Goal: Task Accomplishment & Management: Manage account settings

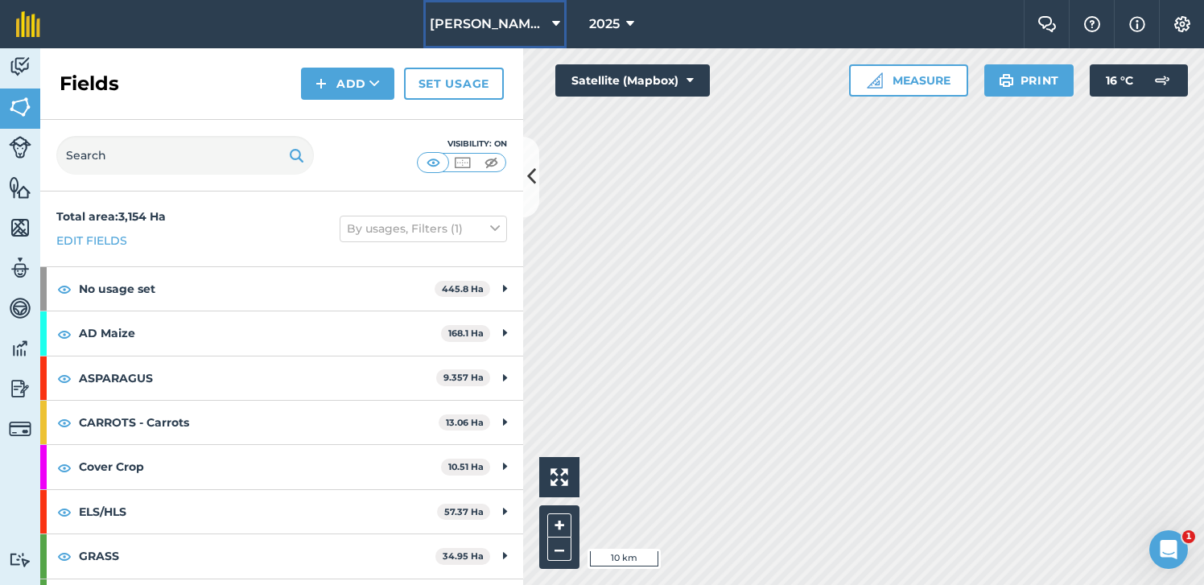
click at [558, 21] on icon at bounding box center [556, 23] width 8 height 19
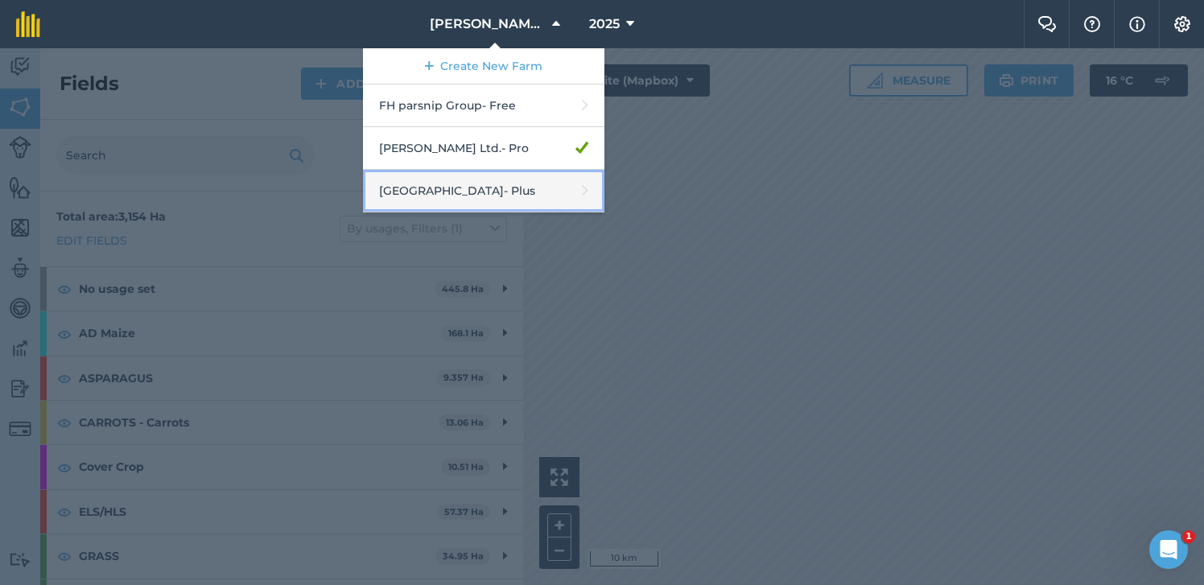
click at [510, 181] on link "South Pickenham - Plus" at bounding box center [483, 191] width 241 height 43
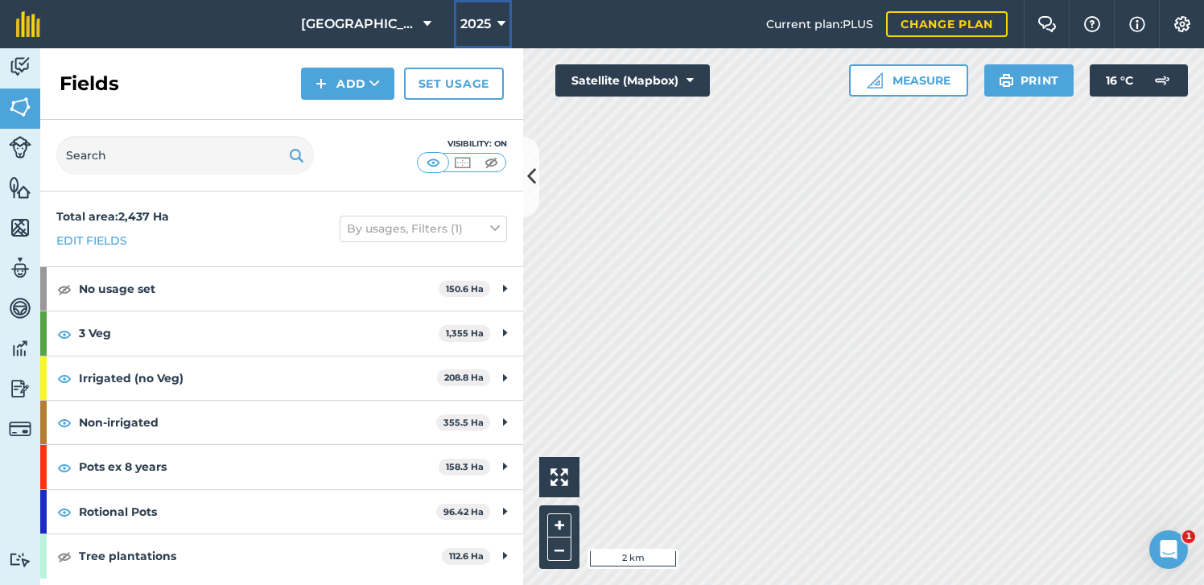
click at [491, 16] on button "2025" at bounding box center [483, 24] width 58 height 48
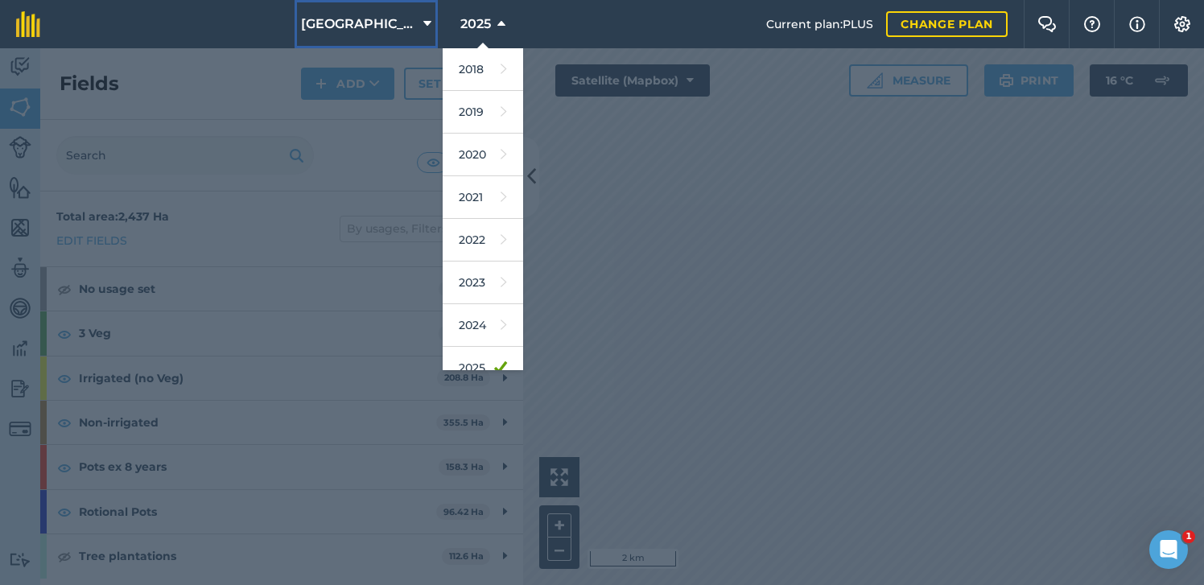
click at [426, 19] on icon at bounding box center [427, 23] width 8 height 19
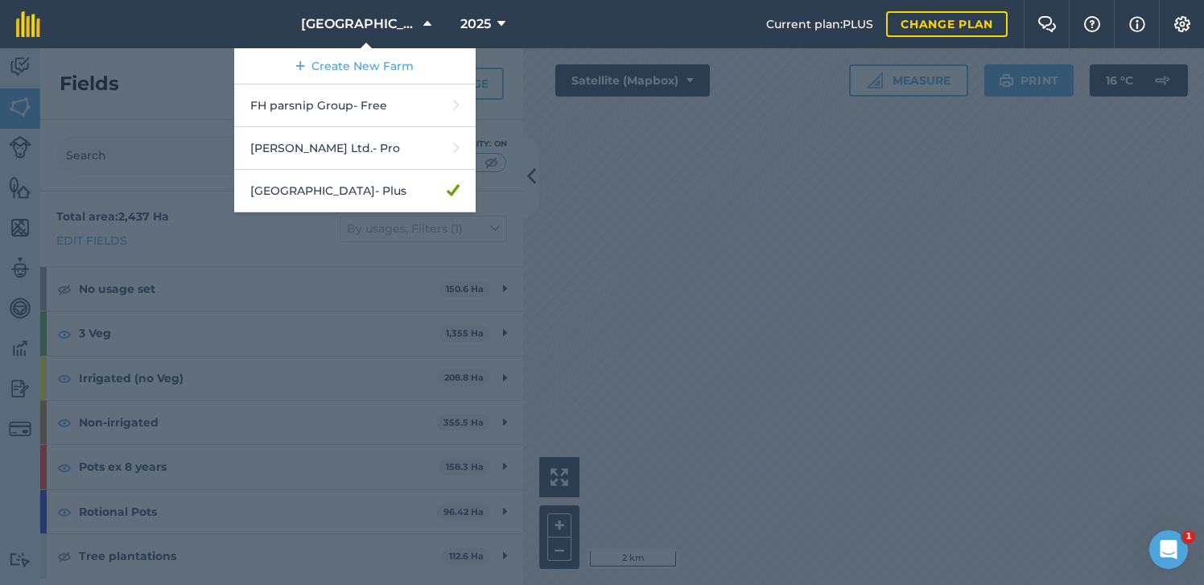
click at [619, 270] on div at bounding box center [602, 316] width 1204 height 537
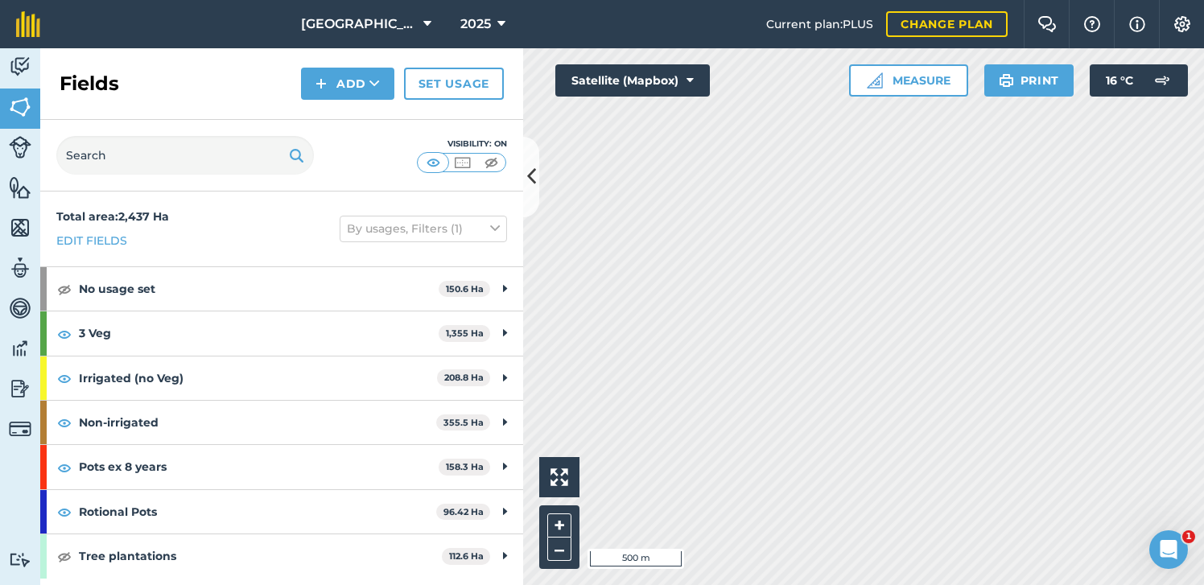
click at [995, 584] on html "[GEOGRAPHIC_DATA] 2025 Current plan : PLUS Change plan Farm Chat Help Info Sett…" at bounding box center [602, 292] width 1204 height 585
click at [997, 584] on html "[GEOGRAPHIC_DATA] 2025 Current plan : PLUS Change plan Farm Chat Help Info Sett…" at bounding box center [602, 292] width 1204 height 585
click at [23, 390] on img at bounding box center [20, 389] width 23 height 24
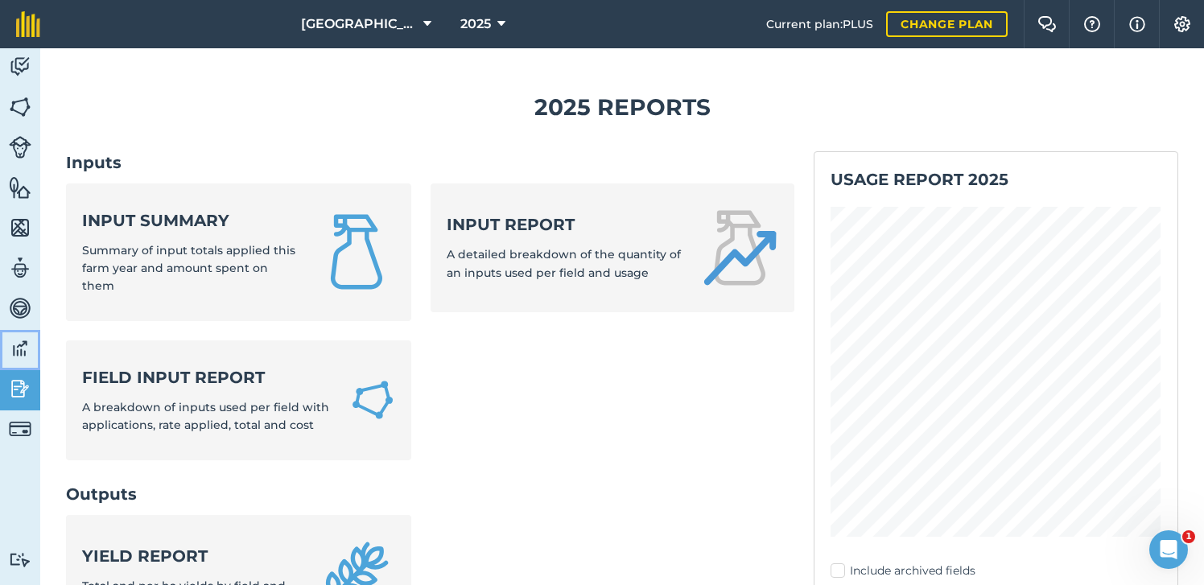
click at [21, 348] on img at bounding box center [20, 348] width 23 height 24
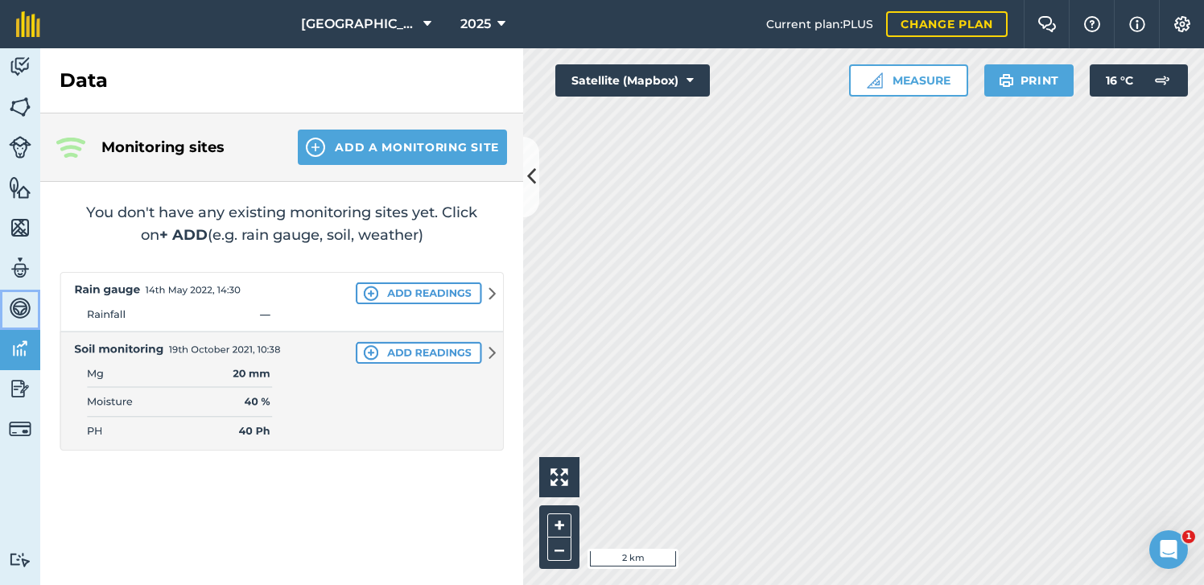
click at [21, 305] on img at bounding box center [20, 308] width 23 height 24
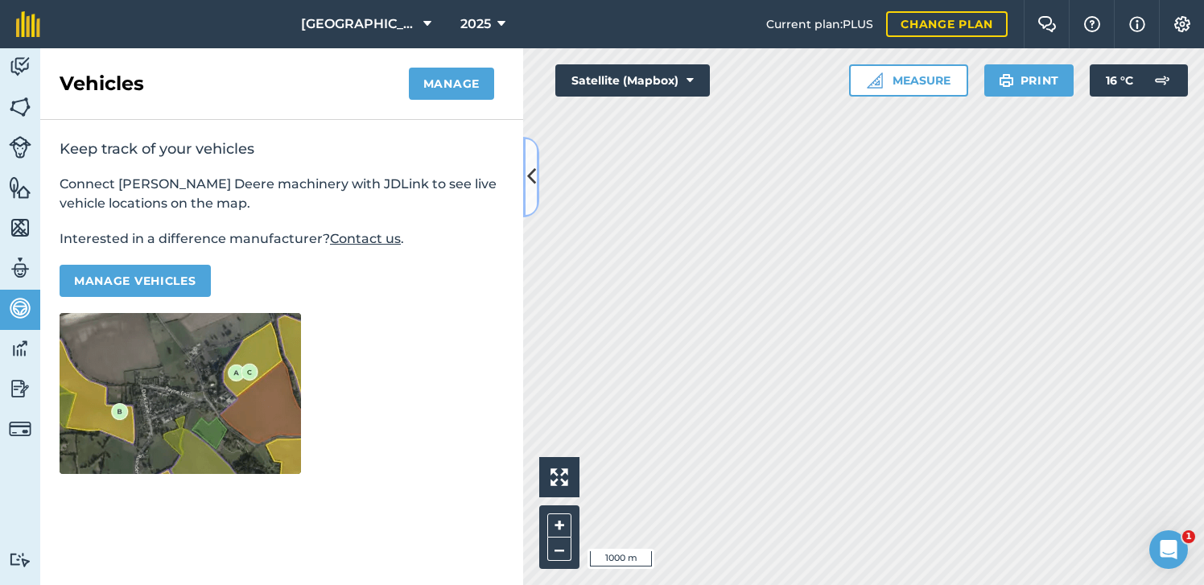
click at [537, 194] on button at bounding box center [531, 177] width 16 height 80
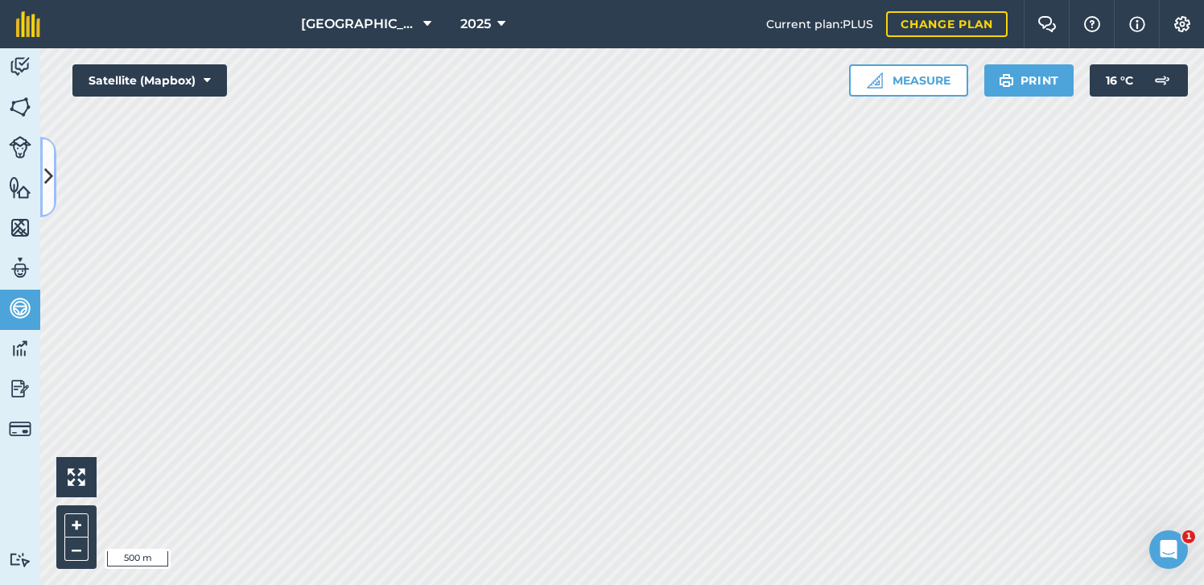
click at [40, 188] on button at bounding box center [48, 177] width 16 height 80
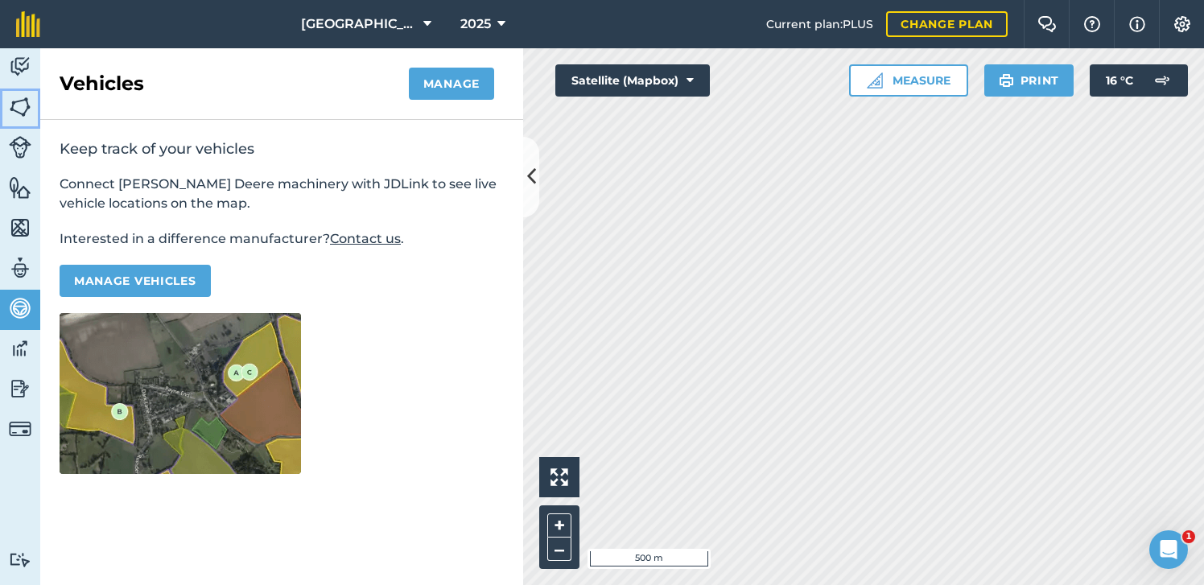
click at [21, 107] on img at bounding box center [20, 107] width 23 height 24
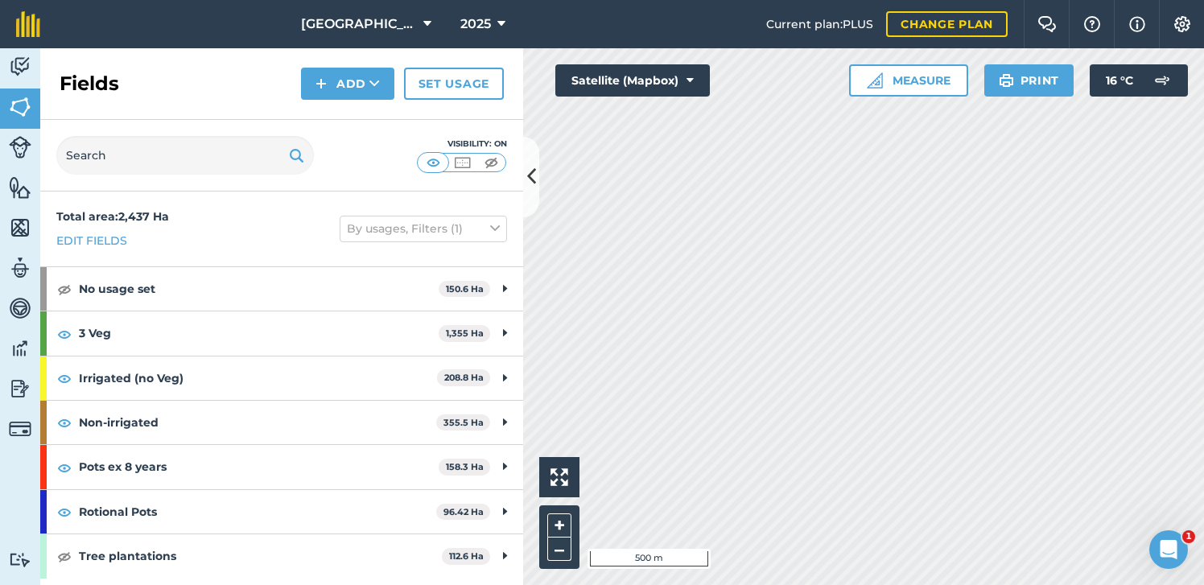
click at [518, 236] on div "Activity Fields Livestock Features Maps Team Vehicles Data Reporting Billing Tu…" at bounding box center [602, 316] width 1204 height 537
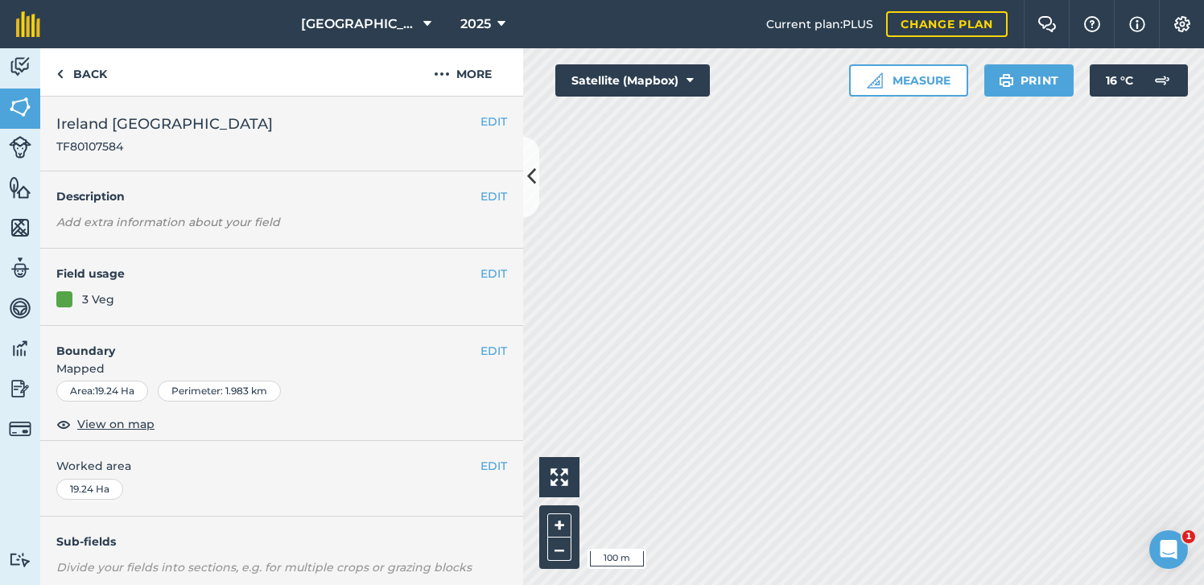
click at [107, 390] on div "Area : 19.24 Ha" at bounding box center [102, 391] width 92 height 21
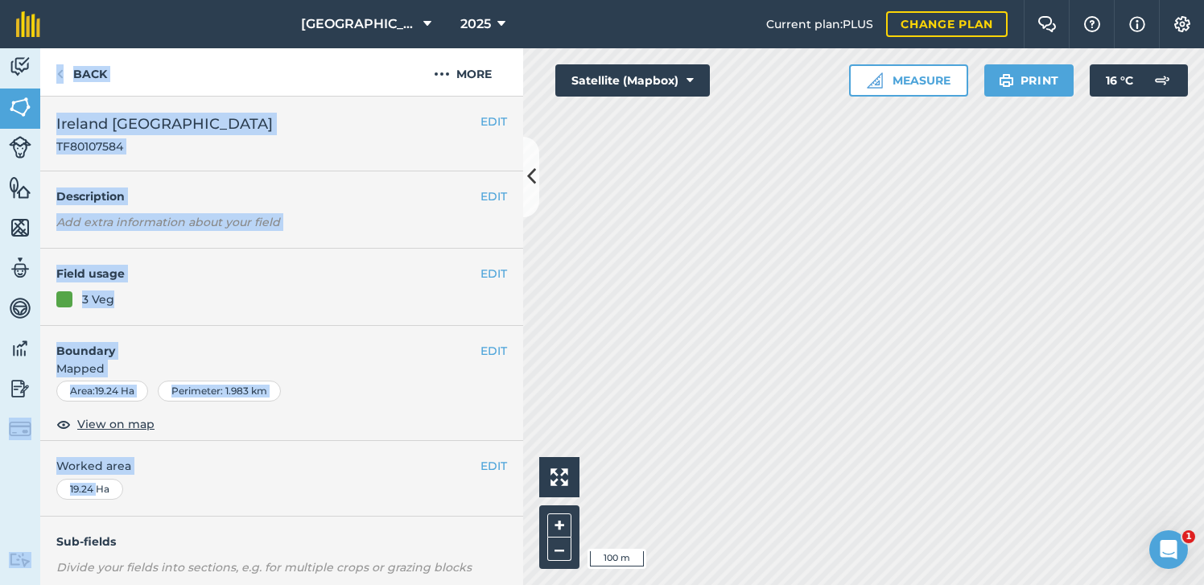
drag, startPoint x: 96, startPoint y: 489, endPoint x: 22, endPoint y: 486, distance: 74.1
click at [24, 487] on div "Activity Fields Livestock Features Maps Team Vehicles Data Reporting Billing Tu…" at bounding box center [602, 316] width 1204 height 537
click at [489, 460] on button "EDIT" at bounding box center [494, 466] width 27 height 18
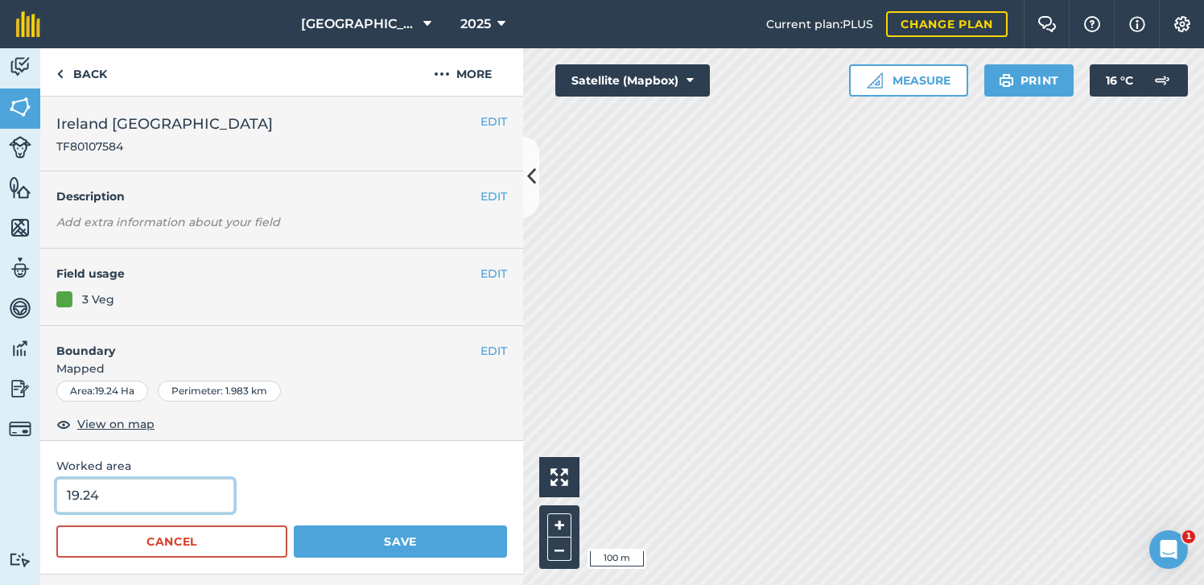
drag, startPoint x: 136, startPoint y: 491, endPoint x: 52, endPoint y: 490, distance: 84.5
click at [52, 490] on div "Worked area 19.24 Cancel Save" at bounding box center [281, 507] width 483 height 133
type input "11.41"
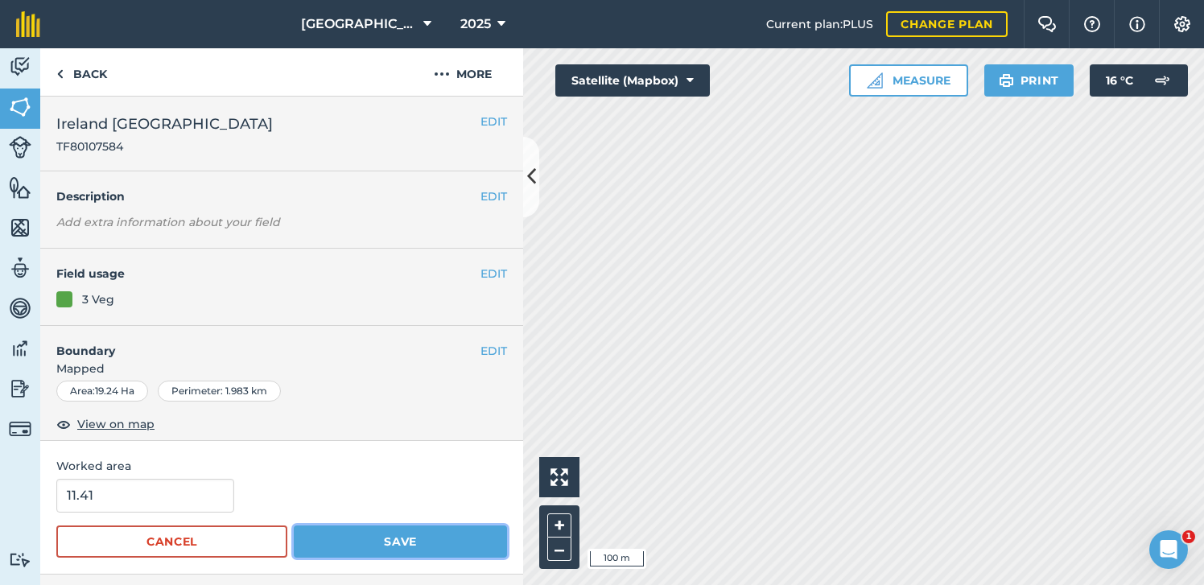
click at [332, 533] on button "Save" at bounding box center [400, 542] width 213 height 32
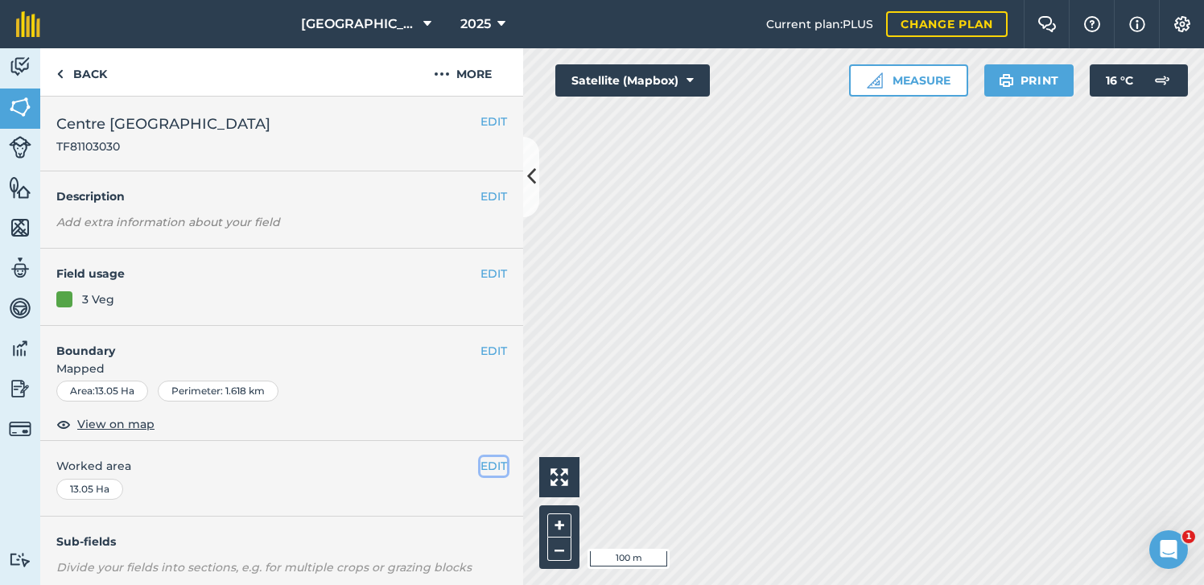
click at [493, 463] on button "EDIT" at bounding box center [494, 466] width 27 height 18
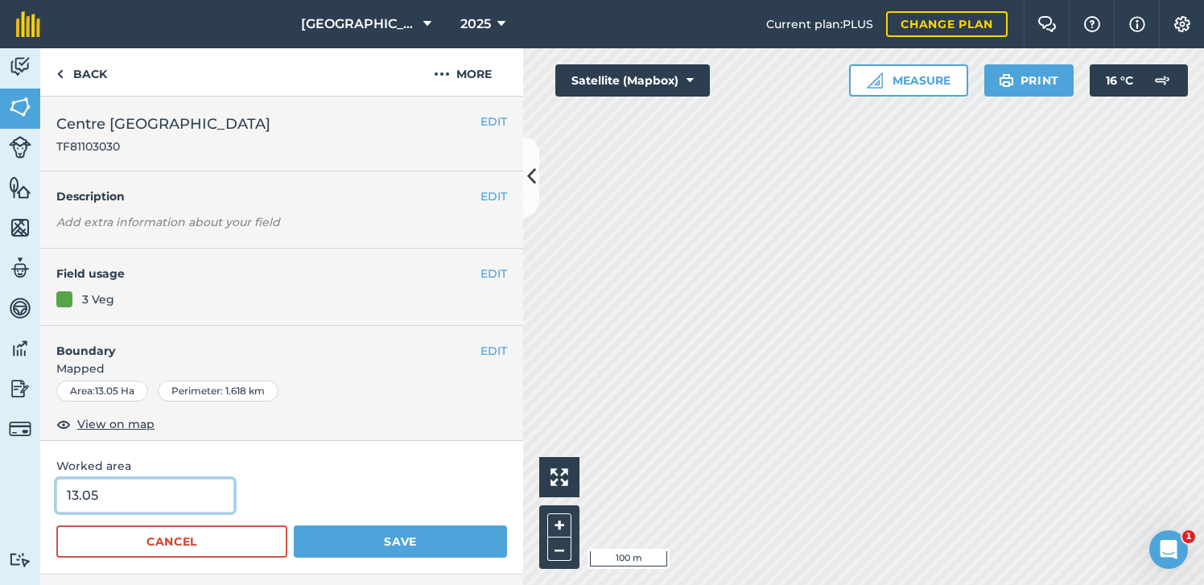
drag, startPoint x: 145, startPoint y: 497, endPoint x: 14, endPoint y: 506, distance: 131.6
click at [14, 506] on div "Activity Fields Livestock Features Maps Team Vehicles Data Reporting Billing Tu…" at bounding box center [602, 316] width 1204 height 537
type input "10.48"
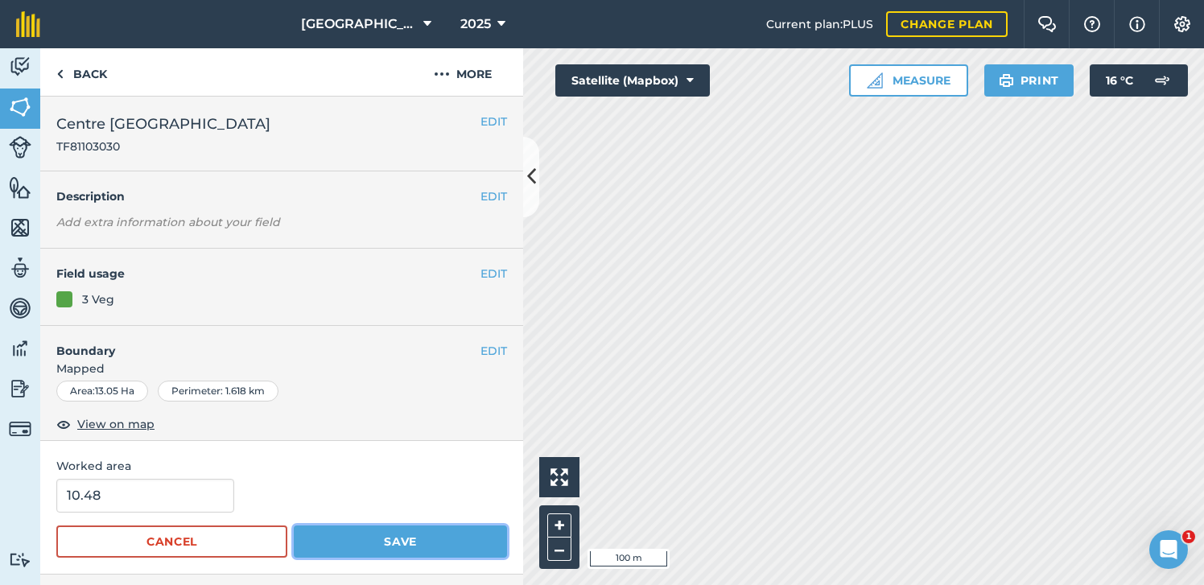
click at [358, 551] on button "Save" at bounding box center [400, 542] width 213 height 32
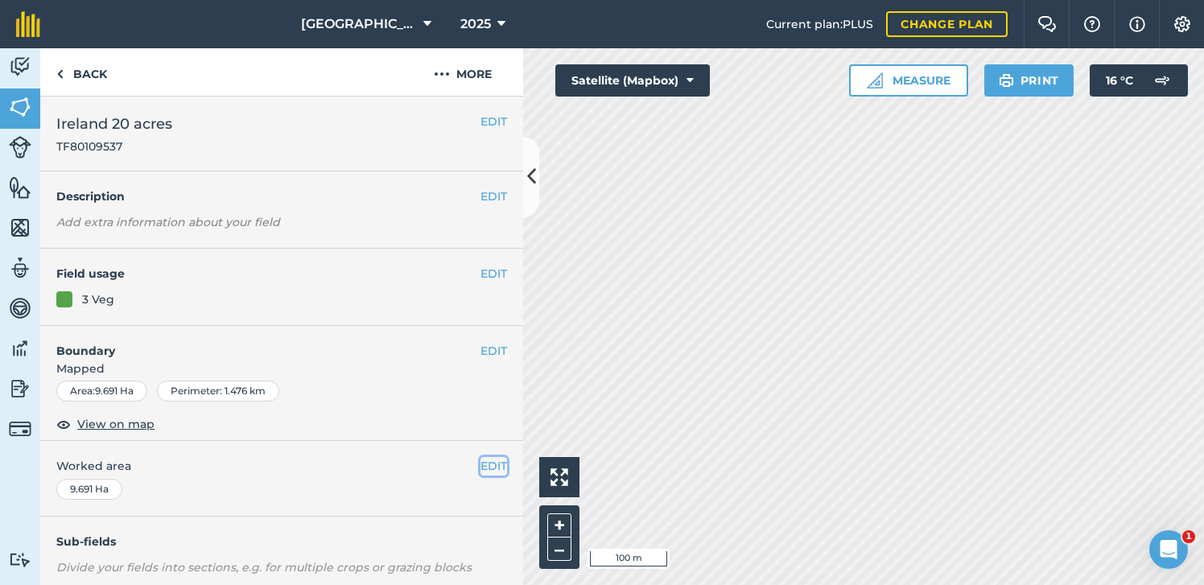
click at [495, 466] on button "EDIT" at bounding box center [494, 466] width 27 height 18
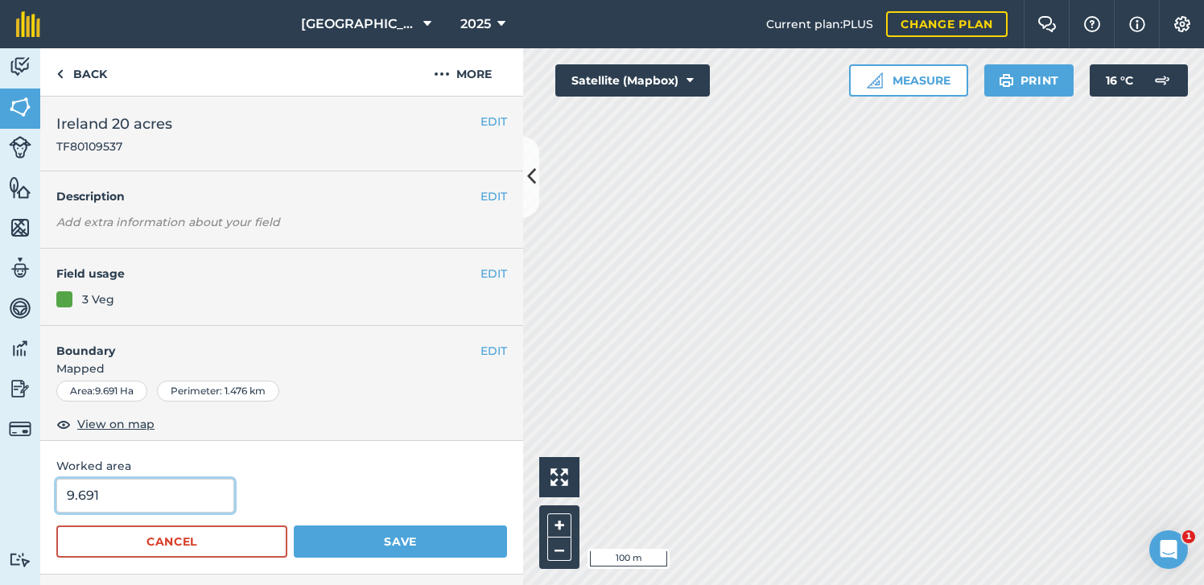
drag, startPoint x: 126, startPoint y: 490, endPoint x: 5, endPoint y: 493, distance: 121.6
click at [5, 493] on div "Activity Fields Livestock Features Maps Team Vehicles Data Reporting Billing Tu…" at bounding box center [602, 316] width 1204 height 537
type input "6.7"
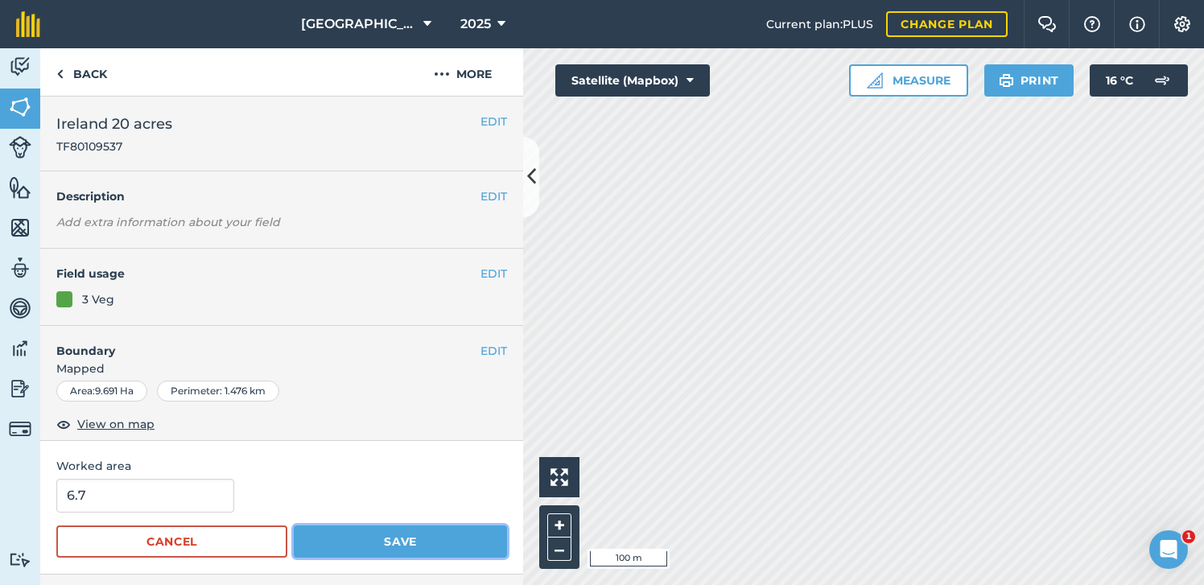
drag, startPoint x: 326, startPoint y: 535, endPoint x: 339, endPoint y: 527, distance: 15.2
click at [326, 535] on button "Save" at bounding box center [400, 542] width 213 height 32
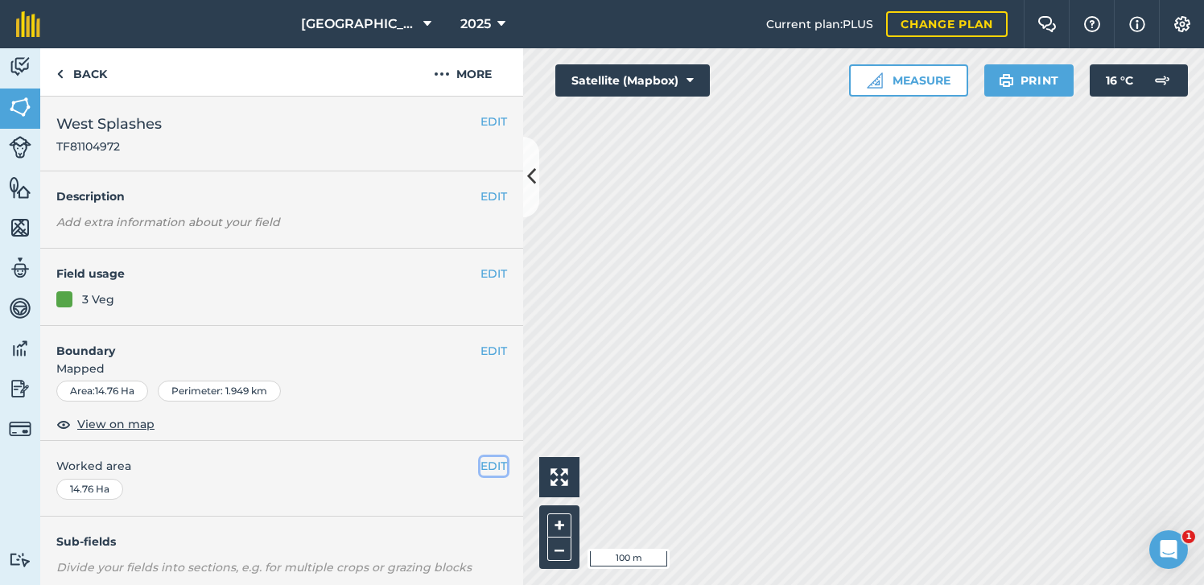
click at [497, 460] on button "EDIT" at bounding box center [494, 466] width 27 height 18
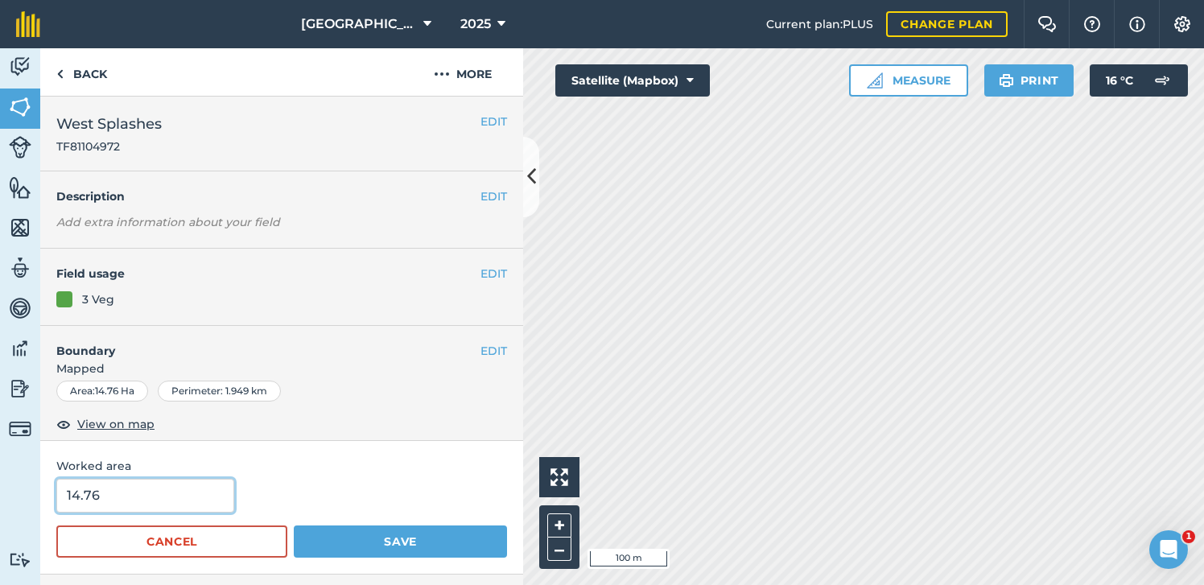
drag, startPoint x: 142, startPoint y: 495, endPoint x: -53, endPoint y: 478, distance: 196.3
click at [0, 478] on html "[GEOGRAPHIC_DATA] 2025 Current plan : PLUS Change plan Farm Chat Help Info Sett…" at bounding box center [602, 292] width 1204 height 585
type input "10.55"
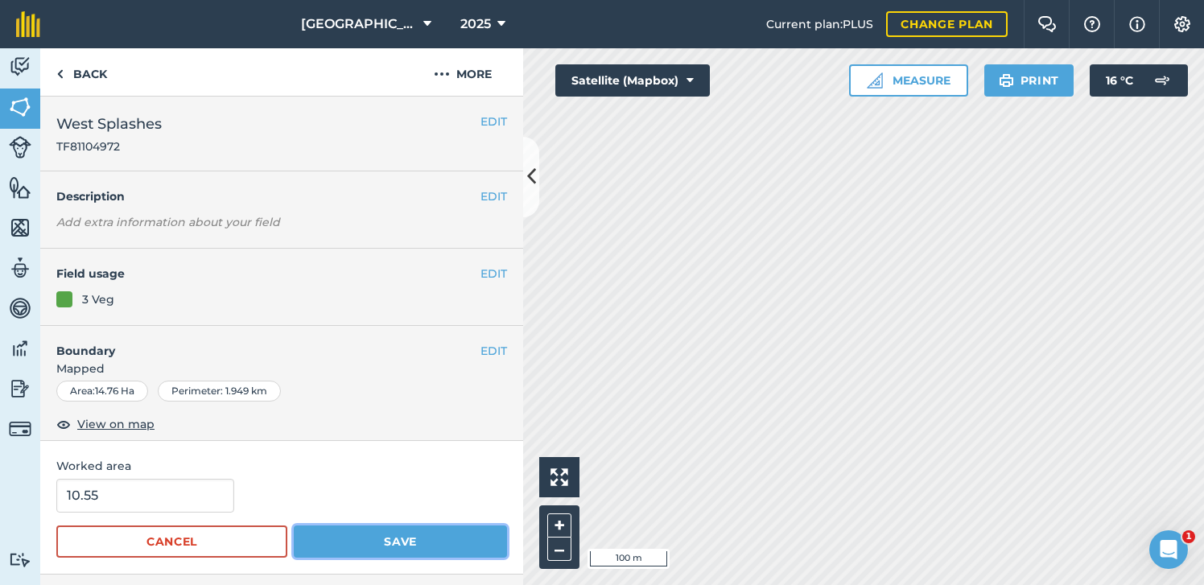
click at [353, 536] on button "Save" at bounding box center [400, 542] width 213 height 32
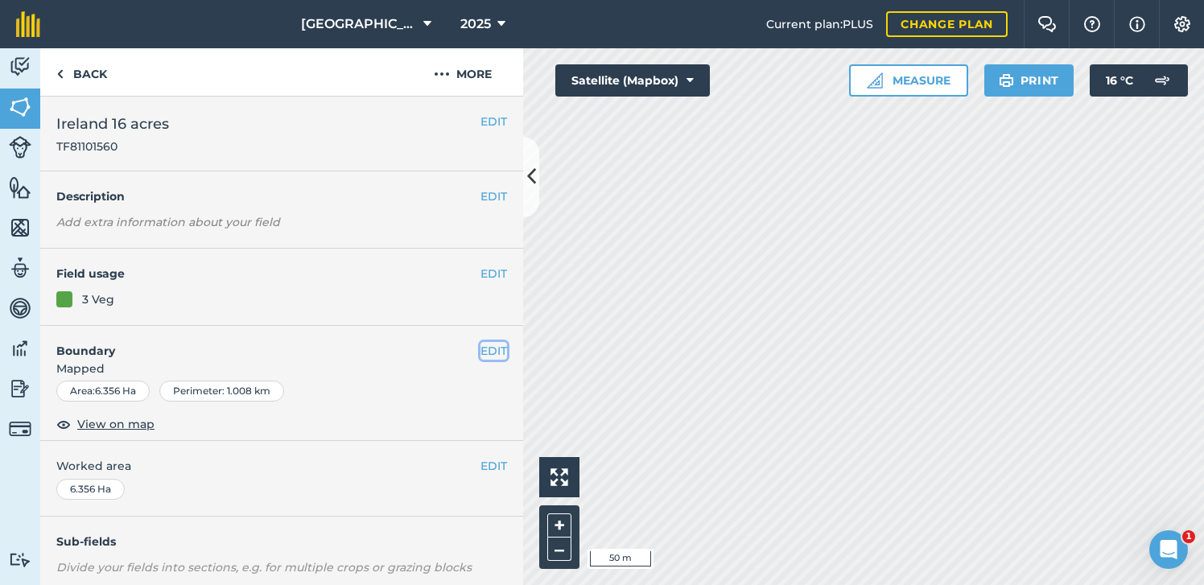
click at [485, 350] on button "EDIT" at bounding box center [494, 351] width 27 height 18
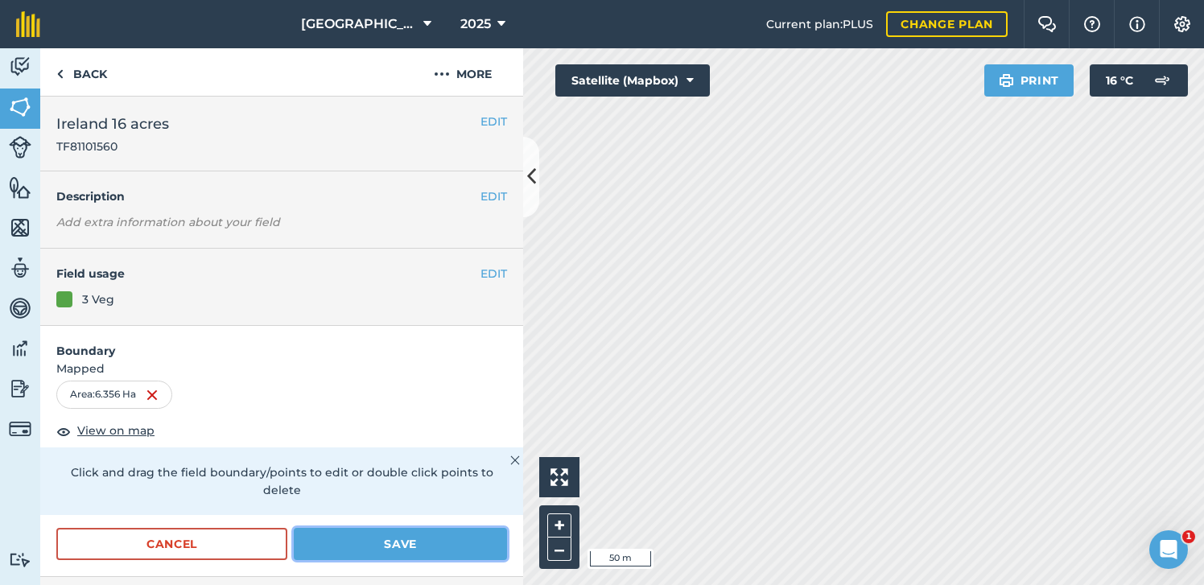
click at [394, 529] on button "Save" at bounding box center [400, 544] width 213 height 32
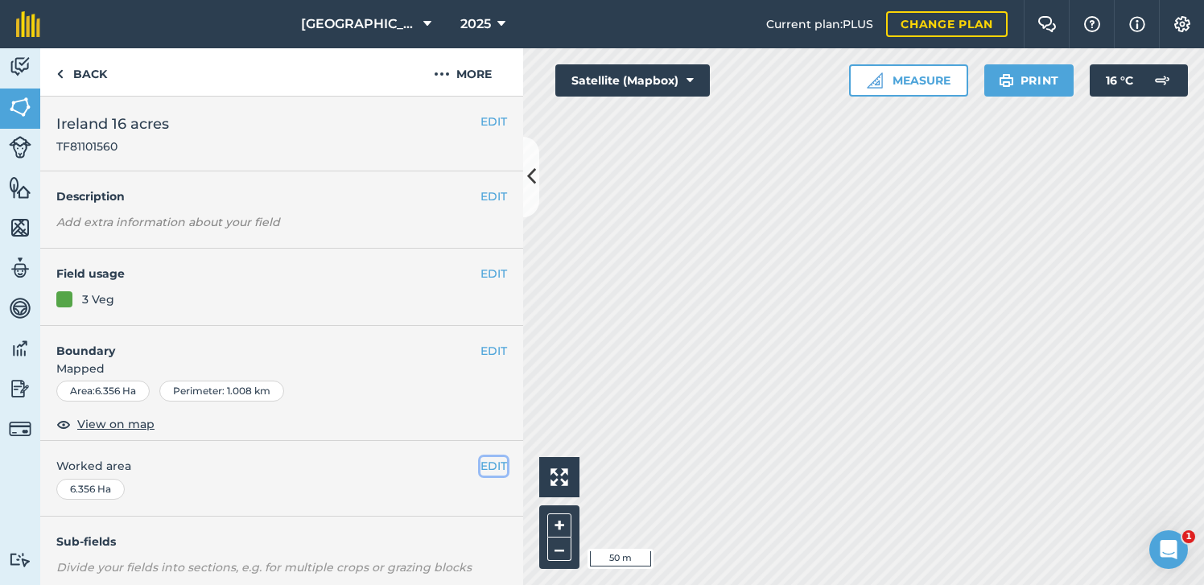
click at [498, 464] on button "EDIT" at bounding box center [494, 466] width 27 height 18
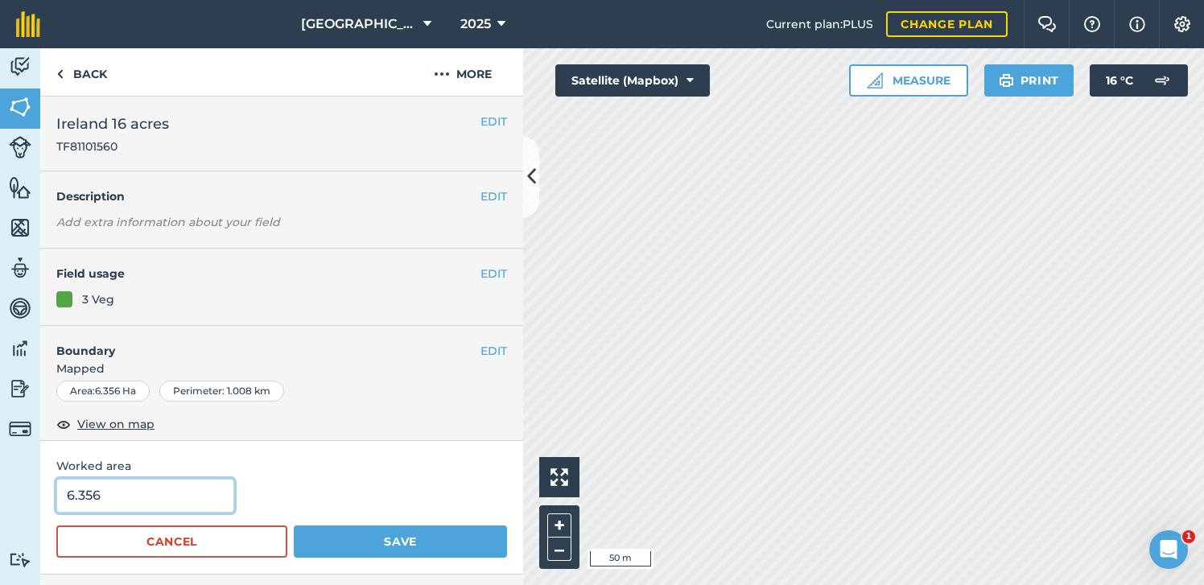
drag, startPoint x: 158, startPoint y: 492, endPoint x: -9, endPoint y: 487, distance: 166.7
click at [0, 487] on html "[GEOGRAPHIC_DATA] 2025 Current plan : PLUS Change plan Farm Chat Help Info Sett…" at bounding box center [602, 292] width 1204 height 585
type input "5.55"
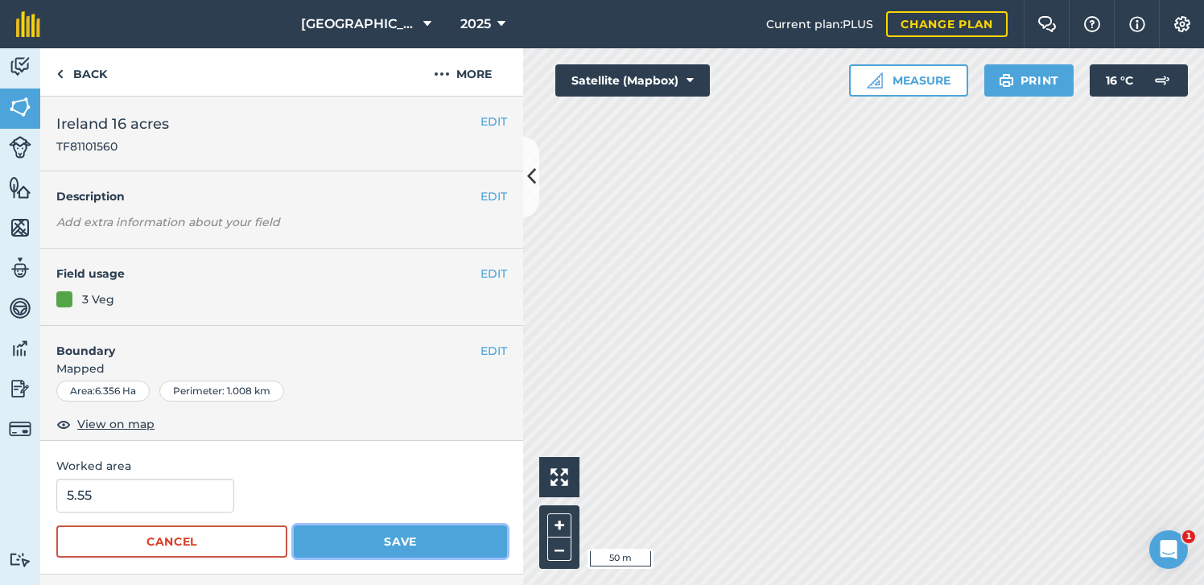
click at [355, 547] on button "Save" at bounding box center [400, 542] width 213 height 32
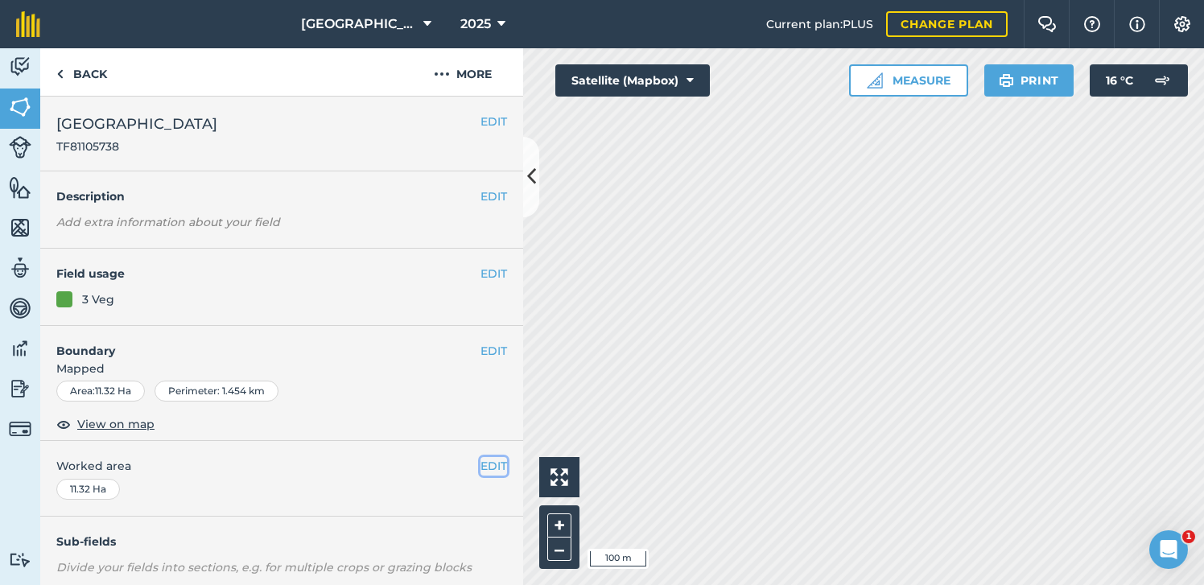
click at [486, 467] on button "EDIT" at bounding box center [494, 466] width 27 height 18
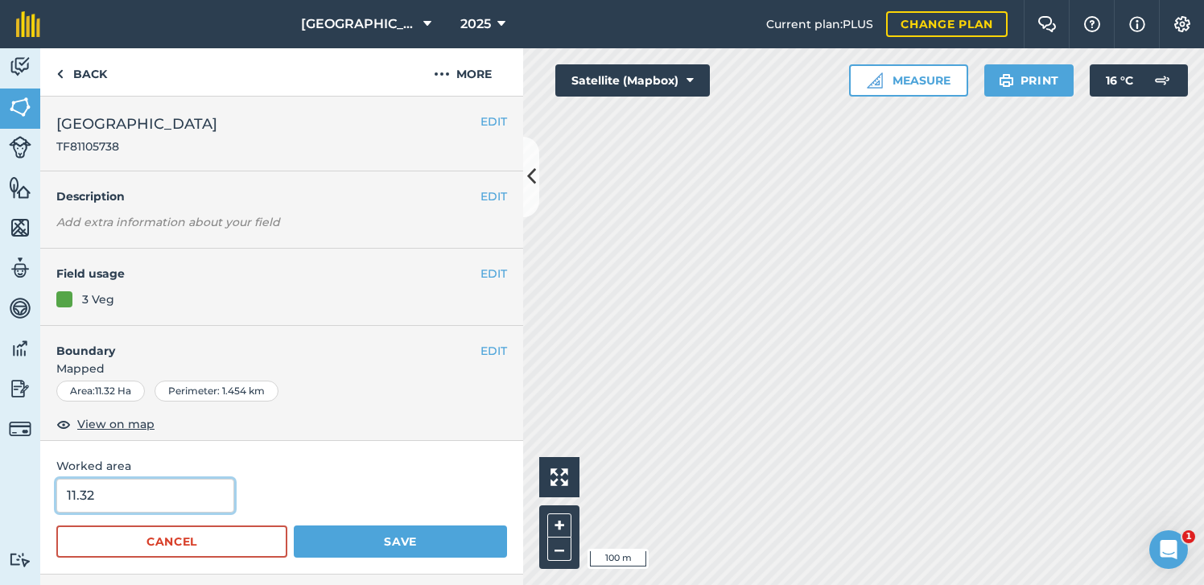
drag, startPoint x: 113, startPoint y: 492, endPoint x: -10, endPoint y: 493, distance: 122.4
click at [0, 493] on html "[GEOGRAPHIC_DATA] 2025 Current plan : PLUS Change plan Farm Chat Help Info Sett…" at bounding box center [602, 292] width 1204 height 585
type input "8.86"
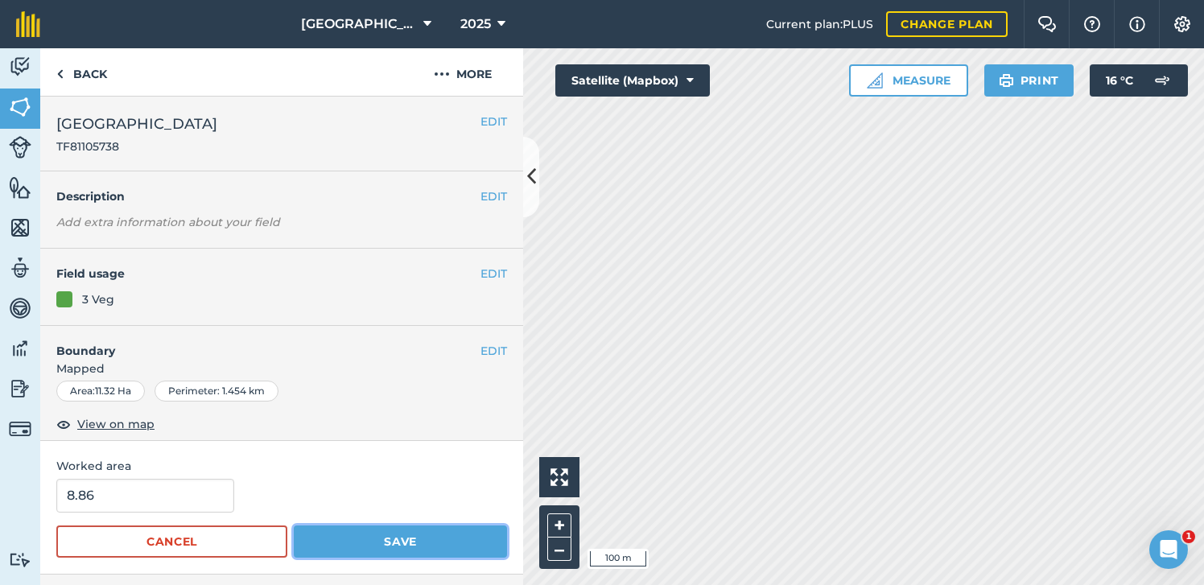
click at [322, 534] on button "Save" at bounding box center [400, 542] width 213 height 32
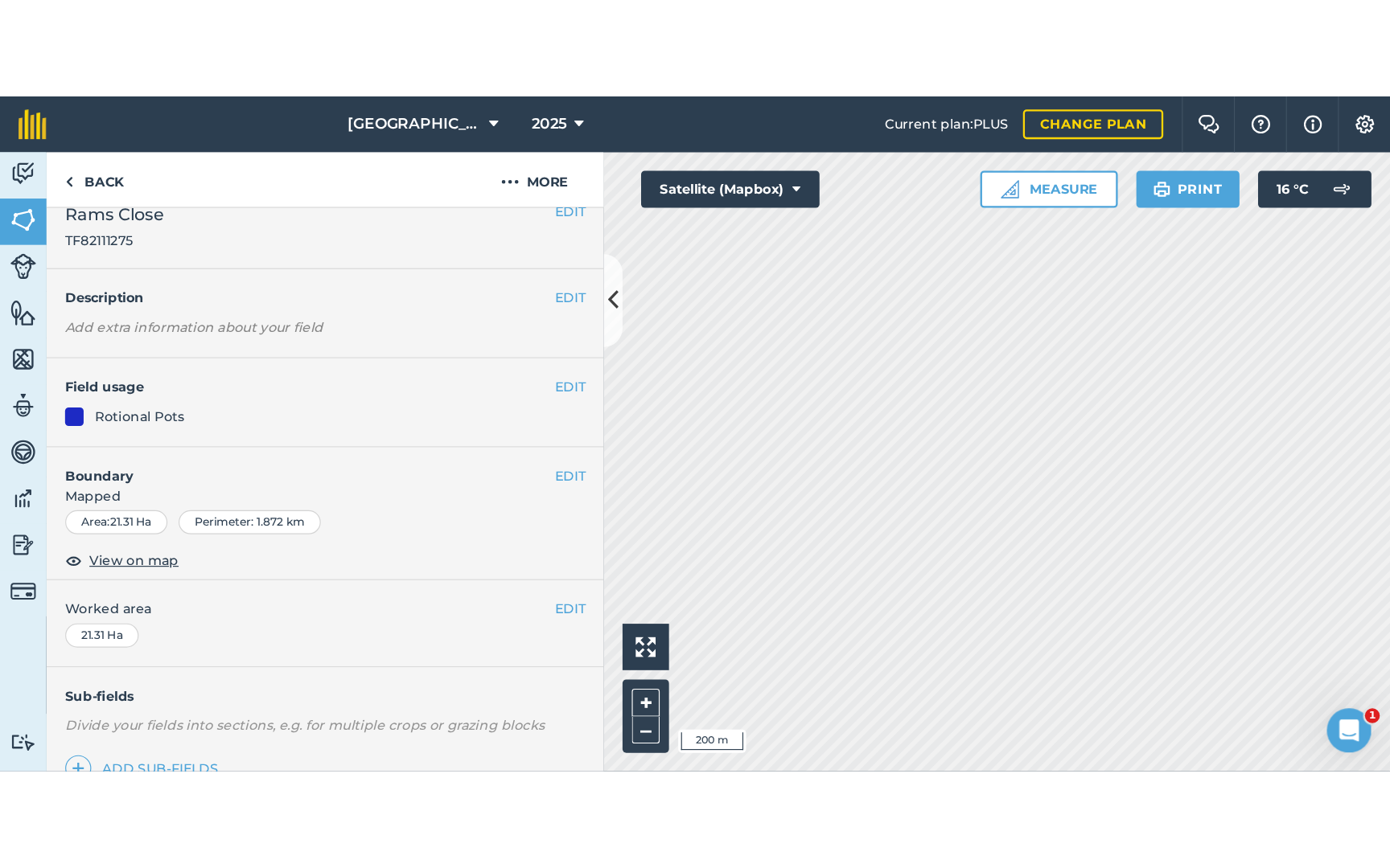
scroll to position [10, 0]
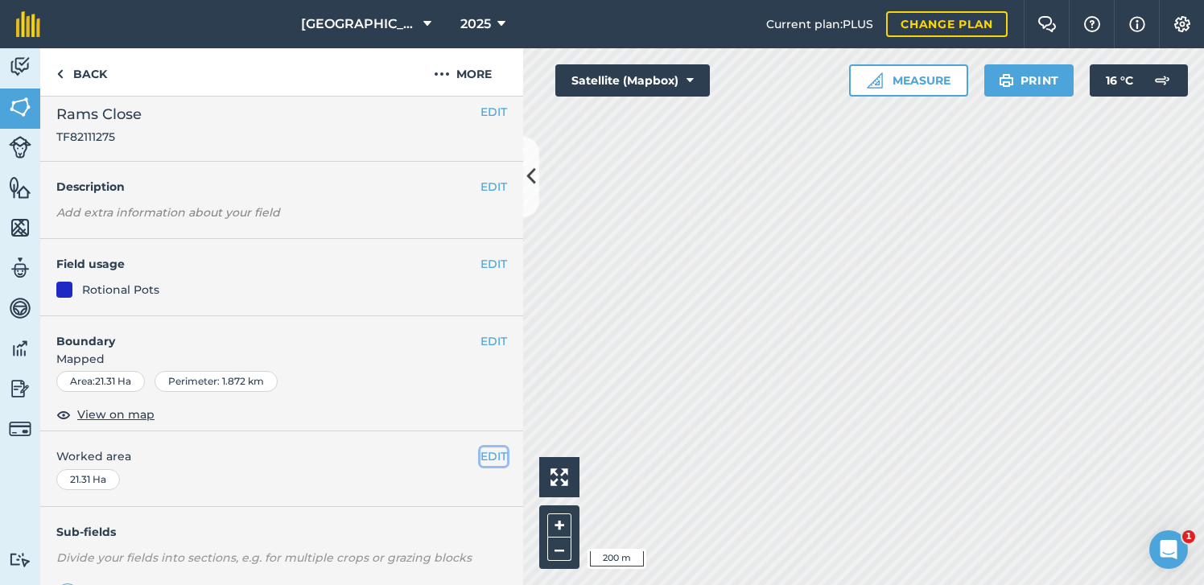
click at [481, 453] on button "EDIT" at bounding box center [494, 457] width 27 height 18
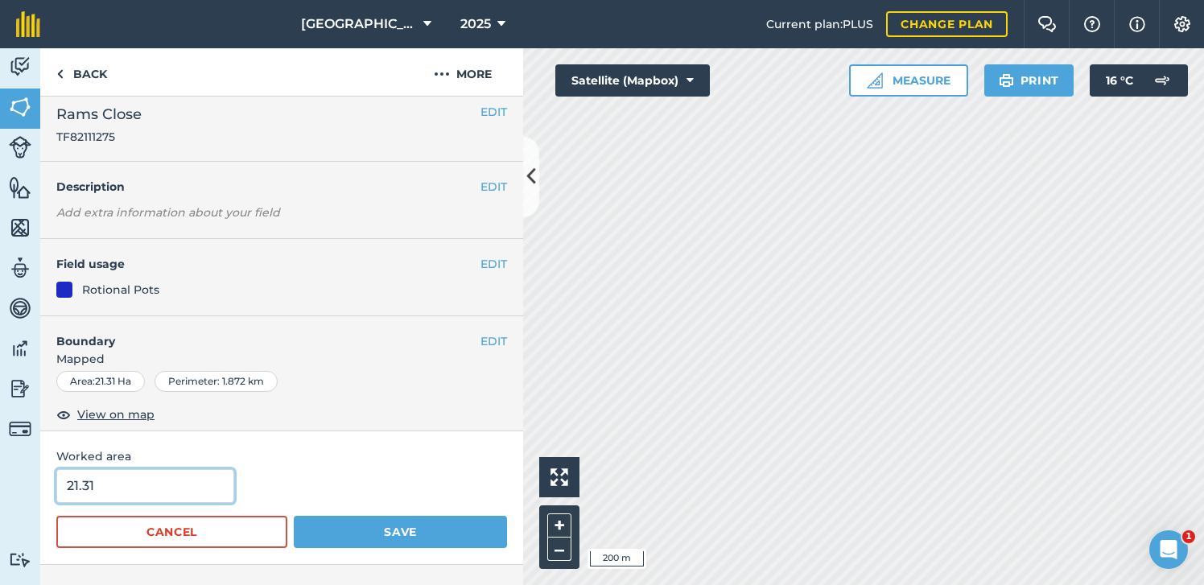
drag, startPoint x: 69, startPoint y: 489, endPoint x: -44, endPoint y: 486, distance: 113.5
click at [0, 486] on html "[GEOGRAPHIC_DATA] 2025 Current plan : PLUS Change plan Farm Chat Help Info Sett…" at bounding box center [602, 292] width 1204 height 585
type input "19.19"
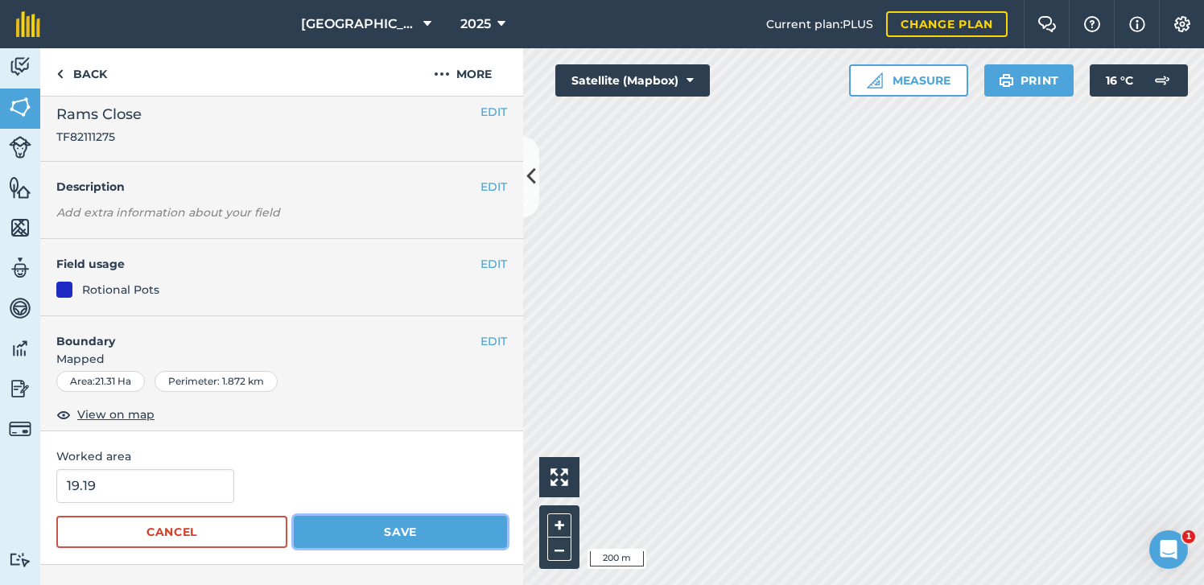
click at [376, 534] on button "Save" at bounding box center [400, 532] width 213 height 32
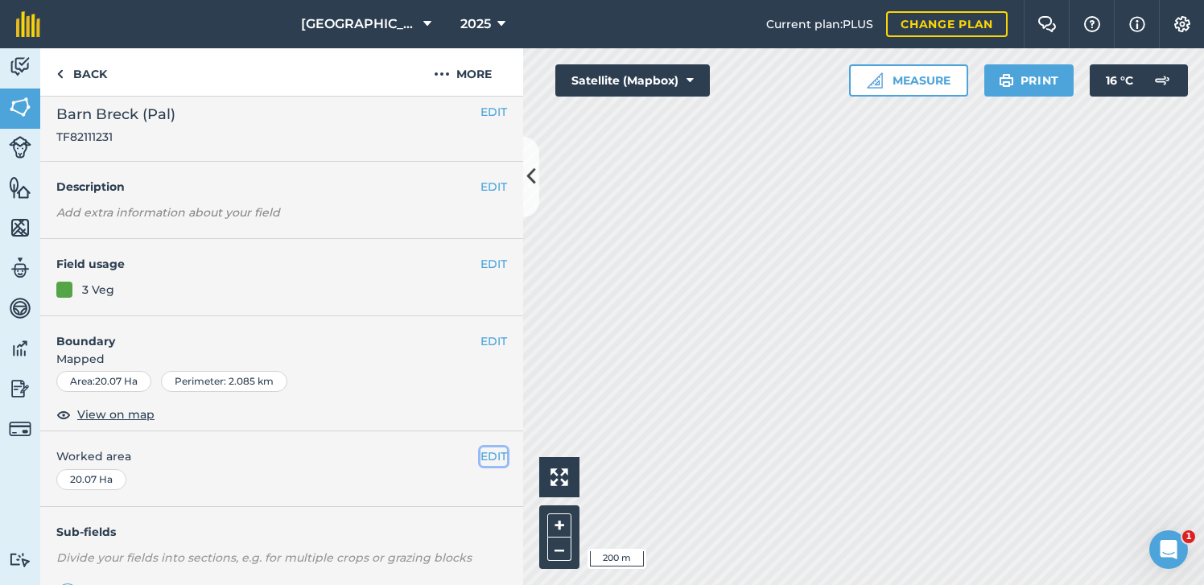
click at [489, 456] on button "EDIT" at bounding box center [494, 457] width 27 height 18
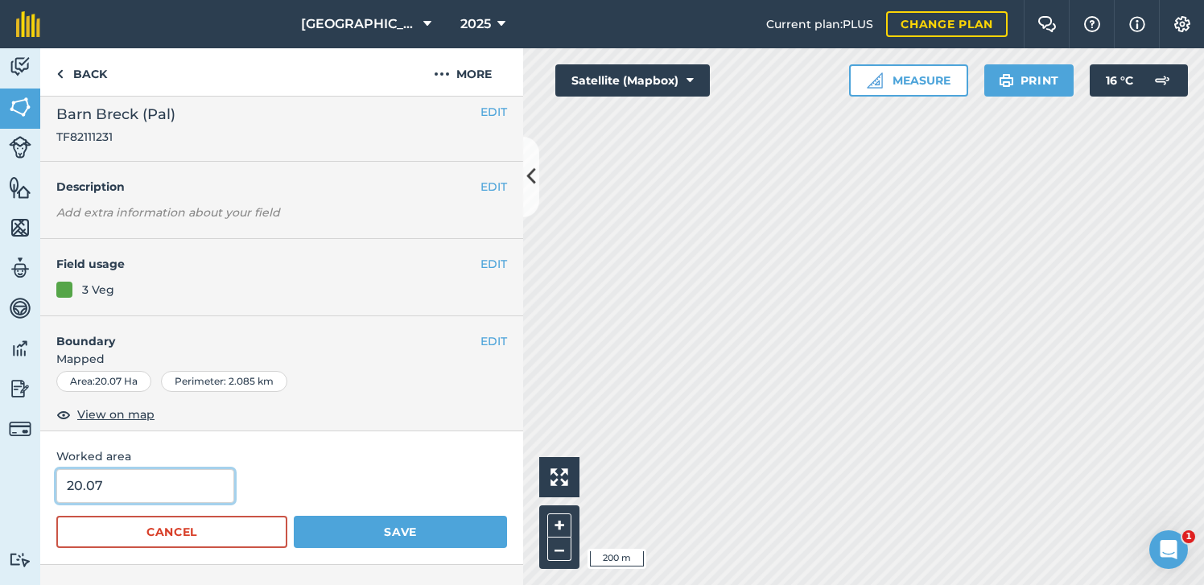
drag, startPoint x: 114, startPoint y: 497, endPoint x: 2, endPoint y: 493, distance: 112.0
click at [3, 493] on div "Activity Fields Livestock Features Maps Team Vehicles Data Reporting Billing Tu…" at bounding box center [602, 316] width 1204 height 537
type input "17.3"
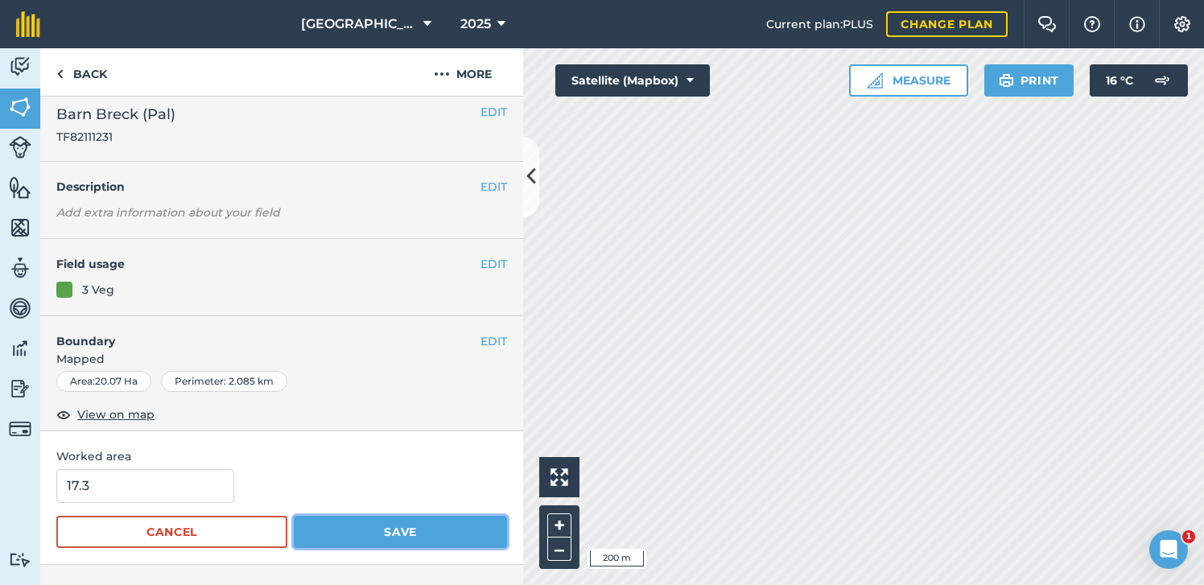
click at [373, 539] on button "Save" at bounding box center [400, 532] width 213 height 32
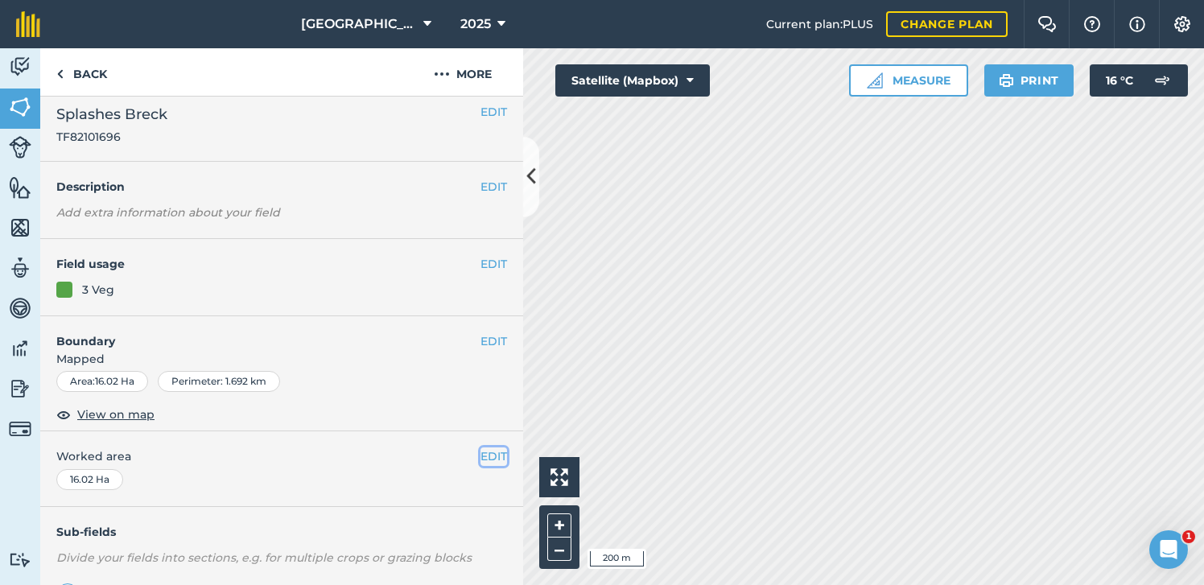
drag, startPoint x: 489, startPoint y: 458, endPoint x: 500, endPoint y: 464, distance: 13.0
click at [489, 458] on button "EDIT" at bounding box center [494, 457] width 27 height 18
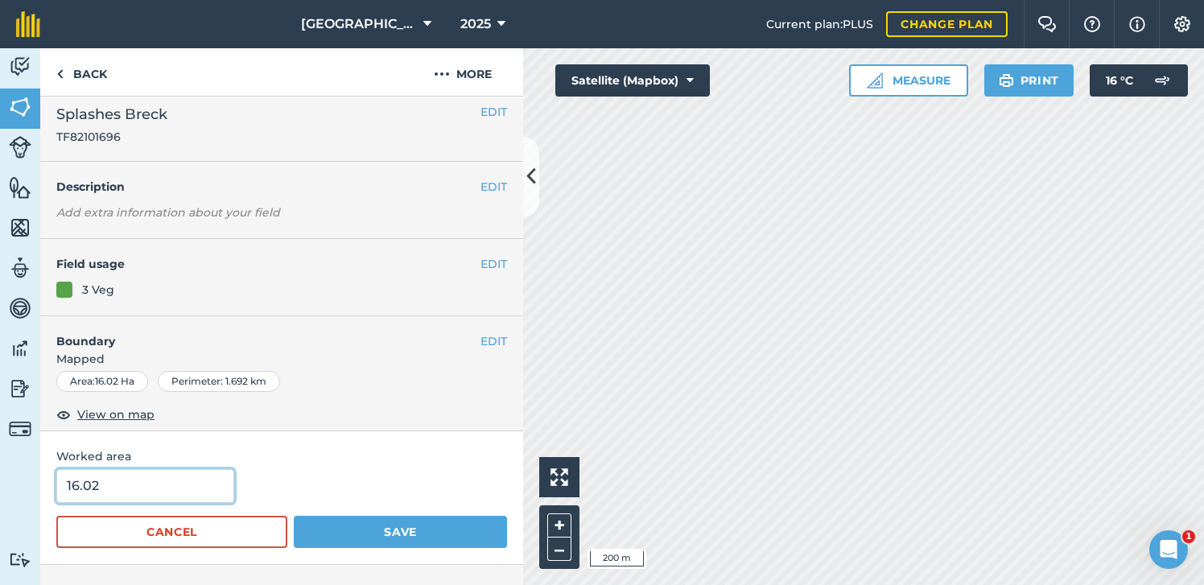
drag, startPoint x: 167, startPoint y: 481, endPoint x: -3, endPoint y: 486, distance: 170.7
click at [0, 486] on html "[GEOGRAPHIC_DATA] 2025 Current plan : PLUS Change plan Farm Chat Help Info Sett…" at bounding box center [602, 292] width 1204 height 585
type input "12.43"
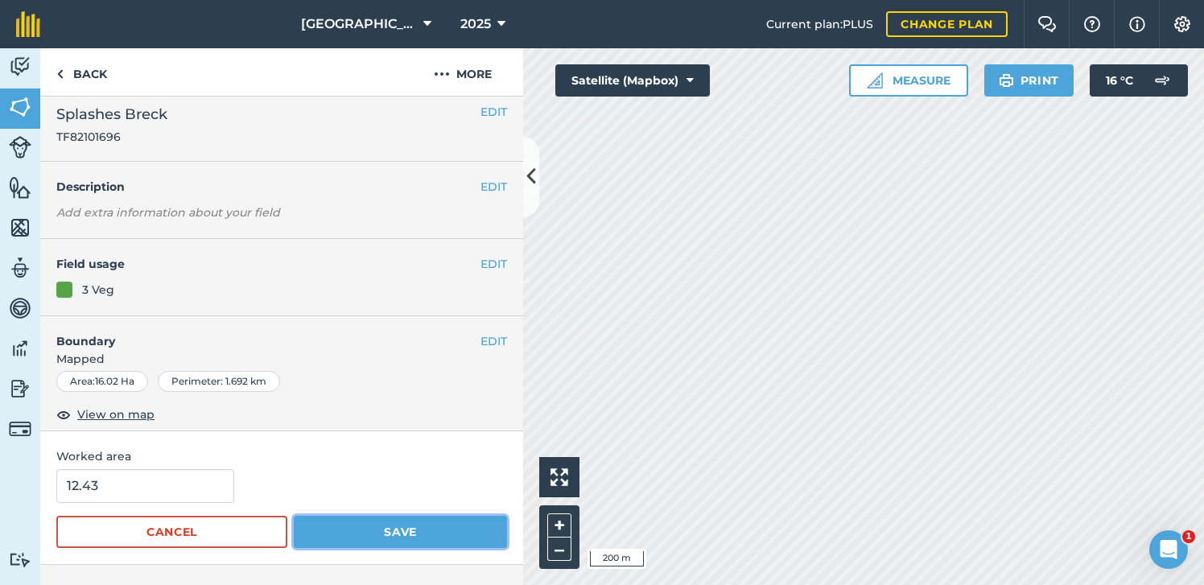
click at [346, 535] on button "Save" at bounding box center [400, 532] width 213 height 32
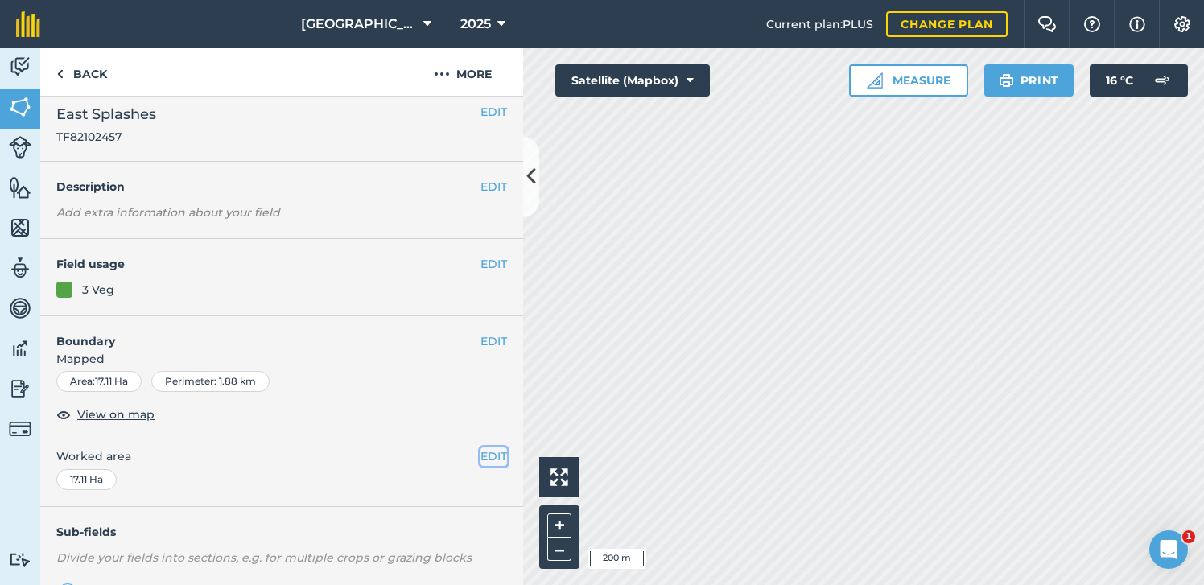
click at [490, 453] on button "EDIT" at bounding box center [494, 457] width 27 height 18
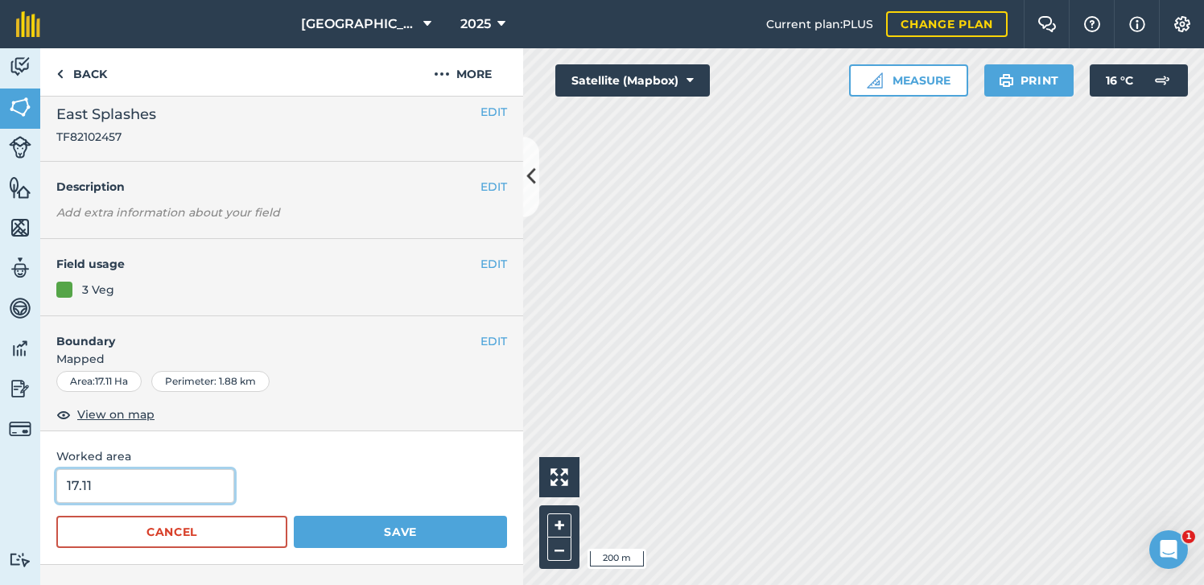
drag, startPoint x: 151, startPoint y: 489, endPoint x: 31, endPoint y: 489, distance: 119.1
click at [31, 489] on div "Activity Fields Livestock Features Maps Team Vehicles Data Reporting Billing Tu…" at bounding box center [602, 316] width 1204 height 537
type input "12.3"
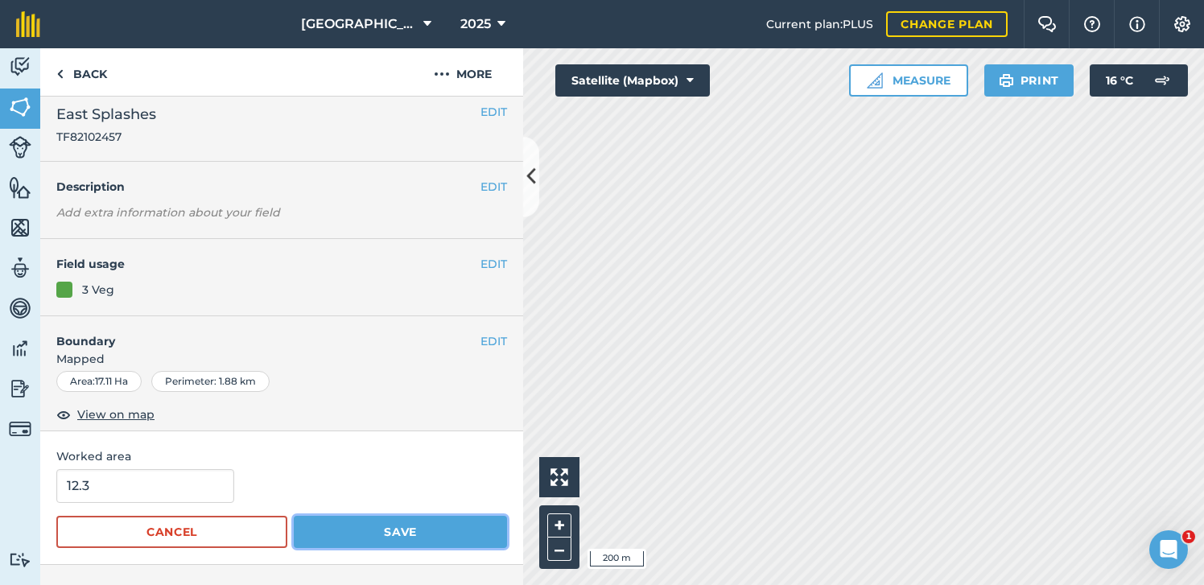
click at [316, 530] on button "Save" at bounding box center [400, 532] width 213 height 32
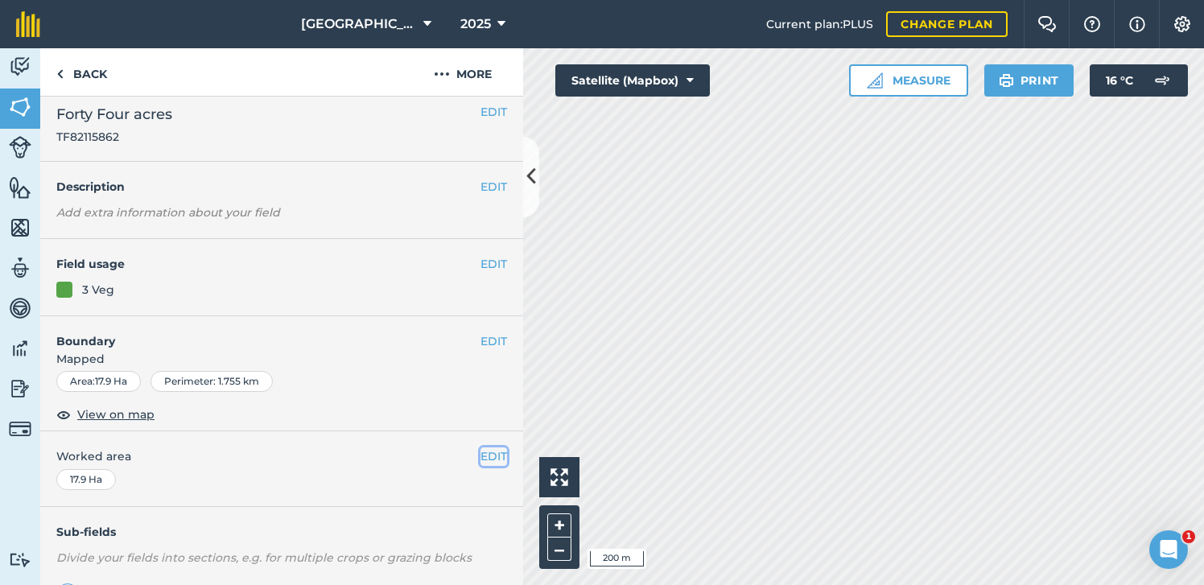
click at [489, 450] on button "EDIT" at bounding box center [494, 457] width 27 height 18
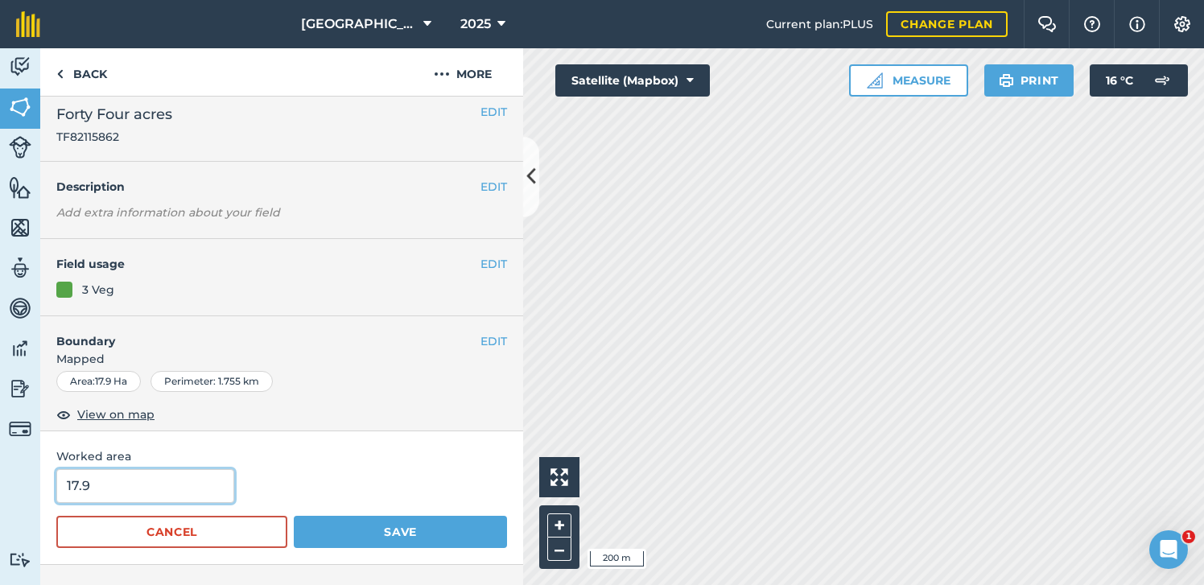
drag, startPoint x: 122, startPoint y: 487, endPoint x: 1, endPoint y: 481, distance: 121.7
click at [1, 481] on div "Activity Fields Livestock Features Maps Team Vehicles Data Reporting Billing Tu…" at bounding box center [602, 316] width 1204 height 537
type input "12.15"
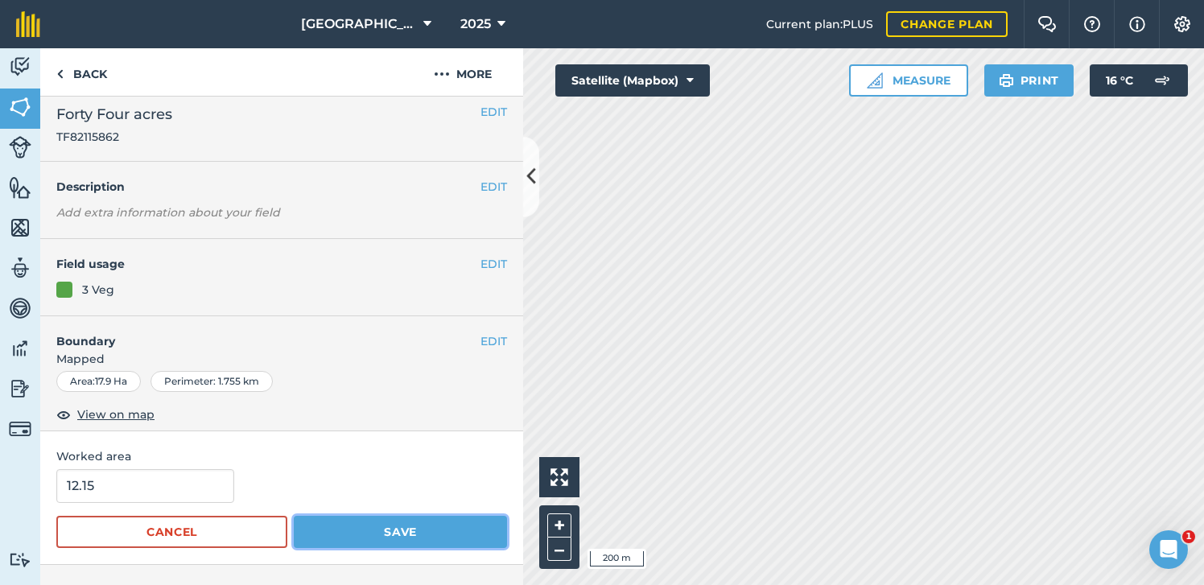
click at [366, 539] on button "Save" at bounding box center [400, 532] width 213 height 32
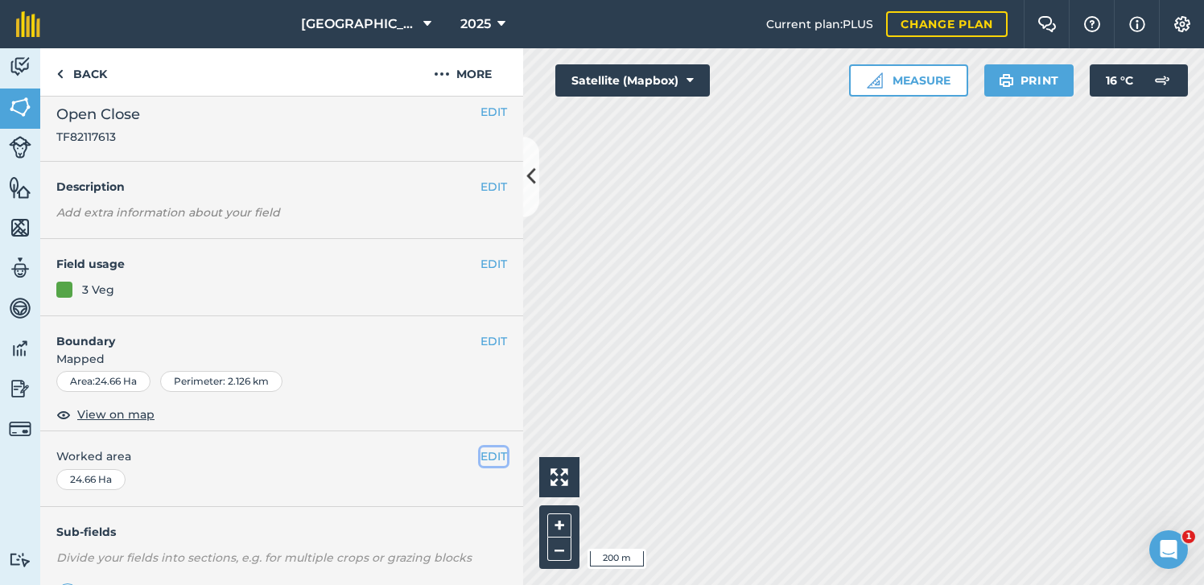
click at [495, 461] on button "EDIT" at bounding box center [494, 457] width 27 height 18
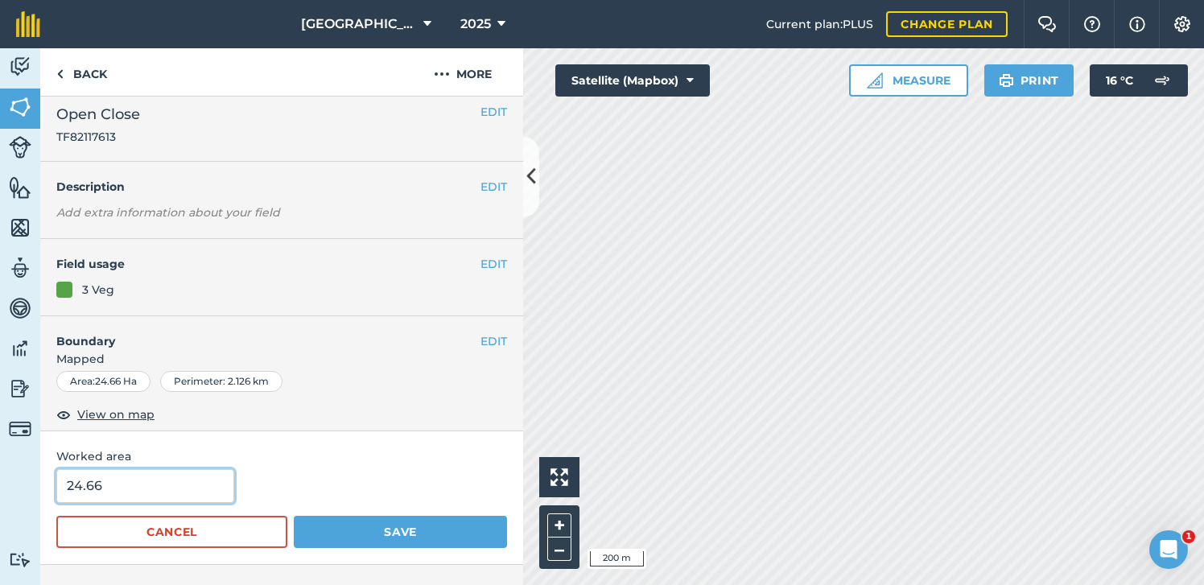
drag, startPoint x: 168, startPoint y: 487, endPoint x: -11, endPoint y: 485, distance: 179.5
click at [0, 485] on html "[GEOGRAPHIC_DATA] 2025 Current plan : PLUS Change plan Farm Chat Help Info Sett…" at bounding box center [602, 292] width 1204 height 585
type input "22.01"
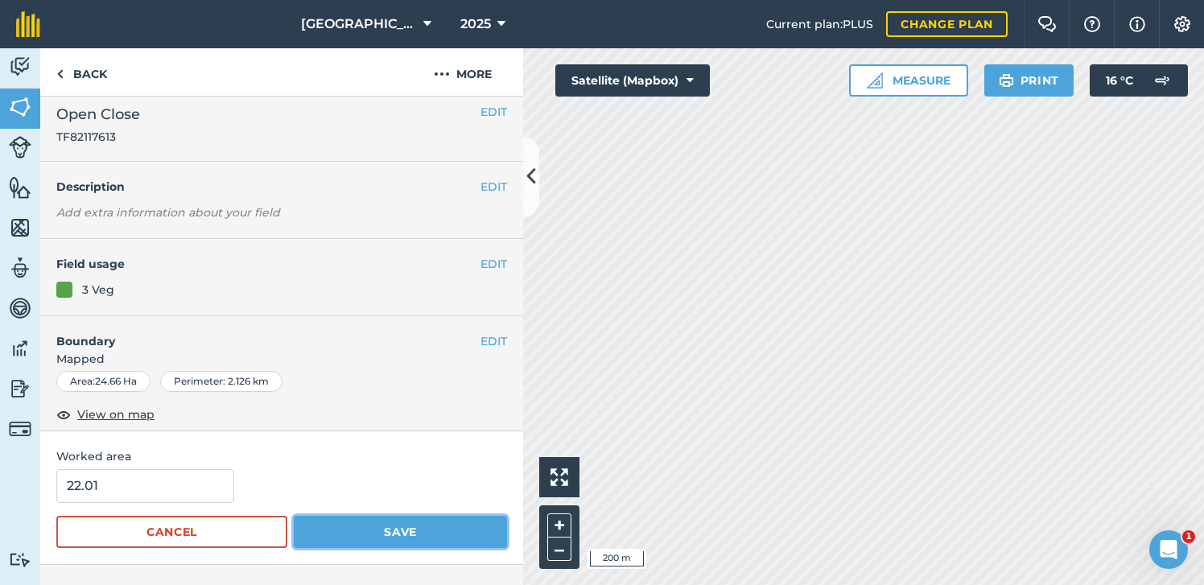
click at [379, 535] on button "Save" at bounding box center [400, 532] width 213 height 32
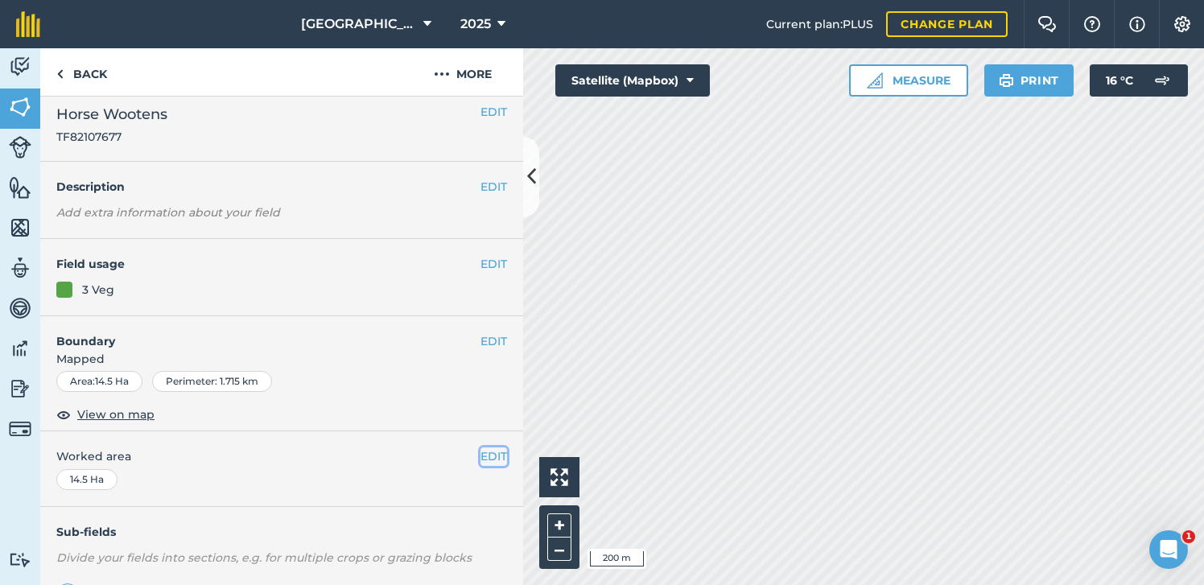
click at [497, 458] on button "EDIT" at bounding box center [494, 457] width 27 height 18
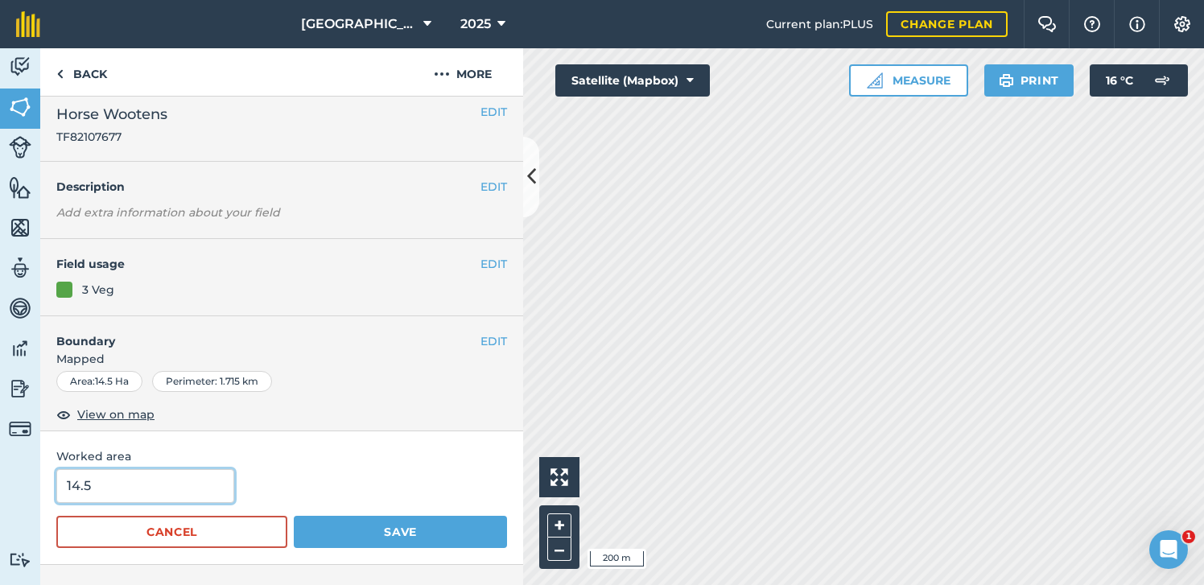
drag, startPoint x: 130, startPoint y: 485, endPoint x: -6, endPoint y: 488, distance: 136.1
click at [0, 488] on html "[GEOGRAPHIC_DATA] 2025 Current plan : PLUS Change plan Farm Chat Help Info Sett…" at bounding box center [602, 292] width 1204 height 585
type input "12.55"
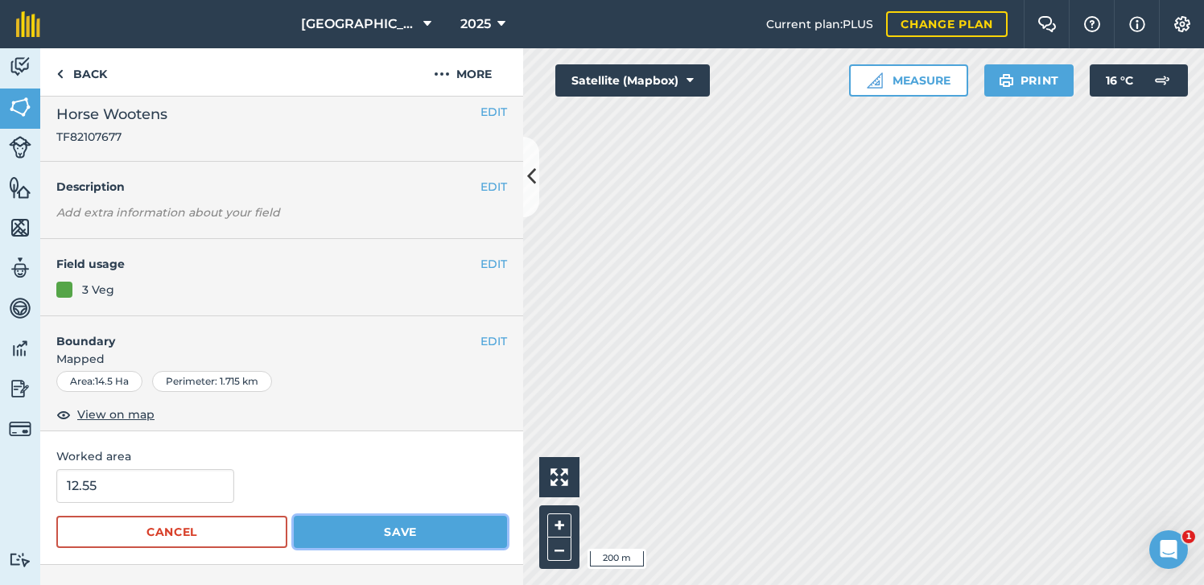
click at [332, 543] on button "Save" at bounding box center [400, 532] width 213 height 32
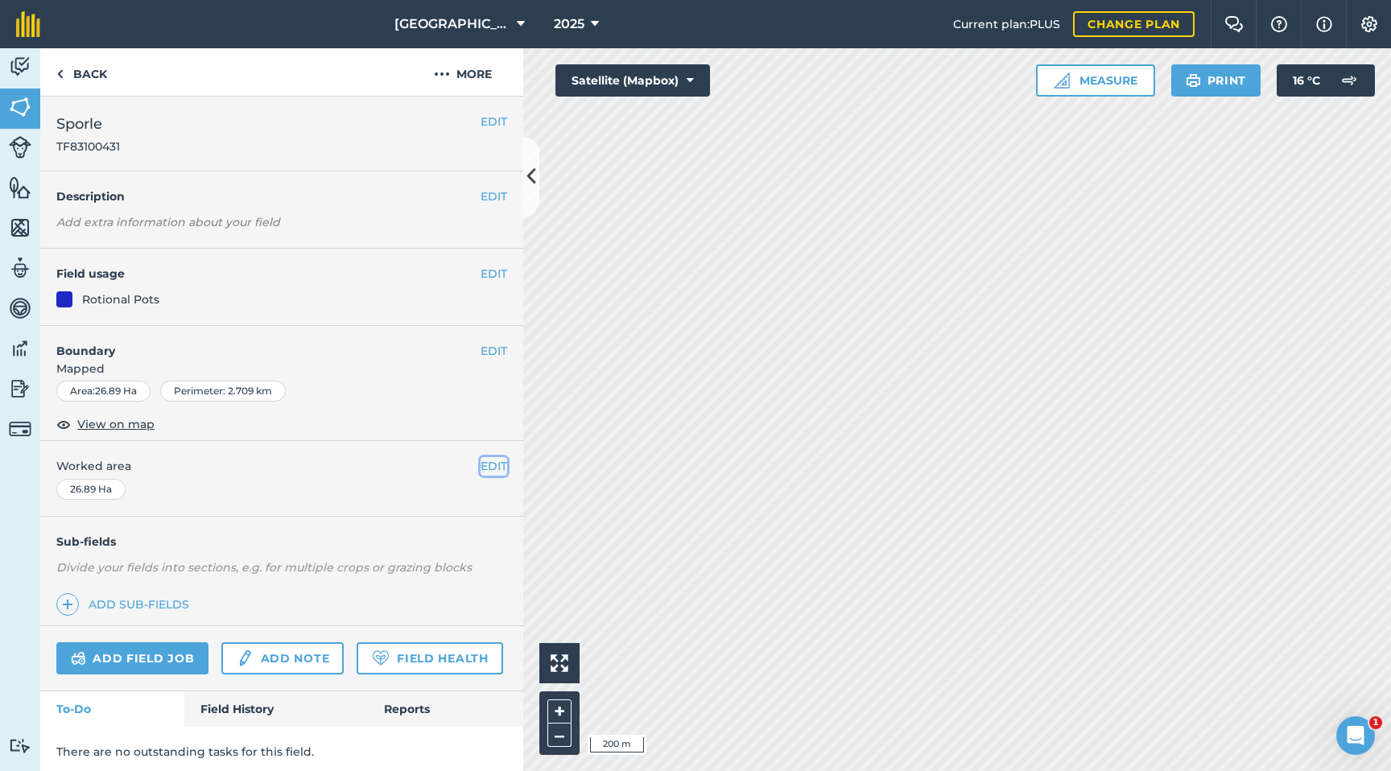
drag, startPoint x: 492, startPoint y: 463, endPoint x: 387, endPoint y: 475, distance: 105.3
click at [492, 463] on button "EDIT" at bounding box center [494, 466] width 27 height 18
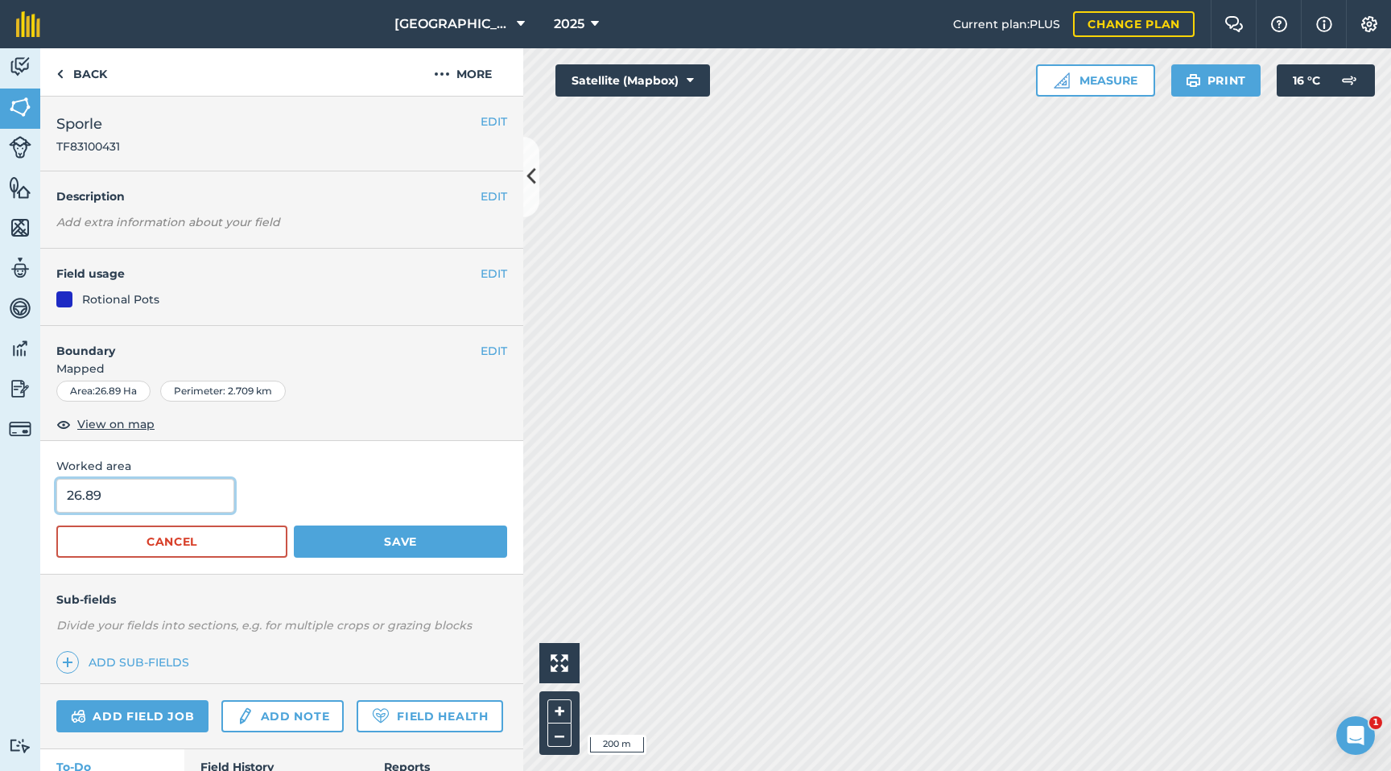
drag, startPoint x: 34, startPoint y: 491, endPoint x: 10, endPoint y: 489, distance: 23.4
click at [10, 489] on div "Activity Fields Livestock Features Maps Team Vehicles Data Reporting Billing Tu…" at bounding box center [695, 409] width 1391 height 723
type input "19.97"
click at [331, 546] on button "Save" at bounding box center [400, 542] width 213 height 32
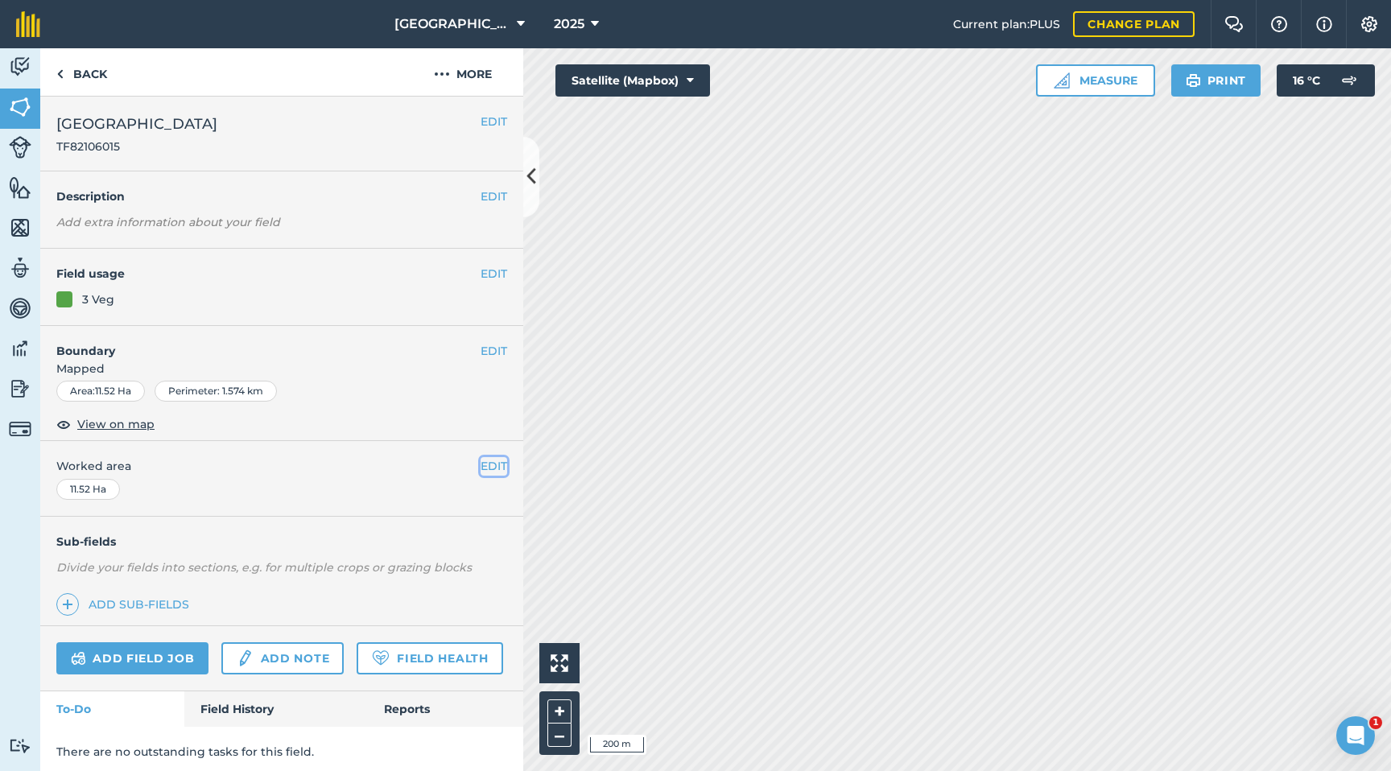
drag, startPoint x: 486, startPoint y: 467, endPoint x: 462, endPoint y: 477, distance: 26.3
click at [485, 467] on button "EDIT" at bounding box center [494, 466] width 27 height 18
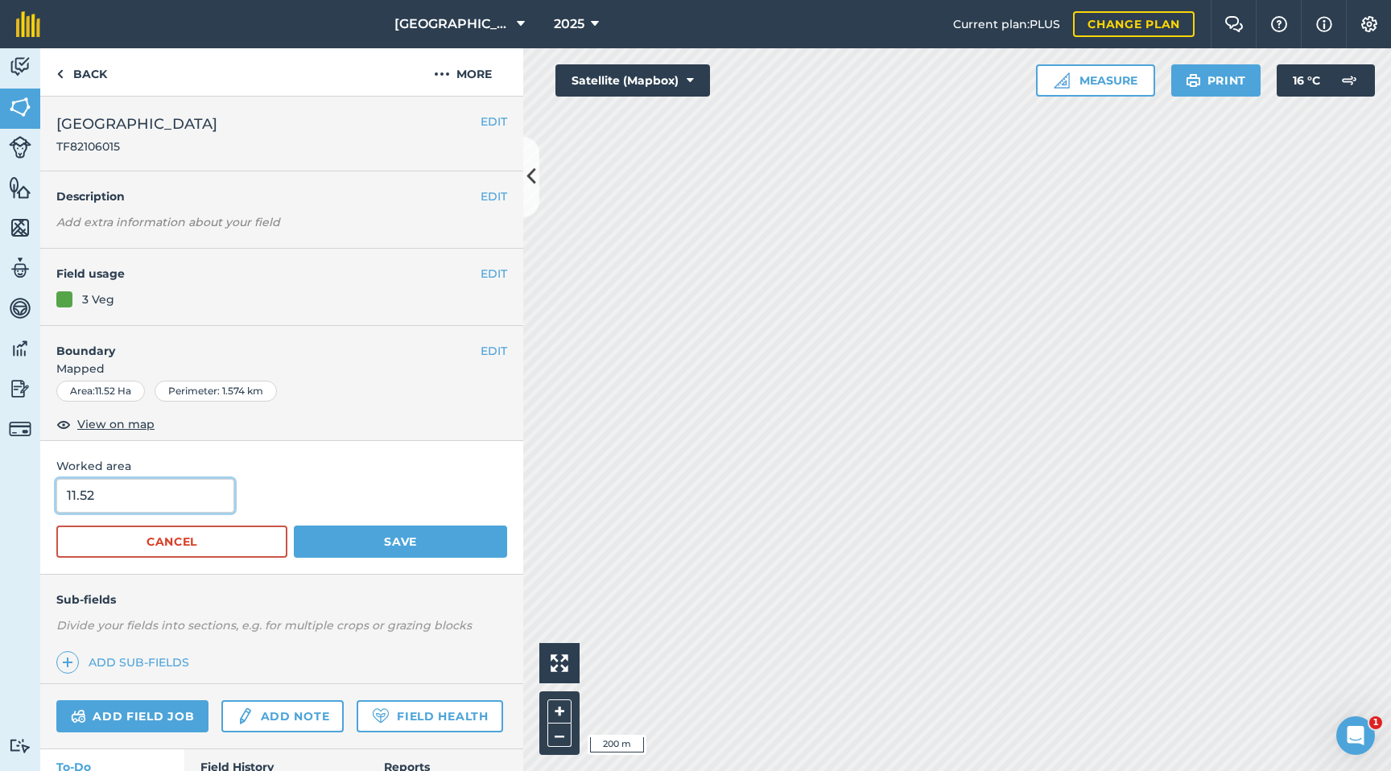
drag, startPoint x: 182, startPoint y: 497, endPoint x: 37, endPoint y: 497, distance: 144.9
click at [37, 497] on div "Activity Fields Livestock Features Maps Team Vehicles Data Reporting Billing Tu…" at bounding box center [695, 409] width 1391 height 723
type input "8.34"
click at [369, 544] on button "Save" at bounding box center [400, 542] width 213 height 32
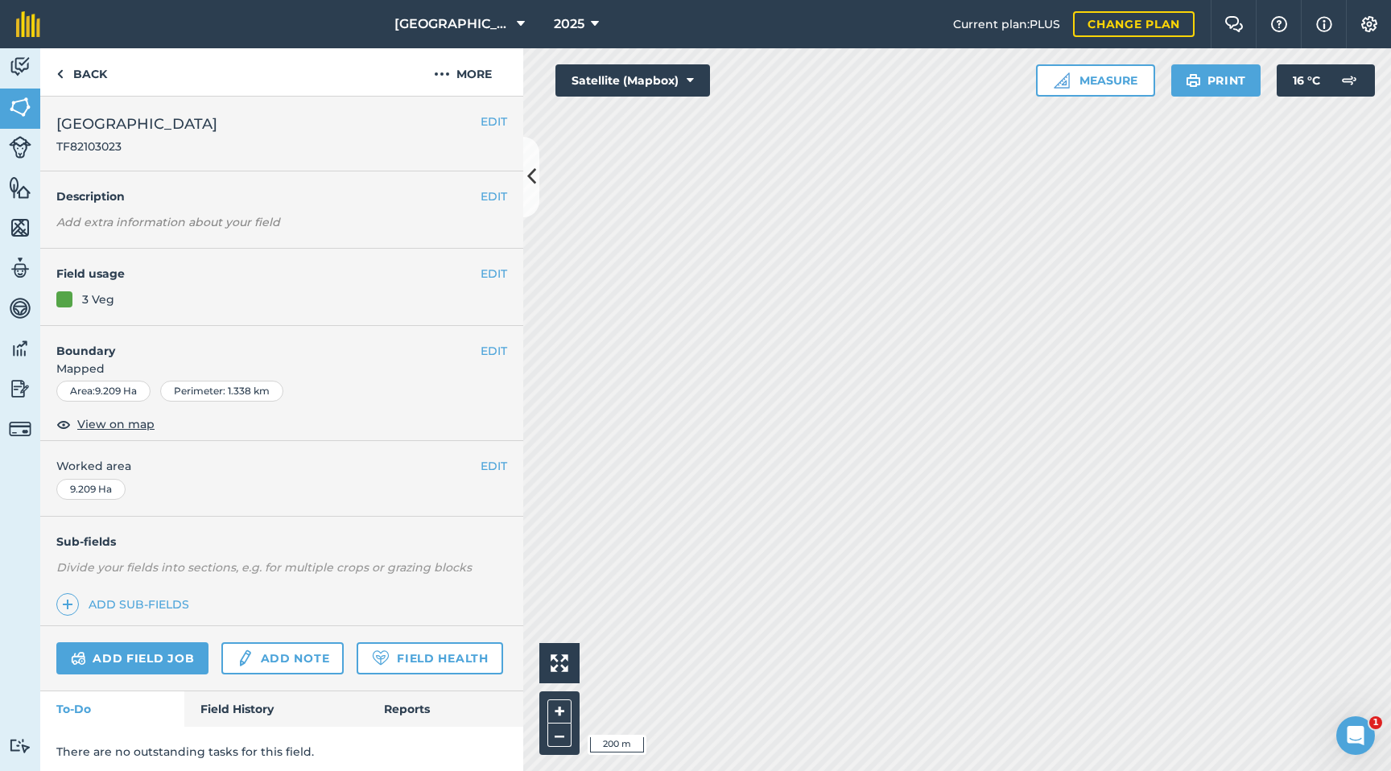
click at [479, 466] on span "Worked area" at bounding box center [281, 466] width 451 height 18
click at [481, 468] on button "EDIT" at bounding box center [494, 466] width 27 height 18
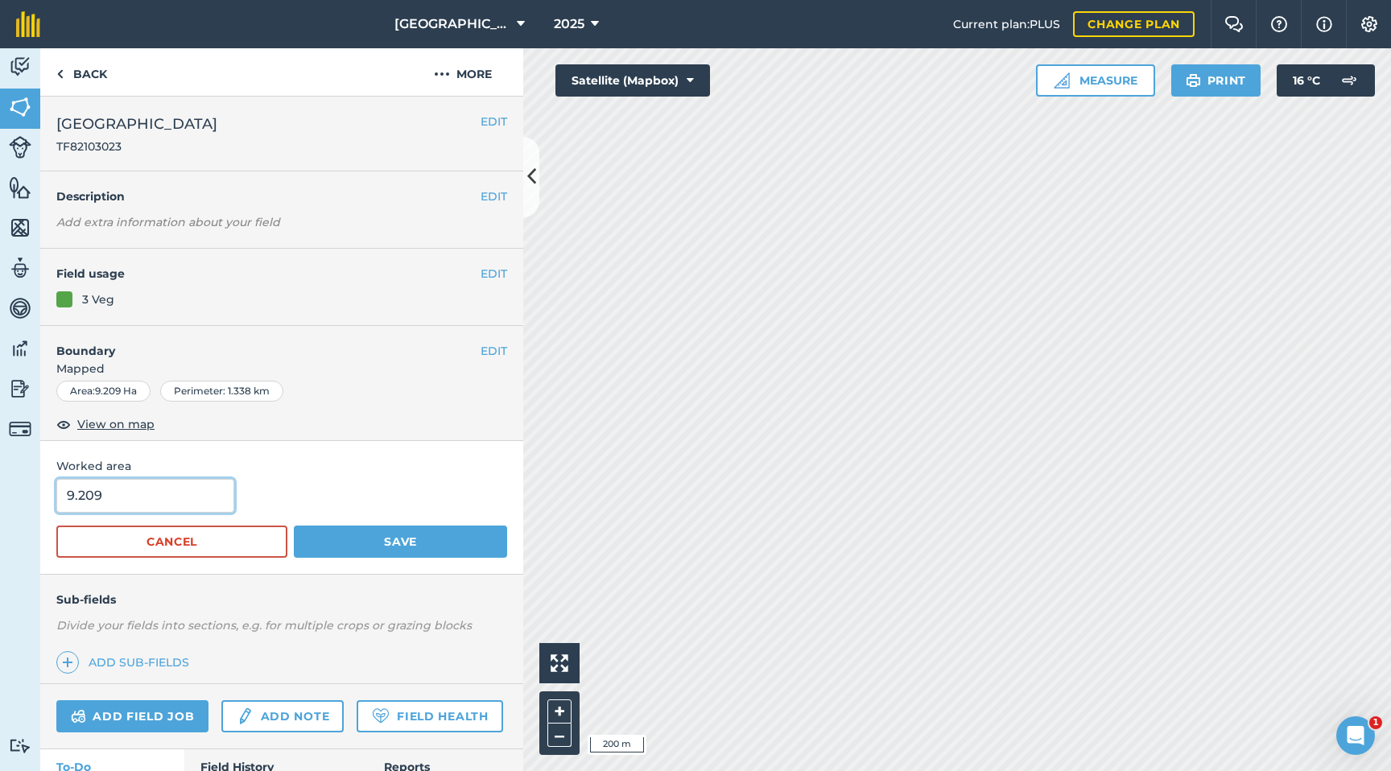
drag, startPoint x: 146, startPoint y: 498, endPoint x: 0, endPoint y: 506, distance: 145.9
click at [0, 506] on div "Activity Fields Livestock Features Maps Team Vehicles Data Reporting Billing Tu…" at bounding box center [695, 409] width 1391 height 723
type input "9"
type input "5.68"
click at [342, 537] on button "Save" at bounding box center [400, 542] width 213 height 32
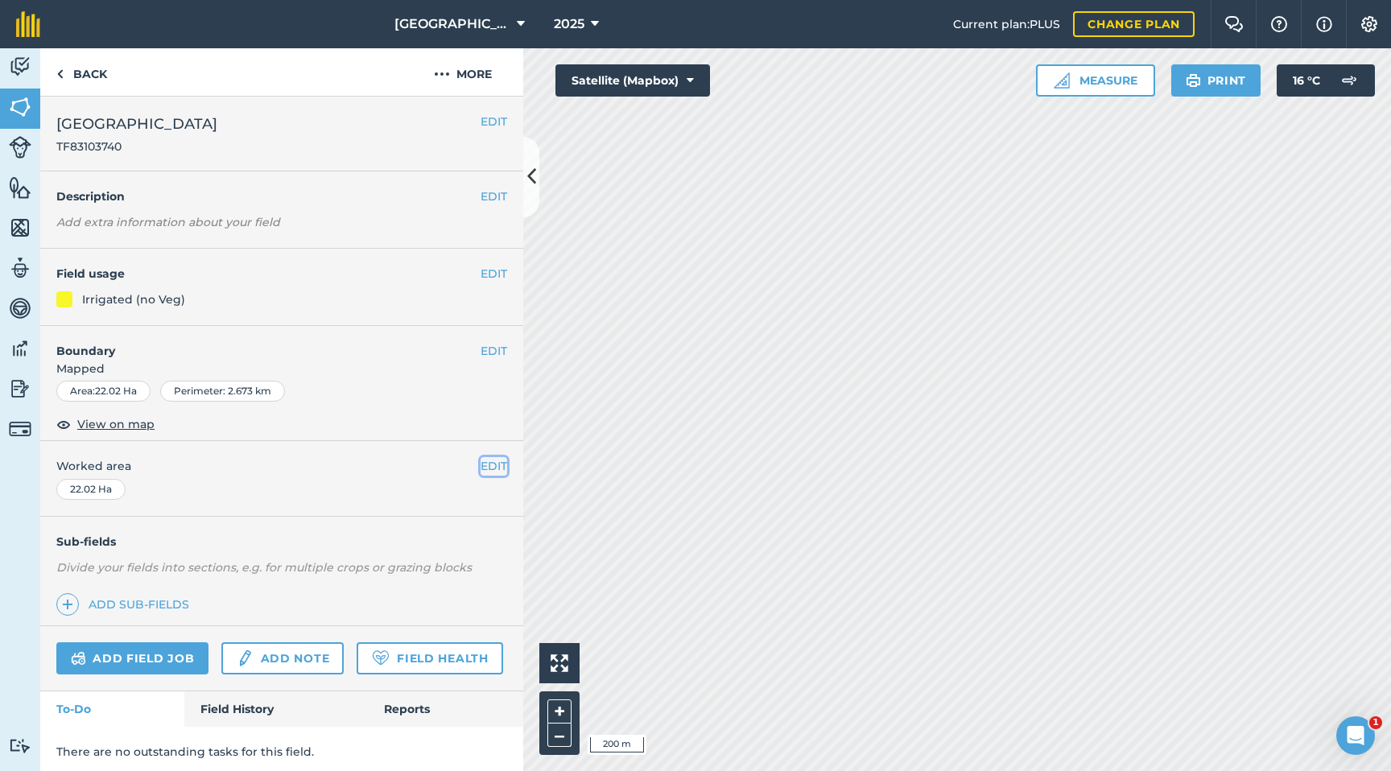
click at [481, 464] on button "EDIT" at bounding box center [494, 466] width 27 height 18
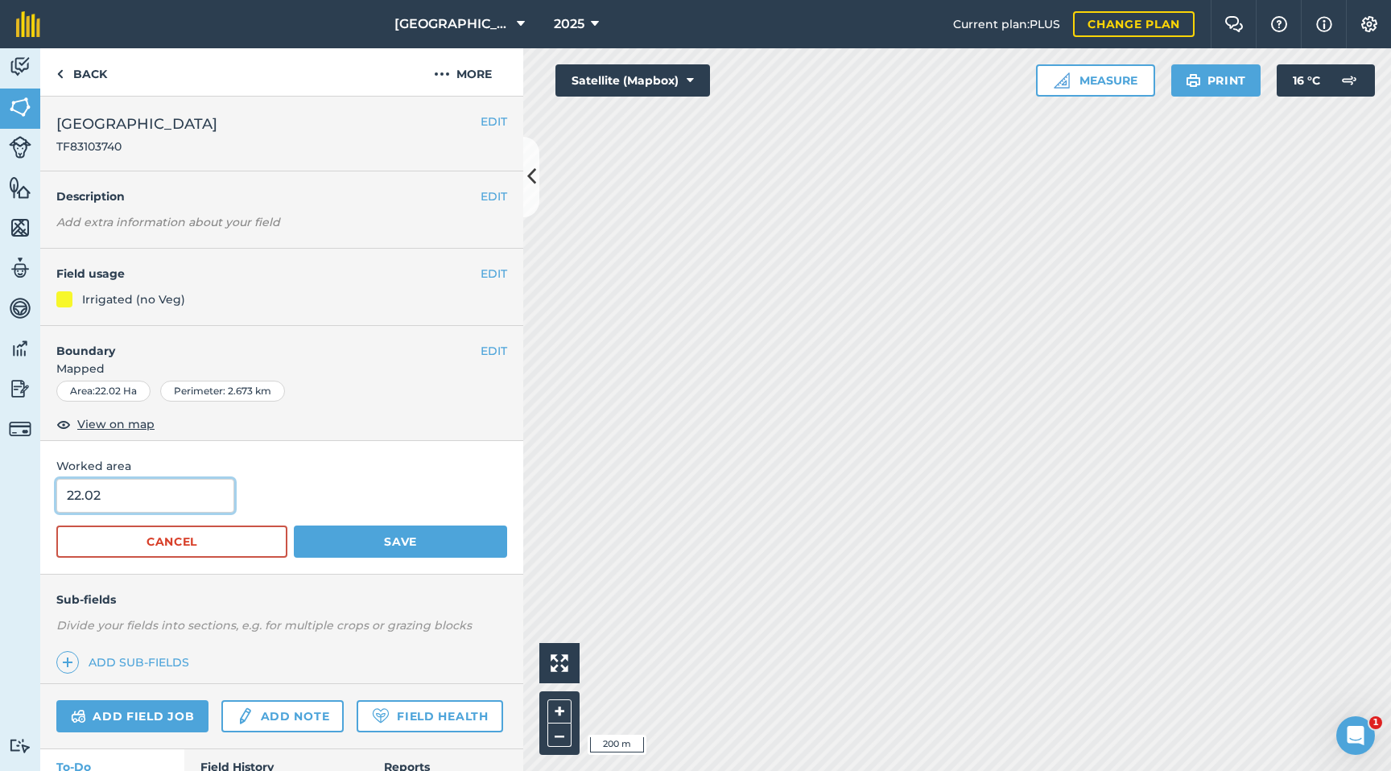
drag, startPoint x: 109, startPoint y: 489, endPoint x: 7, endPoint y: 492, distance: 101.5
click at [7, 492] on div "Activity Fields Livestock Features Maps Team Vehicles Data Reporting Billing Tu…" at bounding box center [695, 409] width 1391 height 723
drag, startPoint x: 128, startPoint y: 493, endPoint x: 47, endPoint y: 494, distance: 80.5
click at [47, 494] on div "Worked area 22.02 Cancel Save" at bounding box center [281, 507] width 483 height 133
type input "19.2"
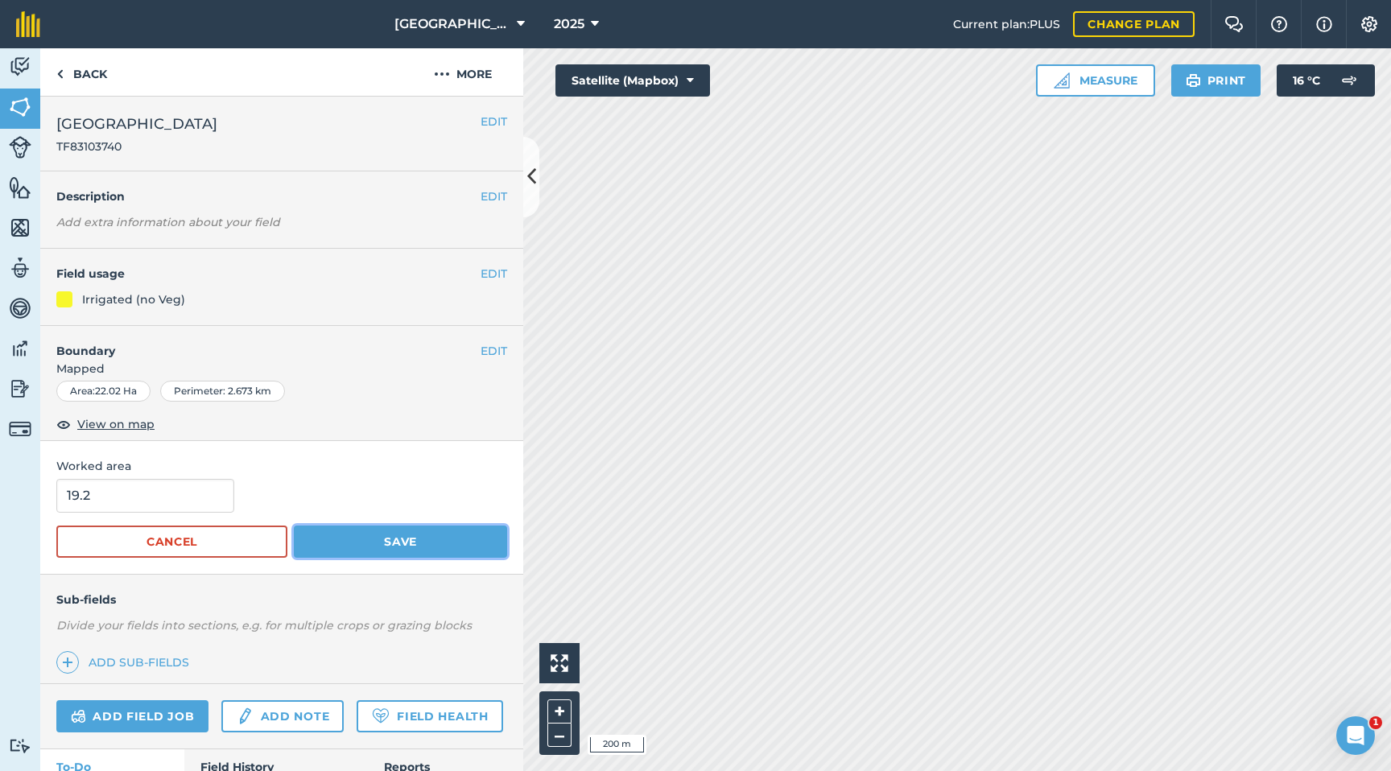
click at [328, 539] on button "Save" at bounding box center [400, 542] width 213 height 32
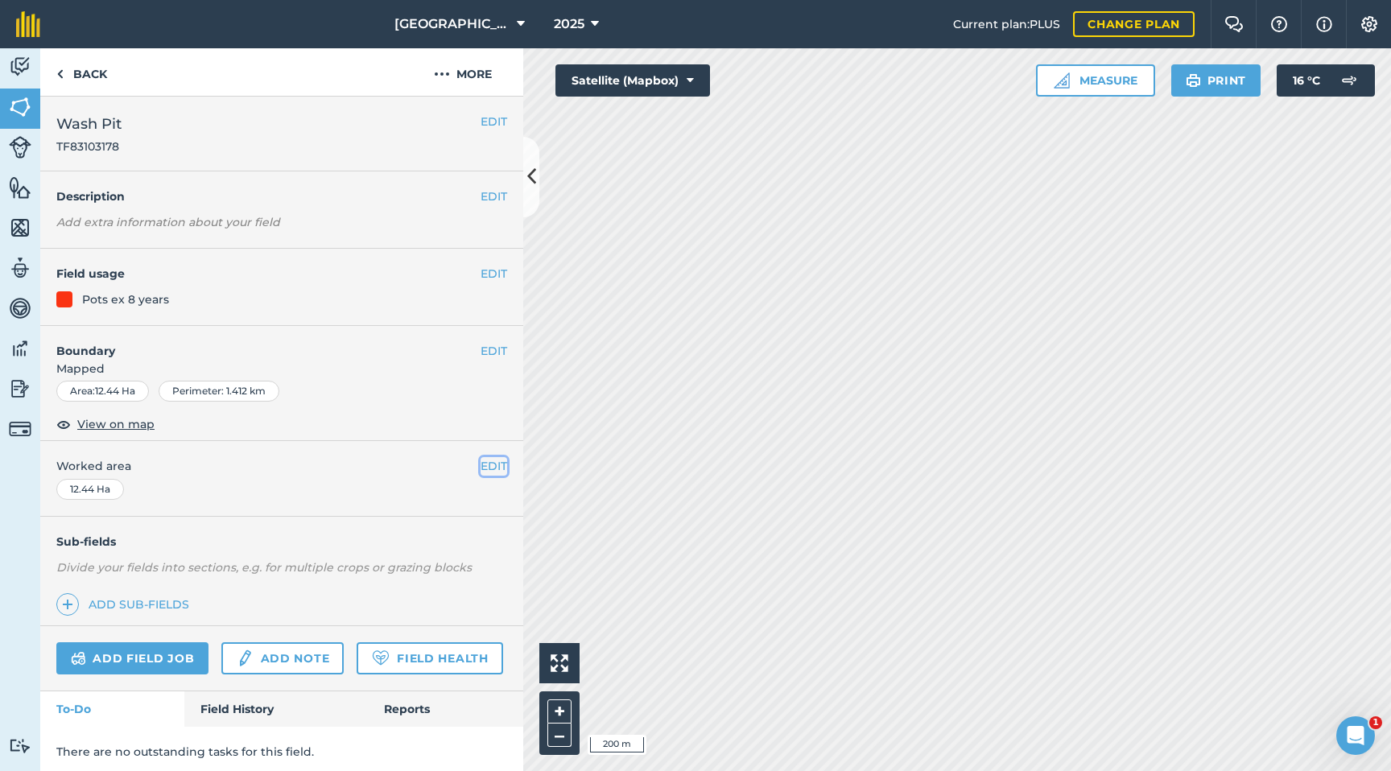
drag, startPoint x: 496, startPoint y: 468, endPoint x: 487, endPoint y: 469, distance: 8.9
click at [496, 468] on button "EDIT" at bounding box center [494, 466] width 27 height 18
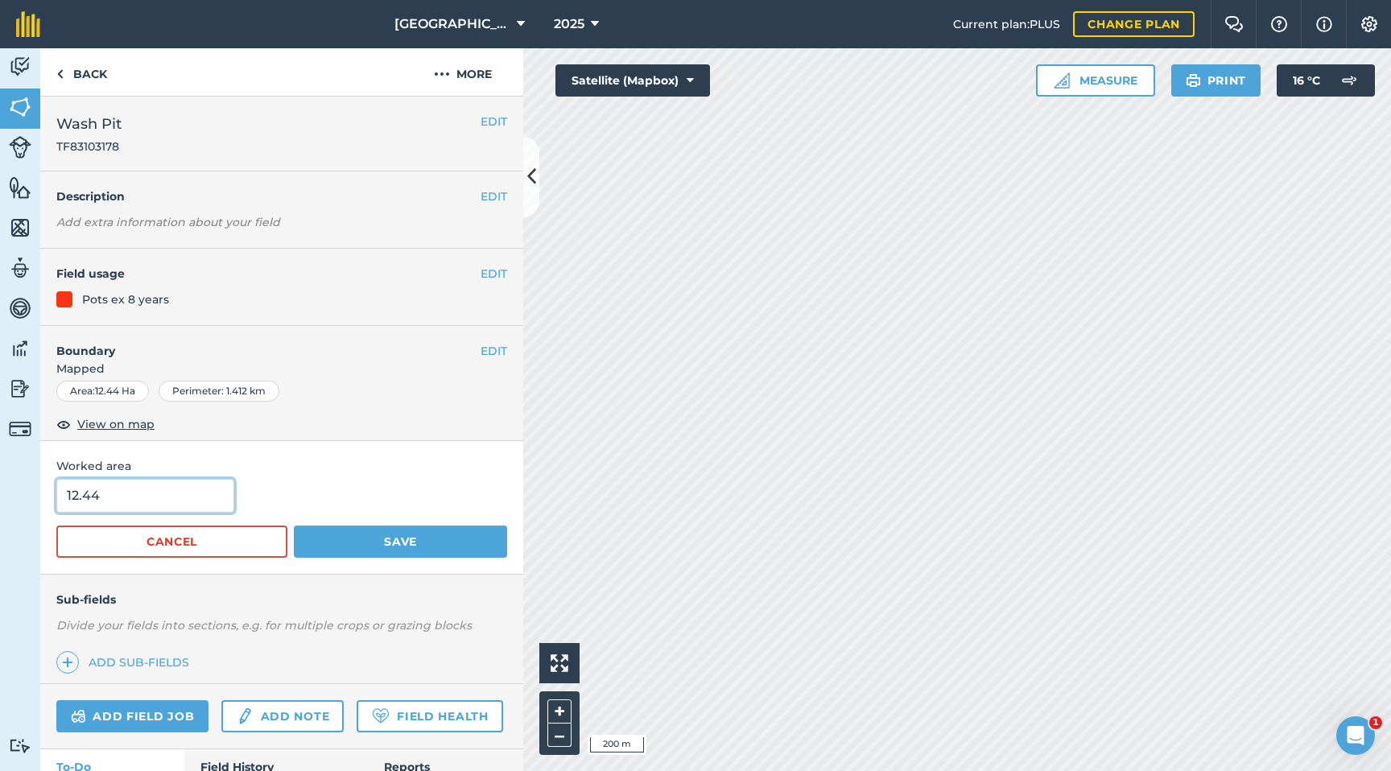
drag, startPoint x: 158, startPoint y: 508, endPoint x: 0, endPoint y: 502, distance: 157.9
click at [0, 502] on div "Activity Fields Livestock Features Maps Team Vehicles Data Reporting Billing Tu…" at bounding box center [695, 409] width 1391 height 723
type input "9.16"
click at [378, 534] on button "Save" at bounding box center [400, 542] width 213 height 32
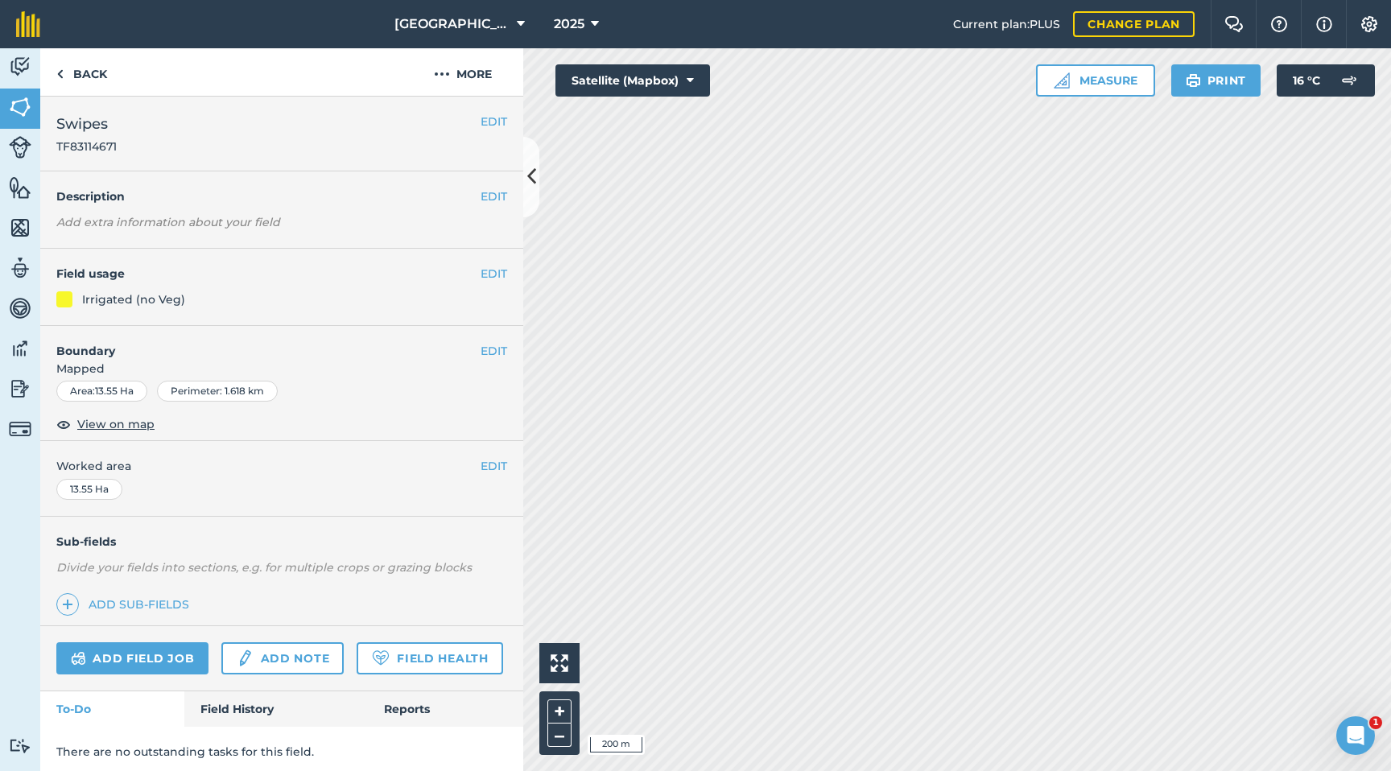
click at [500, 475] on div "EDIT Worked area 13.55 Ha" at bounding box center [281, 478] width 483 height 75
click at [486, 463] on button "EDIT" at bounding box center [494, 466] width 27 height 18
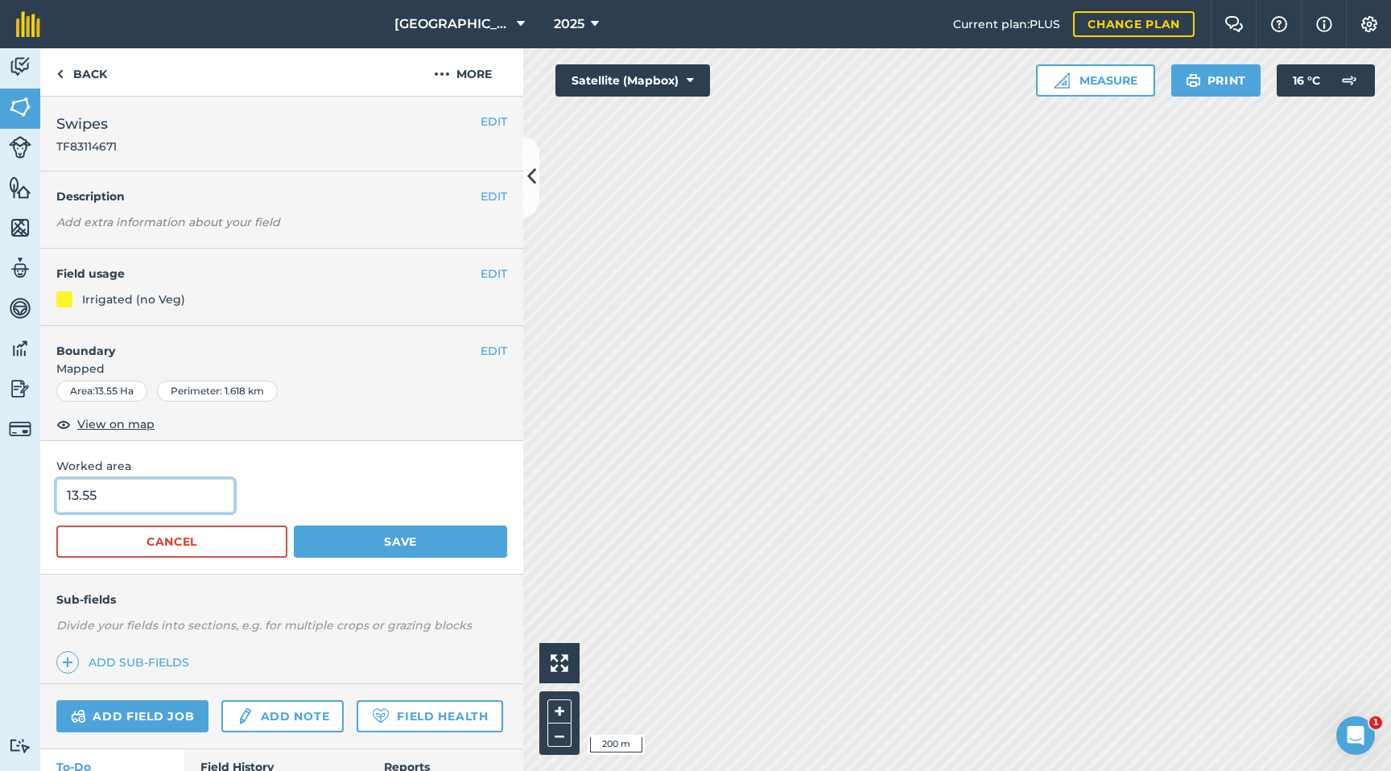
drag, startPoint x: 97, startPoint y: 491, endPoint x: 0, endPoint y: 490, distance: 96.6
click at [0, 490] on div "Activity Fields Livestock Features Maps Team Vehicles Data Reporting Billing Tu…" at bounding box center [695, 409] width 1391 height 723
type input "9.63"
click at [333, 534] on button "Save" at bounding box center [400, 542] width 213 height 32
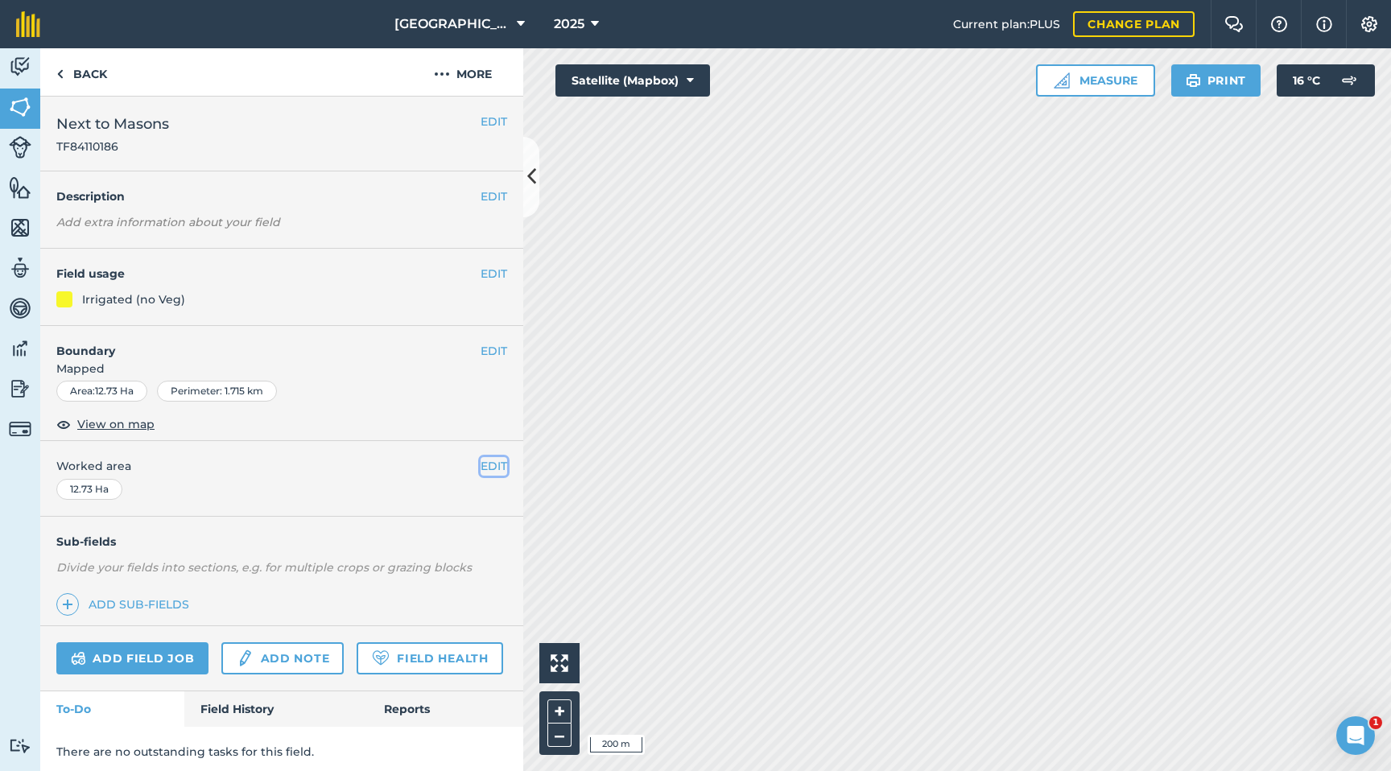
click at [492, 467] on button "EDIT" at bounding box center [494, 466] width 27 height 18
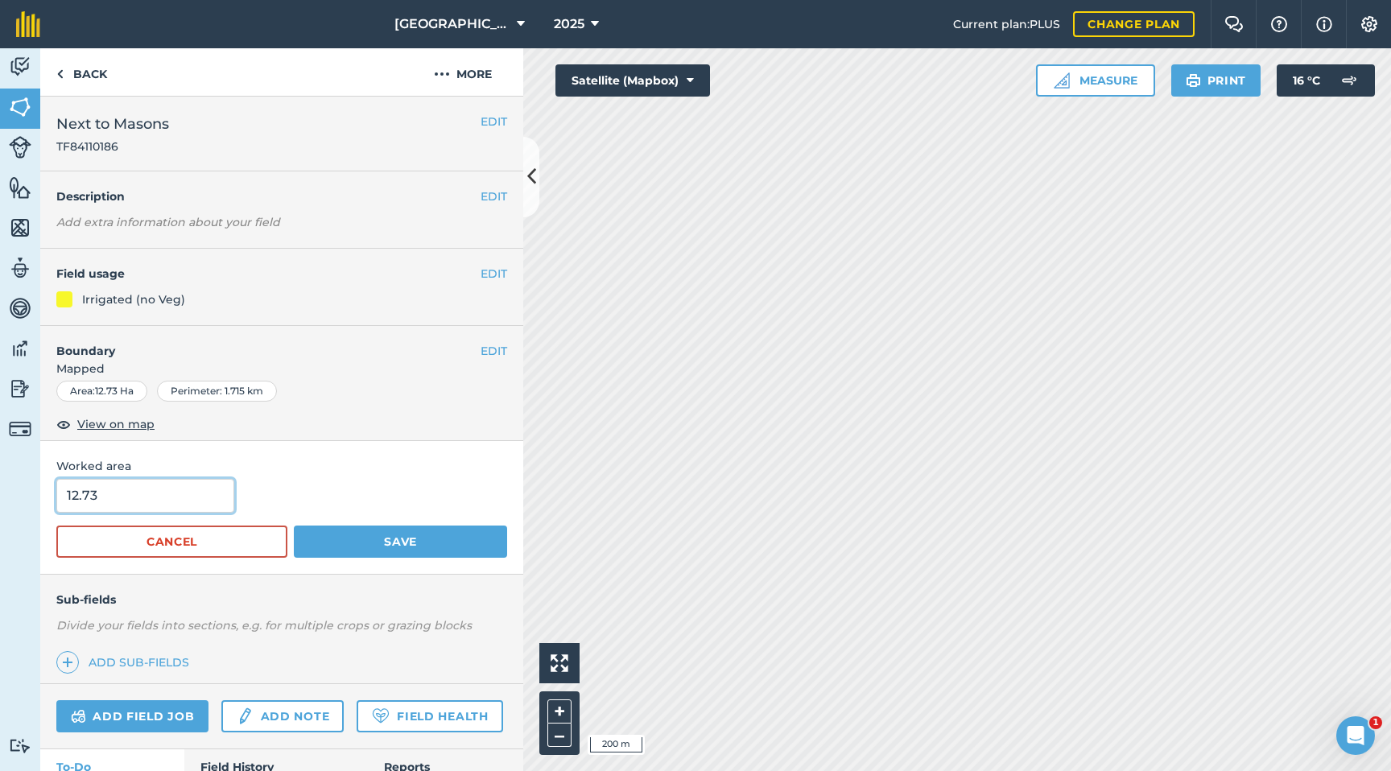
drag, startPoint x: 151, startPoint y: 504, endPoint x: 15, endPoint y: 497, distance: 136.2
click at [15, 497] on div "Activity Fields Livestock Features Maps Team Vehicles Data Reporting Billing Tu…" at bounding box center [695, 409] width 1391 height 723
type input "10.17"
click at [319, 538] on button "Save" at bounding box center [400, 542] width 213 height 32
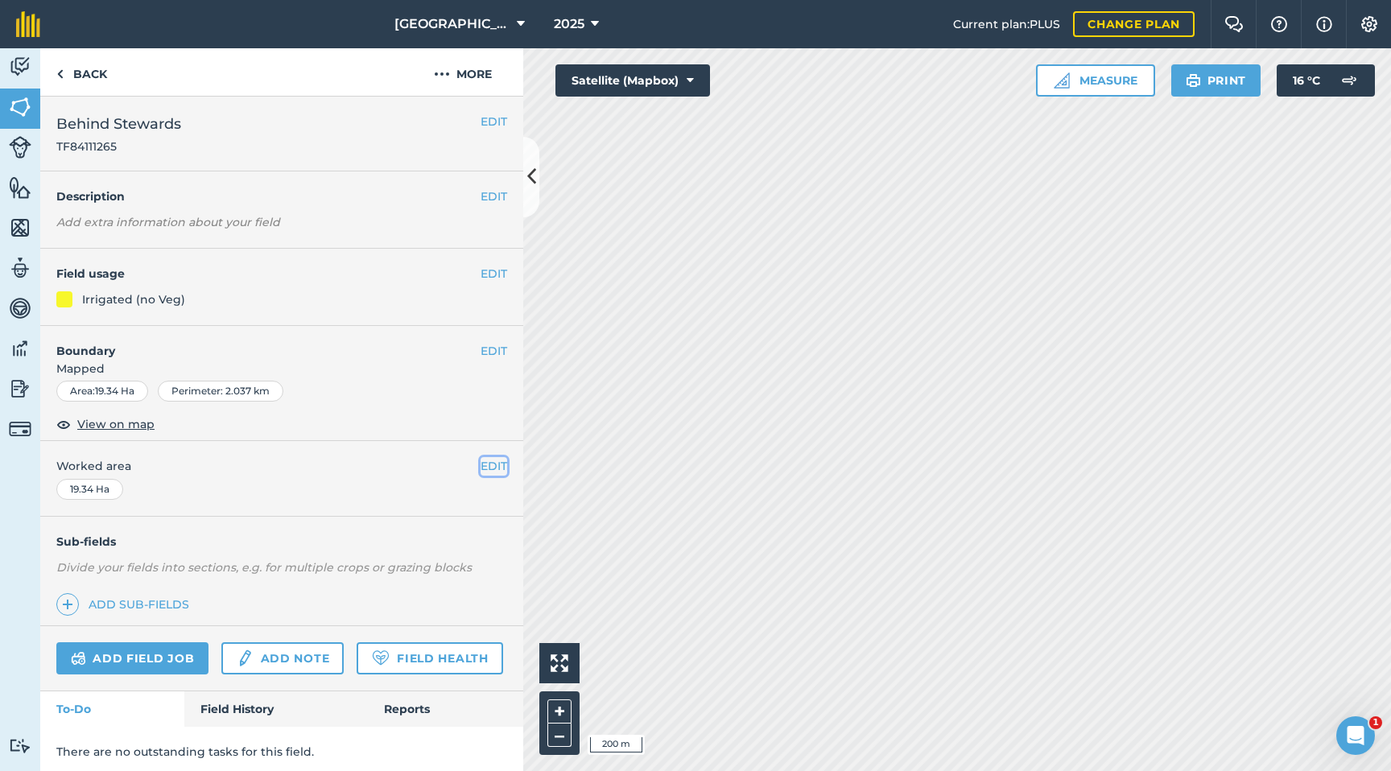
click at [498, 468] on button "EDIT" at bounding box center [494, 466] width 27 height 18
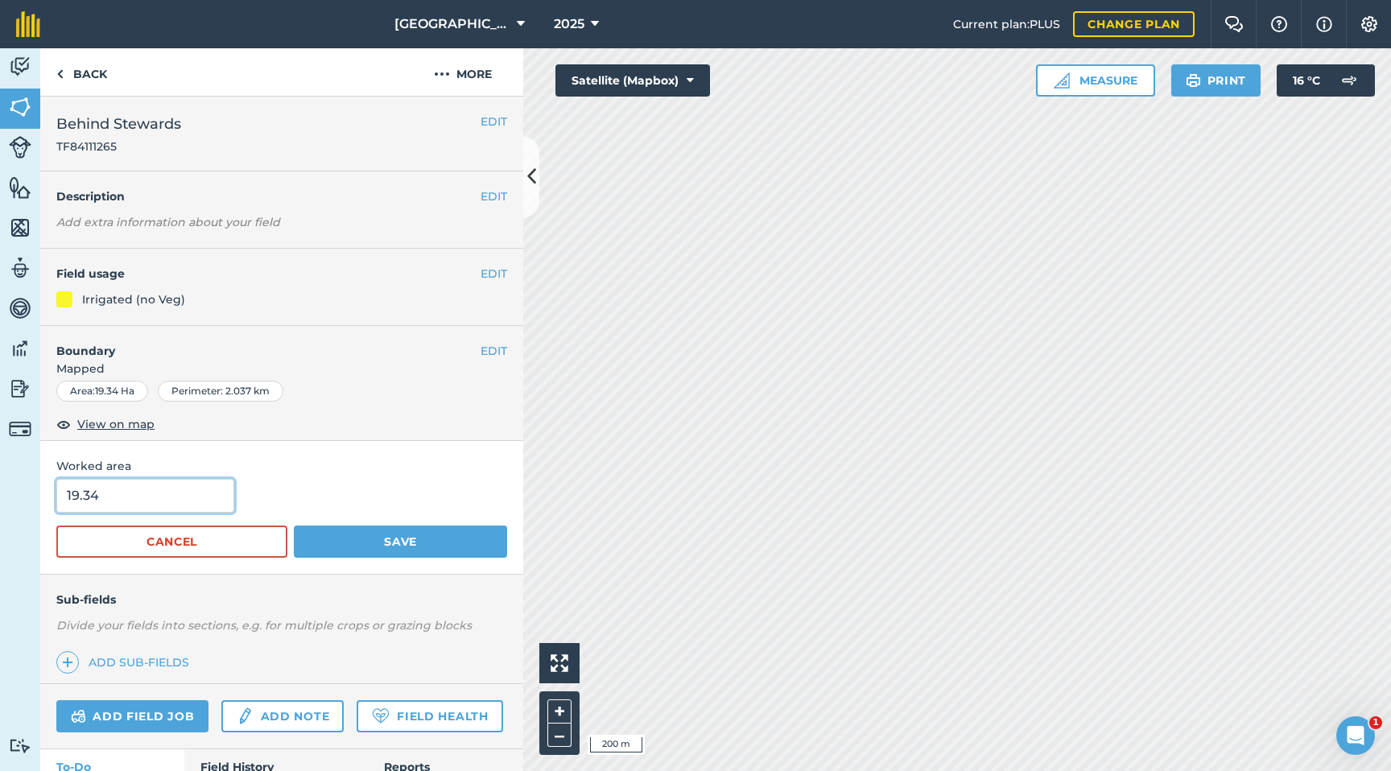
drag, startPoint x: 148, startPoint y: 489, endPoint x: 31, endPoint y: 487, distance: 117.5
click at [31, 488] on div "Activity Fields Livestock Features Maps Team Vehicles Data Reporting Billing Tu…" at bounding box center [695, 409] width 1391 height 723
drag, startPoint x: 109, startPoint y: 485, endPoint x: 60, endPoint y: 484, distance: 49.1
click at [61, 485] on input "11.99" at bounding box center [145, 496] width 178 height 34
drag, startPoint x: 66, startPoint y: 493, endPoint x: 31, endPoint y: 493, distance: 35.4
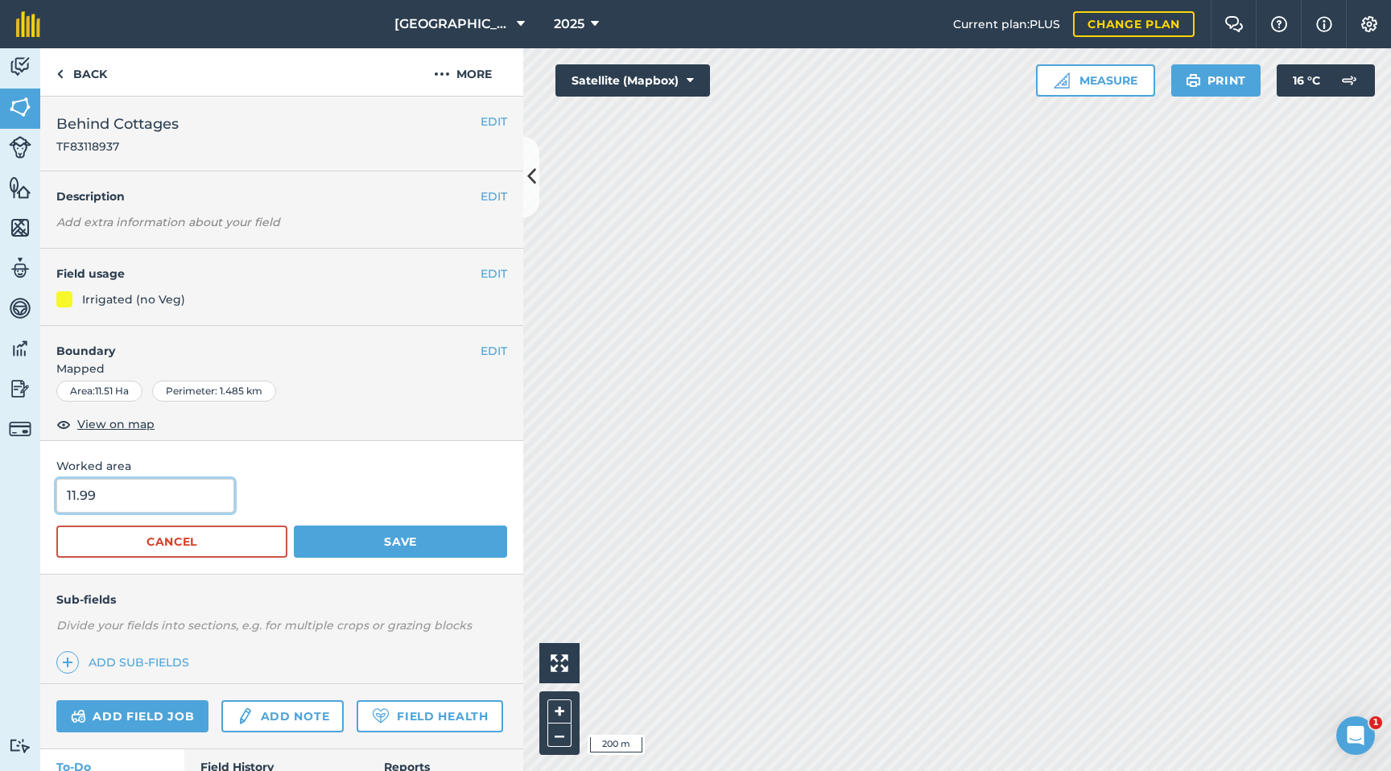
click at [31, 493] on div "Activity Fields Livestock Features Maps Team Vehicles Data Reporting Billing Tu…" at bounding box center [695, 409] width 1391 height 723
type input "9.11"
click at [467, 534] on button "Save" at bounding box center [400, 542] width 213 height 32
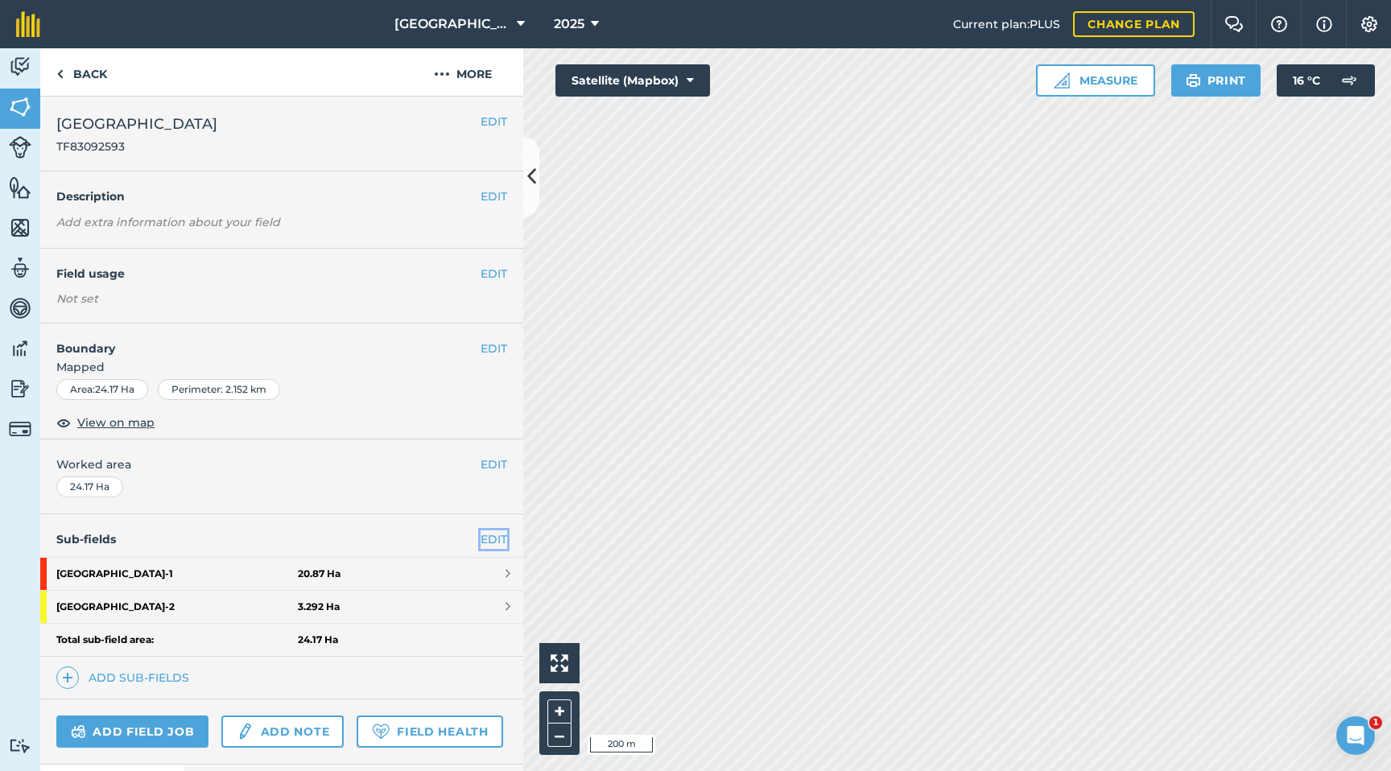
click at [490, 535] on link "EDIT" at bounding box center [494, 539] width 27 height 18
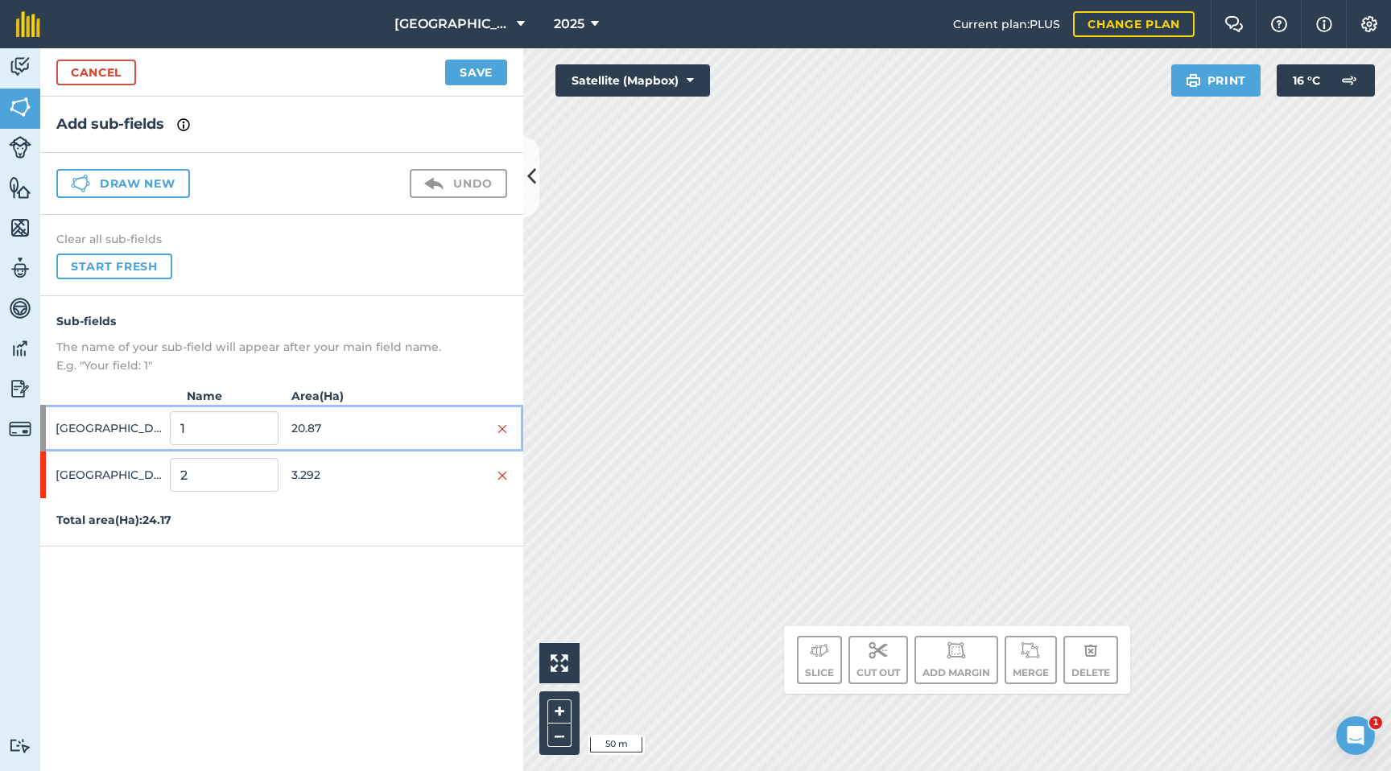
click at [304, 430] on span "20.87" at bounding box center [345, 428] width 108 height 31
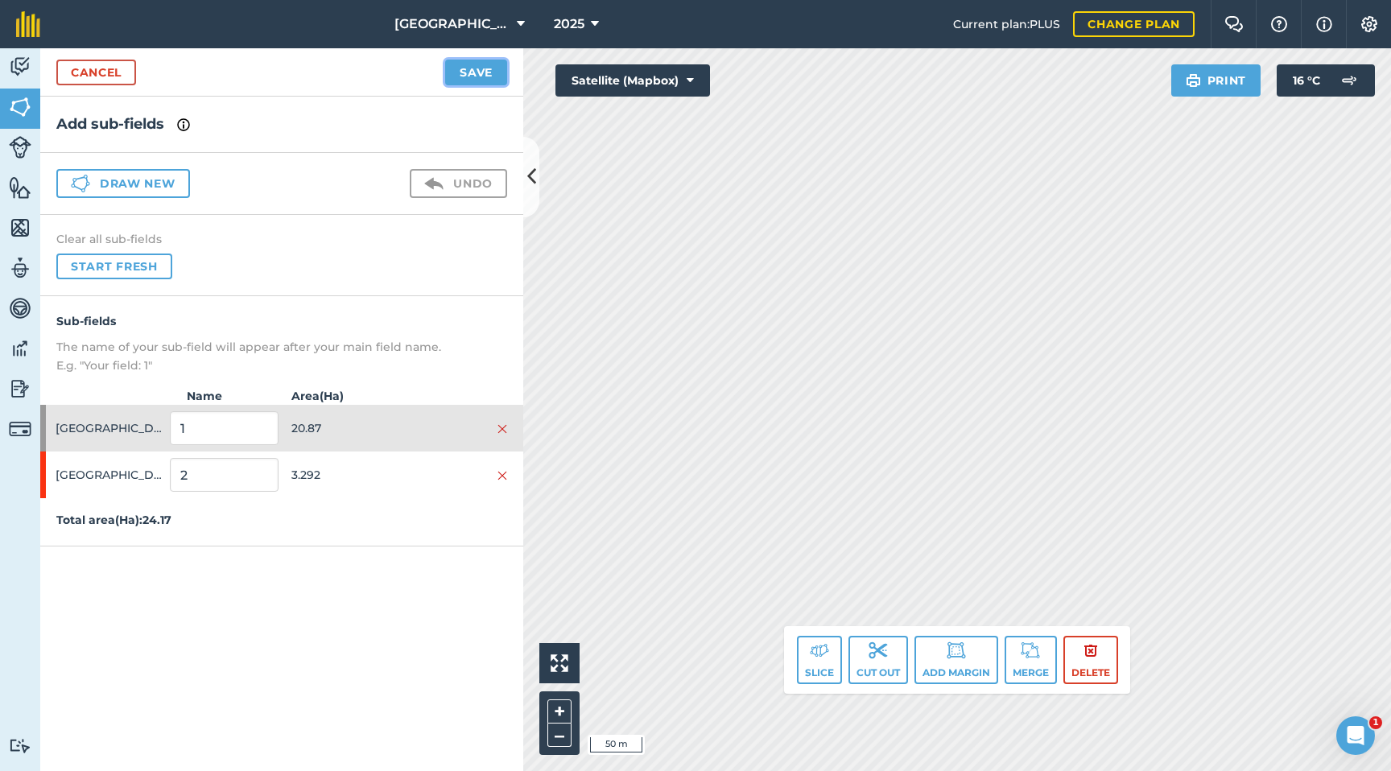
click at [454, 68] on button "Save" at bounding box center [476, 73] width 62 height 26
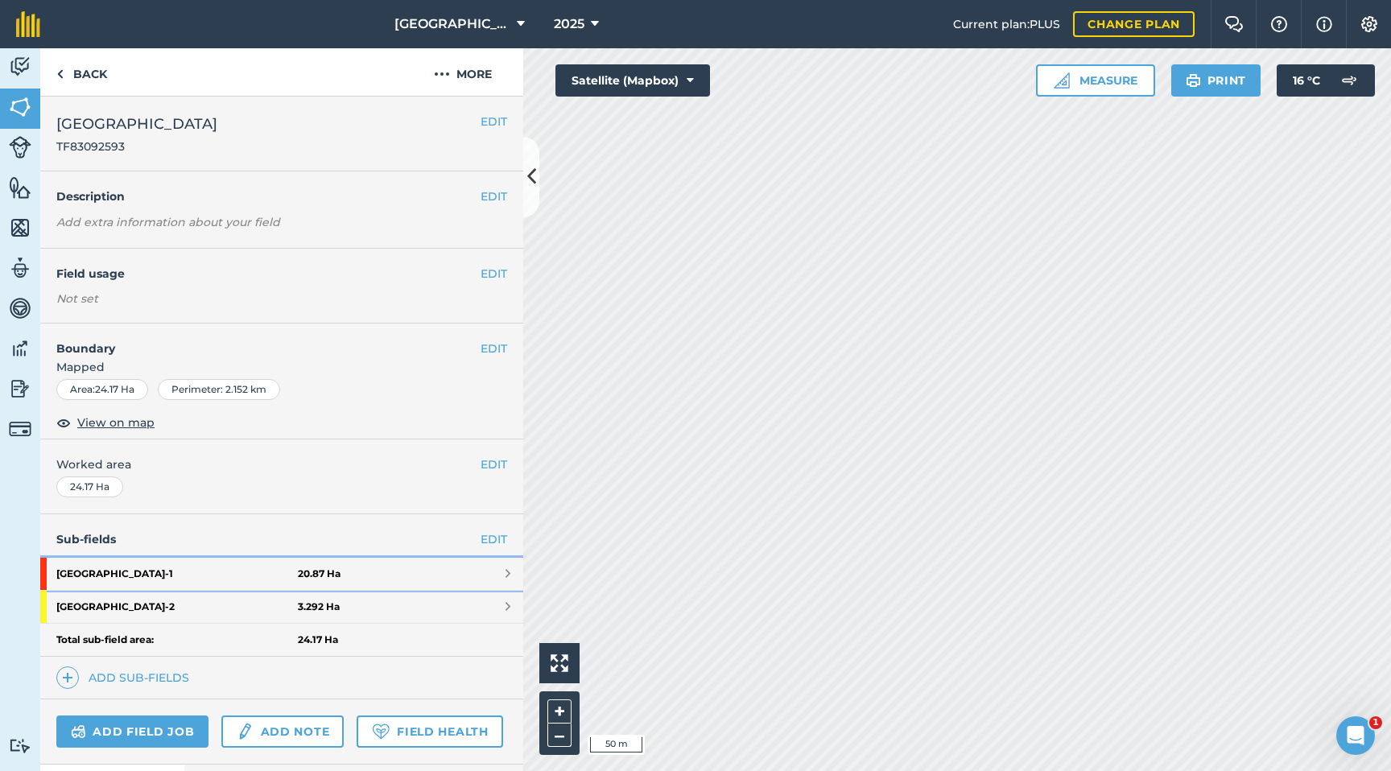
click at [496, 567] on link "Mill Farm - 1 20.87 Ha" at bounding box center [281, 574] width 483 height 32
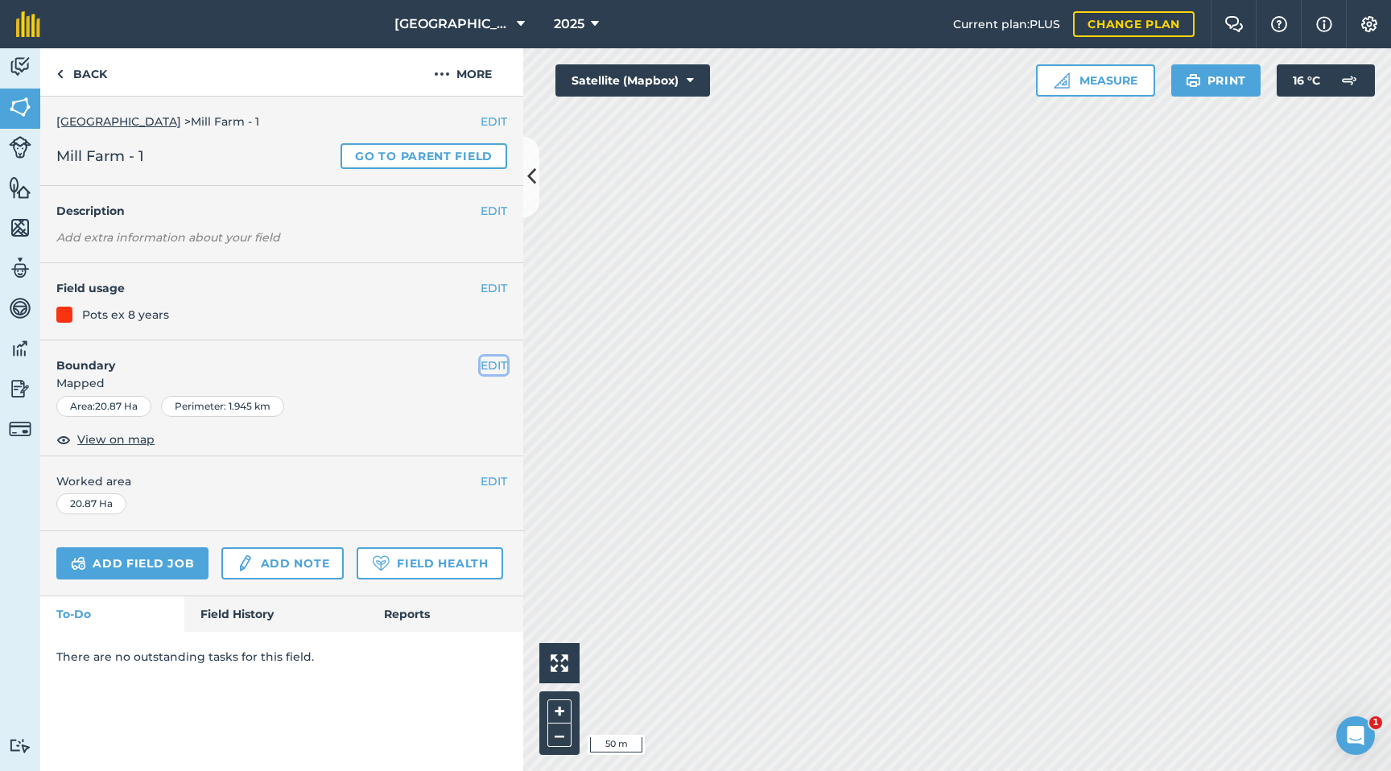
click at [490, 364] on button "EDIT" at bounding box center [494, 366] width 27 height 18
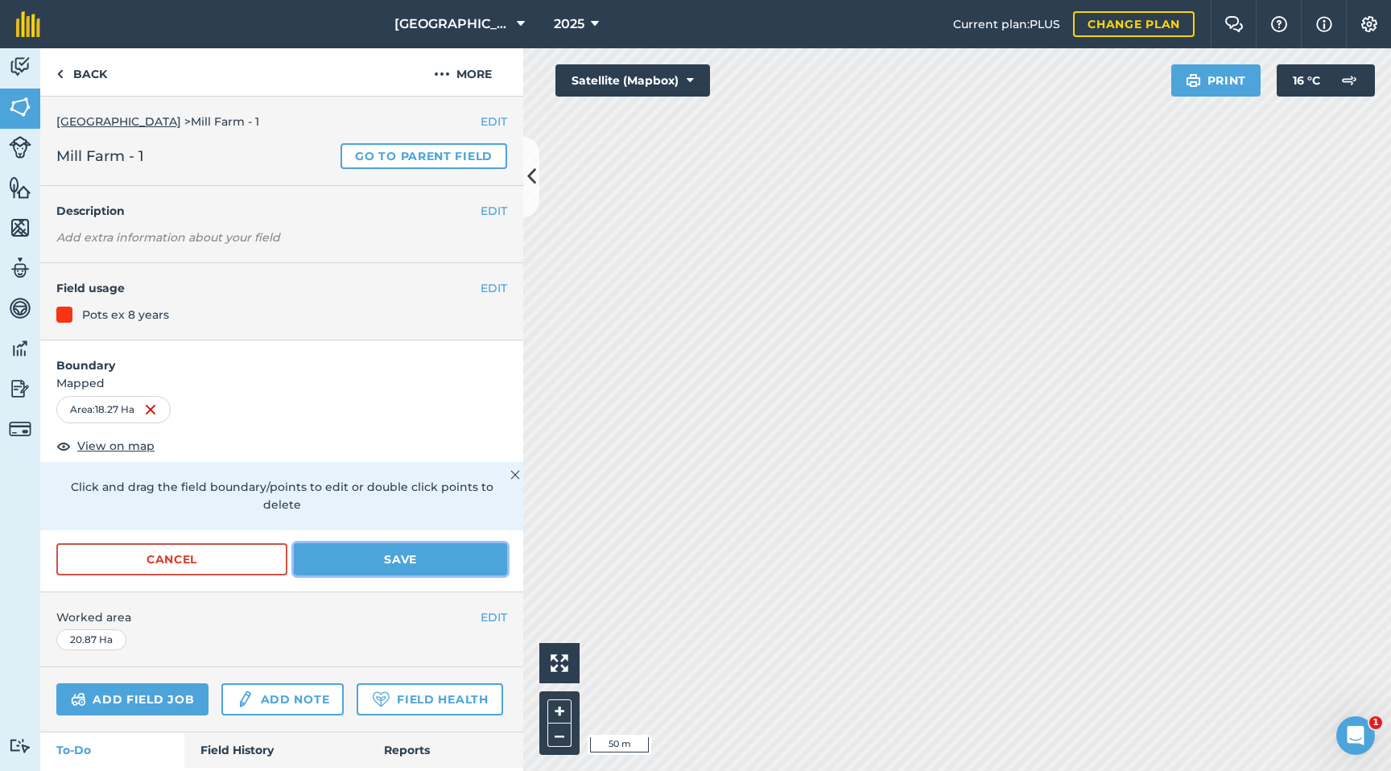
drag, startPoint x: 462, startPoint y: 543, endPoint x: 501, endPoint y: 547, distance: 38.8
click at [462, 543] on button "Save" at bounding box center [400, 559] width 213 height 32
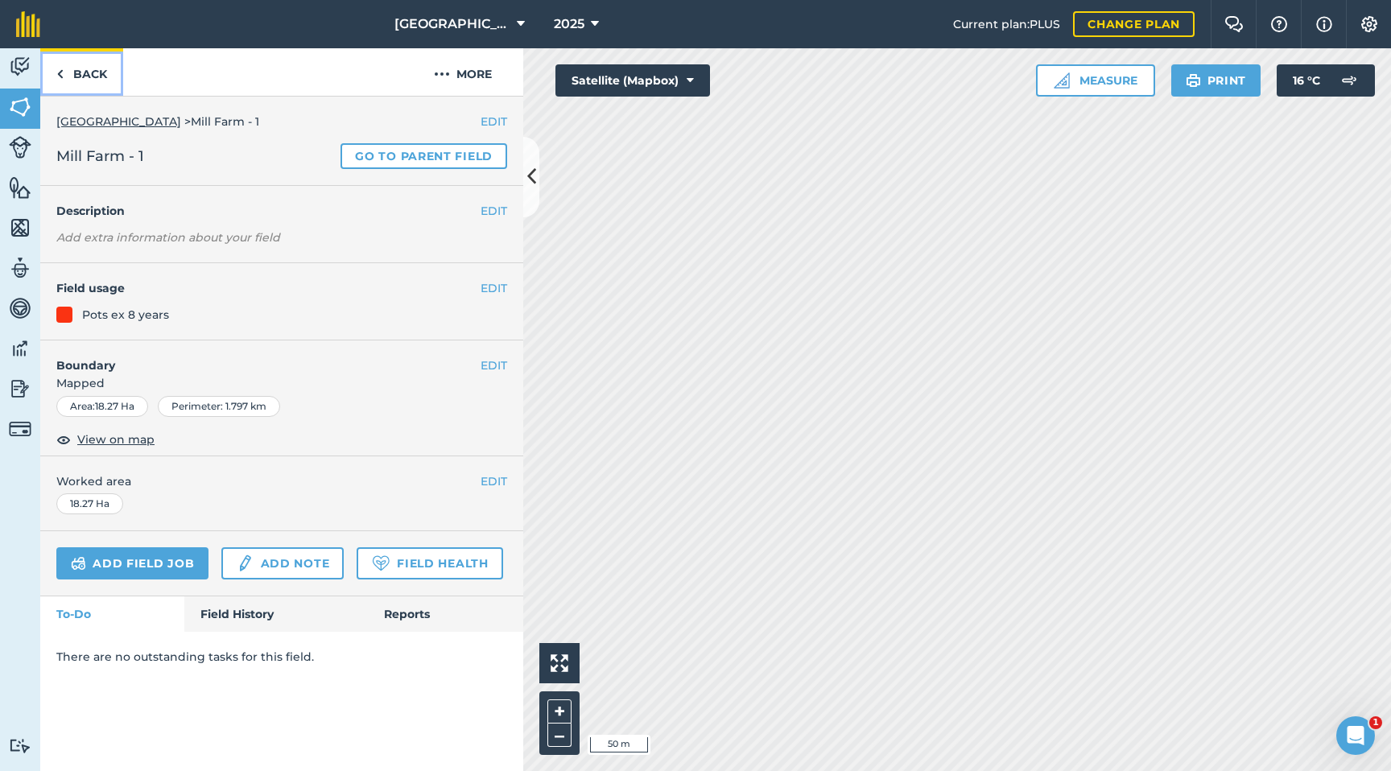
click at [104, 71] on link "Back" at bounding box center [81, 71] width 83 height 47
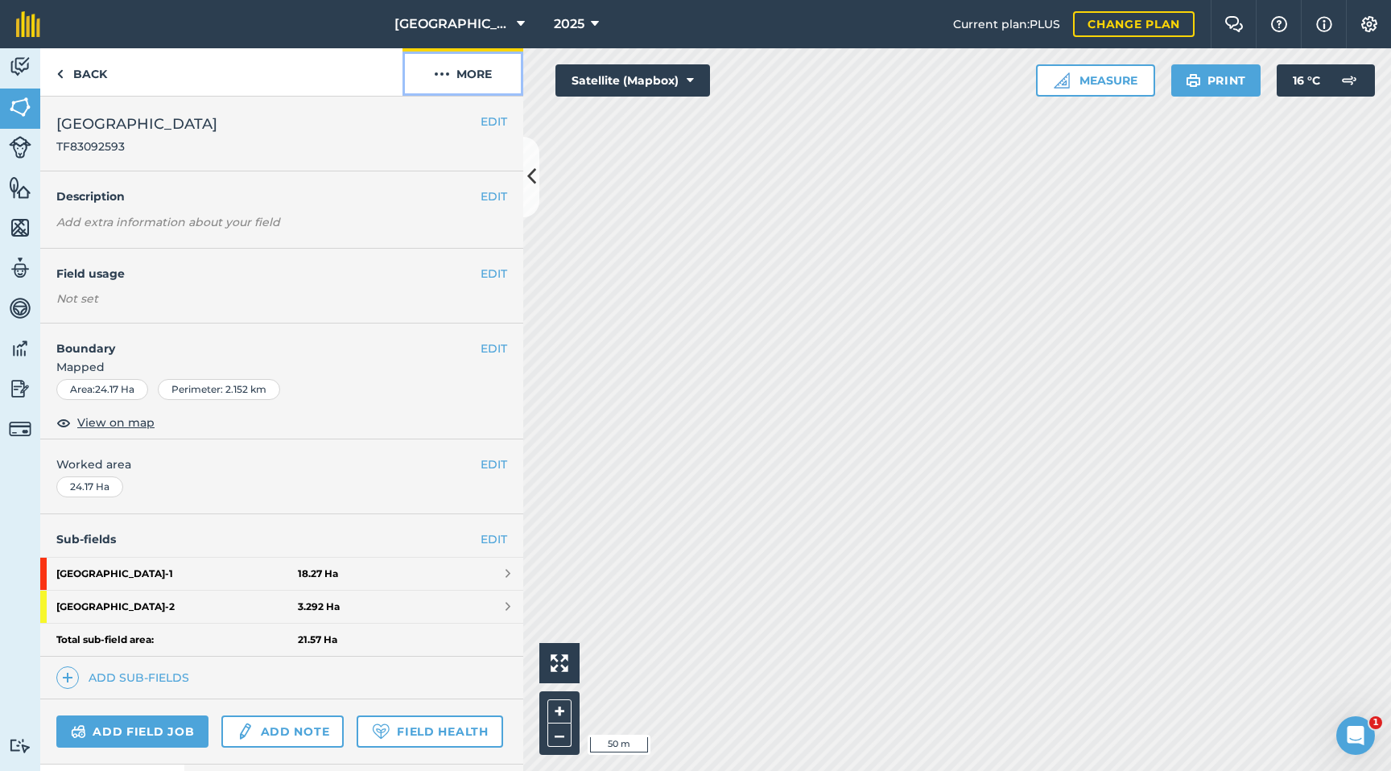
click at [468, 73] on button "More" at bounding box center [462, 71] width 121 height 47
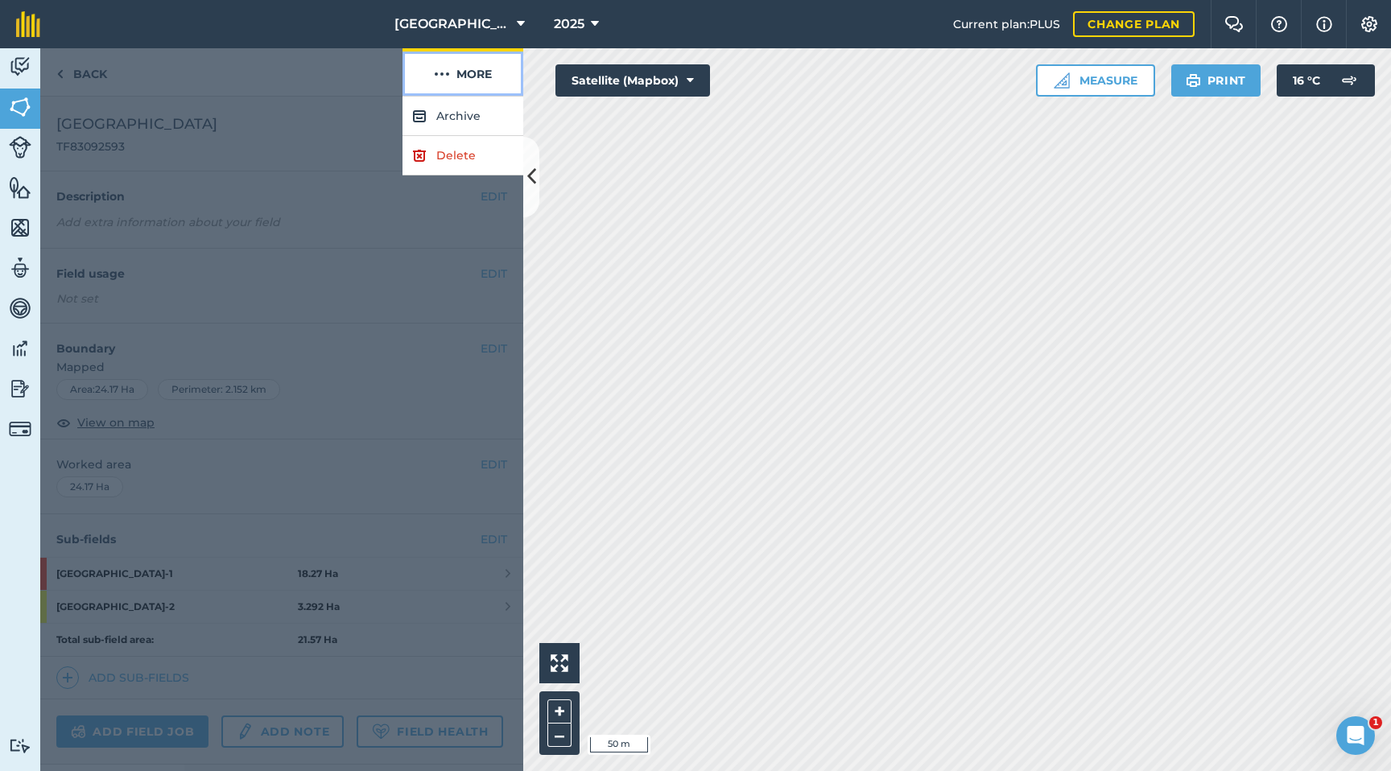
click at [468, 73] on button "More" at bounding box center [462, 71] width 121 height 47
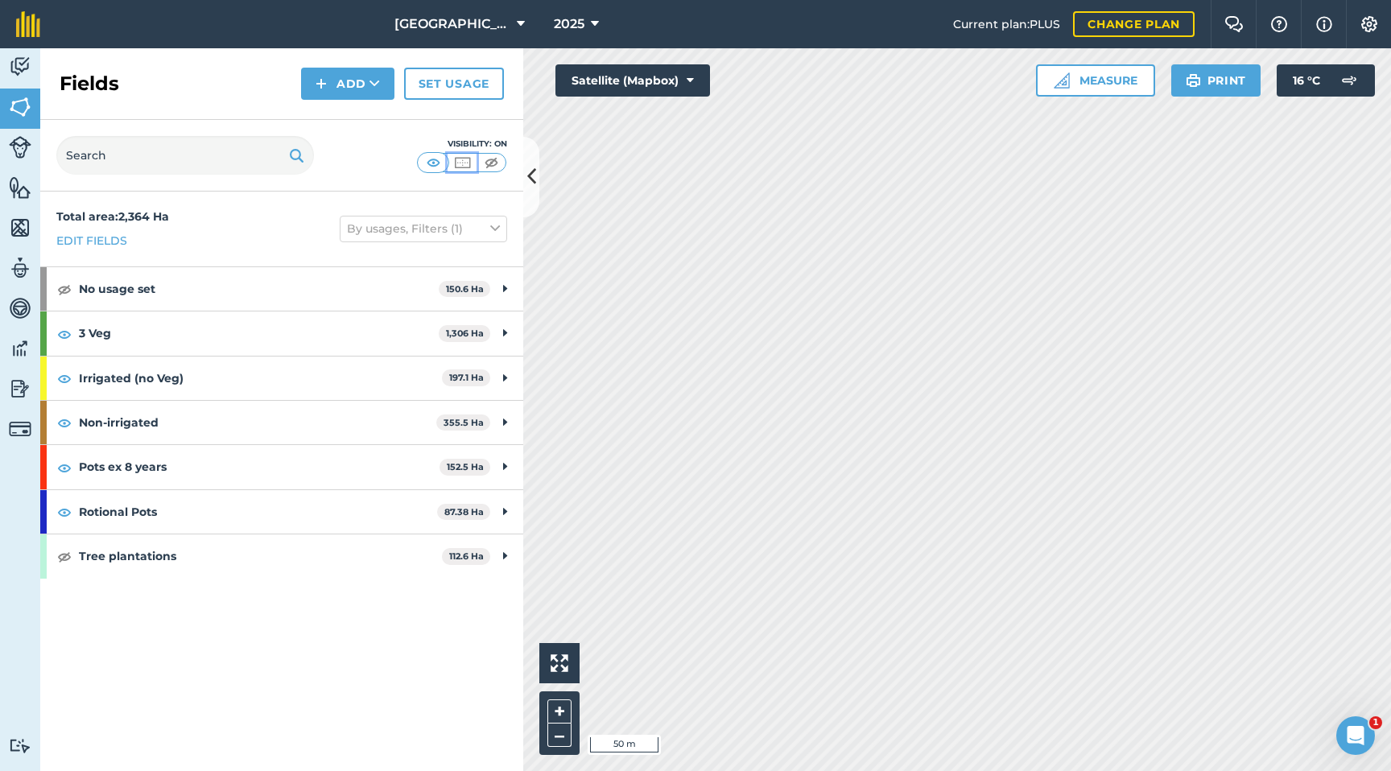
click at [459, 161] on img at bounding box center [462, 163] width 20 height 16
click at [489, 163] on img at bounding box center [491, 163] width 20 height 16
click at [435, 159] on img at bounding box center [433, 163] width 20 height 16
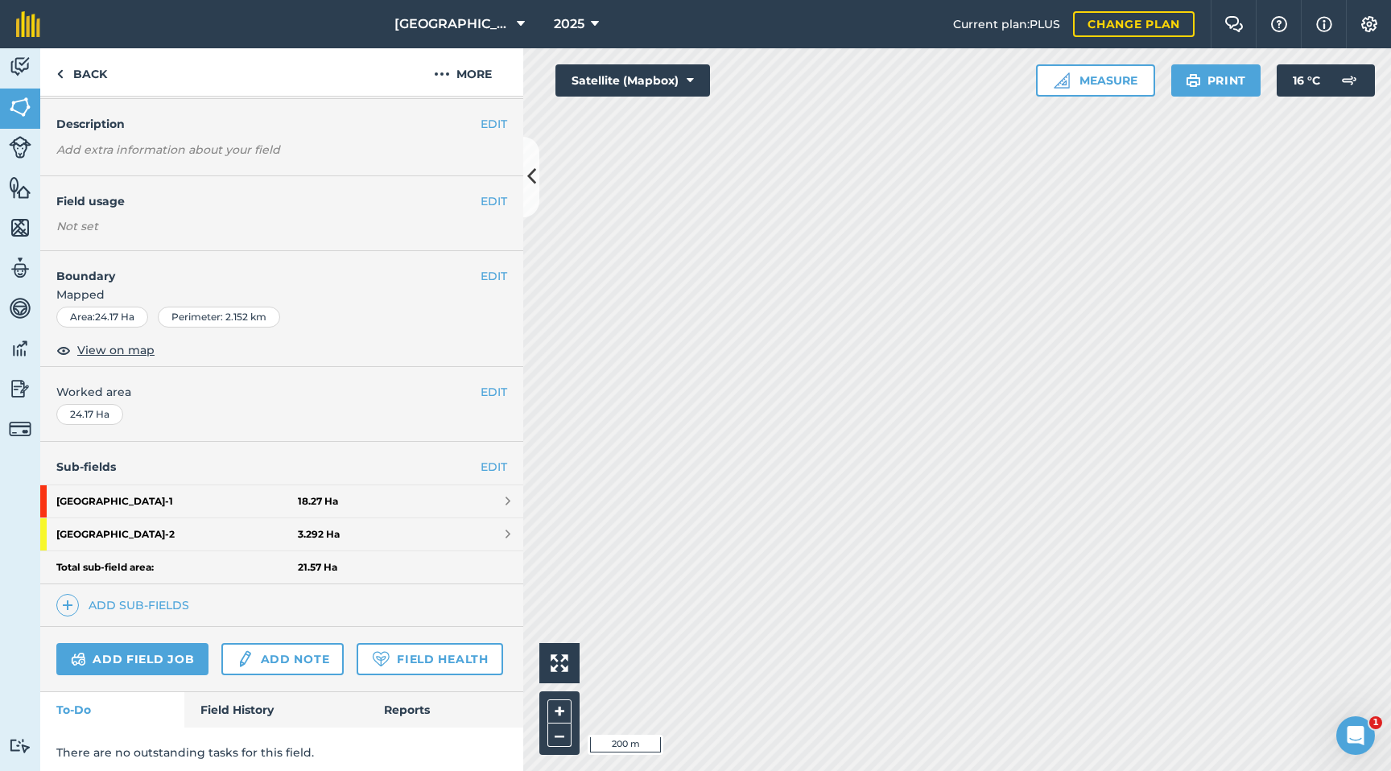
scroll to position [73, 0]
click at [393, 508] on link "Mill Farm - 1 18.27 Ha" at bounding box center [281, 501] width 483 height 32
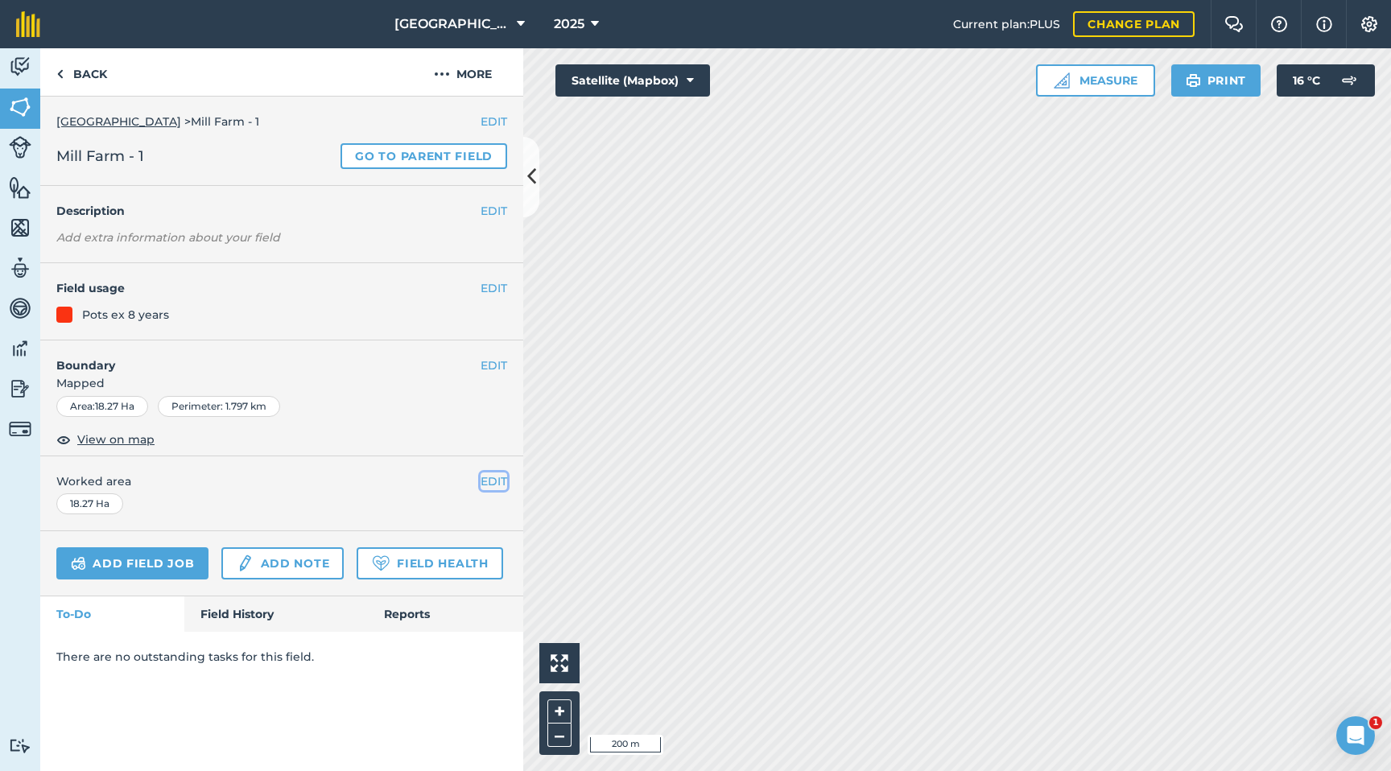
click at [486, 482] on button "EDIT" at bounding box center [494, 482] width 27 height 18
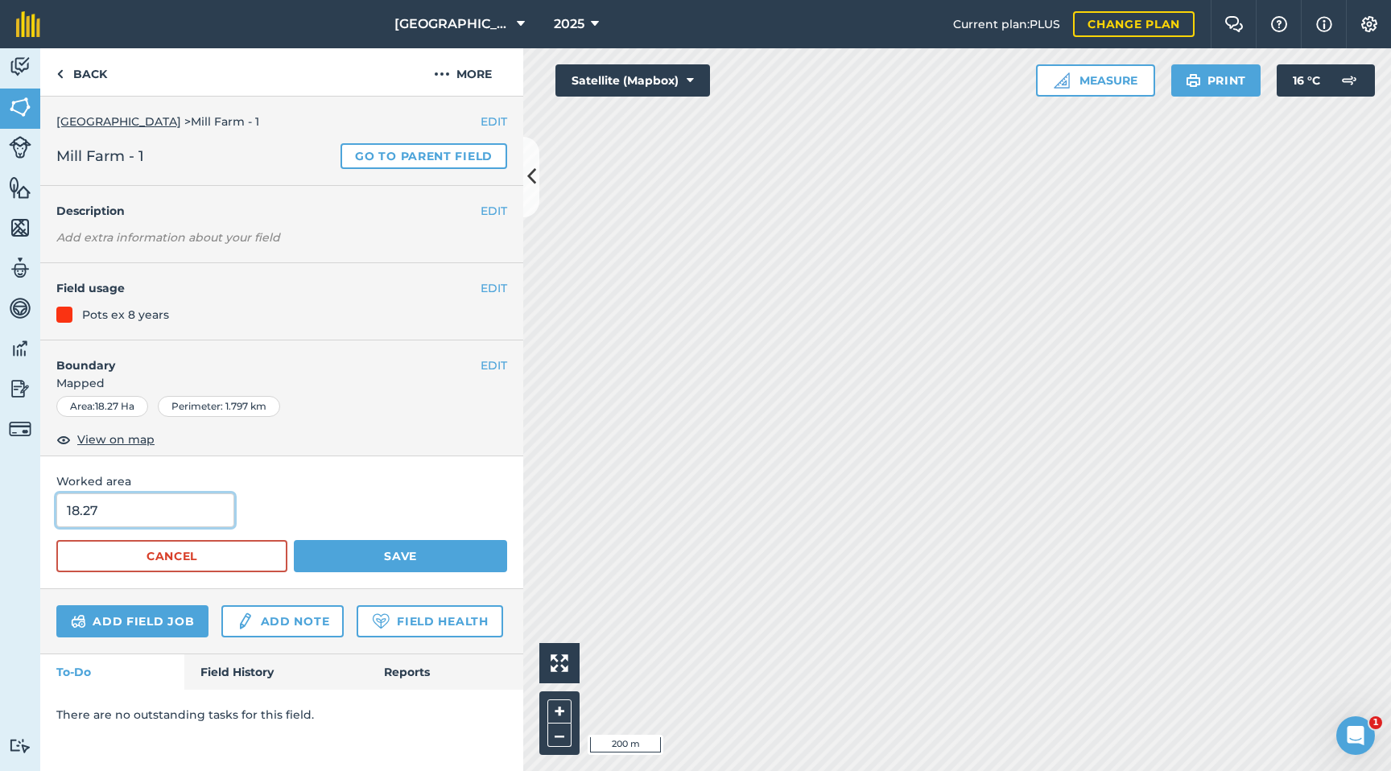
drag, startPoint x: 170, startPoint y: 513, endPoint x: 18, endPoint y: 518, distance: 152.2
click at [18, 518] on div "Activity Fields Livestock Features Maps Team Vehicles Data Reporting Billing Tu…" at bounding box center [695, 409] width 1391 height 723
drag, startPoint x: 110, startPoint y: 509, endPoint x: 13, endPoint y: 508, distance: 97.4
click at [13, 508] on div "Activity Fields Livestock Features Maps Team Vehicles Data Reporting Billing Tu…" at bounding box center [695, 409] width 1391 height 723
type input "13.62"
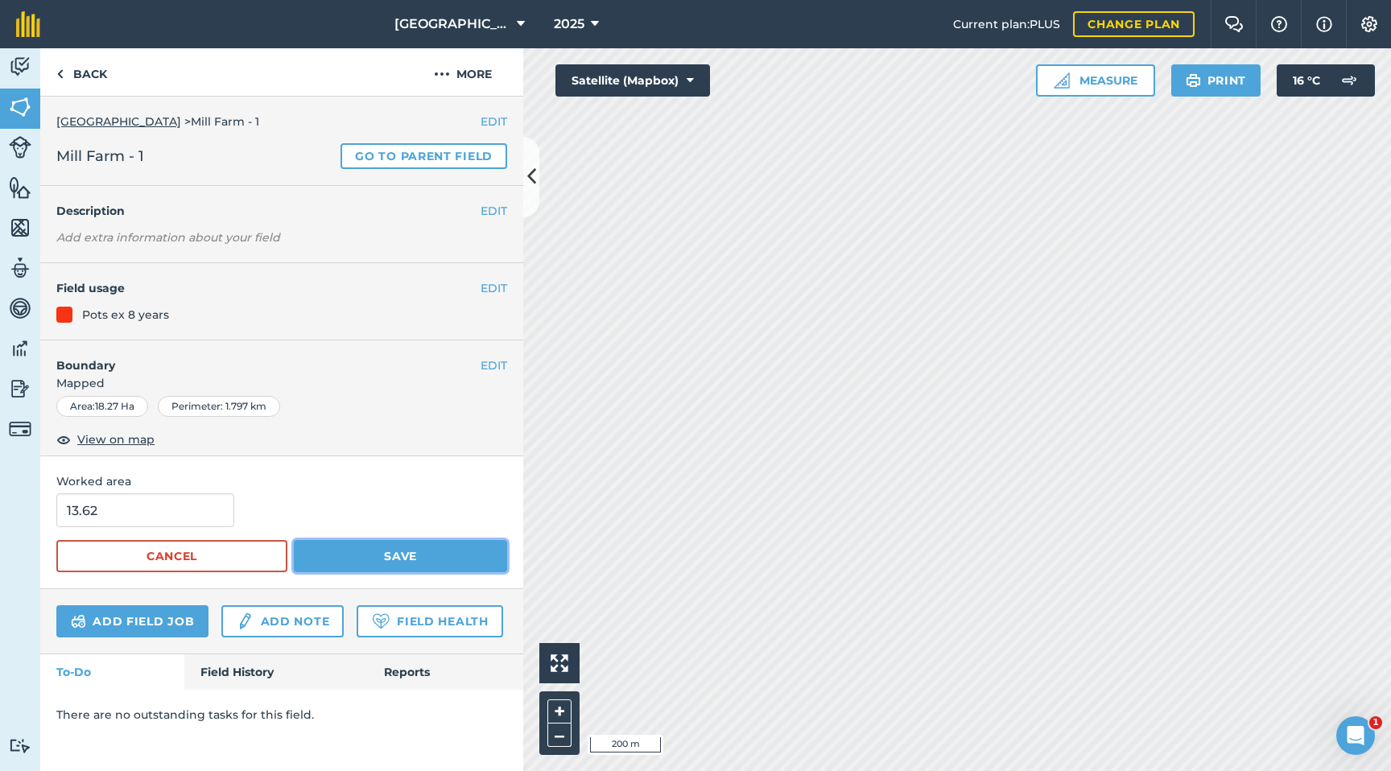
click at [310, 551] on button "Save" at bounding box center [400, 556] width 213 height 32
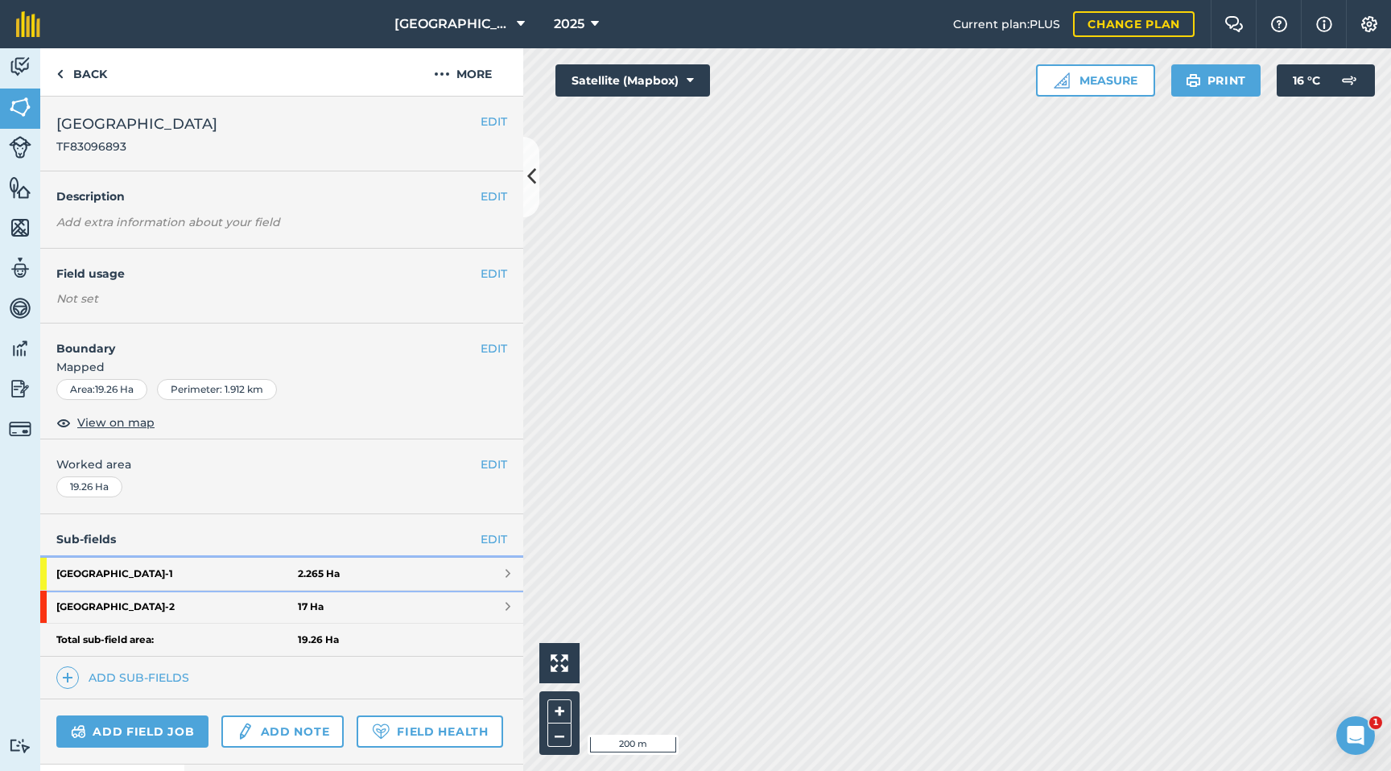
click at [415, 569] on link "[GEOGRAPHIC_DATA] - 1 2.265 Ha" at bounding box center [281, 574] width 483 height 32
click at [417, 584] on link "[GEOGRAPHIC_DATA] - 2 17 Ha" at bounding box center [281, 607] width 483 height 32
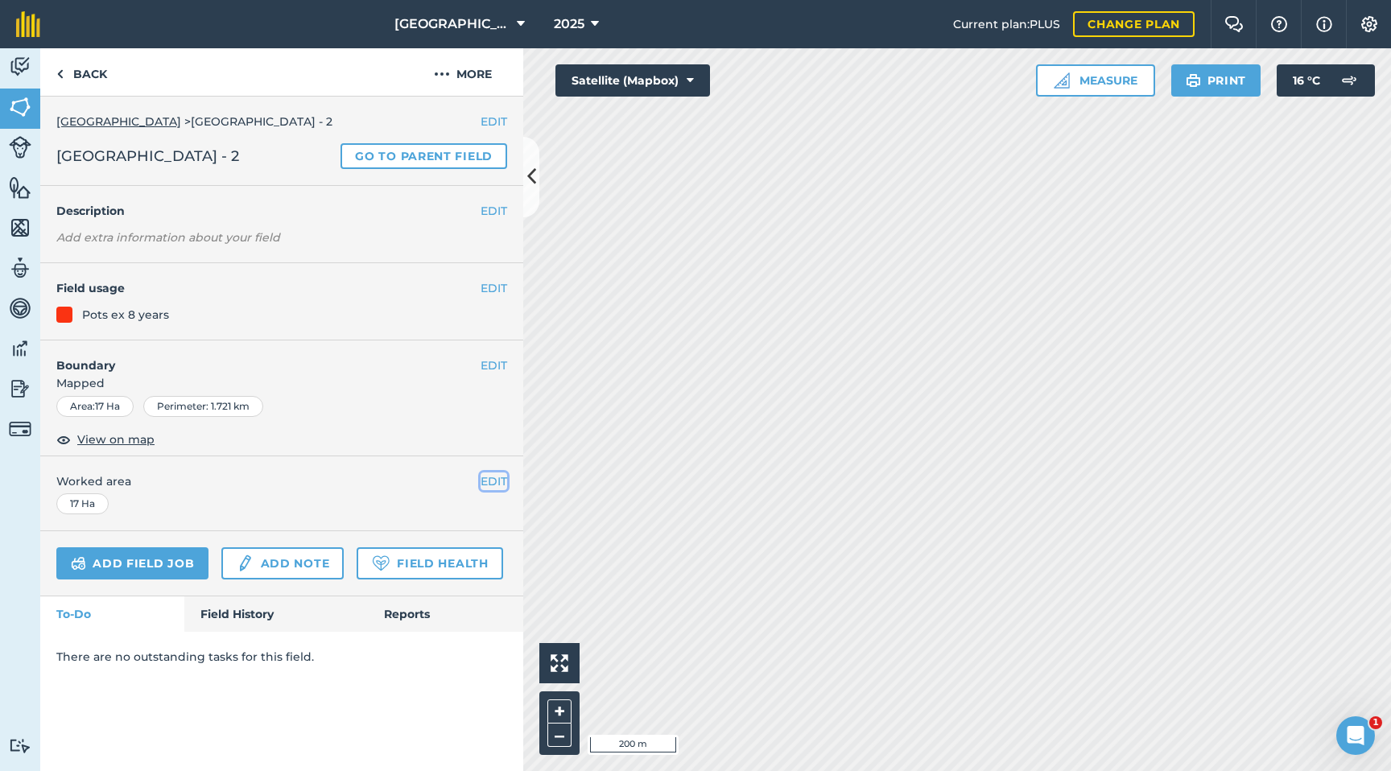
click at [500, 479] on button "EDIT" at bounding box center [494, 482] width 27 height 18
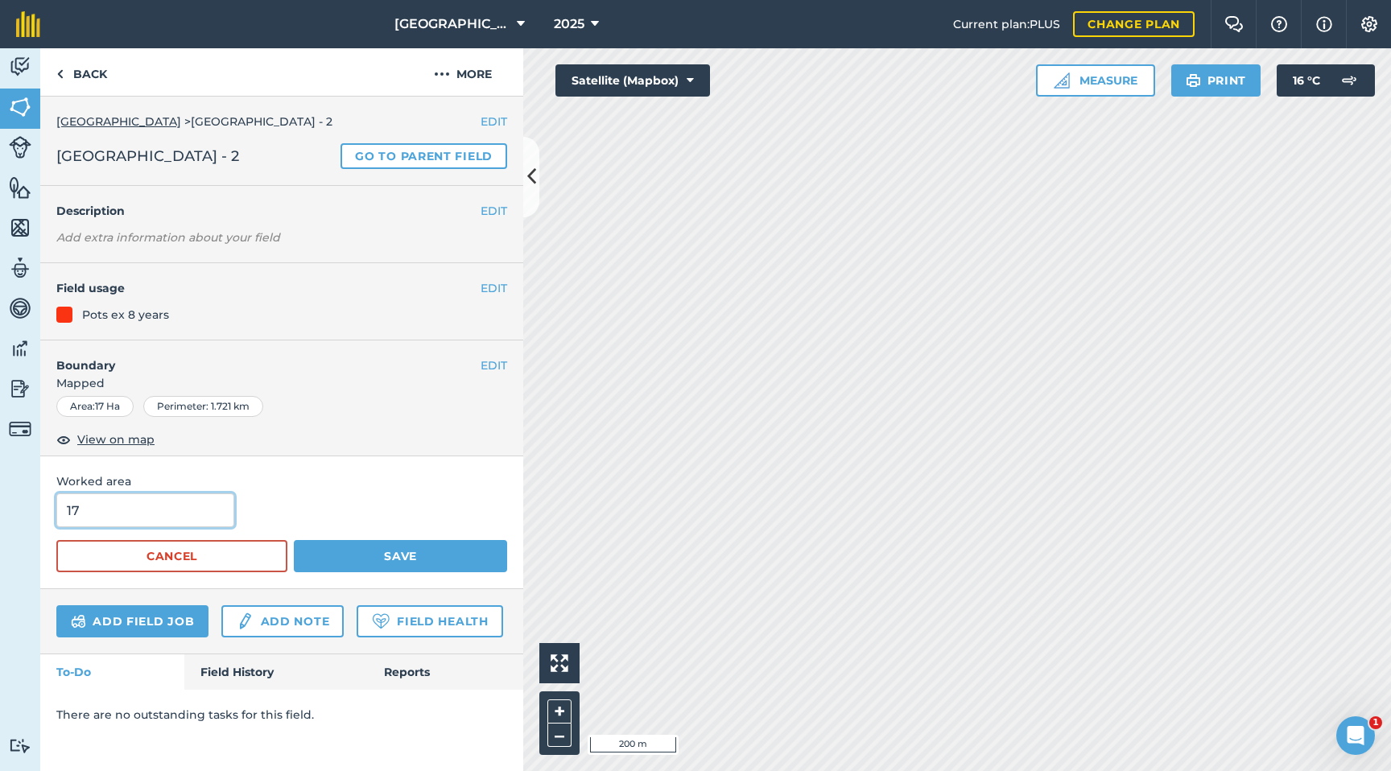
drag, startPoint x: 65, startPoint y: 514, endPoint x: 0, endPoint y: 516, distance: 65.2
click at [0, 517] on div "Activity Fields Livestock Features Maps Team Vehicles Data Reporting Billing Tu…" at bounding box center [695, 409] width 1391 height 723
type input "12.7"
click at [476, 544] on button "Save" at bounding box center [400, 556] width 213 height 32
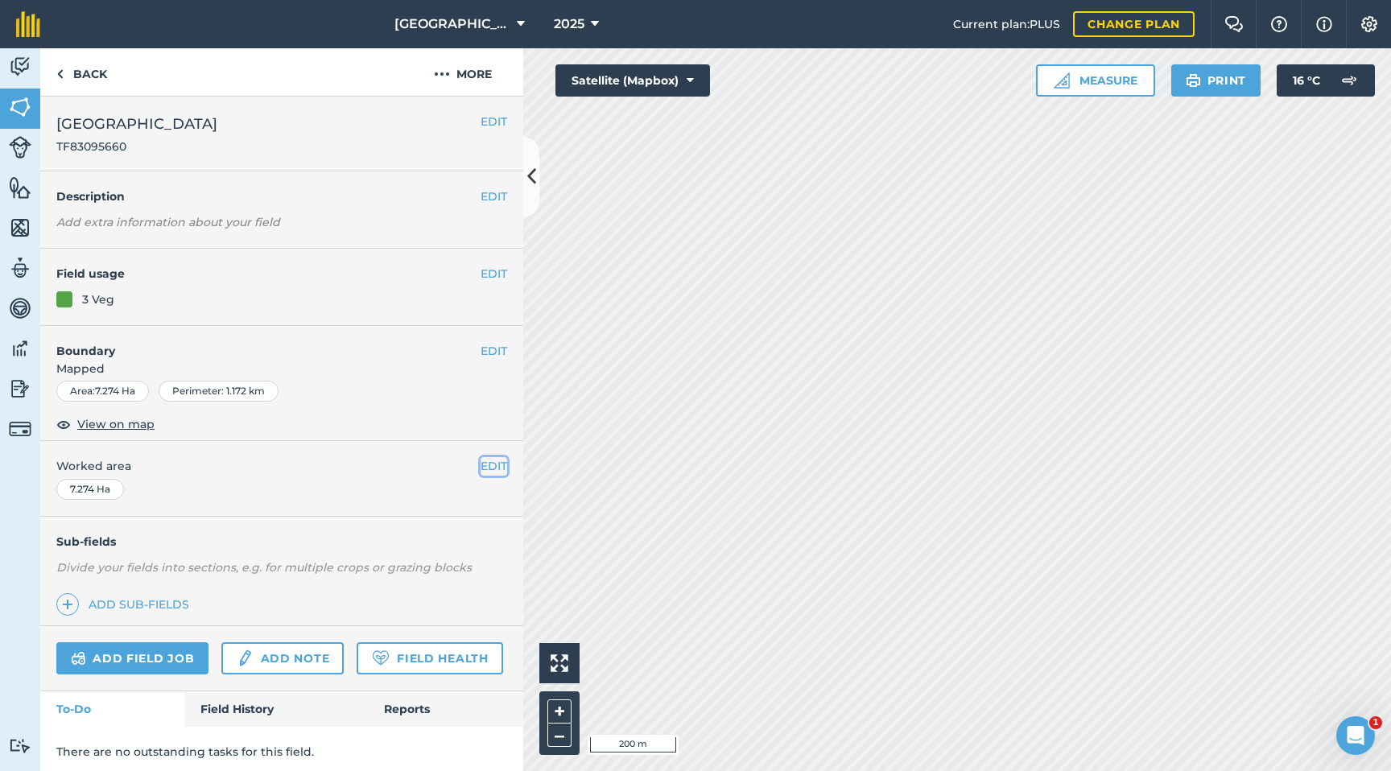
click at [497, 467] on button "EDIT" at bounding box center [494, 466] width 27 height 18
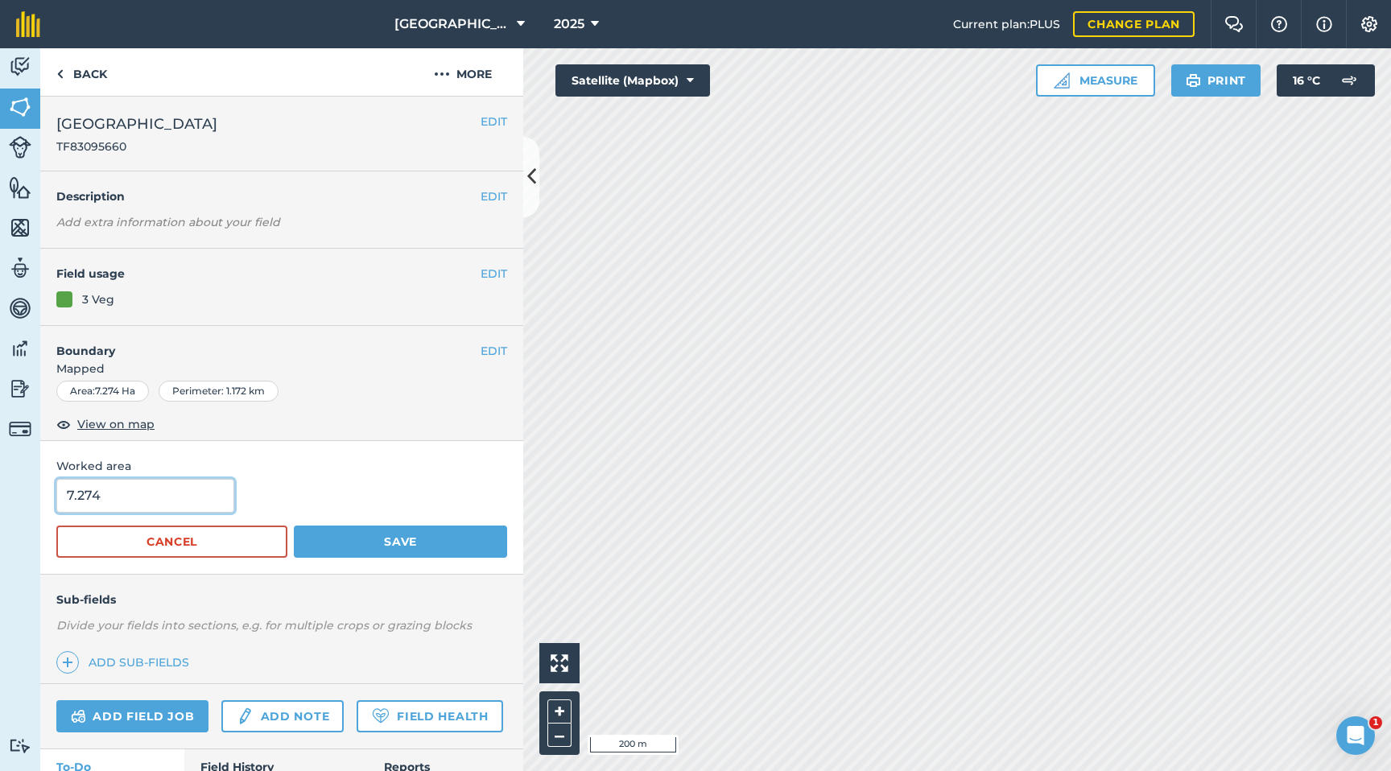
drag, startPoint x: 137, startPoint y: 494, endPoint x: 0, endPoint y: 506, distance: 137.4
click at [0, 506] on div "Activity Fields Livestock Features Maps Team Vehicles Data Reporting Billing Tu…" at bounding box center [695, 409] width 1391 height 723
type input "7"
type input "5.92"
click at [371, 531] on button "Save" at bounding box center [400, 542] width 213 height 32
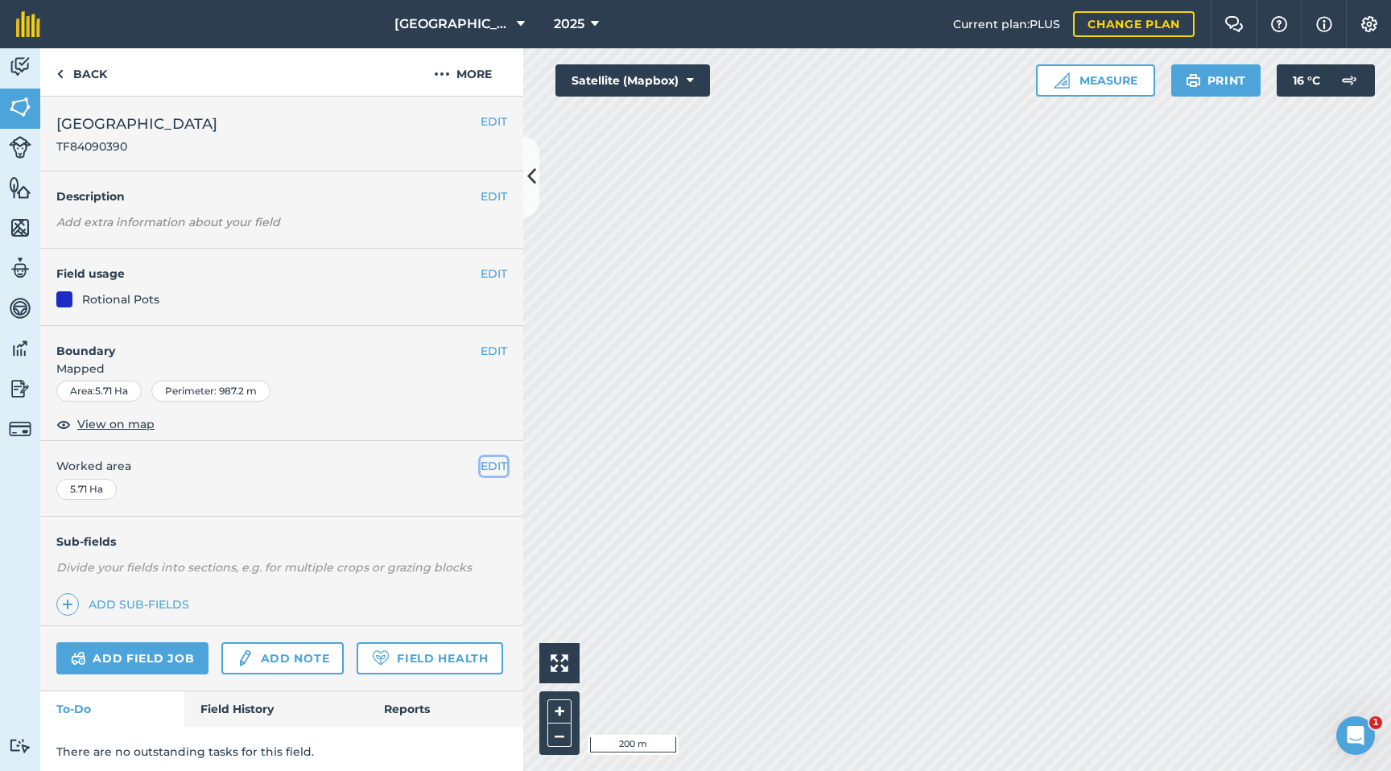
click at [485, 462] on button "EDIT" at bounding box center [494, 466] width 27 height 18
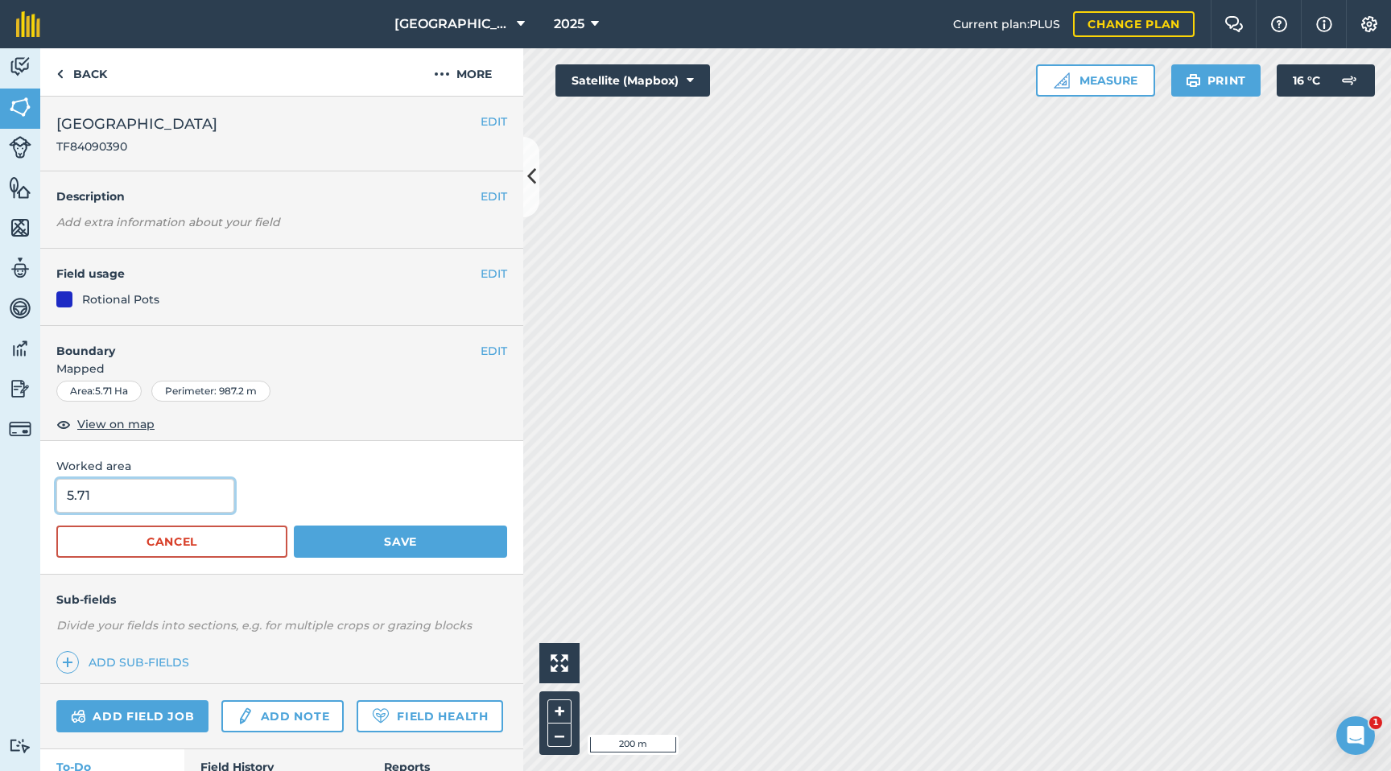
drag, startPoint x: 126, startPoint y: 494, endPoint x: 16, endPoint y: 493, distance: 110.3
click at [16, 493] on div "Activity Fields Livestock Features Maps Team Vehicles Data Reporting Billing Tu…" at bounding box center [695, 409] width 1391 height 723
type input "5.12"
click at [345, 537] on button "Save" at bounding box center [400, 542] width 213 height 32
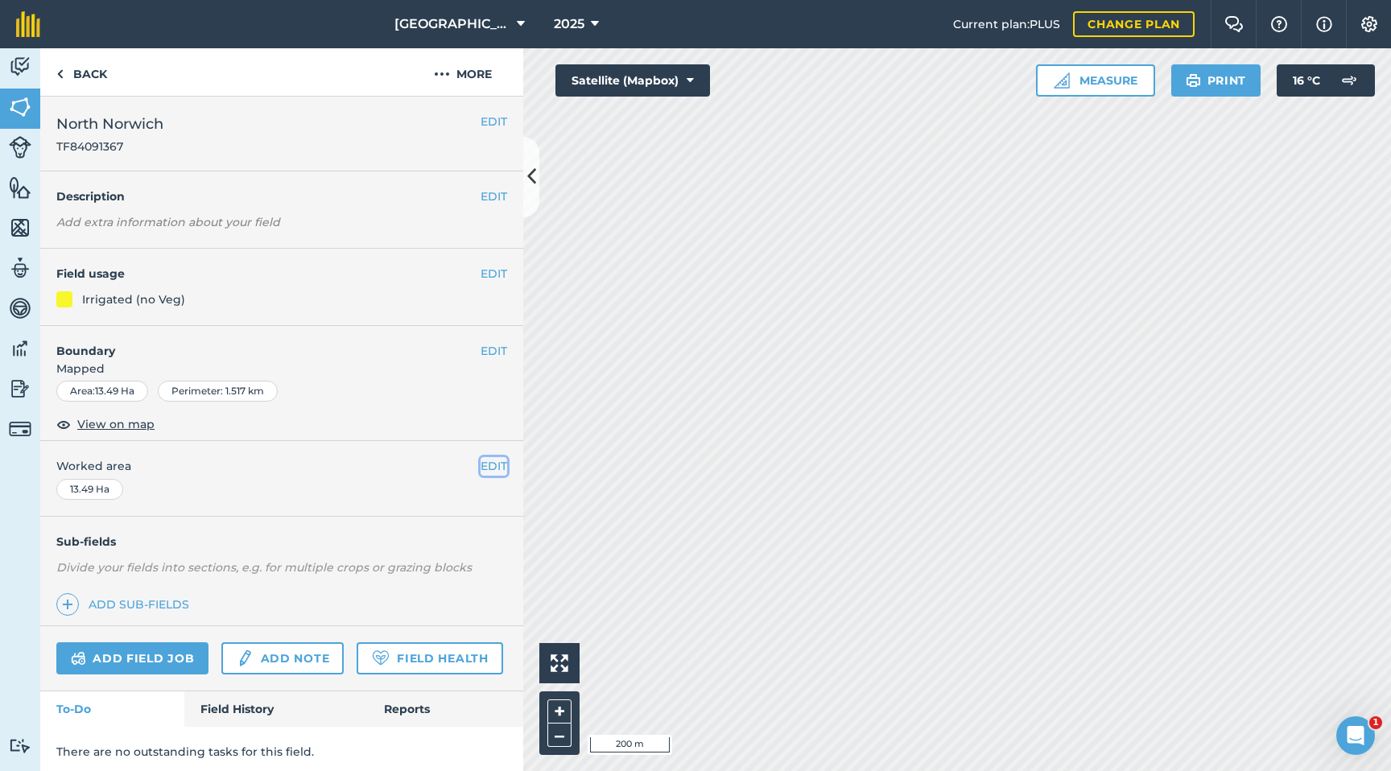
click at [493, 460] on button "EDIT" at bounding box center [494, 466] width 27 height 18
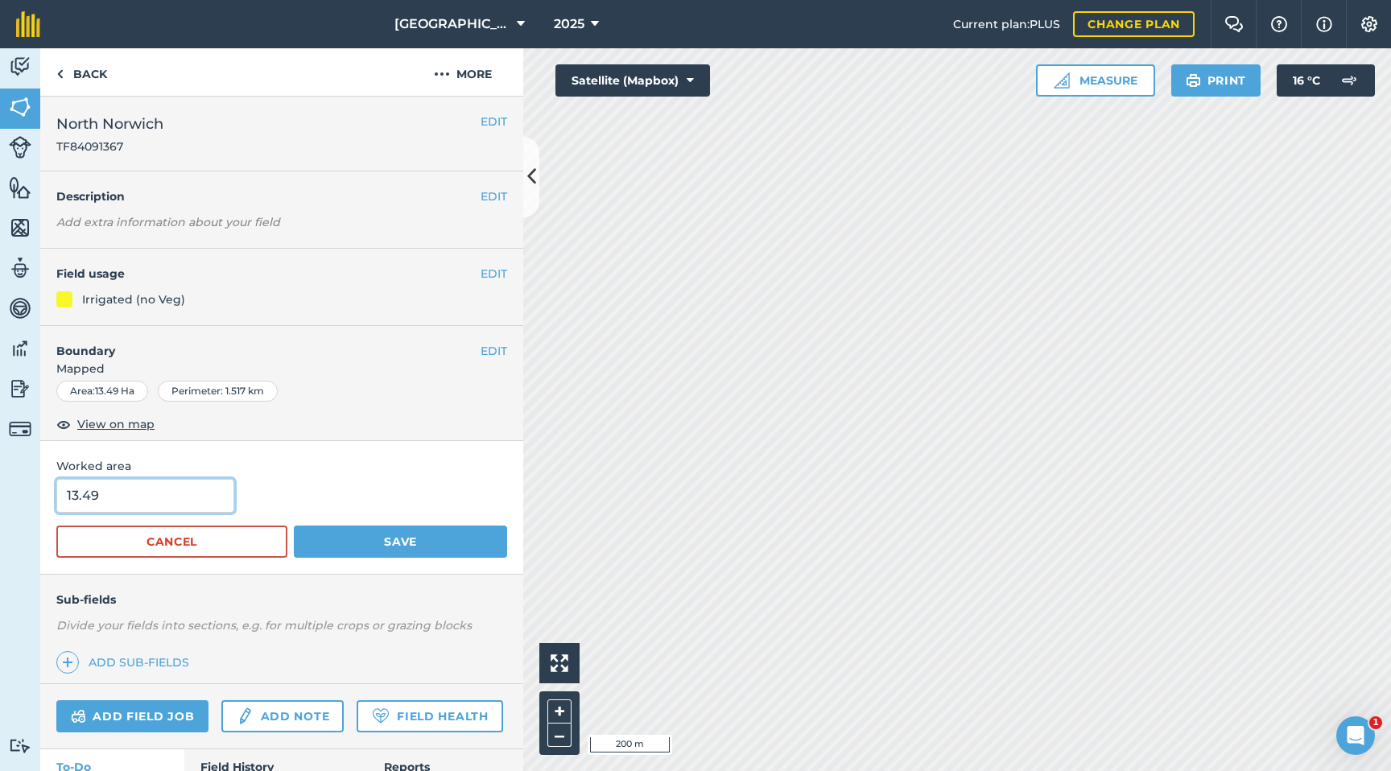
drag, startPoint x: 142, startPoint y: 490, endPoint x: 0, endPoint y: 501, distance: 142.9
click at [0, 501] on div "Activity Fields Livestock Features Maps Team Vehicles Data Reporting Billing Tu…" at bounding box center [695, 409] width 1391 height 723
type input "8.82"
click at [367, 546] on button "Save" at bounding box center [400, 542] width 213 height 32
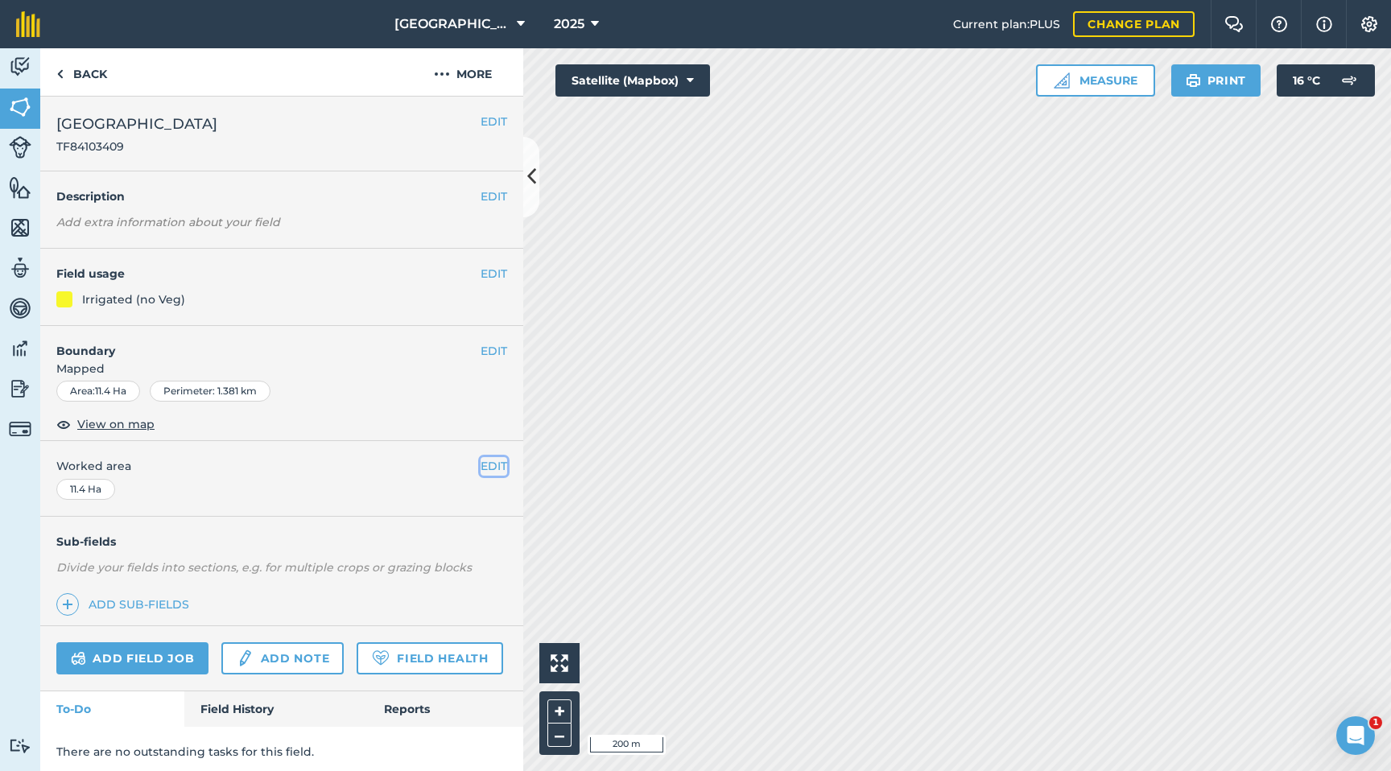
click at [493, 465] on button "EDIT" at bounding box center [494, 466] width 27 height 18
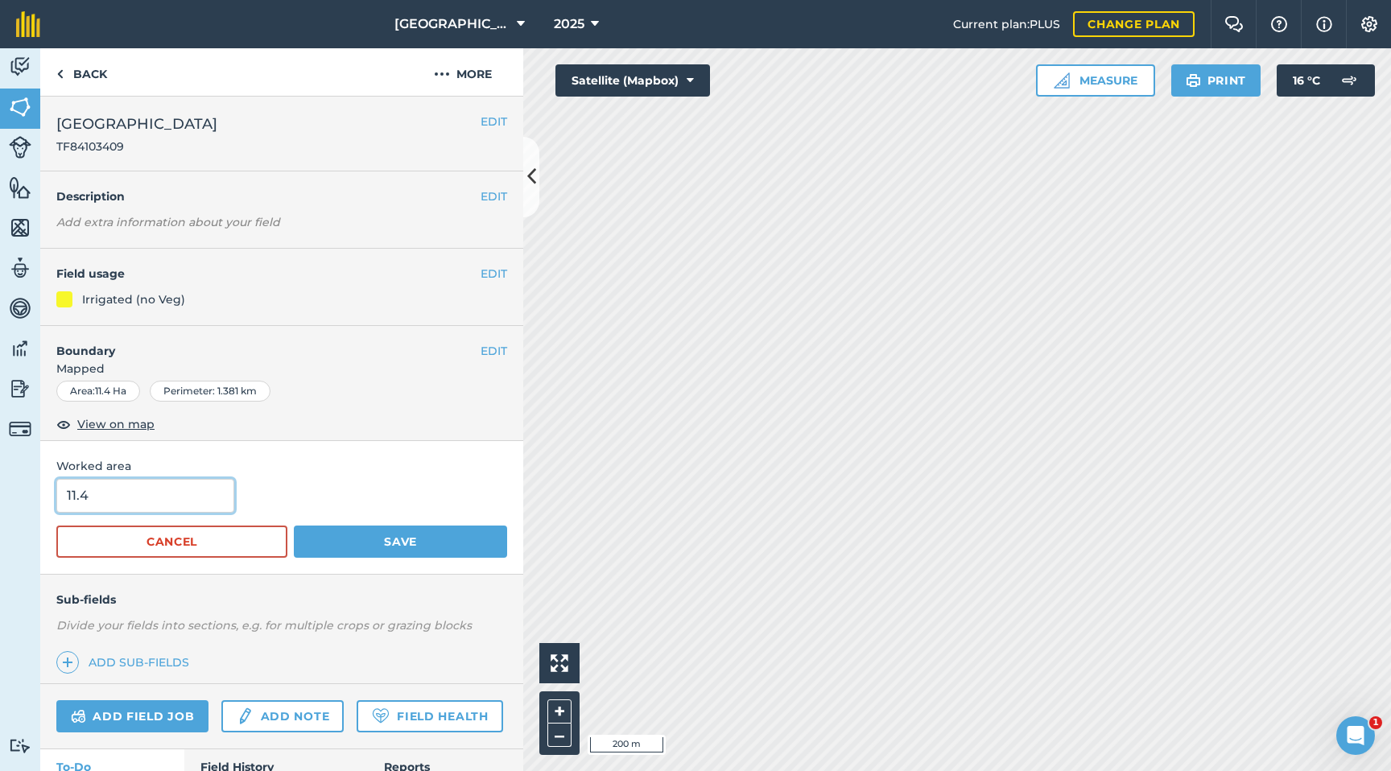
drag, startPoint x: 129, startPoint y: 493, endPoint x: 4, endPoint y: 490, distance: 124.8
click at [4, 490] on div "Activity Fields Livestock Features Maps Team Vehicles Data Reporting Billing Tu…" at bounding box center [695, 409] width 1391 height 723
type input "10.28"
click at [353, 541] on button "Save" at bounding box center [400, 542] width 213 height 32
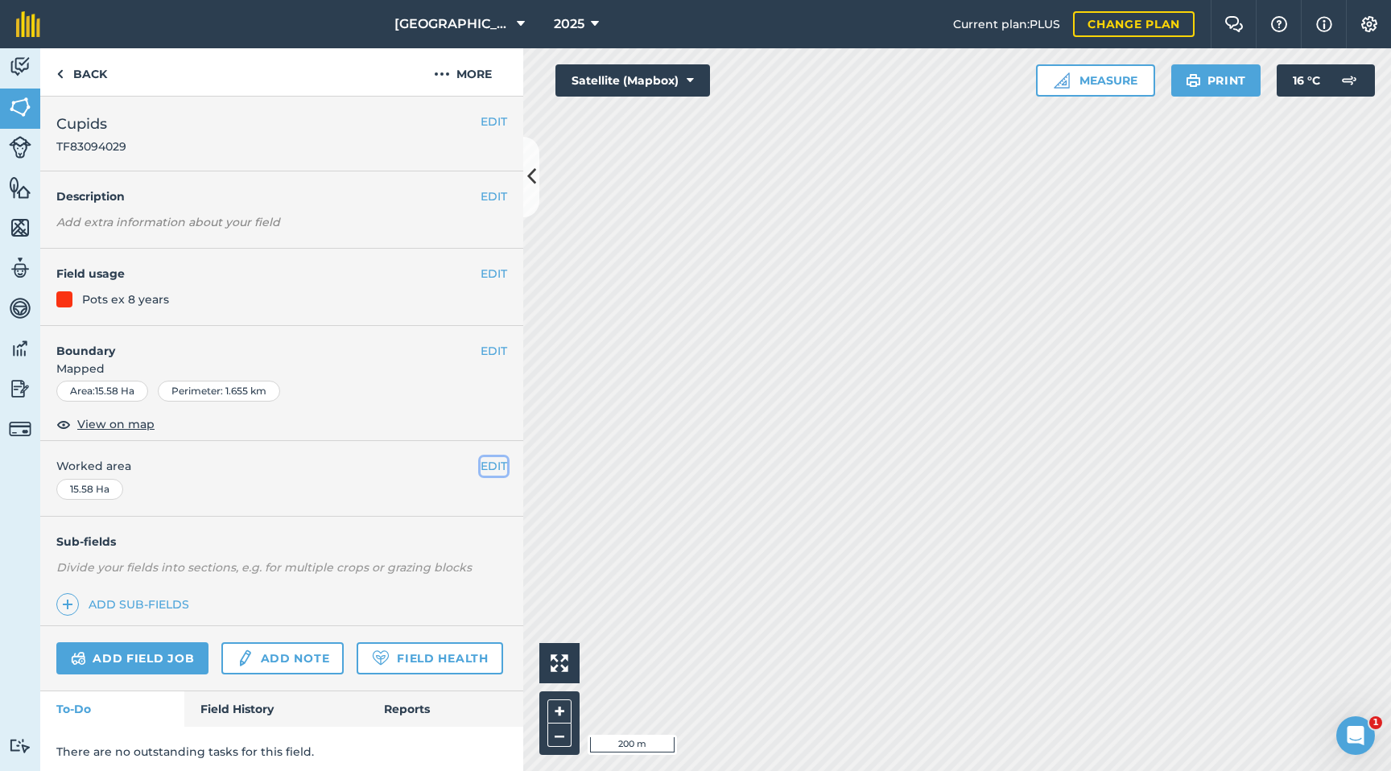
click at [488, 468] on button "EDIT" at bounding box center [494, 466] width 27 height 18
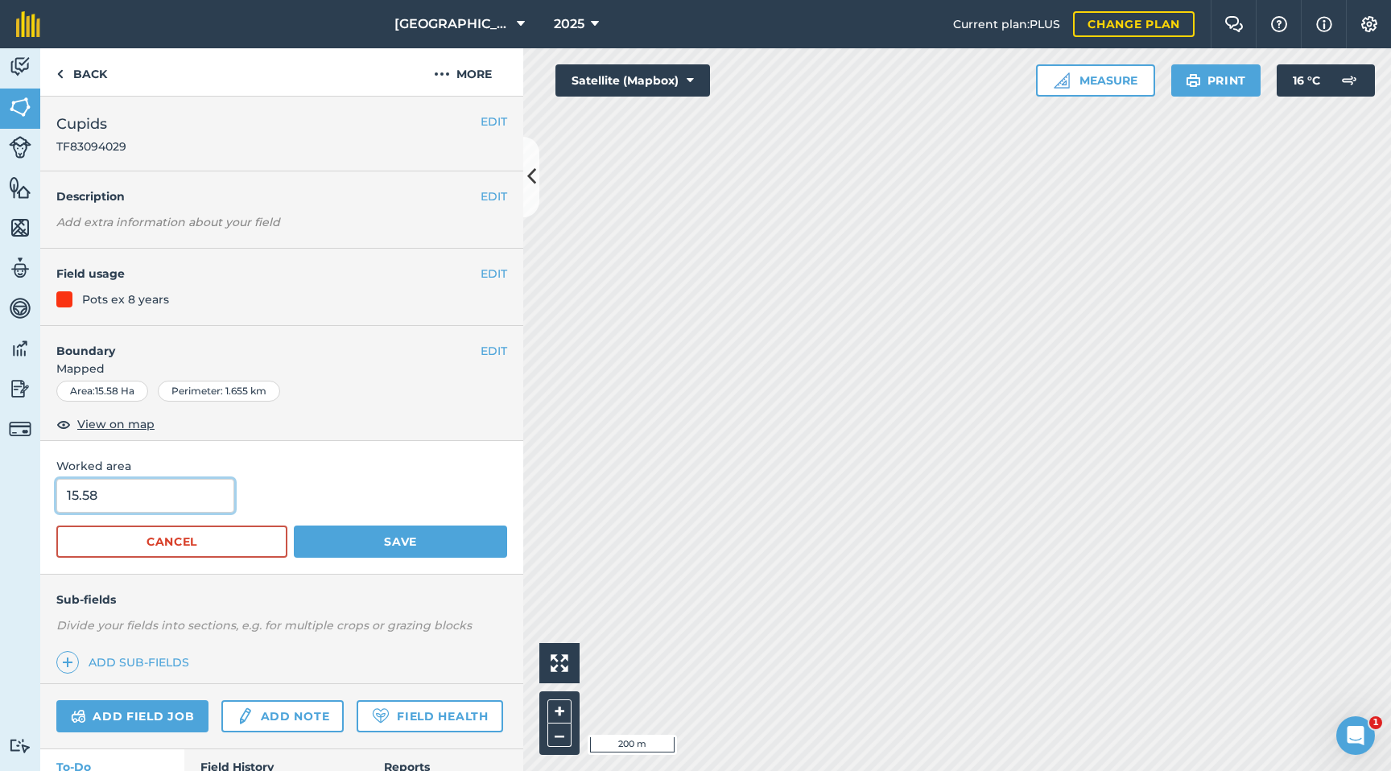
drag, startPoint x: 181, startPoint y: 490, endPoint x: 32, endPoint y: 500, distance: 149.2
click at [32, 500] on div "Activity Fields Livestock Features Maps Team Vehicles Data Reporting Billing Tu…" at bounding box center [695, 409] width 1391 height 723
type input "12.17"
click at [397, 535] on button "Save" at bounding box center [400, 542] width 213 height 32
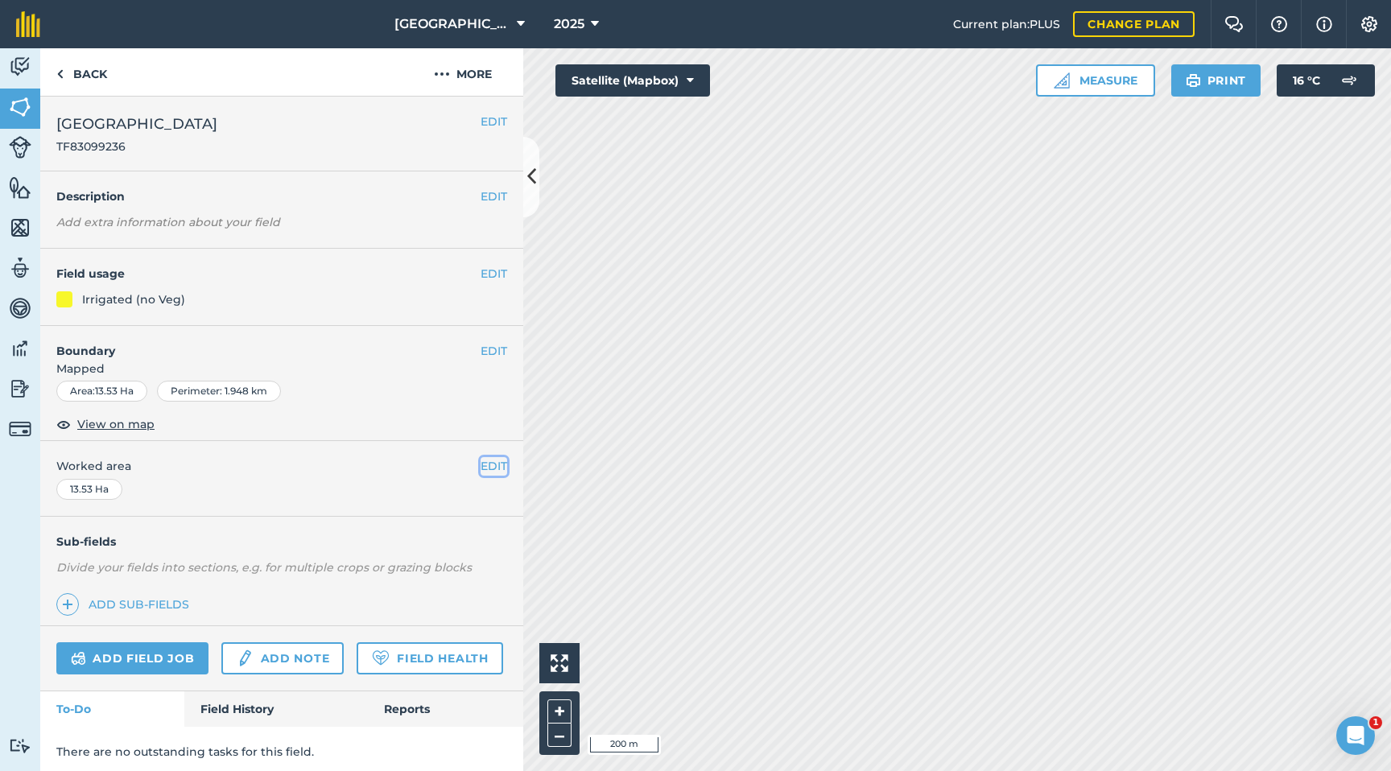
click at [485, 464] on button "EDIT" at bounding box center [494, 466] width 27 height 18
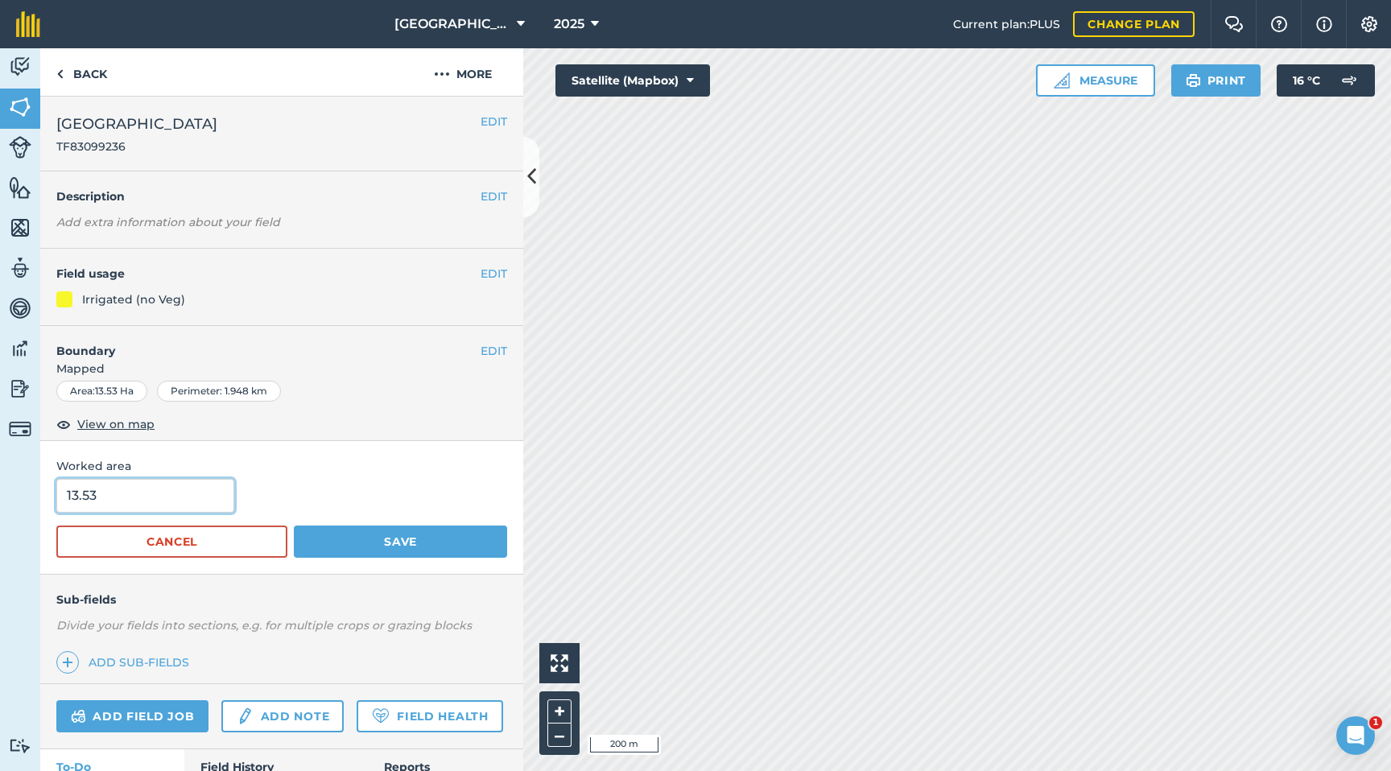
drag, startPoint x: 91, startPoint y: 494, endPoint x: 0, endPoint y: 497, distance: 91.0
click at [0, 497] on div "Activity Fields Livestock Features Maps Team Vehicles Data Reporting Billing Tu…" at bounding box center [695, 409] width 1391 height 723
type input "10.96"
click at [347, 535] on button "Save" at bounding box center [400, 542] width 213 height 32
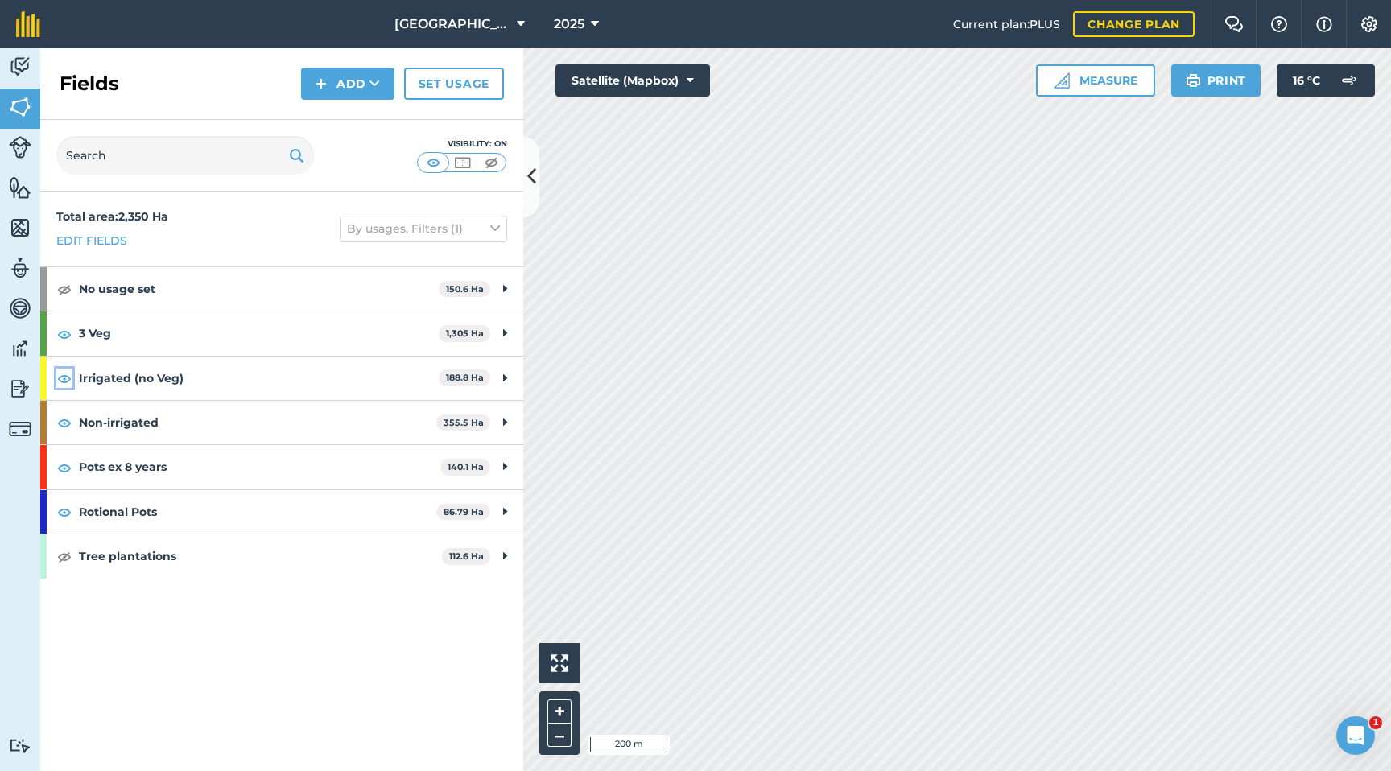
click at [66, 380] on img at bounding box center [64, 378] width 14 height 19
click at [68, 428] on img at bounding box center [64, 422] width 14 height 19
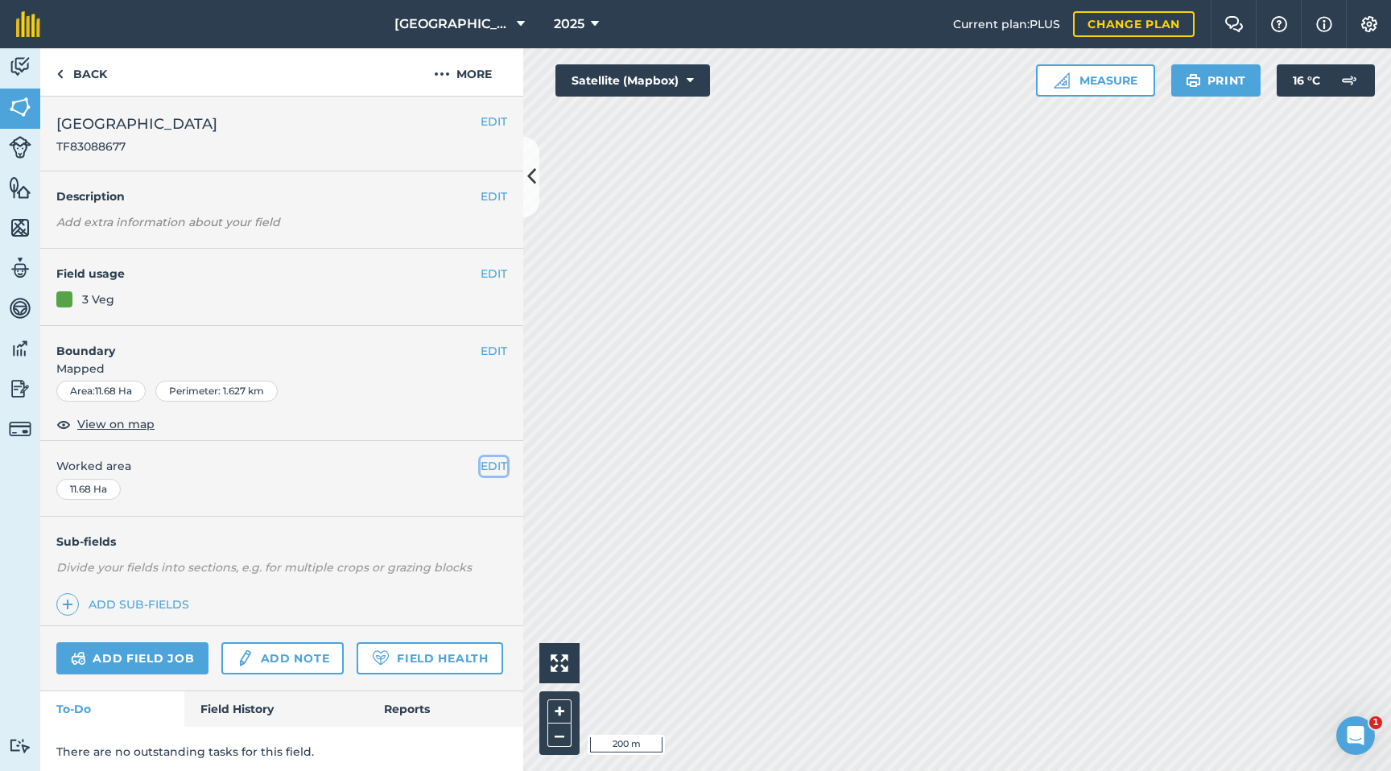
drag, startPoint x: 490, startPoint y: 468, endPoint x: 412, endPoint y: 477, distance: 78.6
click at [488, 468] on button "EDIT" at bounding box center [494, 466] width 27 height 18
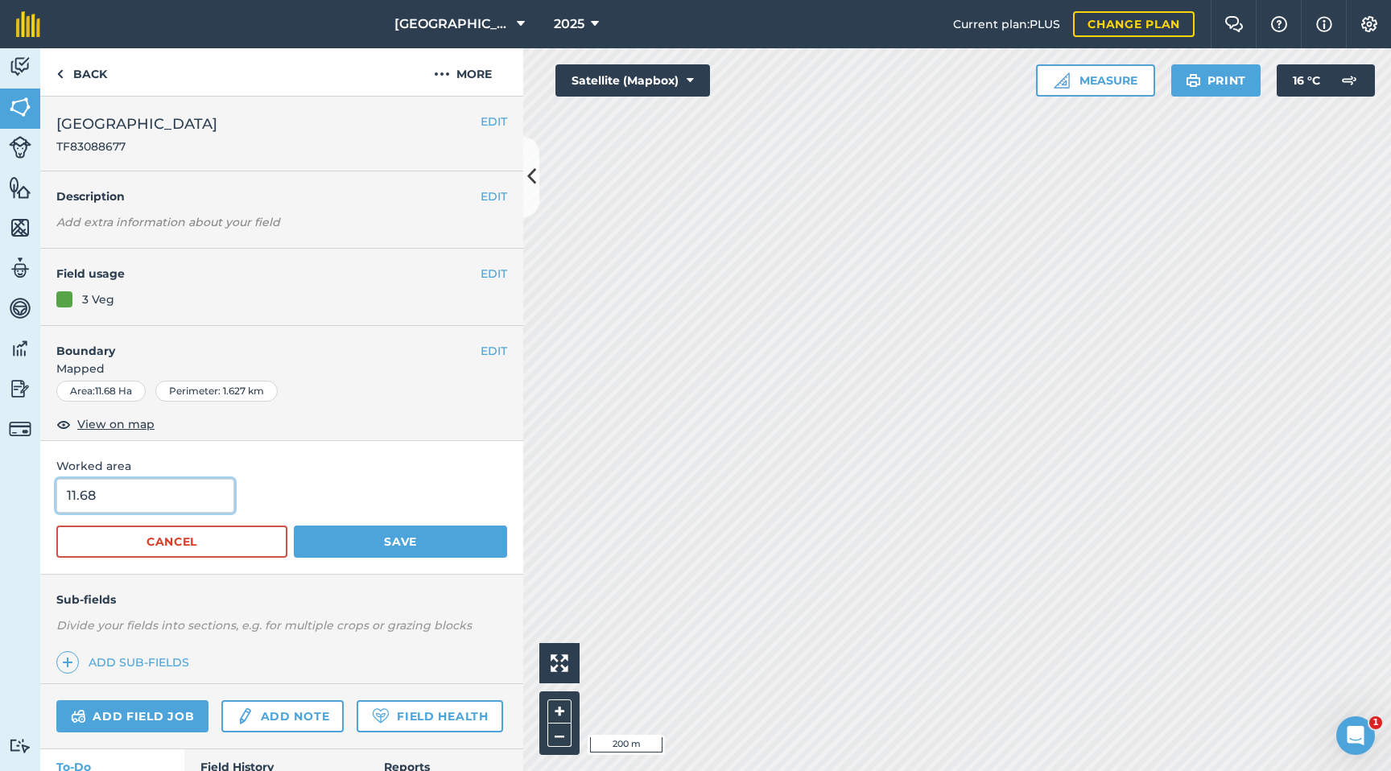
drag, startPoint x: 135, startPoint y: 497, endPoint x: 3, endPoint y: 494, distance: 132.1
click at [3, 494] on div "Activity Fields Livestock Features Maps Team Vehicles Data Reporting Billing Tu…" at bounding box center [695, 409] width 1391 height 723
type input "7.31"
click at [349, 547] on button "Save" at bounding box center [400, 542] width 213 height 32
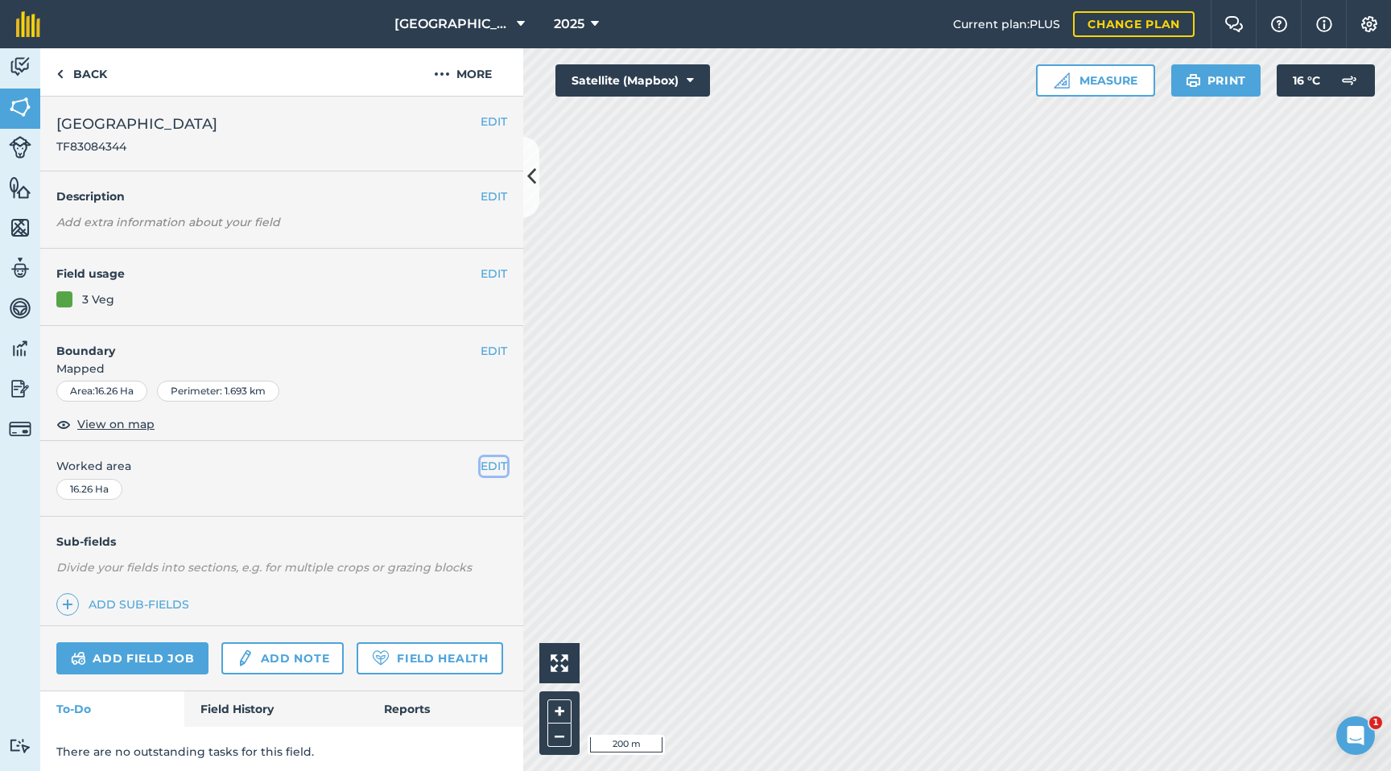
click at [486, 468] on button "EDIT" at bounding box center [494, 466] width 27 height 18
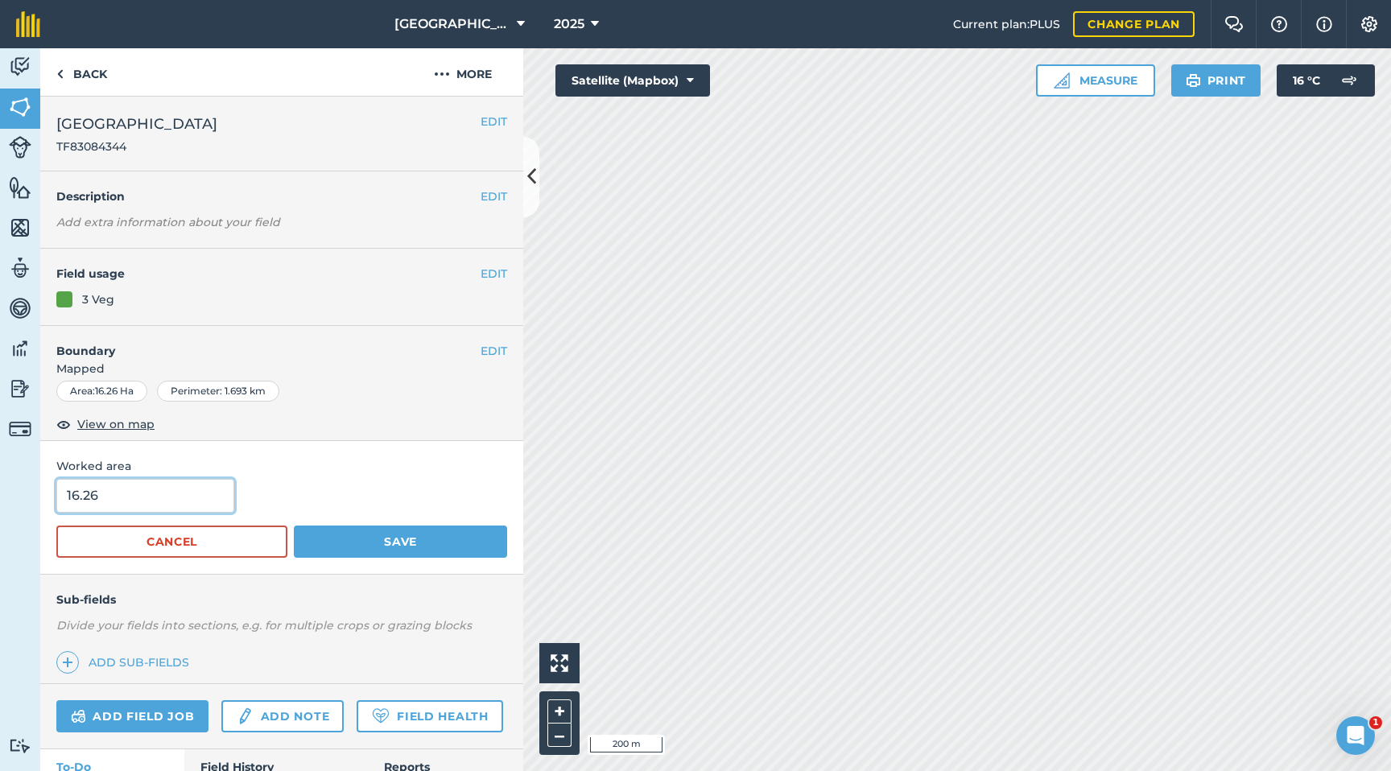
drag, startPoint x: 156, startPoint y: 507, endPoint x: 0, endPoint y: 500, distance: 156.3
click at [0, 500] on div "Activity Fields Livestock Features Maps Team Vehicles Data Reporting Billing Tu…" at bounding box center [695, 409] width 1391 height 723
type input "10.07"
click at [336, 534] on button "Save" at bounding box center [400, 542] width 213 height 32
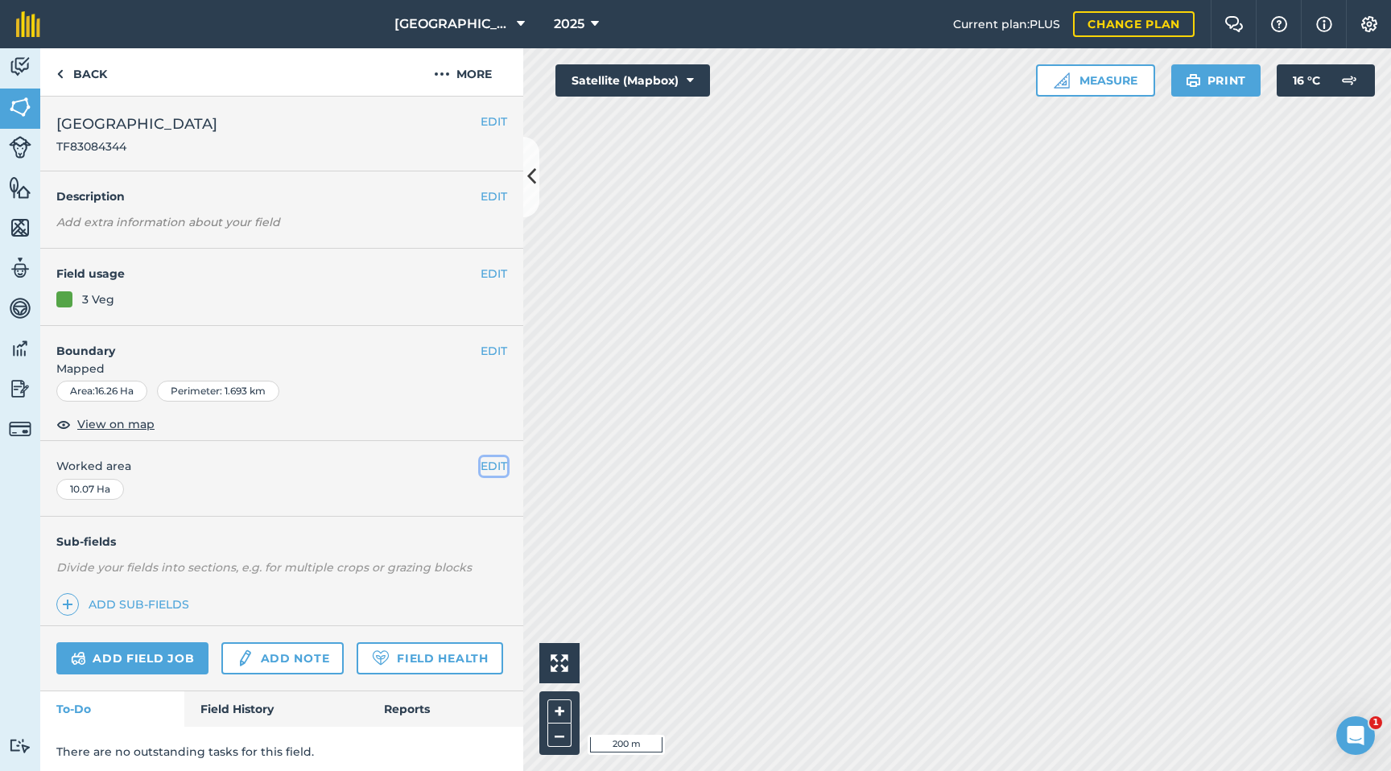
click at [488, 463] on button "EDIT" at bounding box center [494, 466] width 27 height 18
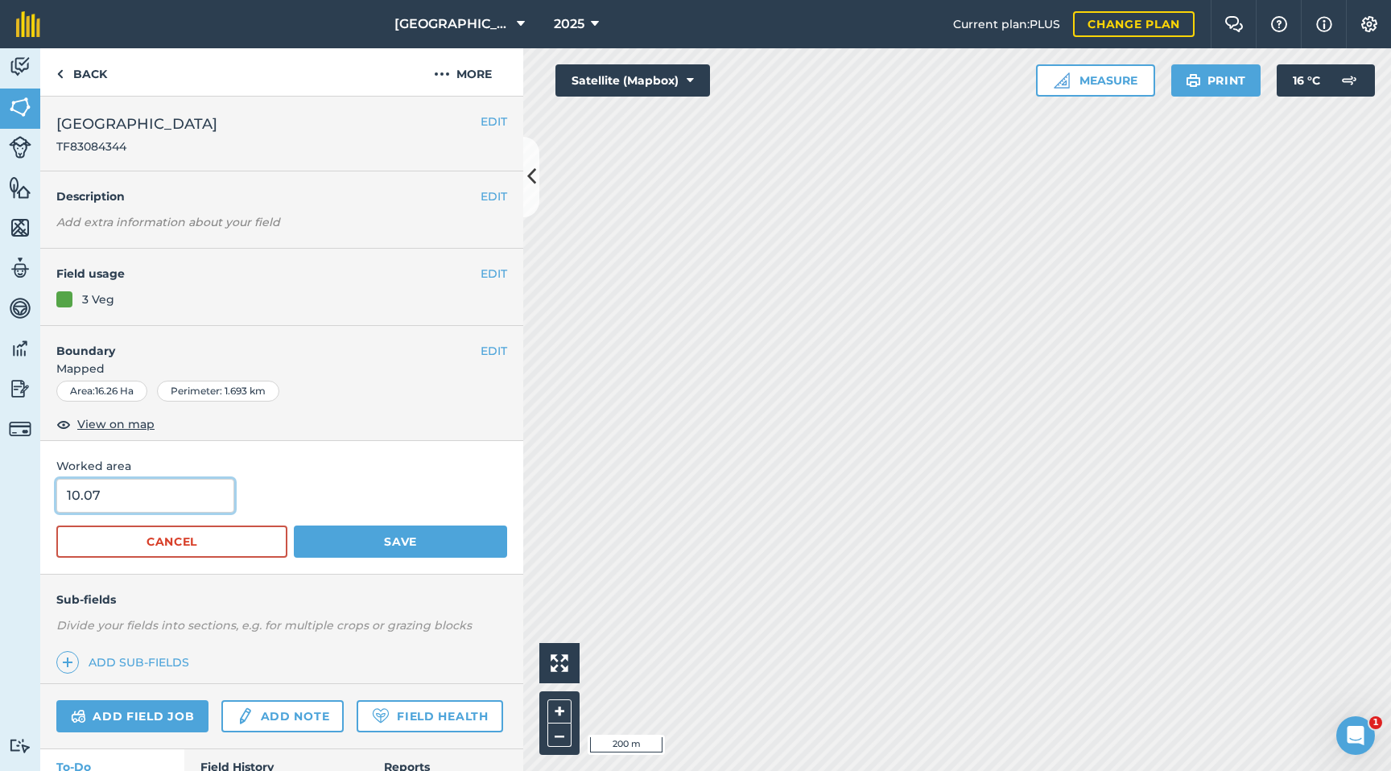
click at [80, 492] on input "10.07" at bounding box center [145, 496] width 178 height 34
type input "12.07"
click at [371, 547] on button "Save" at bounding box center [400, 542] width 213 height 32
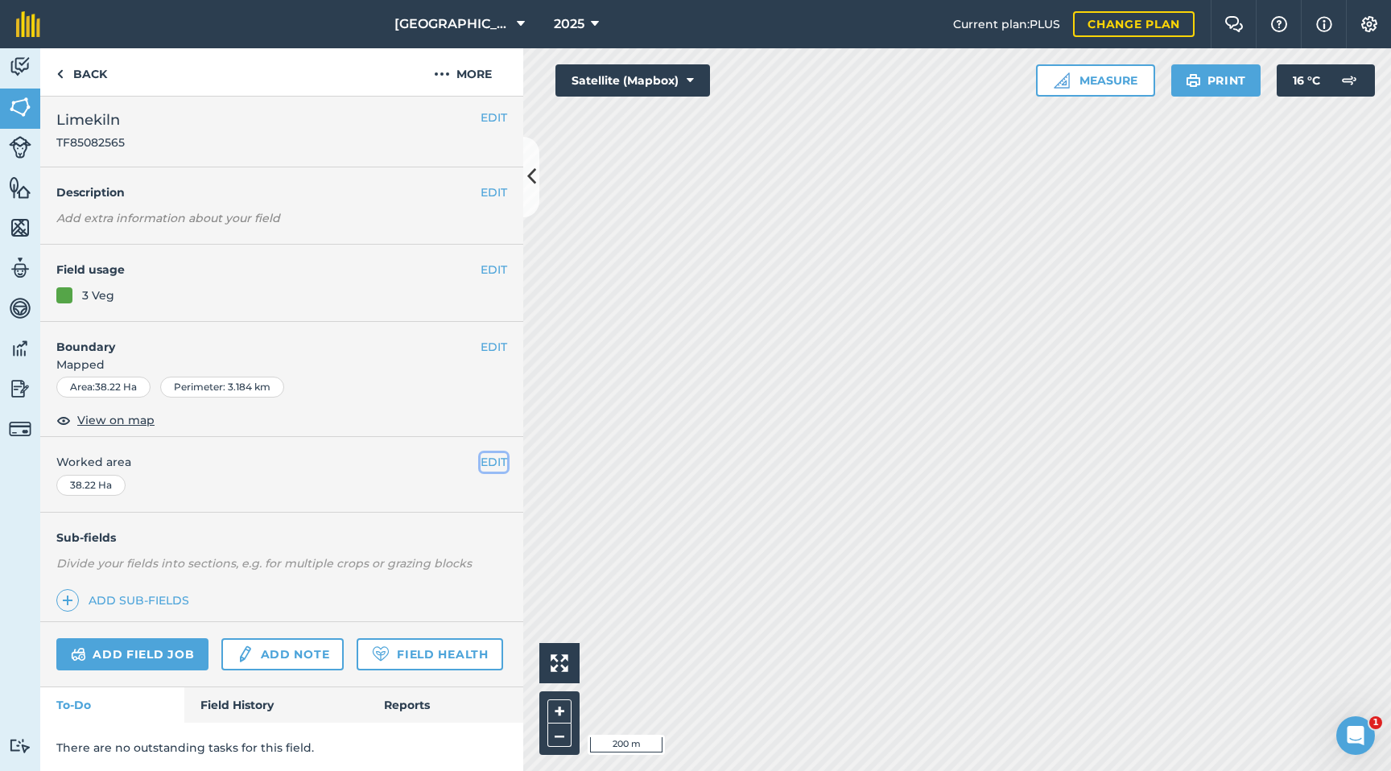
click at [488, 460] on button "EDIT" at bounding box center [494, 462] width 27 height 18
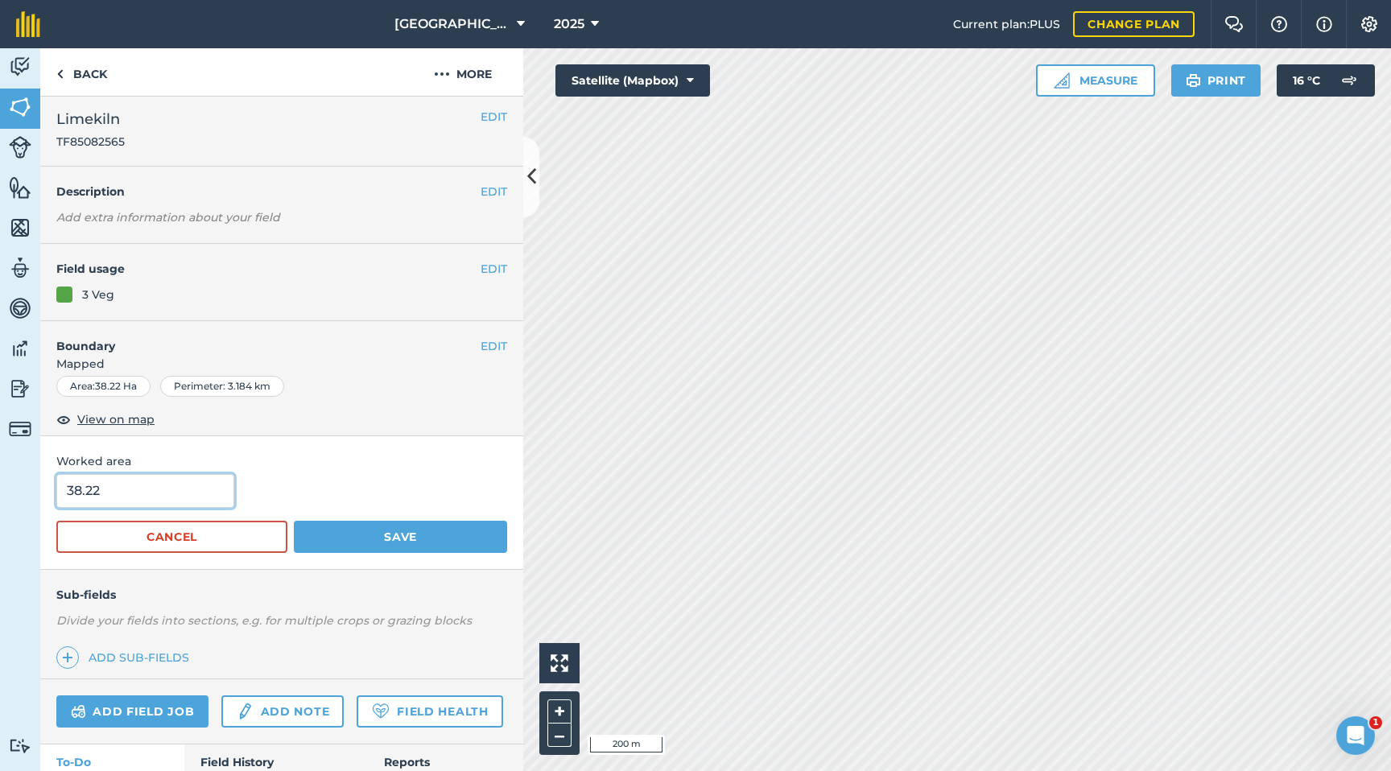
drag, startPoint x: 149, startPoint y: 482, endPoint x: 8, endPoint y: 494, distance: 141.4
click at [0, 495] on div "Activity Fields Livestock Features Maps Team Vehicles Data Reporting Billing Tu…" at bounding box center [695, 409] width 1391 height 723
drag, startPoint x: 122, startPoint y: 491, endPoint x: 0, endPoint y: 482, distance: 122.7
click at [0, 482] on div "Activity Fields Livestock Features Maps Team Vehicles Data Reporting Billing Tu…" at bounding box center [695, 409] width 1391 height 723
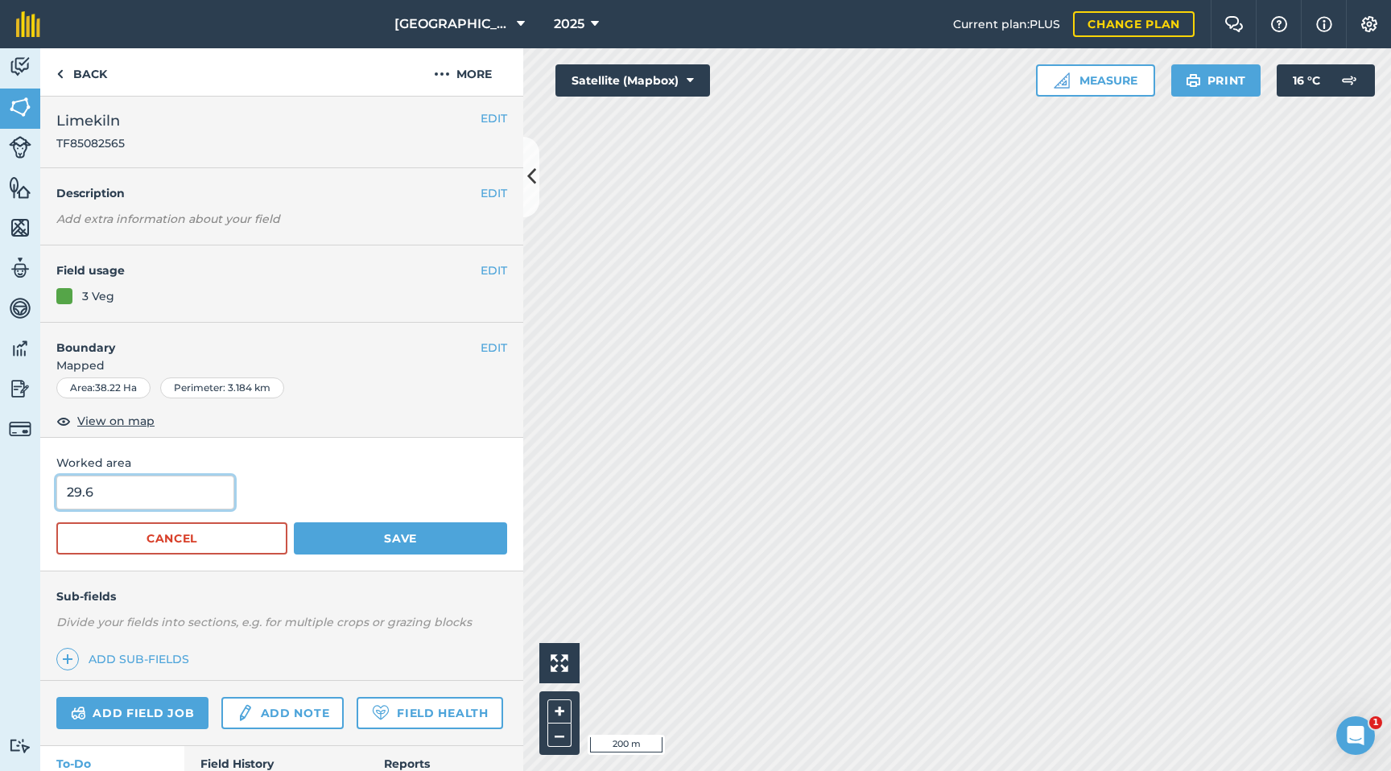
type input "29.6"
click at [419, 534] on button "Save" at bounding box center [400, 538] width 213 height 32
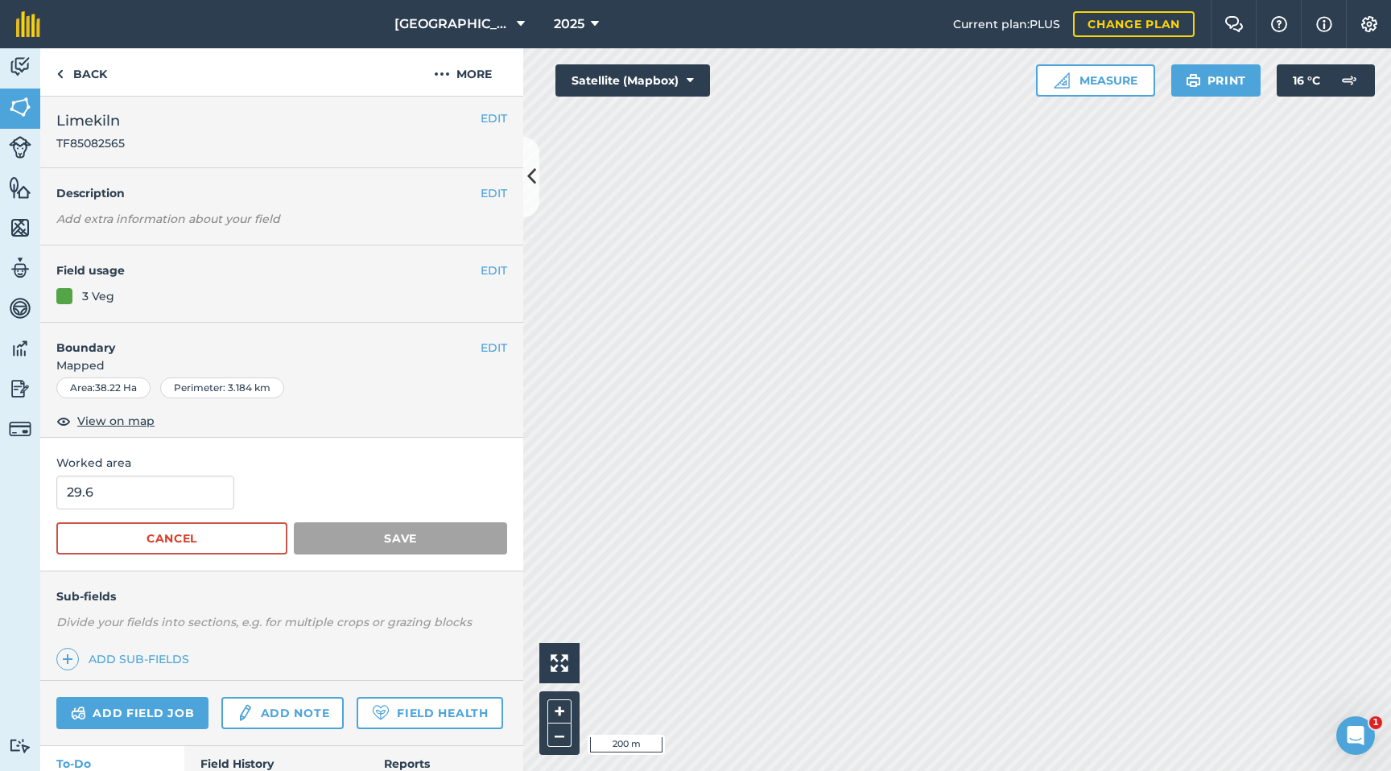
scroll to position [0, 0]
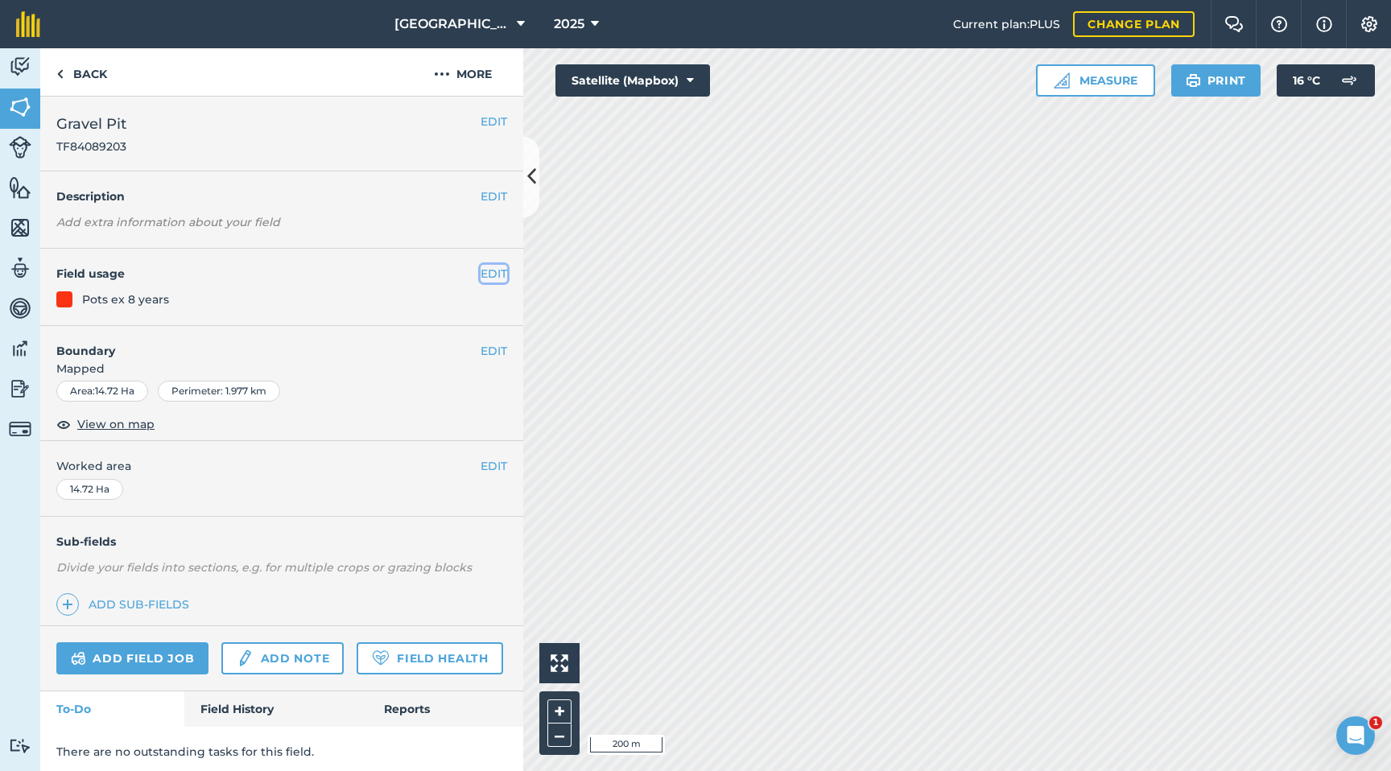
click at [489, 272] on button "EDIT" at bounding box center [494, 274] width 27 height 18
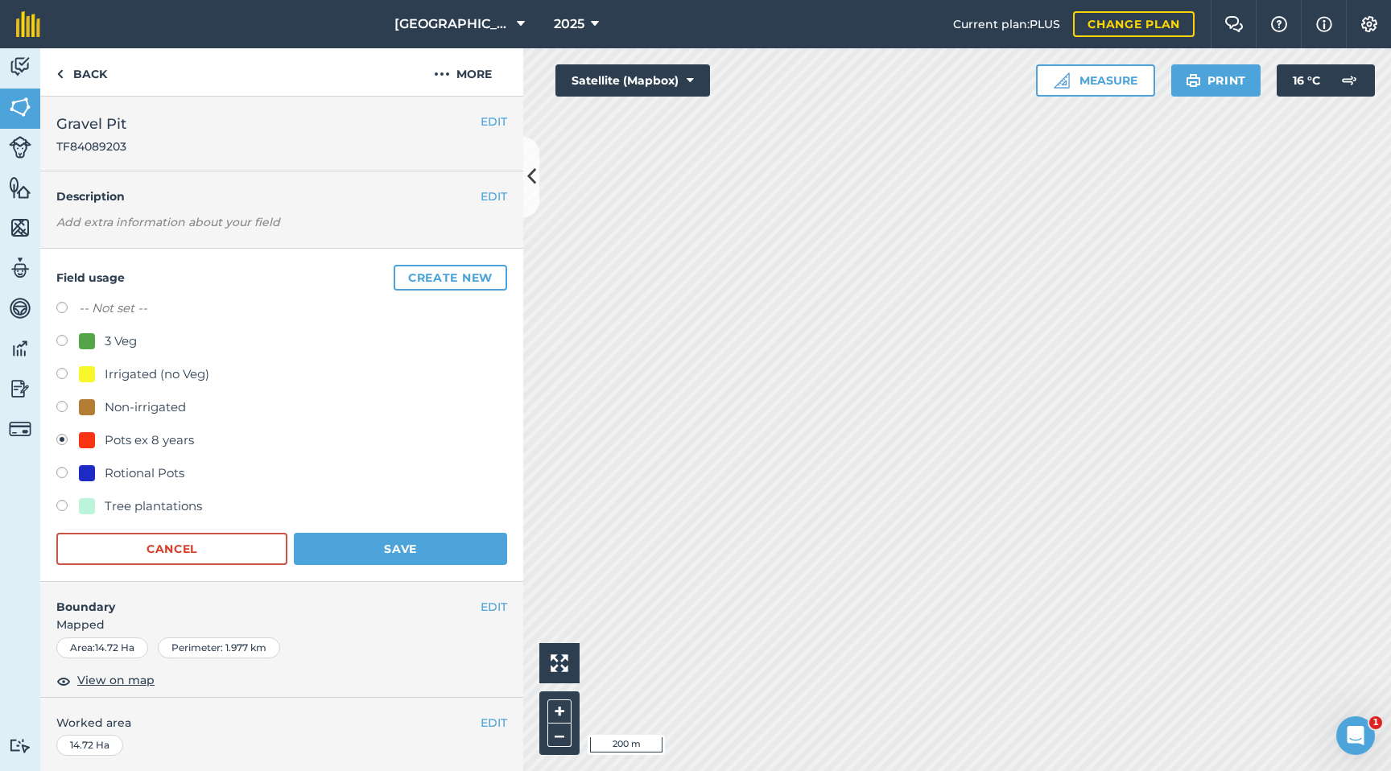
scroll to position [5, 0]
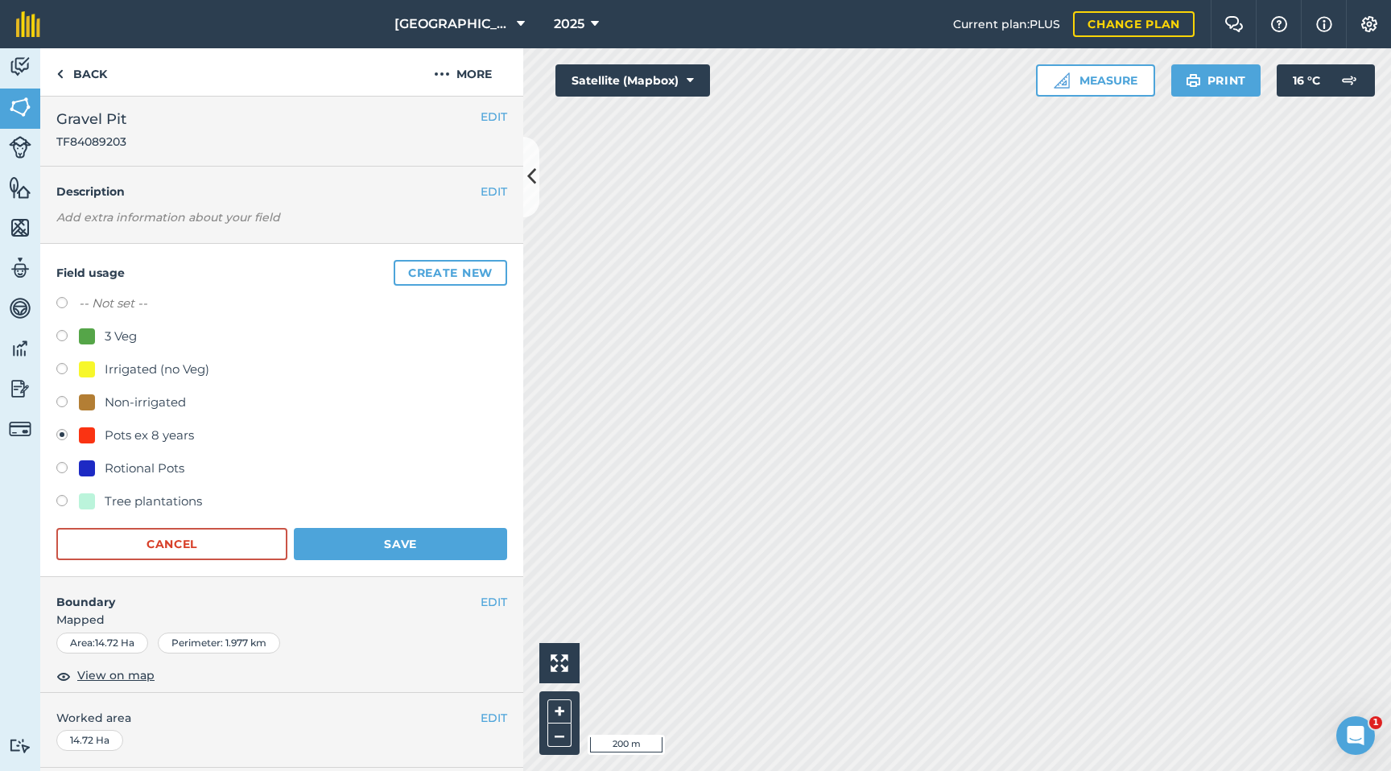
click at [62, 372] on label at bounding box center [67, 371] width 23 height 16
radio input "true"
radio input "false"
click at [333, 539] on button "Save" at bounding box center [400, 544] width 213 height 32
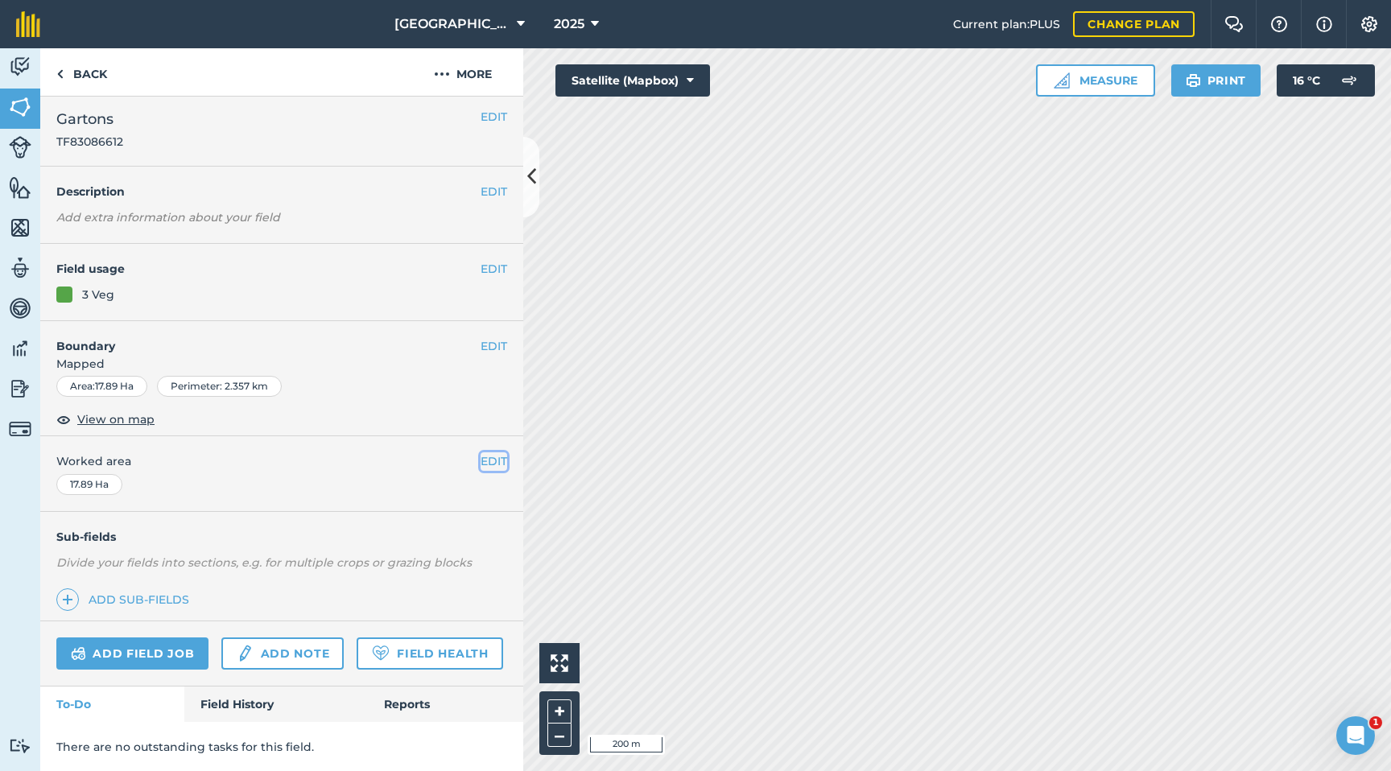
click at [492, 465] on button "EDIT" at bounding box center [494, 461] width 27 height 18
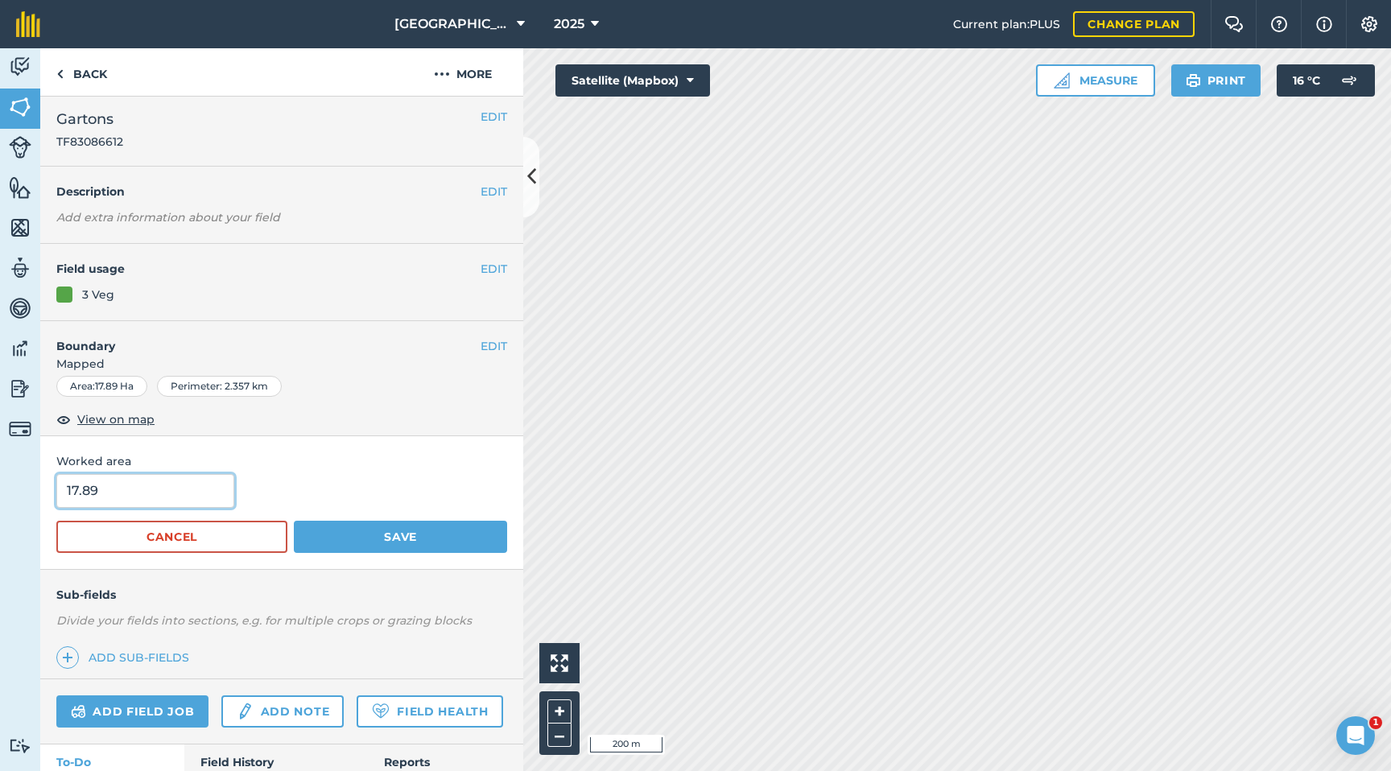
drag, startPoint x: 162, startPoint y: 493, endPoint x: 0, endPoint y: 489, distance: 161.8
click at [0, 489] on div "Activity Fields Livestock Features Maps Team Vehicles Data Reporting Billing Tu…" at bounding box center [695, 409] width 1391 height 723
type input "16.13"
click at [334, 546] on button "Save" at bounding box center [400, 537] width 213 height 32
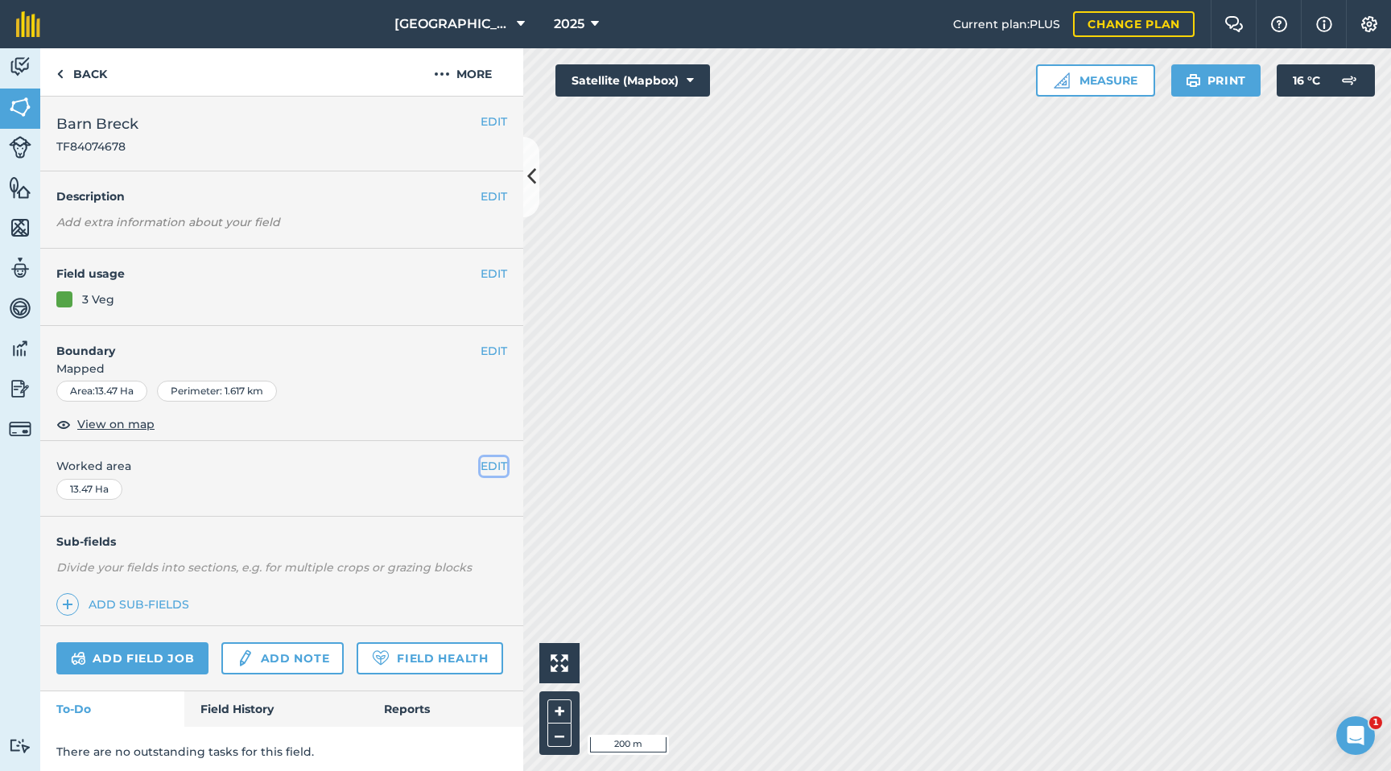
click at [497, 460] on button "EDIT" at bounding box center [494, 466] width 27 height 18
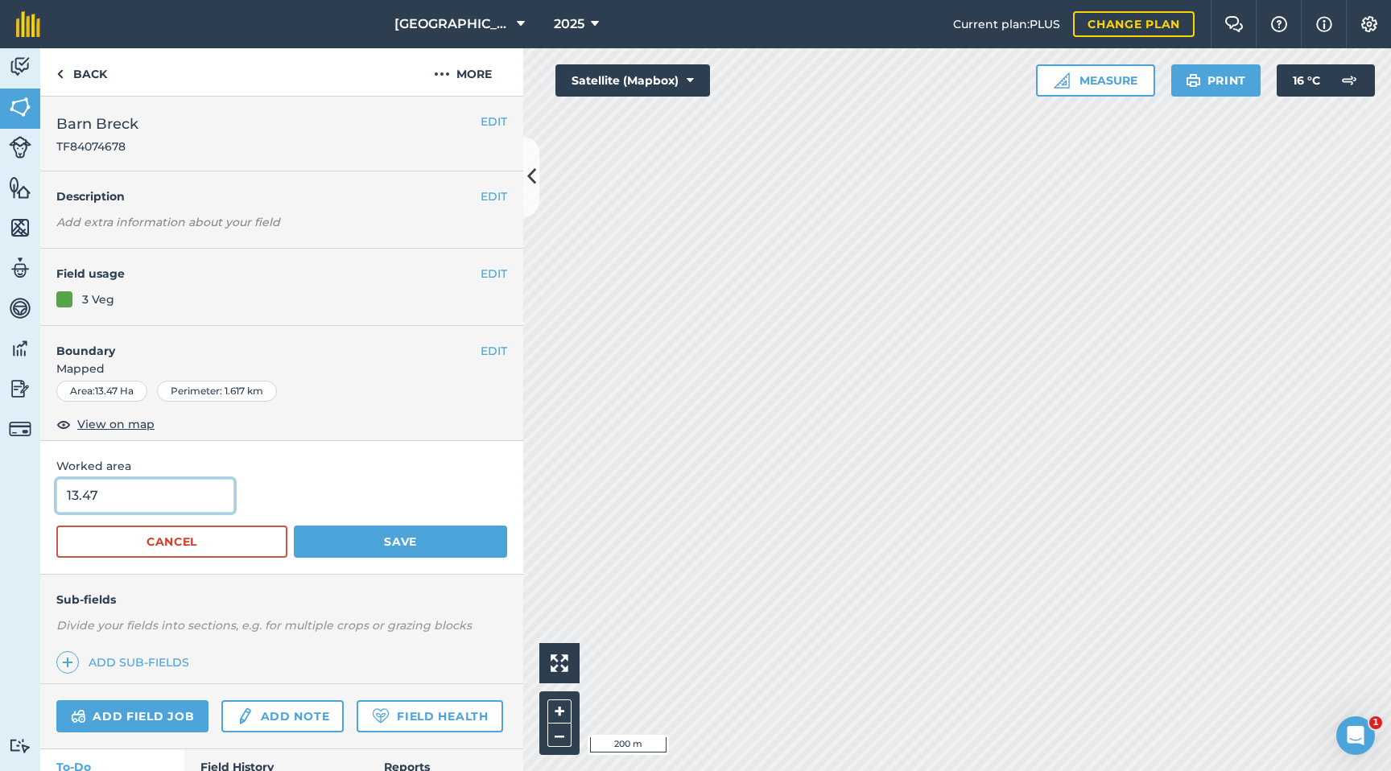
drag, startPoint x: 135, startPoint y: 493, endPoint x: 0, endPoint y: 492, distance: 135.2
click at [0, 492] on div "Activity Fields Livestock Features Maps Team Vehicles Data Reporting Billing Tu…" at bounding box center [695, 409] width 1391 height 723
type input "12.32"
click at [376, 537] on button "Save" at bounding box center [400, 542] width 213 height 32
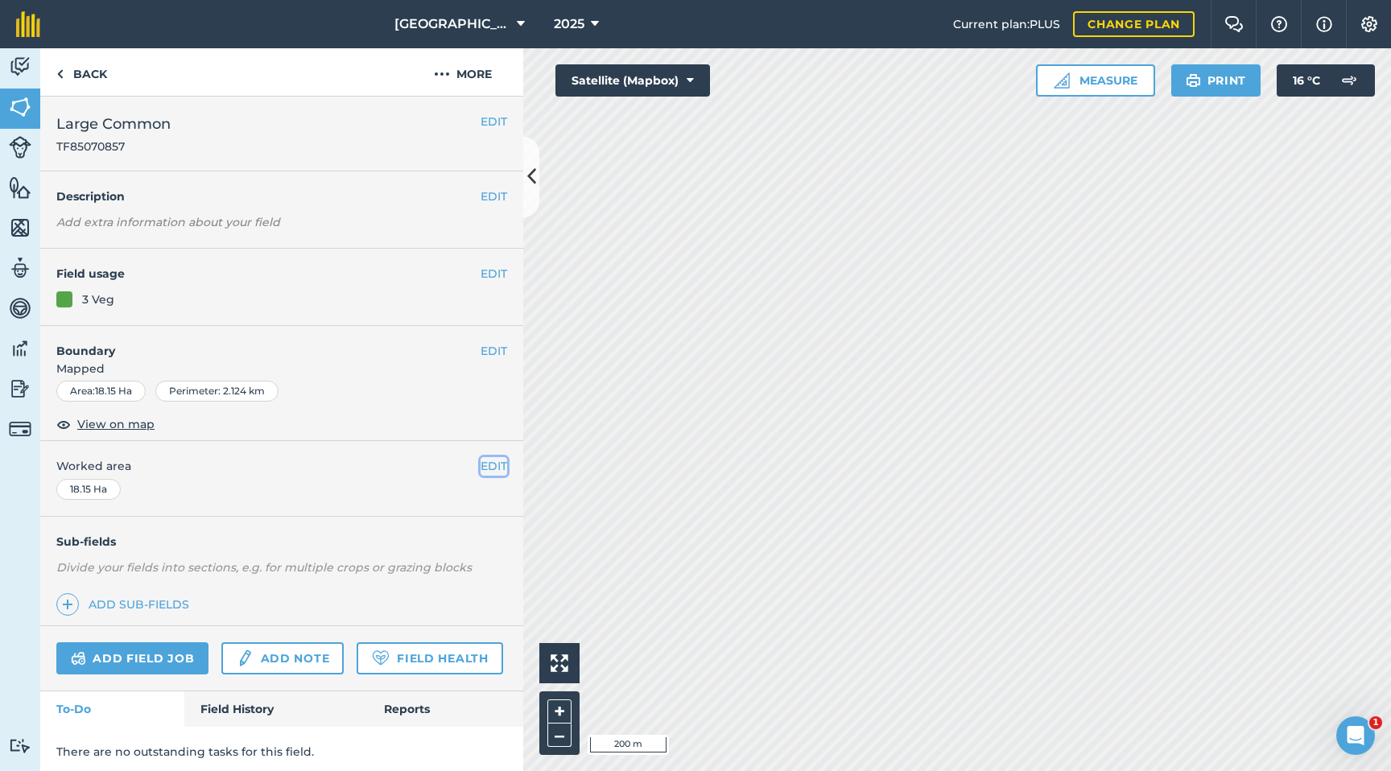
click at [490, 463] on button "EDIT" at bounding box center [494, 466] width 27 height 18
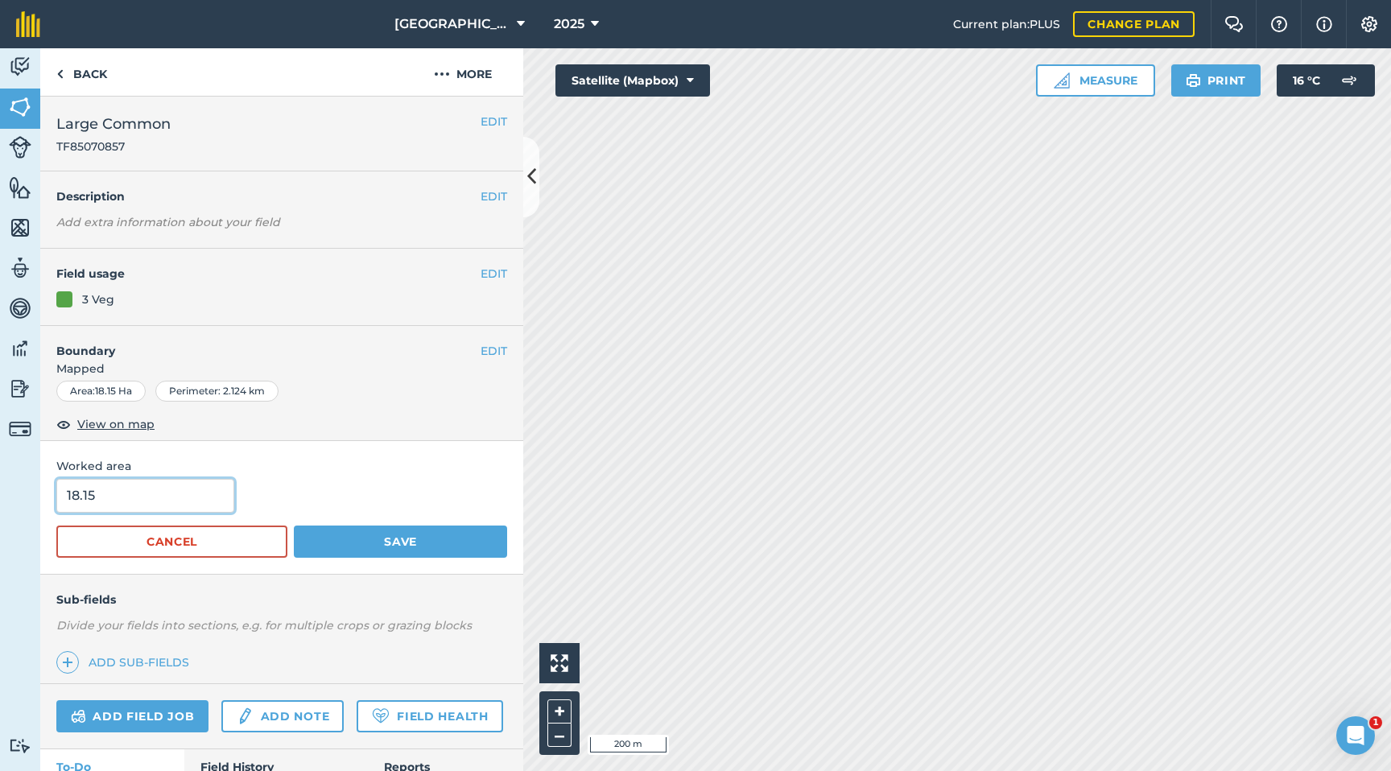
drag, startPoint x: 160, startPoint y: 495, endPoint x: 0, endPoint y: 503, distance: 160.4
click at [0, 503] on div "Activity Fields Livestock Features Maps Team Vehicles Data Reporting Billing Tu…" at bounding box center [695, 409] width 1391 height 723
type input "15.32"
click at [378, 531] on button "Save" at bounding box center [400, 542] width 213 height 32
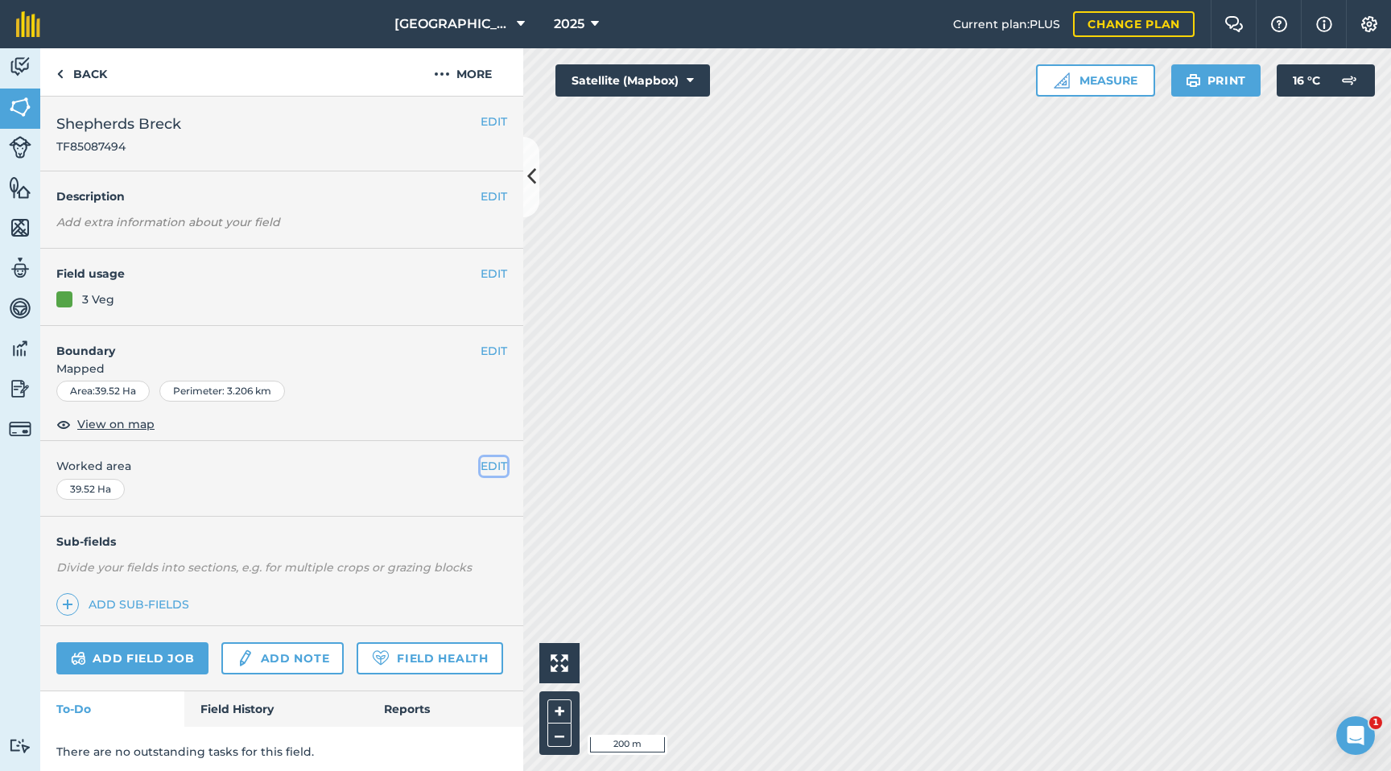
drag, startPoint x: 489, startPoint y: 462, endPoint x: 478, endPoint y: 464, distance: 10.6
click at [489, 462] on button "EDIT" at bounding box center [494, 466] width 27 height 18
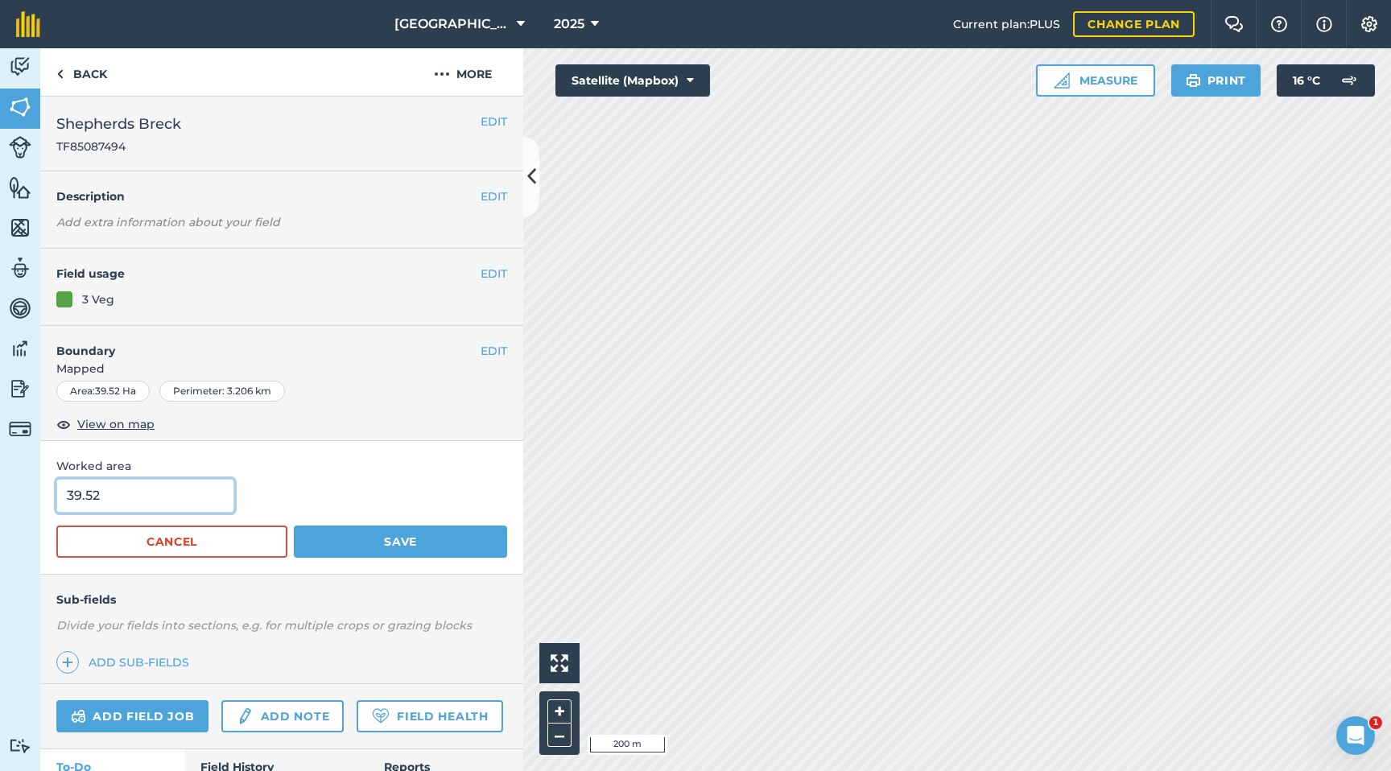
drag, startPoint x: 114, startPoint y: 501, endPoint x: 0, endPoint y: 497, distance: 114.3
click at [0, 497] on div "Activity Fields Livestock Features Maps Team Vehicles Data Reporting Billing Tu…" at bounding box center [695, 409] width 1391 height 723
type input "31.37"
click at [332, 546] on button "Save" at bounding box center [400, 542] width 213 height 32
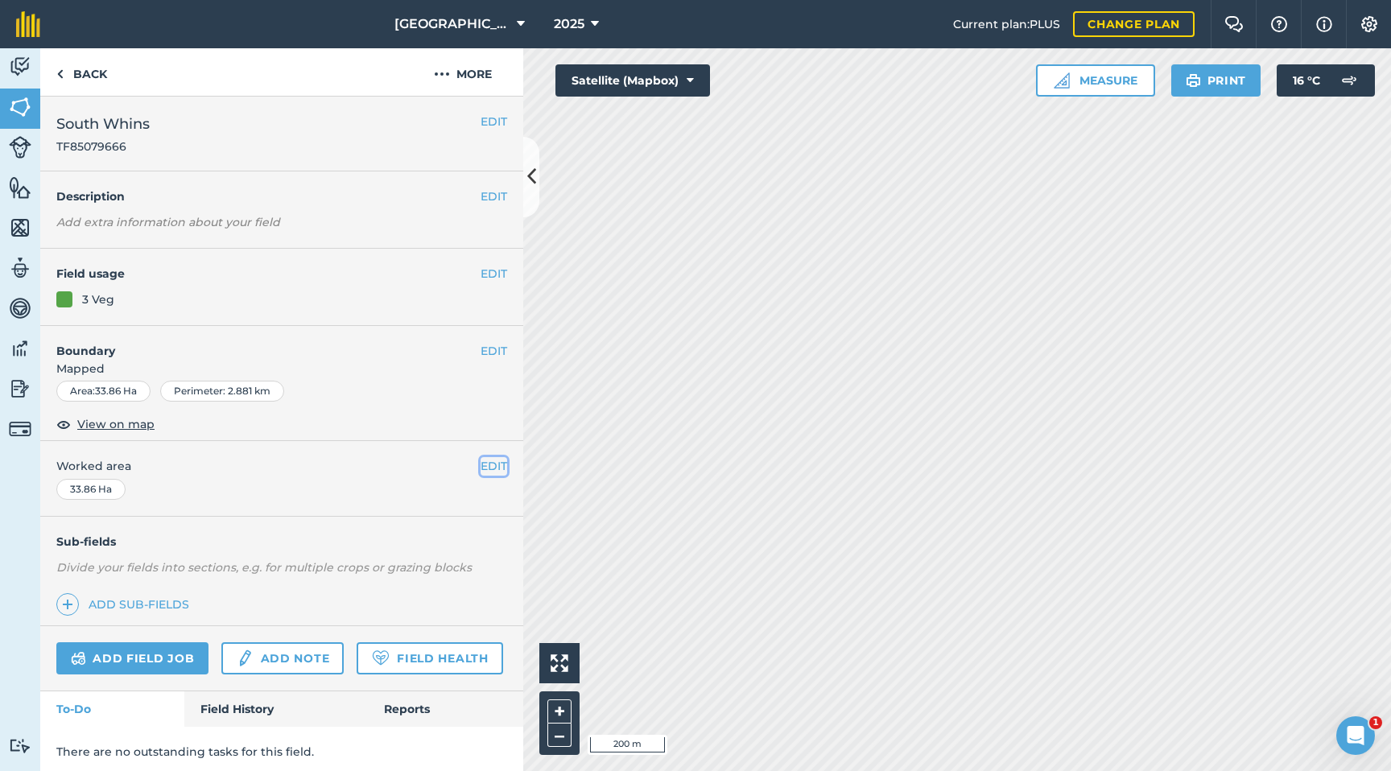
click at [486, 464] on button "EDIT" at bounding box center [494, 466] width 27 height 18
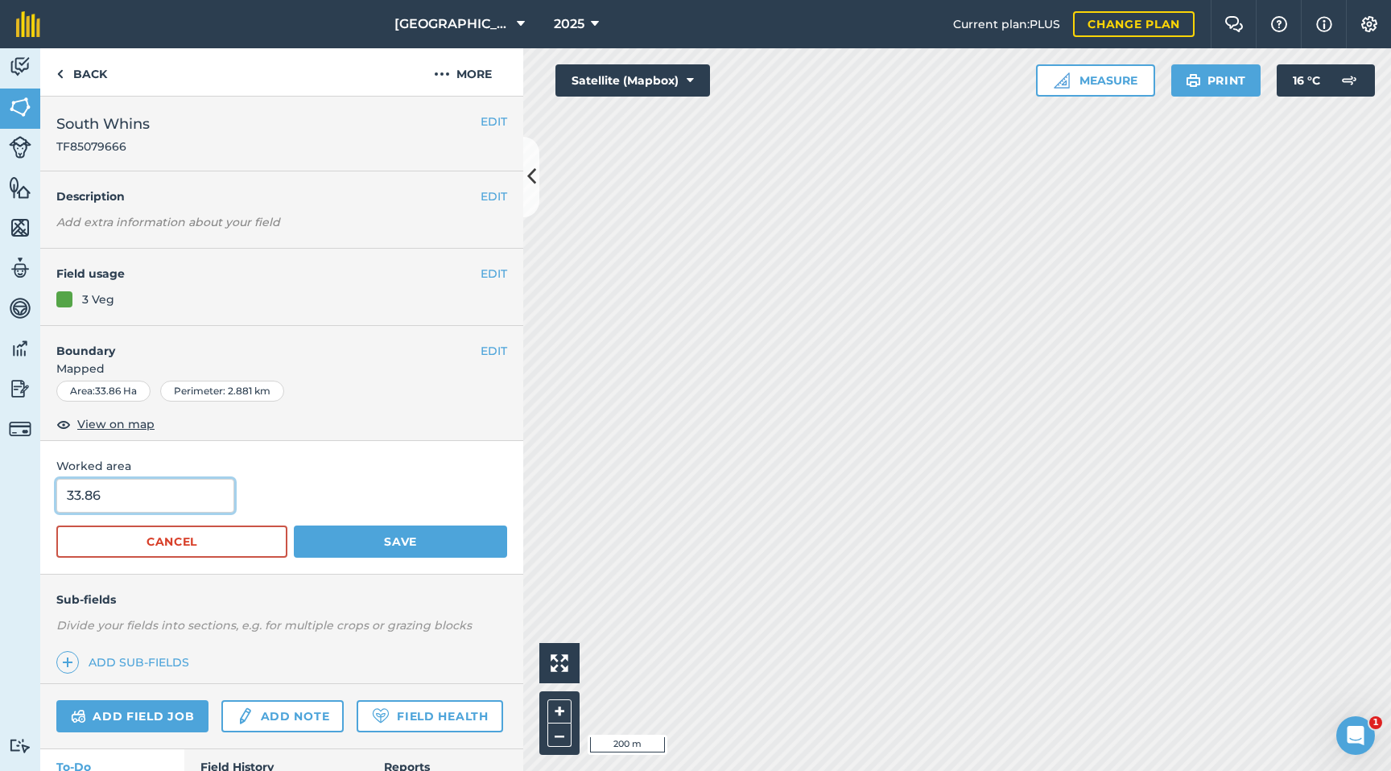
drag, startPoint x: 101, startPoint y: 495, endPoint x: 0, endPoint y: 494, distance: 101.4
click at [0, 494] on div "Activity Fields Livestock Features Maps Team Vehicles Data Reporting Billing Tu…" at bounding box center [695, 409] width 1391 height 723
type input "24.63"
click at [350, 536] on button "Save" at bounding box center [400, 542] width 213 height 32
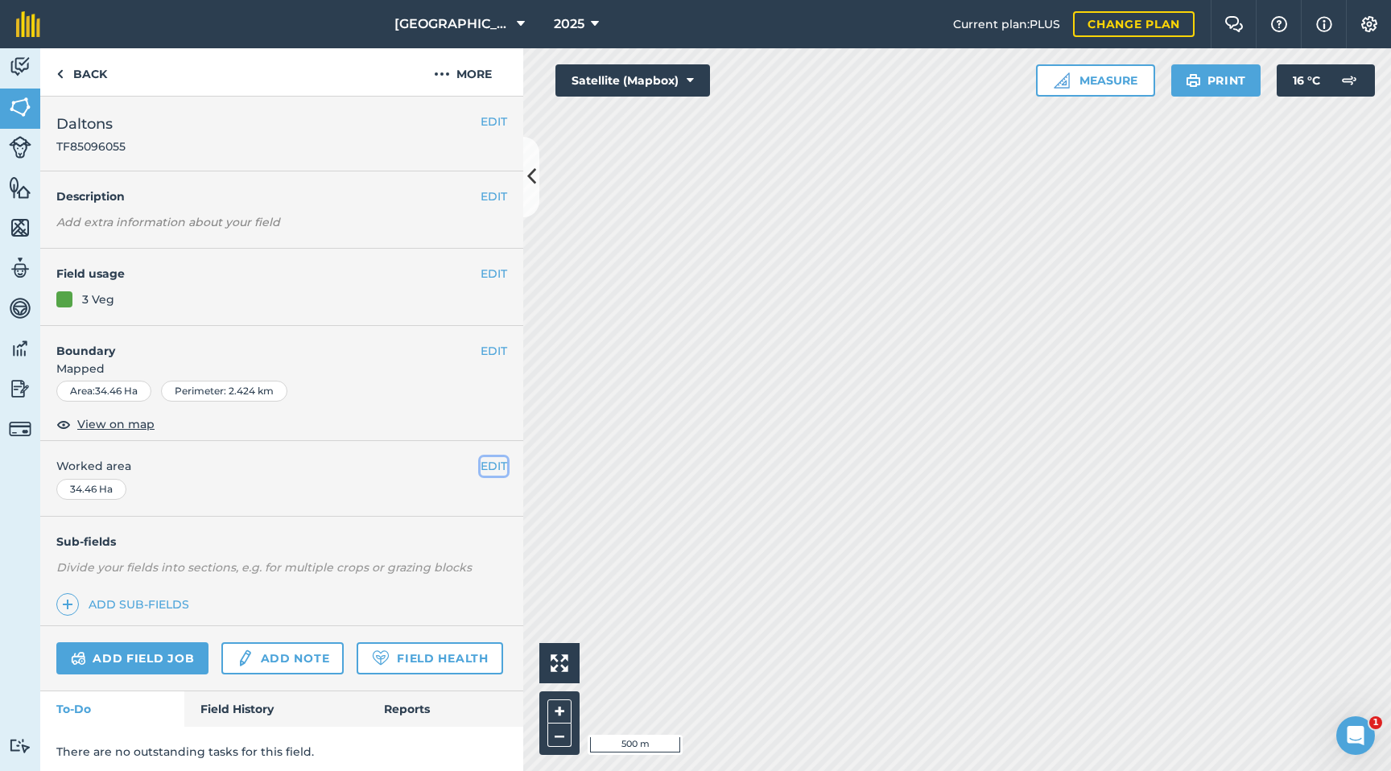
click at [501, 466] on button "EDIT" at bounding box center [494, 466] width 27 height 18
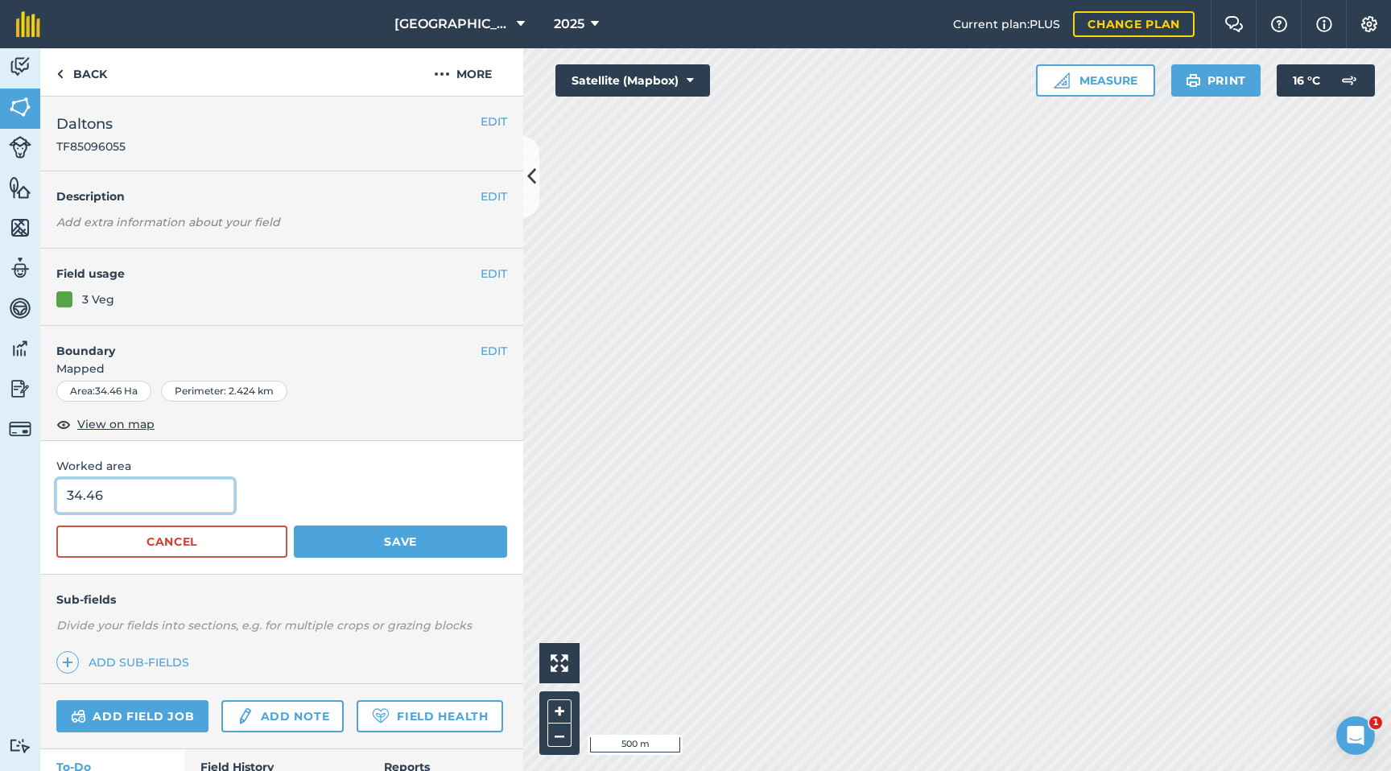
drag, startPoint x: 166, startPoint y: 486, endPoint x: 49, endPoint y: 489, distance: 116.8
click at [47, 489] on div "Worked area 34.46 Cancel Save" at bounding box center [281, 507] width 483 height 133
drag, startPoint x: 103, startPoint y: 493, endPoint x: 0, endPoint y: 488, distance: 103.2
click at [0, 488] on div "Activity Fields Livestock Features Maps Team Vehicles Data Reporting Billing Tu…" at bounding box center [695, 409] width 1391 height 723
type input "27.65"
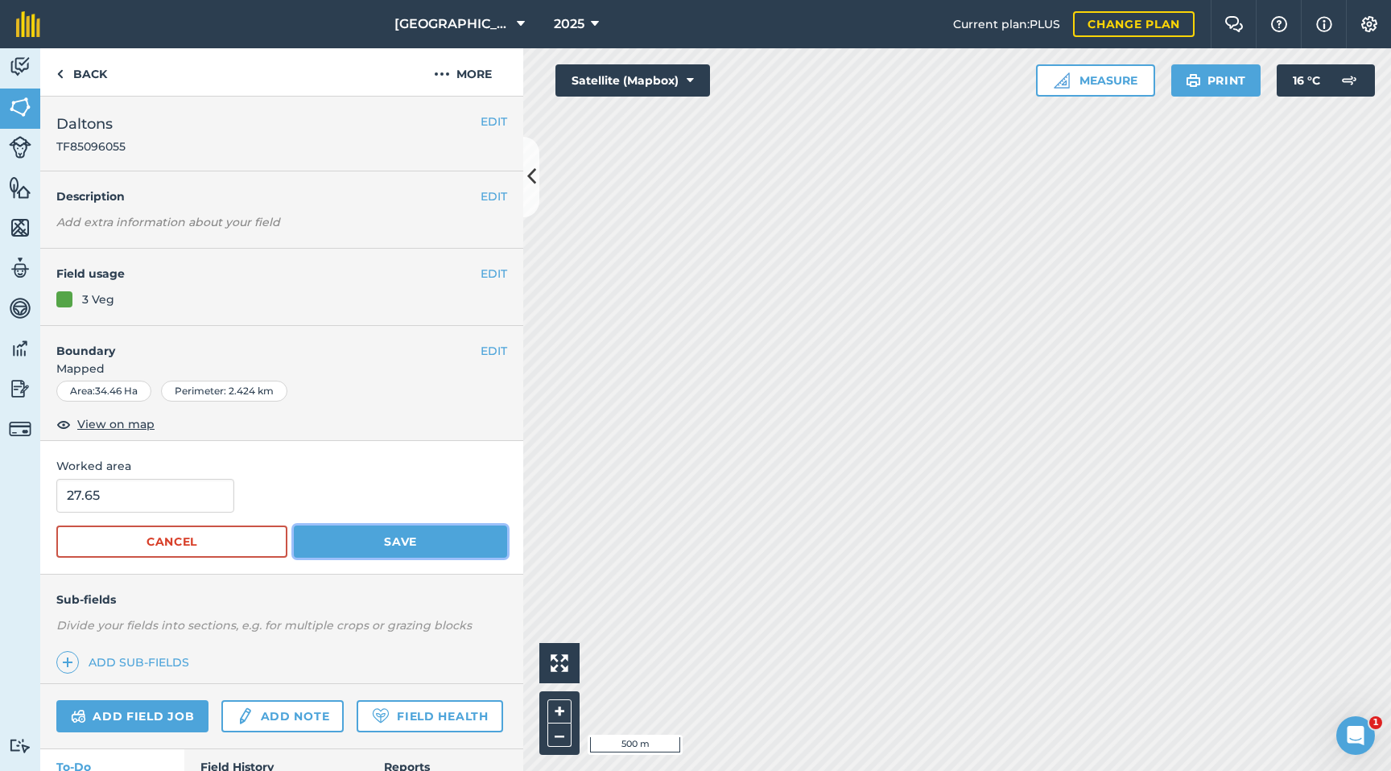
click at [364, 539] on button "Save" at bounding box center [400, 542] width 213 height 32
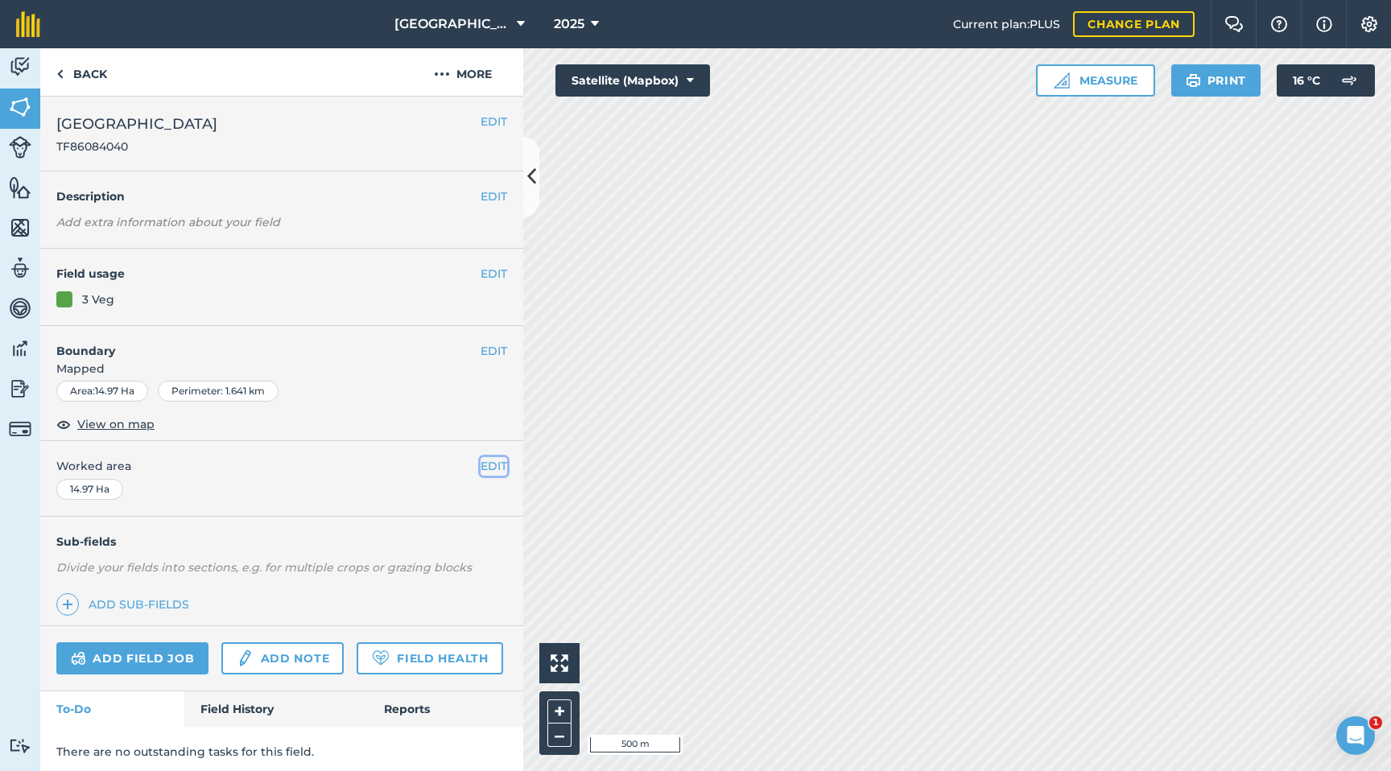
drag, startPoint x: 487, startPoint y: 468, endPoint x: 430, endPoint y: 478, distance: 58.1
click at [487, 468] on button "EDIT" at bounding box center [494, 466] width 27 height 18
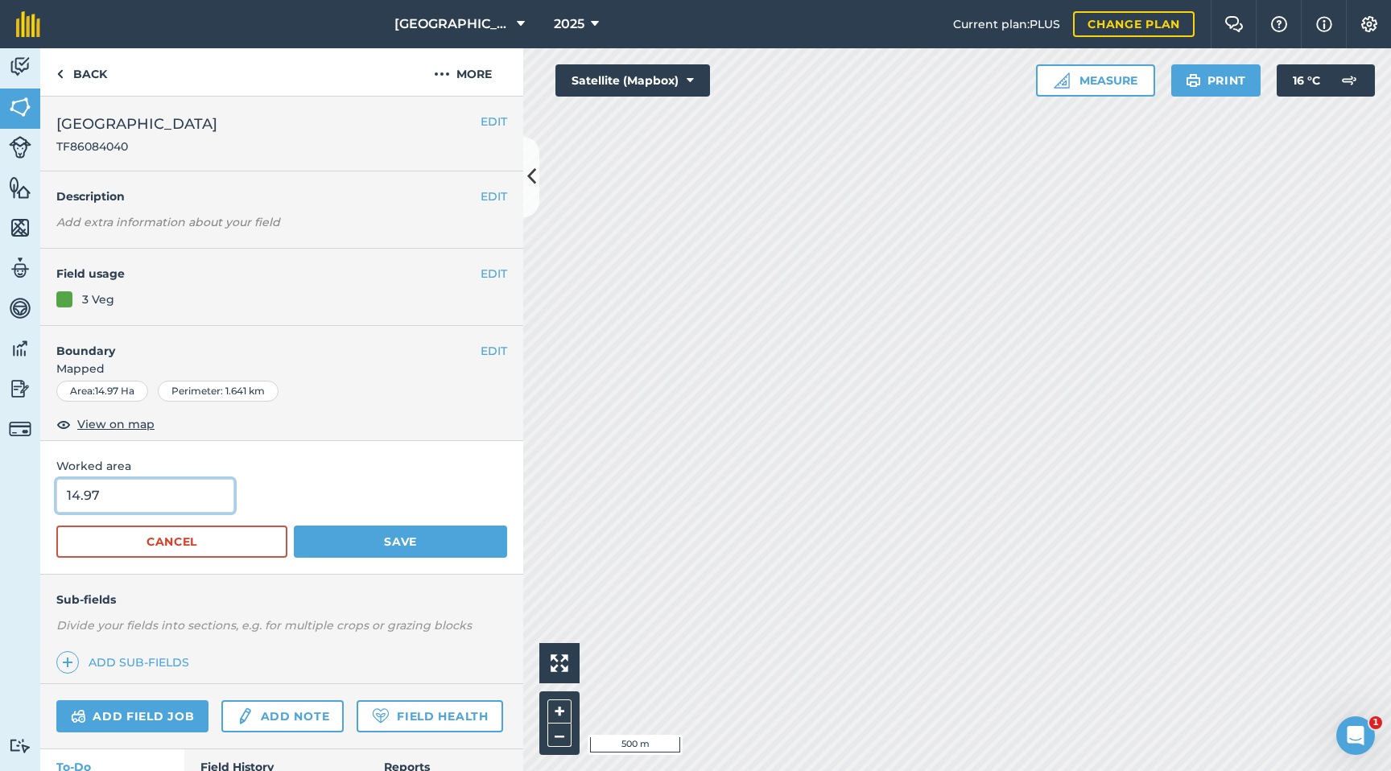
drag, startPoint x: 149, startPoint y: 489, endPoint x: 0, endPoint y: 495, distance: 149.1
click at [0, 495] on div "Activity Fields Livestock Features Maps Team Vehicles Data Reporting Billing Tu…" at bounding box center [695, 409] width 1391 height 723
type input "12.45"
click at [389, 537] on button "Save" at bounding box center [400, 542] width 213 height 32
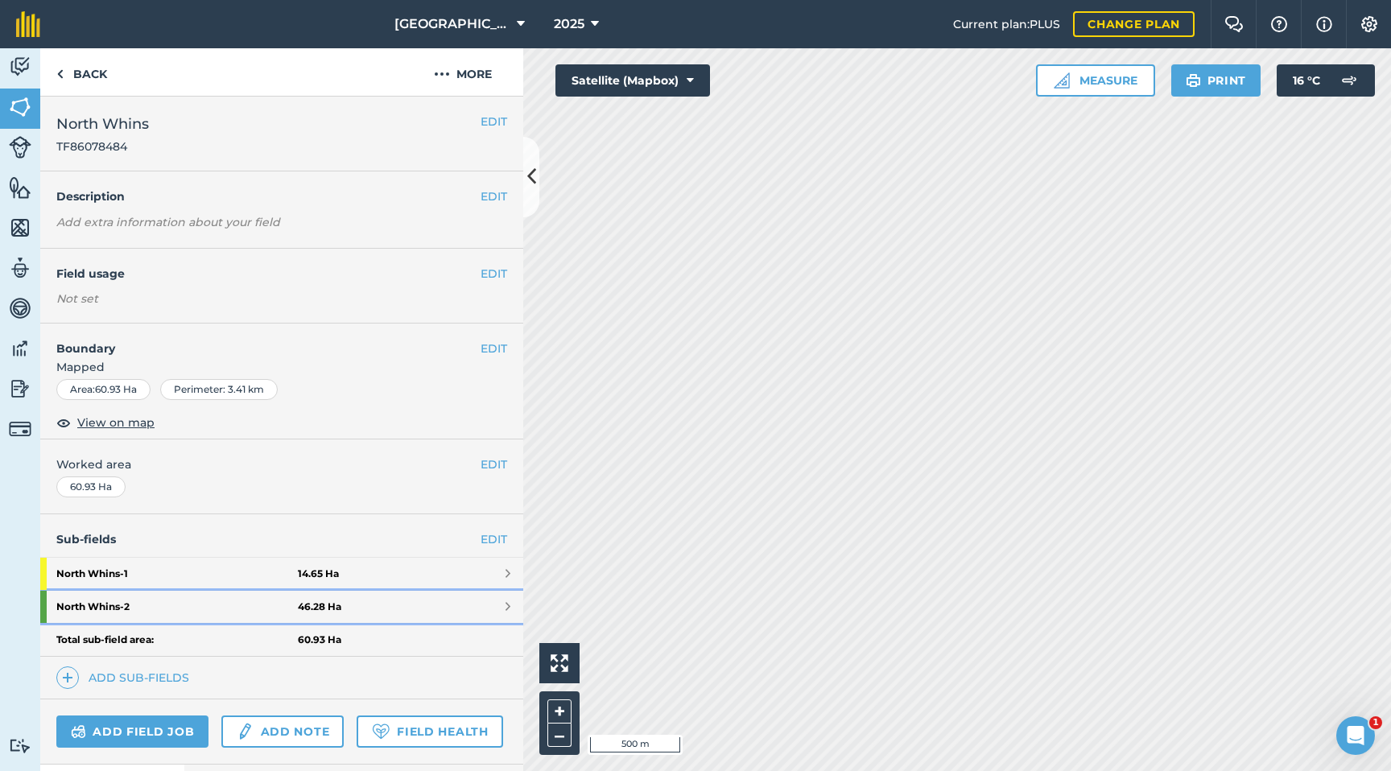
click at [393, 584] on link "North Whins - 2 46.28 Ha" at bounding box center [281, 607] width 483 height 32
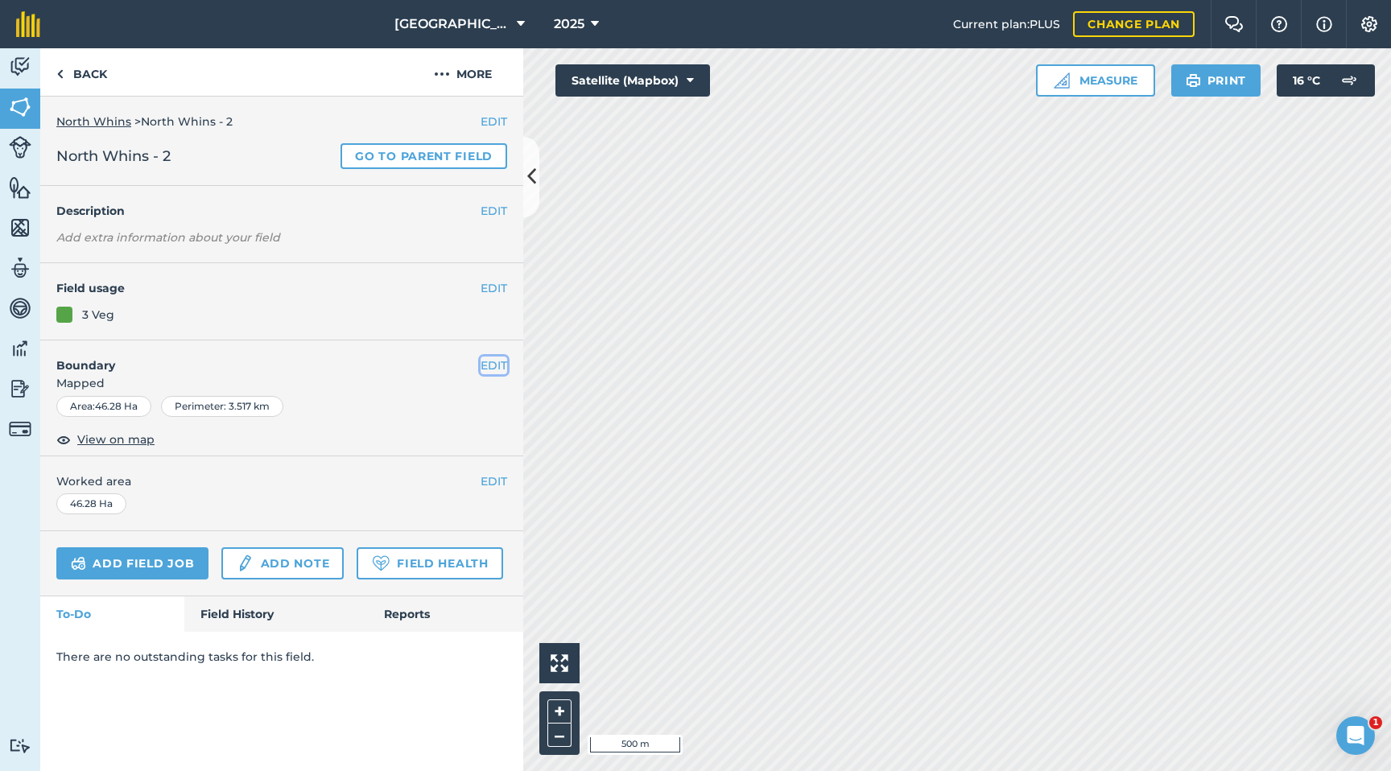
click at [492, 365] on button "EDIT" at bounding box center [494, 366] width 27 height 18
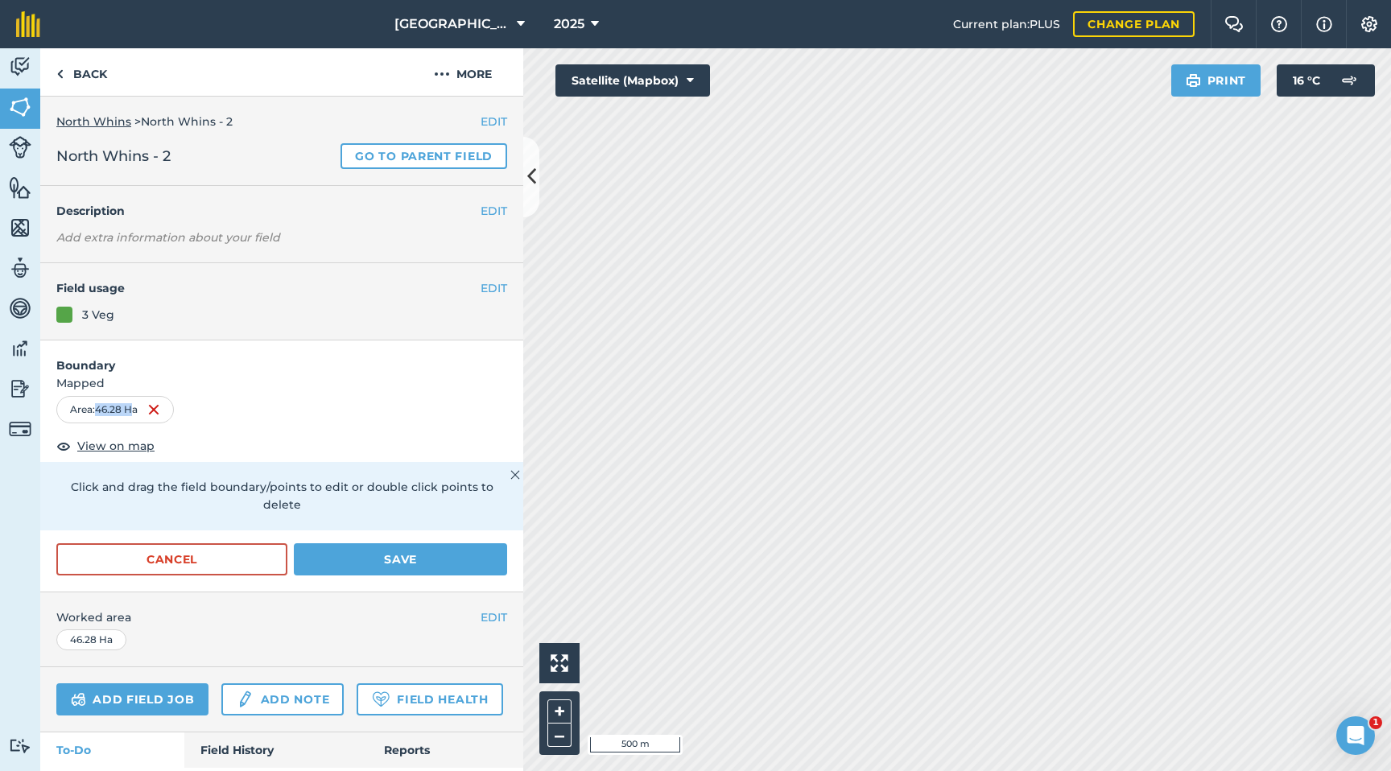
drag, startPoint x: 135, startPoint y: 409, endPoint x: 97, endPoint y: 410, distance: 38.6
click at [97, 410] on div "Area : 46.28 Ha" at bounding box center [115, 409] width 118 height 27
click at [359, 543] on button "Save" at bounding box center [400, 559] width 213 height 32
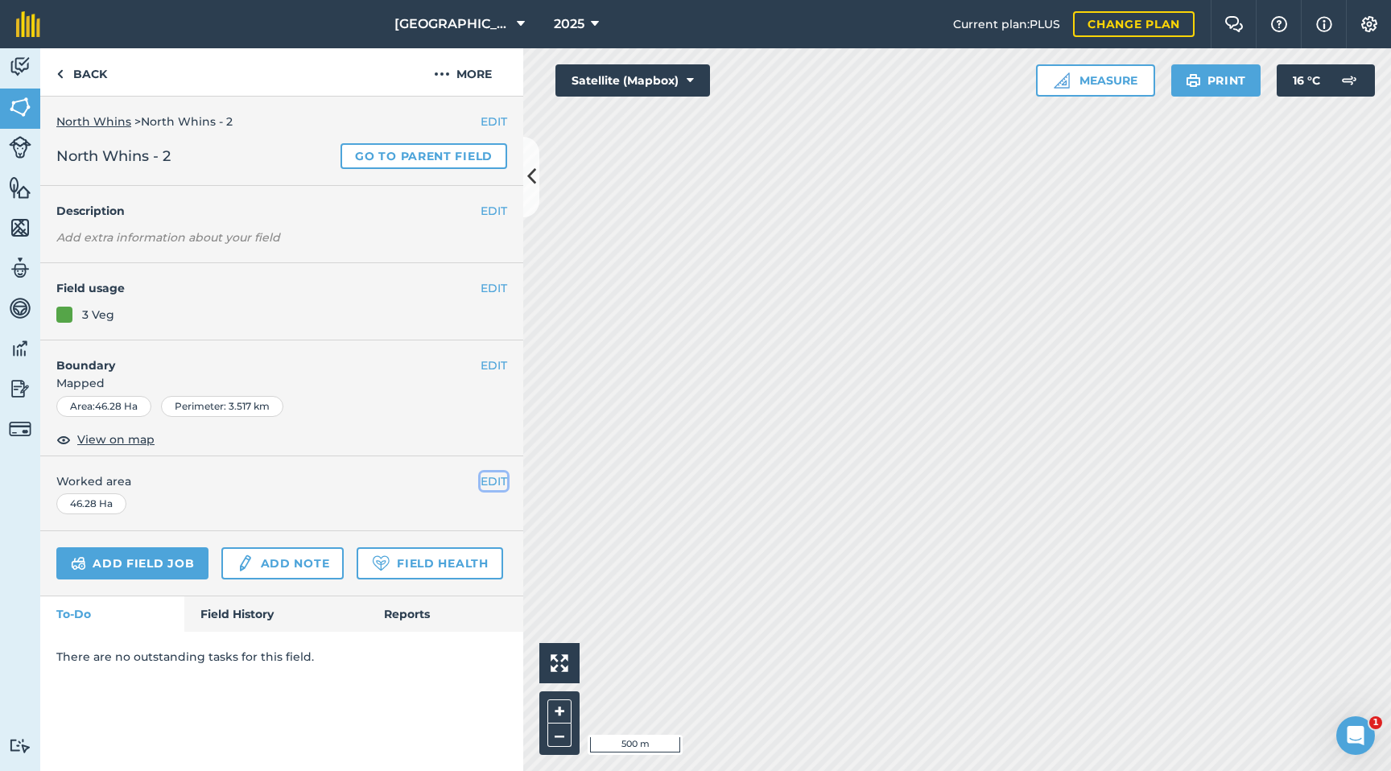
drag, startPoint x: 500, startPoint y: 484, endPoint x: 491, endPoint y: 487, distance: 9.4
click at [499, 485] on button "EDIT" at bounding box center [494, 482] width 27 height 18
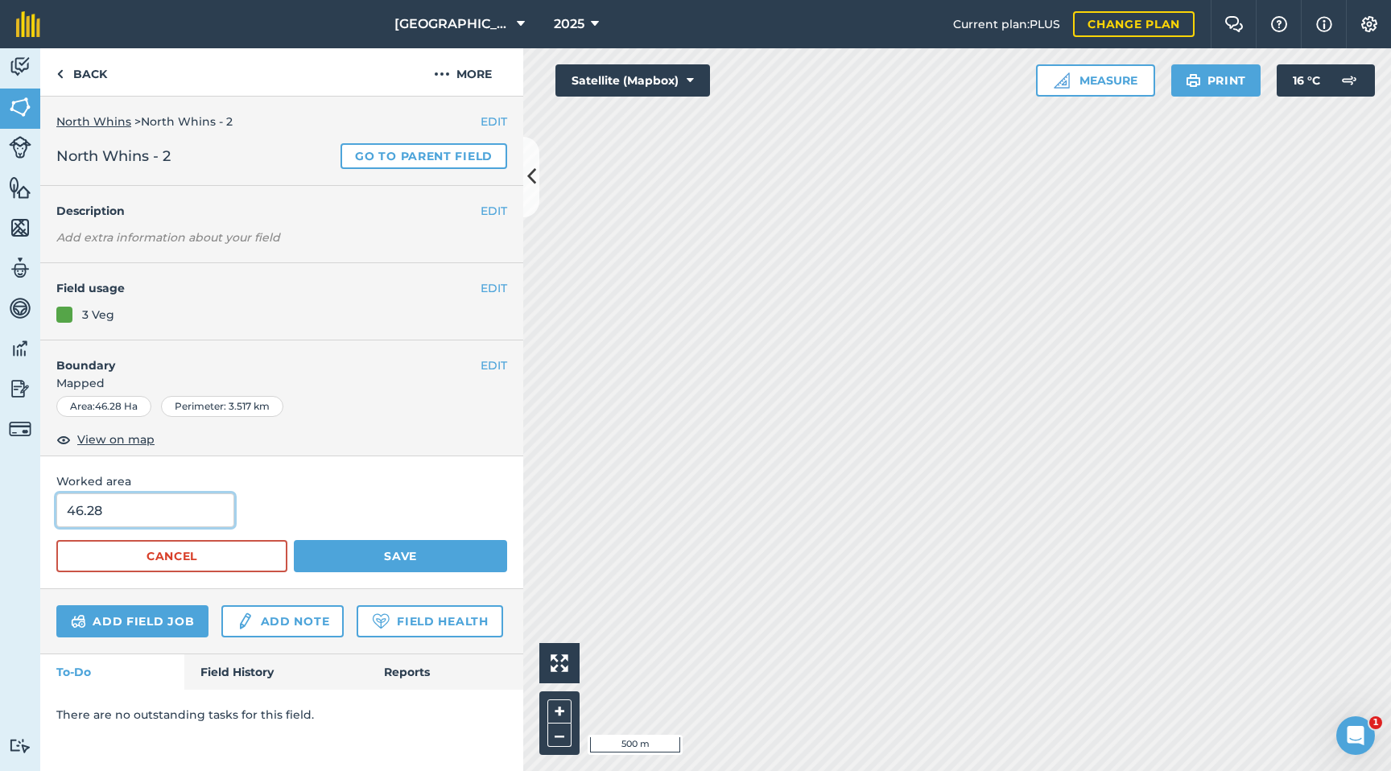
drag, startPoint x: 122, startPoint y: 517, endPoint x: 0, endPoint y: 515, distance: 122.4
click at [0, 515] on div "Activity Fields Livestock Features Maps Team Vehicles Data Reporting Billing Tu…" at bounding box center [695, 409] width 1391 height 723
type input "40"
click at [430, 554] on button "Save" at bounding box center [400, 556] width 213 height 32
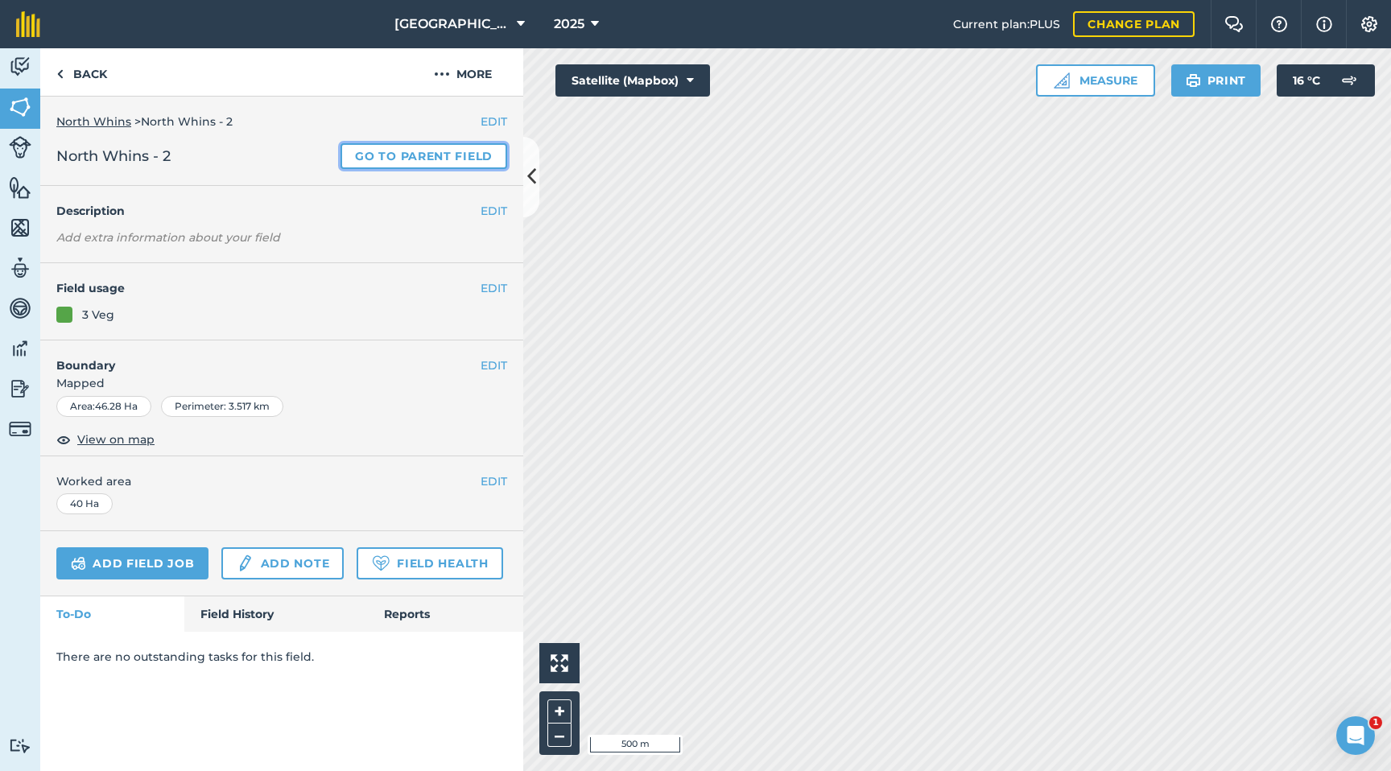
click at [425, 150] on link "Go to parent field" at bounding box center [423, 156] width 167 height 26
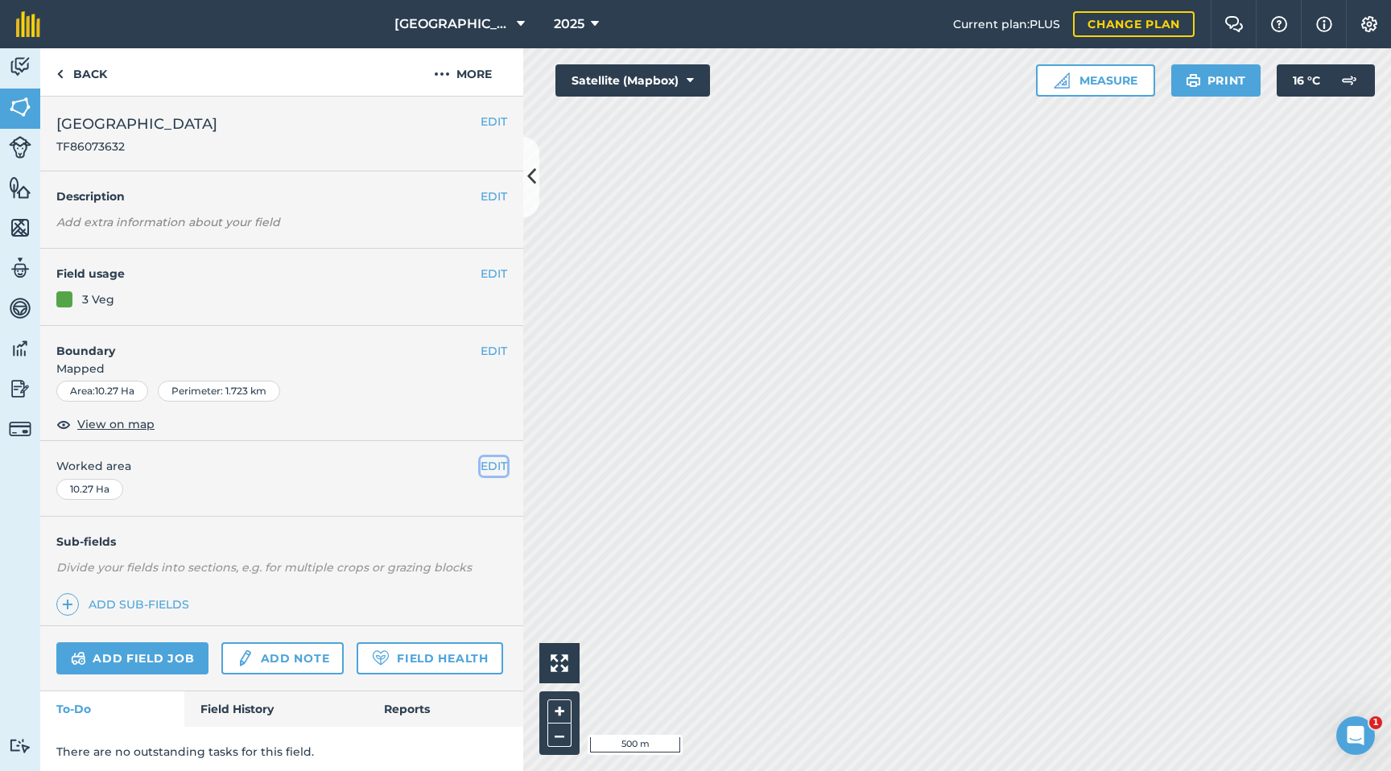
click at [490, 468] on button "EDIT" at bounding box center [494, 466] width 27 height 18
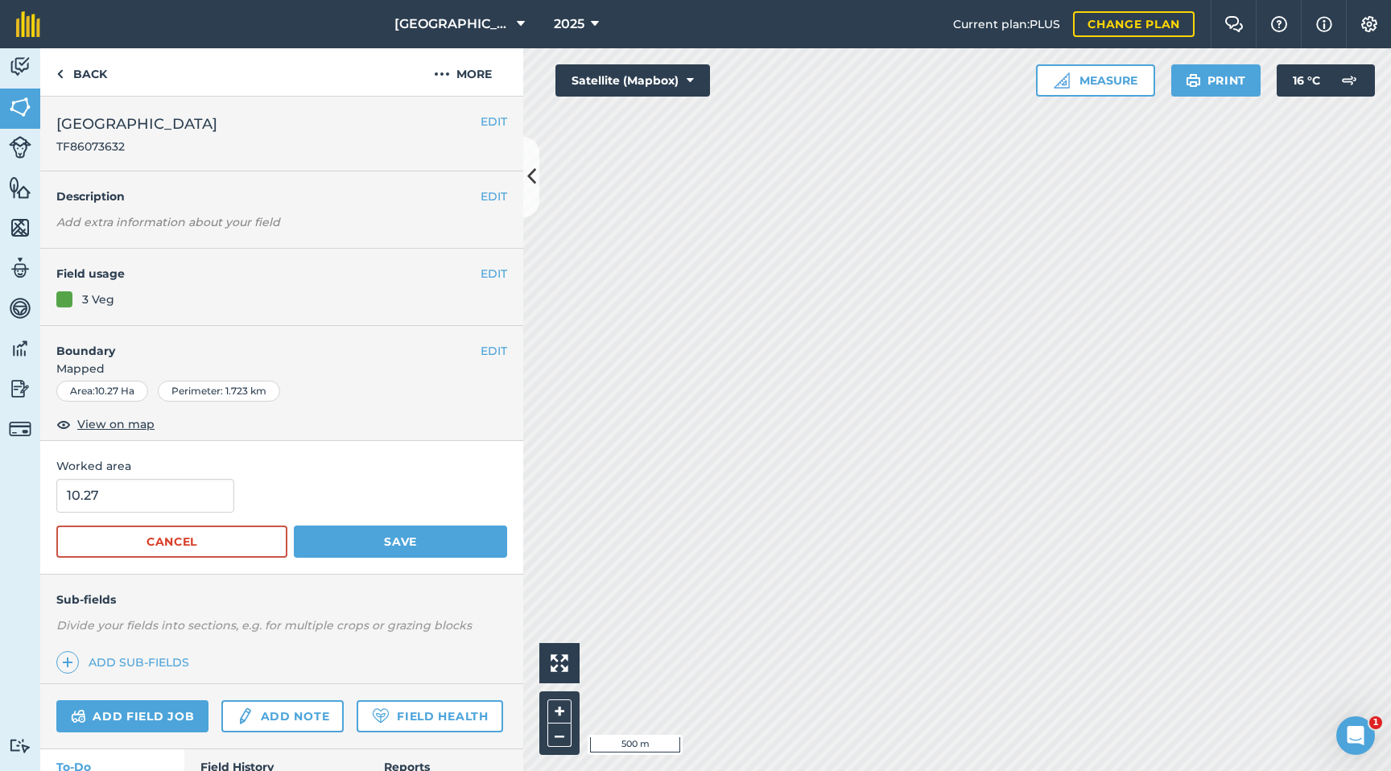
scroll to position [17, 0]
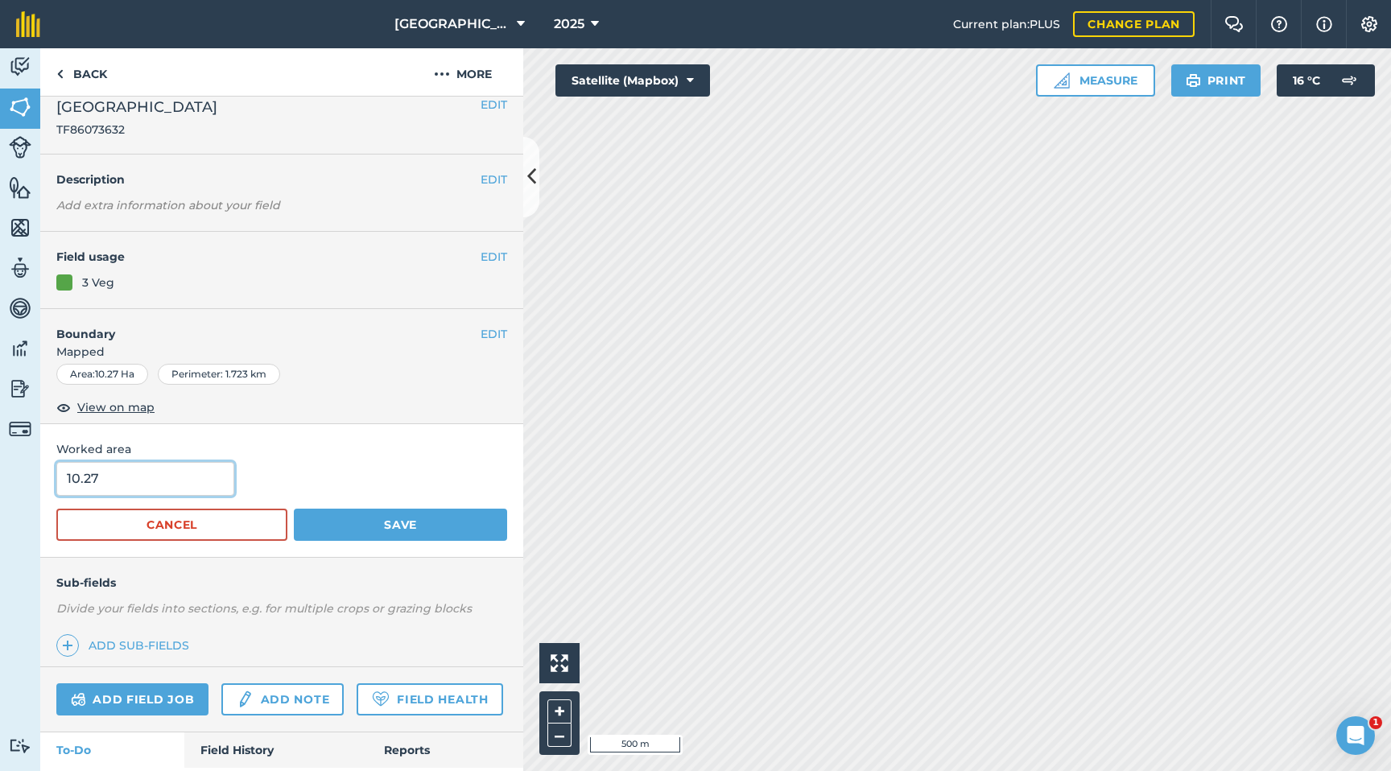
drag, startPoint x: 175, startPoint y: 478, endPoint x: 0, endPoint y: 473, distance: 175.5
click at [0, 473] on div "Activity Fields Livestock Features Maps Team Vehicles Data Reporting Billing Tu…" at bounding box center [695, 409] width 1391 height 723
type input "8.92"
click at [382, 517] on button "Save" at bounding box center [400, 525] width 213 height 32
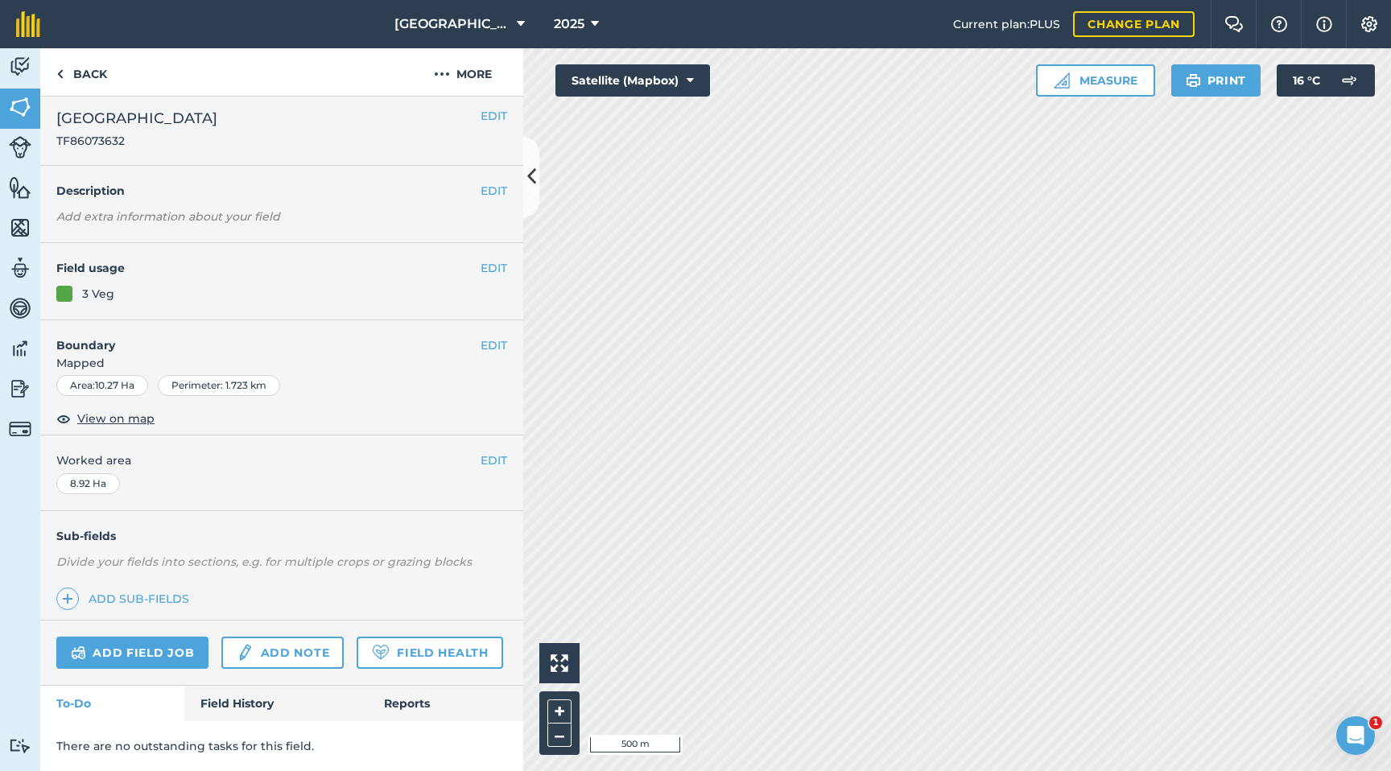
scroll to position [6, 0]
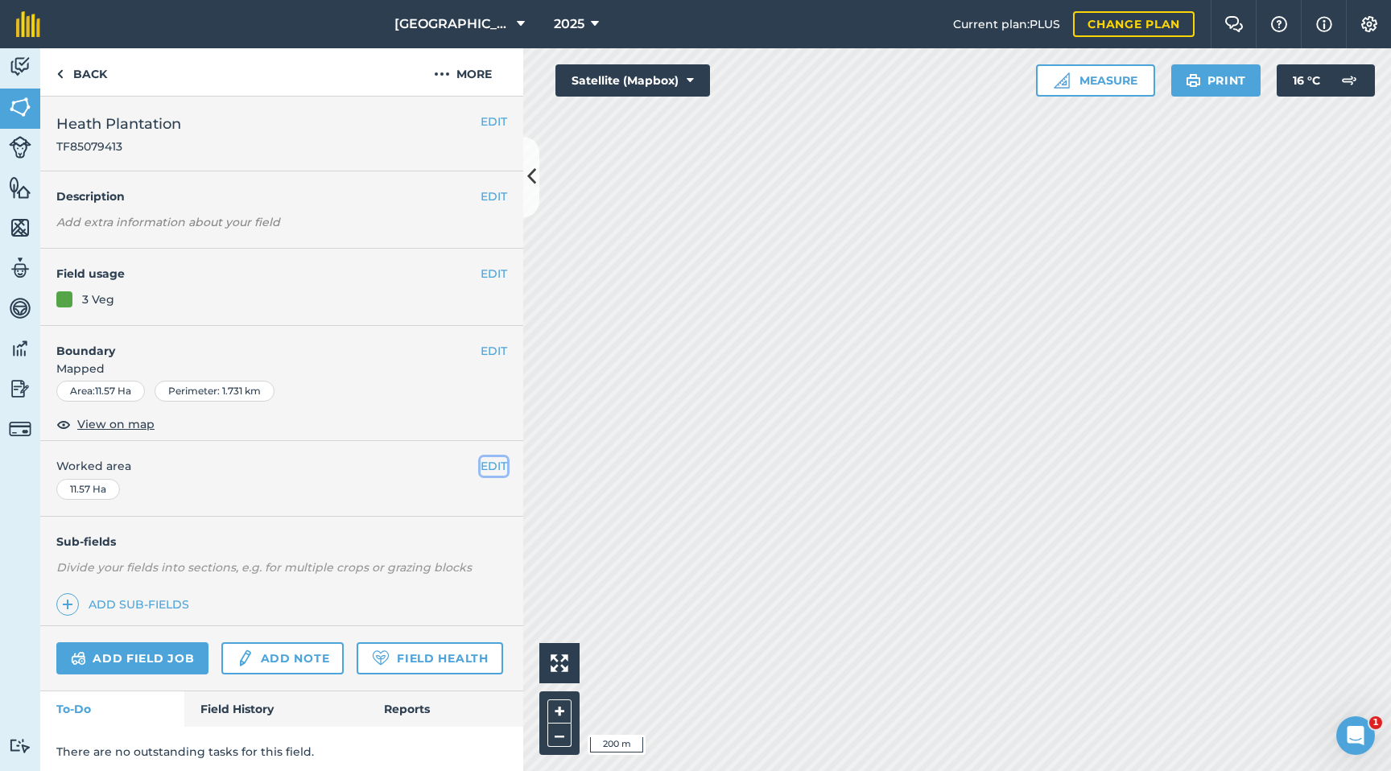
click at [489, 464] on button "EDIT" at bounding box center [494, 466] width 27 height 18
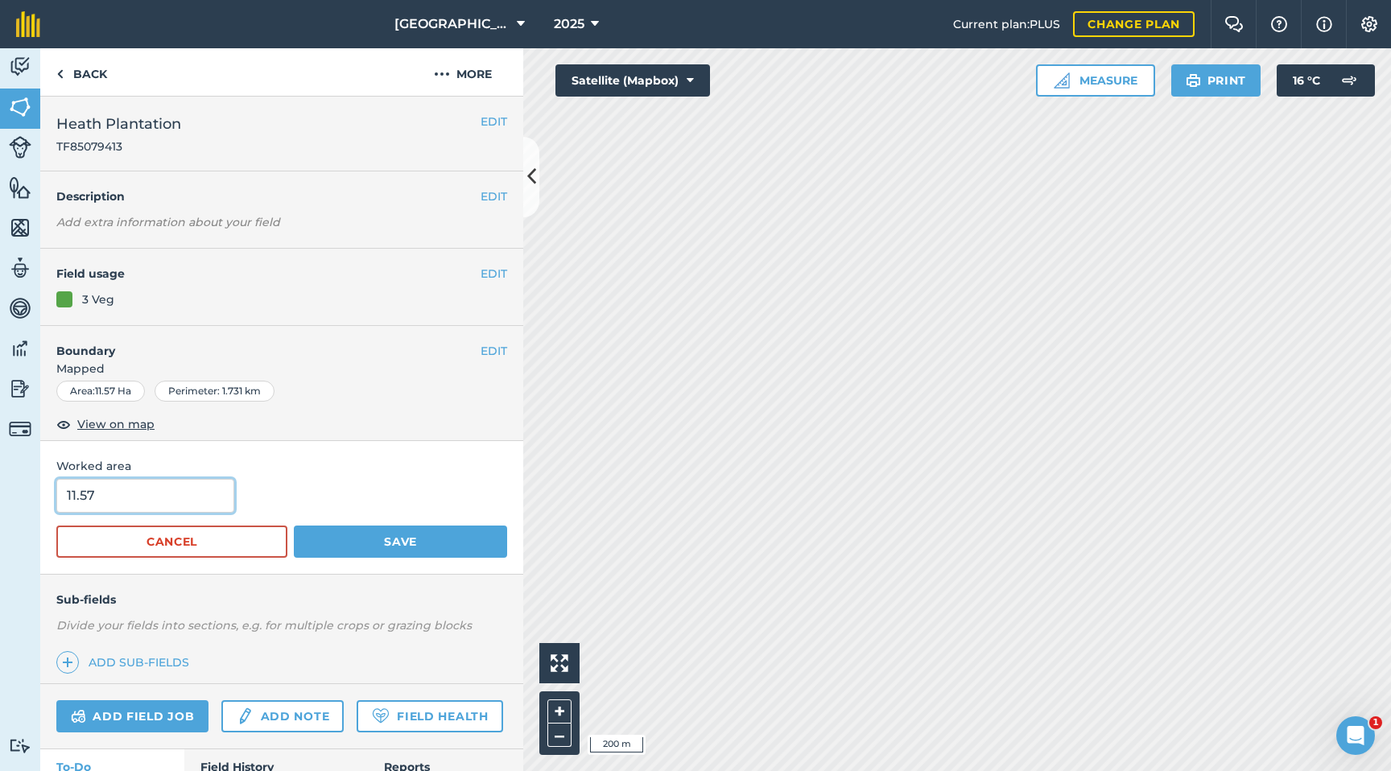
drag, startPoint x: 162, startPoint y: 501, endPoint x: 0, endPoint y: 501, distance: 161.8
click at [0, 501] on div "Activity Fields Livestock Features Maps Team Vehicles Data Reporting Billing Tu…" at bounding box center [695, 409] width 1391 height 723
type input "9.61"
click at [416, 548] on button "Save" at bounding box center [400, 542] width 213 height 32
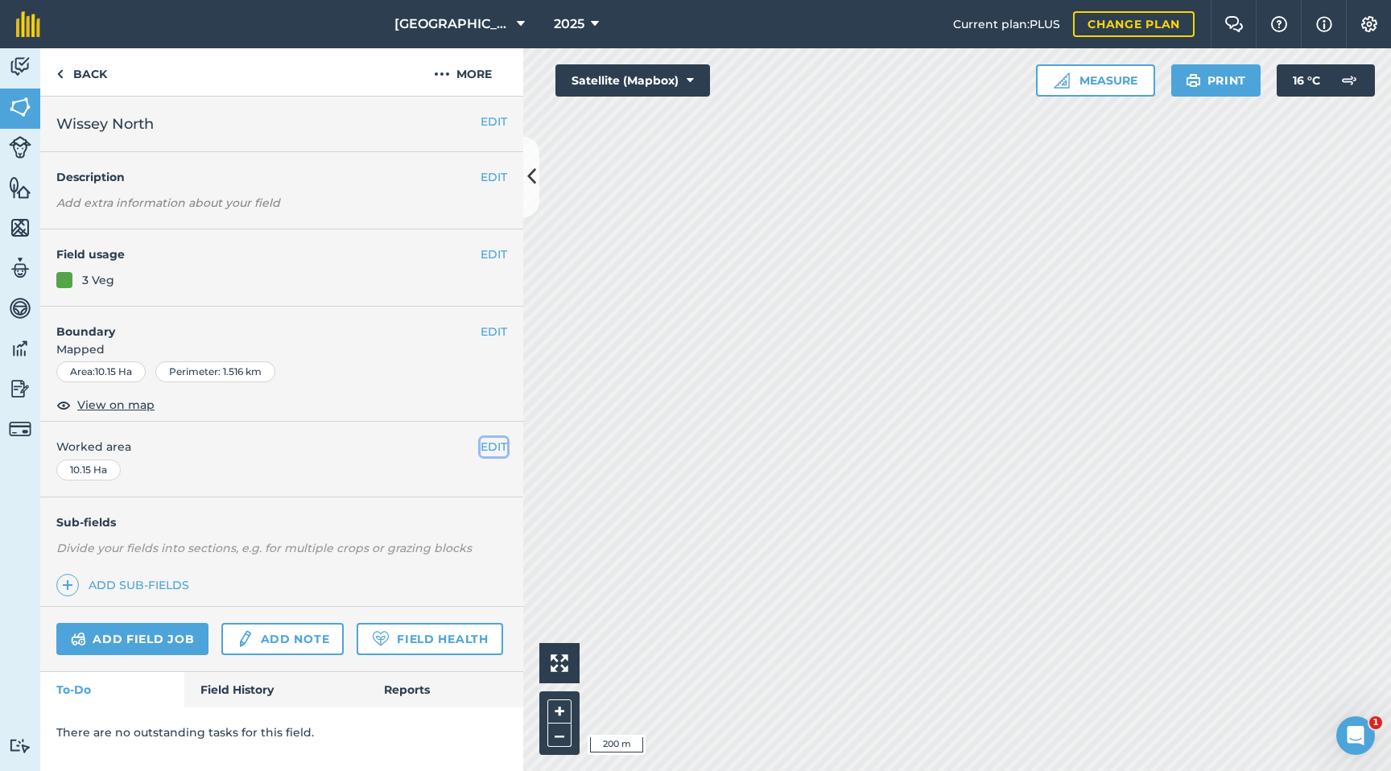
click at [505, 445] on button "EDIT" at bounding box center [494, 447] width 27 height 18
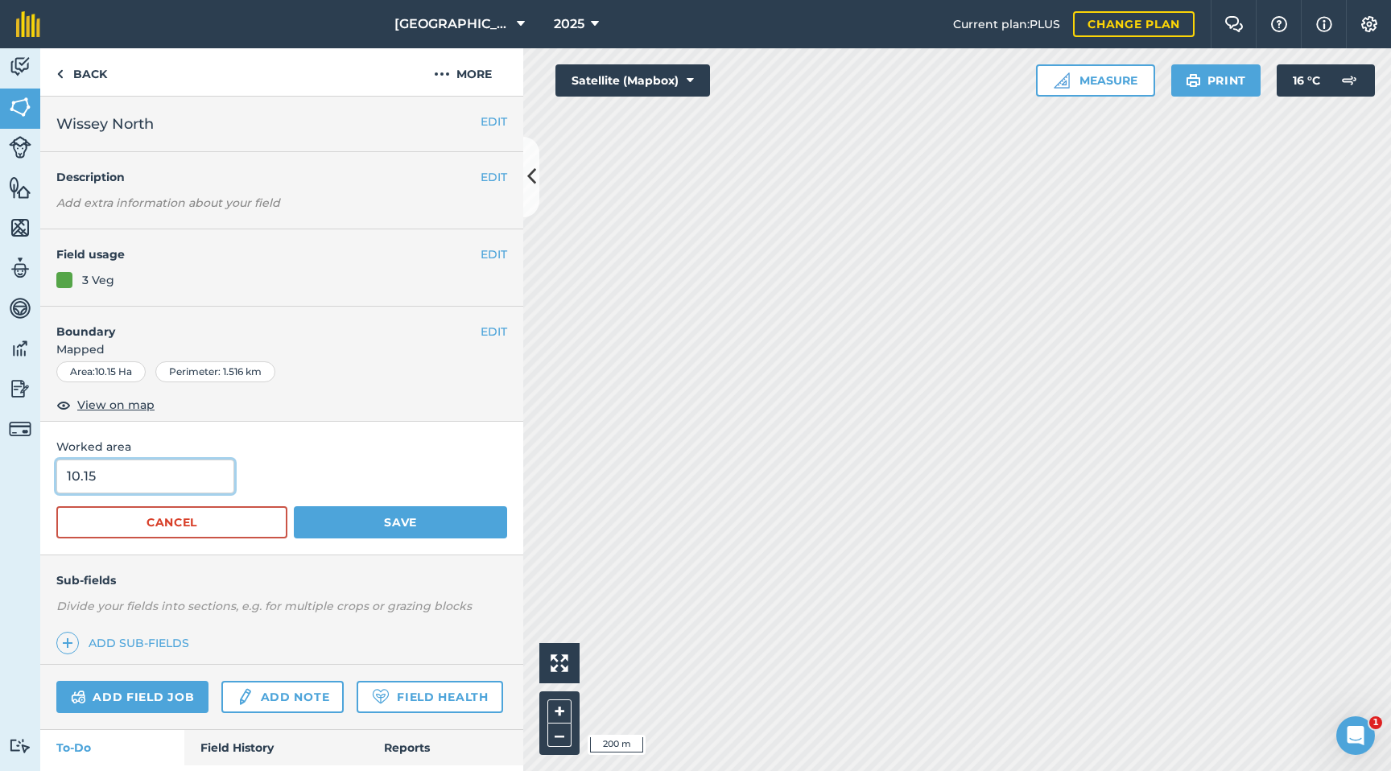
drag, startPoint x: 69, startPoint y: 474, endPoint x: 0, endPoint y: 477, distance: 69.3
click at [0, 477] on div "Activity Fields Livestock Features Maps Team Vehicles Data Reporting Billing Tu…" at bounding box center [695, 409] width 1391 height 723
type input "8.98"
click at [341, 517] on button "Save" at bounding box center [400, 522] width 213 height 32
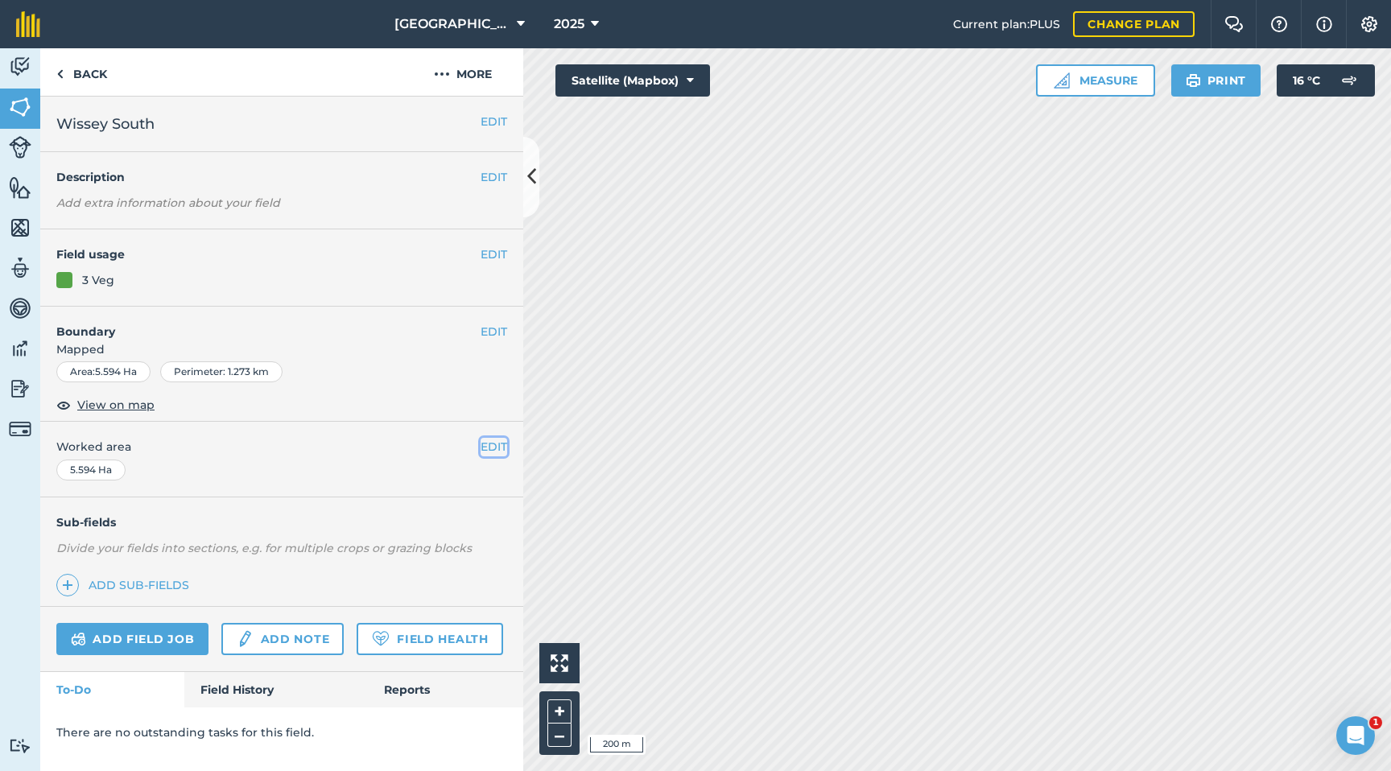
click at [487, 444] on button "EDIT" at bounding box center [494, 447] width 27 height 18
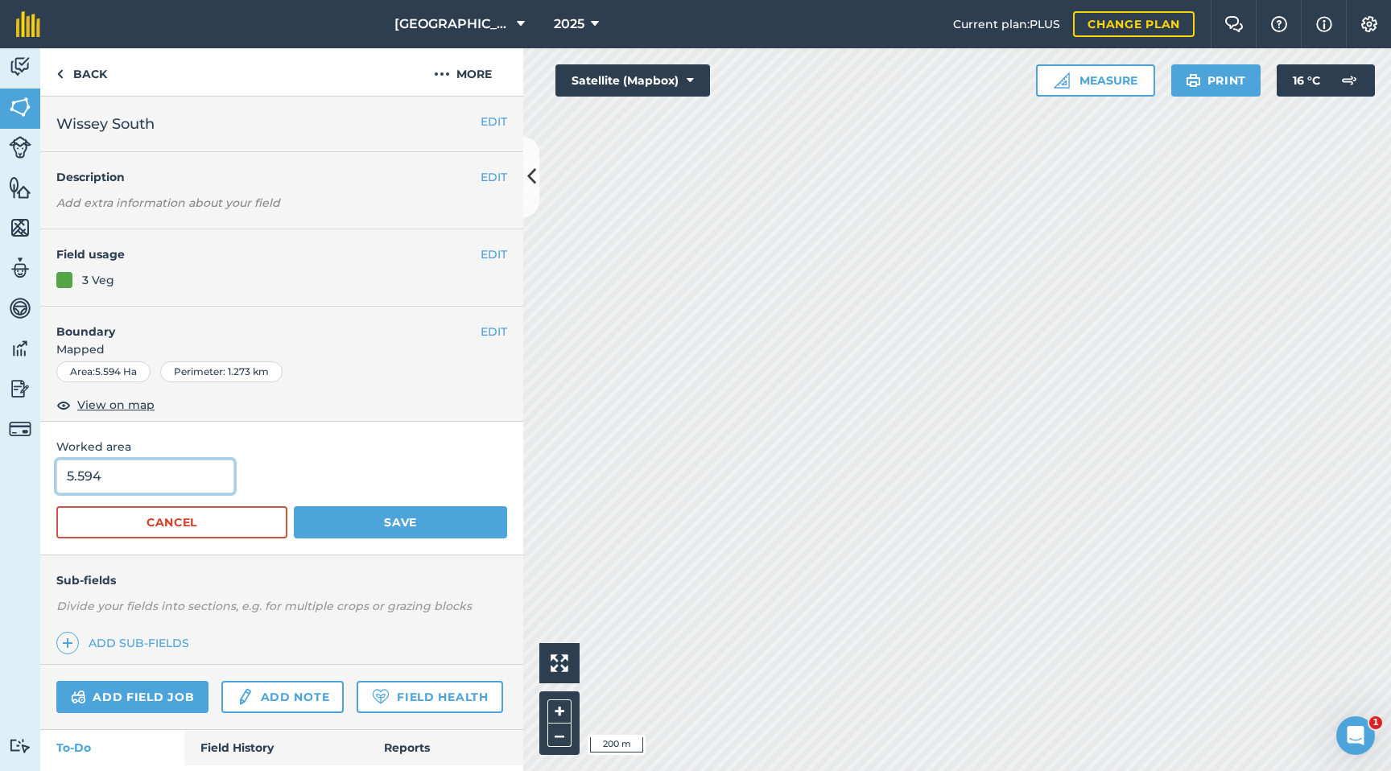
drag, startPoint x: 134, startPoint y: 484, endPoint x: 0, endPoint y: 481, distance: 133.7
click at [0, 481] on div "Activity Fields Livestock Features Maps Team Vehicles Data Reporting Billing Tu…" at bounding box center [695, 409] width 1391 height 723
type input "4.36"
click at [398, 522] on button "Save" at bounding box center [400, 522] width 213 height 32
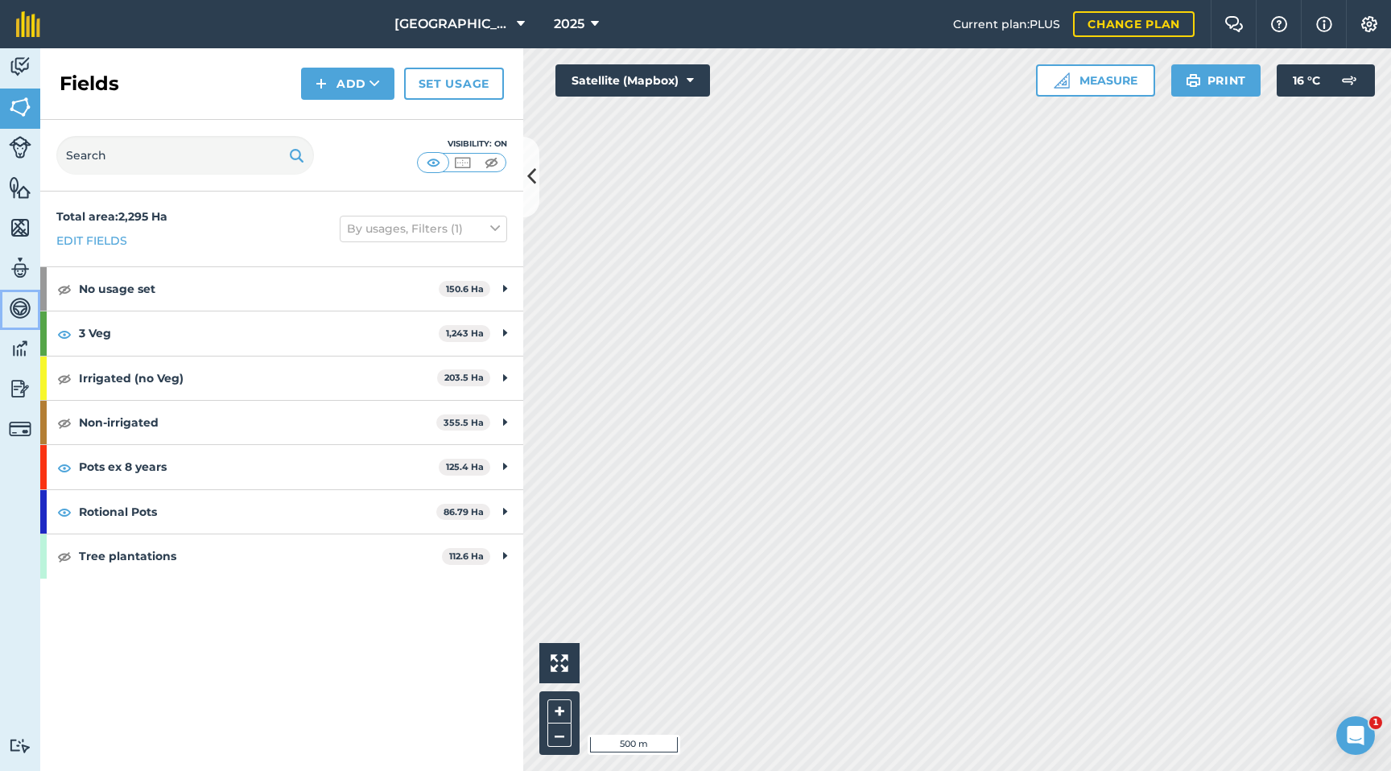
click at [19, 309] on img at bounding box center [20, 308] width 23 height 24
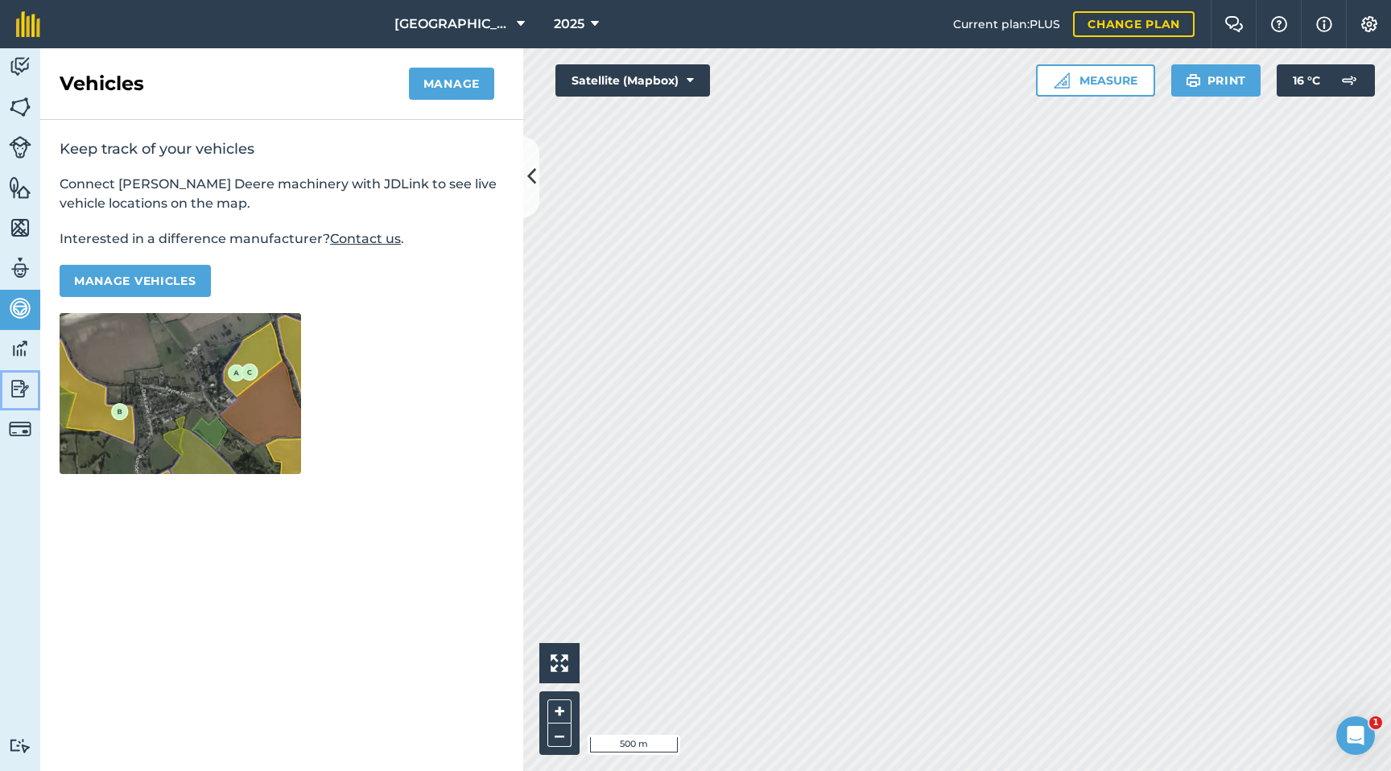
click at [18, 386] on img at bounding box center [20, 389] width 23 height 24
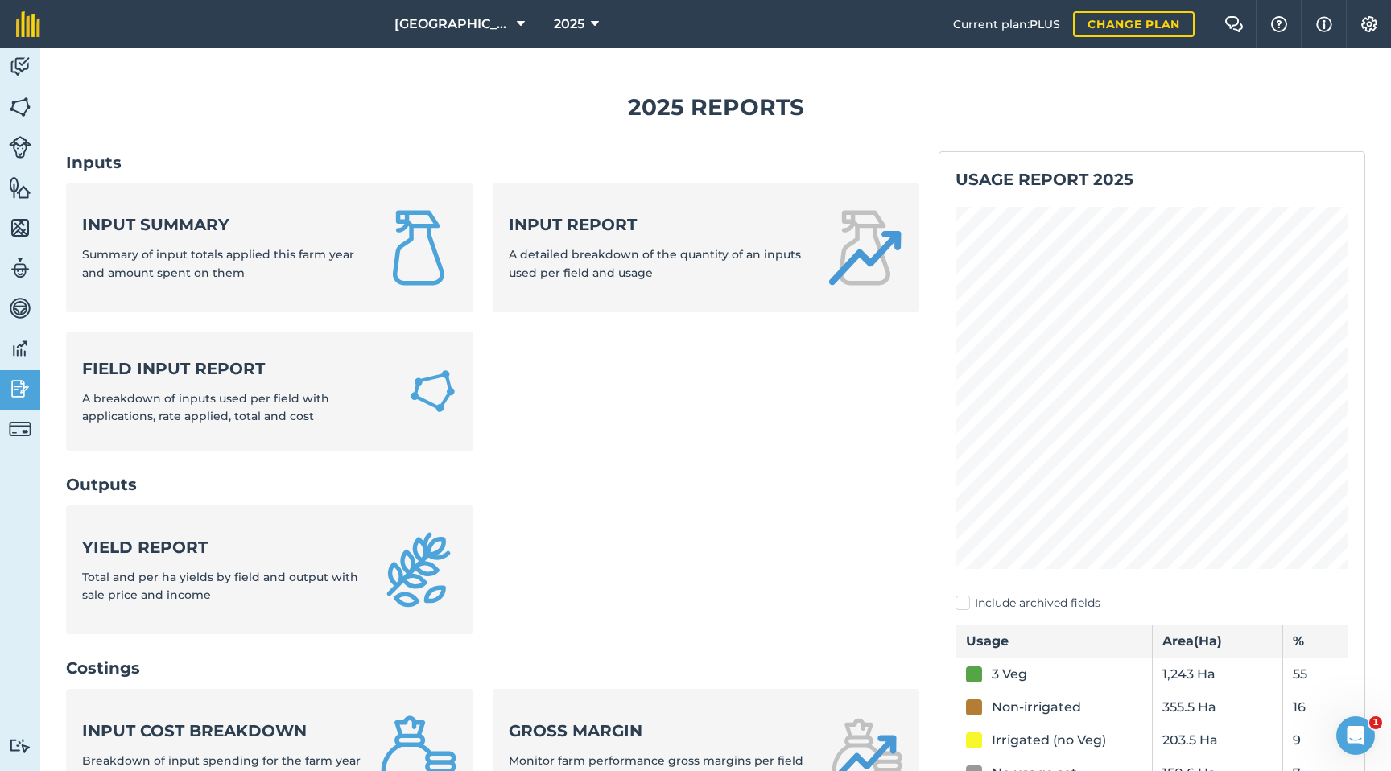
scroll to position [43, 0]
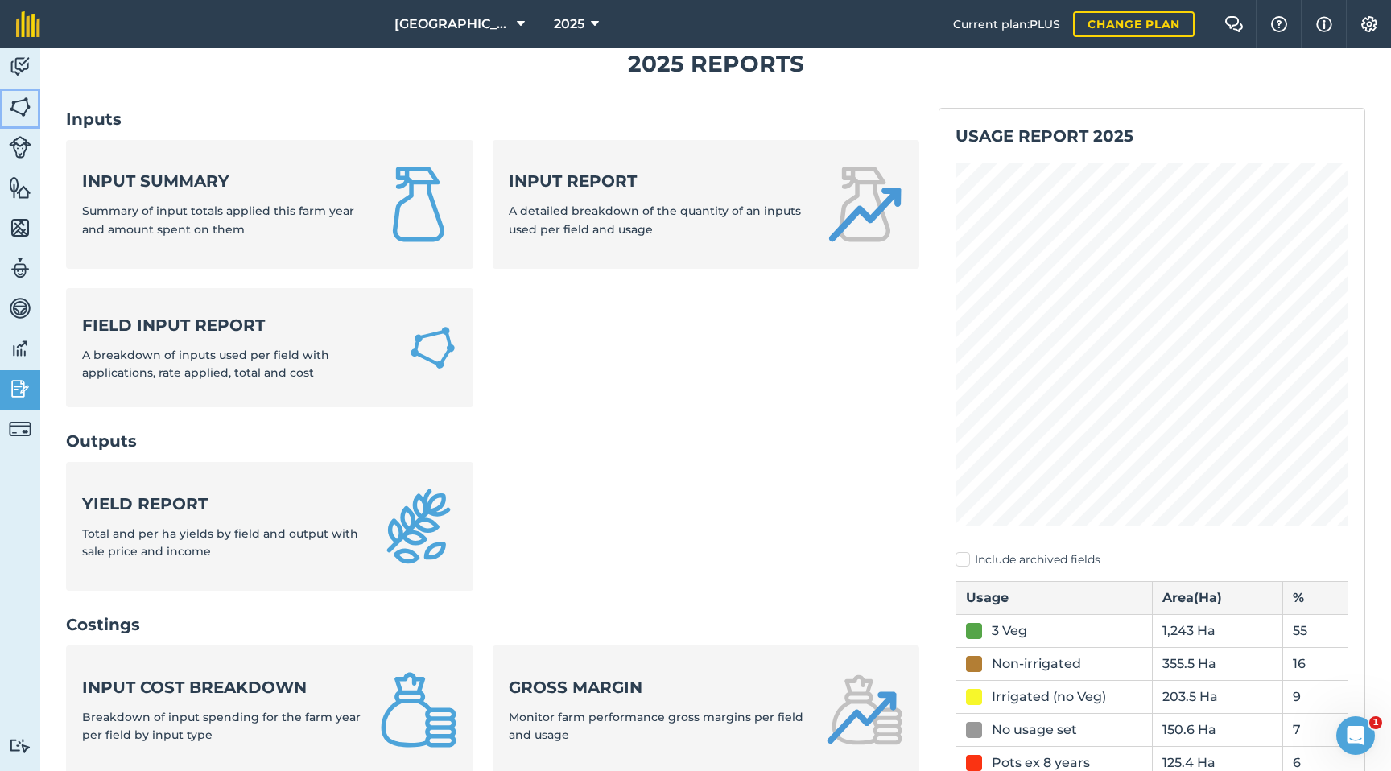
click at [18, 101] on img at bounding box center [20, 107] width 23 height 24
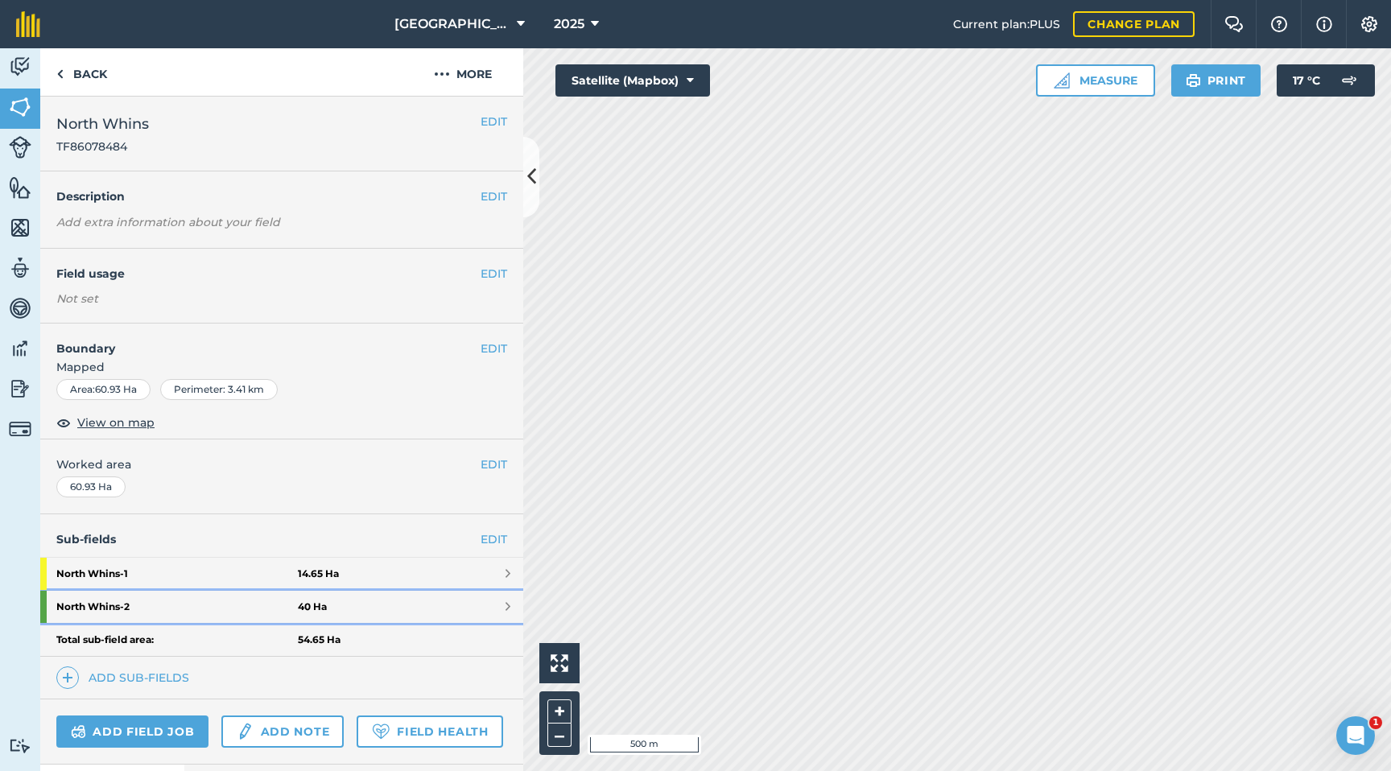
click at [419, 584] on link "North Whins - 2 40 Ha" at bounding box center [281, 607] width 483 height 32
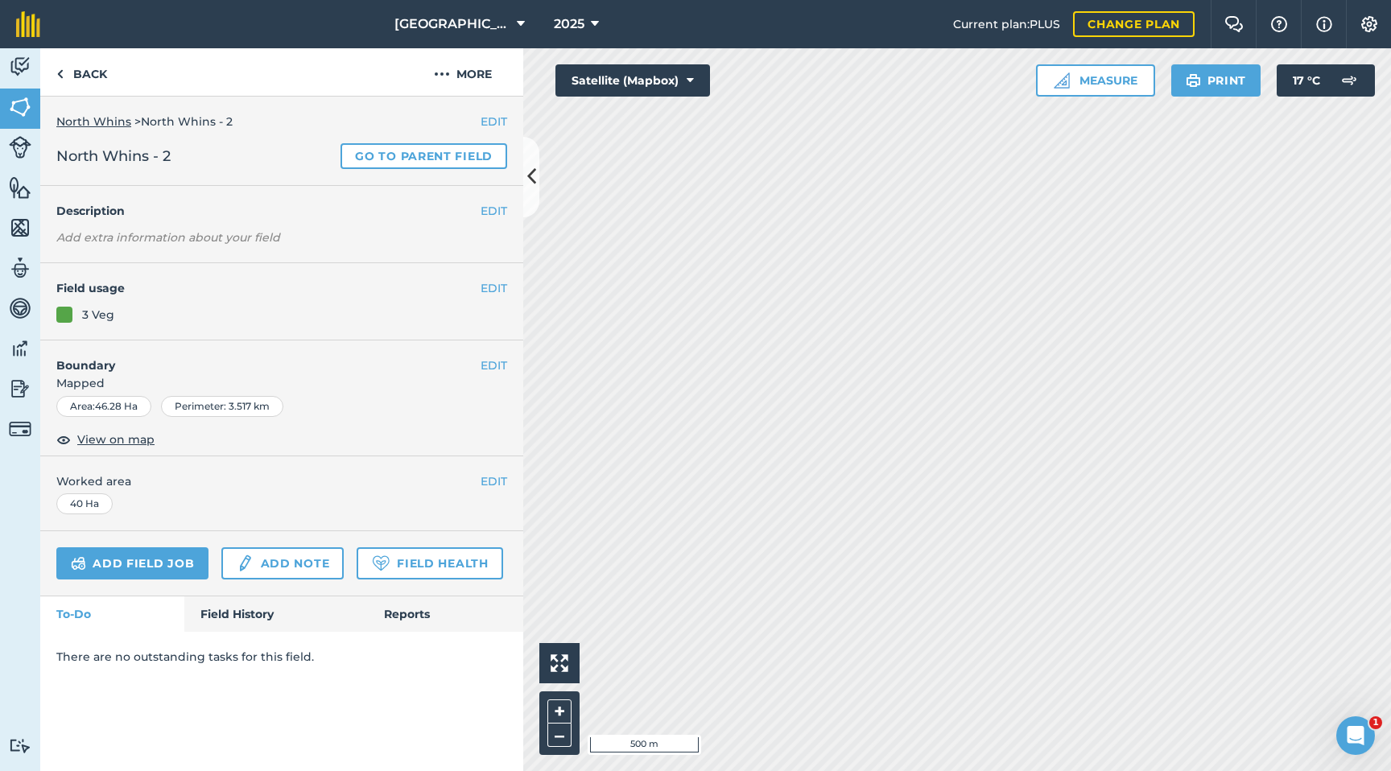
click at [80, 497] on div "40 Ha" at bounding box center [84, 503] width 56 height 21
drag, startPoint x: 477, startPoint y: 478, endPoint x: 440, endPoint y: 474, distance: 37.2
click at [476, 478] on span "Worked area" at bounding box center [281, 482] width 451 height 18
drag, startPoint x: 522, startPoint y: 475, endPoint x: 503, endPoint y: 477, distance: 19.4
click at [510, 475] on div "EDIT Worked area 40 Ha" at bounding box center [281, 493] width 483 height 75
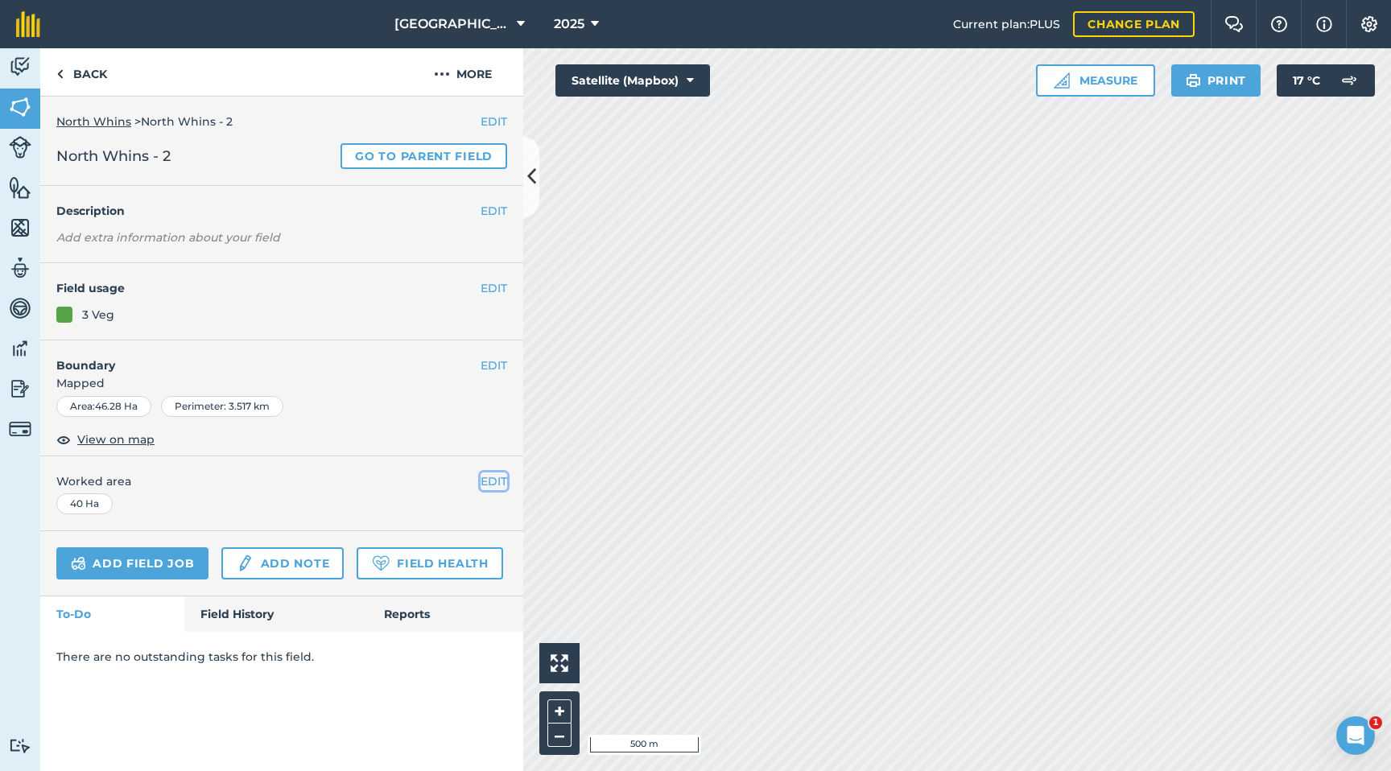
click at [501, 477] on button "EDIT" at bounding box center [494, 482] width 27 height 18
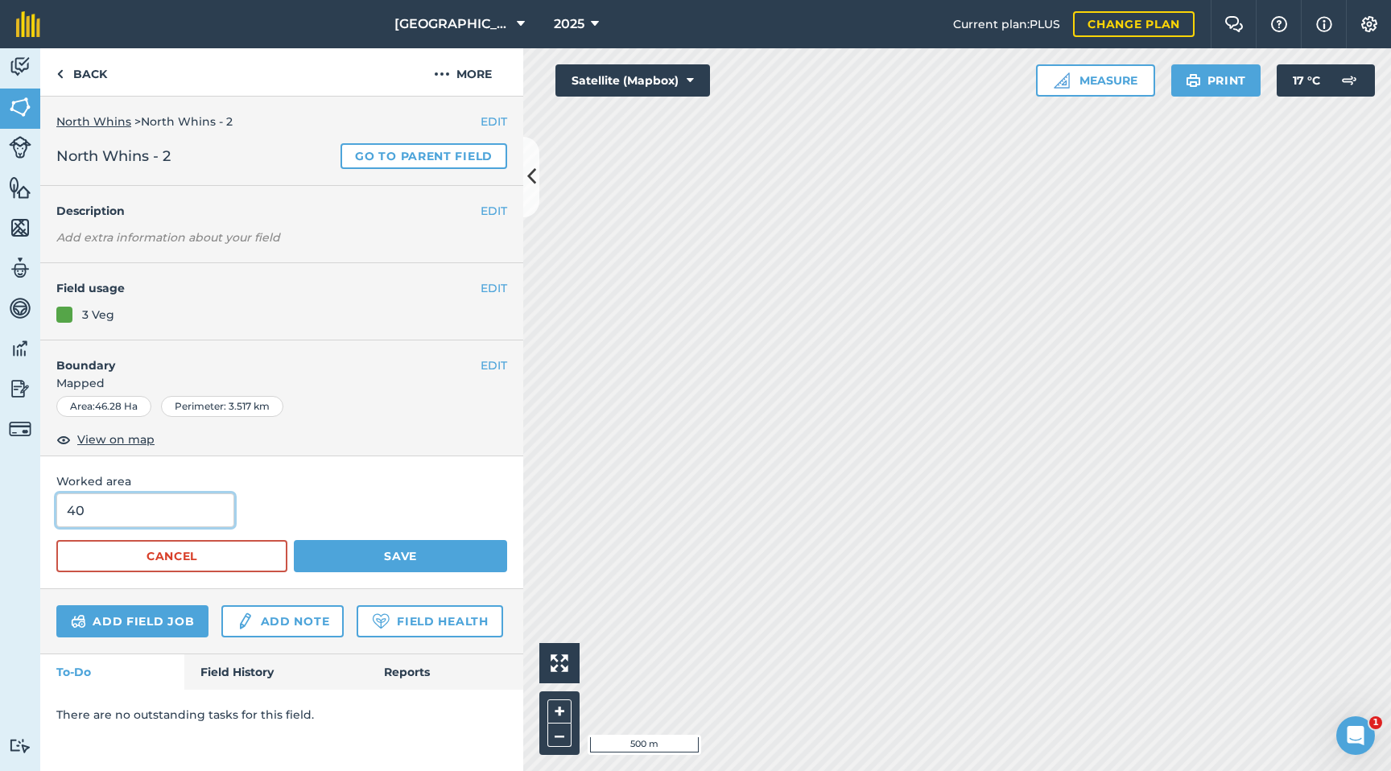
drag, startPoint x: 98, startPoint y: 511, endPoint x: 2, endPoint y: 510, distance: 96.6
click at [2, 510] on div "Activity Fields Livestock Features Maps Team Vehicles Data Reporting Billing Tu…" at bounding box center [695, 409] width 1391 height 723
type input "1"
click at [398, 548] on button "Save" at bounding box center [400, 556] width 213 height 32
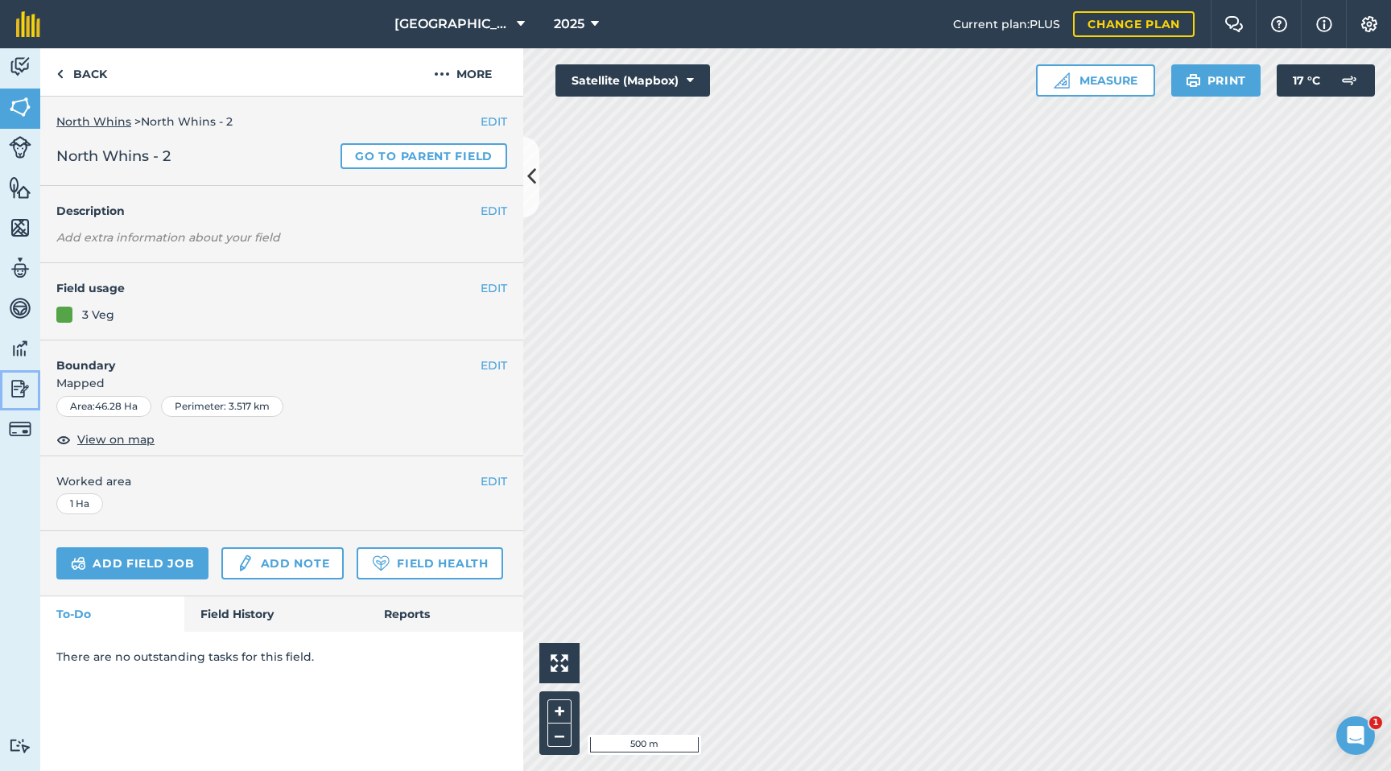
click at [16, 386] on img at bounding box center [20, 389] width 23 height 24
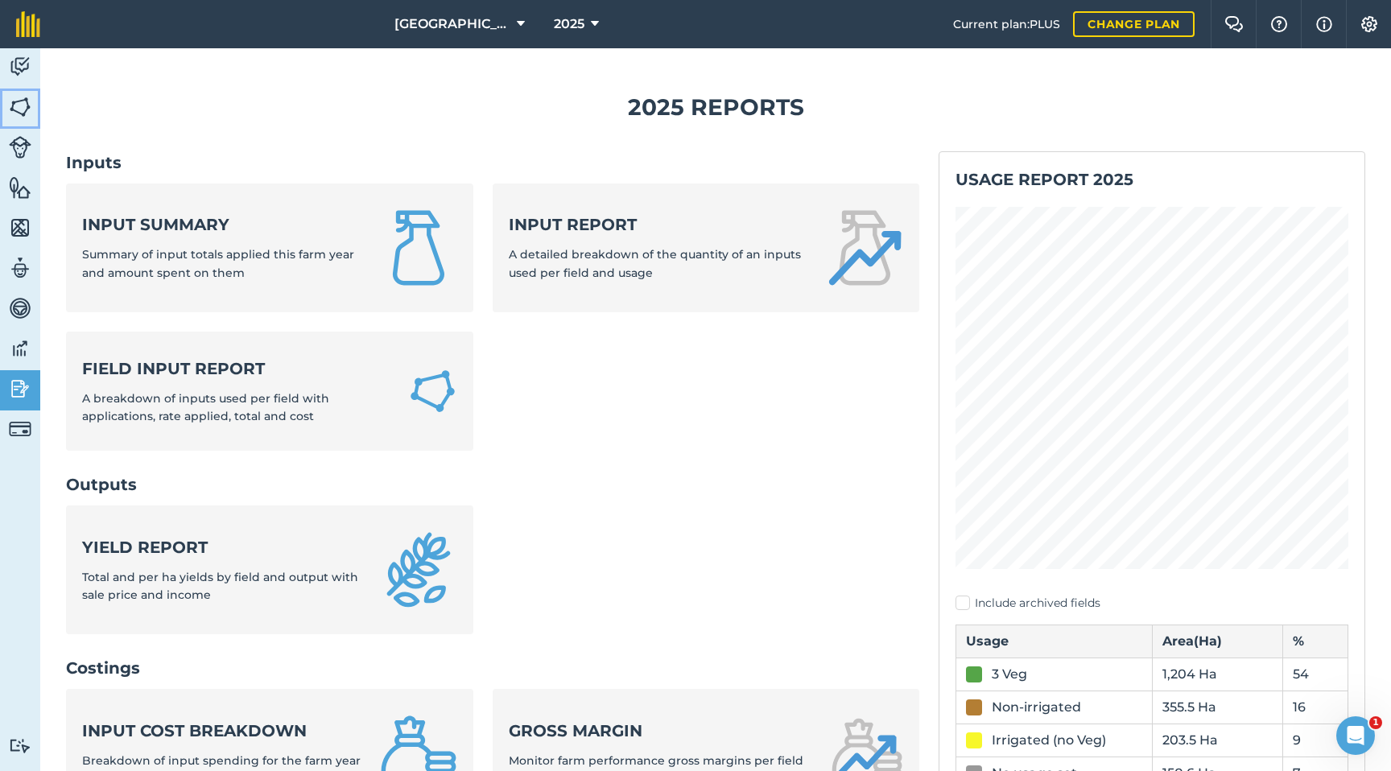
click at [18, 107] on img at bounding box center [20, 107] width 23 height 24
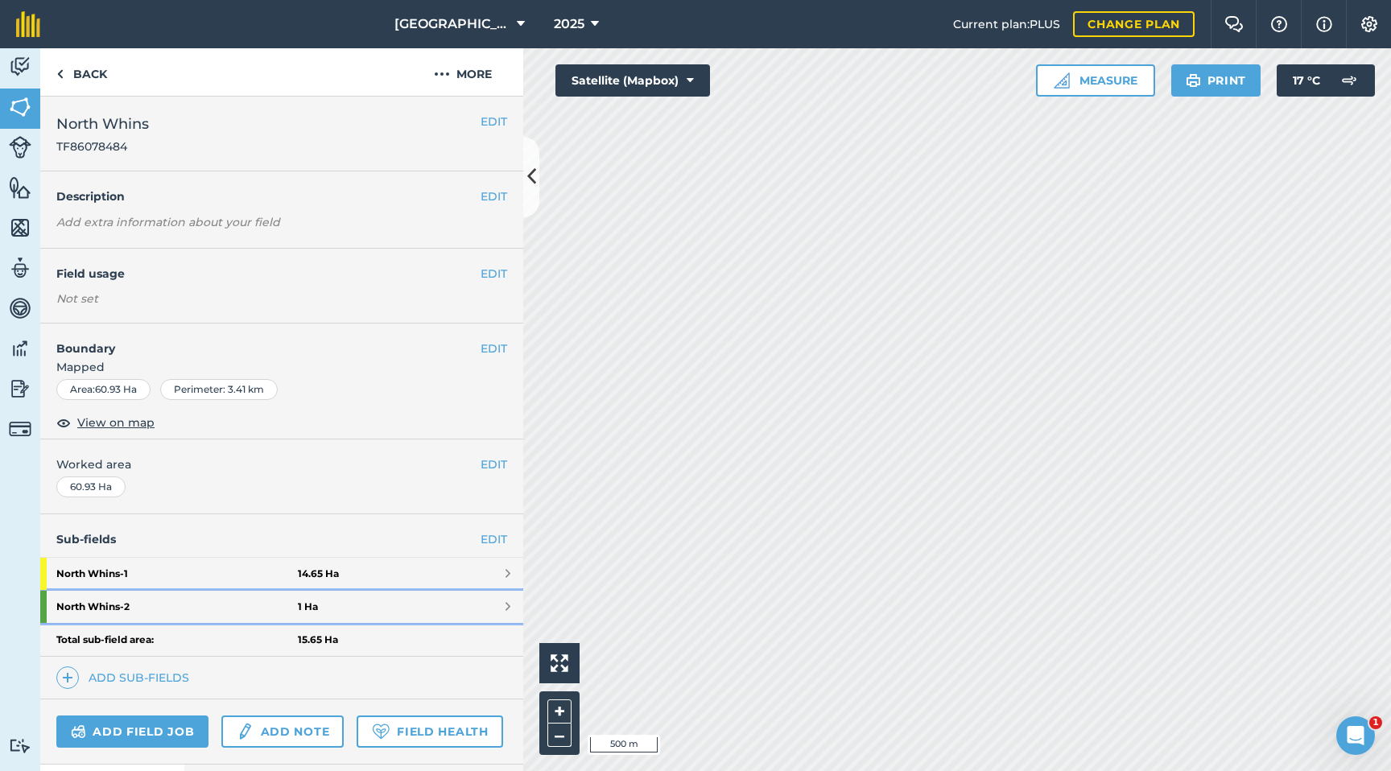
click at [190, 584] on strong "North Whins - 2" at bounding box center [176, 607] width 241 height 32
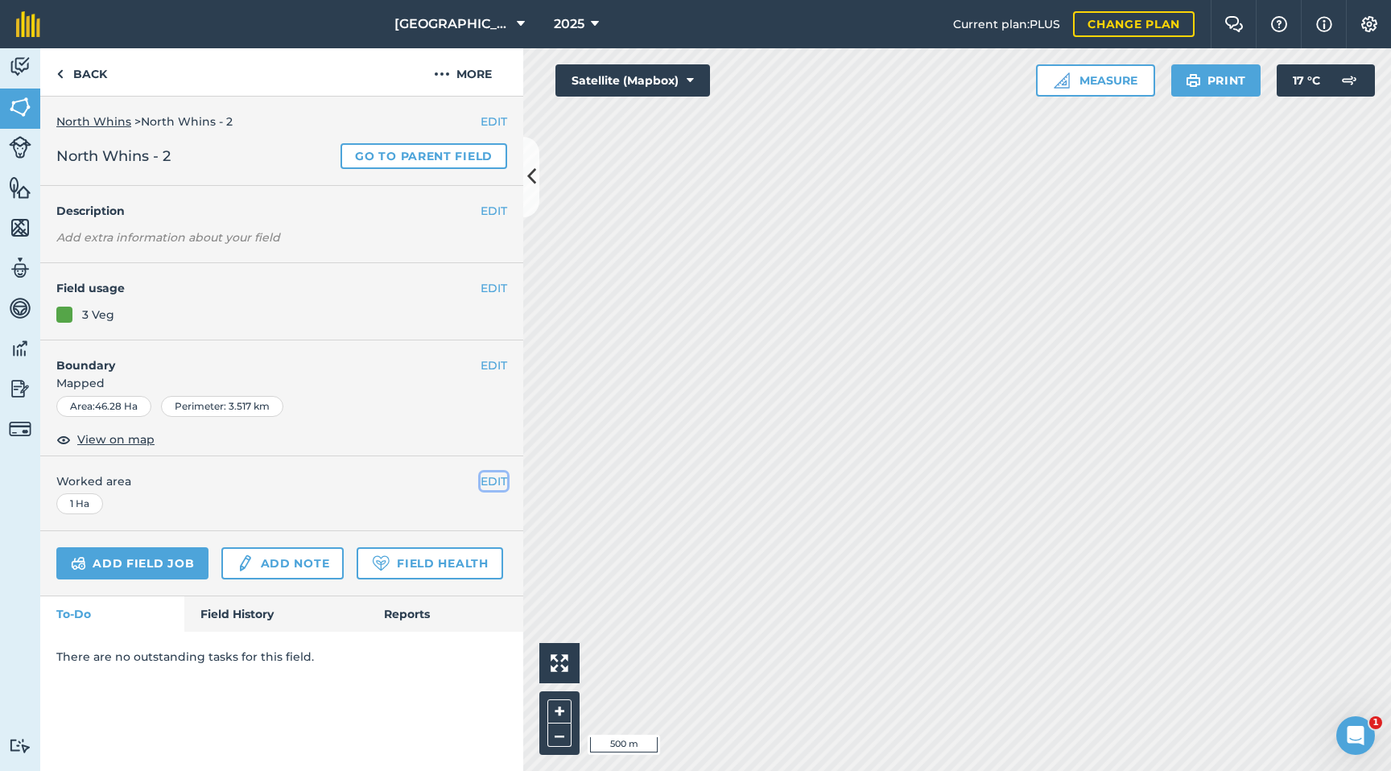
drag, startPoint x: 484, startPoint y: 481, endPoint x: 469, endPoint y: 481, distance: 14.5
click at [484, 481] on button "EDIT" at bounding box center [494, 482] width 27 height 18
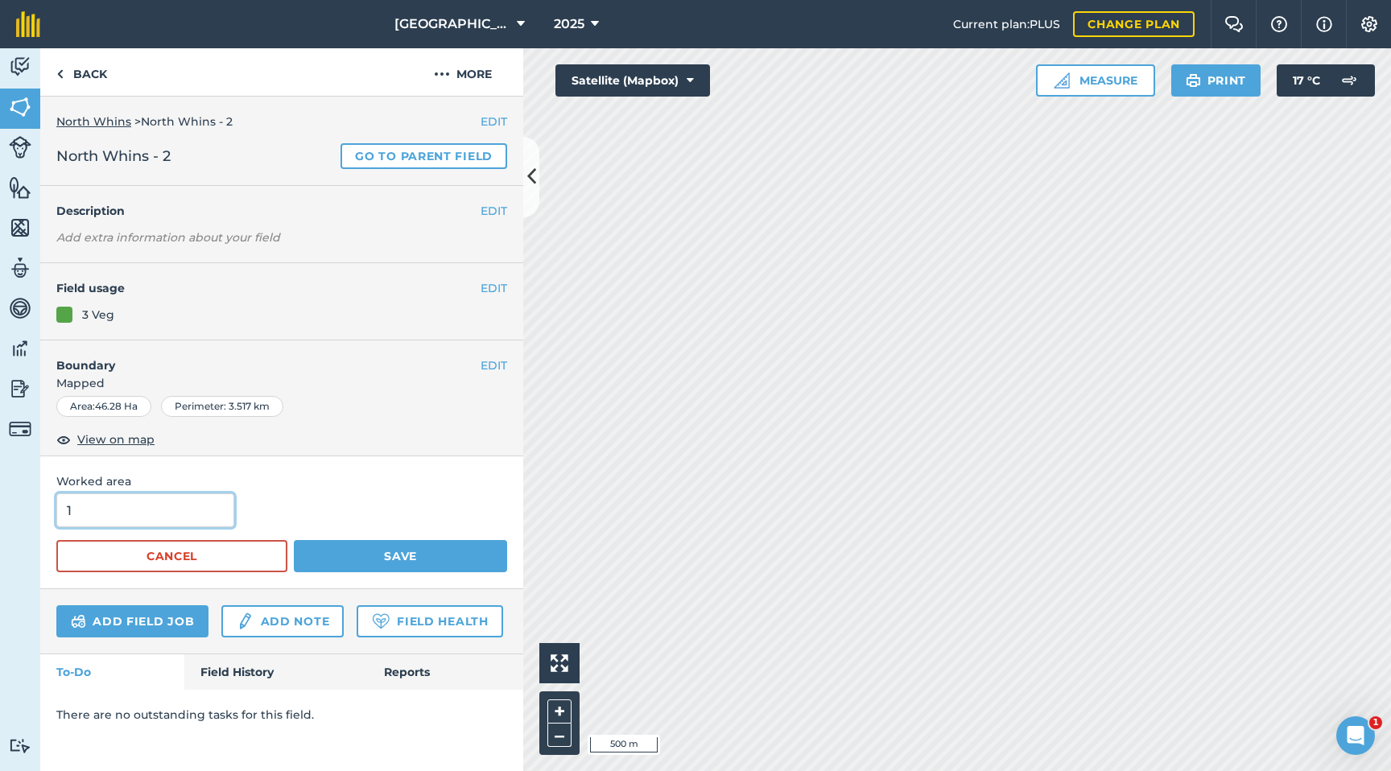
drag, startPoint x: 79, startPoint y: 514, endPoint x: 42, endPoint y: 514, distance: 37.0
click at [42, 514] on div "Worked area 1 Cancel Save" at bounding box center [281, 522] width 483 height 133
type input "40"
click at [344, 559] on button "Save" at bounding box center [400, 556] width 213 height 32
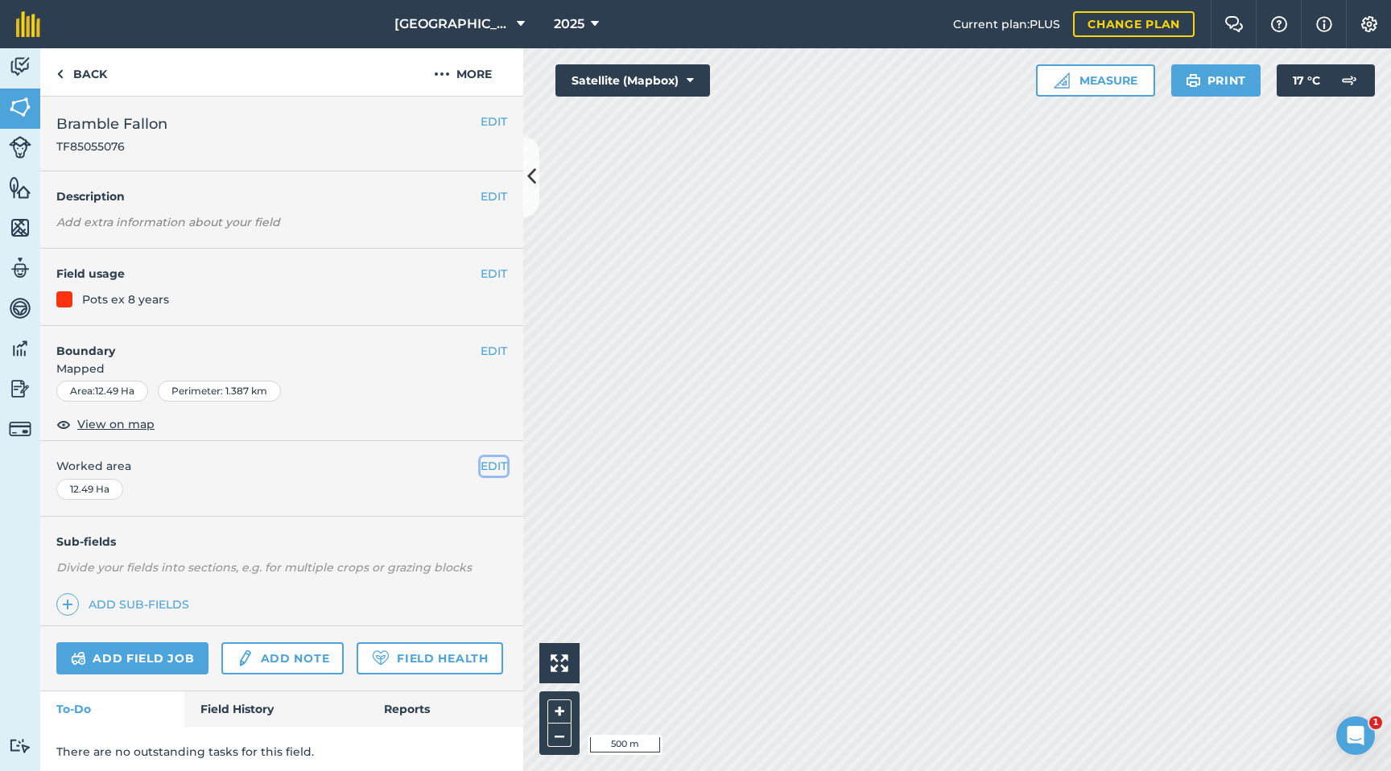
click at [499, 468] on button "EDIT" at bounding box center [494, 466] width 27 height 18
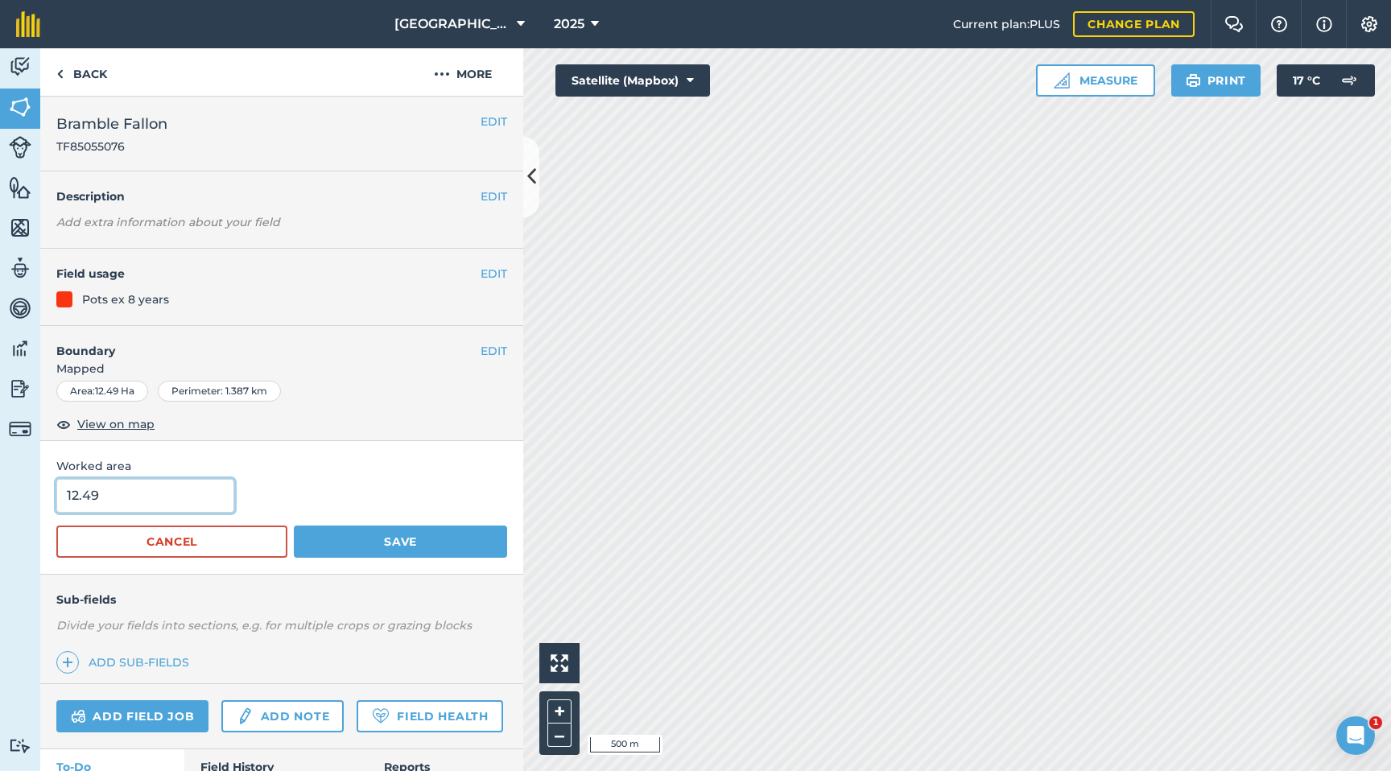
drag, startPoint x: 159, startPoint y: 496, endPoint x: 1, endPoint y: 490, distance: 157.9
click at [1, 490] on div "Activity Fields Livestock Features Maps Team Vehicles Data Reporting Billing Tu…" at bounding box center [695, 409] width 1391 height 723
type input "10.26"
click at [328, 537] on button "Save" at bounding box center [400, 542] width 213 height 32
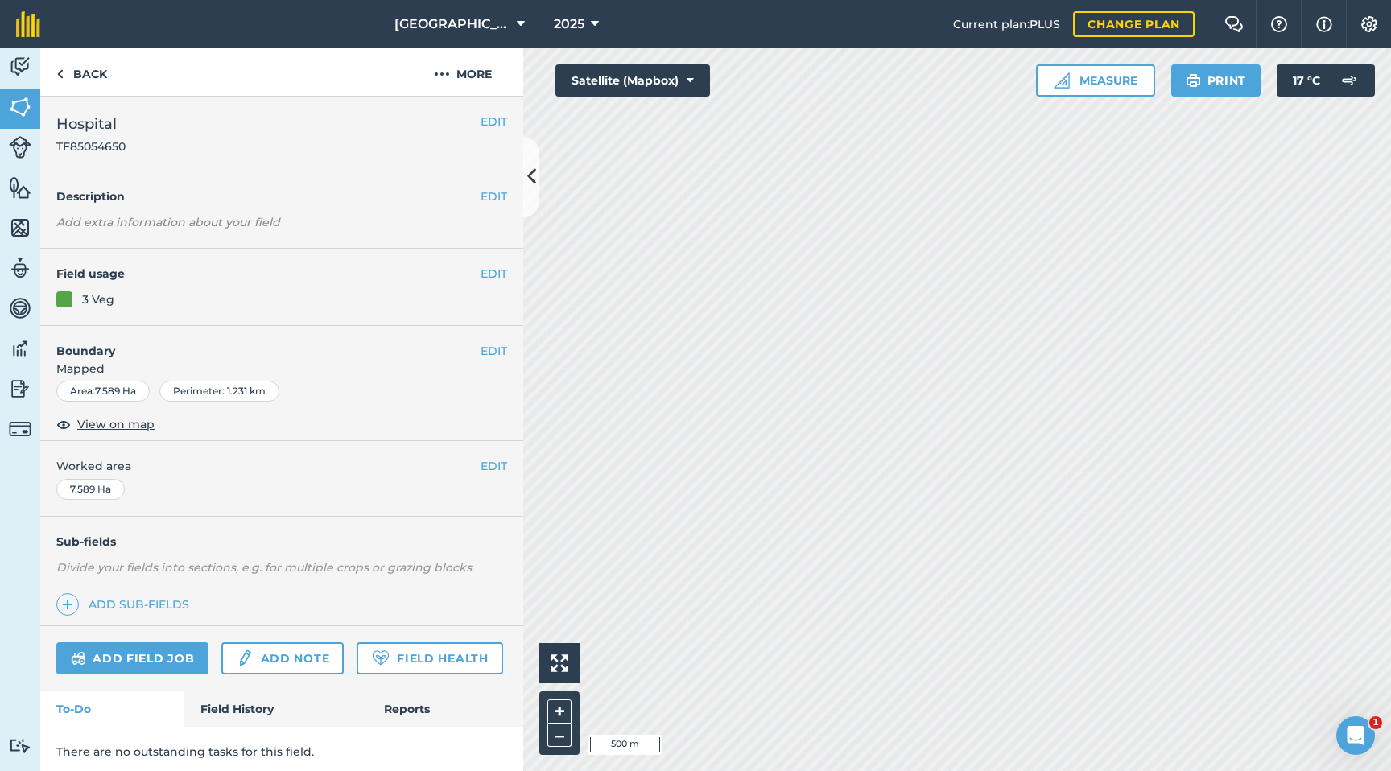
scroll to position [6, 0]
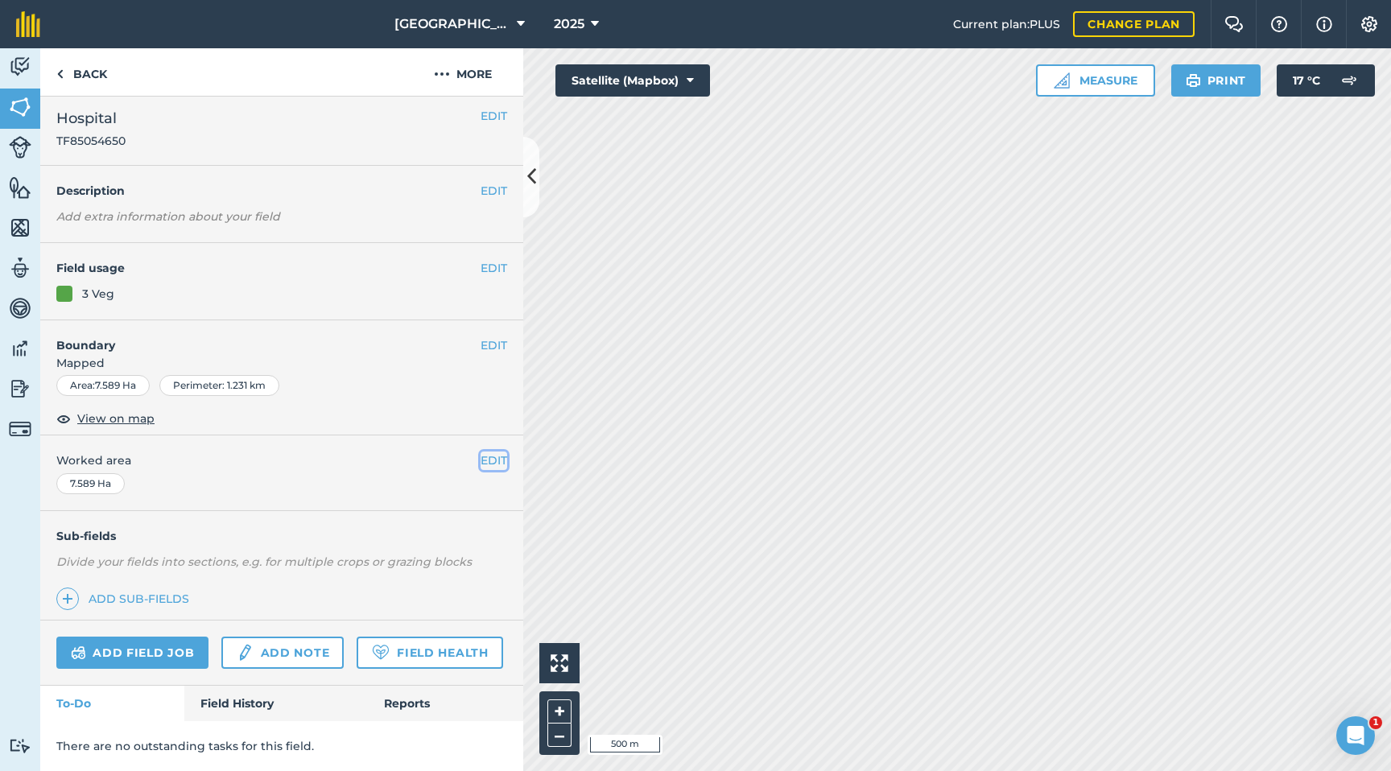
drag, startPoint x: 490, startPoint y: 463, endPoint x: 406, endPoint y: 471, distance: 84.9
click at [490, 463] on button "EDIT" at bounding box center [494, 461] width 27 height 18
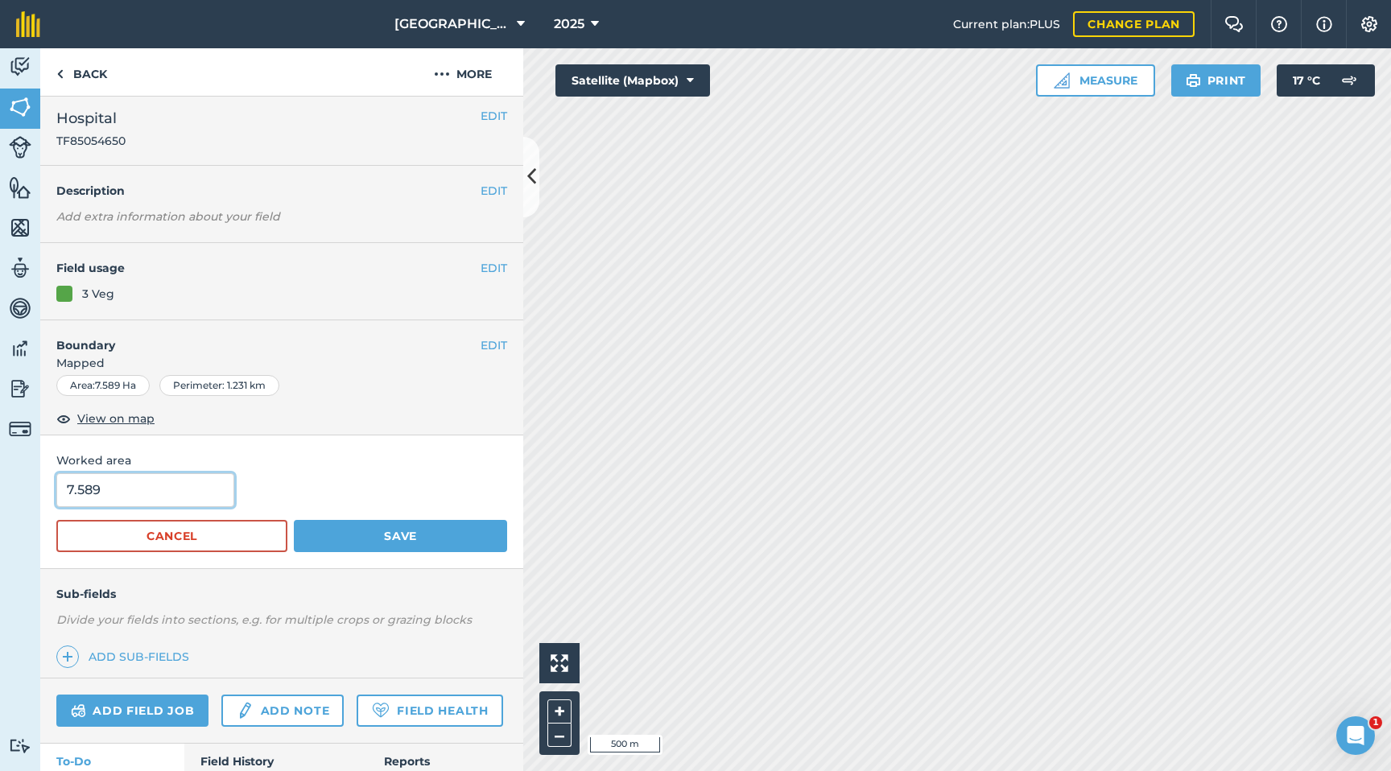
drag, startPoint x: 176, startPoint y: 497, endPoint x: 0, endPoint y: 494, distance: 176.3
click at [0, 494] on div "Activity Fields Livestock Features Maps Team Vehicles Data Reporting Billing Tu…" at bounding box center [695, 409] width 1391 height 723
type input "5.36"
click at [334, 534] on button "Save" at bounding box center [400, 536] width 213 height 32
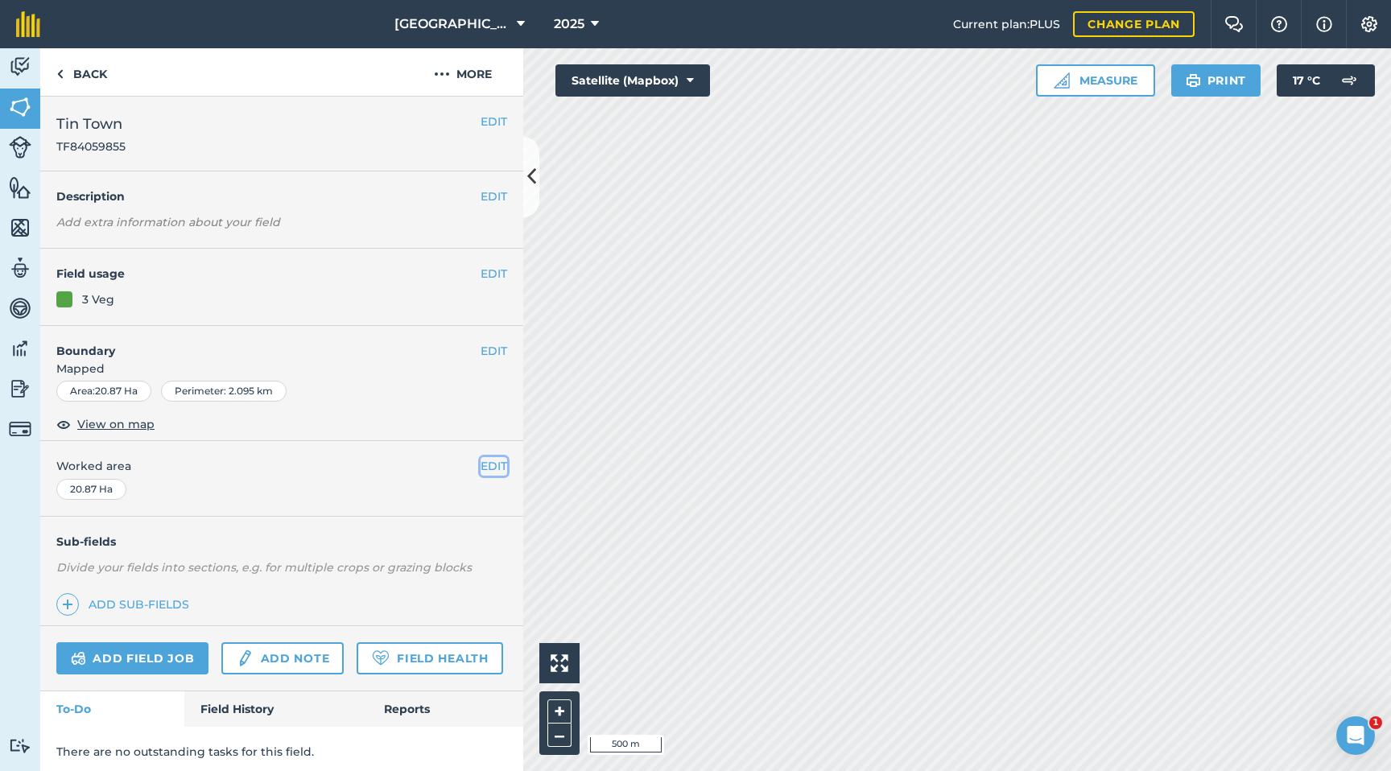
click at [482, 464] on button "EDIT" at bounding box center [494, 466] width 27 height 18
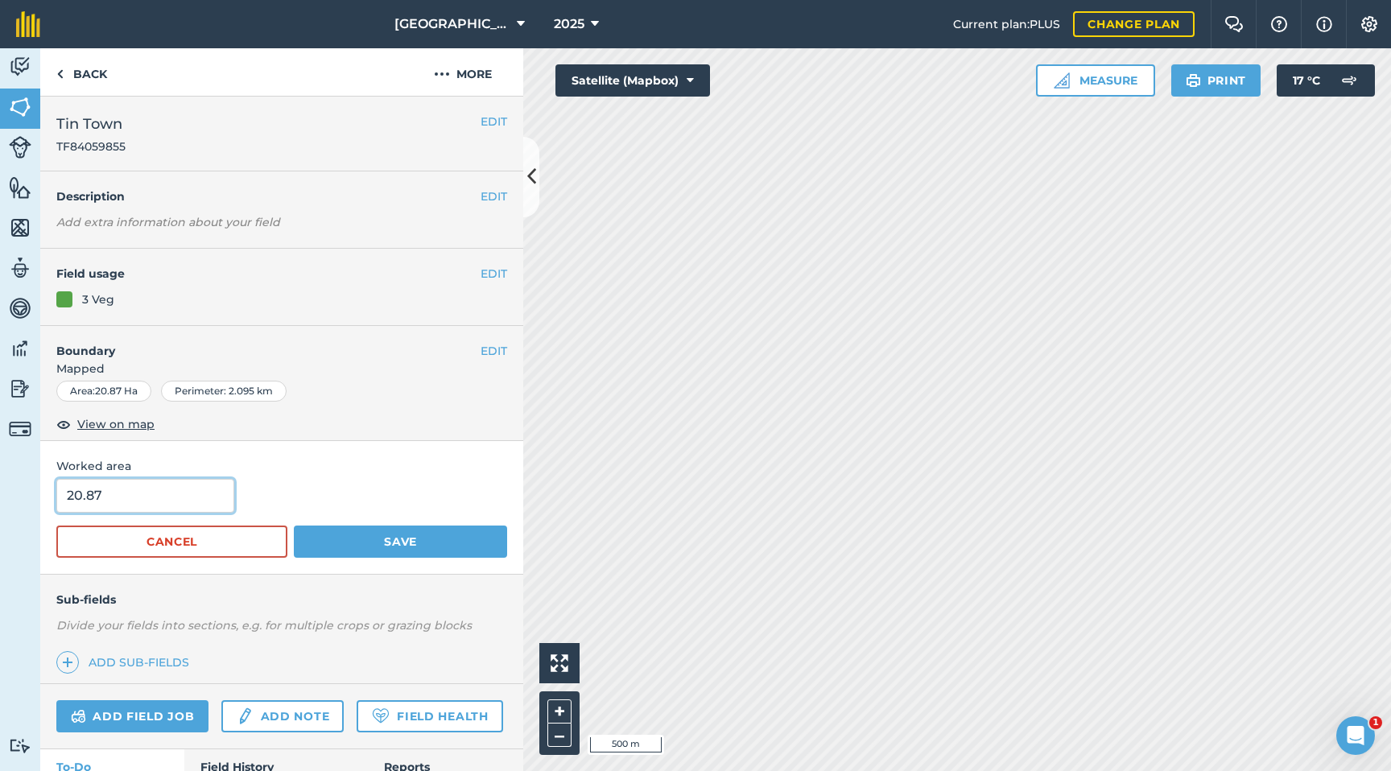
drag, startPoint x: 142, startPoint y: 492, endPoint x: 0, endPoint y: 493, distance: 141.7
click at [0, 493] on div "Activity Fields Livestock Features Maps Team Vehicles Data Reporting Billing Tu…" at bounding box center [695, 409] width 1391 height 723
type input "15.08"
click at [418, 540] on button "Save" at bounding box center [400, 542] width 213 height 32
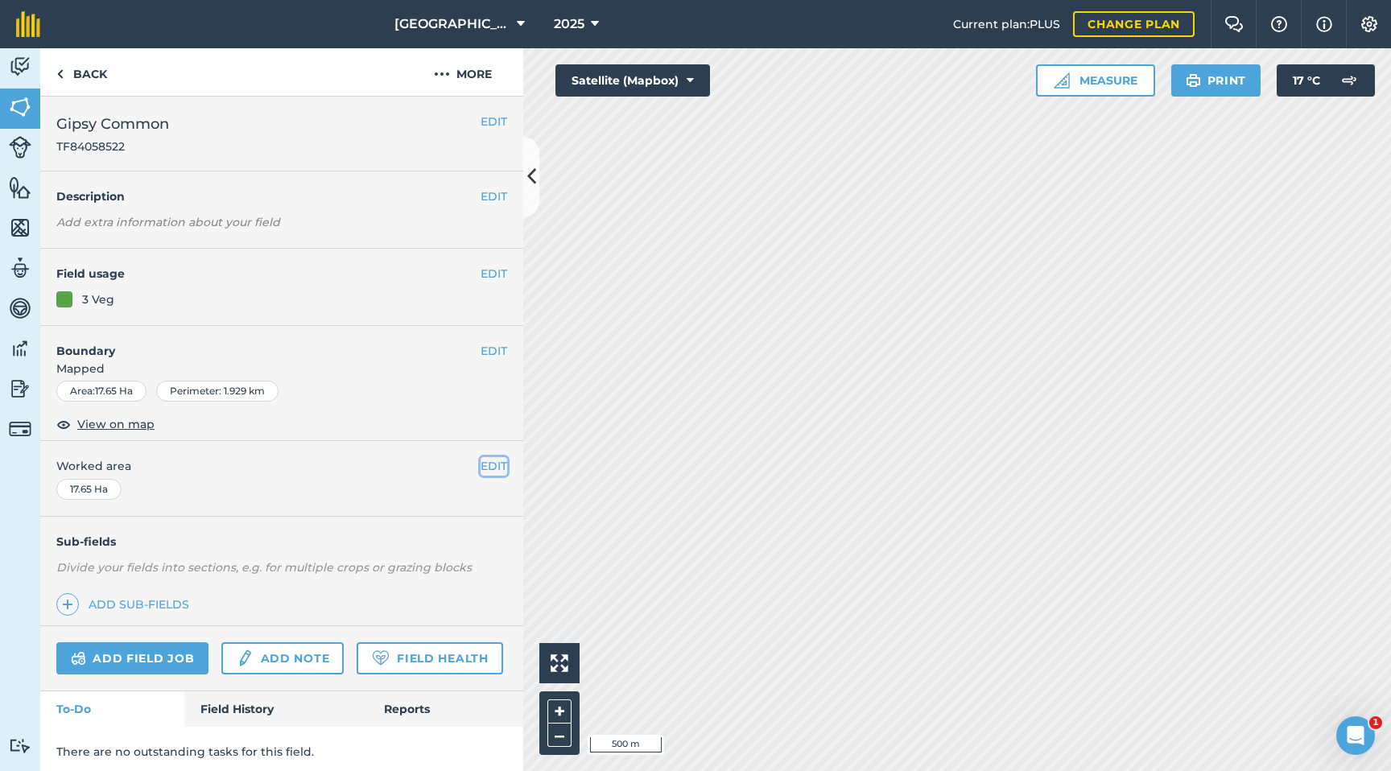
click at [495, 468] on button "EDIT" at bounding box center [494, 466] width 27 height 18
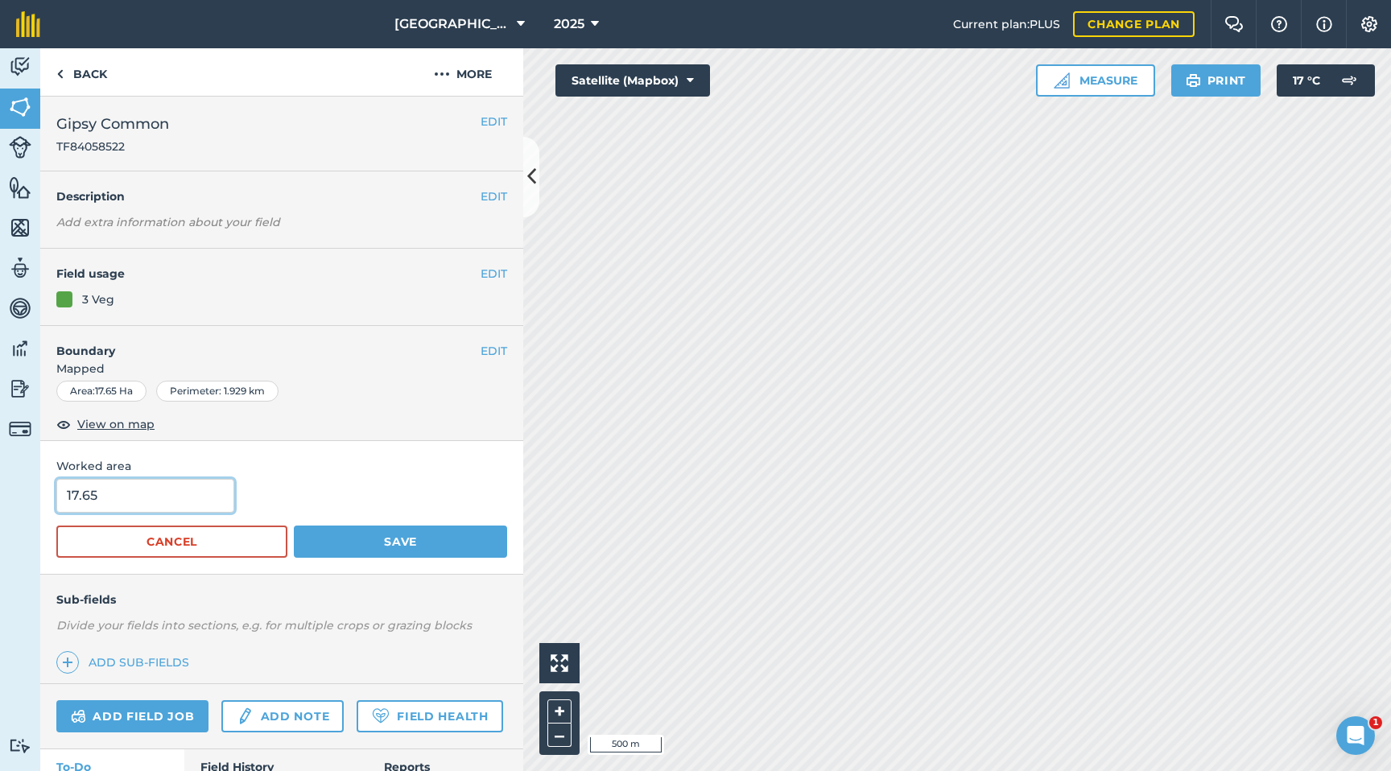
drag, startPoint x: 100, startPoint y: 494, endPoint x: 0, endPoint y: 486, distance: 100.1
click at [0, 486] on div "Activity Fields Livestock Features Maps Team Vehicles Data Reporting Billing Tu…" at bounding box center [695, 409] width 1391 height 723
type input "14.14"
click at [316, 528] on button "Save" at bounding box center [400, 542] width 213 height 32
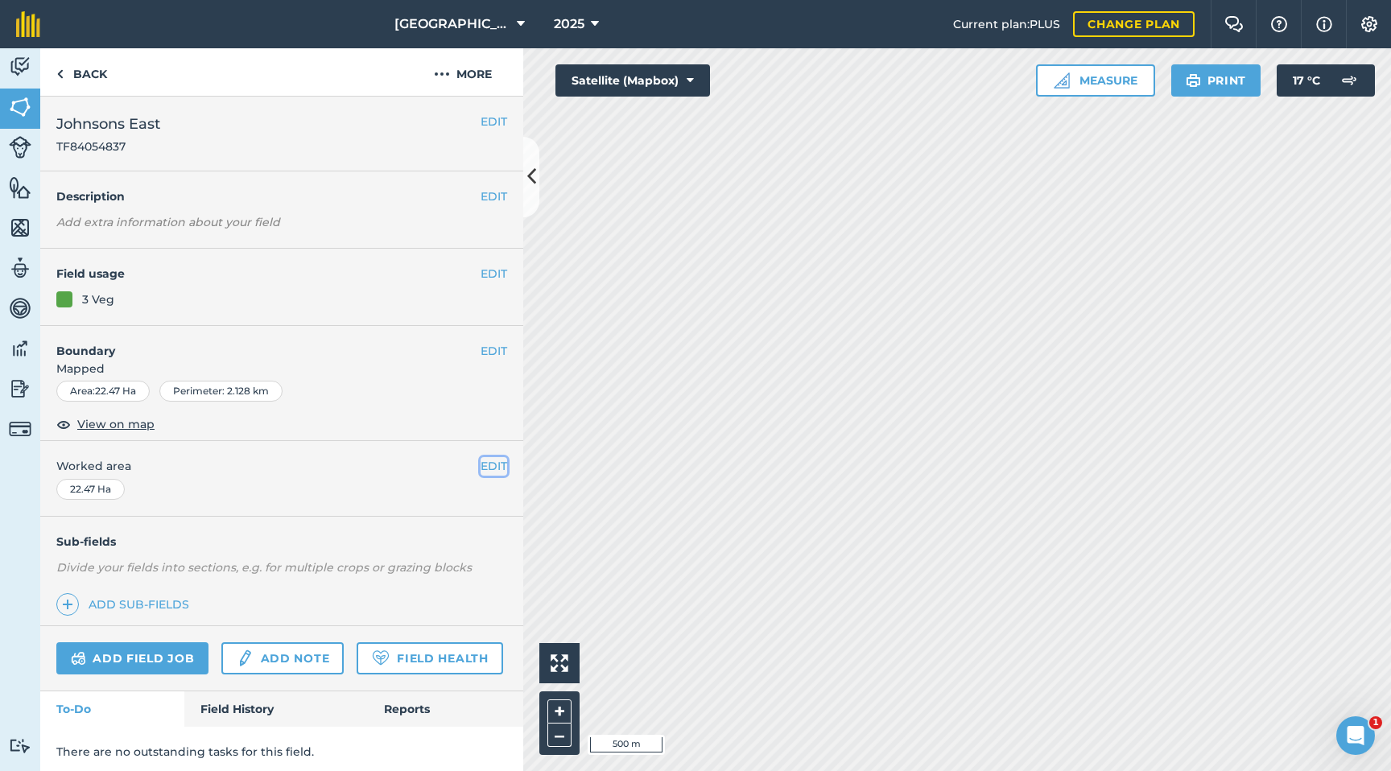
click at [488, 464] on button "EDIT" at bounding box center [494, 466] width 27 height 18
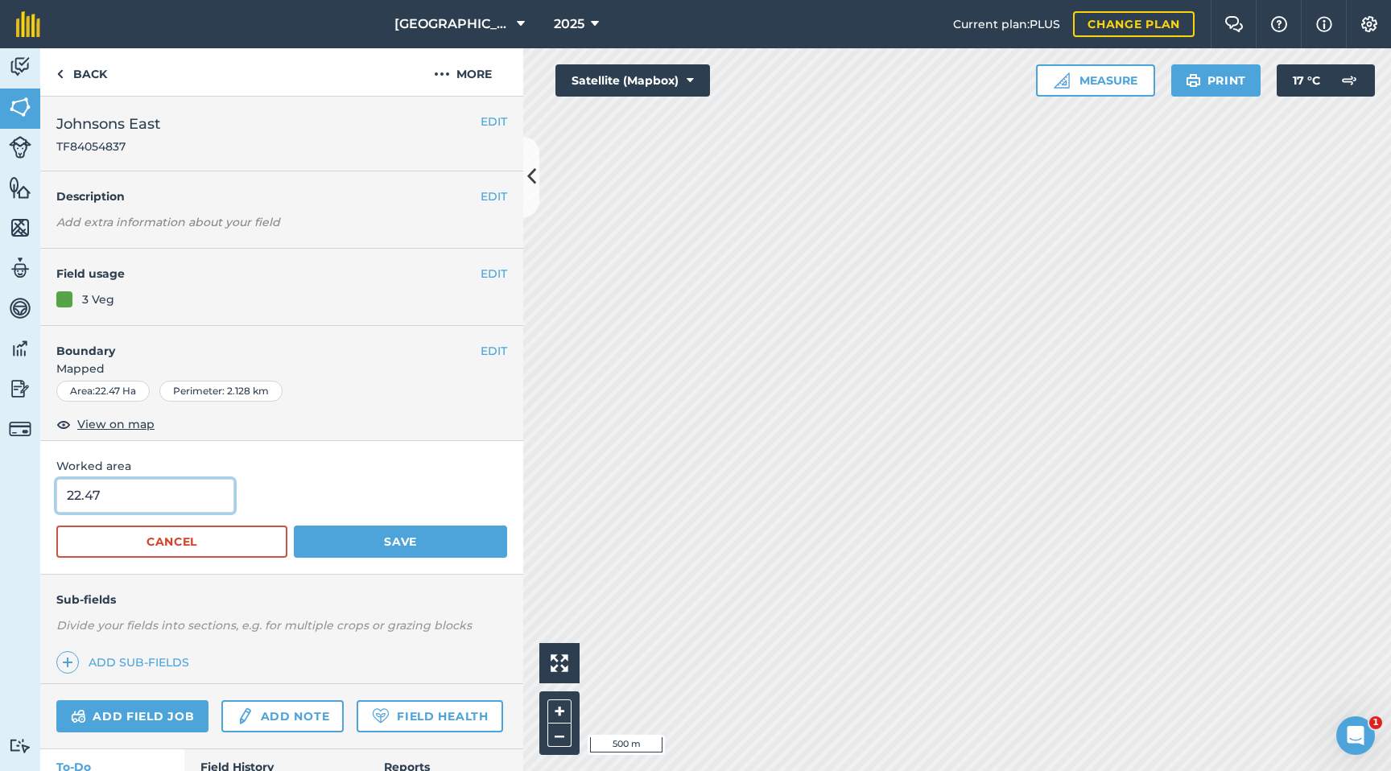
drag, startPoint x: 124, startPoint y: 498, endPoint x: 0, endPoint y: 498, distance: 124.0
click at [0, 499] on div "Activity Fields Livestock Features Maps Team Vehicles Data Reporting Billing Tu…" at bounding box center [695, 409] width 1391 height 723
type input "18.7"
click at [378, 549] on button "Save" at bounding box center [400, 542] width 213 height 32
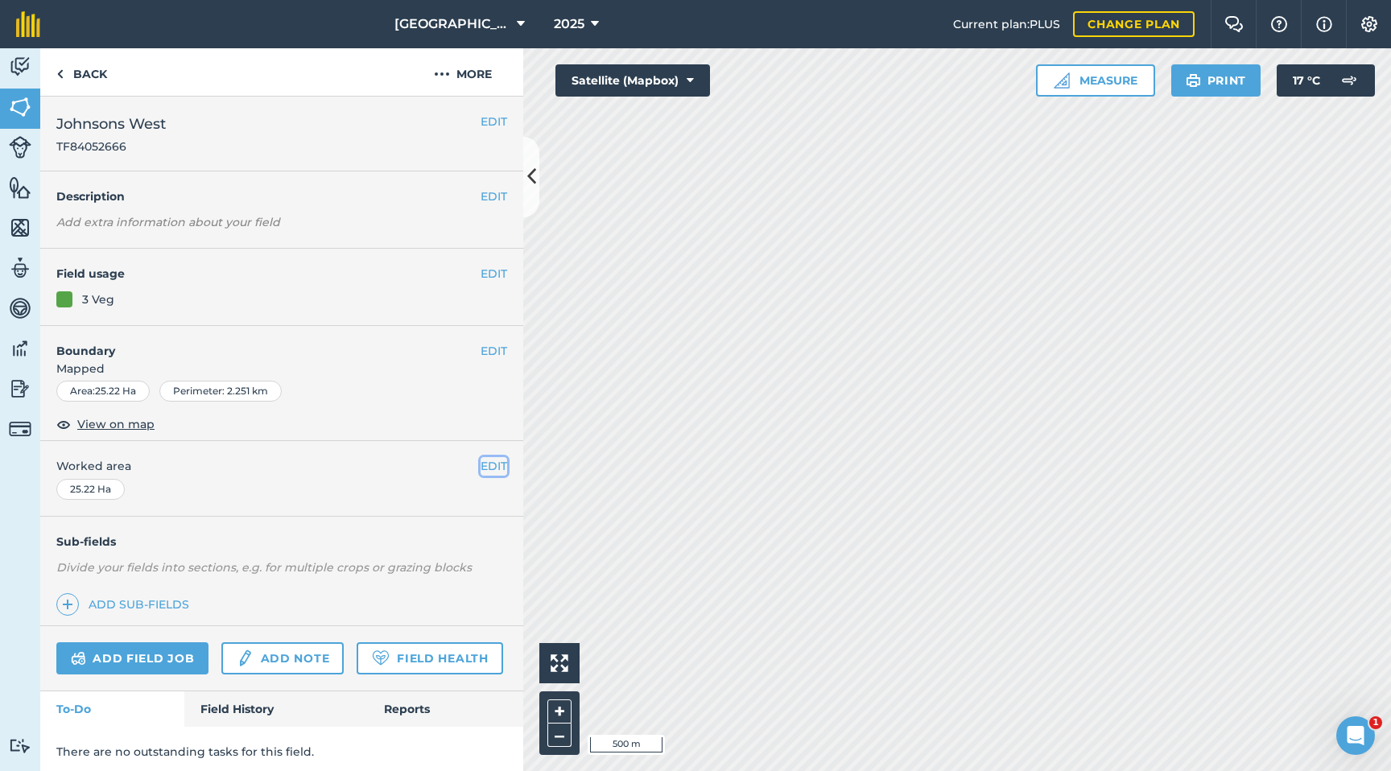
click at [501, 465] on button "EDIT" at bounding box center [494, 466] width 27 height 18
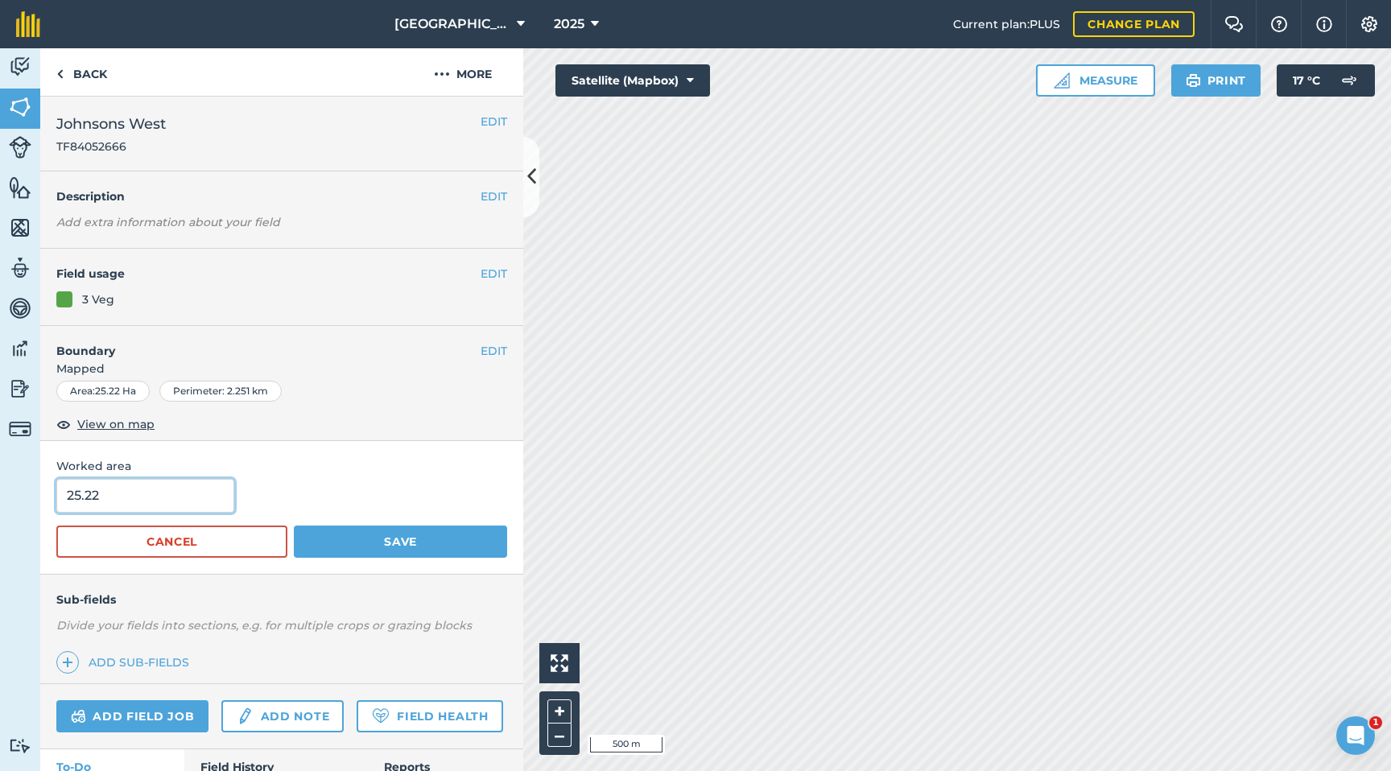
drag, startPoint x: 117, startPoint y: 491, endPoint x: 0, endPoint y: 485, distance: 116.9
click at [0, 485] on div "Activity Fields Livestock Features Maps Team Vehicles Data Reporting Billing Tu…" at bounding box center [695, 409] width 1391 height 723
type input "21.85"
click at [373, 547] on button "Save" at bounding box center [400, 542] width 213 height 32
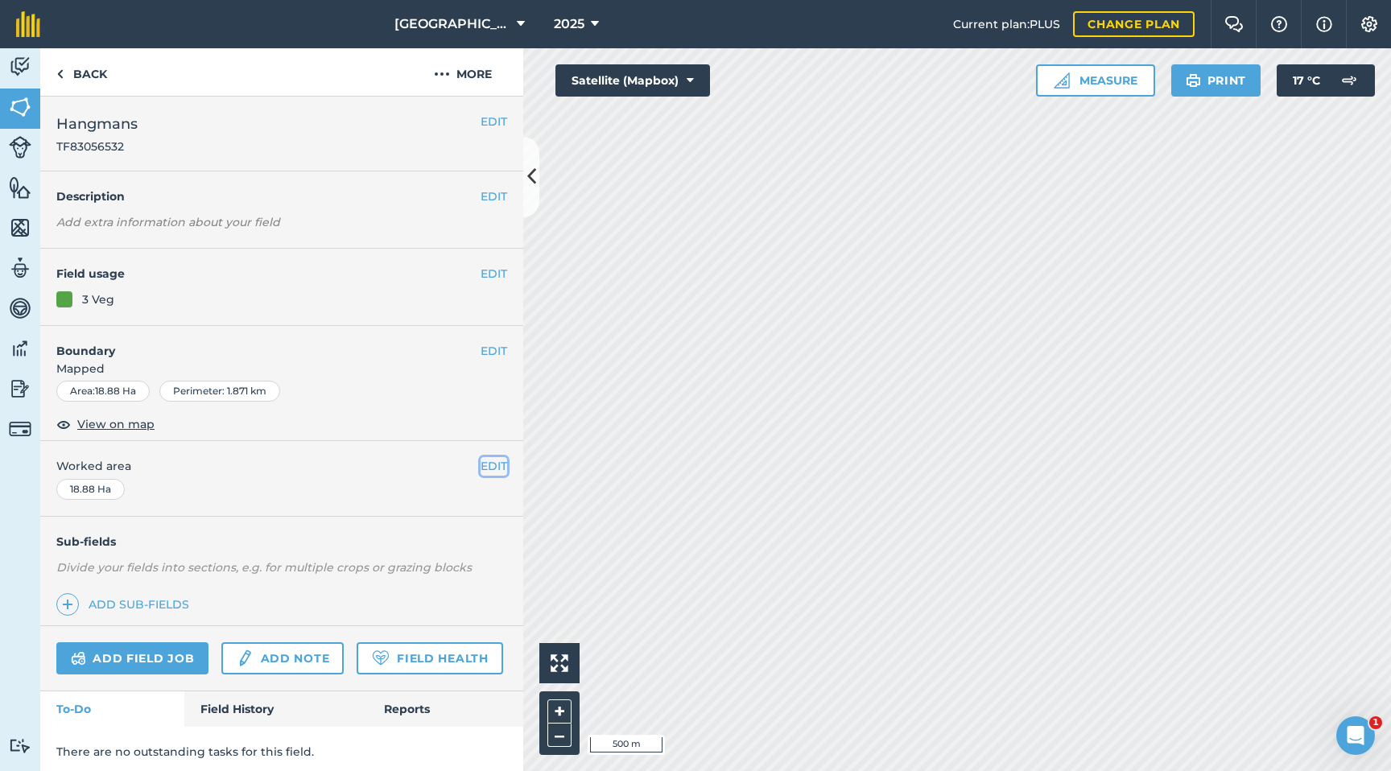
drag, startPoint x: 491, startPoint y: 466, endPoint x: 407, endPoint y: 475, distance: 84.2
click at [490, 466] on button "EDIT" at bounding box center [494, 466] width 27 height 18
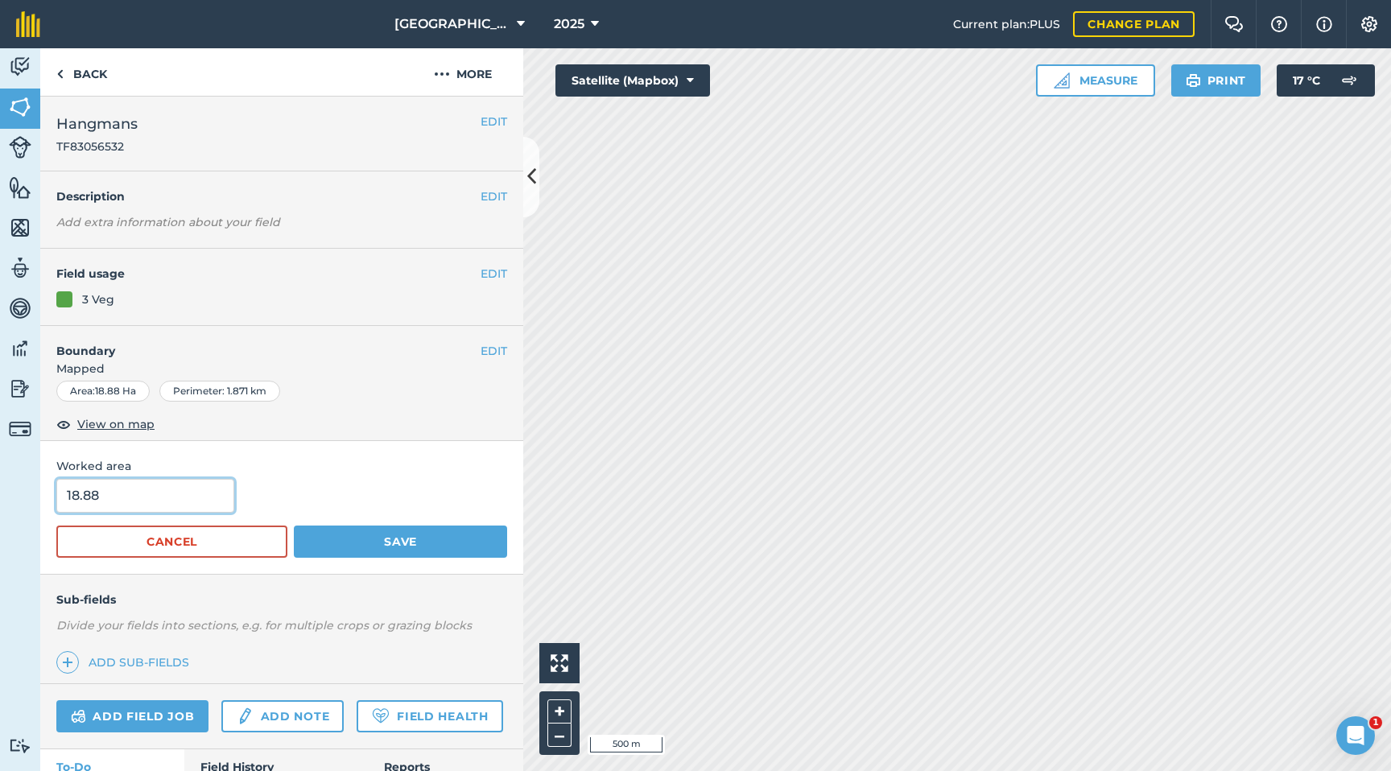
drag, startPoint x: 67, startPoint y: 499, endPoint x: 0, endPoint y: 501, distance: 66.9
click at [0, 501] on div "Activity Fields Livestock Features Maps Team Vehicles Data Reporting Billing Tu…" at bounding box center [695, 409] width 1391 height 723
type input "15.33"
click at [358, 554] on button "Save" at bounding box center [400, 542] width 213 height 32
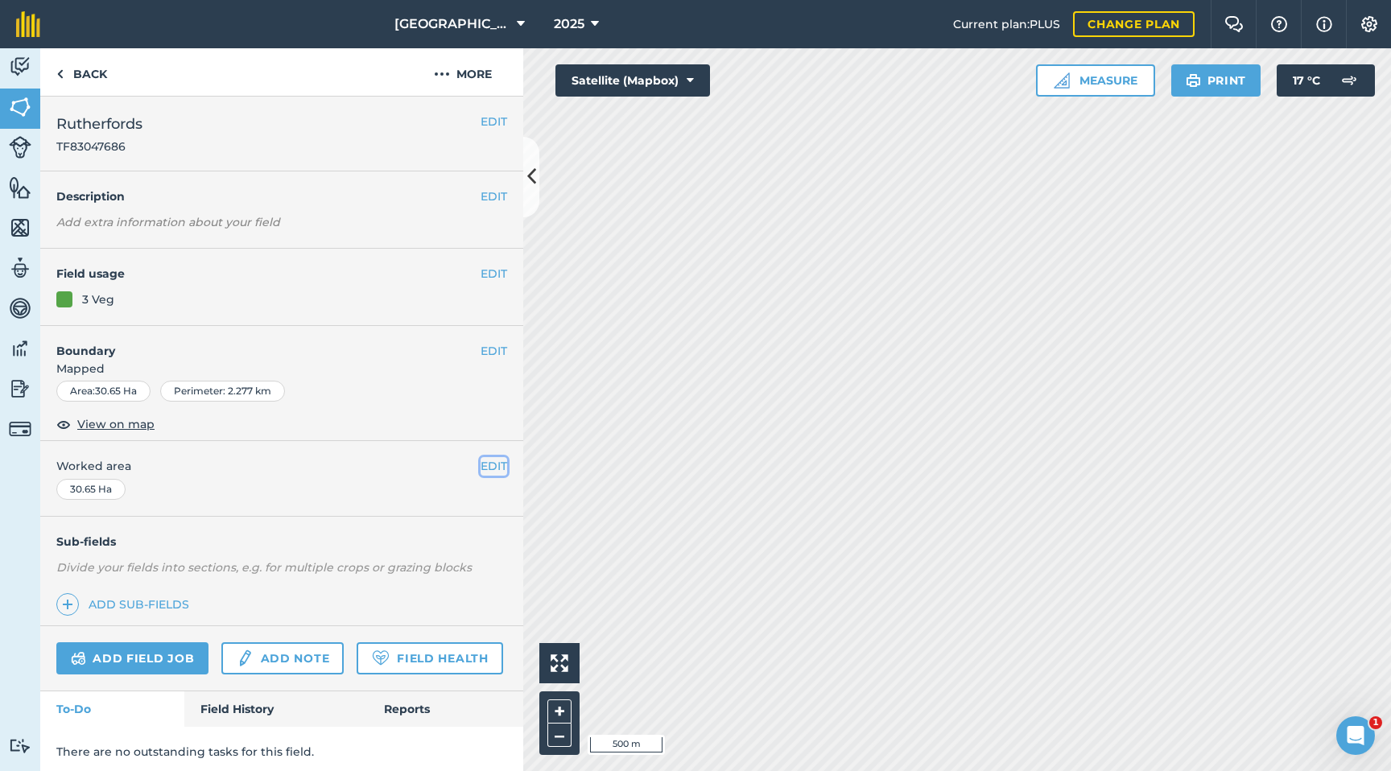
drag, startPoint x: 488, startPoint y: 466, endPoint x: 445, endPoint y: 468, distance: 42.7
click at [488, 466] on button "EDIT" at bounding box center [494, 466] width 27 height 18
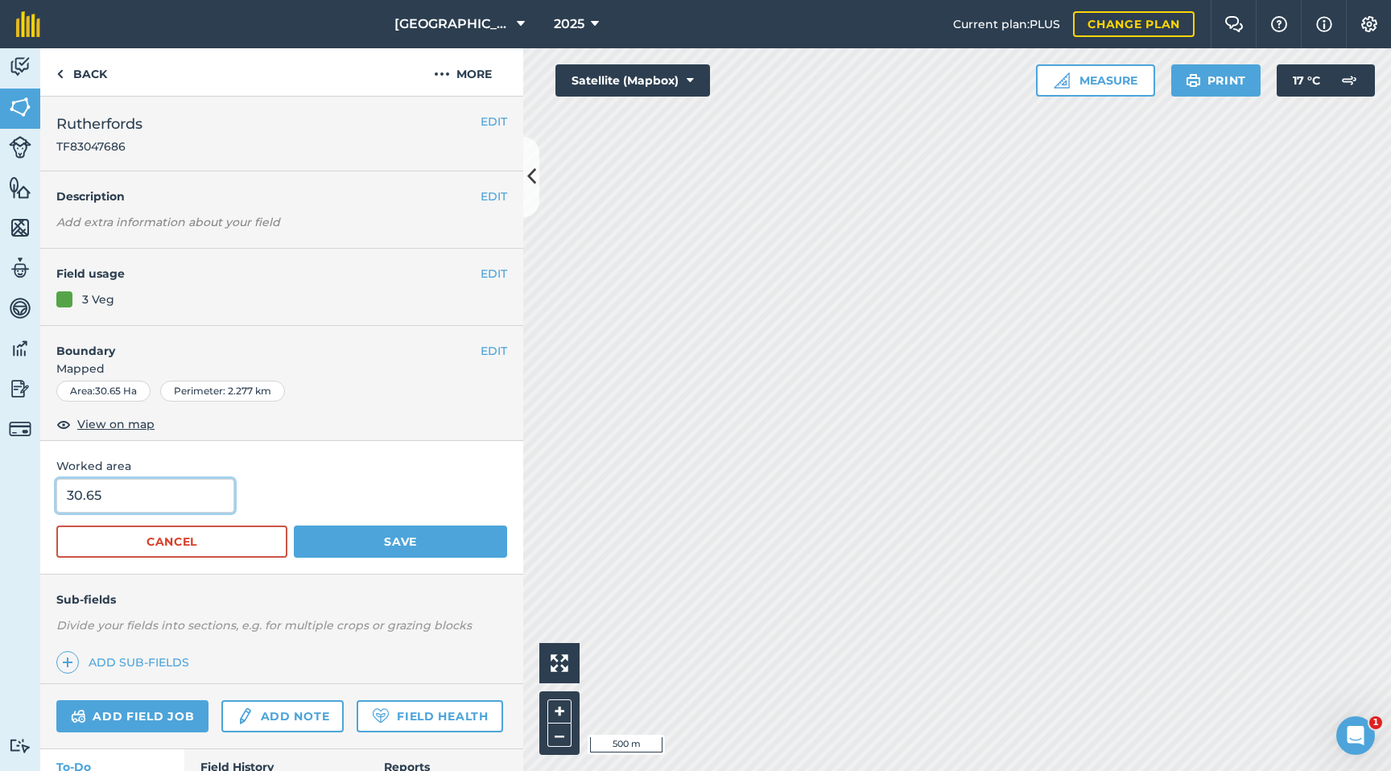
drag, startPoint x: 167, startPoint y: 490, endPoint x: 0, endPoint y: 501, distance: 167.0
click at [0, 501] on div "Activity Fields Livestock Features Maps Team Vehicles Data Reporting Billing Tu…" at bounding box center [695, 409] width 1391 height 723
type input "25.84"
click at [348, 545] on button "Save" at bounding box center [400, 542] width 213 height 32
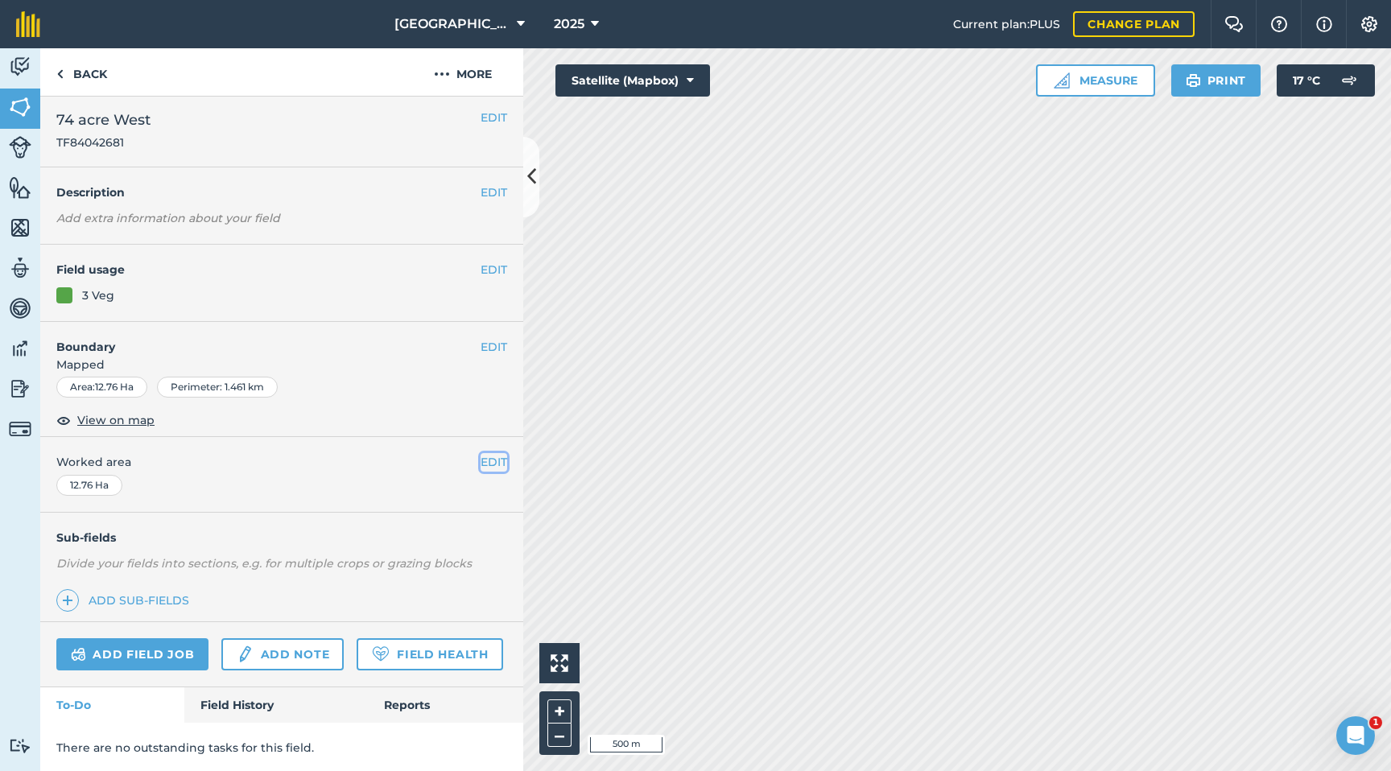
click at [482, 462] on button "EDIT" at bounding box center [494, 462] width 27 height 18
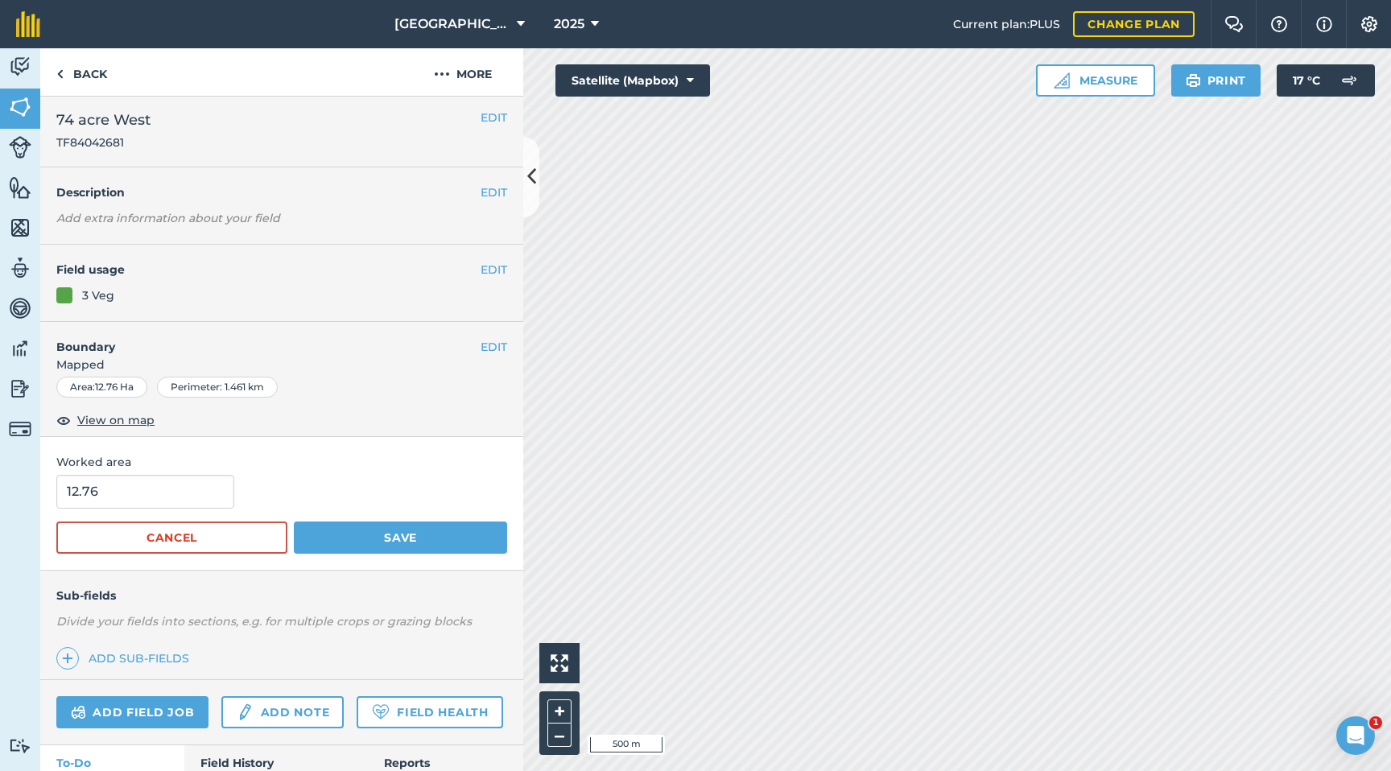
scroll to position [7, 0]
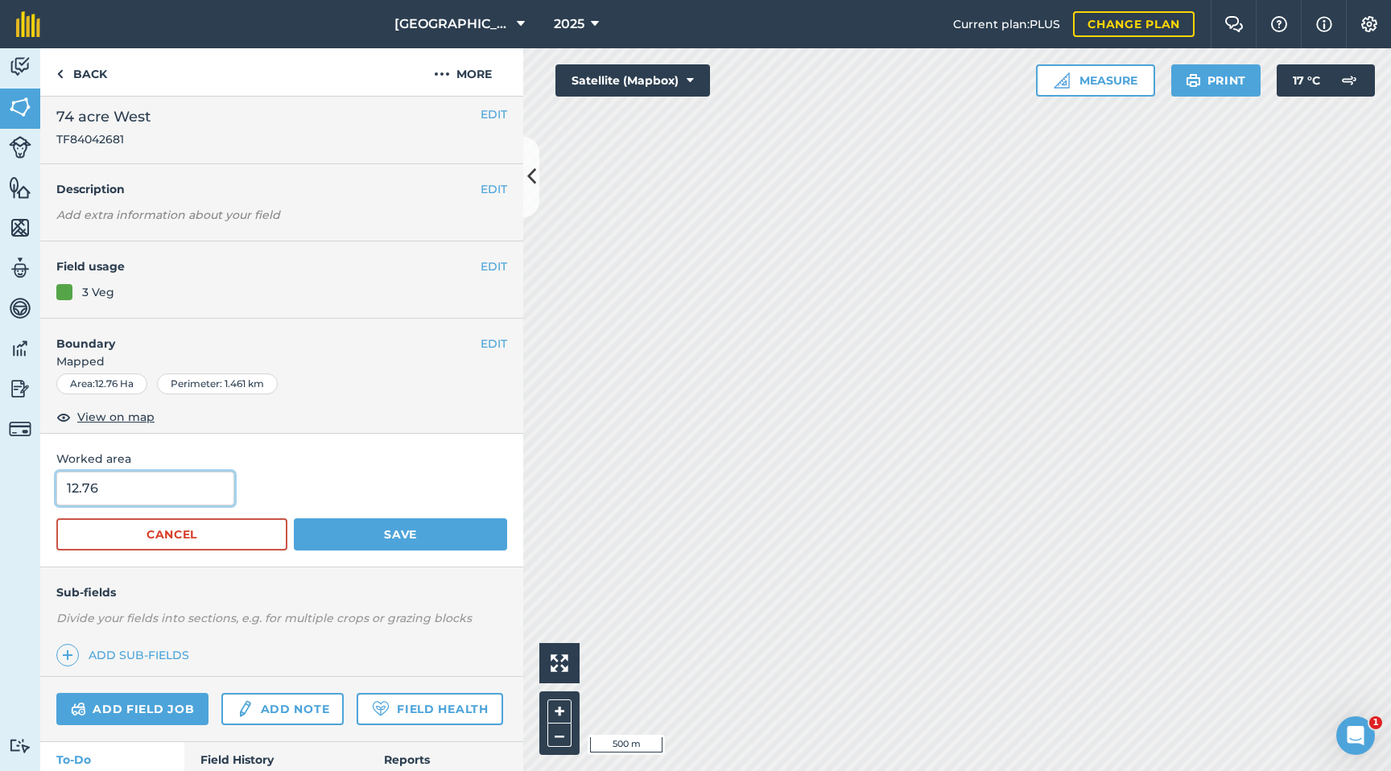
drag, startPoint x: 167, startPoint y: 496, endPoint x: 0, endPoint y: 488, distance: 166.8
click at [0, 488] on div "Activity Fields Livestock Features Maps Team Vehicles Data Reporting Billing Tu…" at bounding box center [695, 409] width 1391 height 723
type input "10.26"
click at [339, 526] on button "Save" at bounding box center [400, 534] width 213 height 32
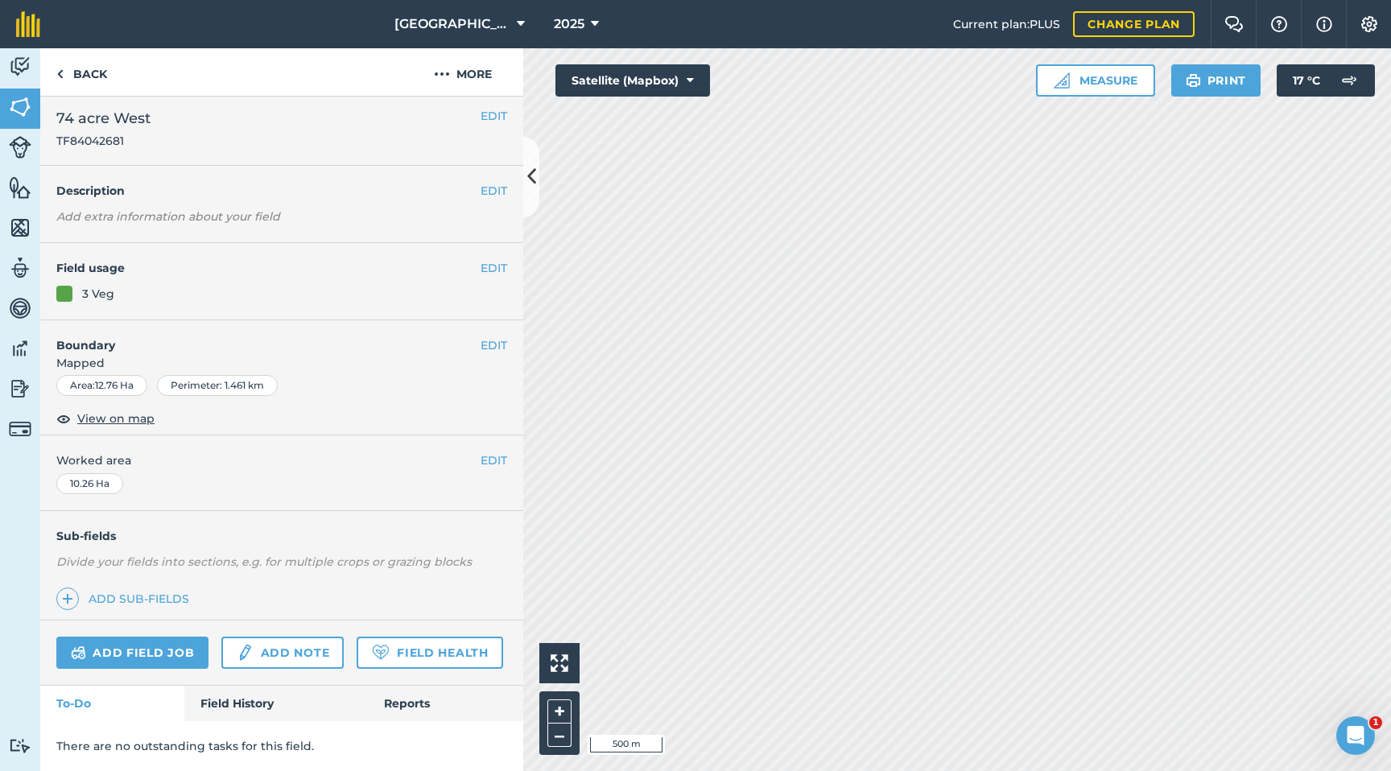
scroll to position [6, 0]
click at [496, 458] on button "EDIT" at bounding box center [494, 461] width 27 height 18
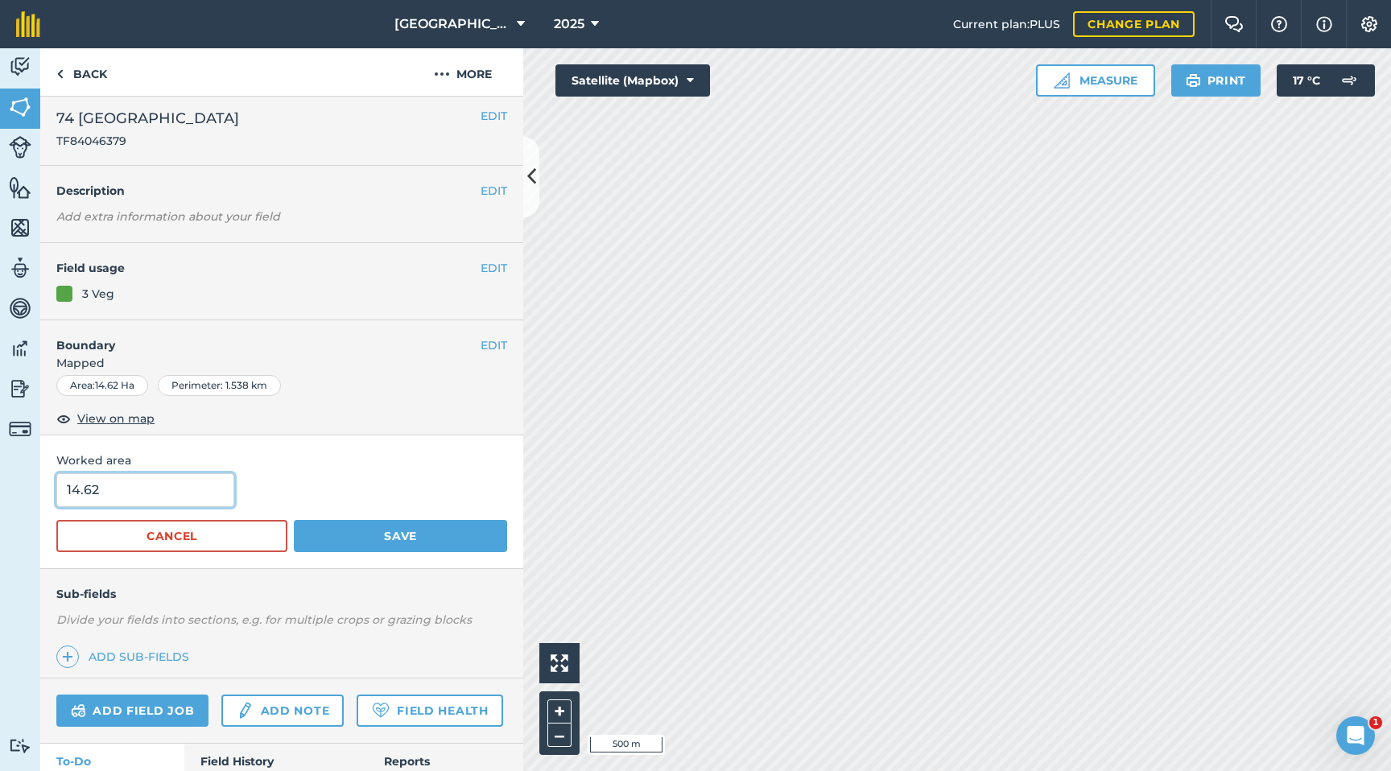
drag, startPoint x: 54, startPoint y: 490, endPoint x: 0, endPoint y: 489, distance: 54.0
click at [0, 489] on div "Activity Fields Livestock Features Maps Team Vehicles Data Reporting Billing Tu…" at bounding box center [695, 409] width 1391 height 723
type input "12.26"
click at [427, 530] on button "Save" at bounding box center [400, 536] width 213 height 32
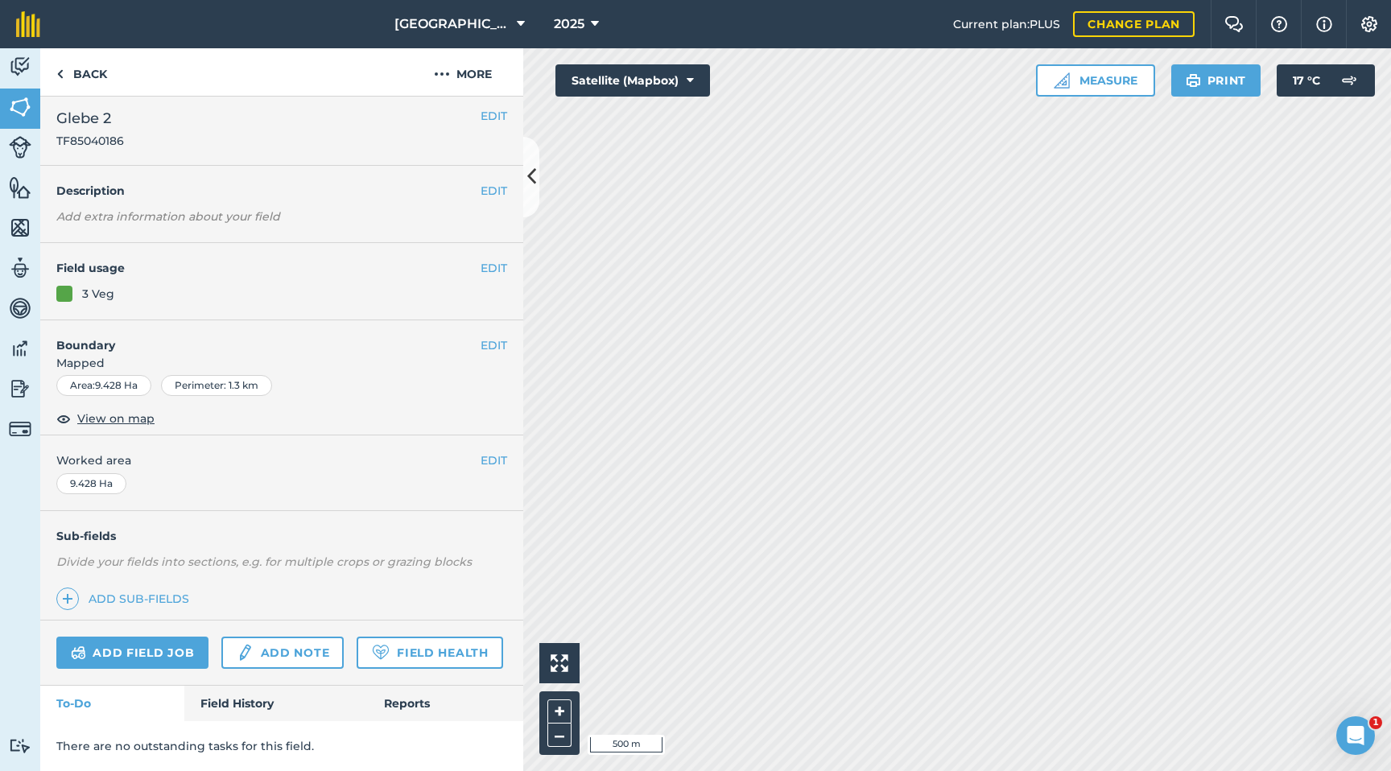
click at [494, 471] on div "EDIT Worked area 9.428 Ha" at bounding box center [281, 472] width 483 height 75
click at [487, 456] on button "EDIT" at bounding box center [494, 461] width 27 height 18
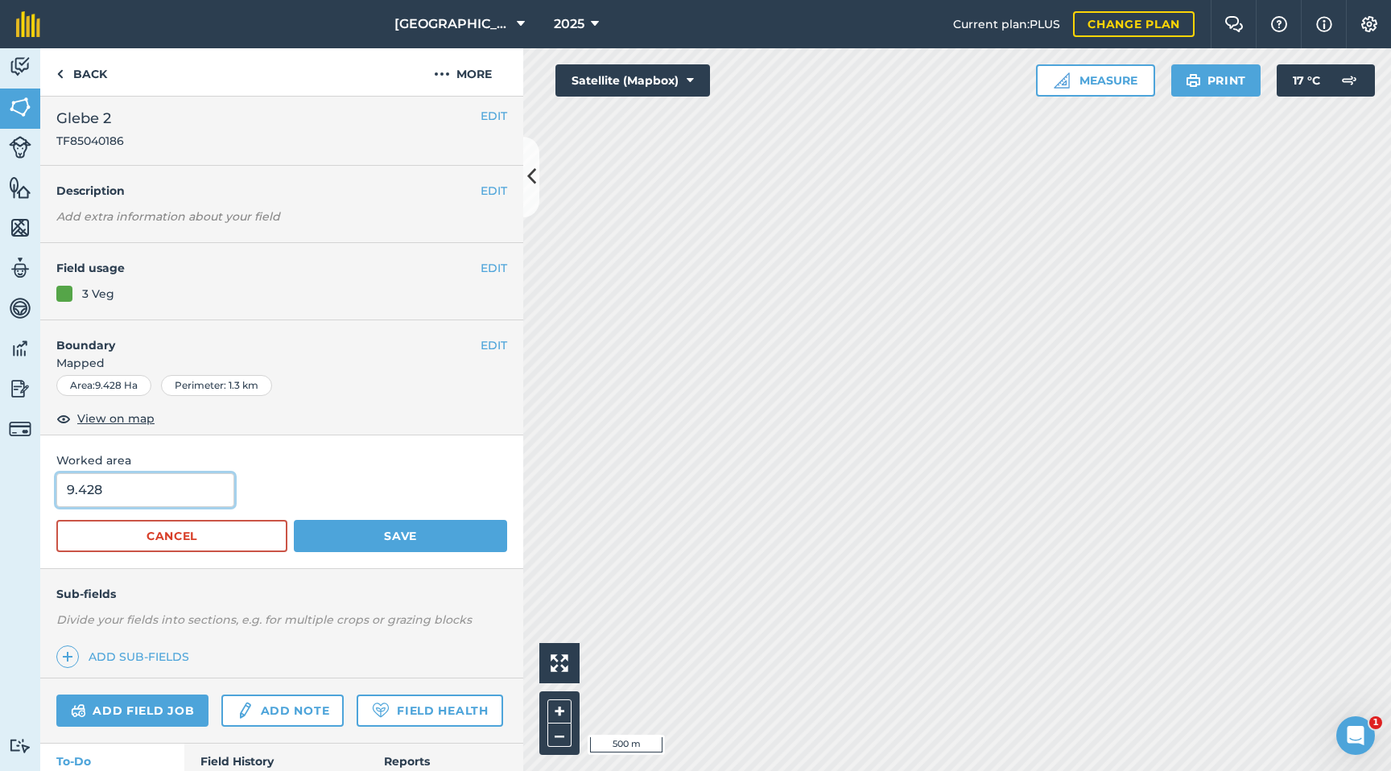
drag, startPoint x: 118, startPoint y: 488, endPoint x: 0, endPoint y: 489, distance: 118.3
click at [0, 489] on div "Activity Fields Livestock Features Maps Team Vehicles Data Reporting Billing Tu…" at bounding box center [695, 409] width 1391 height 723
type input "4.08"
click at [398, 535] on button "Save" at bounding box center [400, 536] width 213 height 32
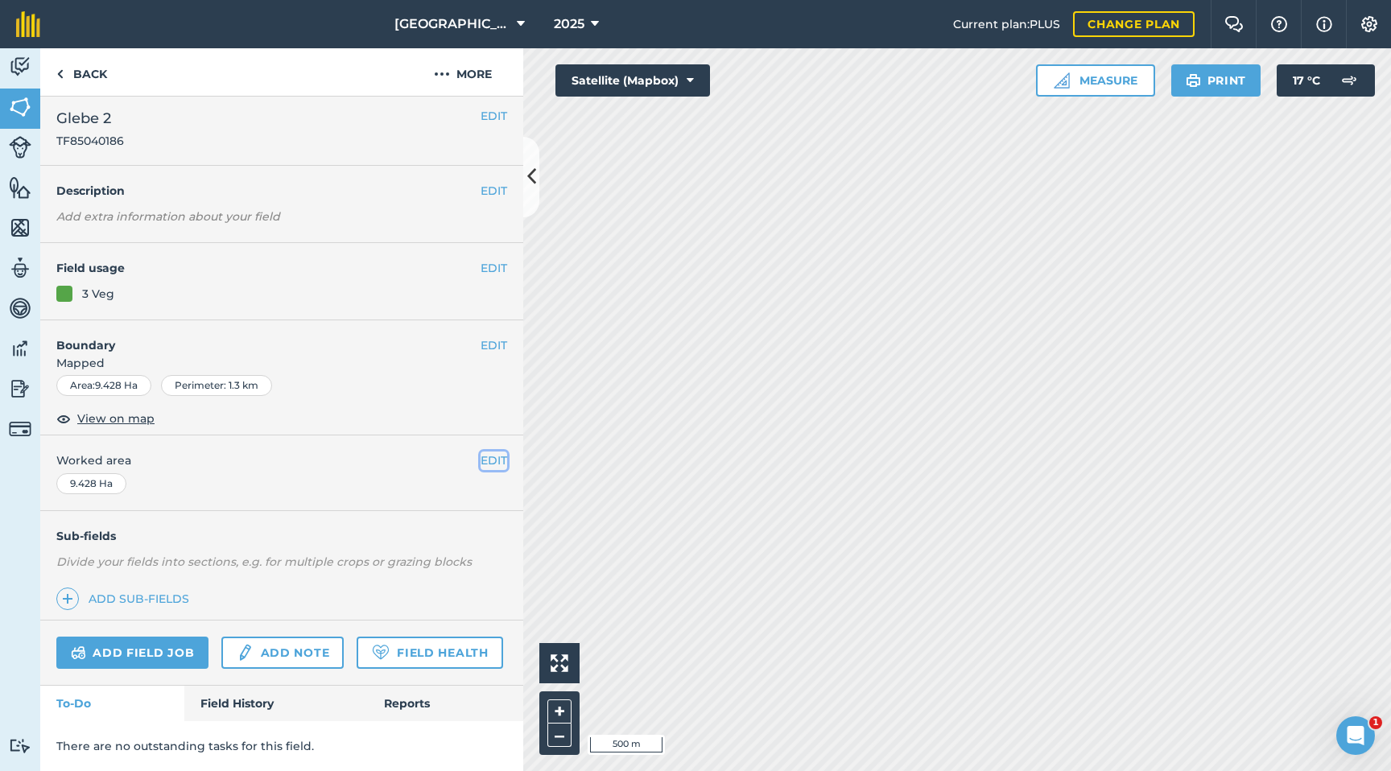
drag, startPoint x: 504, startPoint y: 458, endPoint x: 494, endPoint y: 458, distance: 9.7
click at [503, 458] on button "EDIT" at bounding box center [494, 461] width 27 height 18
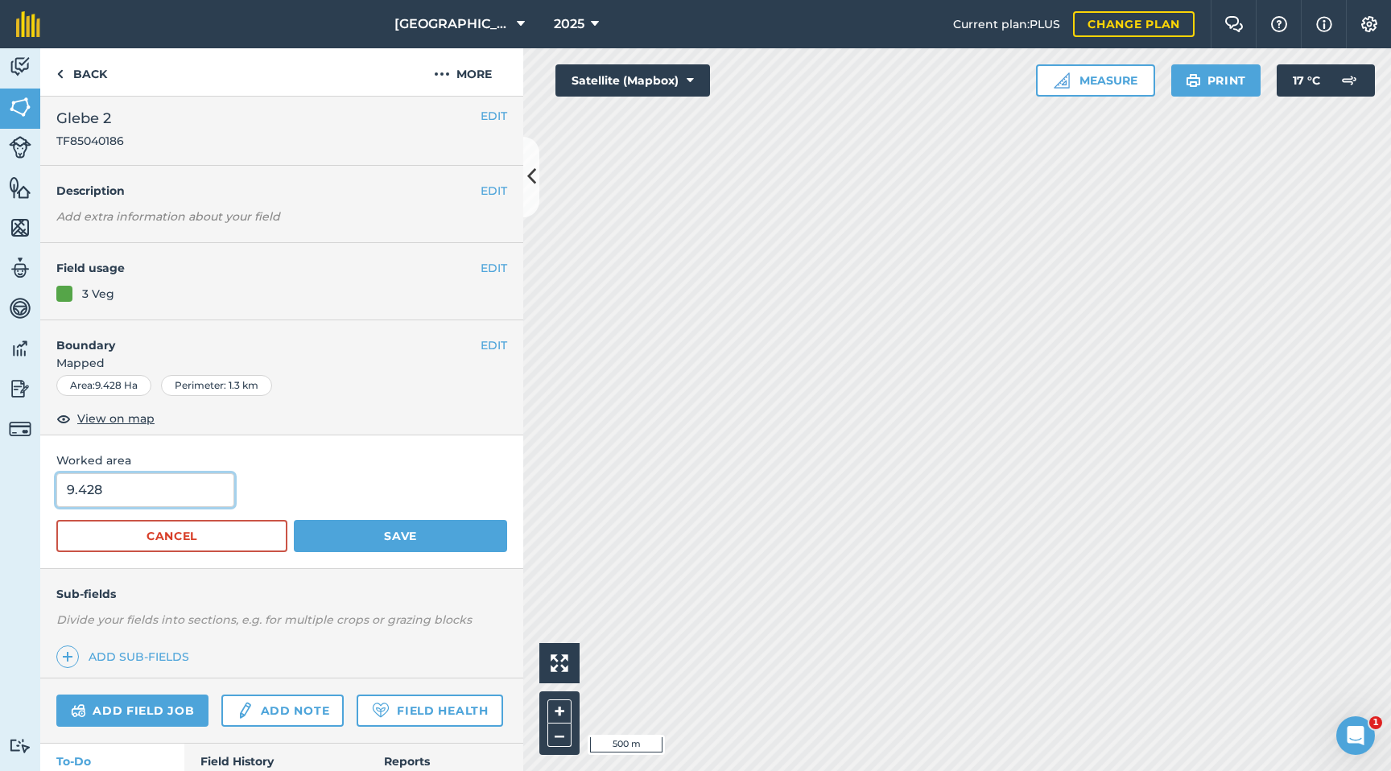
drag, startPoint x: 117, startPoint y: 490, endPoint x: 0, endPoint y: 493, distance: 116.8
click at [0, 494] on div "Activity Fields Livestock Features Maps Team Vehicles Data Reporting Billing Tu…" at bounding box center [695, 409] width 1391 height 723
type input "4.08"
click at [363, 539] on button "Save" at bounding box center [400, 536] width 213 height 32
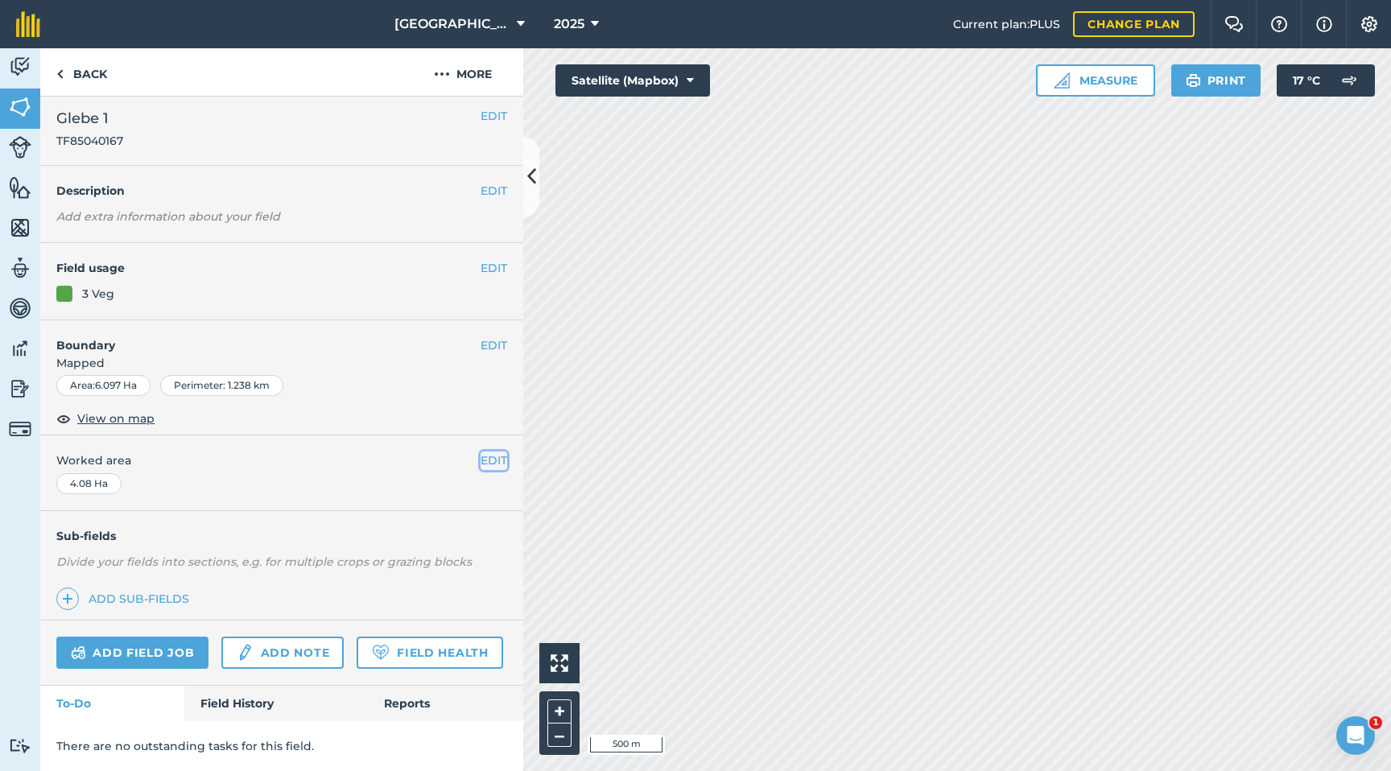
click at [491, 462] on button "EDIT" at bounding box center [494, 461] width 27 height 18
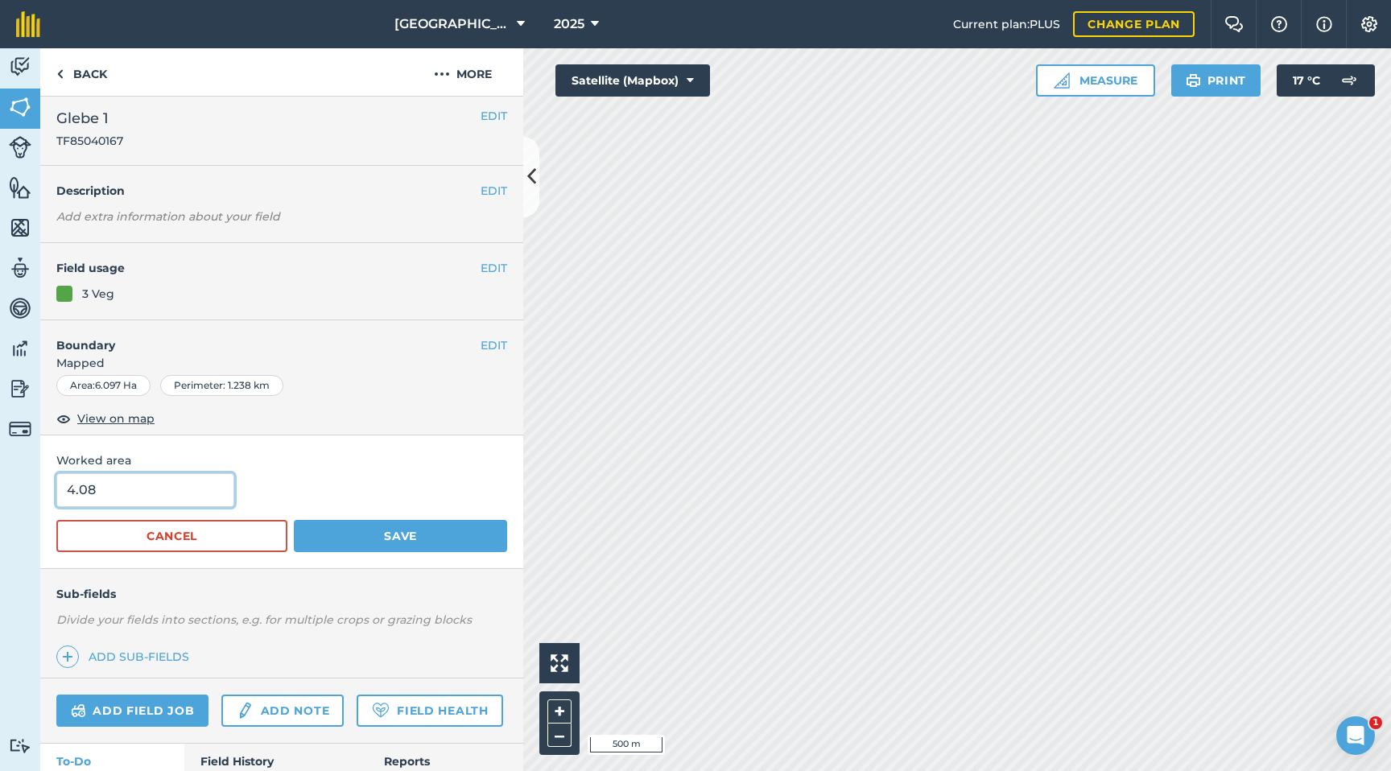
drag, startPoint x: 186, startPoint y: 490, endPoint x: 0, endPoint y: 503, distance: 186.4
click at [0, 503] on div "Activity Fields Livestock Features Maps Team Vehicles Data Reporting Billing Tu…" at bounding box center [695, 409] width 1391 height 723
drag, startPoint x: 108, startPoint y: 491, endPoint x: 45, endPoint y: 489, distance: 62.8
click at [45, 489] on div "Worked area 4.08 Cancel Save" at bounding box center [281, 501] width 483 height 133
type input "6.93"
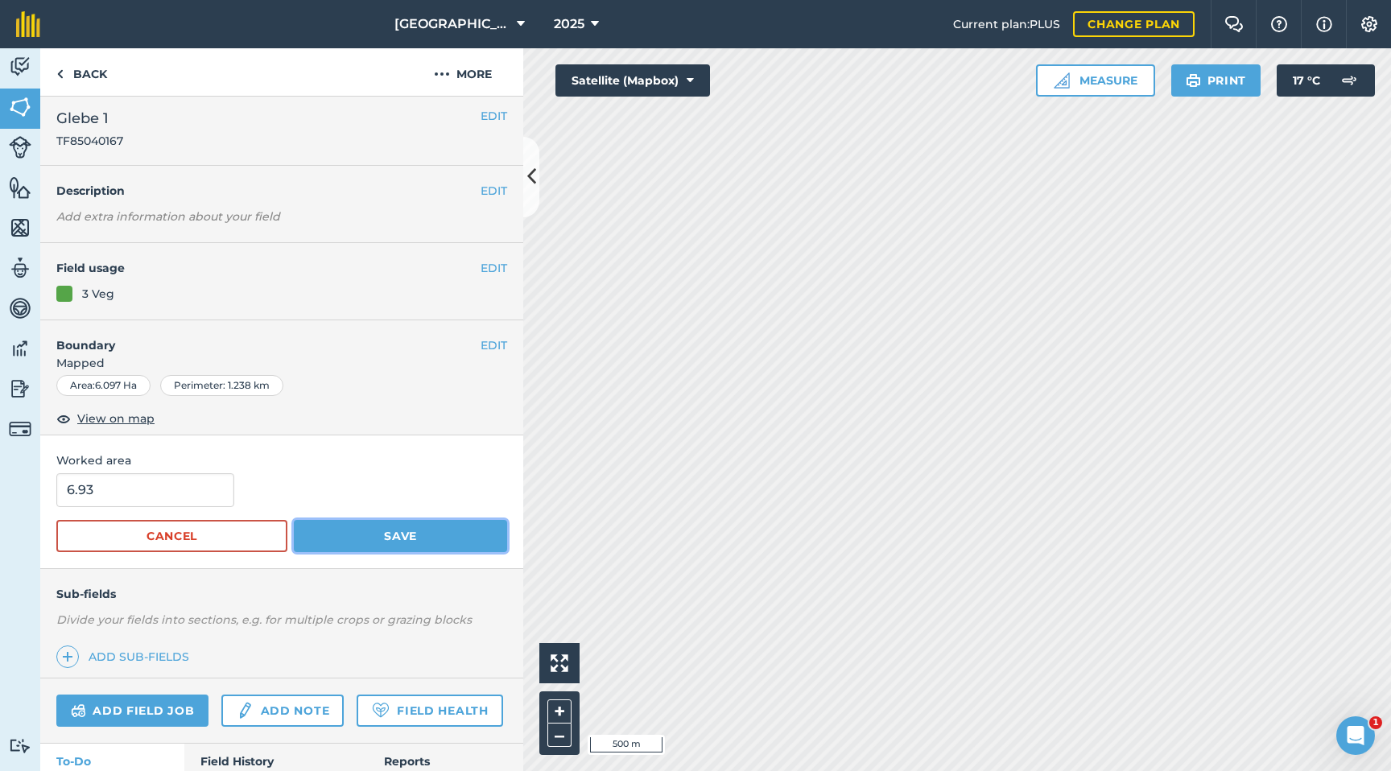
click at [348, 539] on button "Save" at bounding box center [400, 536] width 213 height 32
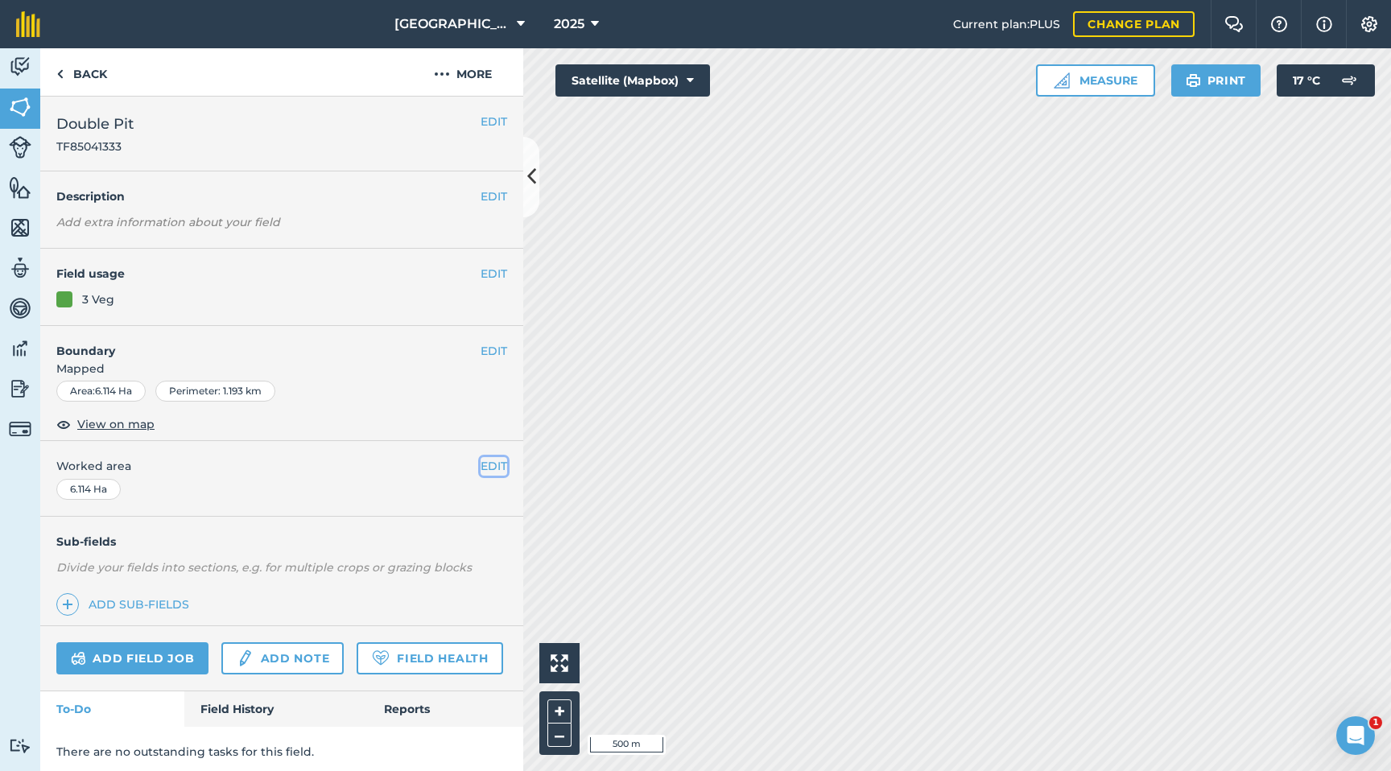
click at [485, 464] on button "EDIT" at bounding box center [494, 466] width 27 height 18
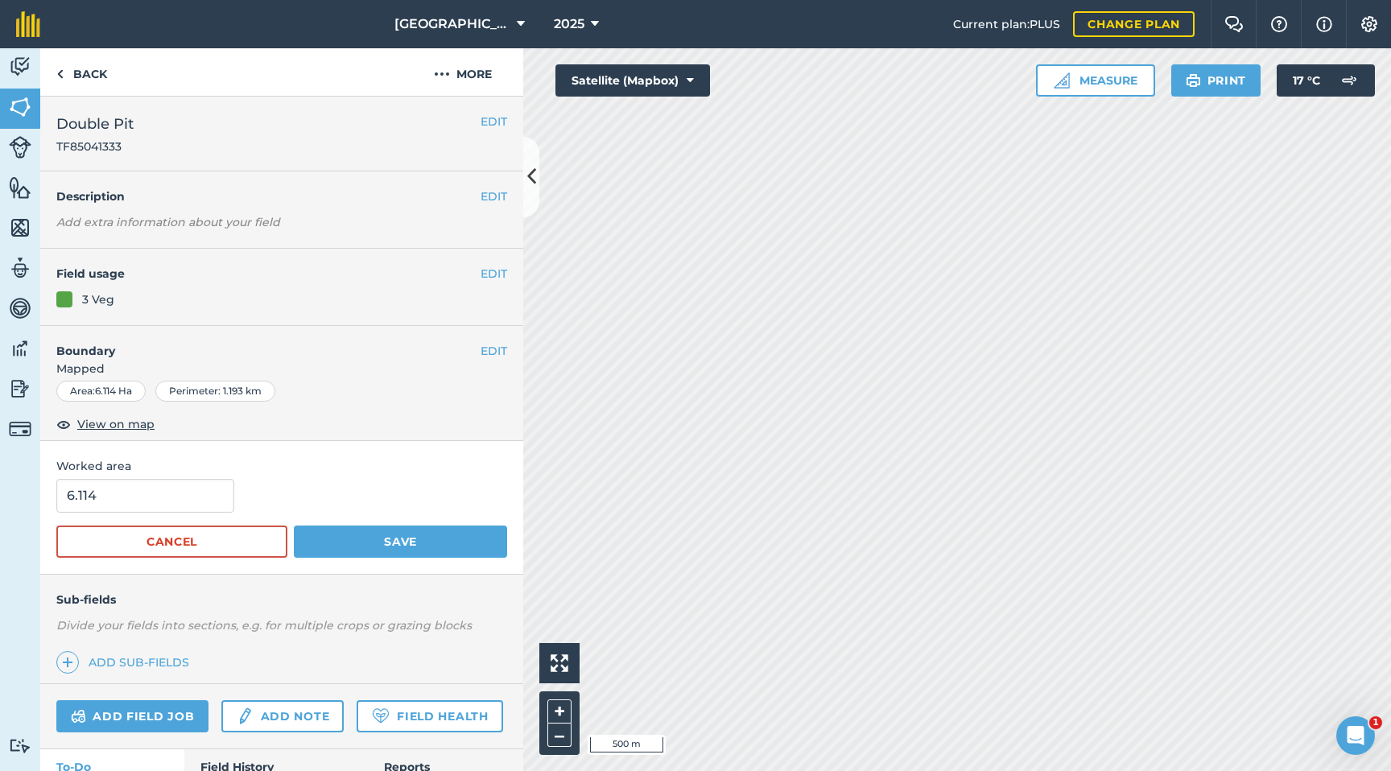
scroll to position [1, 0]
drag, startPoint x: 142, startPoint y: 493, endPoint x: 0, endPoint y: 490, distance: 141.7
click at [0, 490] on div "Activity Fields Livestock Features Maps Team Vehicles Data Reporting Billing Tu…" at bounding box center [695, 409] width 1391 height 723
type input "4.19"
click at [345, 544] on button "Save" at bounding box center [400, 541] width 213 height 32
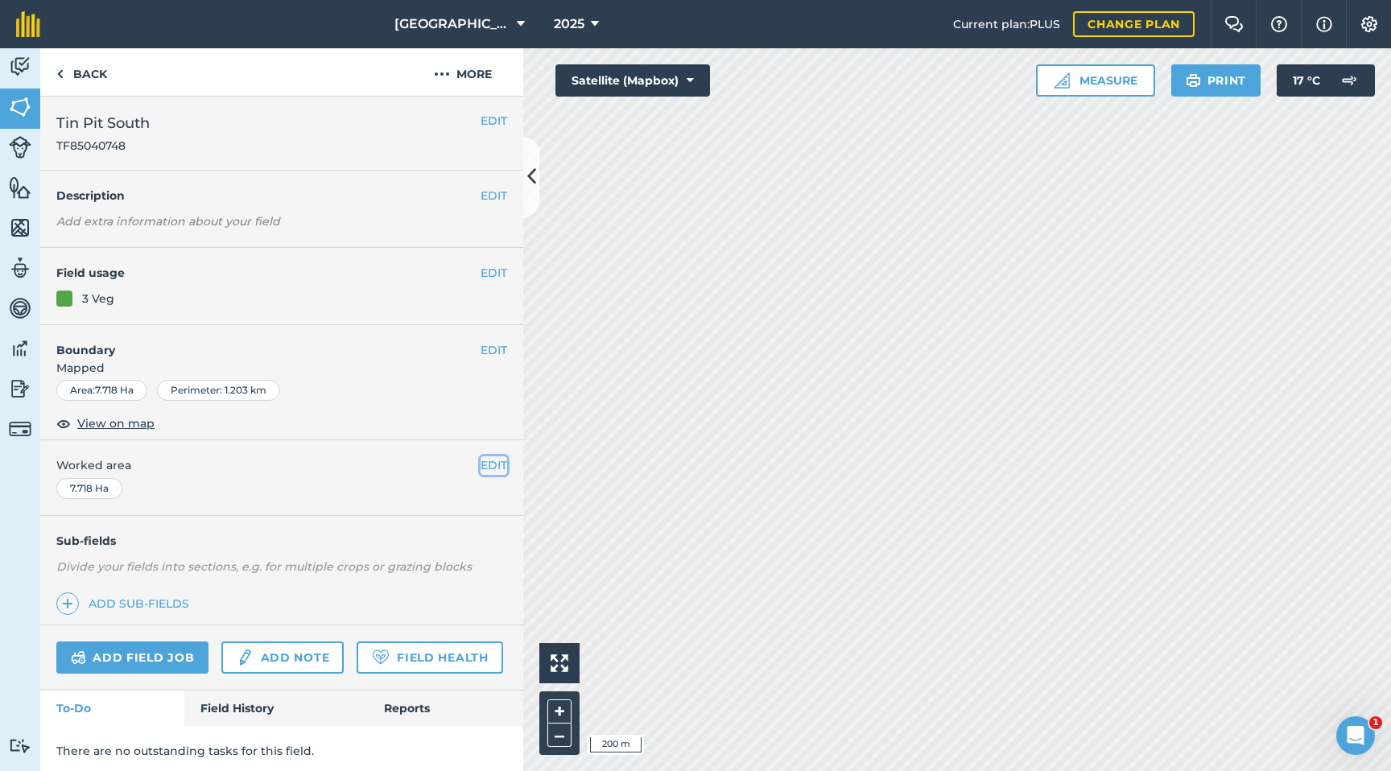
drag, startPoint x: 481, startPoint y: 468, endPoint x: 435, endPoint y: 469, distance: 45.1
click at [471, 468] on div "EDIT Worked area 7.718 Ha" at bounding box center [281, 477] width 483 height 75
click at [501, 465] on button "EDIT" at bounding box center [494, 465] width 27 height 18
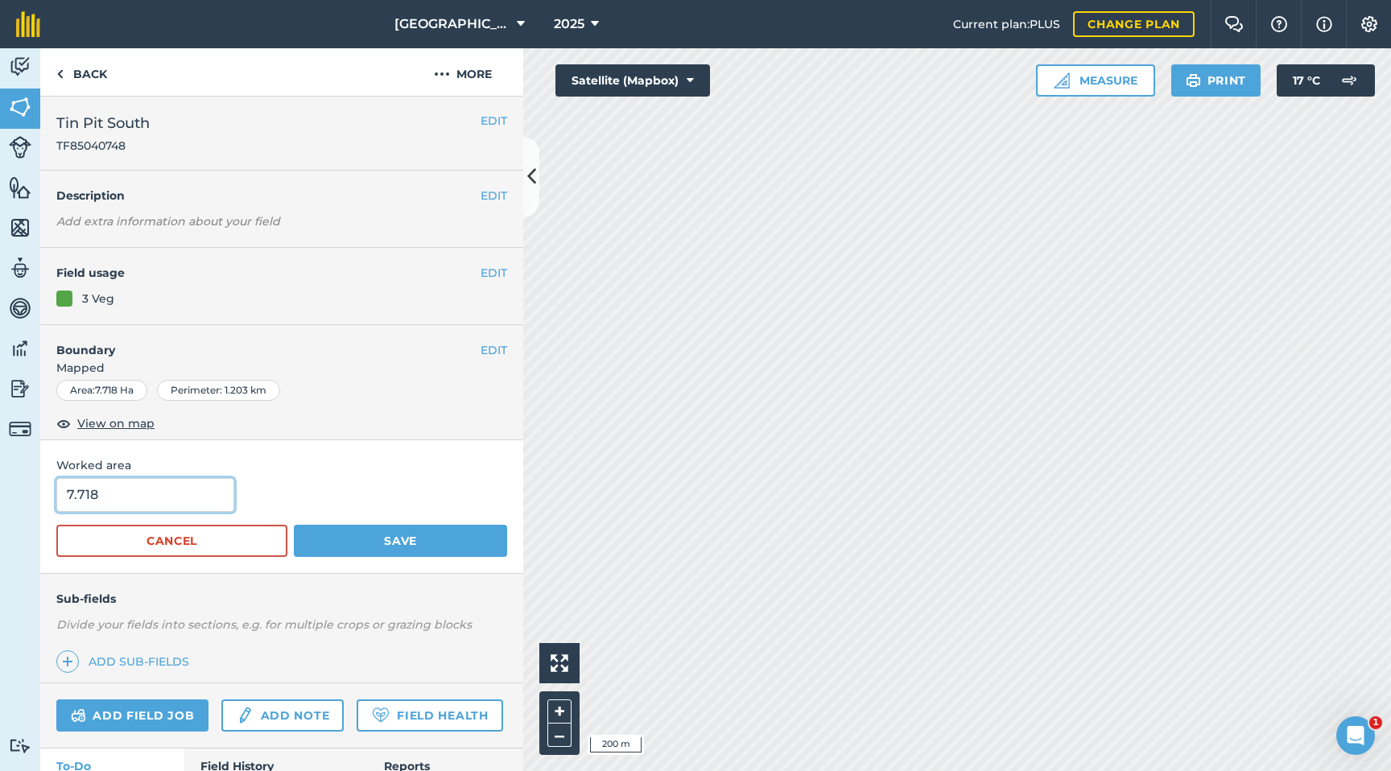
drag, startPoint x: 80, startPoint y: 499, endPoint x: 0, endPoint y: 495, distance: 80.6
click at [0, 495] on div "Activity Fields Livestock Features Maps Team Vehicles Data Reporting Billing Tu…" at bounding box center [695, 409] width 1391 height 723
type input "2.81"
click at [331, 541] on button "Save" at bounding box center [400, 541] width 213 height 32
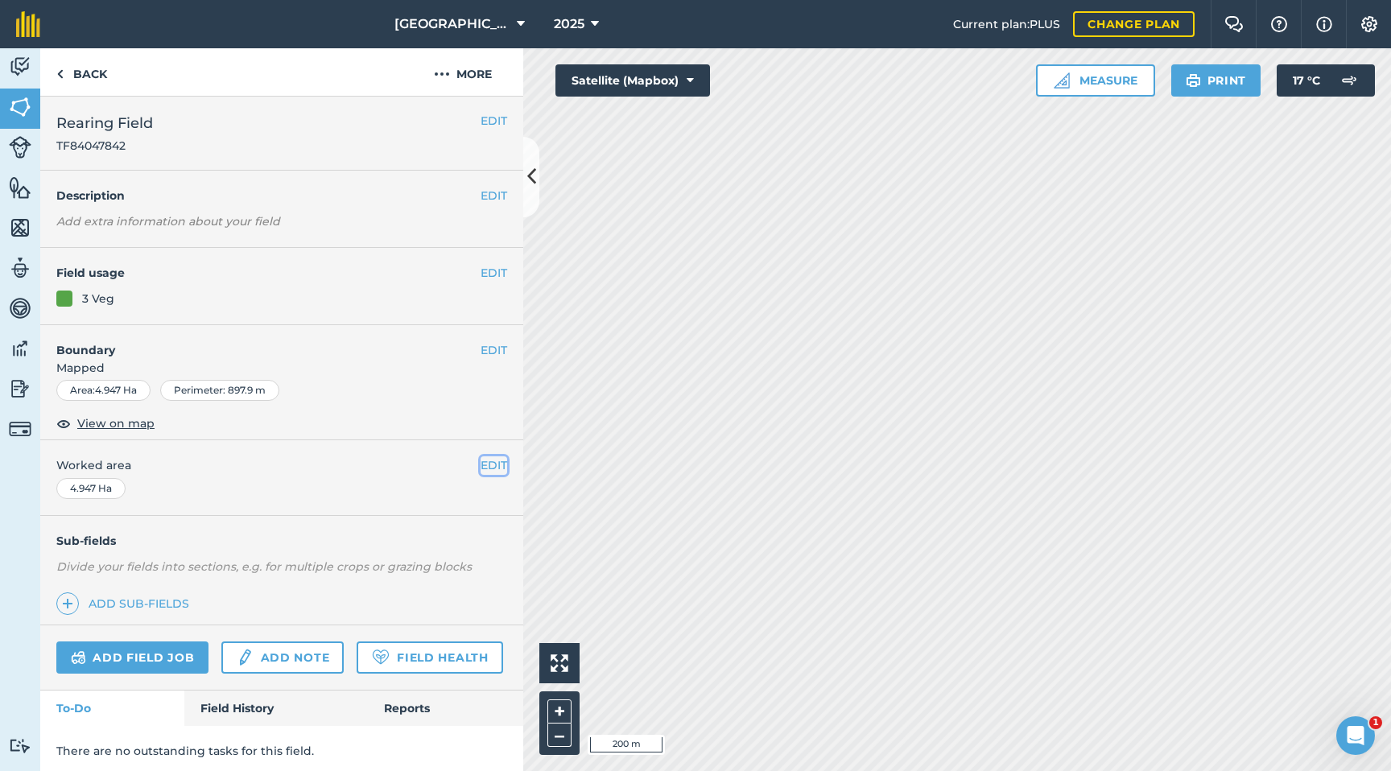
click at [499, 464] on button "EDIT" at bounding box center [494, 465] width 27 height 18
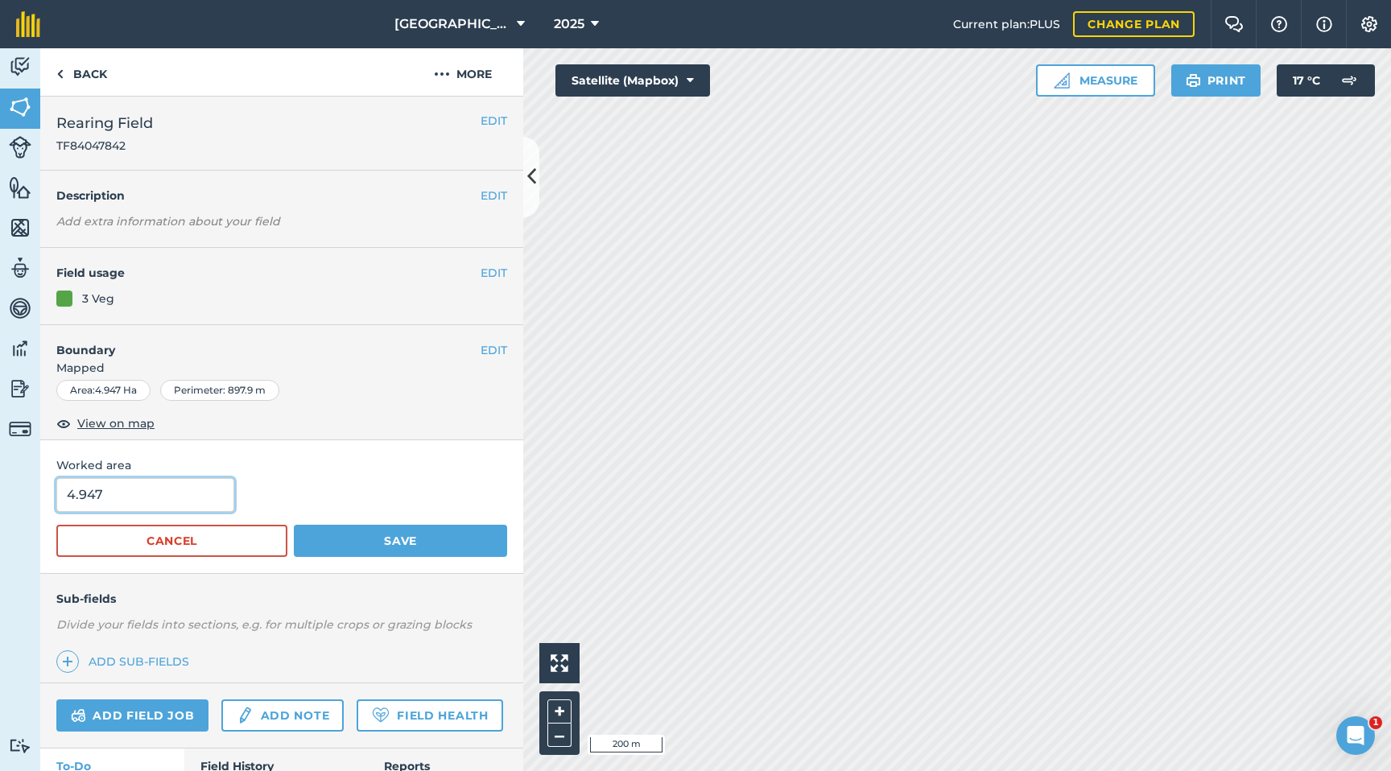
drag, startPoint x: 125, startPoint y: 500, endPoint x: 0, endPoint y: 498, distance: 124.8
click at [0, 498] on div "Activity Fields Livestock Features Maps Team Vehicles Data Reporting Billing Tu…" at bounding box center [695, 409] width 1391 height 723
type input "3.32"
click at [400, 542] on button "Save" at bounding box center [400, 541] width 213 height 32
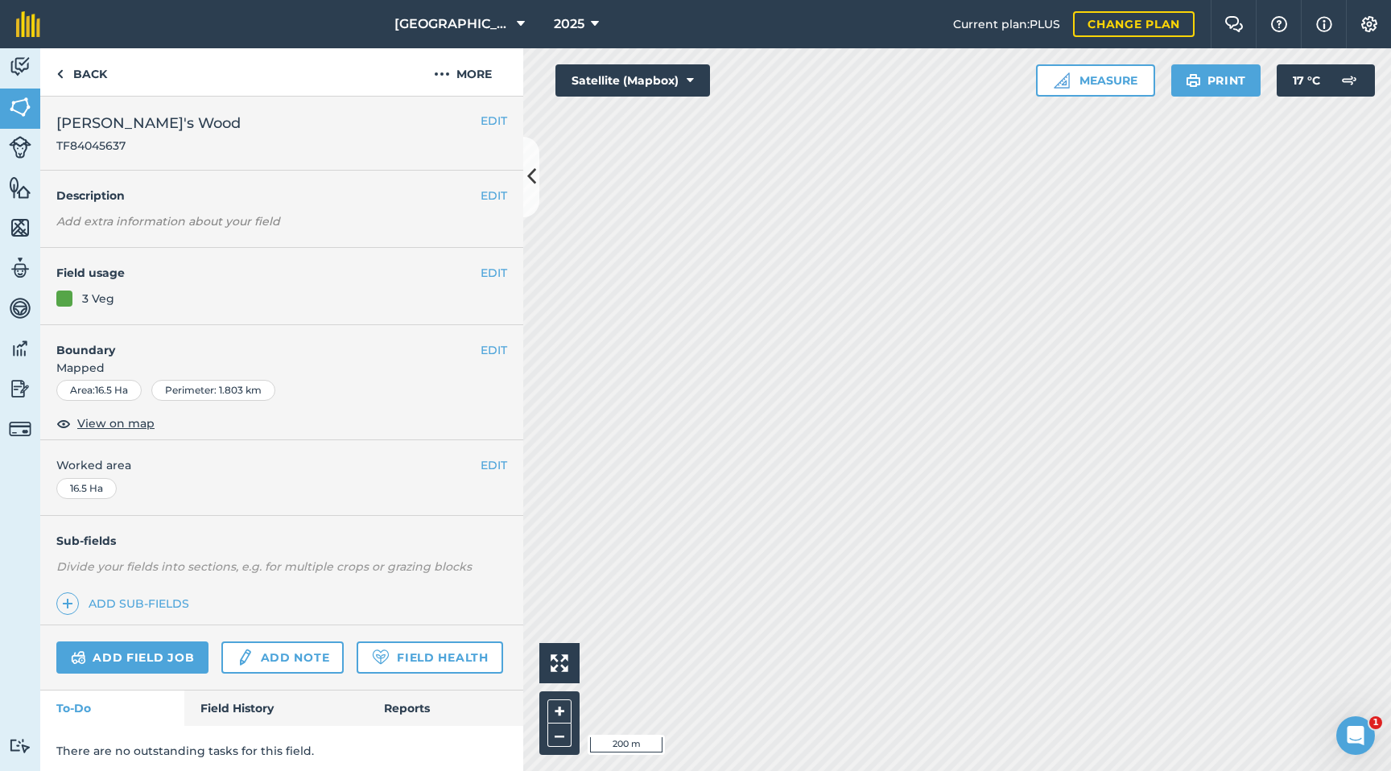
click at [478, 464] on span "Worked area" at bounding box center [281, 465] width 451 height 18
drag, startPoint x: 497, startPoint y: 462, endPoint x: 443, endPoint y: 460, distance: 54.0
click at [496, 462] on button "EDIT" at bounding box center [494, 465] width 27 height 18
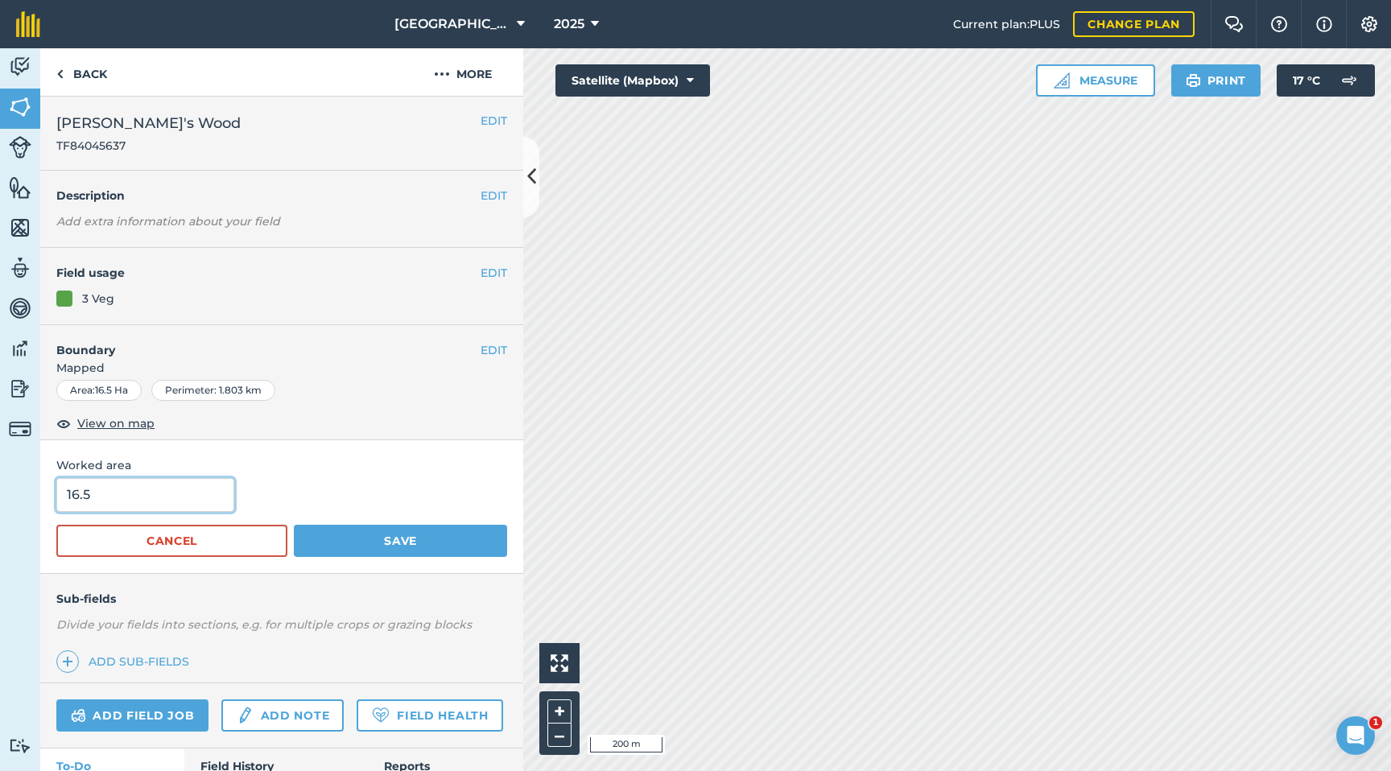
drag, startPoint x: 167, startPoint y: 493, endPoint x: 0, endPoint y: 492, distance: 167.4
click at [0, 492] on div "Activity Fields Livestock Features Maps Team Vehicles Data Reporting Billing Tu…" at bounding box center [695, 409] width 1391 height 723
type input "14.17"
click at [456, 533] on button "Save" at bounding box center [400, 541] width 213 height 32
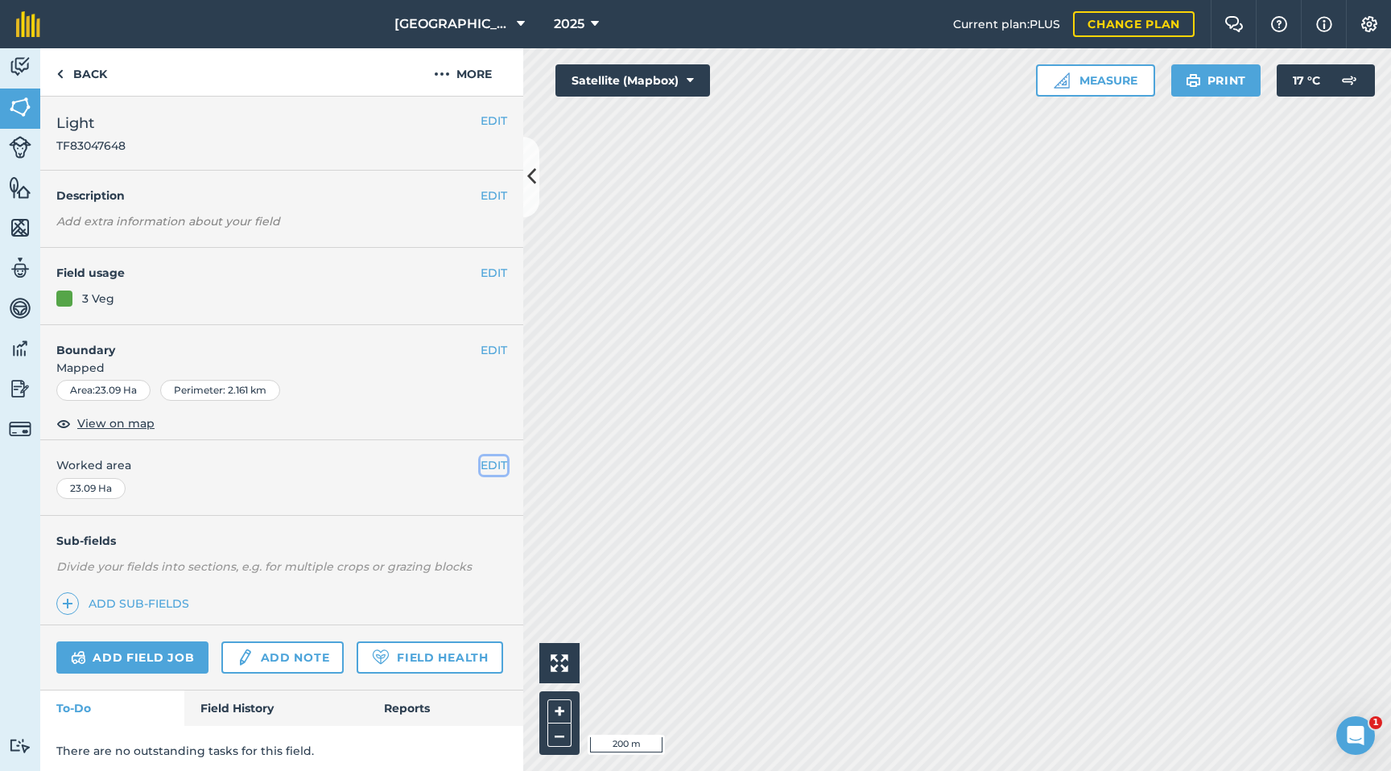
drag, startPoint x: 499, startPoint y: 460, endPoint x: 489, endPoint y: 468, distance: 13.2
click at [498, 460] on button "EDIT" at bounding box center [494, 465] width 27 height 18
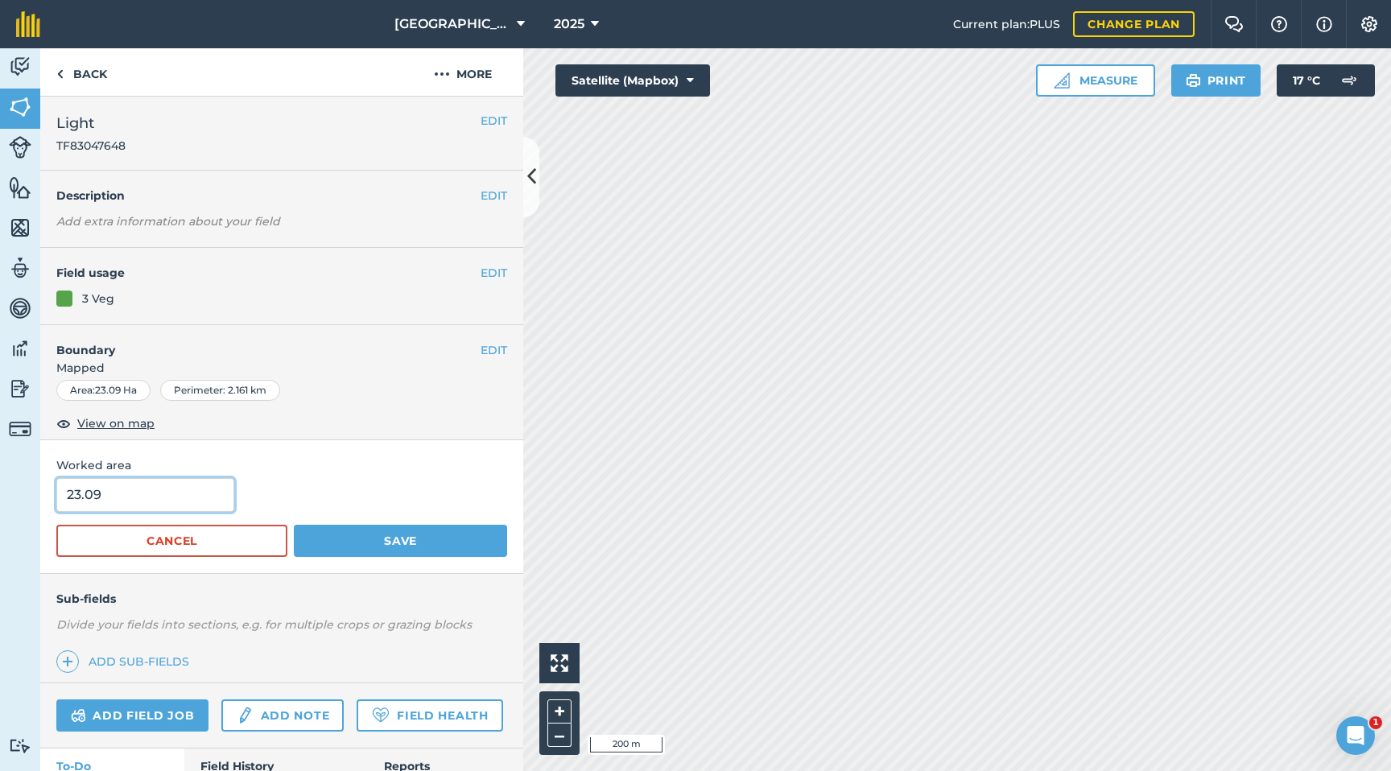
drag, startPoint x: 97, startPoint y: 504, endPoint x: 0, endPoint y: 501, distance: 97.5
click at [0, 501] on div "Activity Fields Livestock Features Maps Team Vehicles Data Reporting Billing Tu…" at bounding box center [695, 409] width 1391 height 723
type input "17.36"
click at [356, 530] on button "Save" at bounding box center [400, 541] width 213 height 32
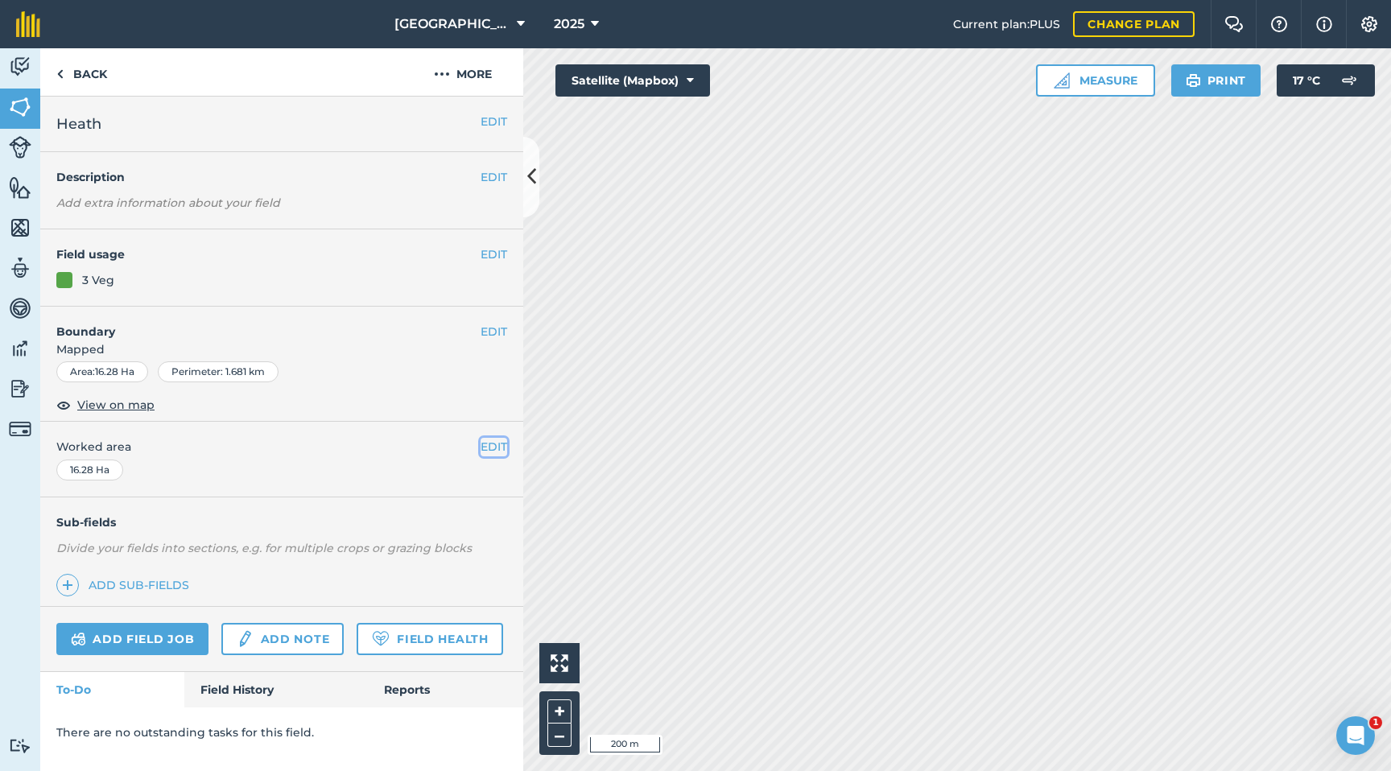
click at [493, 440] on button "EDIT" at bounding box center [494, 447] width 27 height 18
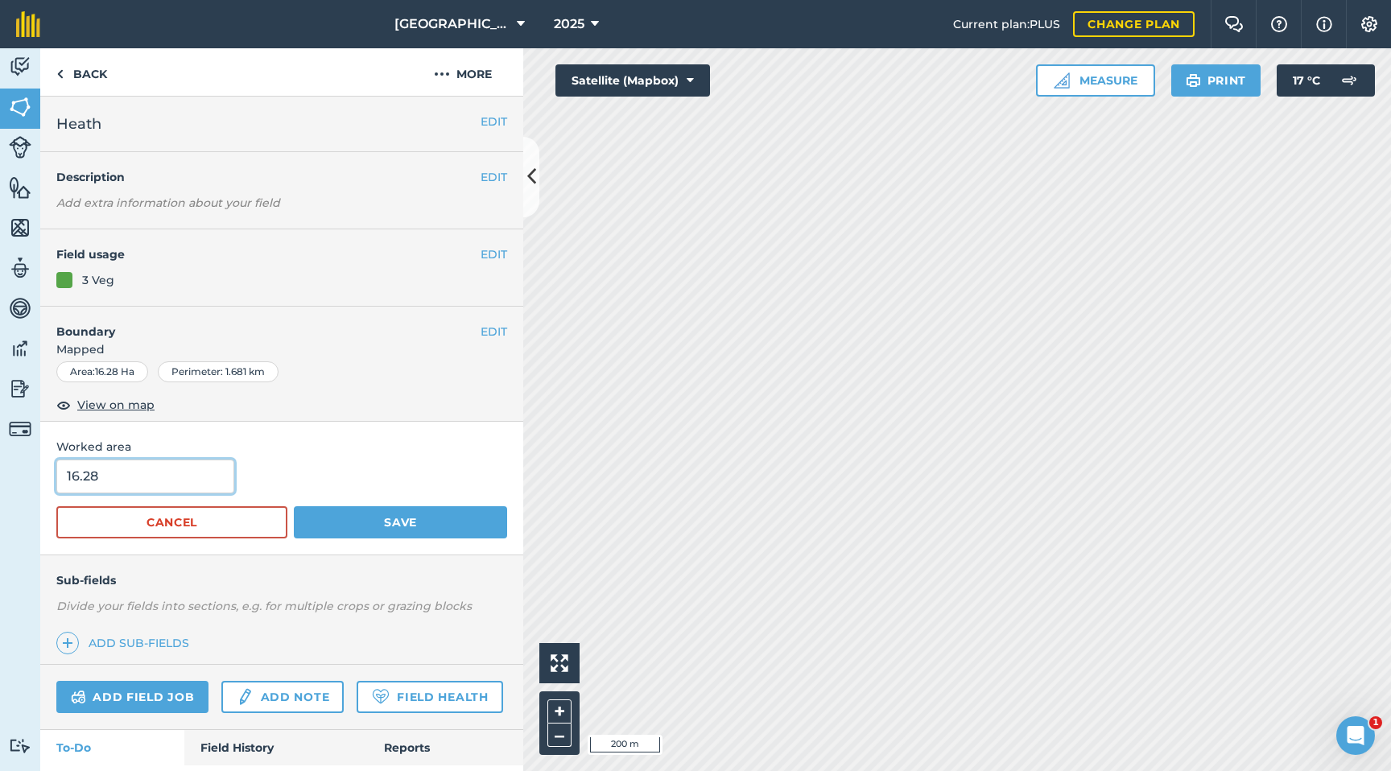
drag, startPoint x: 154, startPoint y: 478, endPoint x: 0, endPoint y: 468, distance: 154.0
click at [0, 468] on div "Activity Fields Livestock Features Maps Team Vehicles Data Reporting Billing Tu…" at bounding box center [695, 409] width 1391 height 723
type input "4"
type input "14.07"
drag, startPoint x: 319, startPoint y: 514, endPoint x: 331, endPoint y: 510, distance: 13.0
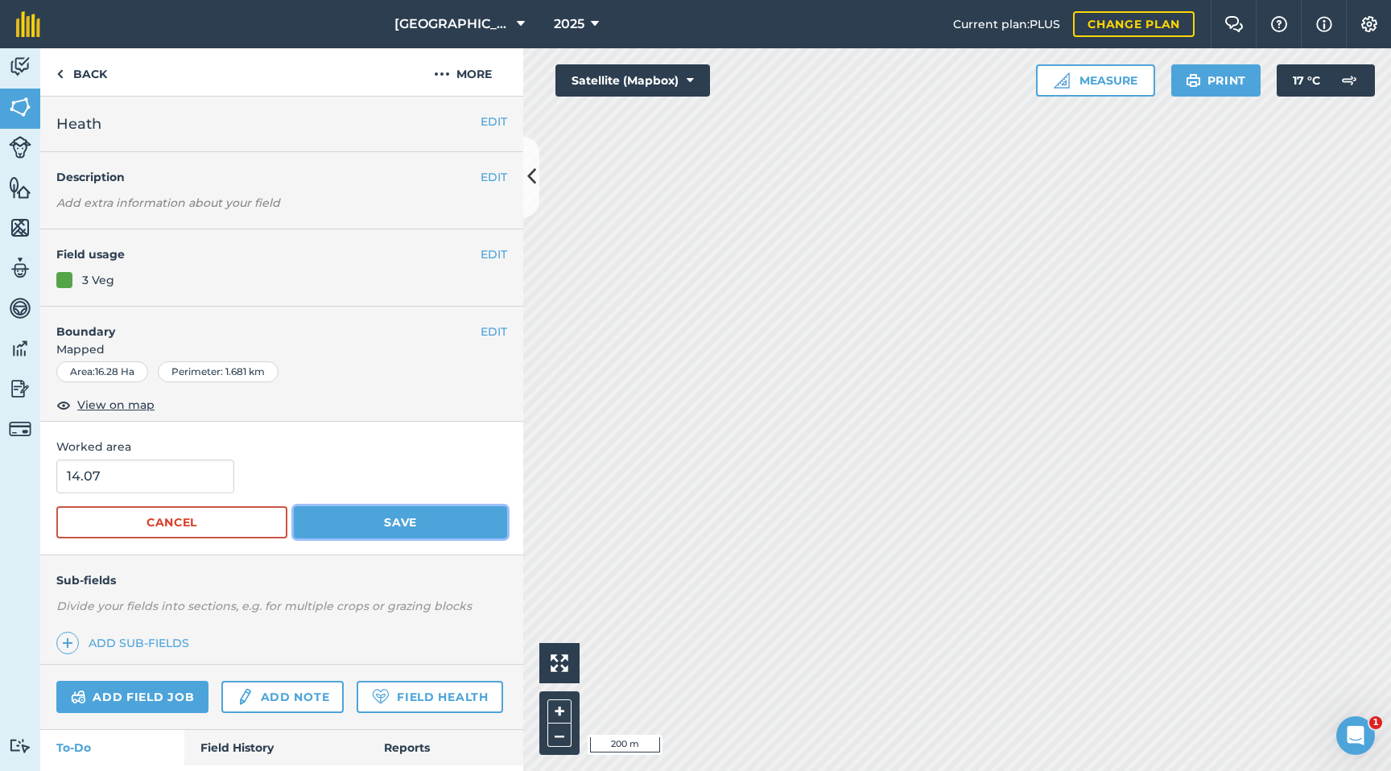
click at [319, 514] on button "Save" at bounding box center [400, 522] width 213 height 32
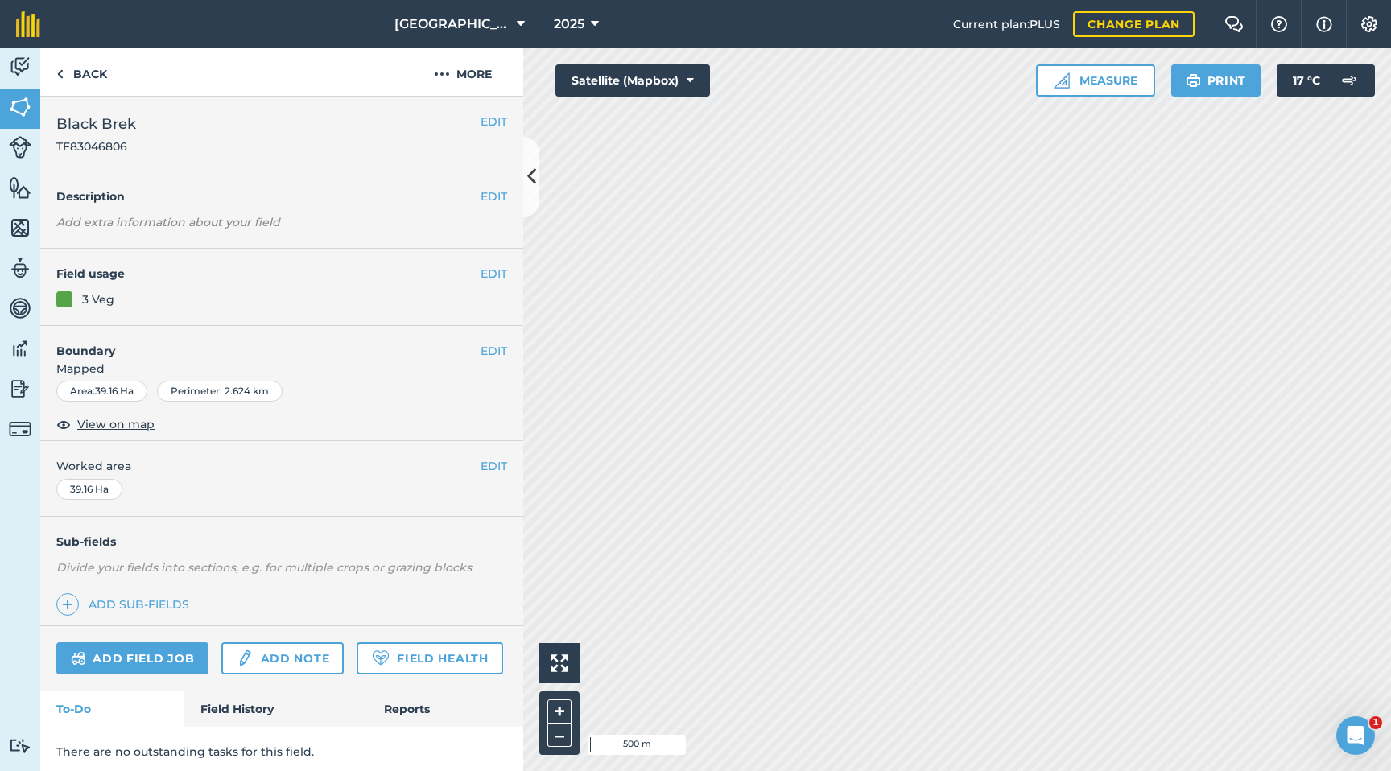
click at [479, 467] on span "Worked area" at bounding box center [281, 466] width 451 height 18
drag, startPoint x: 493, startPoint y: 463, endPoint x: 453, endPoint y: 460, distance: 40.3
click at [491, 463] on button "EDIT" at bounding box center [494, 466] width 27 height 18
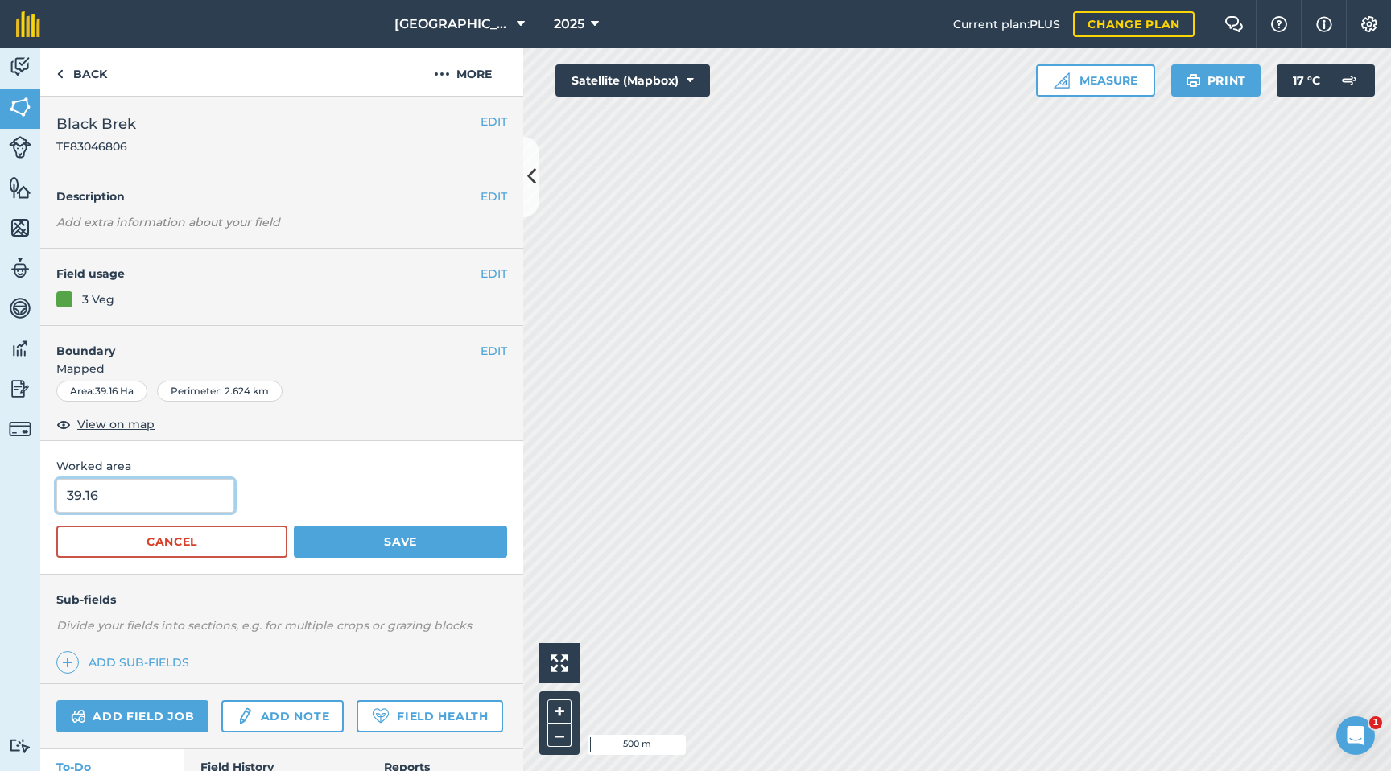
drag, startPoint x: 155, startPoint y: 498, endPoint x: 0, endPoint y: 494, distance: 155.4
click at [0, 494] on div "Activity Fields Livestock Features Maps Team Vehicles Data Reporting Billing Tu…" at bounding box center [695, 409] width 1391 height 723
type input "30.74"
drag, startPoint x: 373, startPoint y: 540, endPoint x: 411, endPoint y: 543, distance: 37.9
click at [373, 540] on button "Save" at bounding box center [400, 542] width 213 height 32
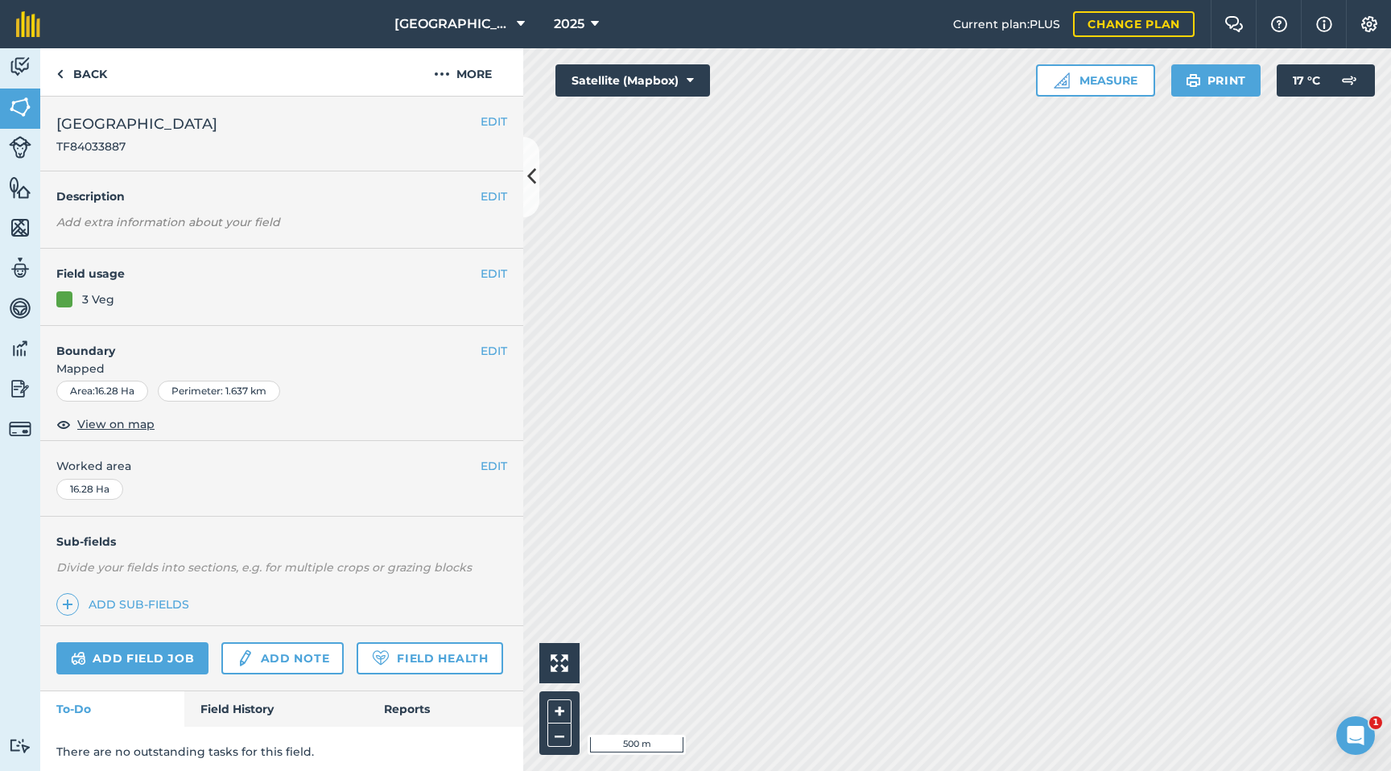
click at [511, 465] on div "EDIT Worked area 16.28 Ha" at bounding box center [281, 478] width 483 height 75
click at [488, 465] on button "EDIT" at bounding box center [494, 466] width 27 height 18
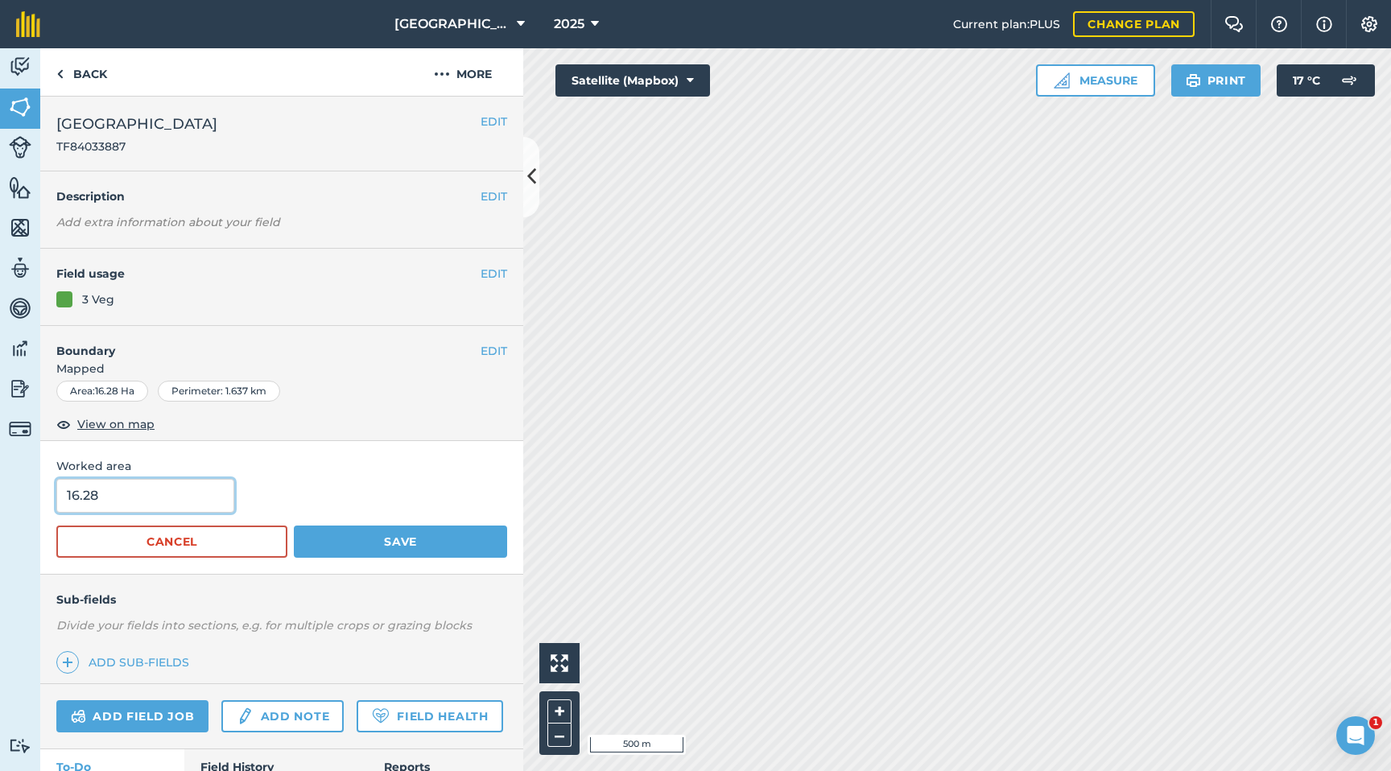
drag, startPoint x: 157, startPoint y: 497, endPoint x: 0, endPoint y: 502, distance: 157.1
click at [0, 502] on div "Activity Fields Livestock Features Maps Team Vehicles Data Reporting Billing Tu…" at bounding box center [695, 409] width 1391 height 723
type input "15.37"
click at [357, 533] on button "Save" at bounding box center [400, 542] width 213 height 32
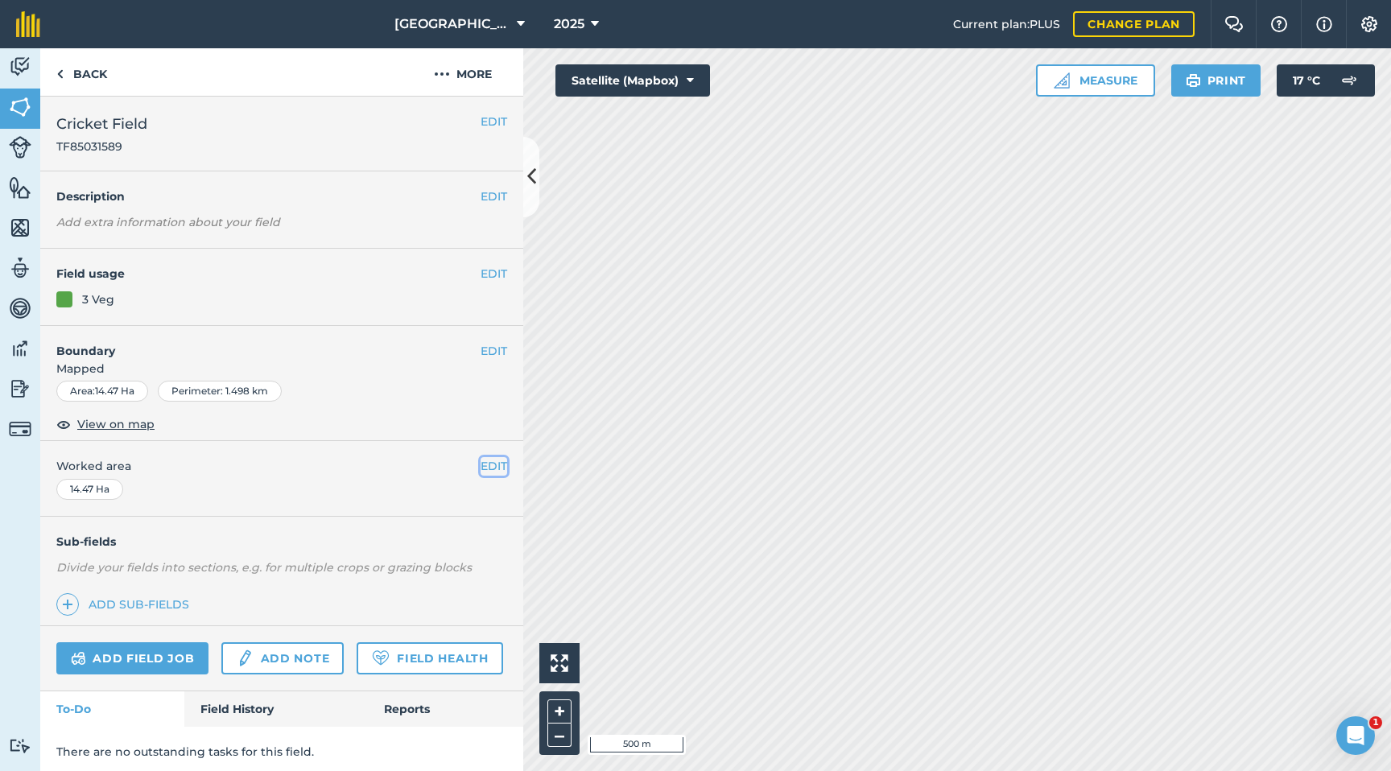
click at [489, 468] on button "EDIT" at bounding box center [494, 466] width 27 height 18
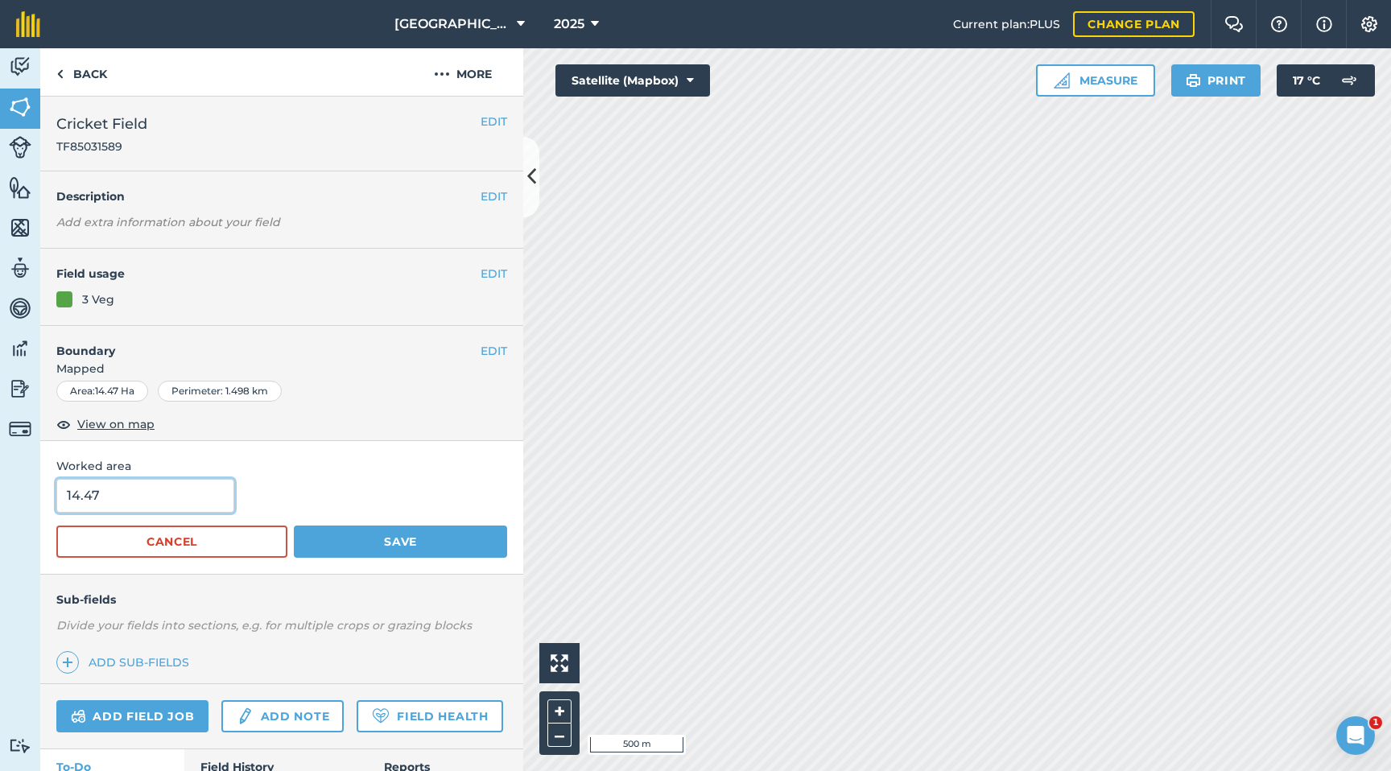
drag, startPoint x: 158, startPoint y: 499, endPoint x: 0, endPoint y: 499, distance: 157.8
click at [0, 499] on div "Activity Fields Livestock Features Maps Team Vehicles Data Reporting Billing Tu…" at bounding box center [695, 409] width 1391 height 723
type input "11.22"
click at [390, 544] on button "Save" at bounding box center [400, 542] width 213 height 32
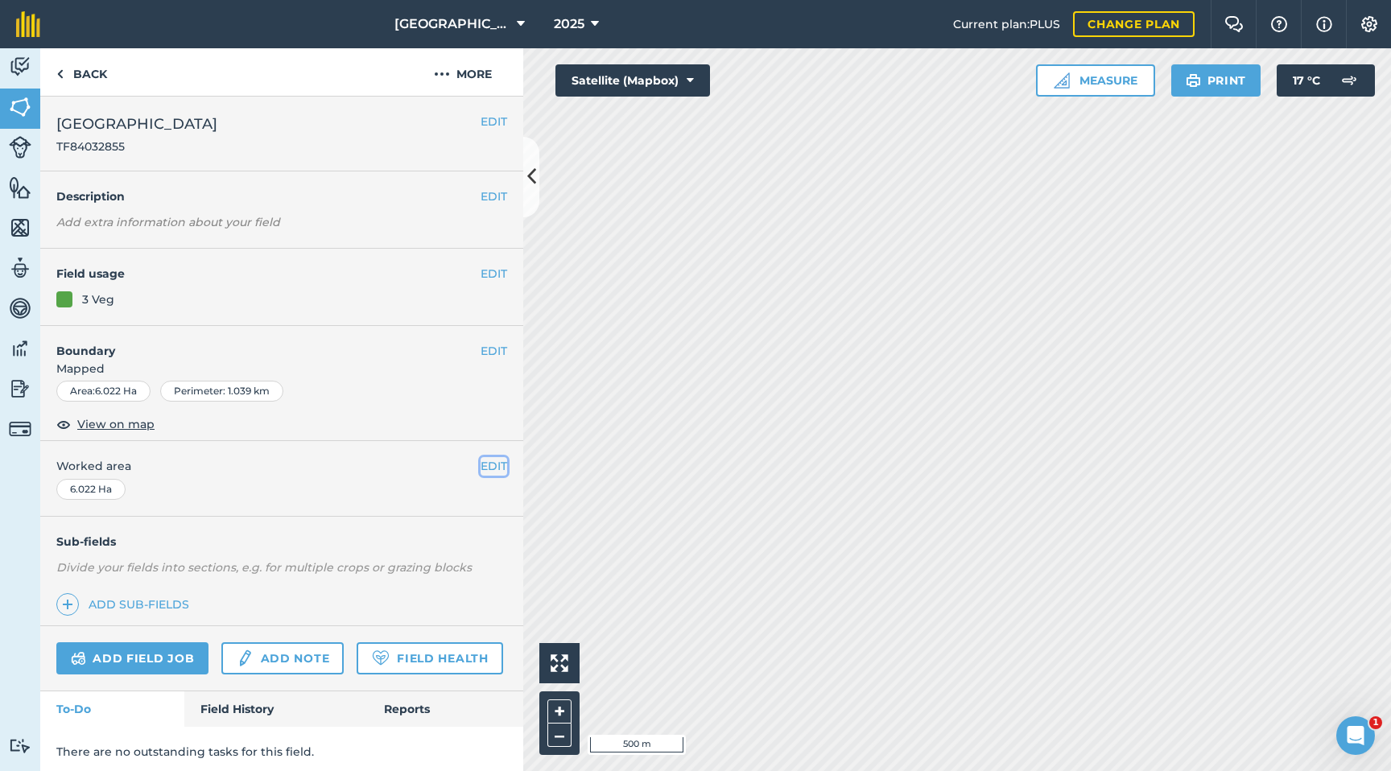
click at [487, 470] on button "EDIT" at bounding box center [494, 466] width 27 height 18
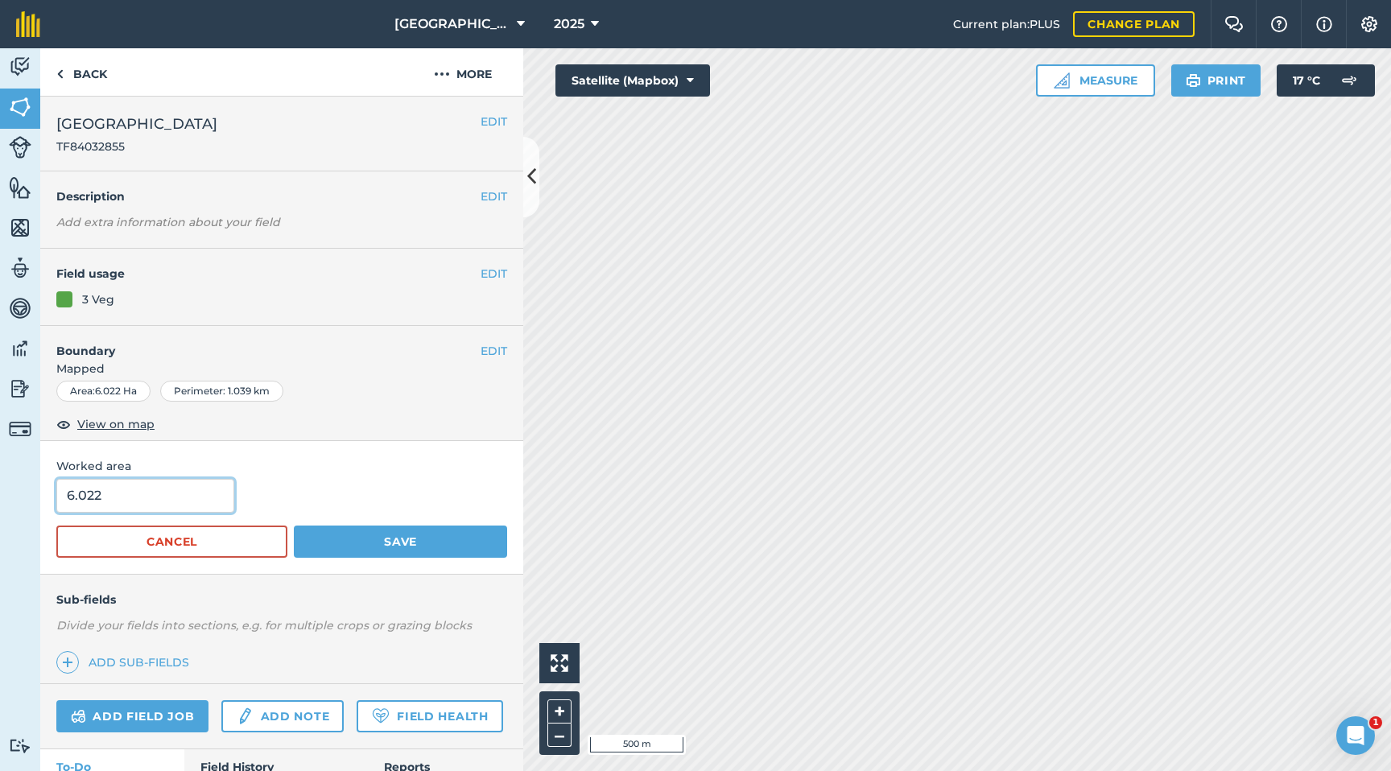
drag, startPoint x: 171, startPoint y: 499, endPoint x: 0, endPoint y: 493, distance: 171.5
click at [0, 493] on div "Activity Fields Livestock Features Maps Team Vehicles Data Reporting Billing Tu…" at bounding box center [695, 409] width 1391 height 723
type input "5.14"
click at [324, 547] on button "Save" at bounding box center [400, 542] width 213 height 32
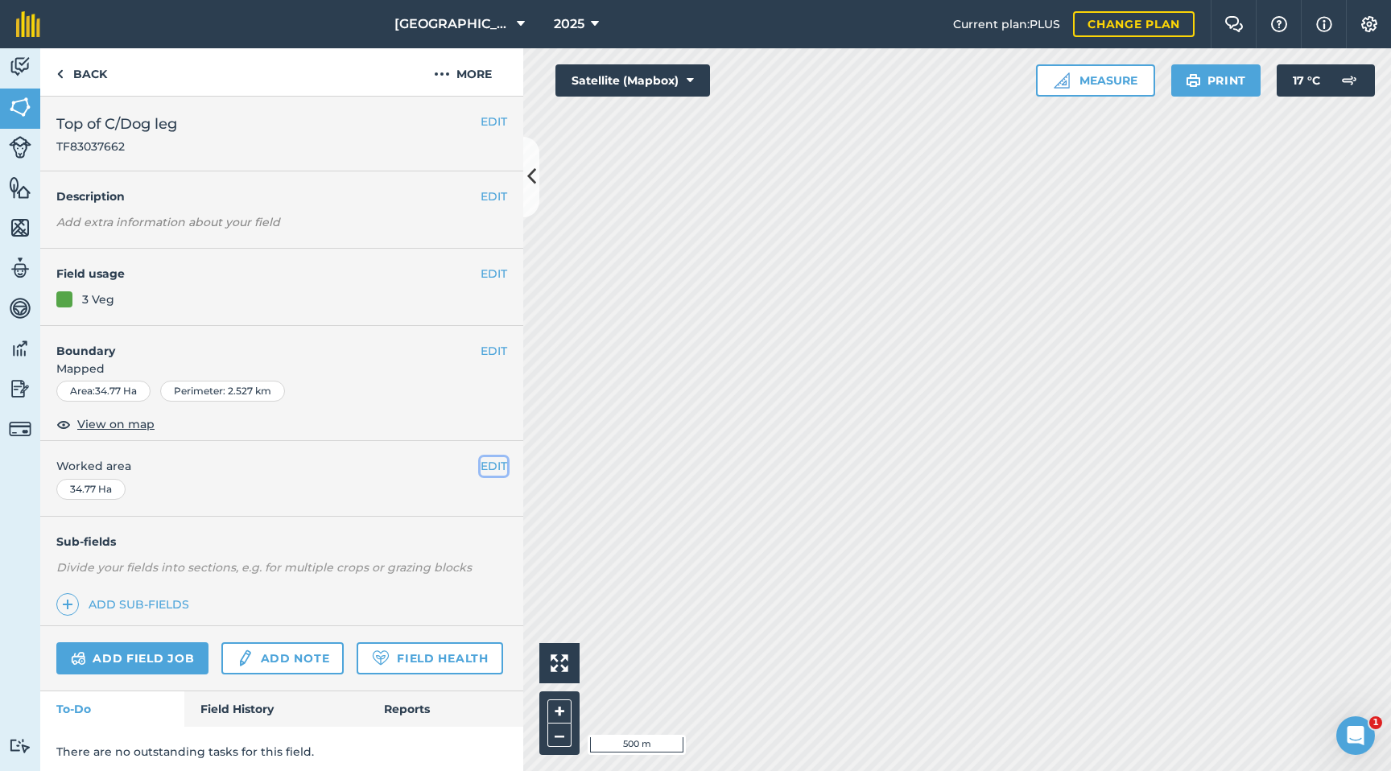
click at [481, 460] on button "EDIT" at bounding box center [494, 466] width 27 height 18
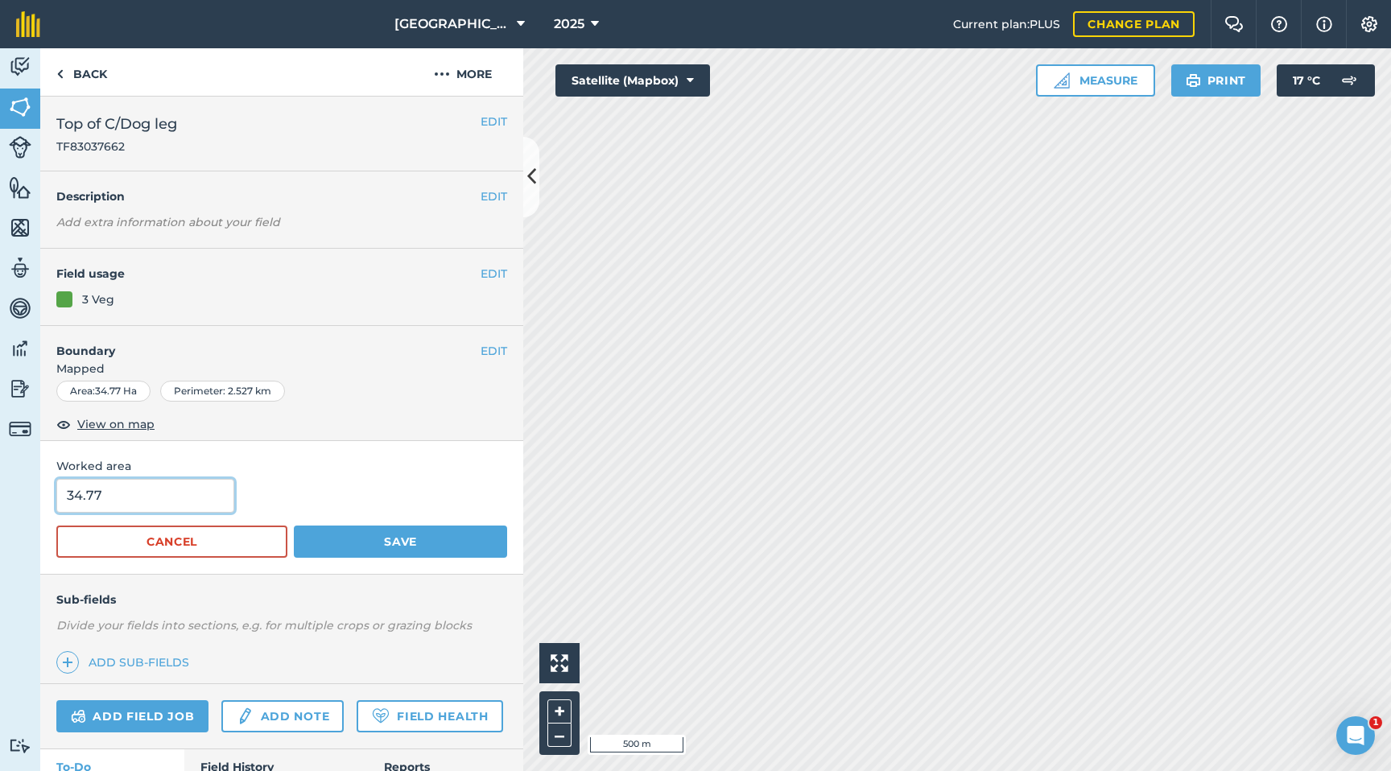
drag, startPoint x: 116, startPoint y: 497, endPoint x: 0, endPoint y: 488, distance: 116.3
click at [0, 488] on div "Activity Fields Livestock Features Maps Team Vehicles Data Reporting Billing Tu…" at bounding box center [695, 409] width 1391 height 723
type input "26.52"
click at [331, 539] on button "Save" at bounding box center [400, 542] width 213 height 32
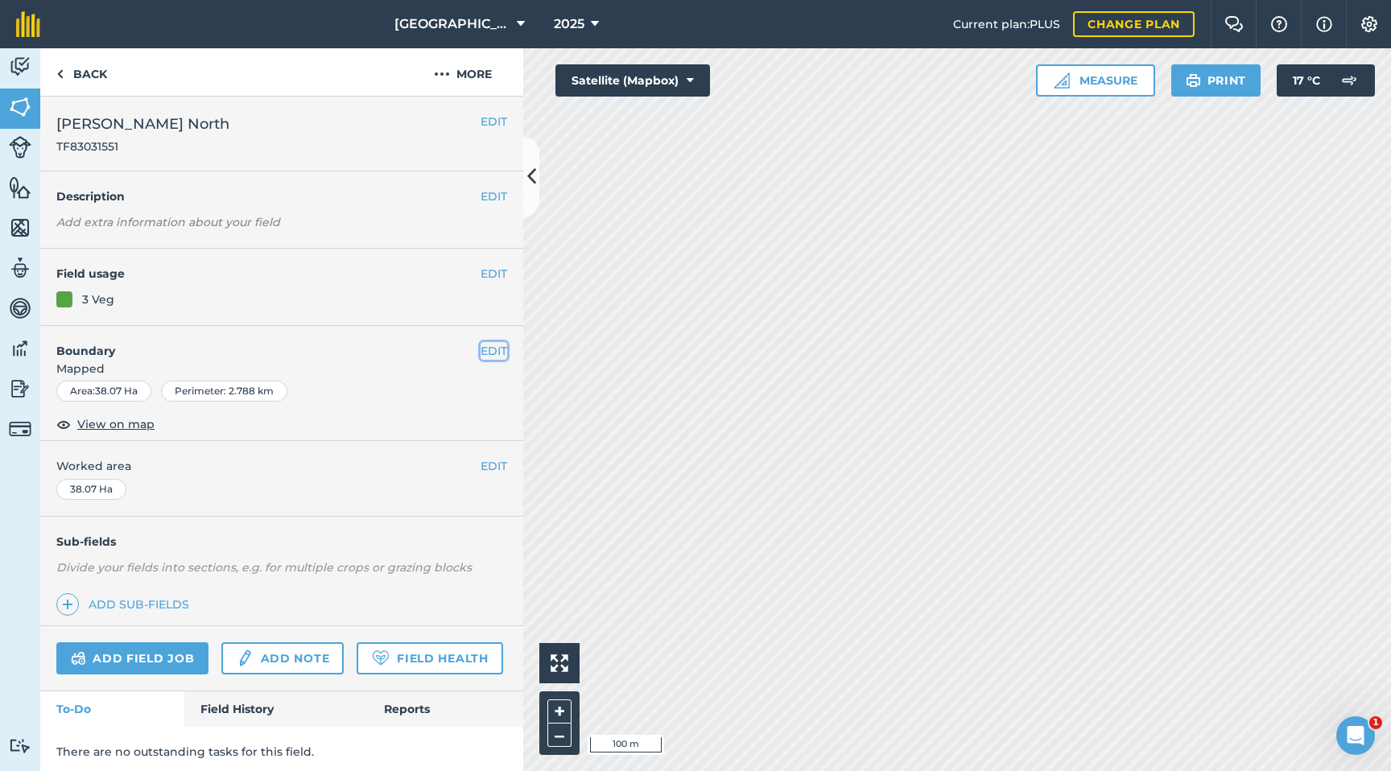
click at [495, 348] on button "EDIT" at bounding box center [494, 351] width 27 height 18
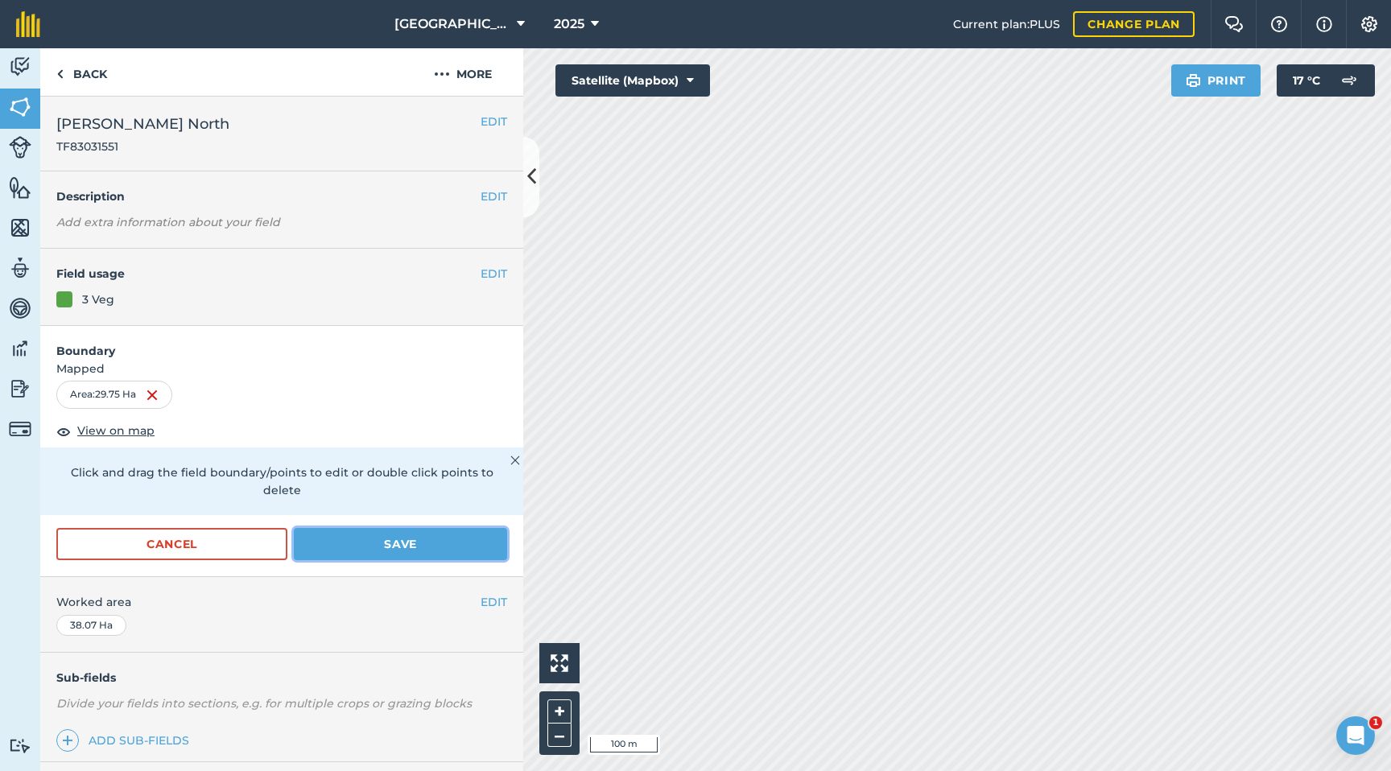
click at [411, 528] on button "Save" at bounding box center [400, 544] width 213 height 32
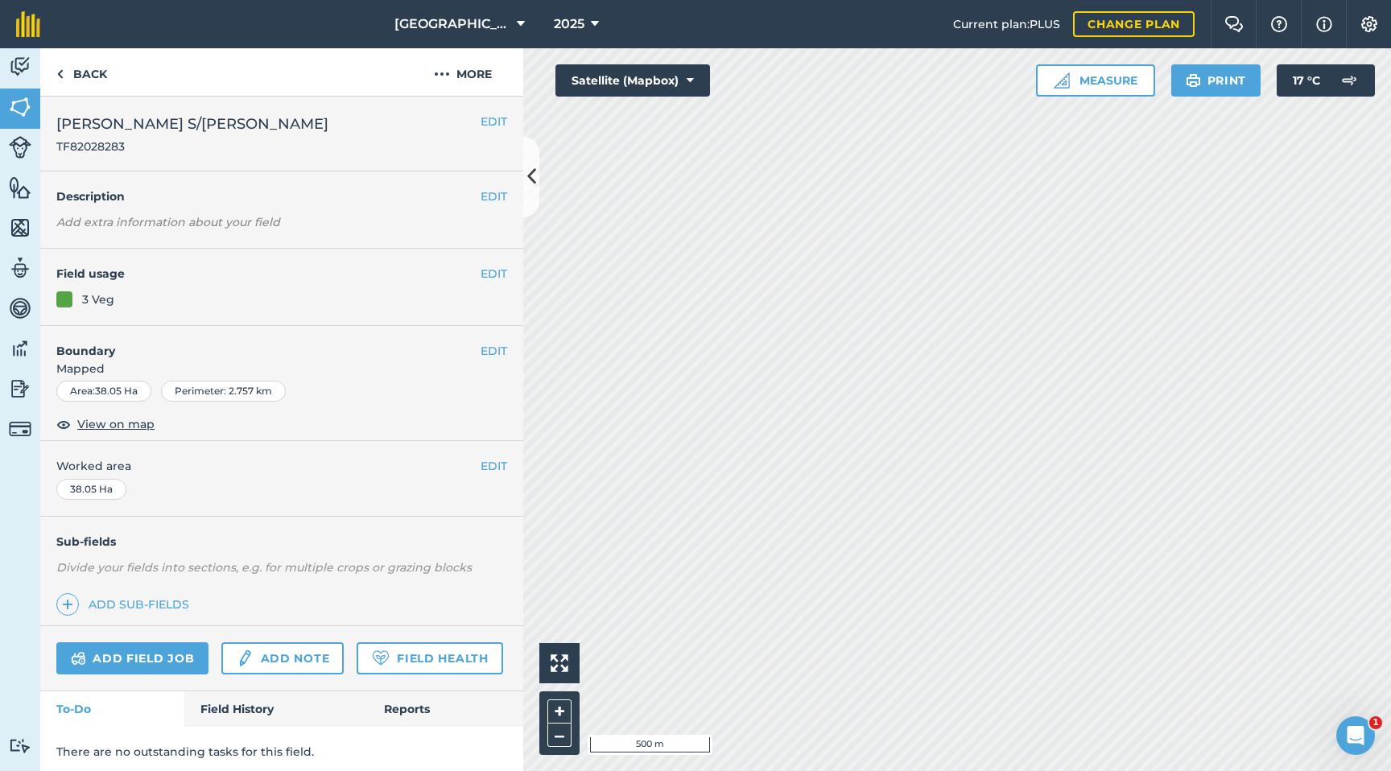
scroll to position [6, 0]
click at [490, 346] on button "EDIT" at bounding box center [494, 351] width 27 height 18
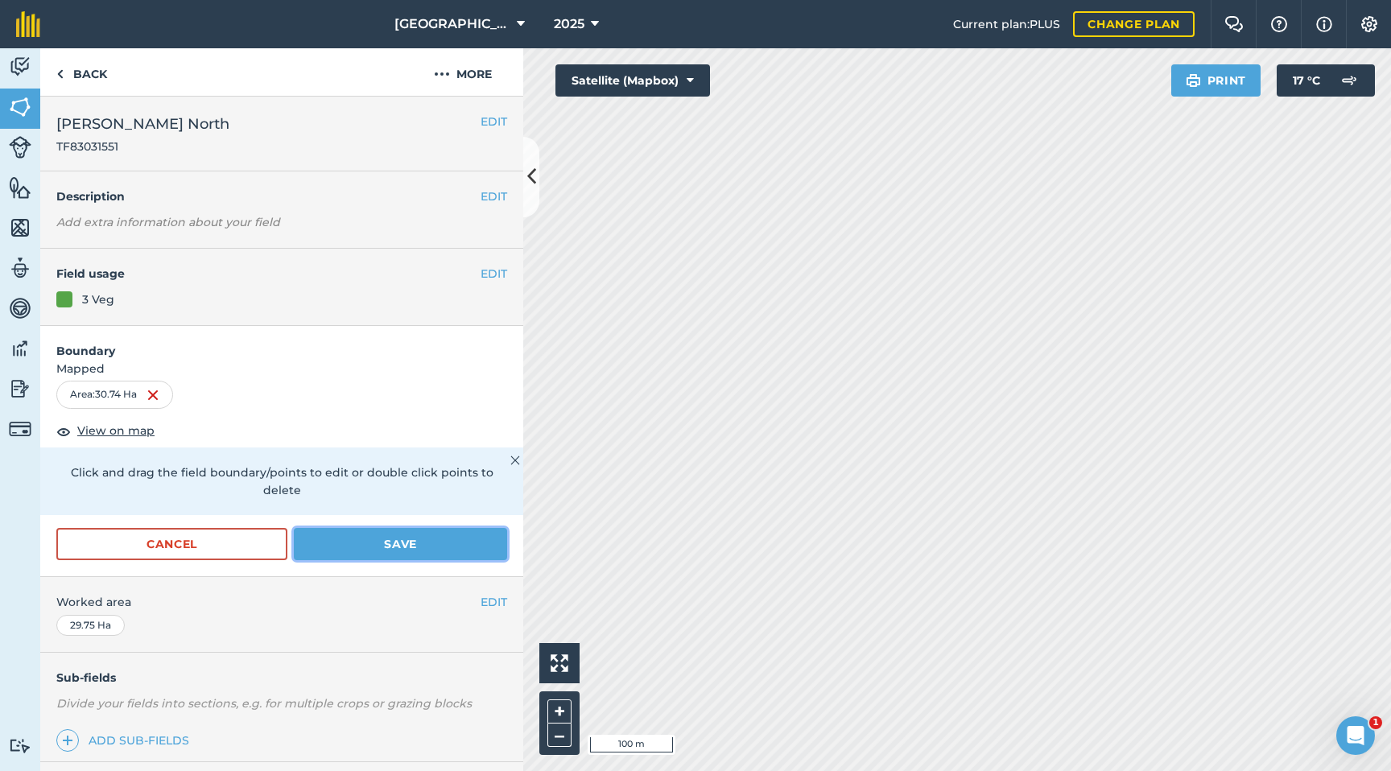
click at [363, 532] on button "Save" at bounding box center [400, 544] width 213 height 32
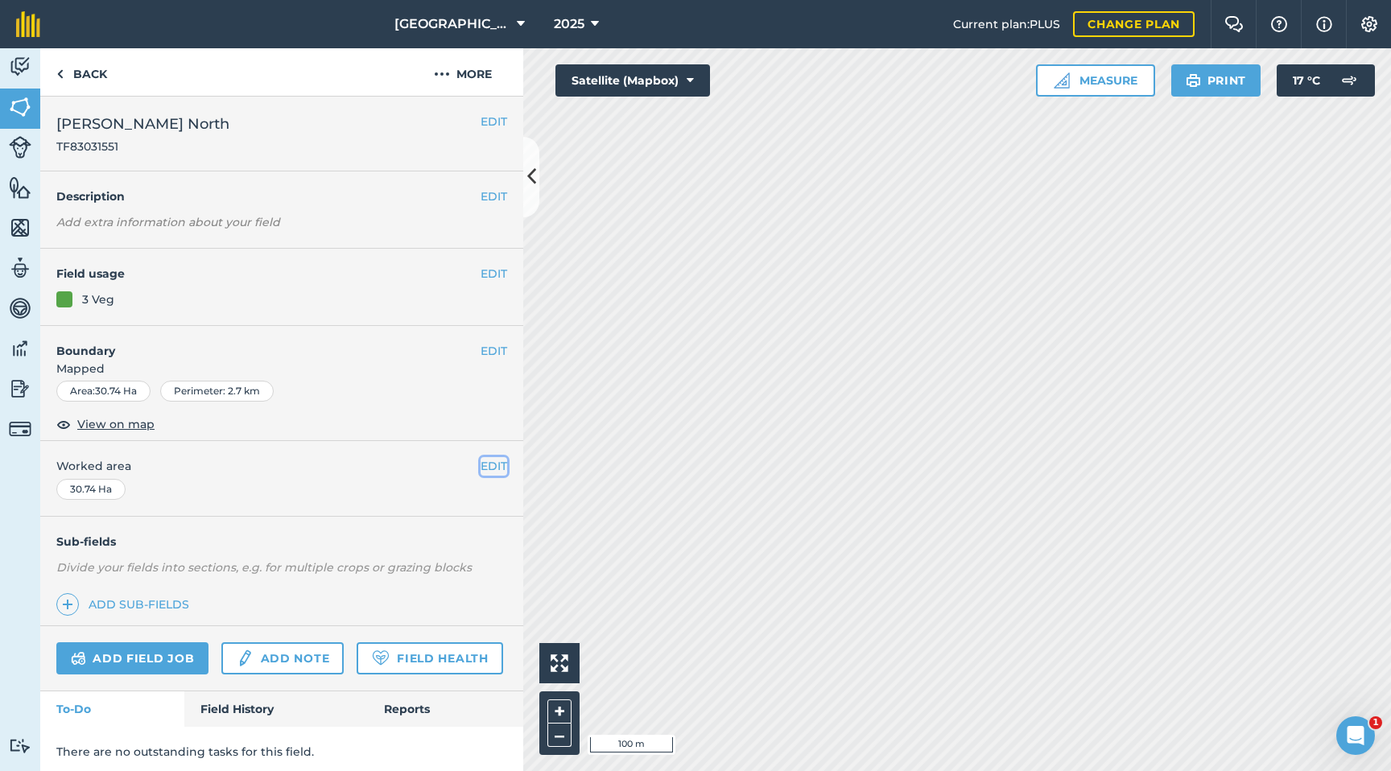
click at [491, 465] on button "EDIT" at bounding box center [494, 466] width 27 height 18
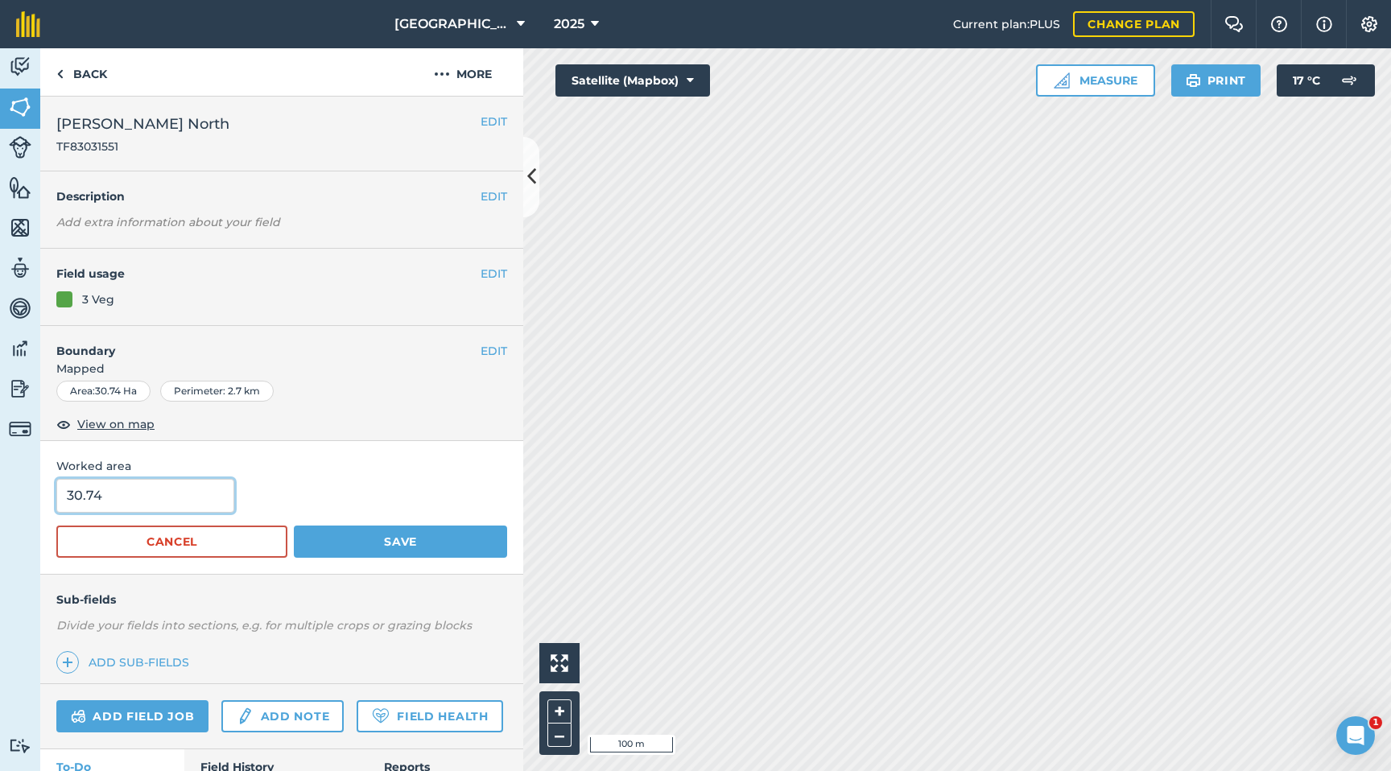
drag, startPoint x: 76, startPoint y: 495, endPoint x: 42, endPoint y: 494, distance: 33.8
click at [42, 494] on div "Worked area 30.74 Cancel Save" at bounding box center [281, 507] width 483 height 133
type input "31.09"
click at [378, 544] on button "Save" at bounding box center [400, 542] width 213 height 32
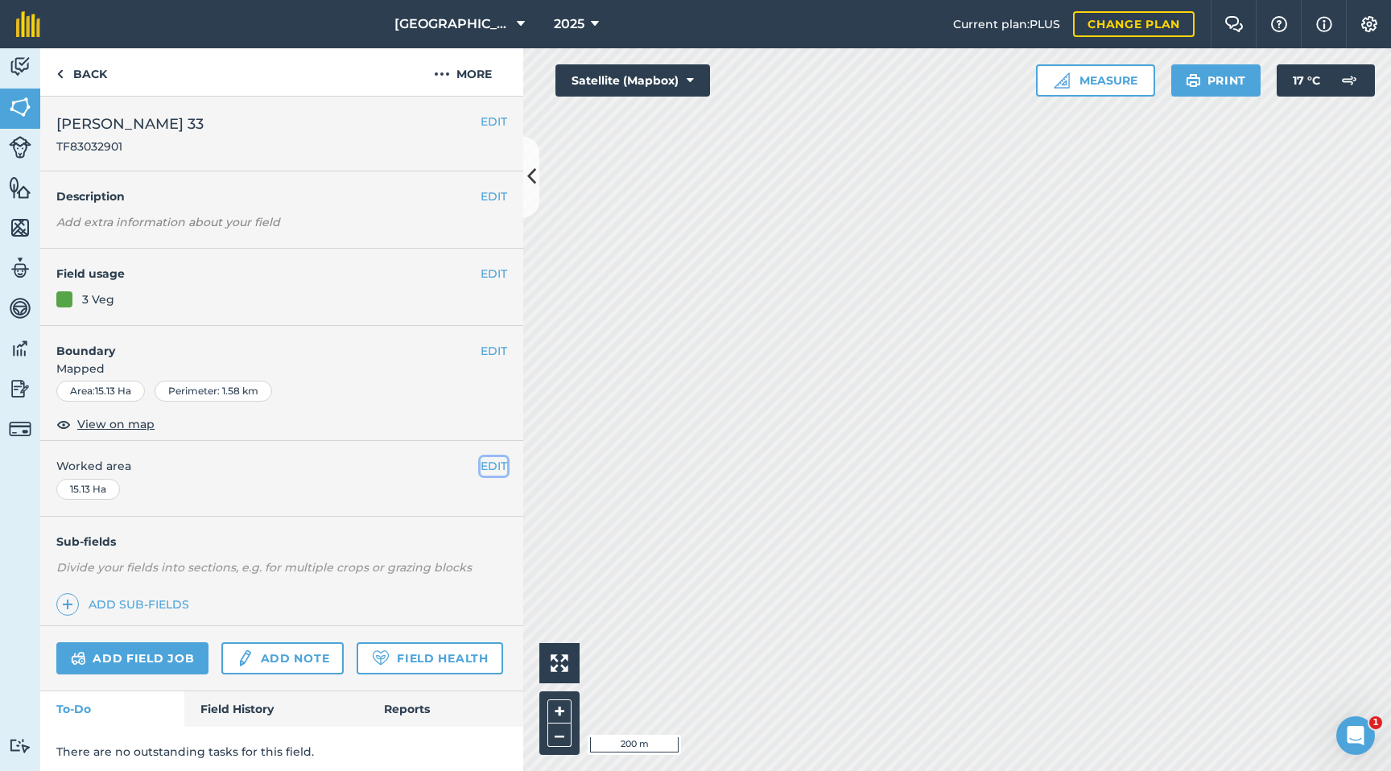
drag, startPoint x: 490, startPoint y: 464, endPoint x: 481, endPoint y: 464, distance: 8.9
click at [489, 464] on button "EDIT" at bounding box center [494, 466] width 27 height 18
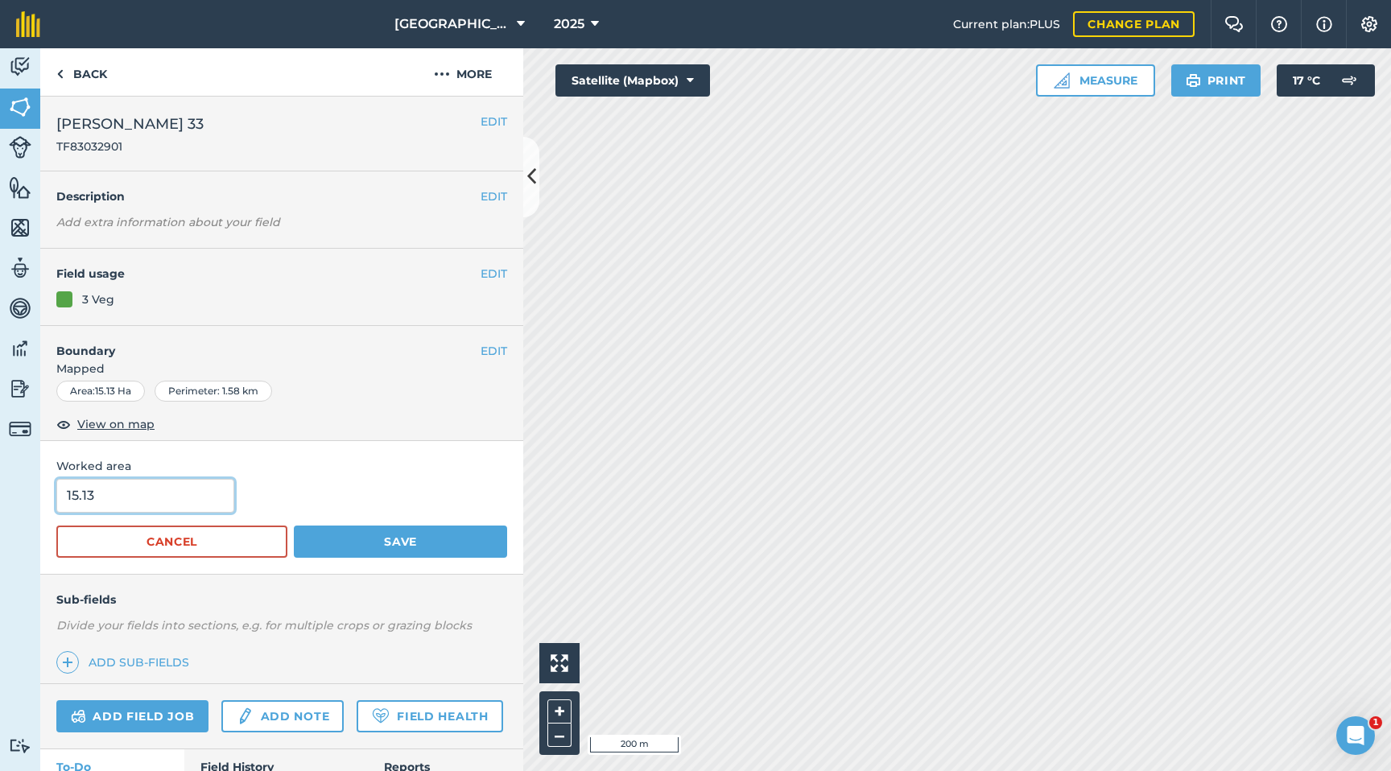
drag, startPoint x: 160, startPoint y: 494, endPoint x: 0, endPoint y: 488, distance: 160.3
click at [0, 488] on div "Activity Fields Livestock Features Maps Team Vehicles Data Reporting Billing Tu…" at bounding box center [695, 409] width 1391 height 723
type input "13.74"
click at [386, 543] on button "Save" at bounding box center [400, 542] width 213 height 32
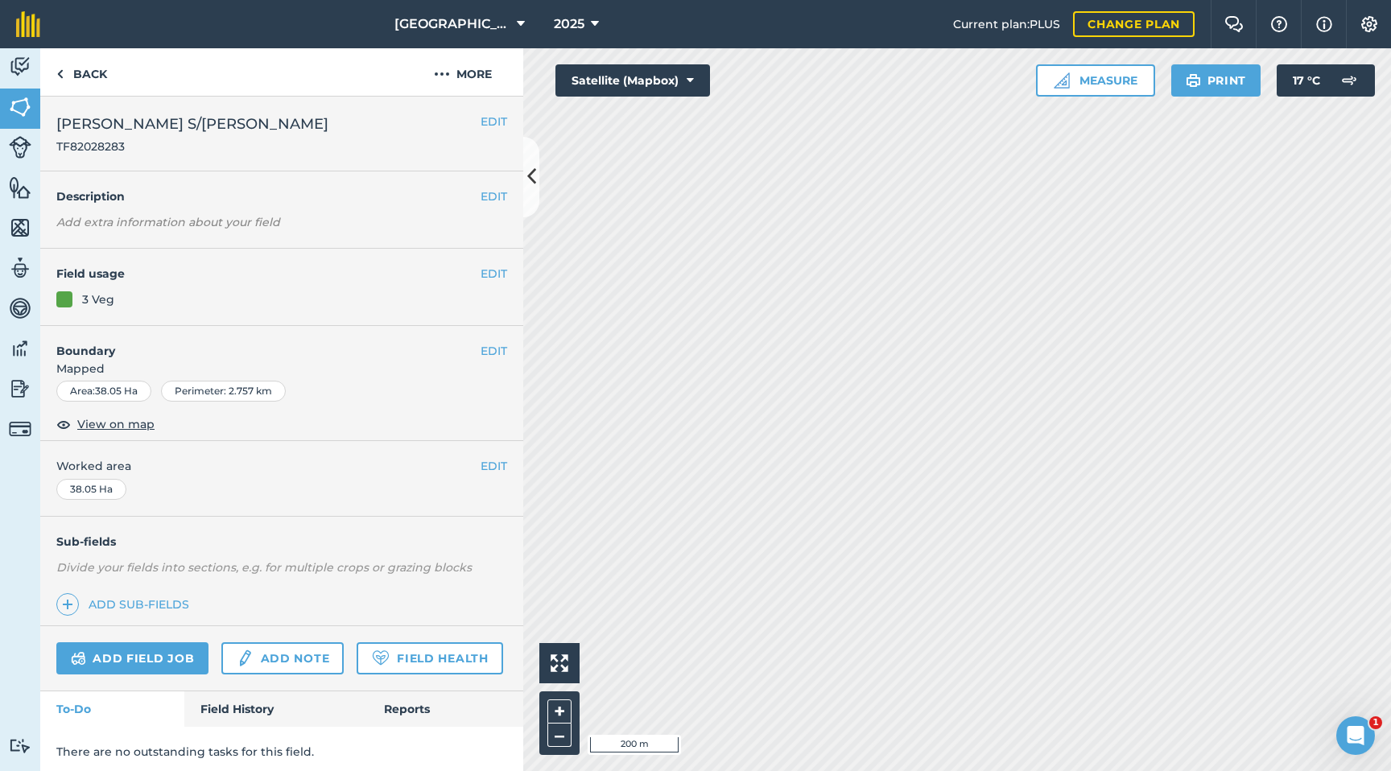
scroll to position [6, 0]
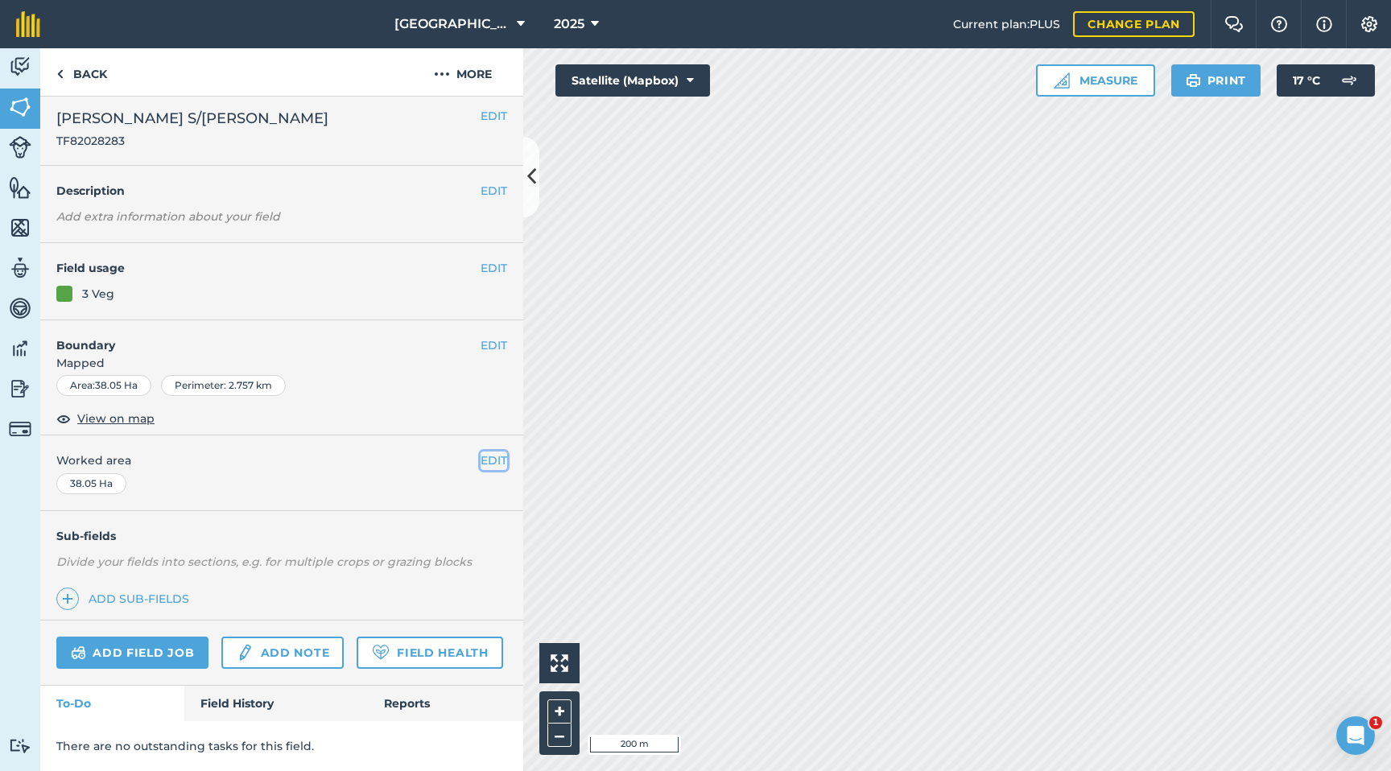
click at [485, 453] on button "EDIT" at bounding box center [494, 461] width 27 height 18
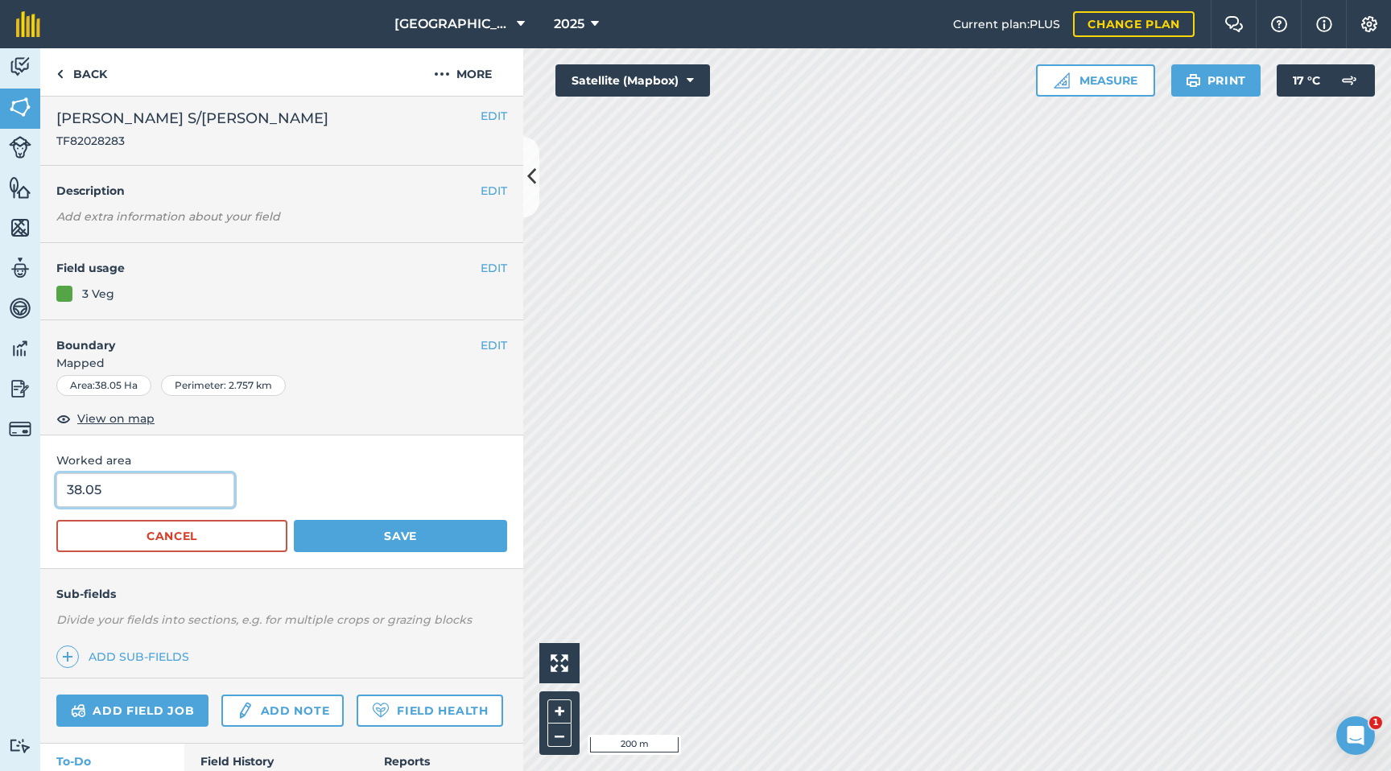
drag, startPoint x: 106, startPoint y: 495, endPoint x: 21, endPoint y: 494, distance: 85.3
click at [21, 494] on div "Activity Fields Livestock Features Maps Team Vehicles Data Reporting Billing Tu…" at bounding box center [695, 409] width 1391 height 723
type input "28.78"
drag, startPoint x: 426, startPoint y: 539, endPoint x: 449, endPoint y: 541, distance: 23.5
click at [427, 539] on button "Save" at bounding box center [400, 536] width 213 height 32
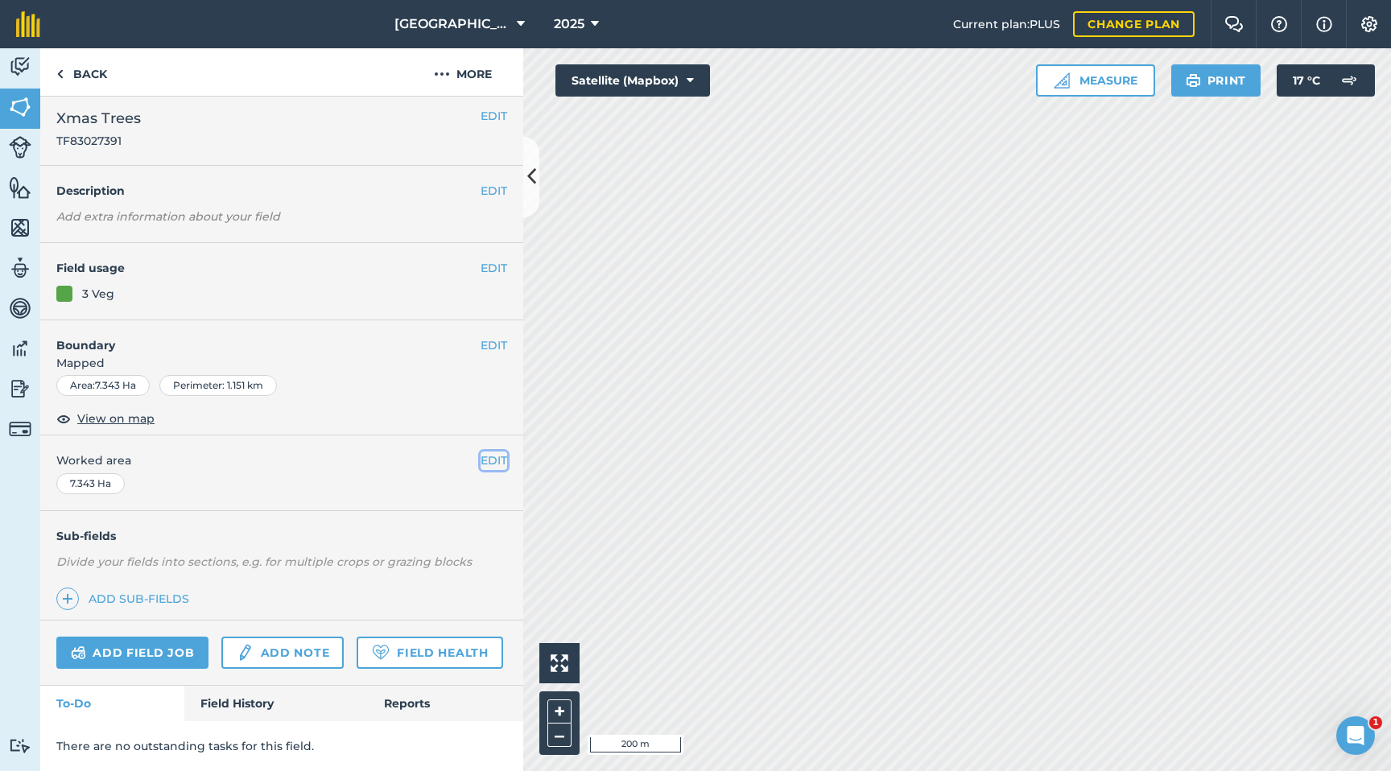
click at [491, 456] on button "EDIT" at bounding box center [494, 461] width 27 height 18
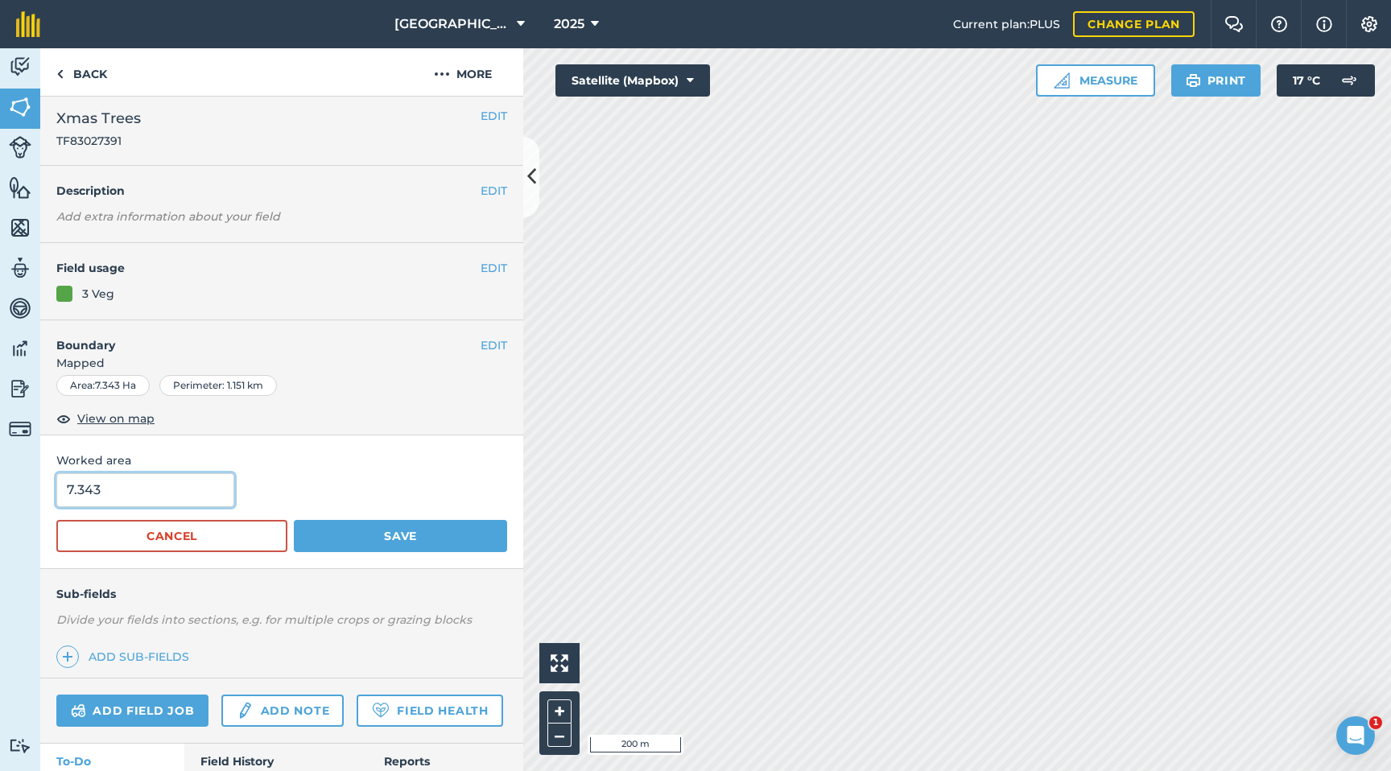
drag, startPoint x: 180, startPoint y: 489, endPoint x: 0, endPoint y: 491, distance: 180.3
click at [0, 491] on div "Activity Fields Livestock Features Maps Team Vehicles Data Reporting Billing Tu…" at bounding box center [695, 409] width 1391 height 723
type input "4.98"
click at [332, 534] on button "Save" at bounding box center [400, 536] width 213 height 32
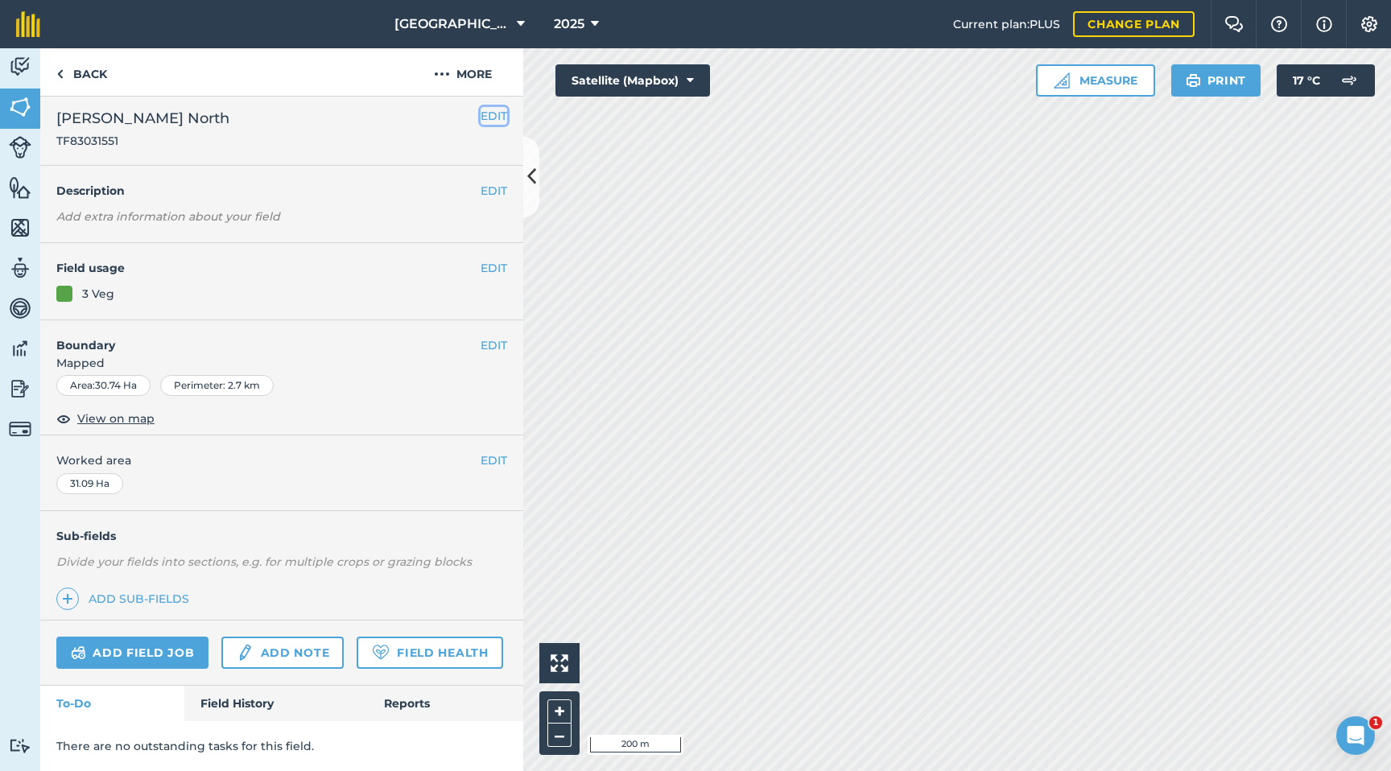
click at [492, 113] on button "EDIT" at bounding box center [494, 116] width 27 height 18
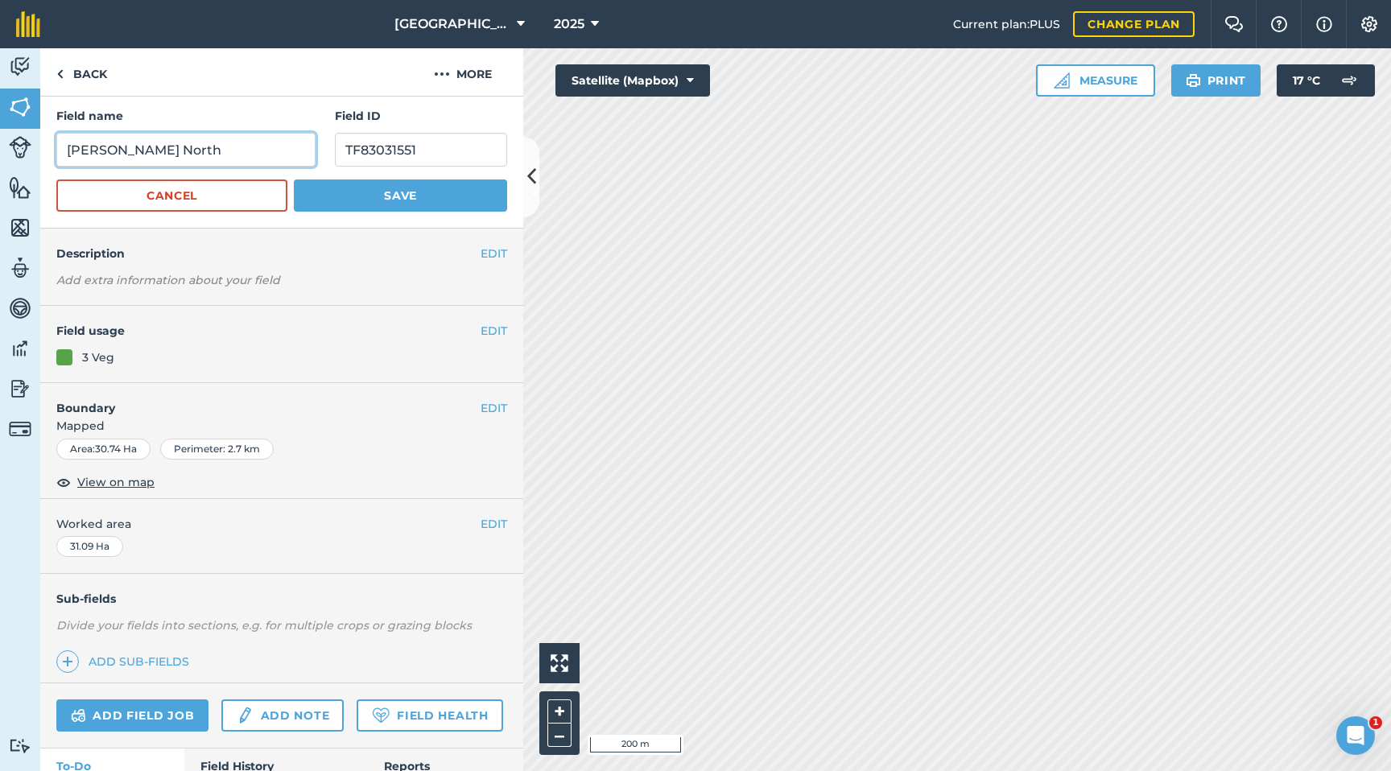
drag, startPoint x: 175, startPoint y: 151, endPoint x: 0, endPoint y: 144, distance: 174.8
click at [0, 144] on div "Activity Fields Livestock Features Maps Team Vehicles Data Reporting Billing Tu…" at bounding box center [695, 409] width 1391 height 723
type input "Dummy"
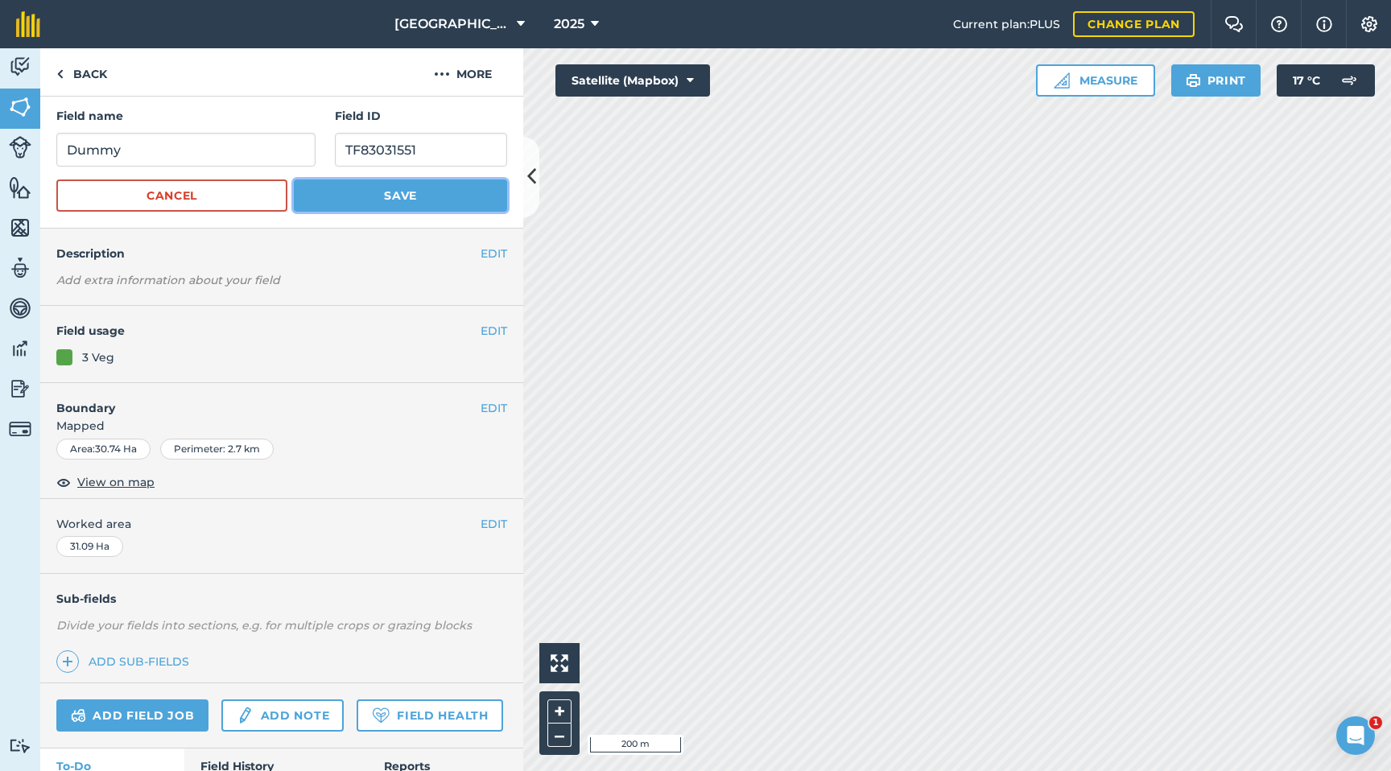
click at [431, 192] on button "Save" at bounding box center [400, 196] width 213 height 32
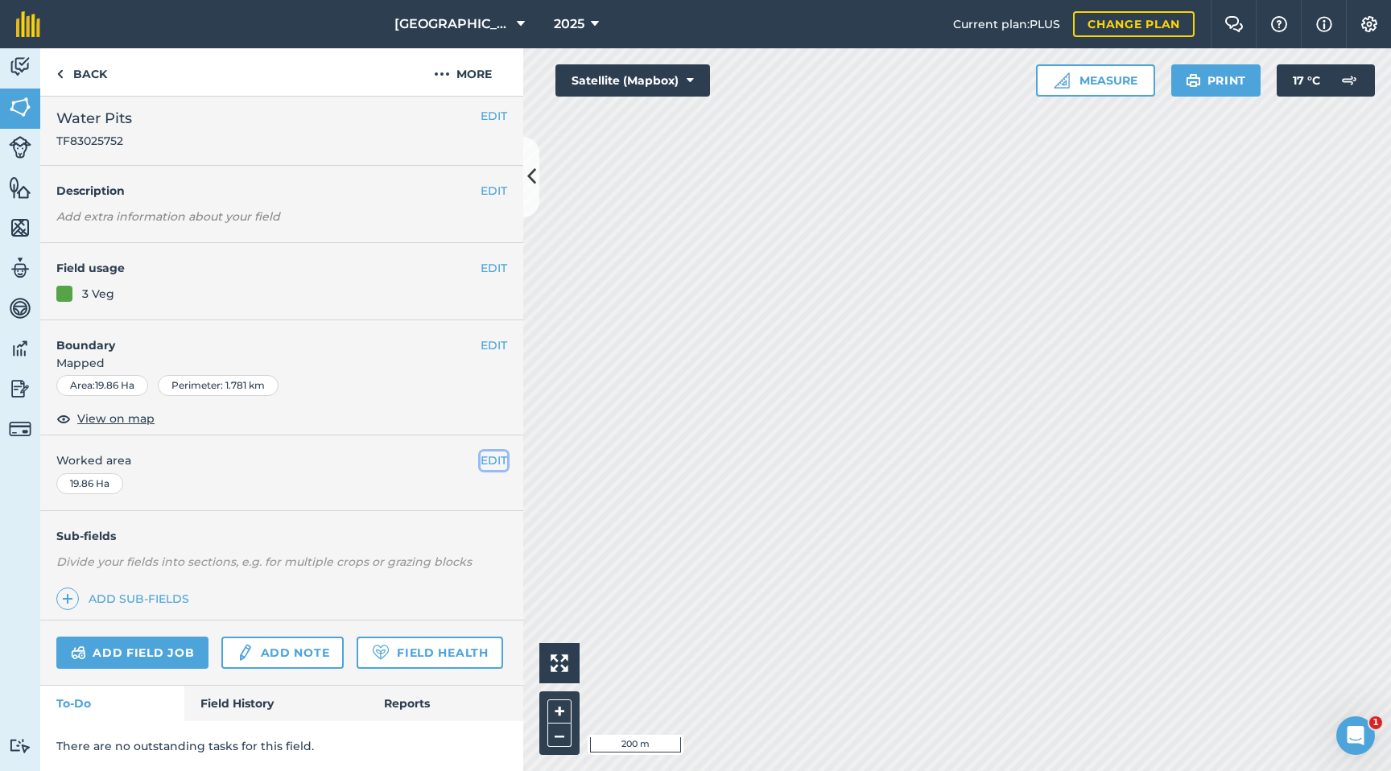
drag, startPoint x: 491, startPoint y: 462, endPoint x: 468, endPoint y: 469, distance: 24.4
click at [490, 462] on button "EDIT" at bounding box center [494, 461] width 27 height 18
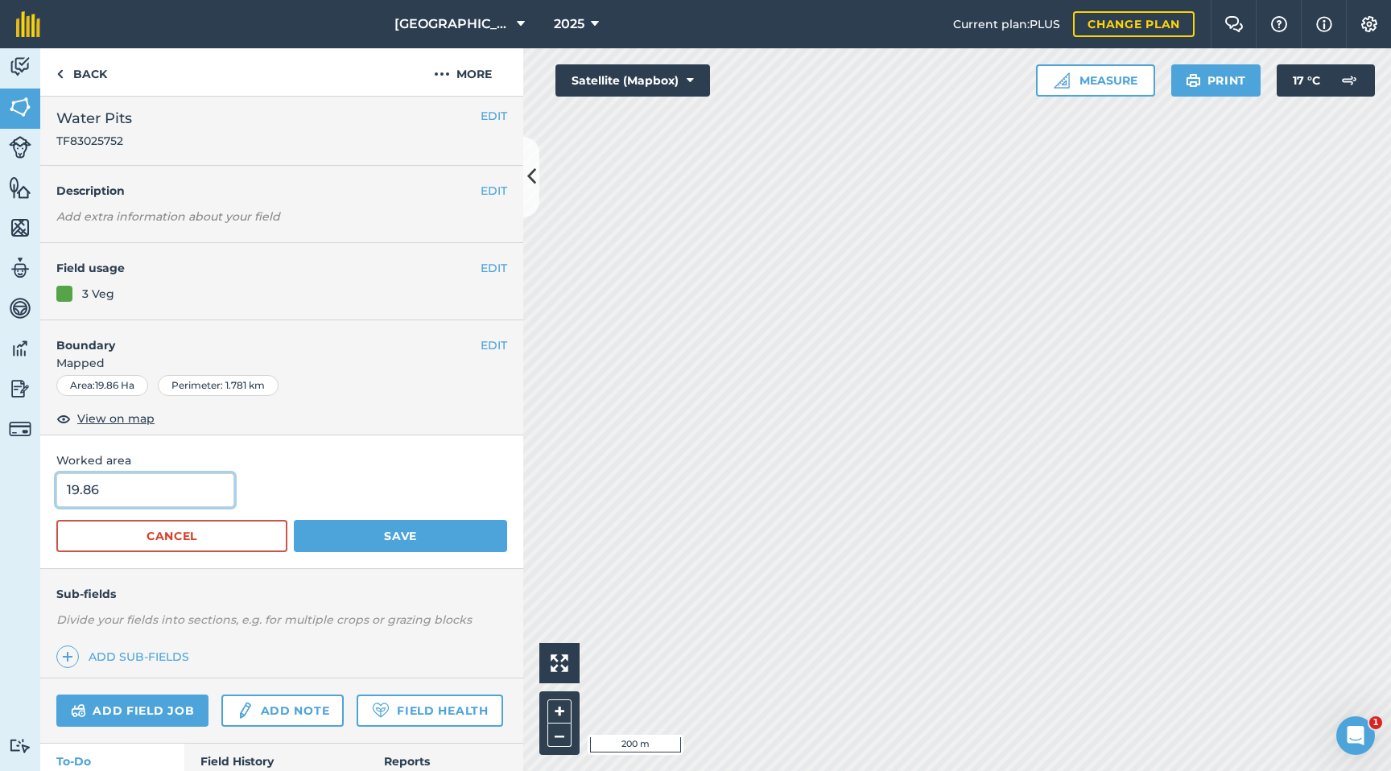
drag, startPoint x: 147, startPoint y: 498, endPoint x: 20, endPoint y: 499, distance: 127.2
click at [20, 499] on div "Activity Fields Livestock Features Maps Team Vehicles Data Reporting Billing Tu…" at bounding box center [695, 409] width 1391 height 723
drag, startPoint x: 127, startPoint y: 488, endPoint x: 35, endPoint y: 487, distance: 91.8
click at [35, 487] on div "Activity Fields Livestock Features Maps Team Vehicles Data Reporting Billing Tu…" at bounding box center [695, 409] width 1391 height 723
type input "16.91"
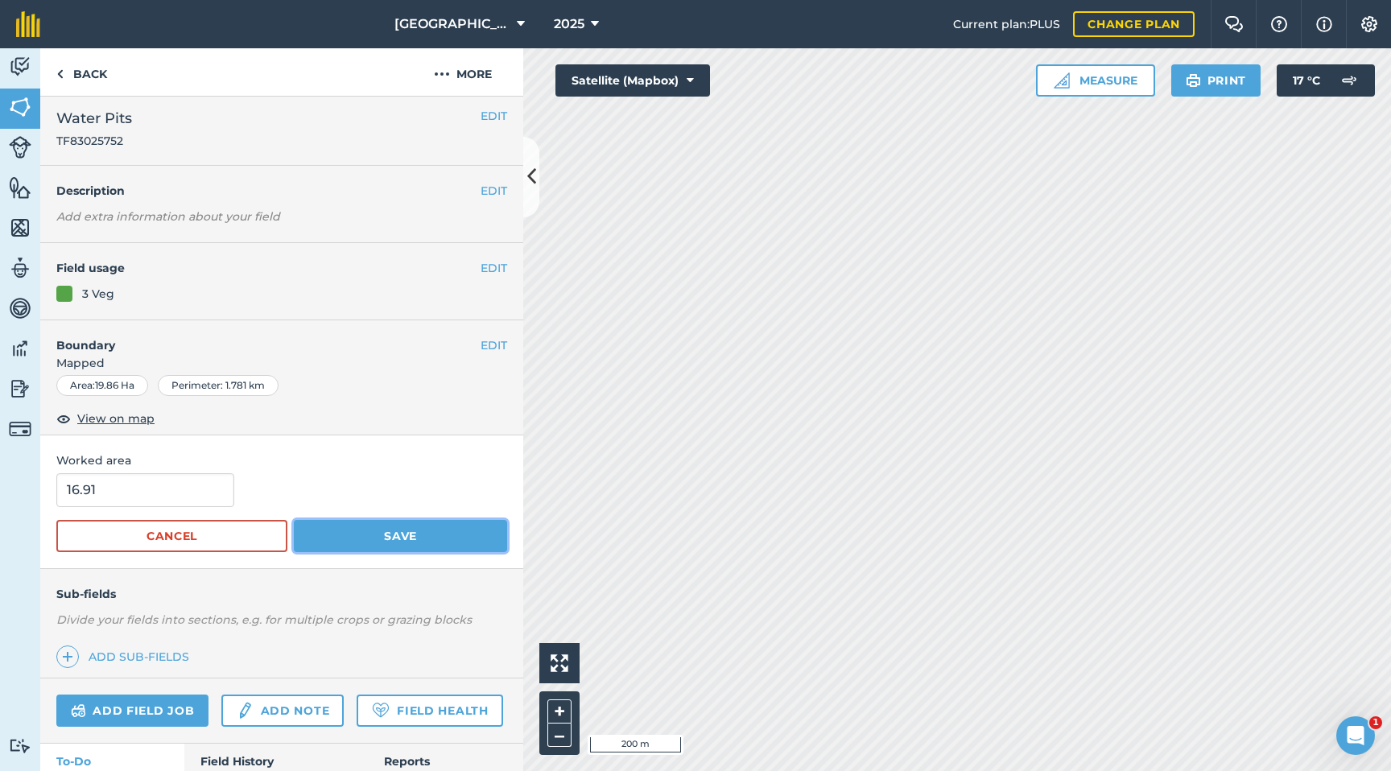
click at [336, 526] on button "Save" at bounding box center [400, 536] width 213 height 32
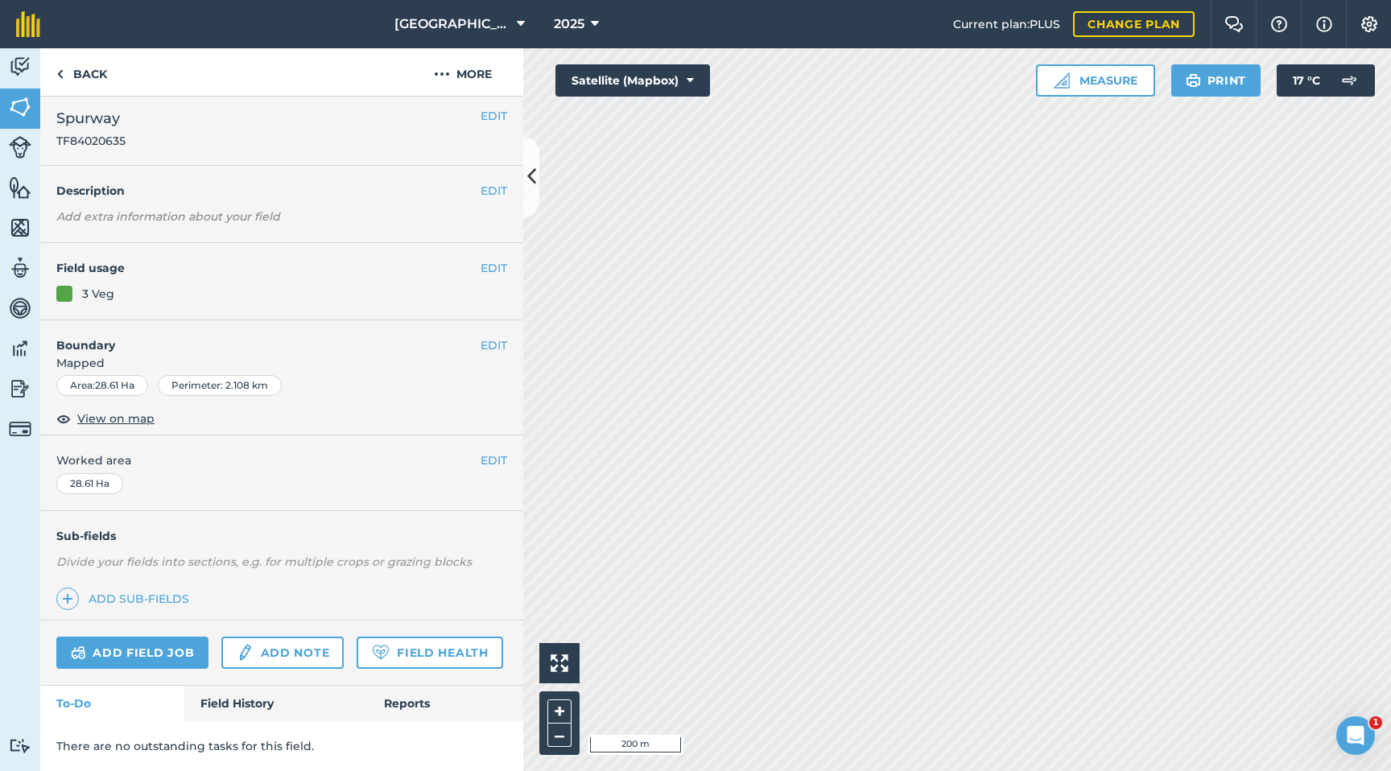
click at [477, 456] on span "Worked area" at bounding box center [281, 461] width 451 height 18
click at [489, 459] on button "EDIT" at bounding box center [494, 461] width 27 height 18
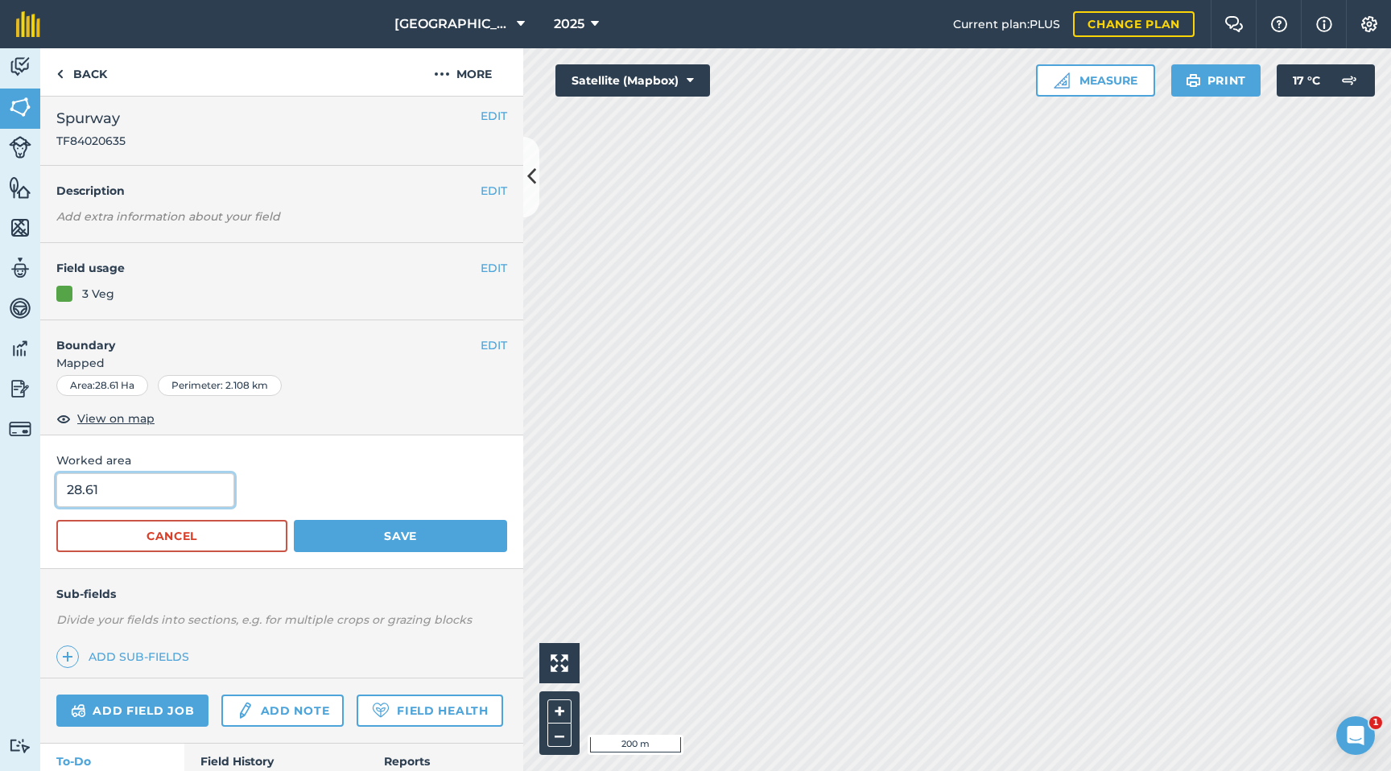
drag, startPoint x: 109, startPoint y: 485, endPoint x: 0, endPoint y: 484, distance: 109.5
click at [0, 484] on div "Activity Fields Livestock Features Maps Team Vehicles Data Reporting Billing Tu…" at bounding box center [695, 409] width 1391 height 723
type input "27.86"
click at [352, 542] on button "Save" at bounding box center [400, 536] width 213 height 32
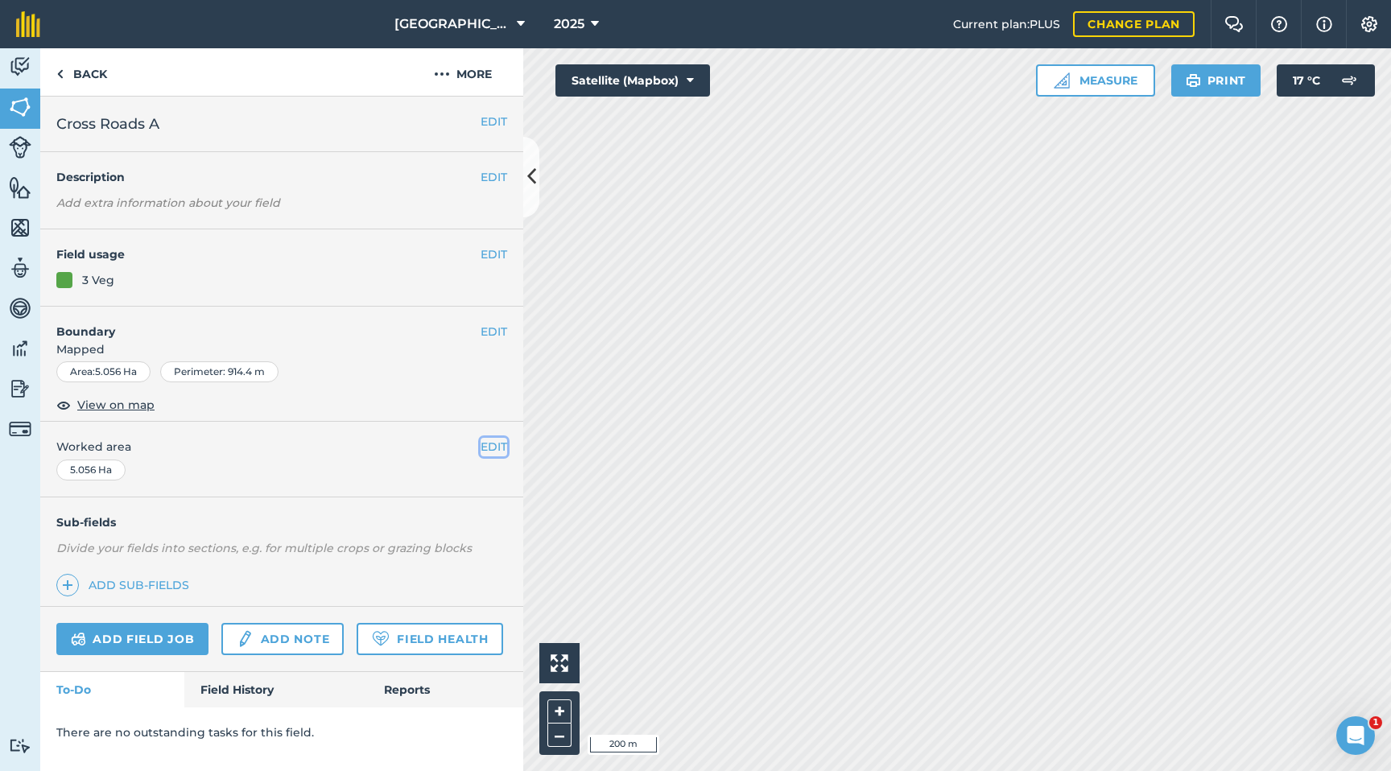
drag, startPoint x: 500, startPoint y: 448, endPoint x: 472, endPoint y: 458, distance: 30.1
click at [500, 448] on button "EDIT" at bounding box center [494, 447] width 27 height 18
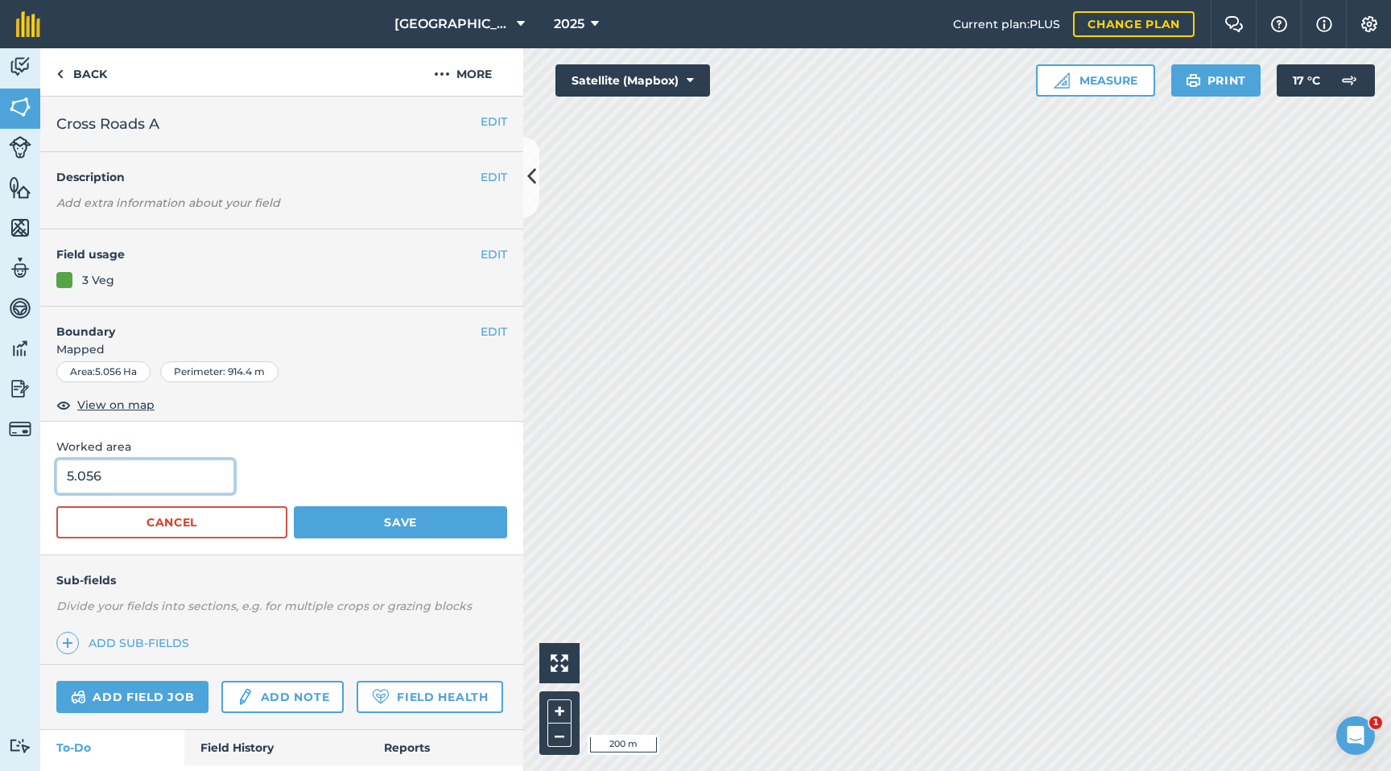
drag, startPoint x: 147, startPoint y: 479, endPoint x: 0, endPoint y: 472, distance: 146.7
click at [0, 472] on div "Activity Fields Livestock Features Maps Team Vehicles Data Reporting Billing Tu…" at bounding box center [695, 409] width 1391 height 723
type input "5.2"
click at [294, 506] on button "Save" at bounding box center [400, 522] width 213 height 32
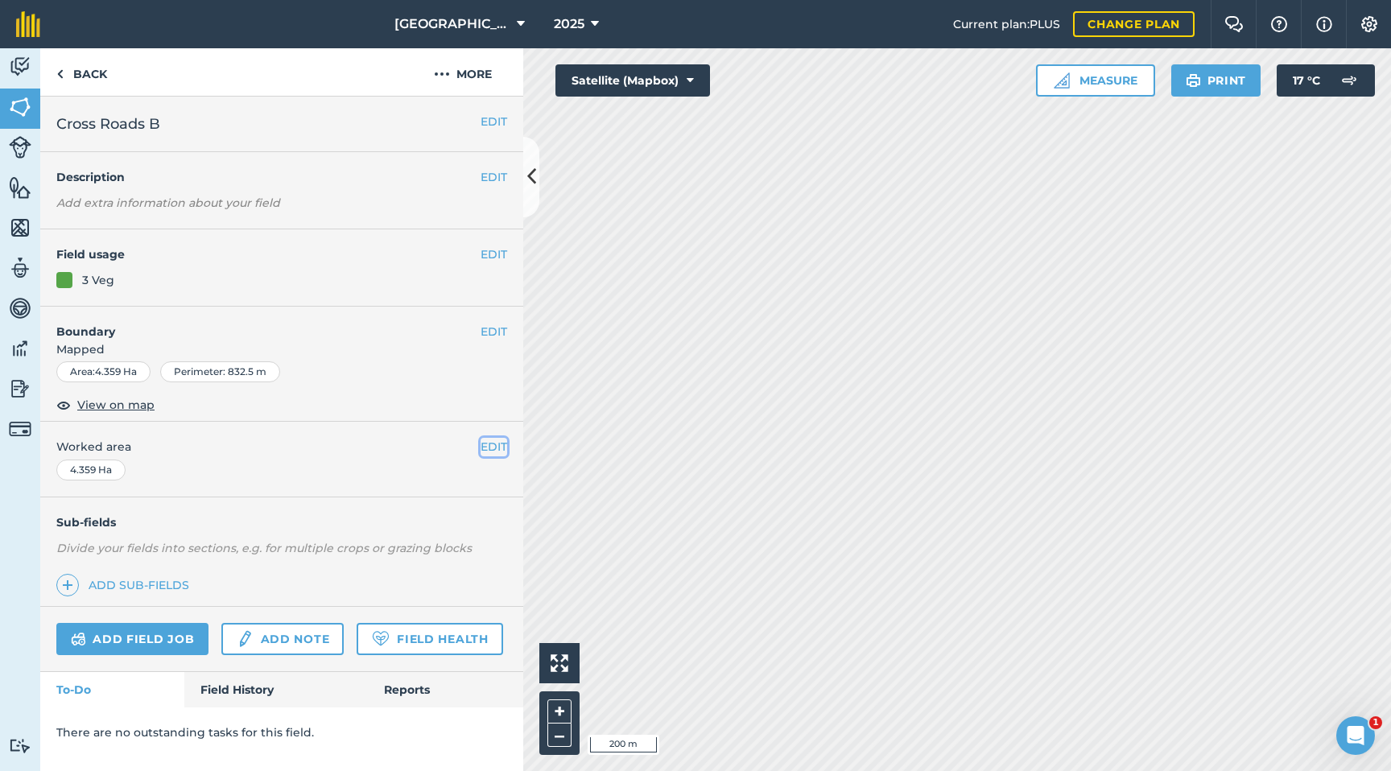
click at [489, 451] on button "EDIT" at bounding box center [494, 447] width 27 height 18
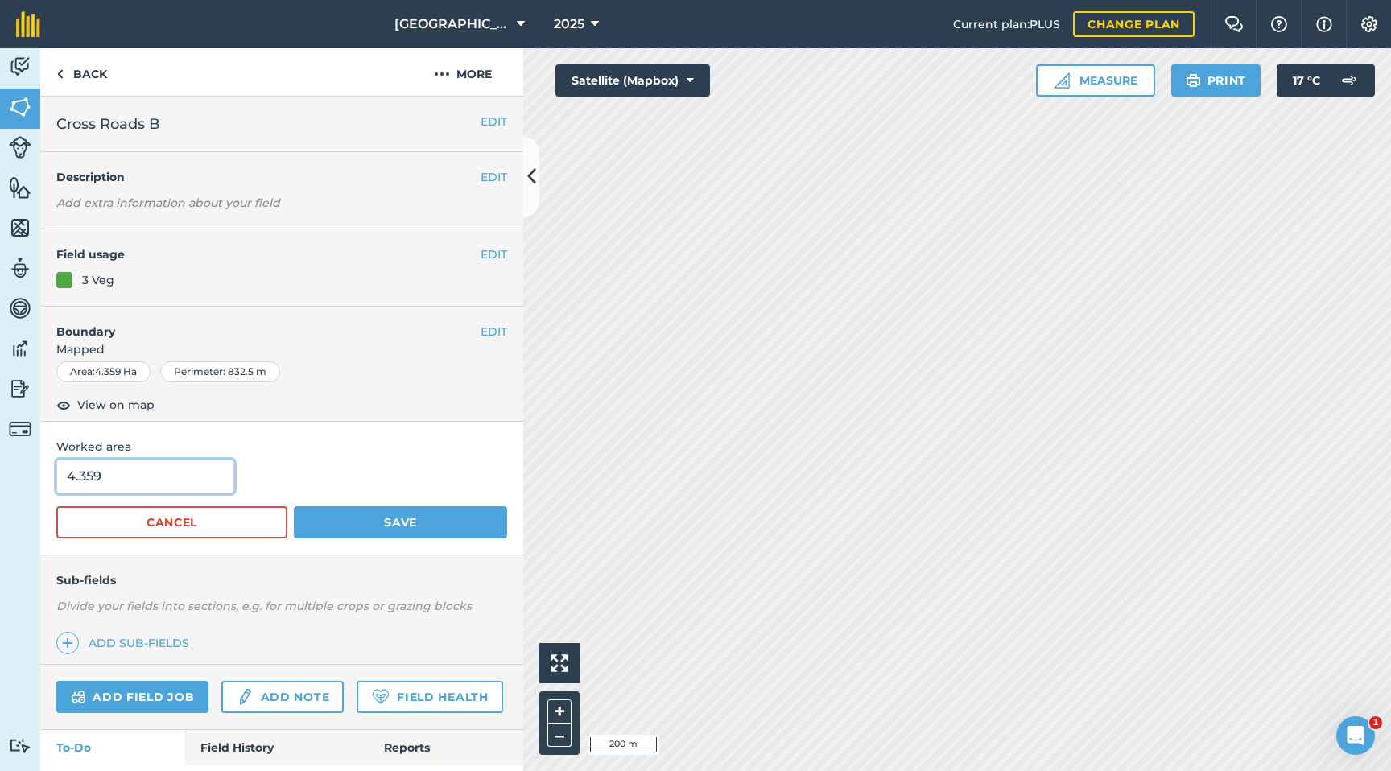
drag, startPoint x: 136, startPoint y: 476, endPoint x: 0, endPoint y: 464, distance: 136.5
click at [0, 464] on div "Activity Fields Livestock Features Maps Team Vehicles Data Reporting Billing Tu…" at bounding box center [695, 409] width 1391 height 723
type input "4.68"
click at [356, 519] on button "Save" at bounding box center [400, 522] width 213 height 32
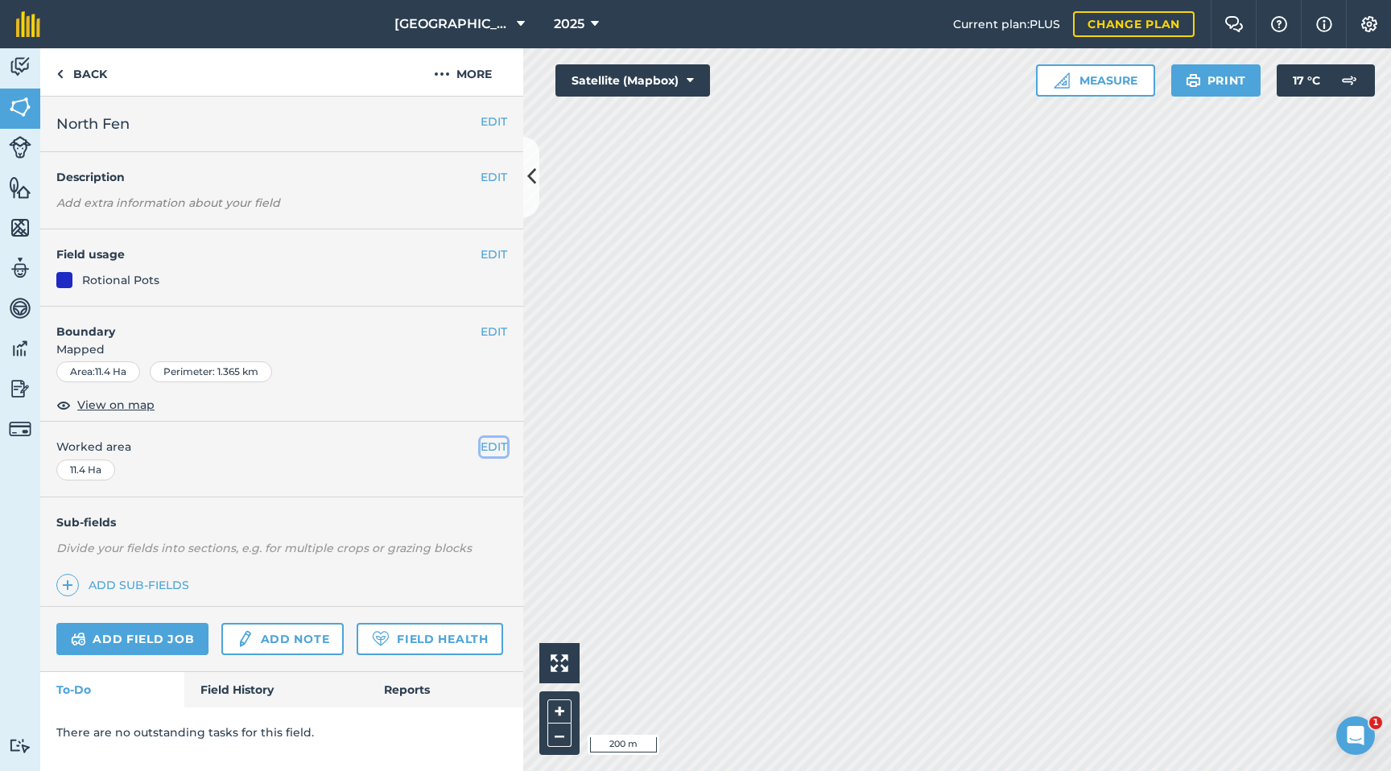
click at [483, 444] on button "EDIT" at bounding box center [494, 447] width 27 height 18
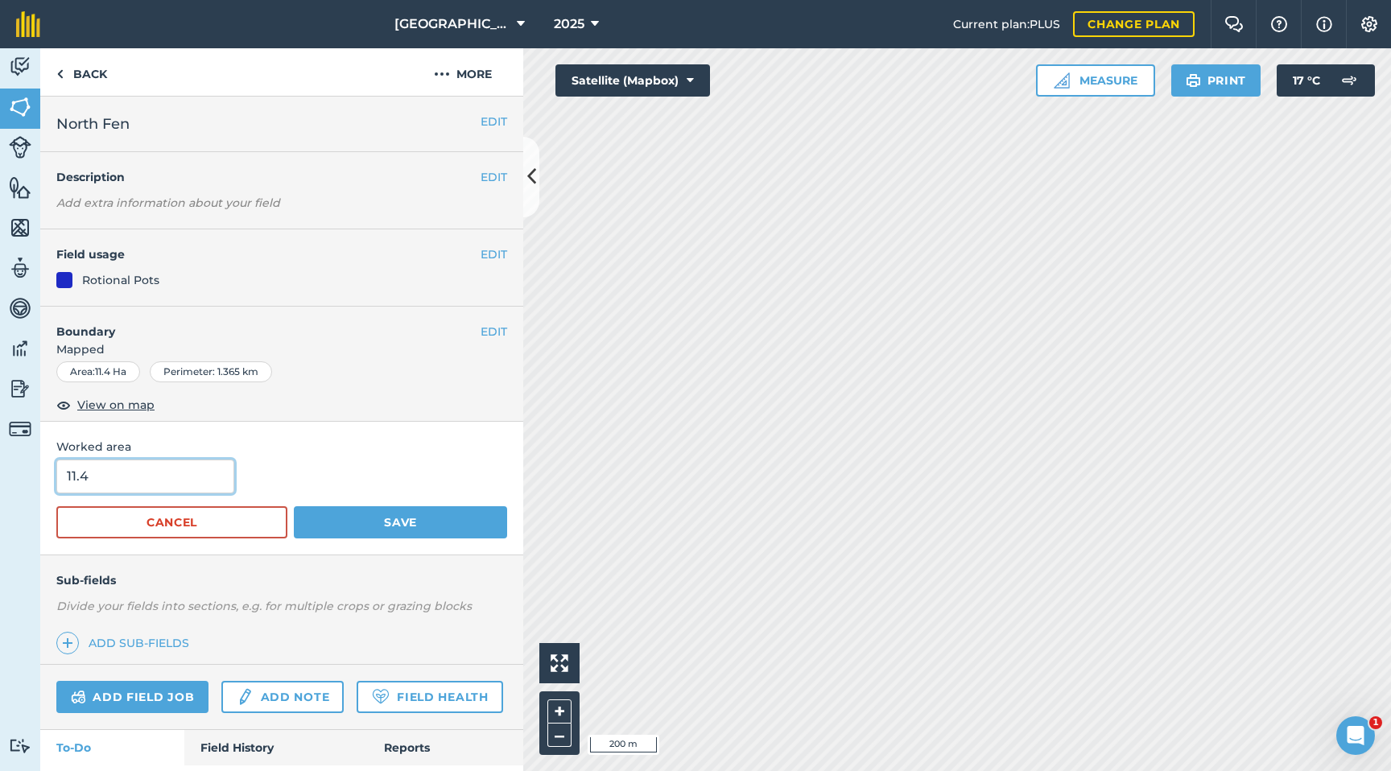
drag, startPoint x: 101, startPoint y: 469, endPoint x: 0, endPoint y: 477, distance: 100.9
click at [0, 477] on div "Activity Fields Livestock Features Maps Team Vehicles Data Reporting Billing Tu…" at bounding box center [695, 409] width 1391 height 723
type input "11.81"
click at [358, 522] on button "Save" at bounding box center [400, 522] width 213 height 32
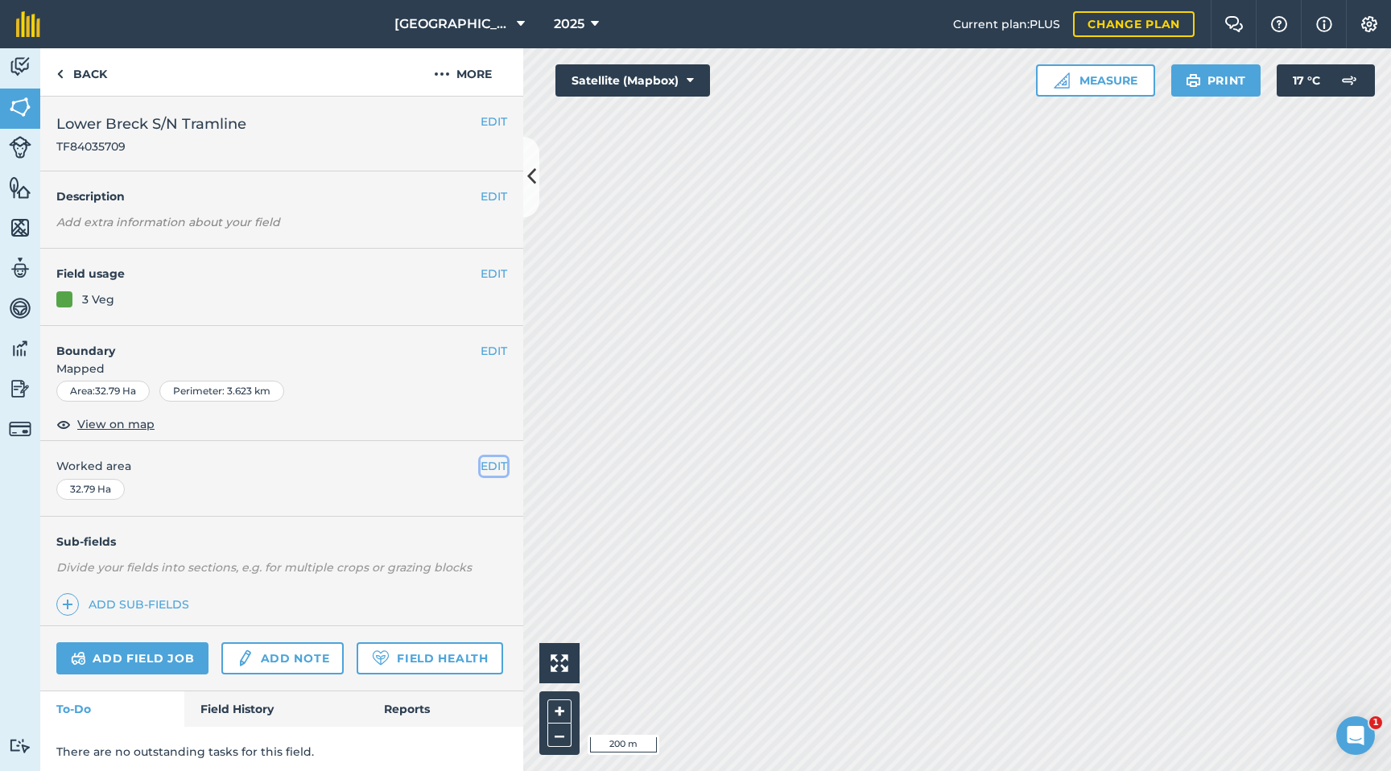
drag, startPoint x: 489, startPoint y: 467, endPoint x: 407, endPoint y: 477, distance: 81.9
click at [489, 467] on button "EDIT" at bounding box center [494, 466] width 27 height 18
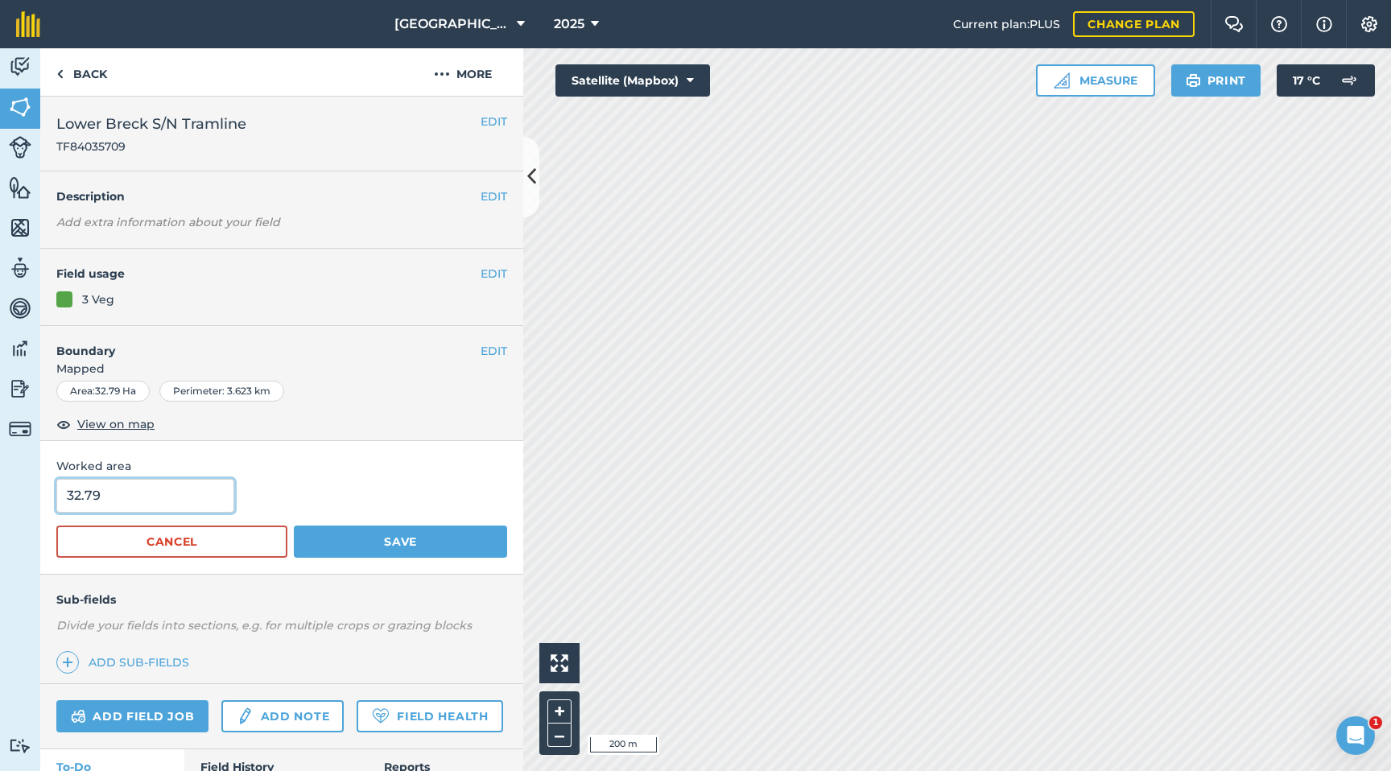
drag, startPoint x: 188, startPoint y: 497, endPoint x: 0, endPoint y: 504, distance: 187.7
click at [0, 504] on div "Activity Fields Livestock Features Maps Team Vehicles Data Reporting Billing Tu…" at bounding box center [695, 409] width 1391 height 723
type input "31.48"
click at [331, 541] on button "Save" at bounding box center [400, 542] width 213 height 32
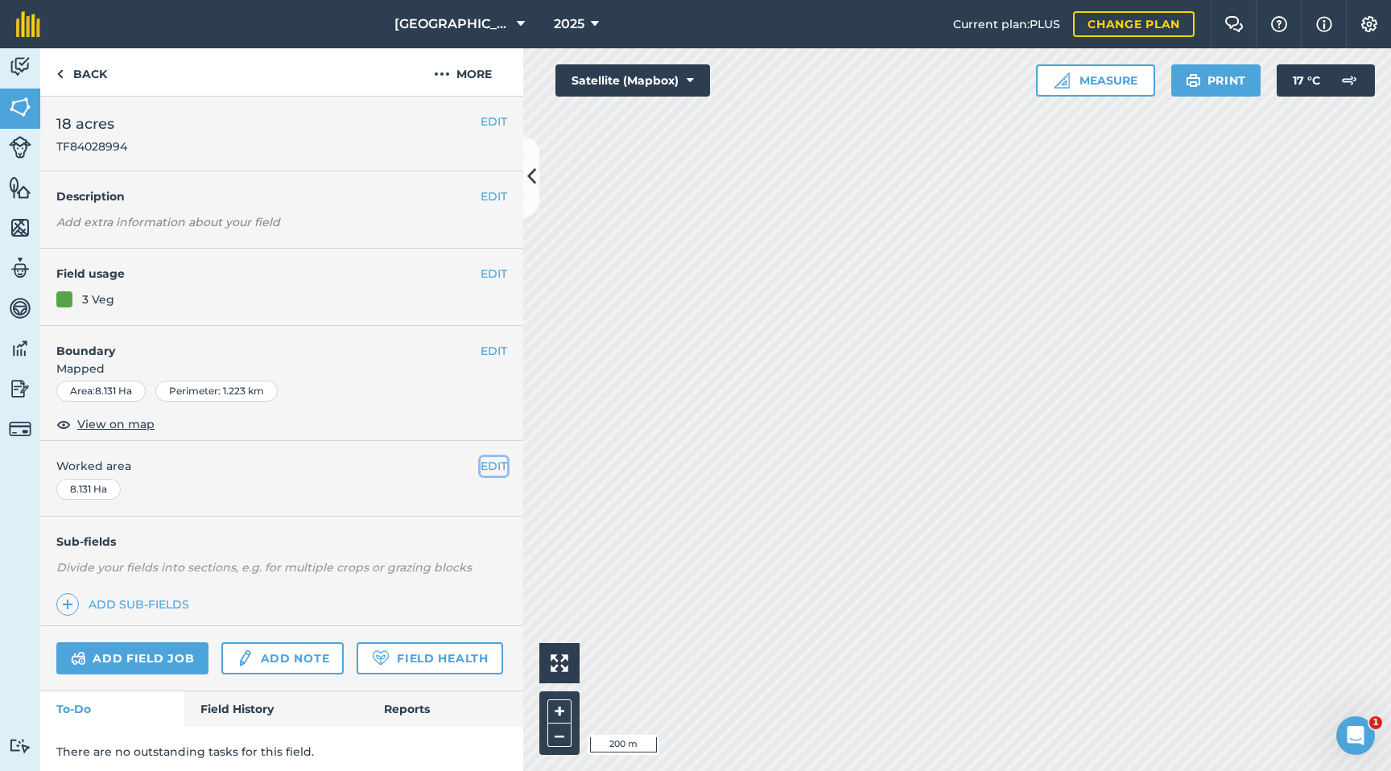
drag, startPoint x: 489, startPoint y: 467, endPoint x: 416, endPoint y: 474, distance: 73.6
click at [489, 467] on button "EDIT" at bounding box center [494, 466] width 27 height 18
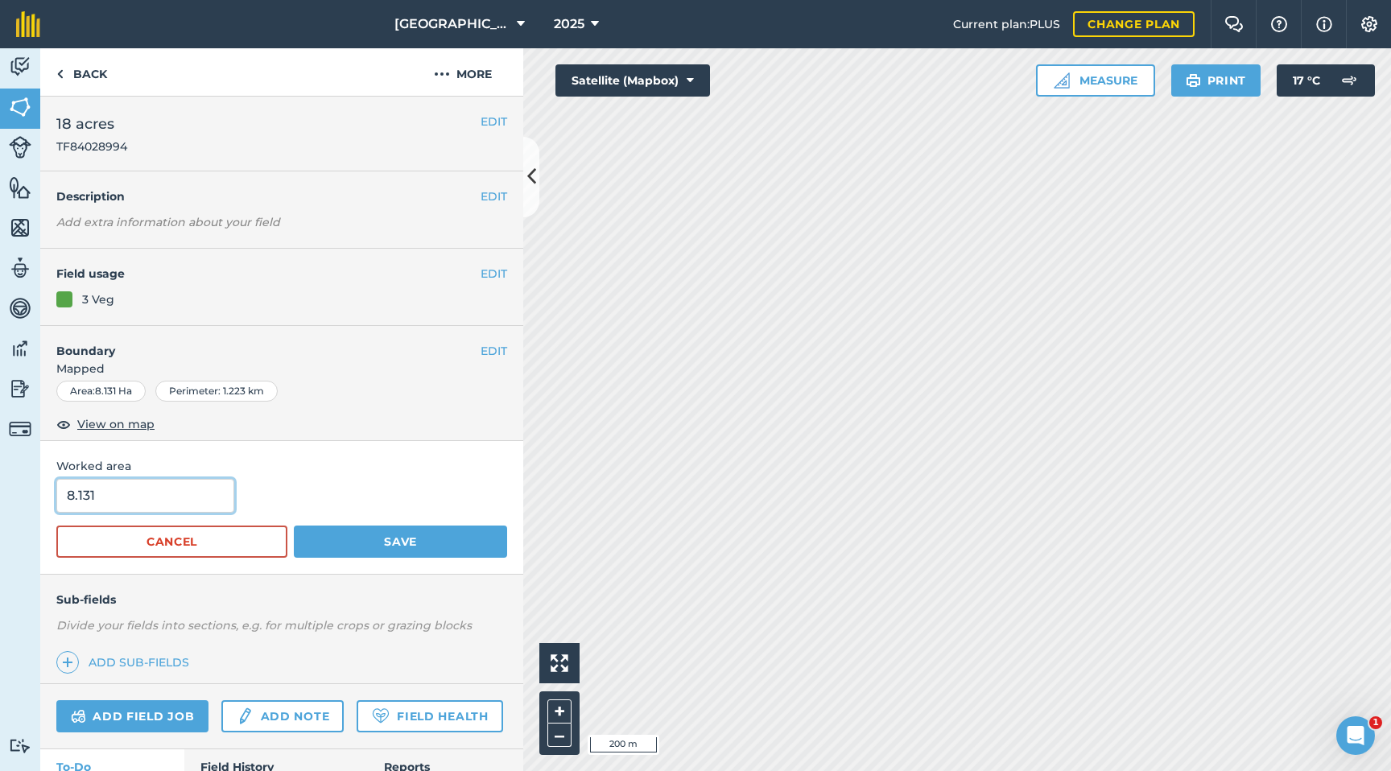
drag, startPoint x: 126, startPoint y: 497, endPoint x: 26, endPoint y: 498, distance: 99.8
click at [26, 498] on div "Activity Fields Livestock Features Maps Team Vehicles Data Reporting Billing Tu…" at bounding box center [695, 409] width 1391 height 723
type input "7.72"
click at [349, 551] on button "Save" at bounding box center [400, 542] width 213 height 32
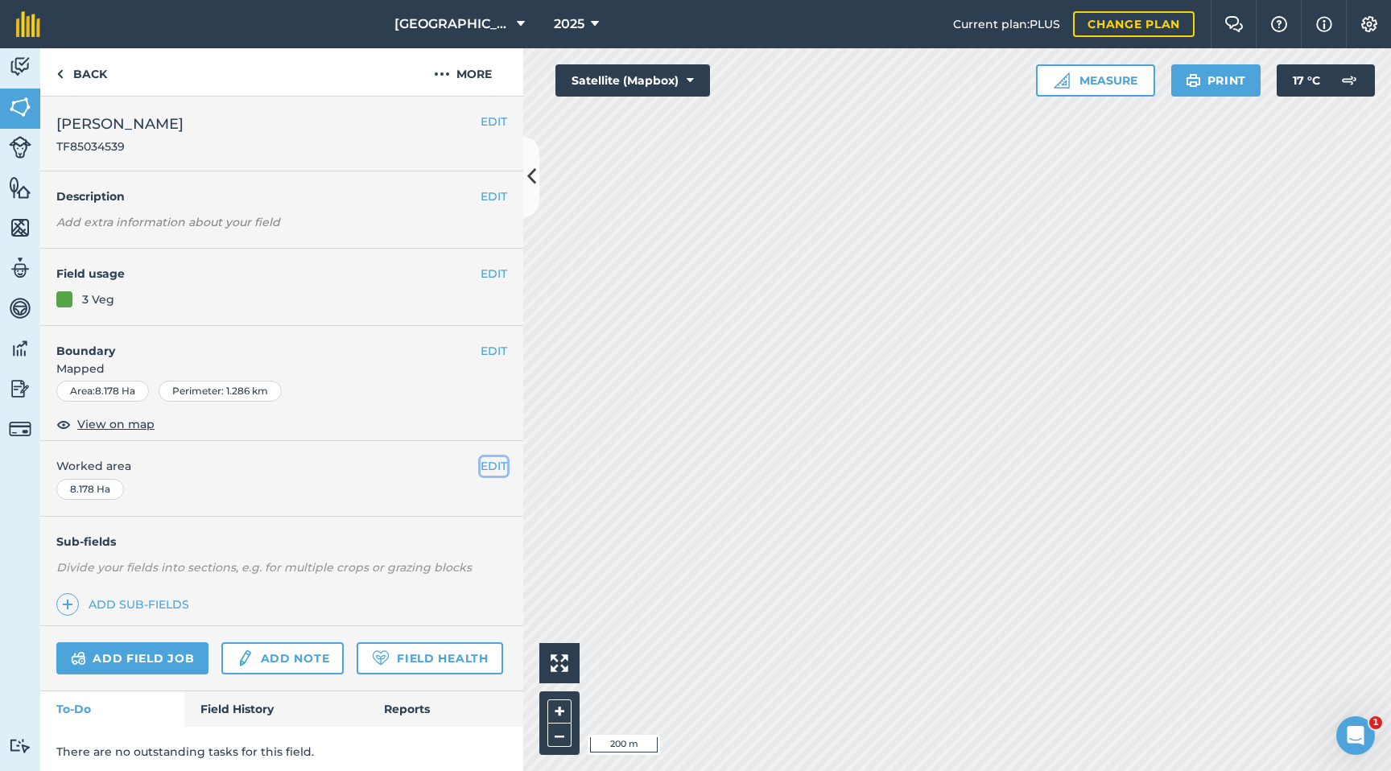
drag, startPoint x: 484, startPoint y: 463, endPoint x: 353, endPoint y: 473, distance: 130.8
click at [483, 463] on button "EDIT" at bounding box center [494, 466] width 27 height 18
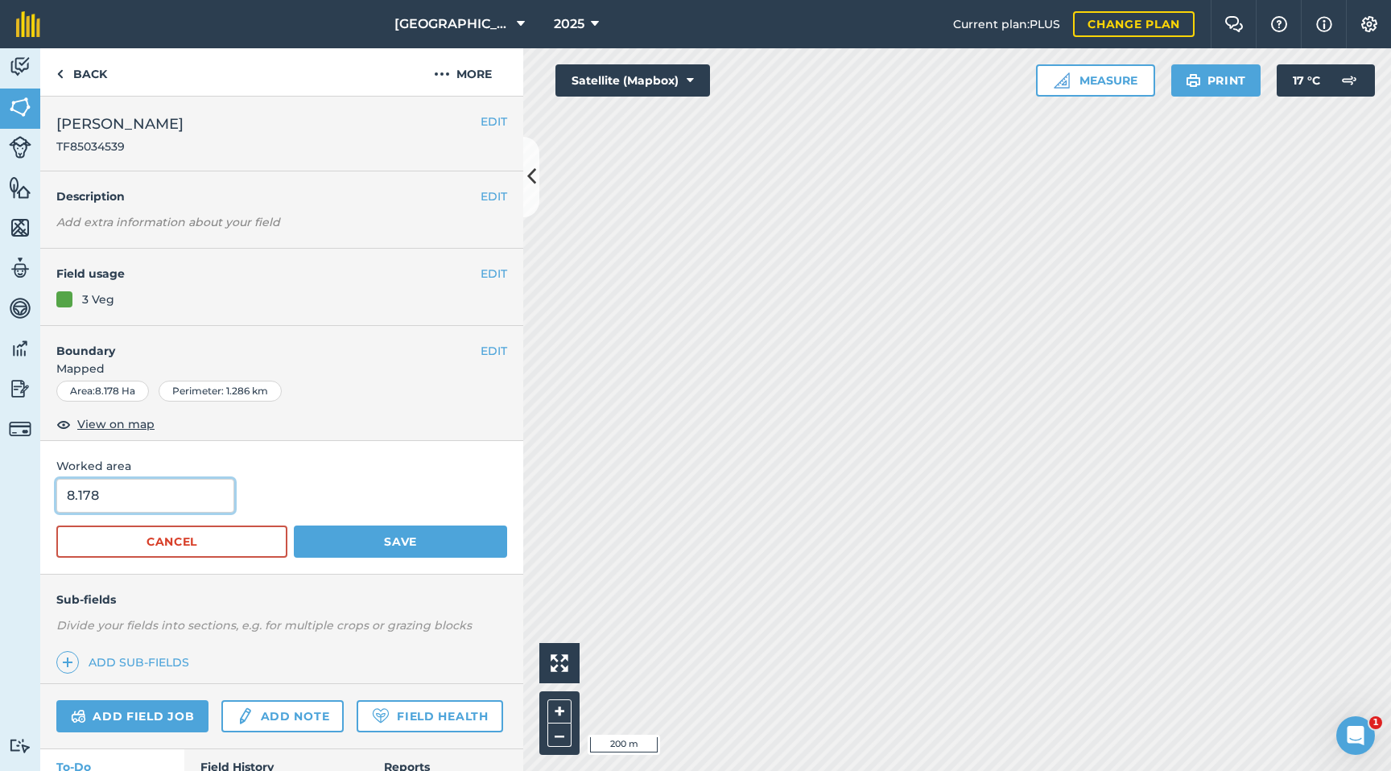
drag, startPoint x: 113, startPoint y: 497, endPoint x: 0, endPoint y: 497, distance: 113.5
click at [0, 497] on div "Activity Fields Livestock Features Maps Team Vehicles Data Reporting Billing Tu…" at bounding box center [695, 409] width 1391 height 723
type input "7.27"
click at [342, 537] on button "Save" at bounding box center [400, 542] width 213 height 32
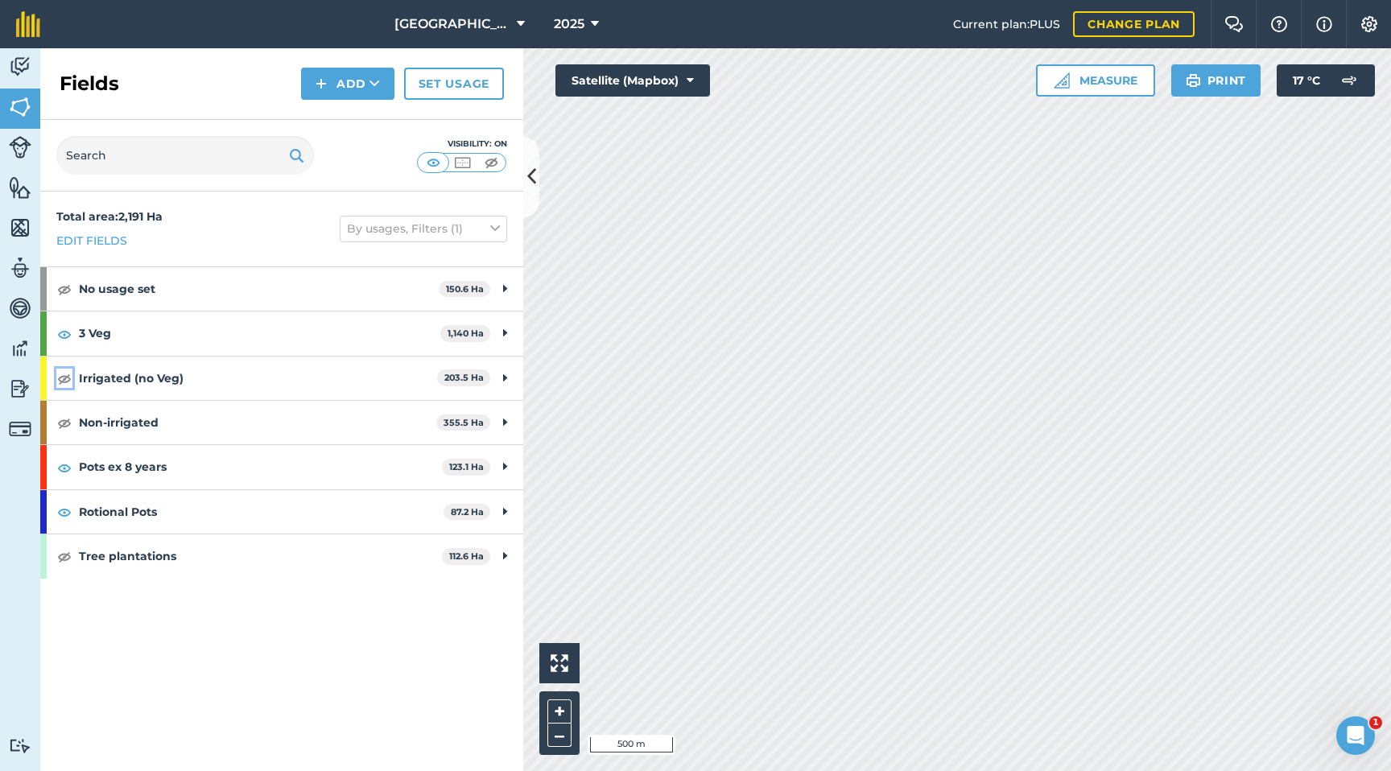
click at [67, 380] on img at bounding box center [64, 378] width 14 height 19
click at [63, 284] on img at bounding box center [64, 288] width 14 height 19
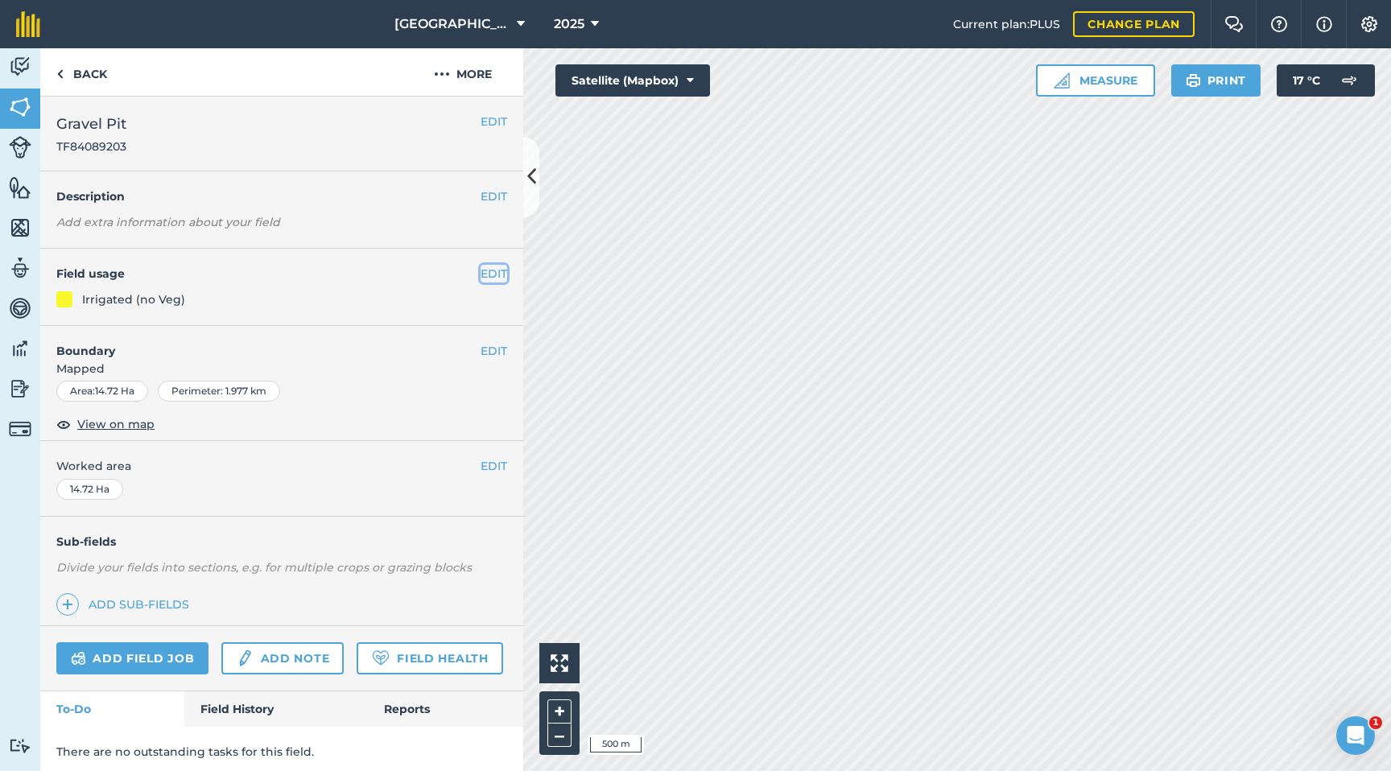
click at [496, 270] on button "EDIT" at bounding box center [494, 274] width 27 height 18
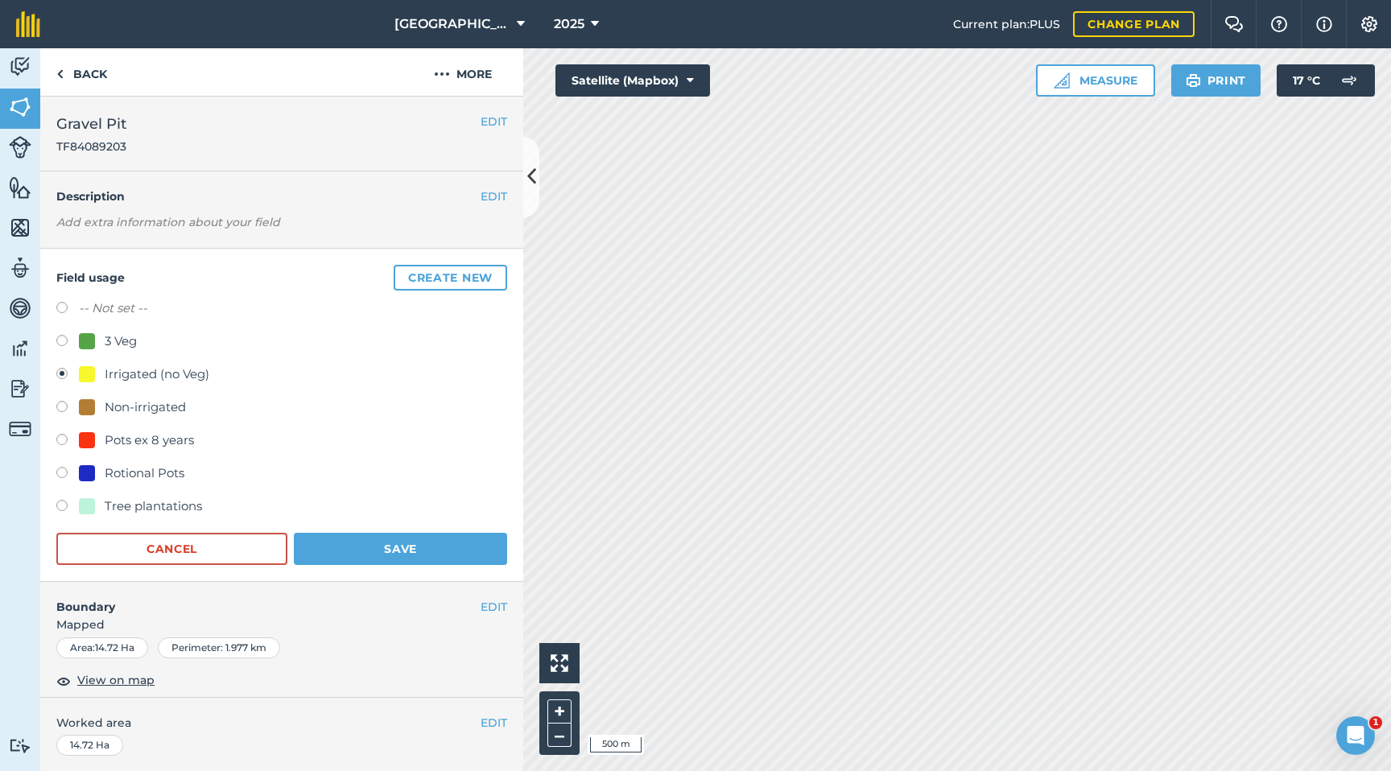
click at [65, 340] on label at bounding box center [67, 343] width 23 height 16
radio input "true"
radio input "false"
click at [483, 584] on button "EDIT" at bounding box center [494, 723] width 27 height 18
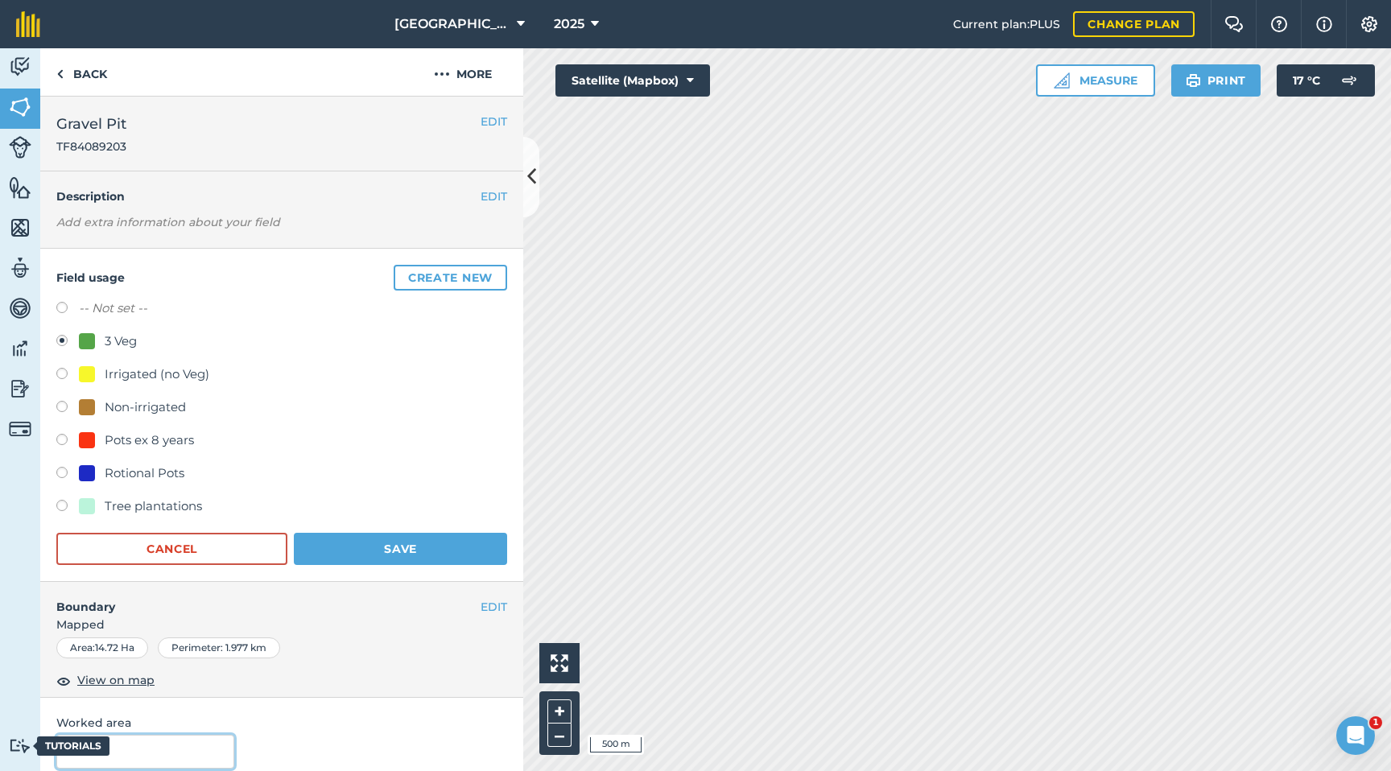
drag, startPoint x: 31, startPoint y: 749, endPoint x: 0, endPoint y: 742, distance: 31.3
click at [0, 584] on div "Activity Fields Livestock Features Maps Team Vehicles Data Reporting Billing Tu…" at bounding box center [695, 409] width 1391 height 723
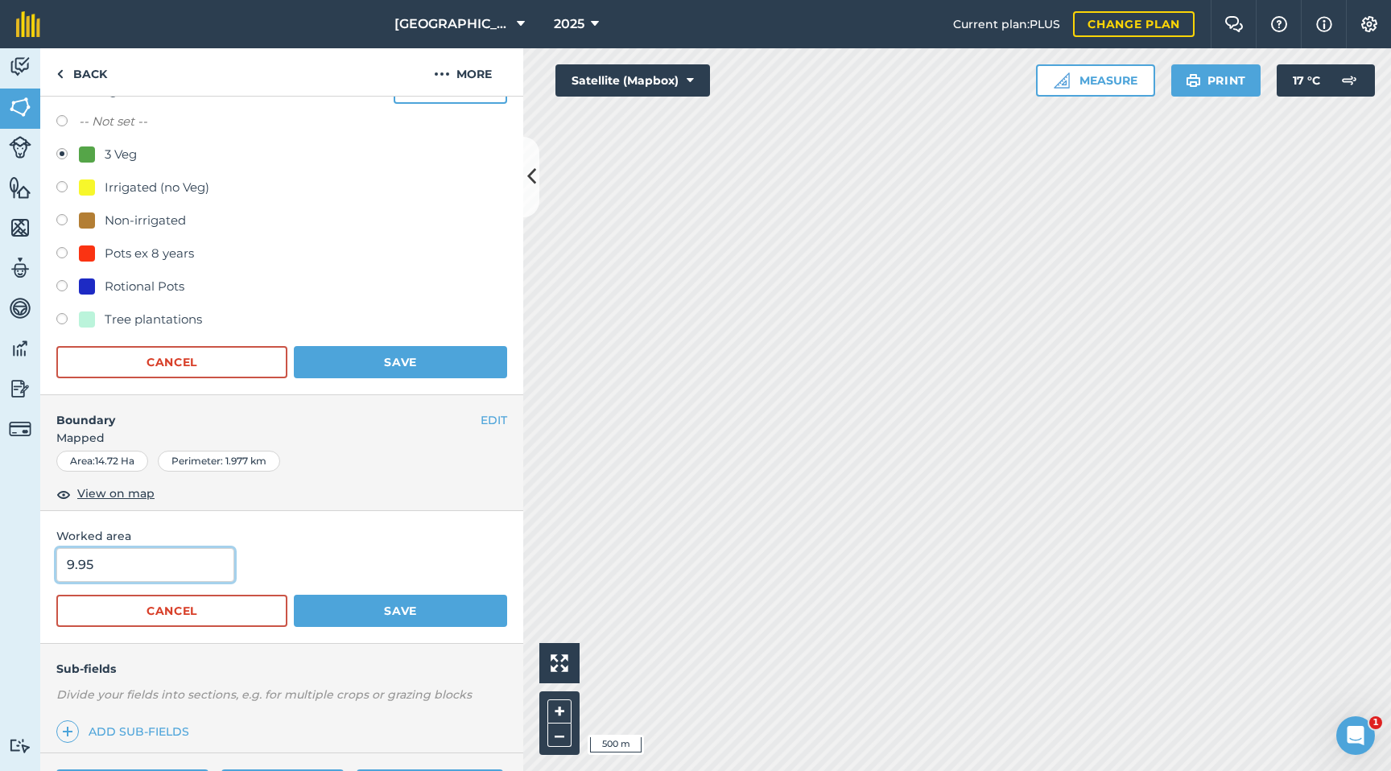
scroll to position [188, 0]
type input "9.95"
drag, startPoint x: 422, startPoint y: 609, endPoint x: 441, endPoint y: 598, distance: 22.4
click at [422, 584] on button "Save" at bounding box center [400, 610] width 213 height 32
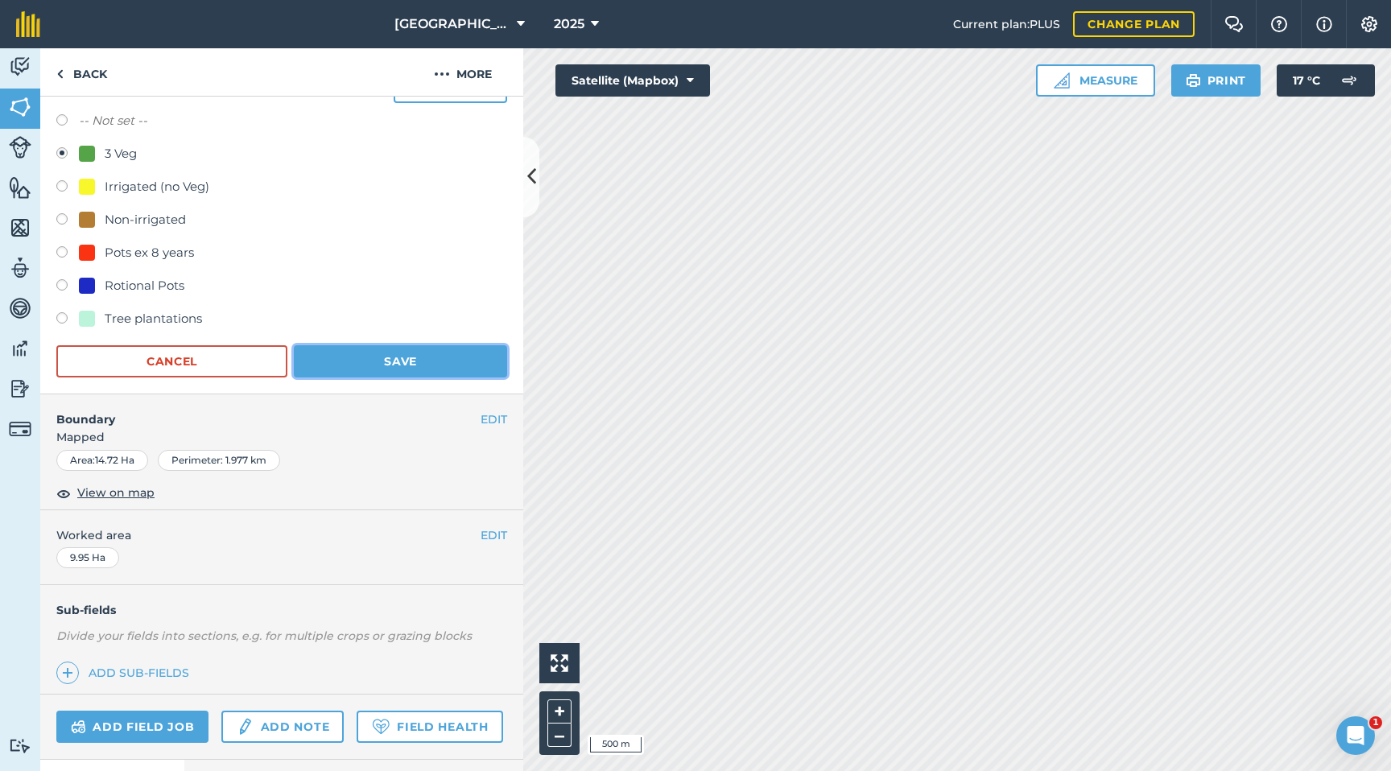
click at [422, 355] on button "Save" at bounding box center [400, 361] width 213 height 32
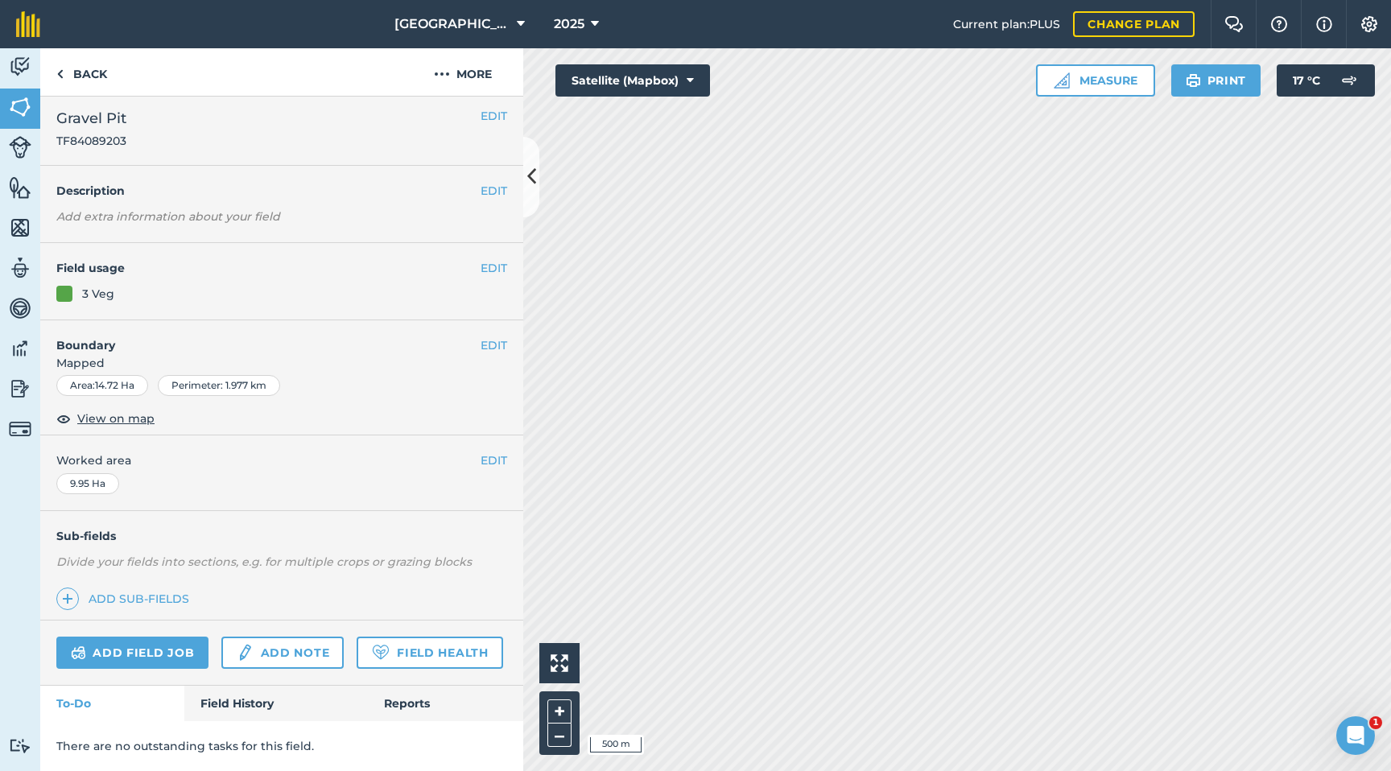
scroll to position [6, 0]
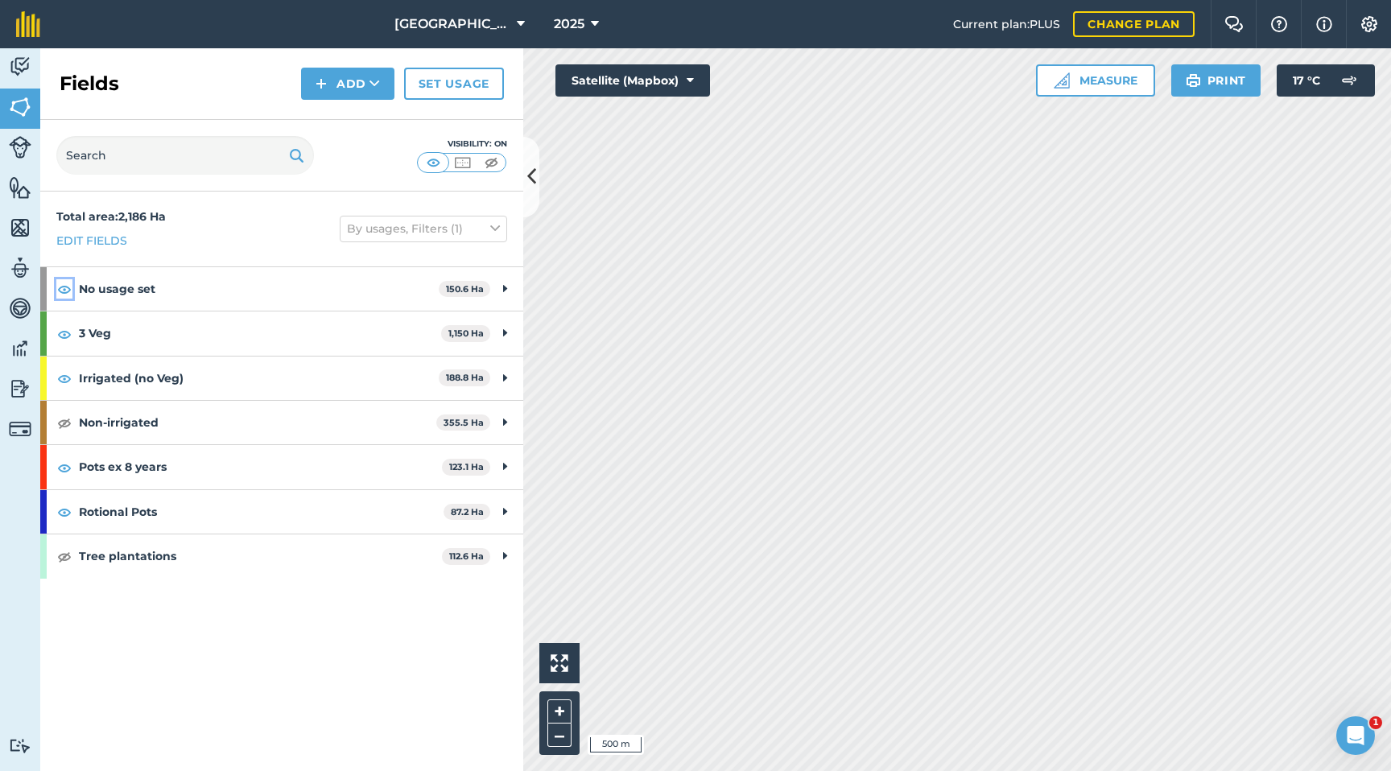
click at [67, 288] on img at bounding box center [64, 288] width 14 height 19
drag, startPoint x: 64, startPoint y: 380, endPoint x: 133, endPoint y: 387, distance: 68.8
click at [65, 380] on img at bounding box center [64, 378] width 14 height 19
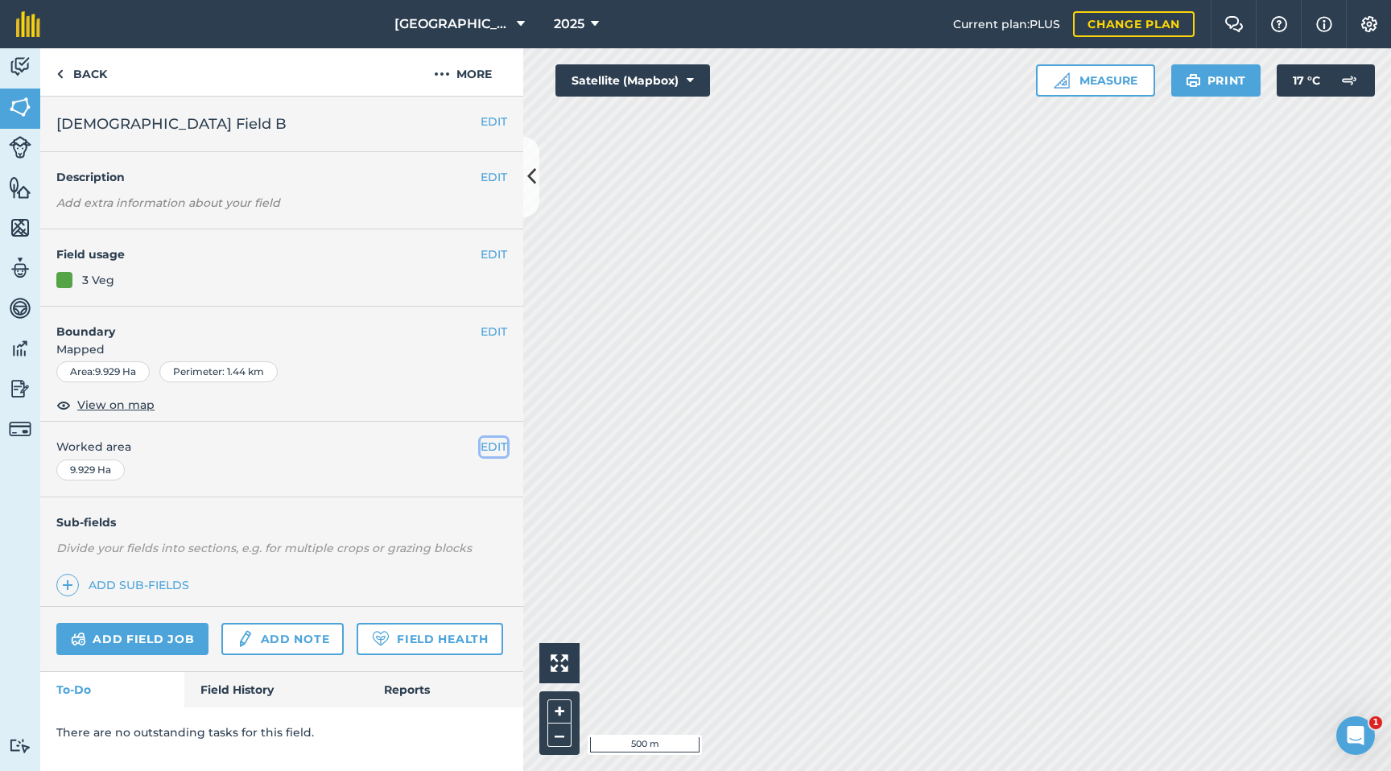
drag, startPoint x: 484, startPoint y: 448, endPoint x: 406, endPoint y: 452, distance: 77.4
click at [484, 448] on button "EDIT" at bounding box center [494, 447] width 27 height 18
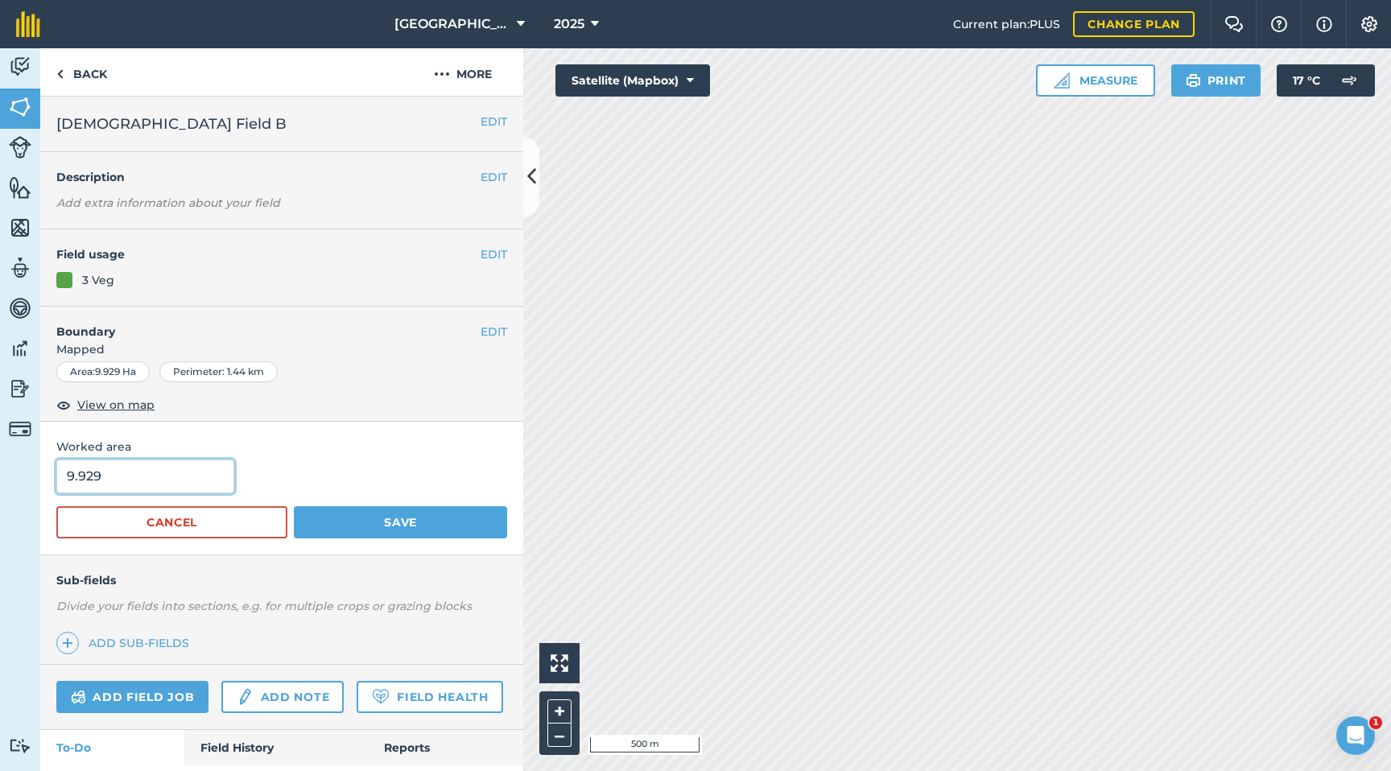
drag, startPoint x: 97, startPoint y: 479, endPoint x: 0, endPoint y: 466, distance: 98.2
click at [0, 466] on div "Activity Fields Livestock Features Maps Team Vehicles Data Reporting Billing Tu…" at bounding box center [695, 409] width 1391 height 723
type input "6"
click at [432, 525] on button "Save" at bounding box center [400, 522] width 213 height 32
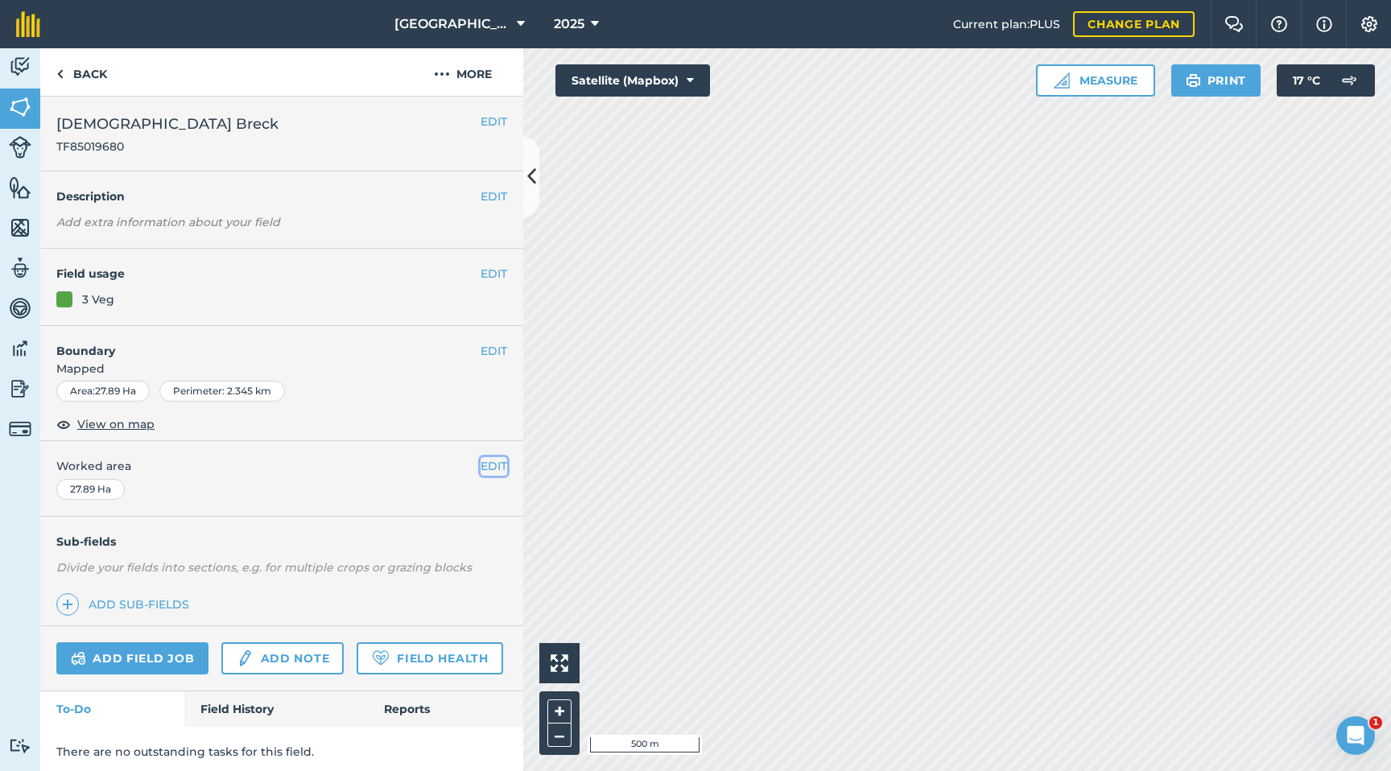
drag, startPoint x: 488, startPoint y: 464, endPoint x: 387, endPoint y: 468, distance: 100.7
click at [487, 464] on button "EDIT" at bounding box center [494, 466] width 27 height 18
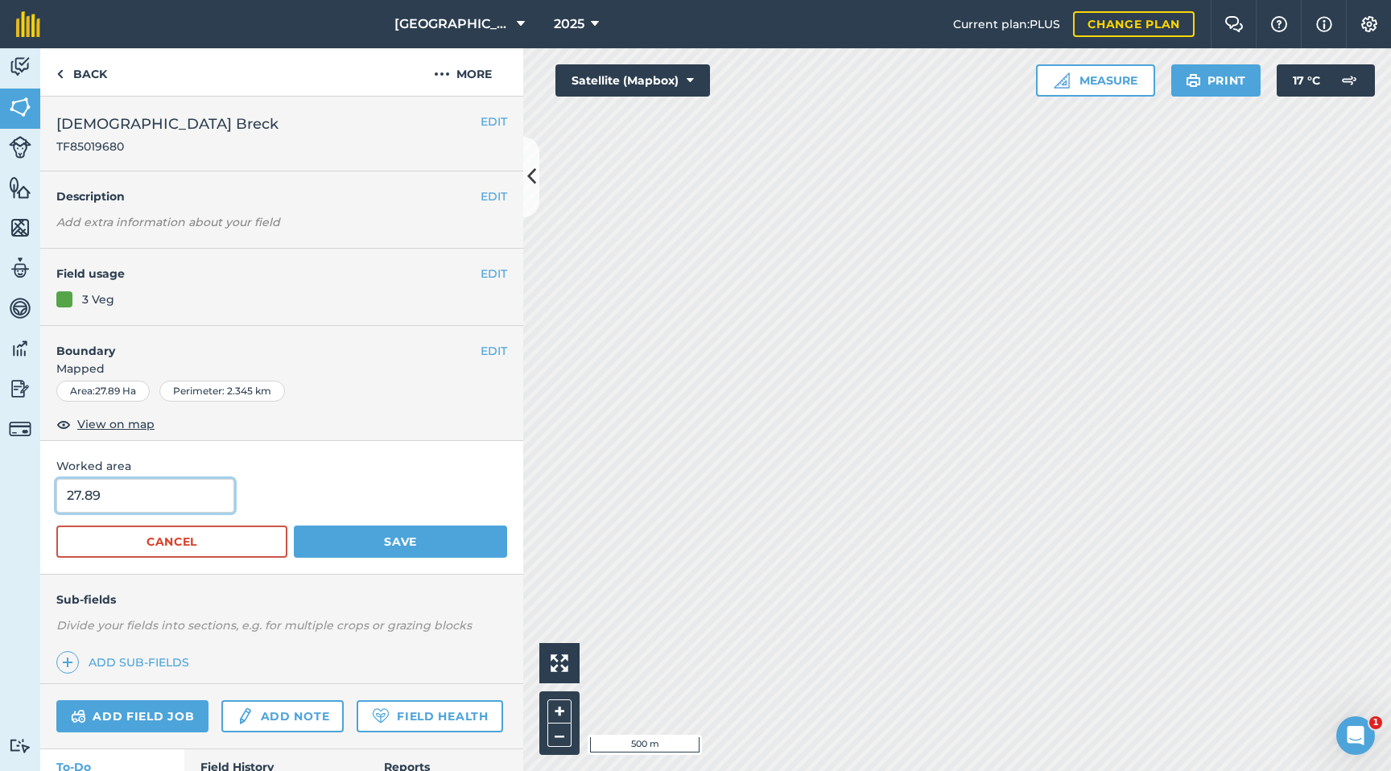
drag, startPoint x: 153, startPoint y: 489, endPoint x: 0, endPoint y: 490, distance: 152.9
click at [0, 490] on div "Activity Fields Livestock Features Maps Team Vehicles Data Reporting Billing Tu…" at bounding box center [695, 409] width 1391 height 723
type input "26.54"
click at [372, 544] on button "Save" at bounding box center [400, 542] width 213 height 32
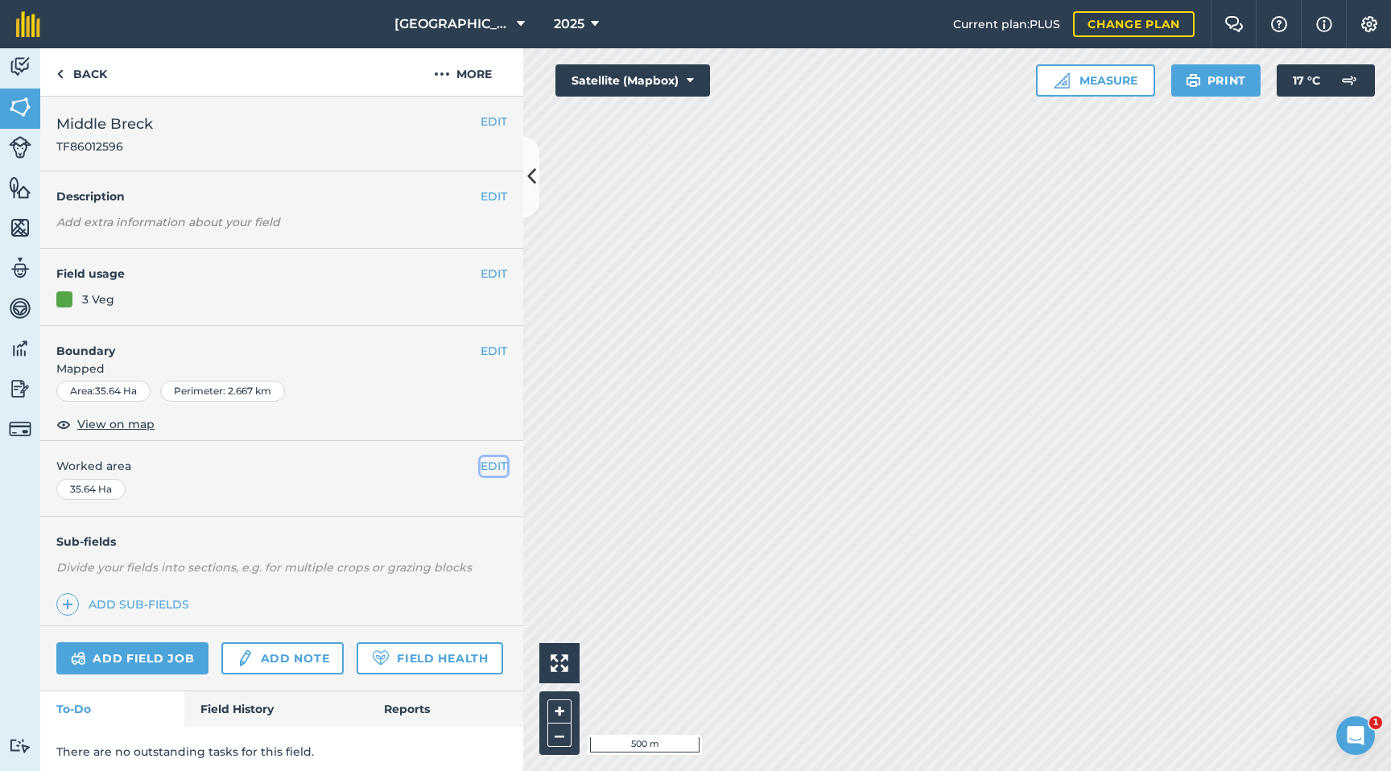
drag, startPoint x: 484, startPoint y: 468, endPoint x: 459, endPoint y: 469, distance: 25.0
click at [483, 468] on button "EDIT" at bounding box center [494, 466] width 27 height 18
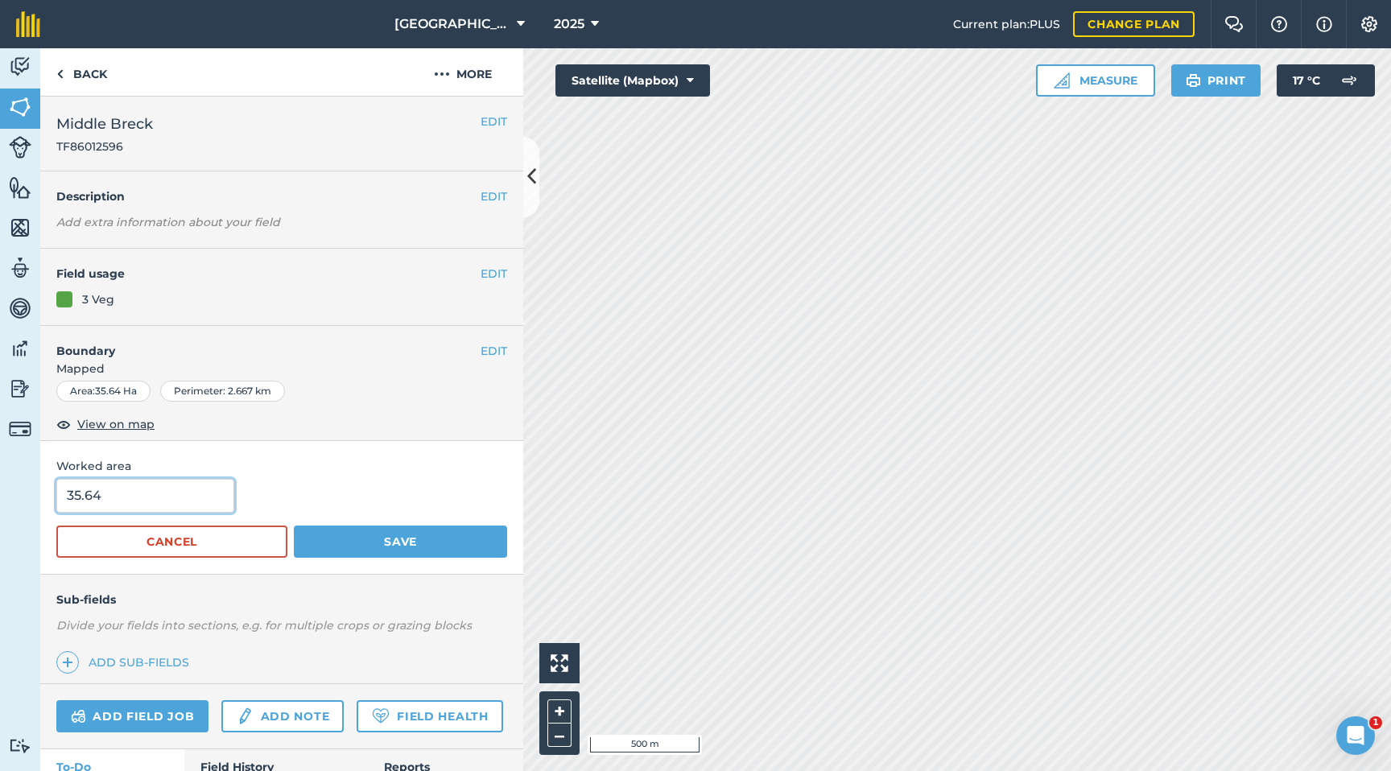
drag, startPoint x: 180, startPoint y: 497, endPoint x: 0, endPoint y: 497, distance: 179.5
click at [0, 497] on div "Activity Fields Livestock Features Maps Team Vehicles Data Reporting Billing Tu…" at bounding box center [695, 409] width 1391 height 723
type input "29.23"
click at [355, 539] on button "Save" at bounding box center [400, 542] width 213 height 32
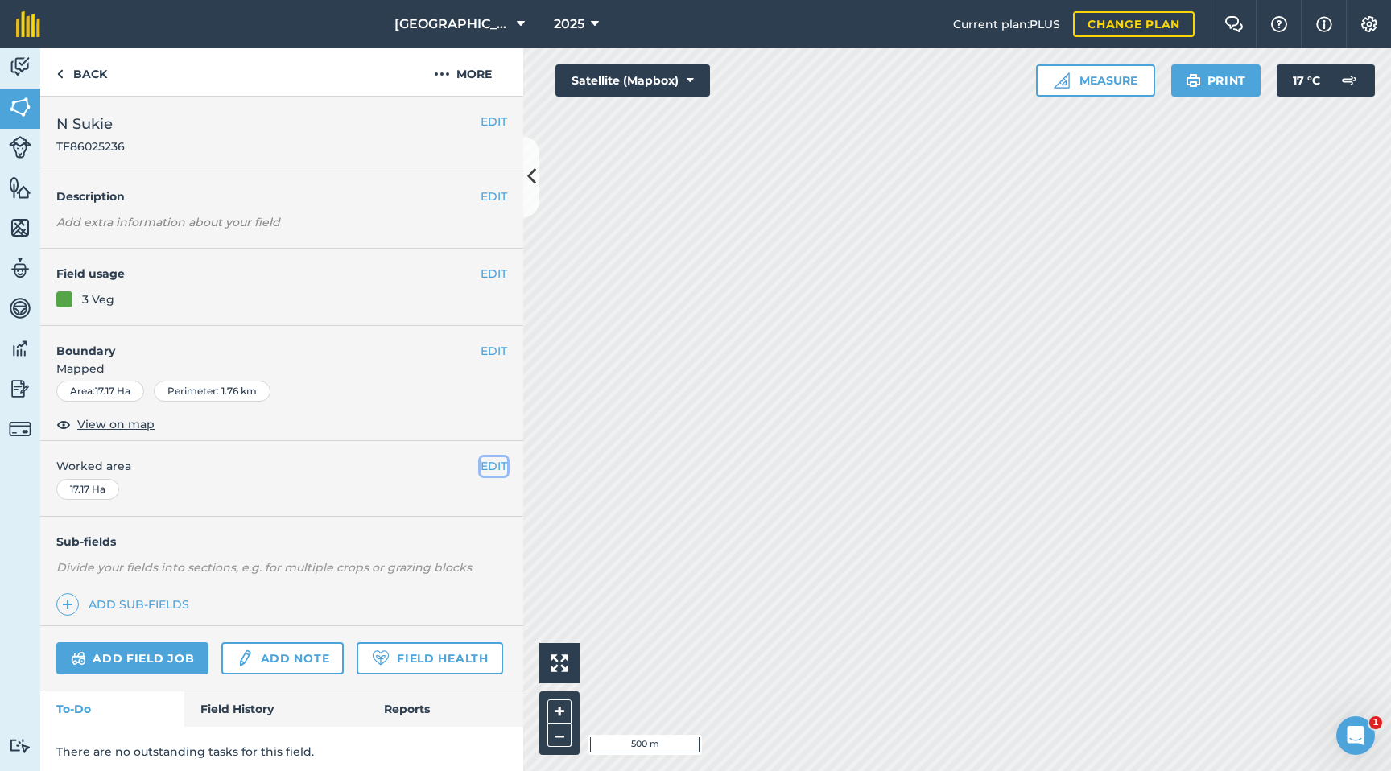
click at [493, 464] on button "EDIT" at bounding box center [494, 466] width 27 height 18
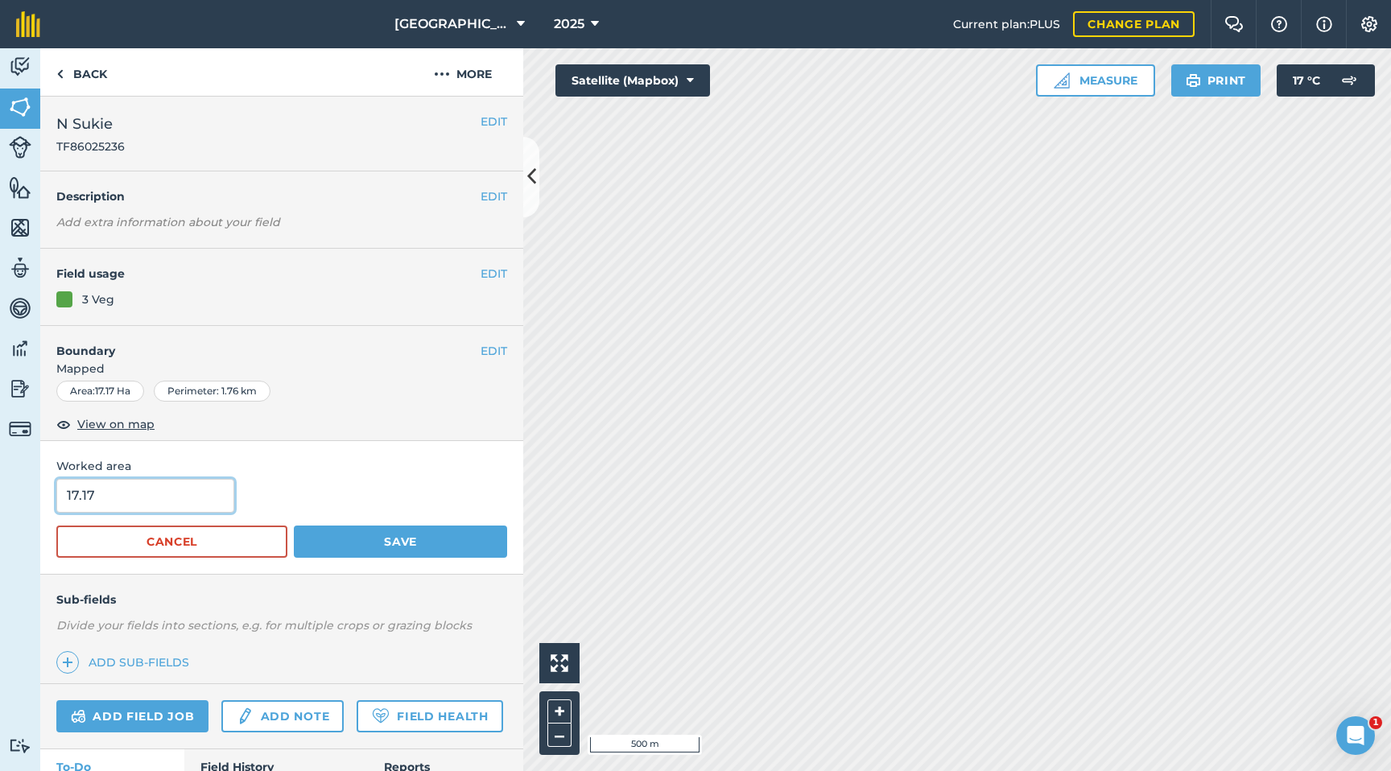
drag, startPoint x: 142, startPoint y: 494, endPoint x: 0, endPoint y: 499, distance: 141.8
click at [0, 500] on div "Activity Fields Livestock Features Maps Team Vehicles Data Reporting Billing Tu…" at bounding box center [695, 409] width 1391 height 723
type input "12.16"
click at [342, 542] on button "Save" at bounding box center [400, 542] width 213 height 32
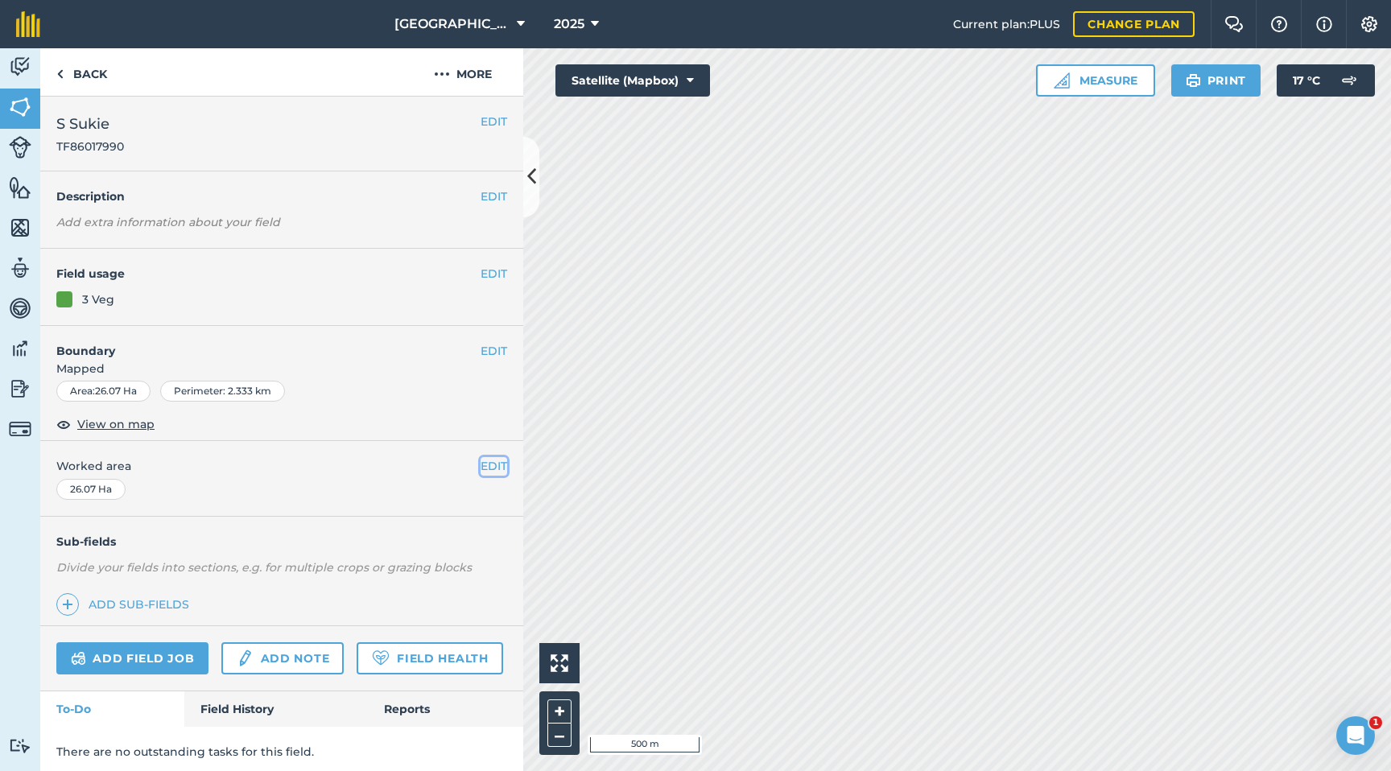
click at [497, 465] on button "EDIT" at bounding box center [494, 466] width 27 height 18
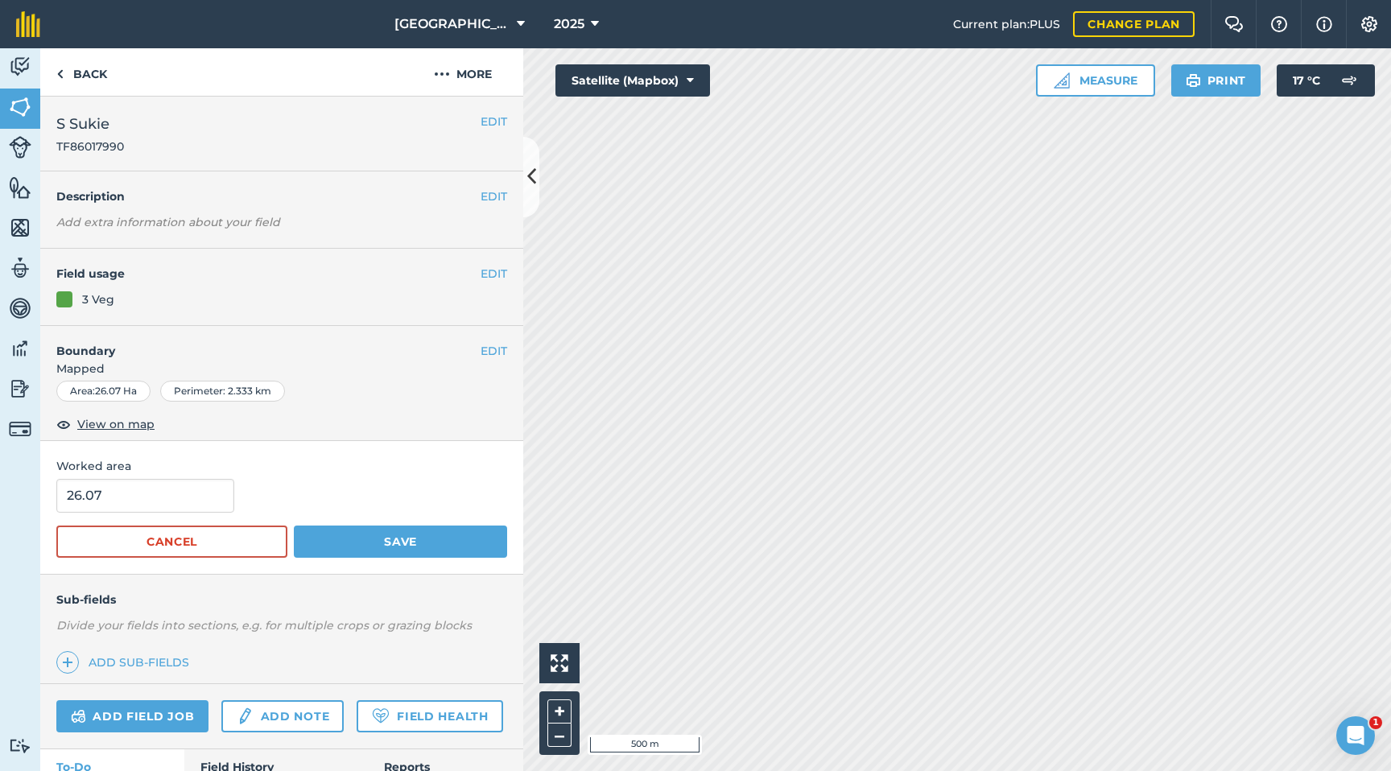
scroll to position [2, 0]
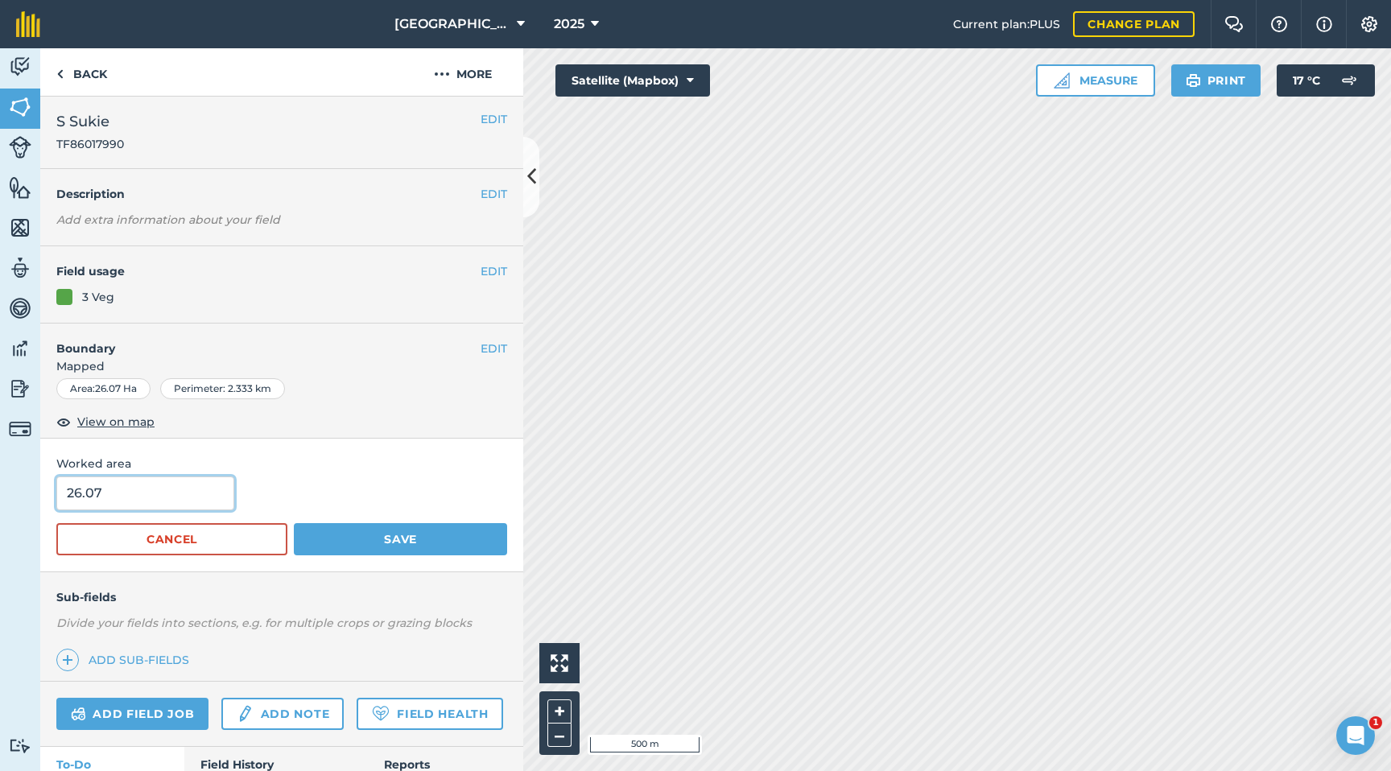
drag, startPoint x: 134, startPoint y: 497, endPoint x: 38, endPoint y: 492, distance: 96.0
click at [38, 492] on div "Activity Fields Livestock Features Maps Team Vehicles Data Reporting Billing Tu…" at bounding box center [695, 409] width 1391 height 723
type input "22.12"
drag, startPoint x: 390, startPoint y: 534, endPoint x: 429, endPoint y: 533, distance: 38.7
click at [390, 534] on button "Save" at bounding box center [400, 539] width 213 height 32
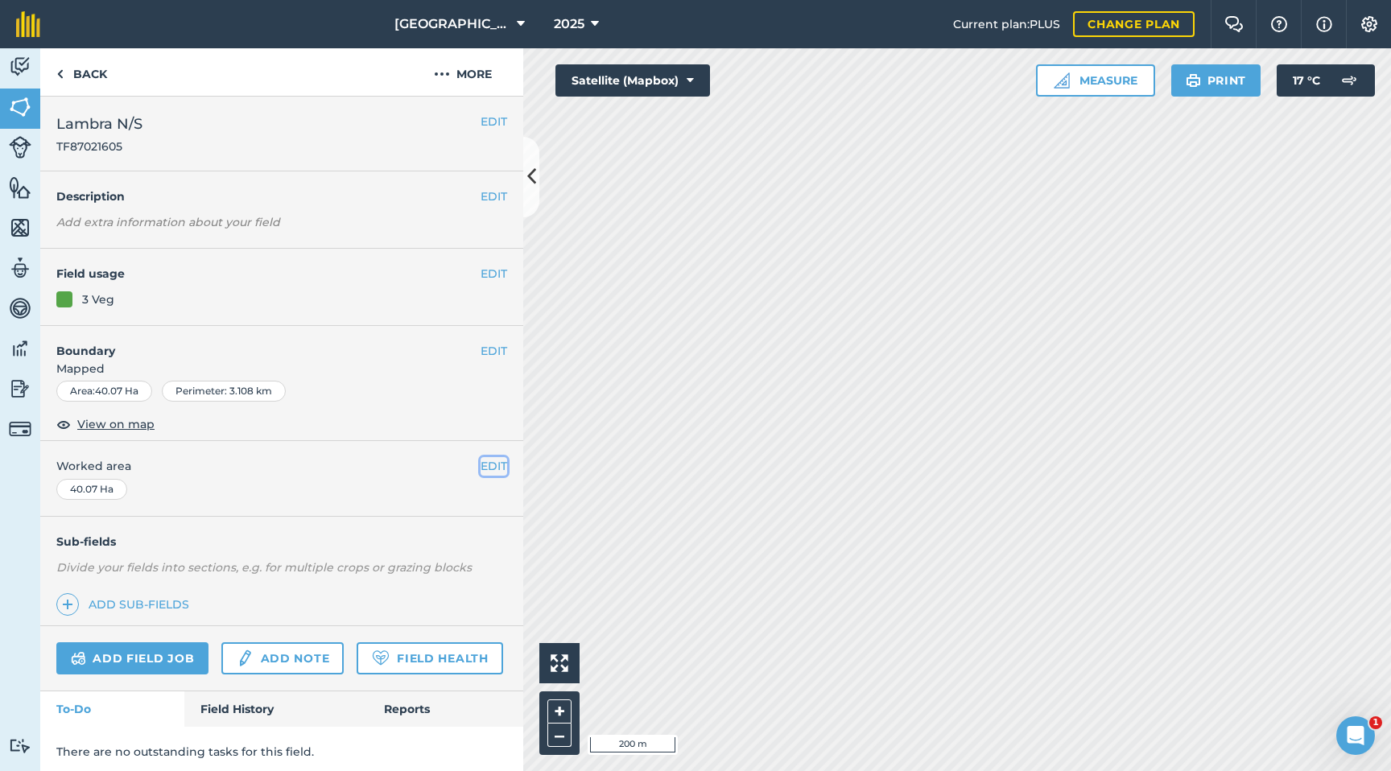
click at [487, 459] on button "EDIT" at bounding box center [494, 466] width 27 height 18
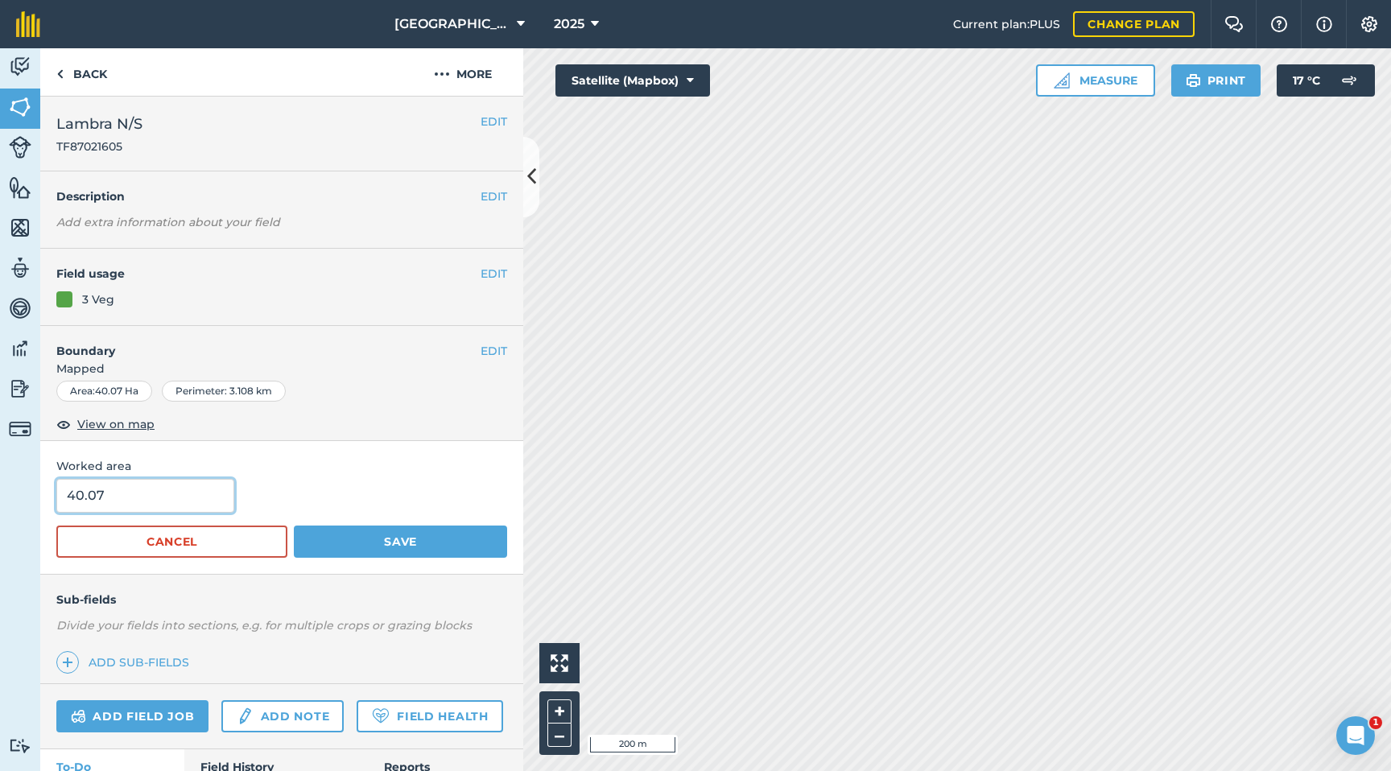
drag, startPoint x: 109, startPoint y: 500, endPoint x: 0, endPoint y: 497, distance: 109.5
click at [0, 497] on div "Activity Fields Livestock Features Maps Team Vehicles Data Reporting Billing Tu…" at bounding box center [695, 409] width 1391 height 723
type input "29.49"
click at [337, 538] on button "Save" at bounding box center [400, 542] width 213 height 32
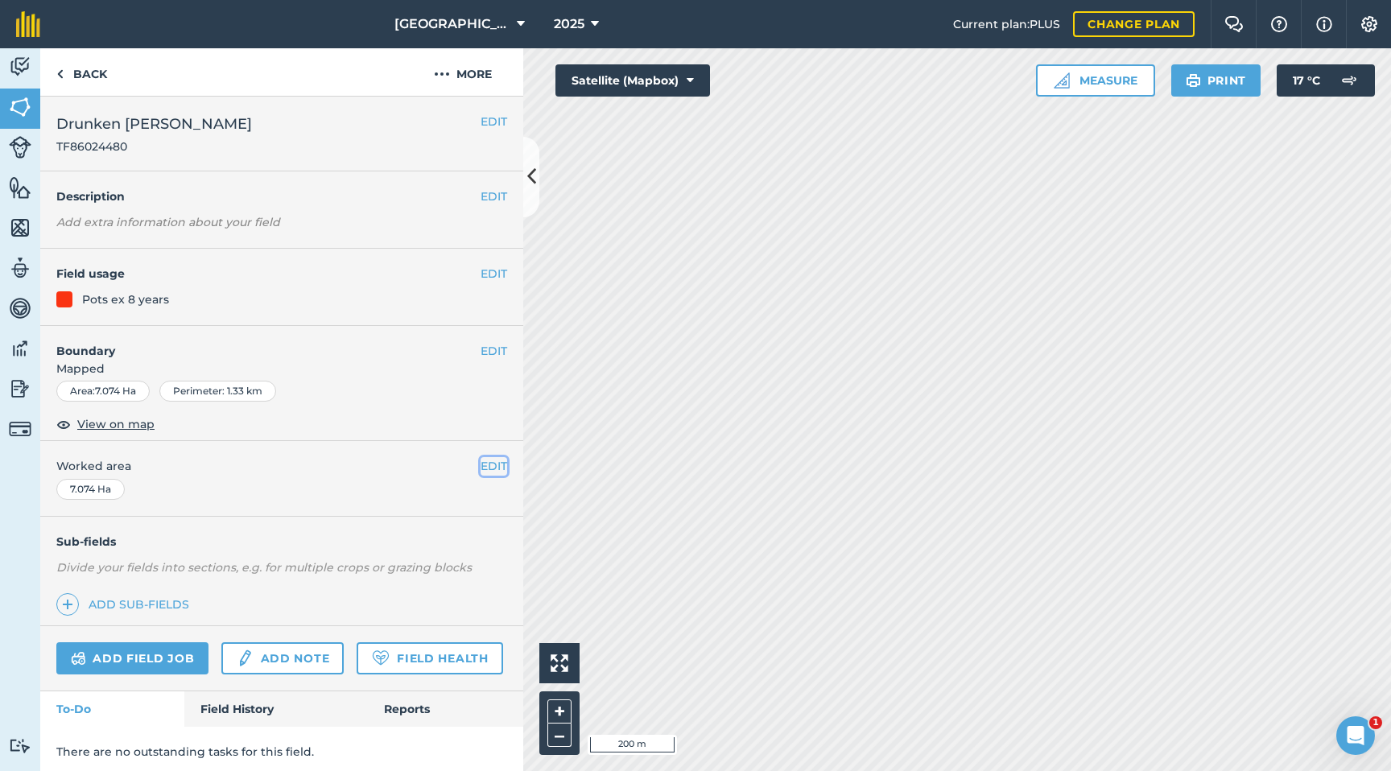
drag, startPoint x: 488, startPoint y: 468, endPoint x: 477, endPoint y: 467, distance: 11.3
click at [485, 468] on button "EDIT" at bounding box center [494, 466] width 27 height 18
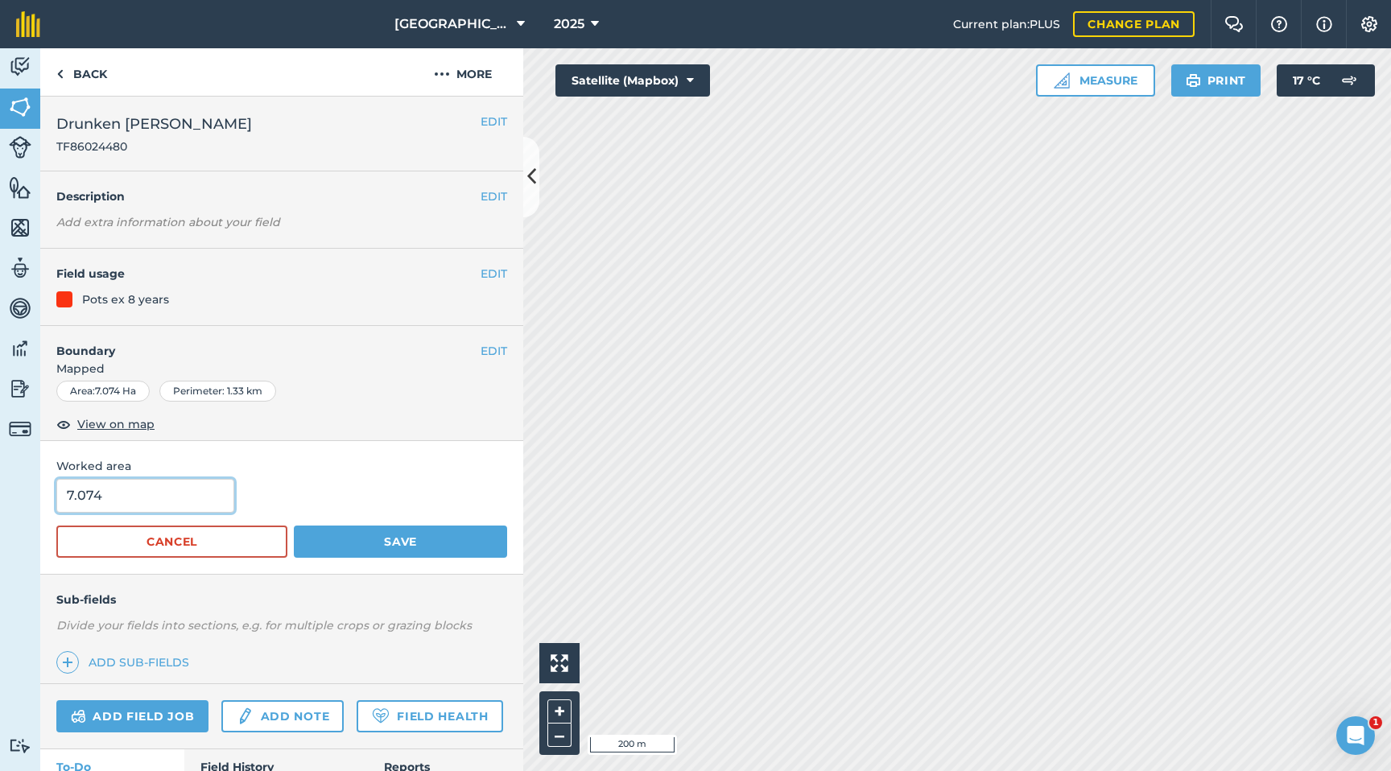
drag, startPoint x: 187, startPoint y: 501, endPoint x: 0, endPoint y: 499, distance: 186.8
click at [0, 501] on div "Activity Fields Livestock Features Maps Team Vehicles Data Reporting Billing Tu…" at bounding box center [695, 409] width 1391 height 723
type input "5.98"
click at [442, 547] on button "Save" at bounding box center [400, 542] width 213 height 32
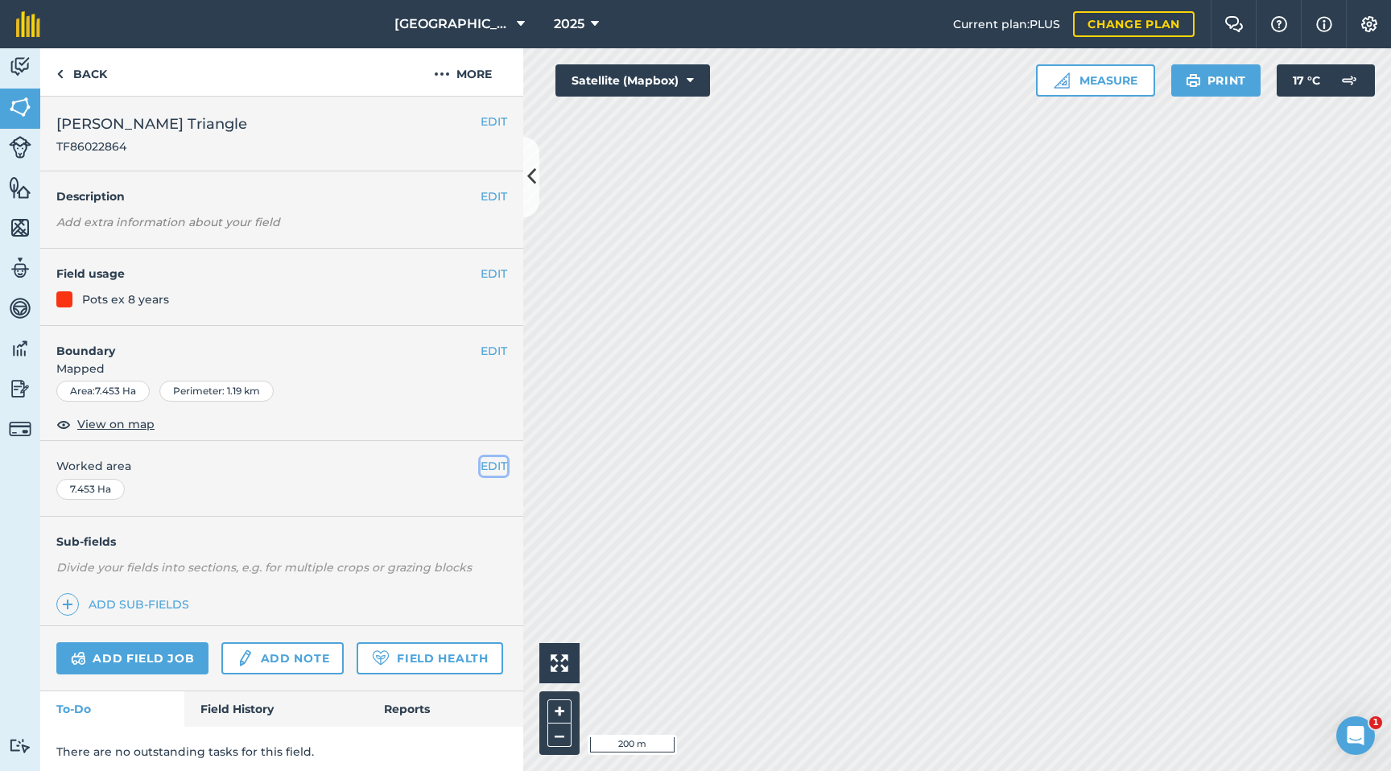
click at [485, 462] on button "EDIT" at bounding box center [494, 466] width 27 height 18
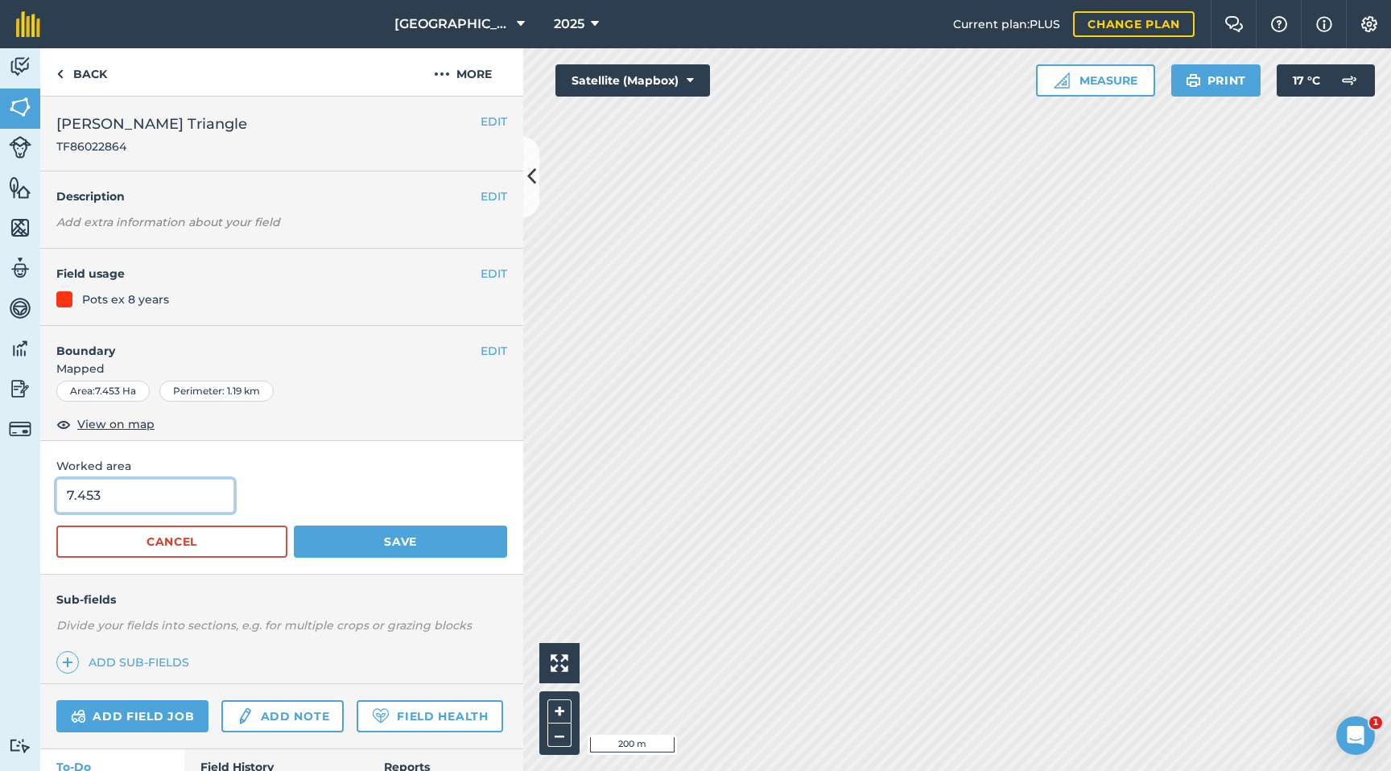
drag, startPoint x: 109, startPoint y: 497, endPoint x: 0, endPoint y: 495, distance: 108.7
click at [0, 495] on div "Activity Fields Livestock Features Maps Team Vehicles Data Reporting Billing Tu…" at bounding box center [695, 409] width 1391 height 723
type input "4.5"
click at [337, 543] on button "Save" at bounding box center [400, 542] width 213 height 32
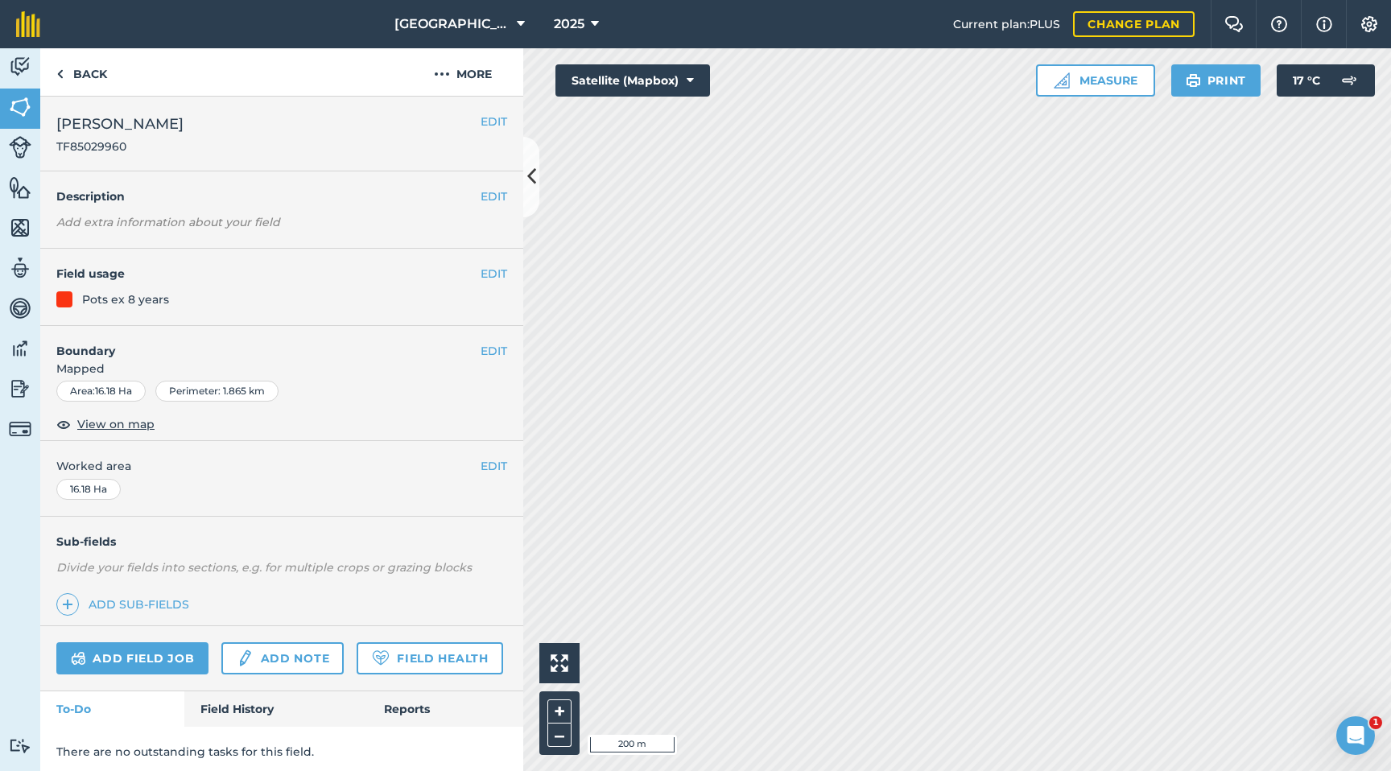
scroll to position [6, 0]
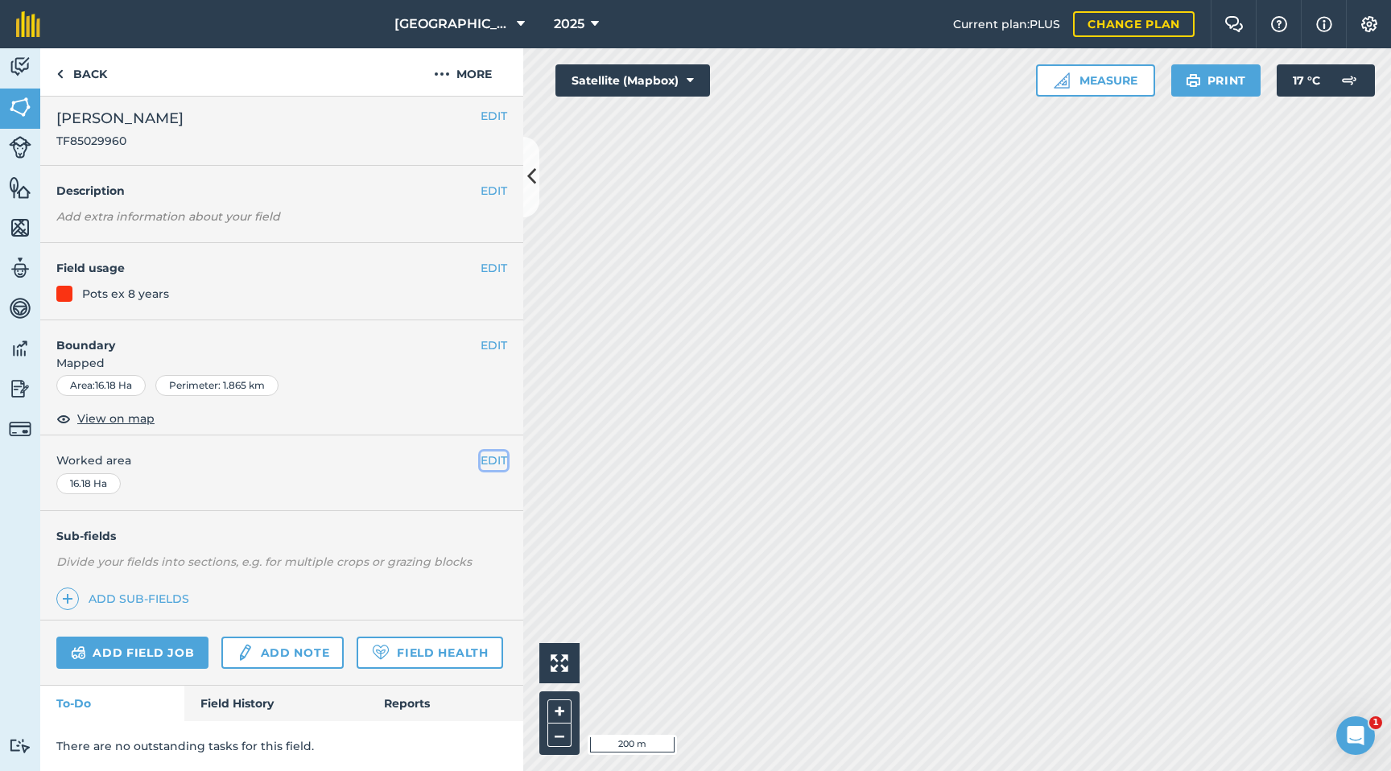
drag, startPoint x: 482, startPoint y: 465, endPoint x: 435, endPoint y: 471, distance: 47.8
click at [482, 465] on button "EDIT" at bounding box center [494, 461] width 27 height 18
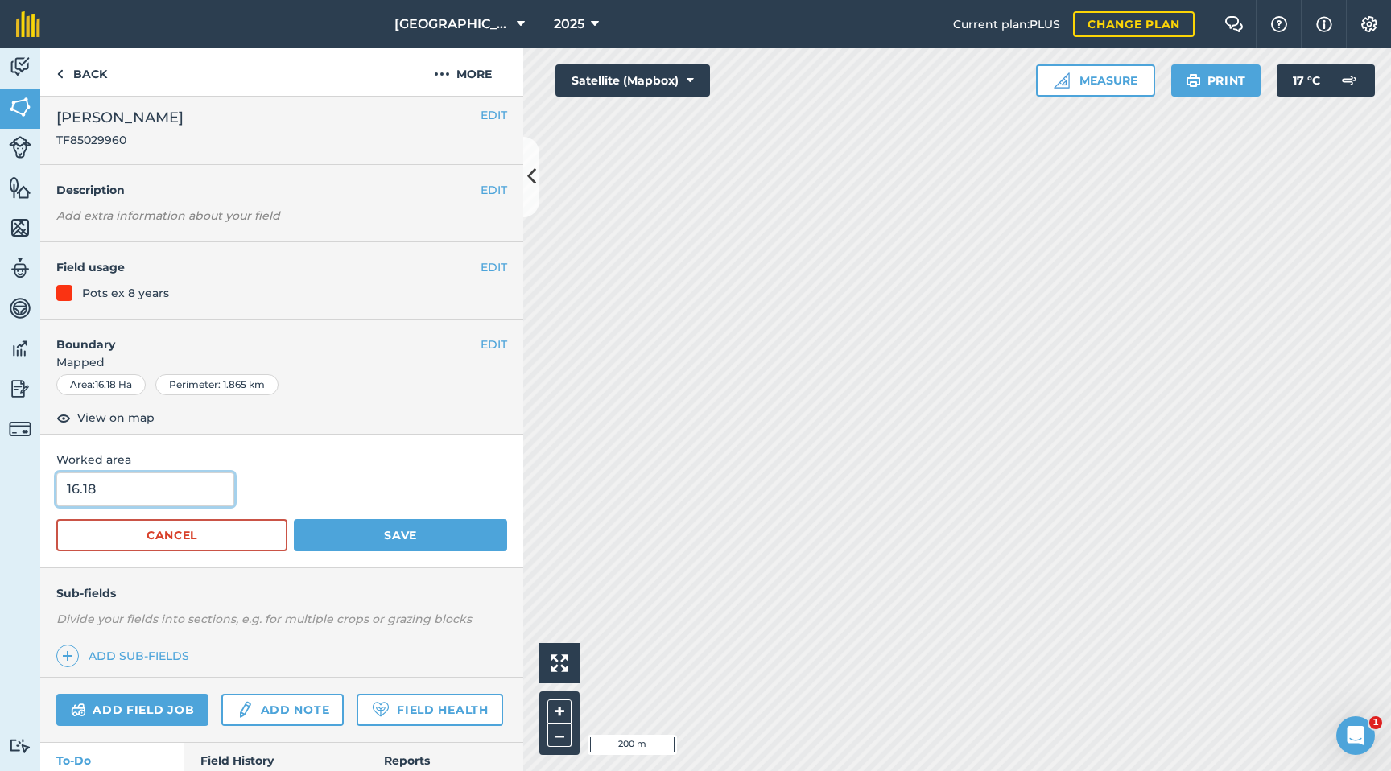
drag, startPoint x: 171, startPoint y: 499, endPoint x: 0, endPoint y: 497, distance: 171.5
click at [0, 497] on div "Activity Fields Livestock Features Maps Team Vehicles Data Reporting Billing Tu…" at bounding box center [695, 409] width 1391 height 723
drag, startPoint x: 146, startPoint y: 485, endPoint x: 42, endPoint y: 493, distance: 104.2
click at [42, 493] on div "Worked area 16.18 Cancel Save" at bounding box center [281, 501] width 483 height 133
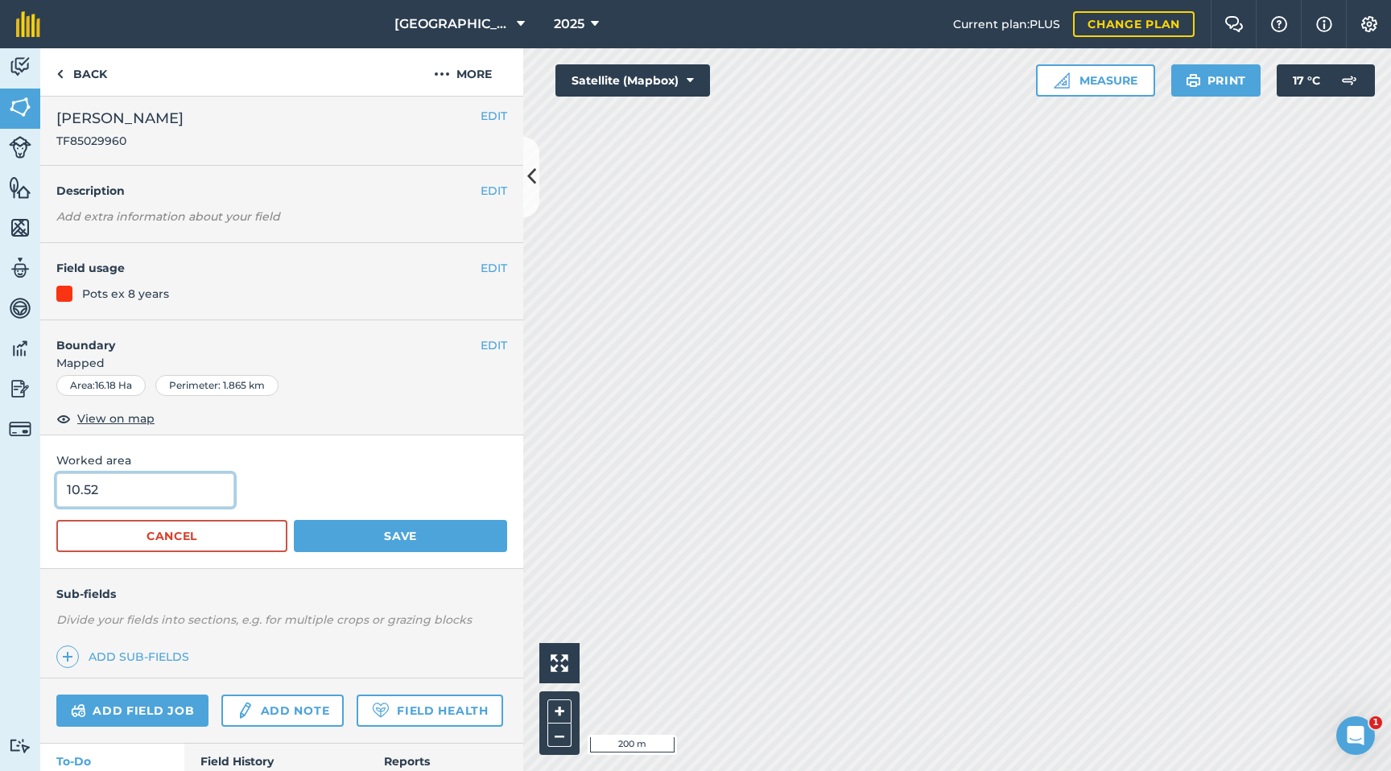
type input "10.52"
click at [409, 532] on button "Save" at bounding box center [400, 536] width 213 height 32
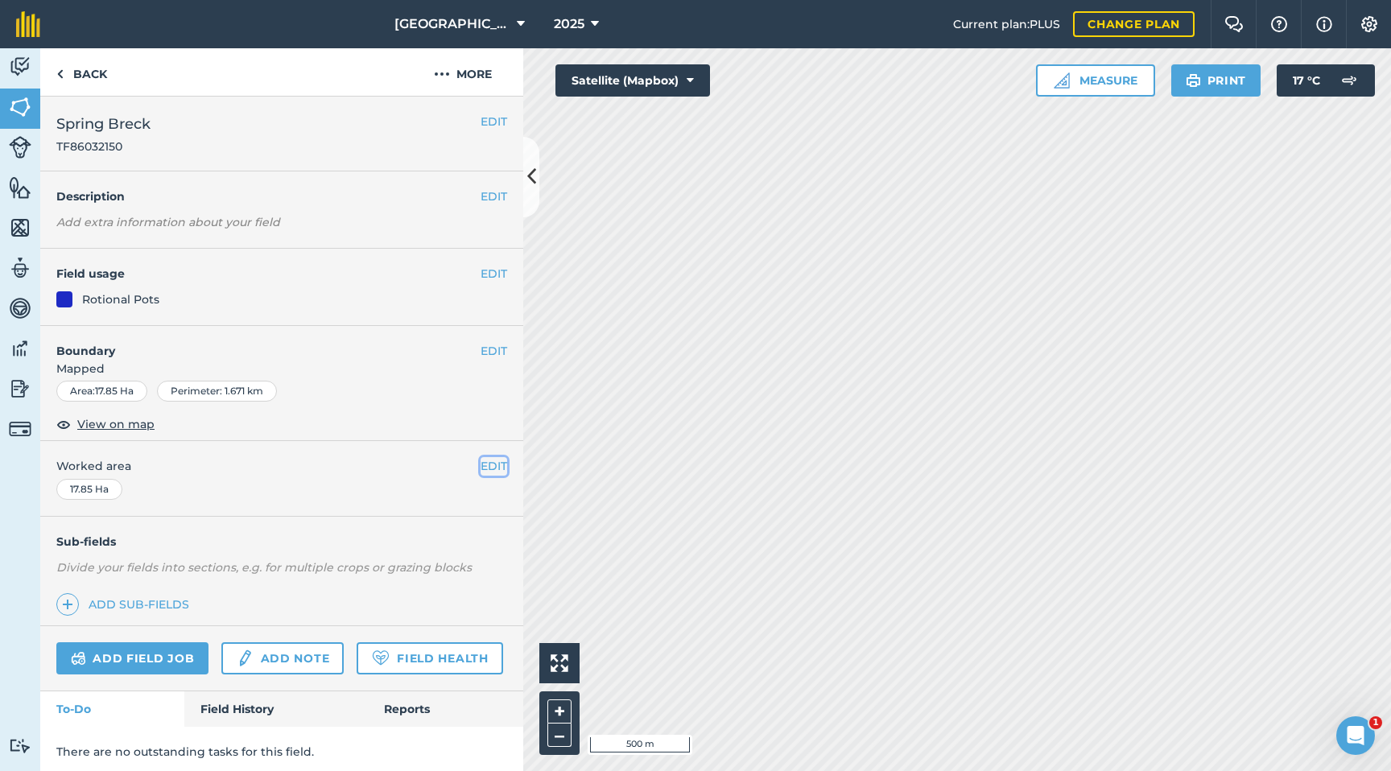
click at [499, 464] on button "EDIT" at bounding box center [494, 466] width 27 height 18
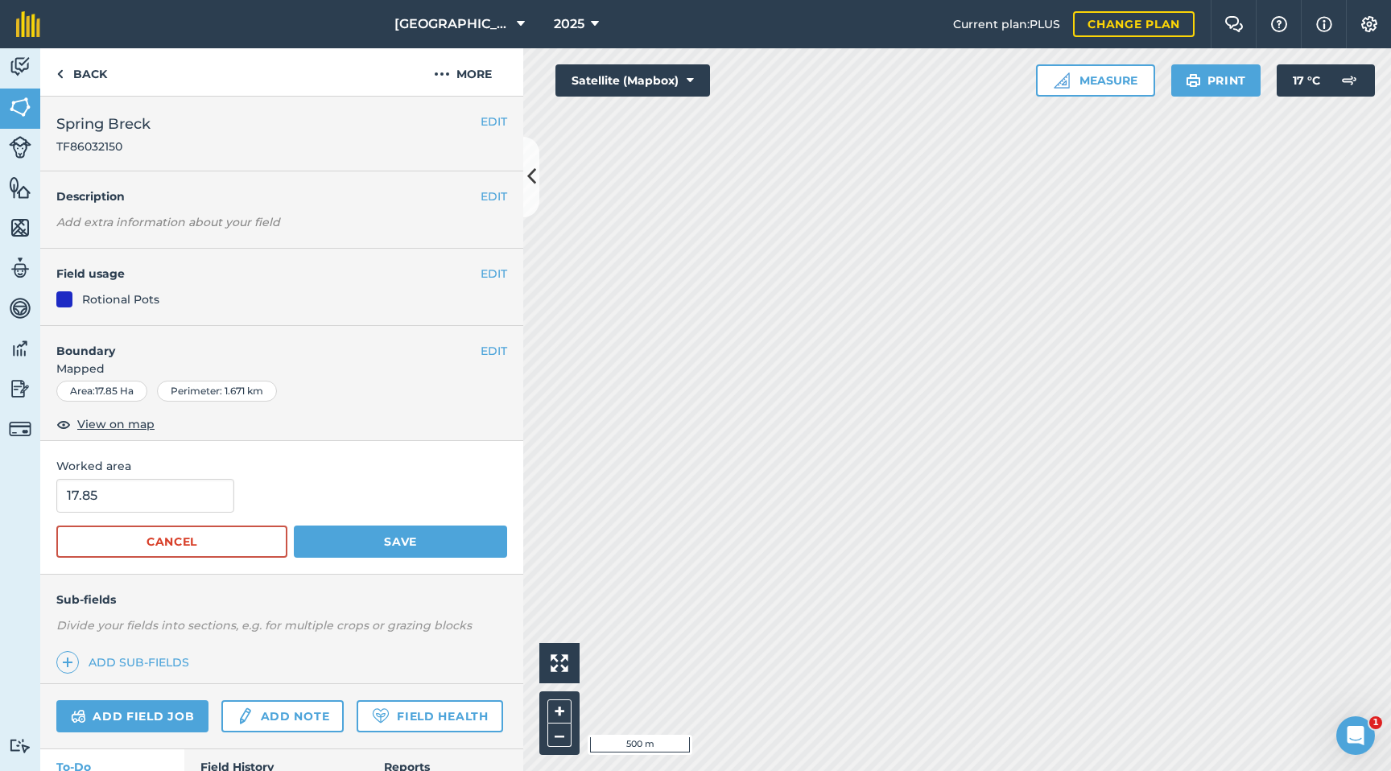
scroll to position [1, 0]
drag, startPoint x: 101, startPoint y: 492, endPoint x: 0, endPoint y: 491, distance: 101.4
click at [0, 491] on div "Activity Fields Livestock Features Maps Team Vehicles Data Reporting Billing Tu…" at bounding box center [695, 409] width 1391 height 723
type input "11.98"
click at [344, 539] on button "Save" at bounding box center [400, 541] width 213 height 32
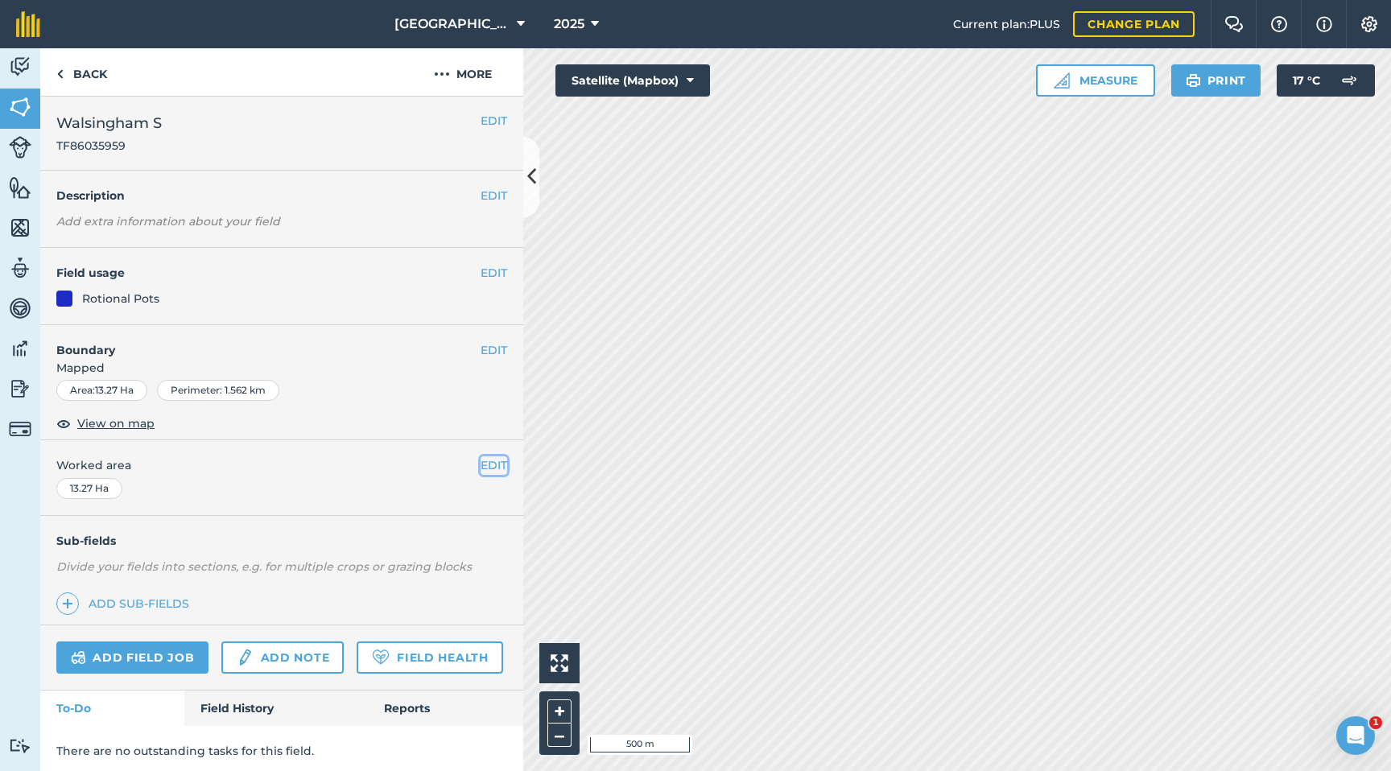
drag, startPoint x: 485, startPoint y: 462, endPoint x: 439, endPoint y: 473, distance: 47.2
click at [485, 462] on button "EDIT" at bounding box center [494, 465] width 27 height 18
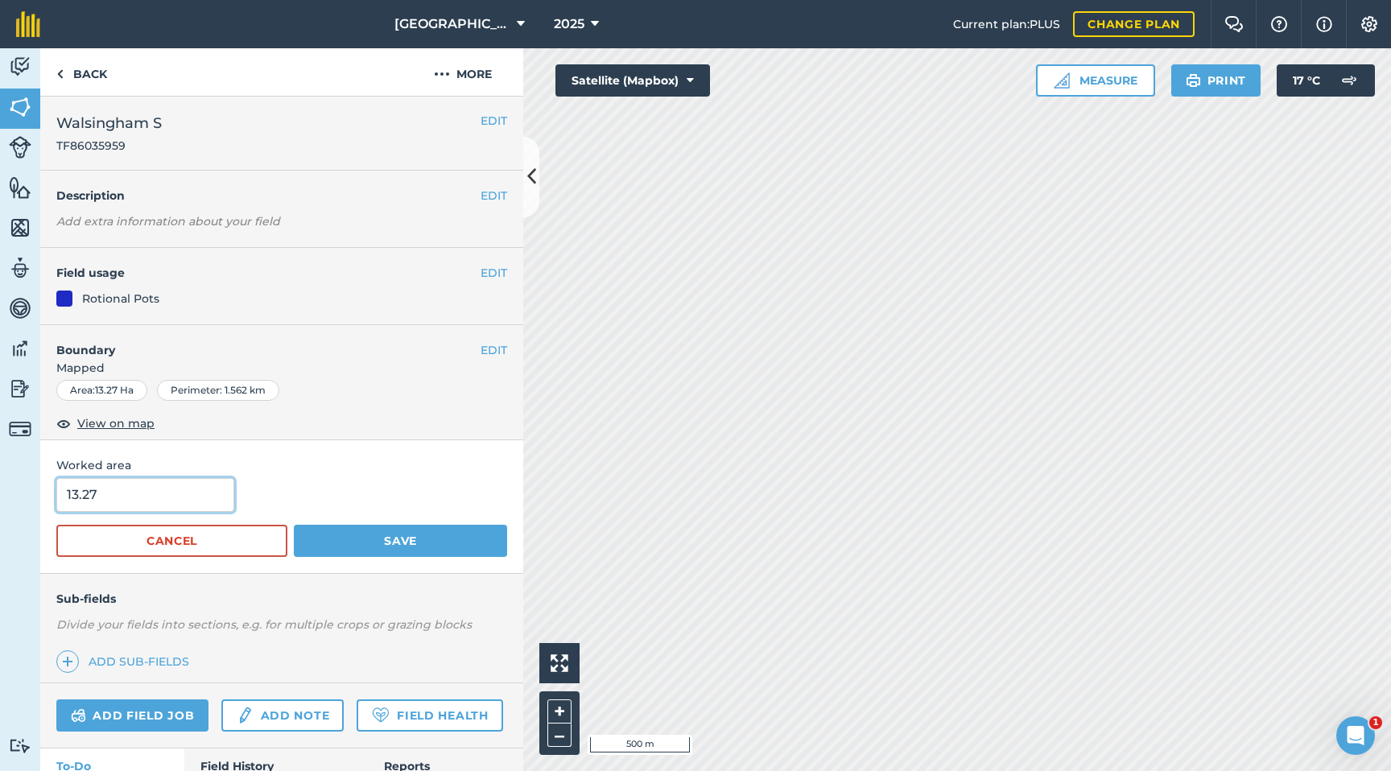
drag, startPoint x: 105, startPoint y: 505, endPoint x: 0, endPoint y: 504, distance: 104.6
click at [0, 505] on div "Activity Fields Livestock Features Maps Team Vehicles Data Reporting Billing Tu…" at bounding box center [695, 409] width 1391 height 723
drag, startPoint x: 78, startPoint y: 500, endPoint x: 27, endPoint y: 500, distance: 50.7
click at [27, 500] on div "Activity Fields Livestock Features Maps Team Vehicles Data Reporting Billing Tu…" at bounding box center [695, 409] width 1391 height 723
type input "10.32"
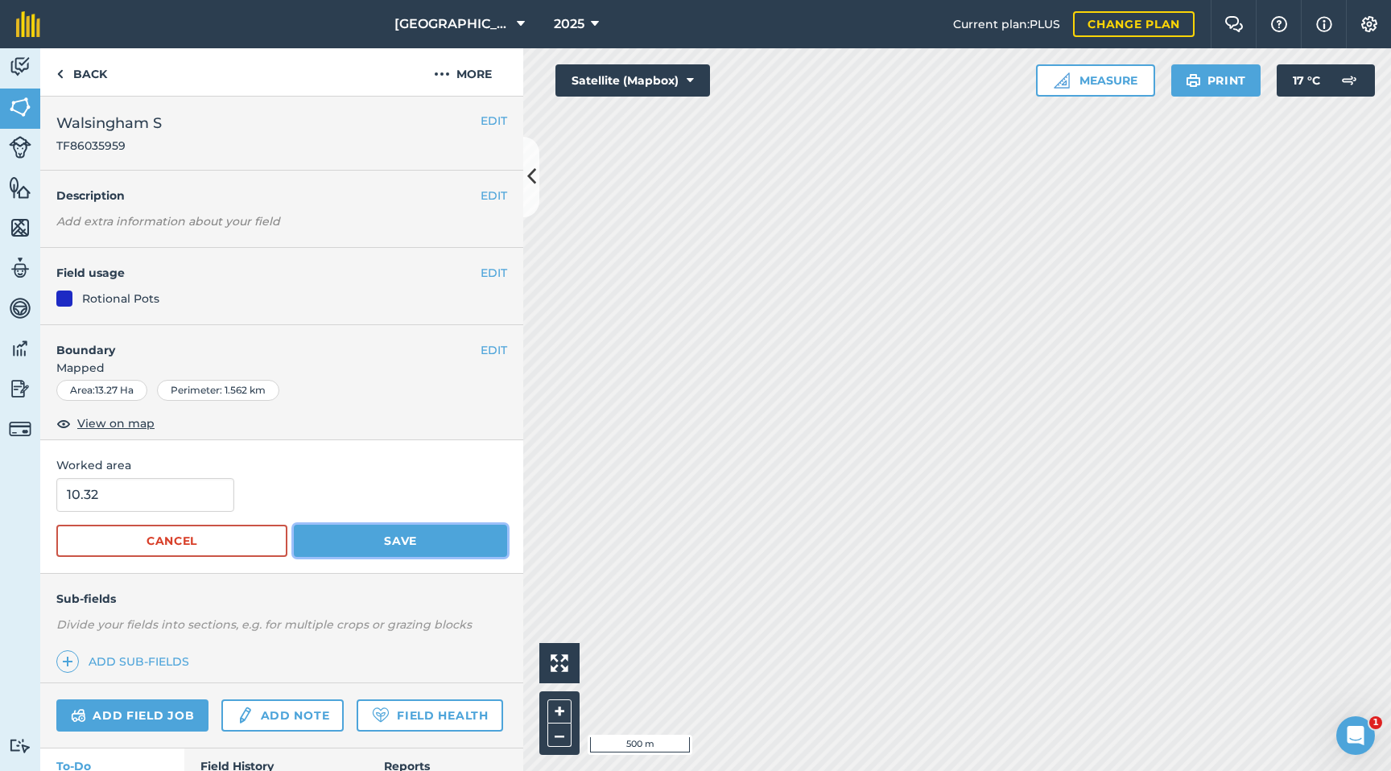
click at [352, 528] on button "Save" at bounding box center [400, 541] width 213 height 32
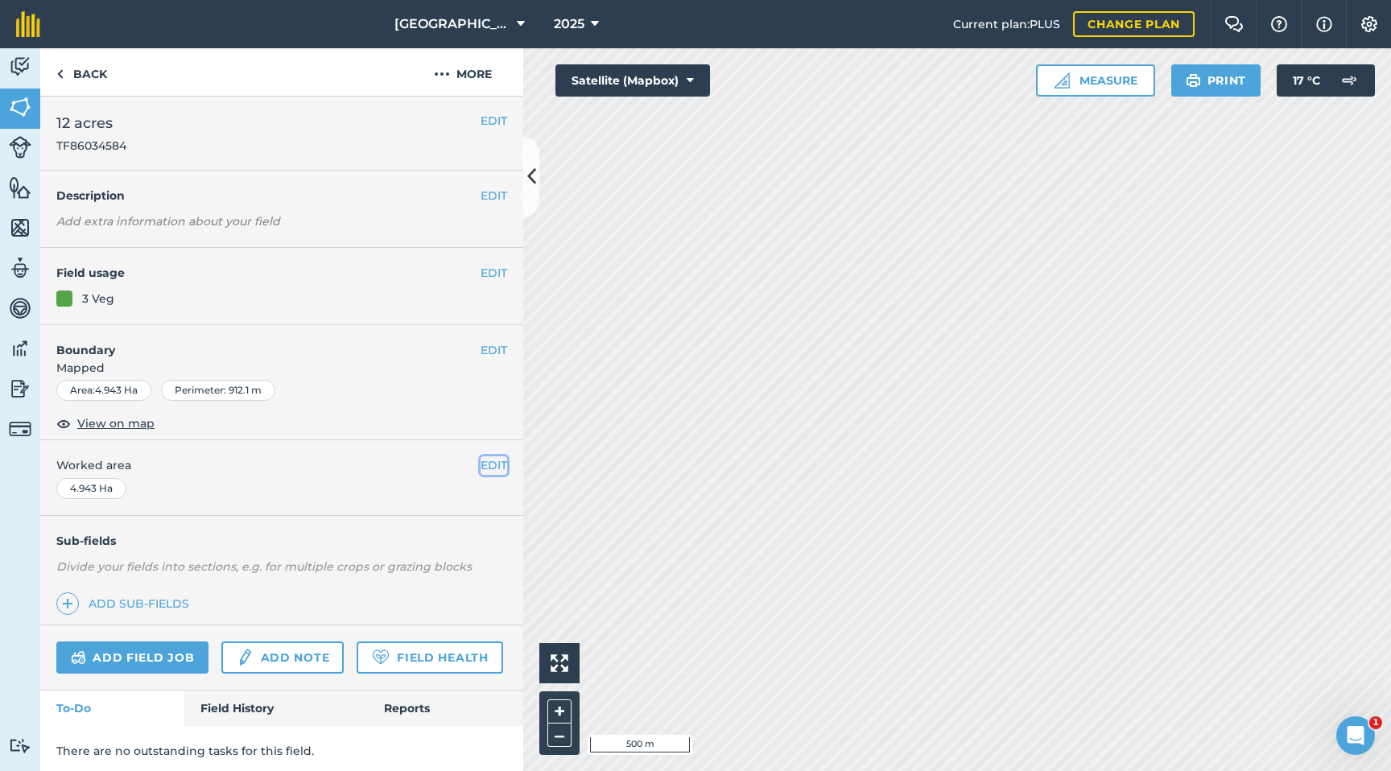
click at [490, 462] on button "EDIT" at bounding box center [494, 465] width 27 height 18
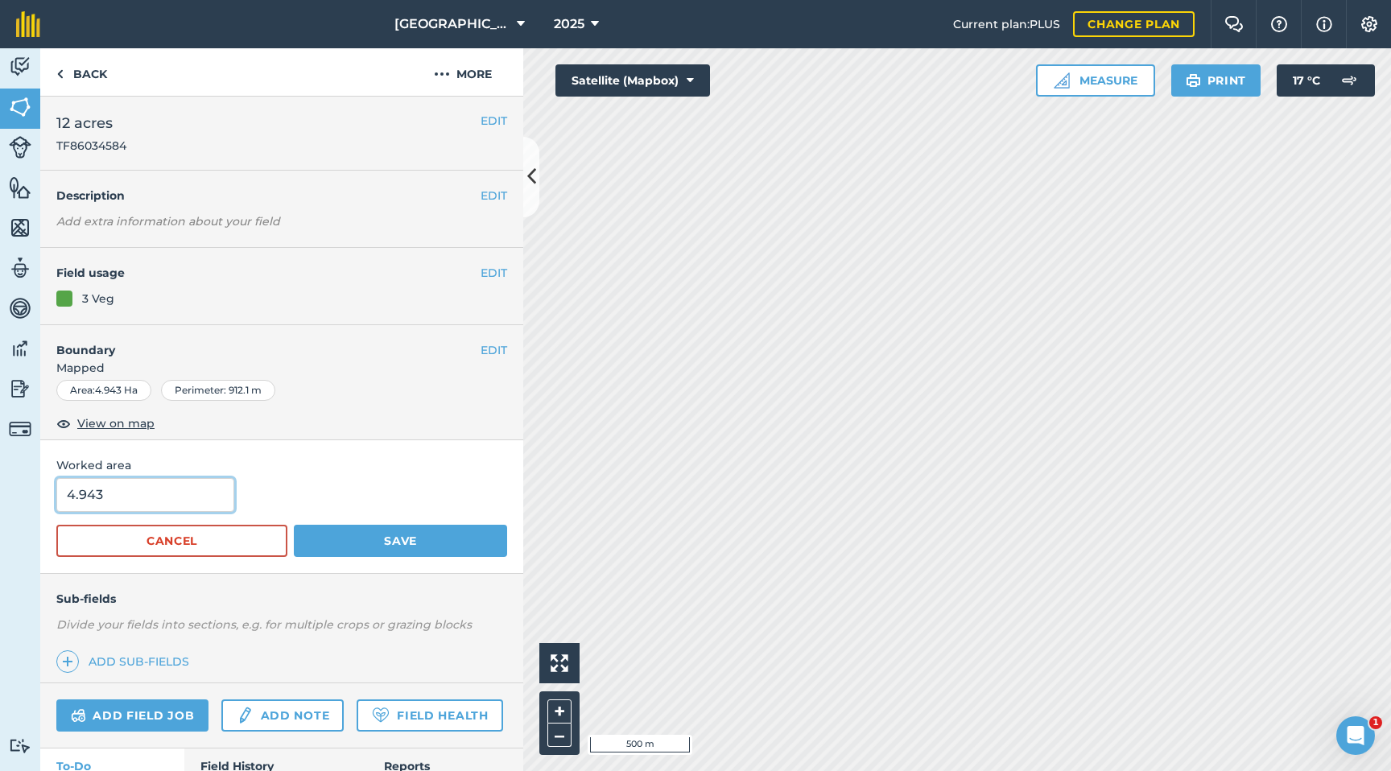
drag, startPoint x: 128, startPoint y: 498, endPoint x: 0, endPoint y: 497, distance: 128.0
click at [0, 497] on div "Activity Fields Livestock Features Maps Team Vehicles Data Reporting Billing Tu…" at bounding box center [695, 409] width 1391 height 723
type input "4.1"
click at [442, 550] on button "Save" at bounding box center [400, 541] width 213 height 32
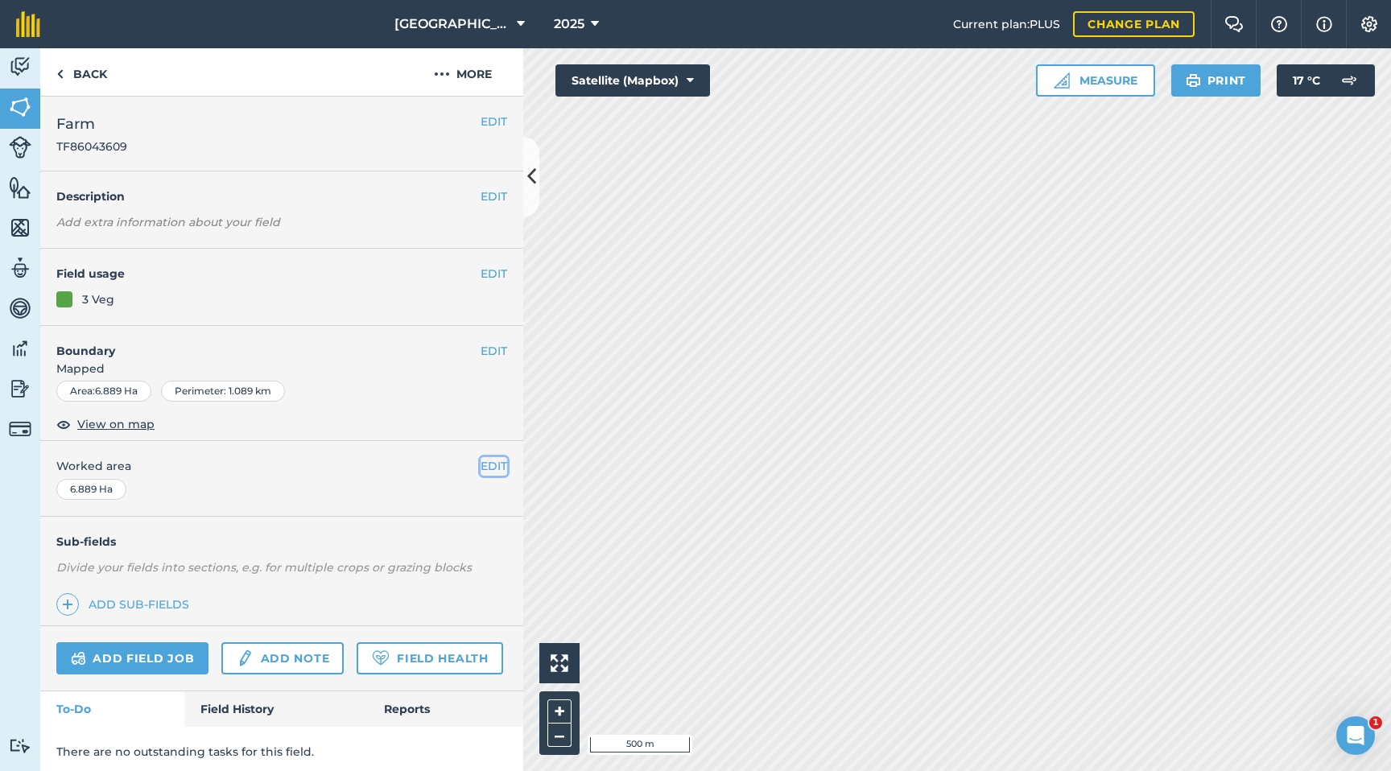
click at [485, 467] on button "EDIT" at bounding box center [494, 466] width 27 height 18
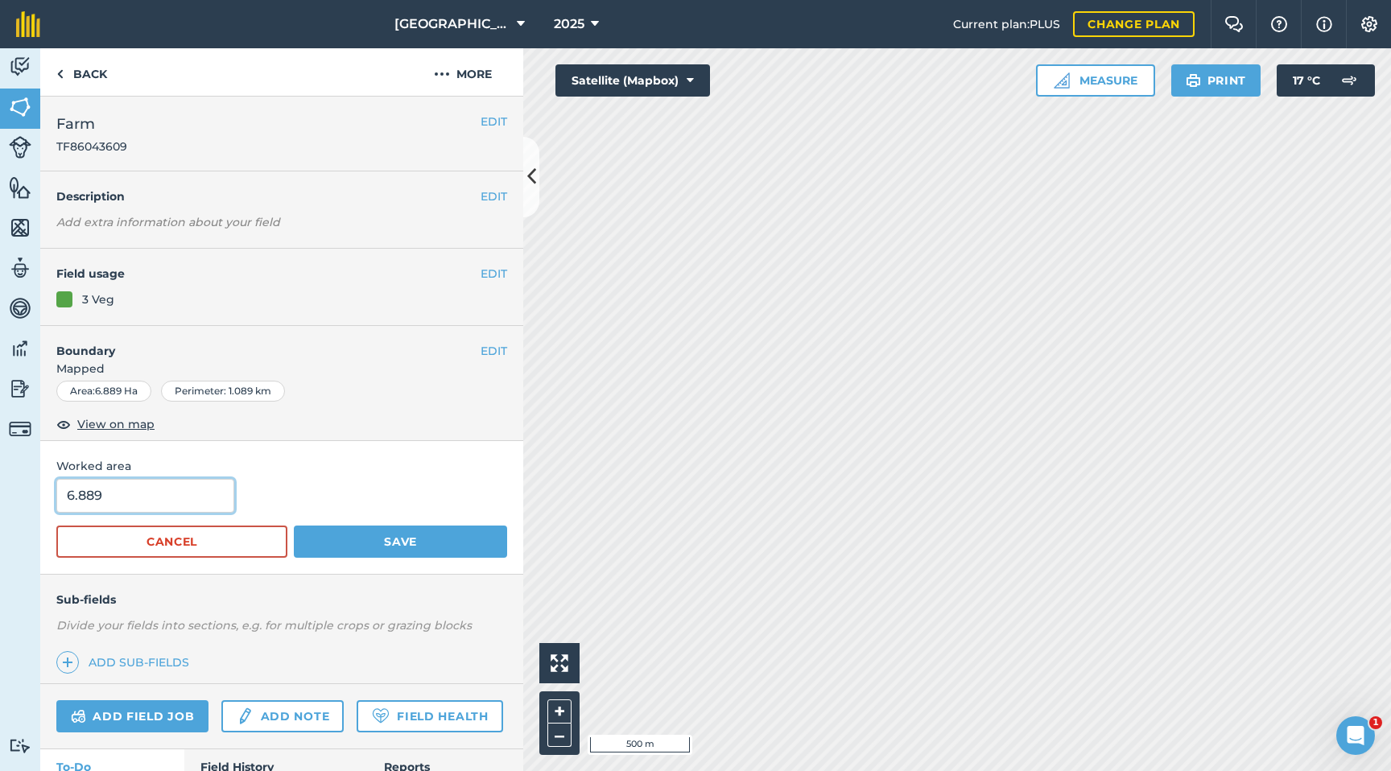
drag, startPoint x: 150, startPoint y: 504, endPoint x: 0, endPoint y: 497, distance: 149.9
click at [0, 498] on div "Activity Fields Livestock Features Maps Team Vehicles Data Reporting Billing Tu…" at bounding box center [695, 409] width 1391 height 723
type input "5.3"
click at [356, 539] on button "Save" at bounding box center [400, 542] width 213 height 32
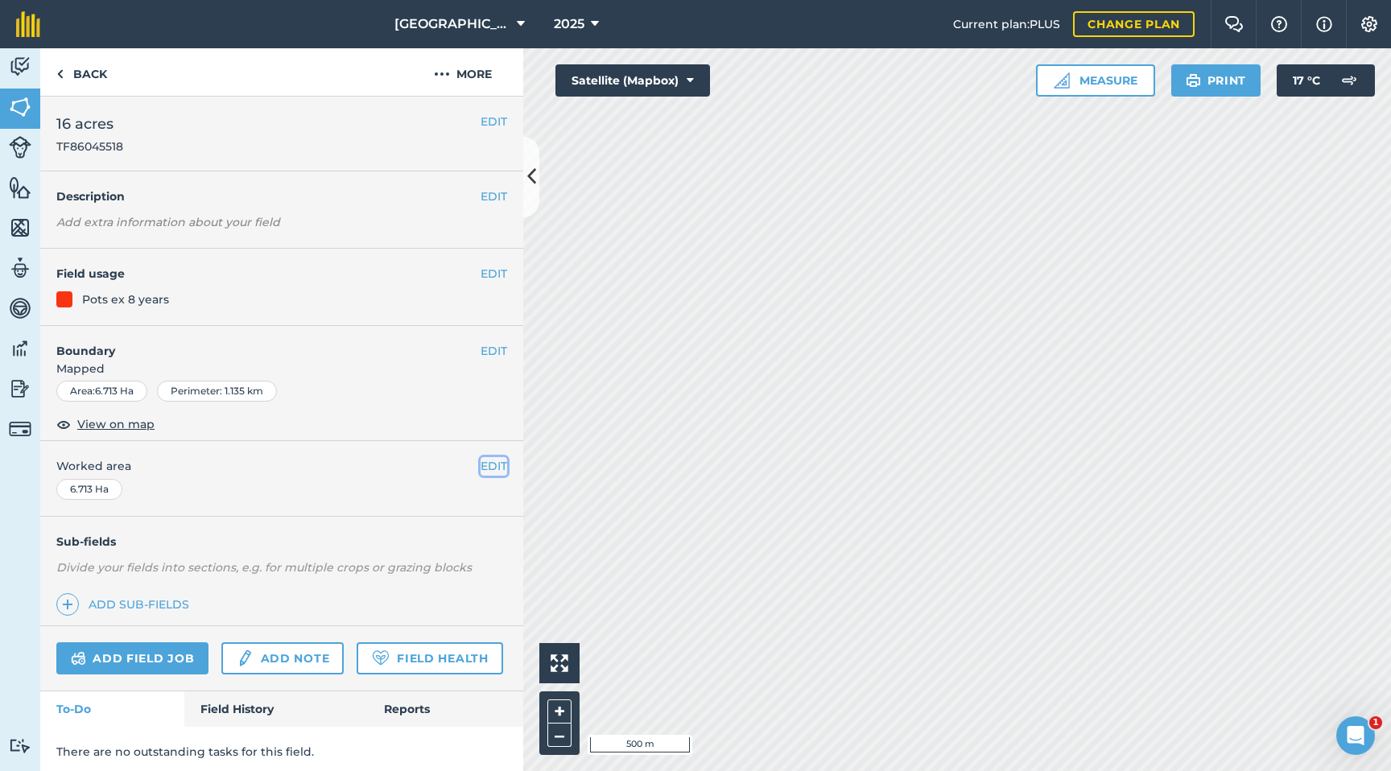
click at [481, 459] on button "EDIT" at bounding box center [494, 466] width 27 height 18
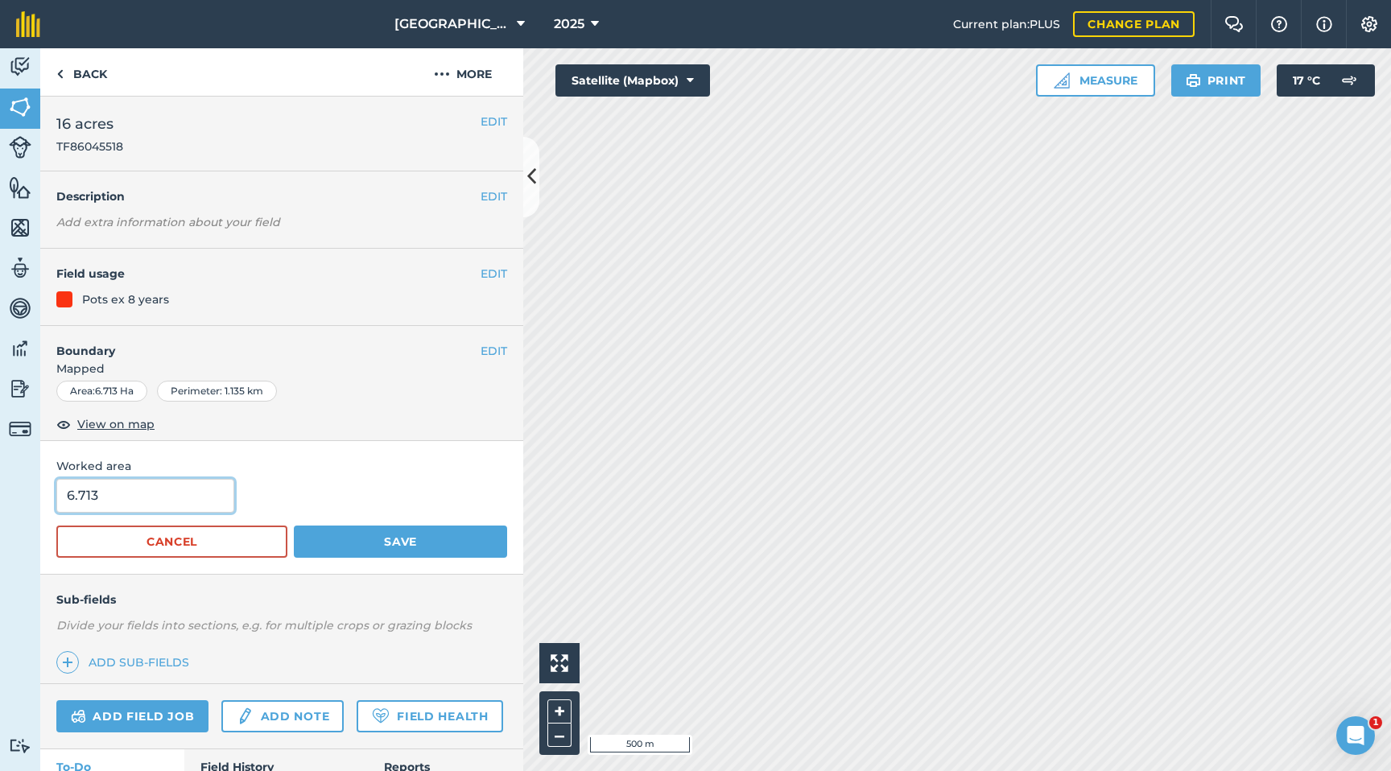
drag, startPoint x: 128, startPoint y: 502, endPoint x: 0, endPoint y: 481, distance: 129.7
click at [0, 481] on div "Activity Fields Livestock Features Maps Team Vehicles Data Reporting Billing Tu…" at bounding box center [695, 409] width 1391 height 723
type input "4"
type input "5.46"
click at [325, 532] on button "Save" at bounding box center [400, 542] width 213 height 32
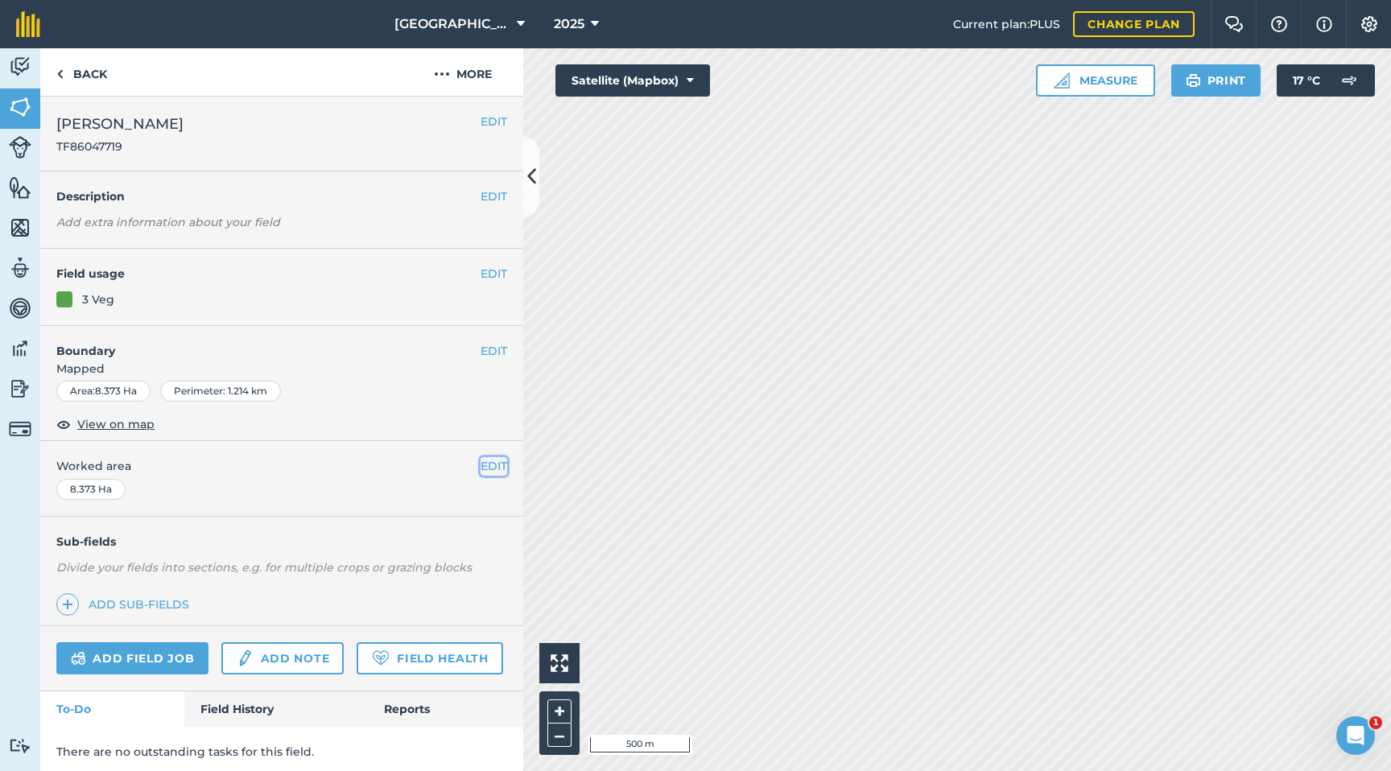
click at [490, 468] on button "EDIT" at bounding box center [494, 466] width 27 height 18
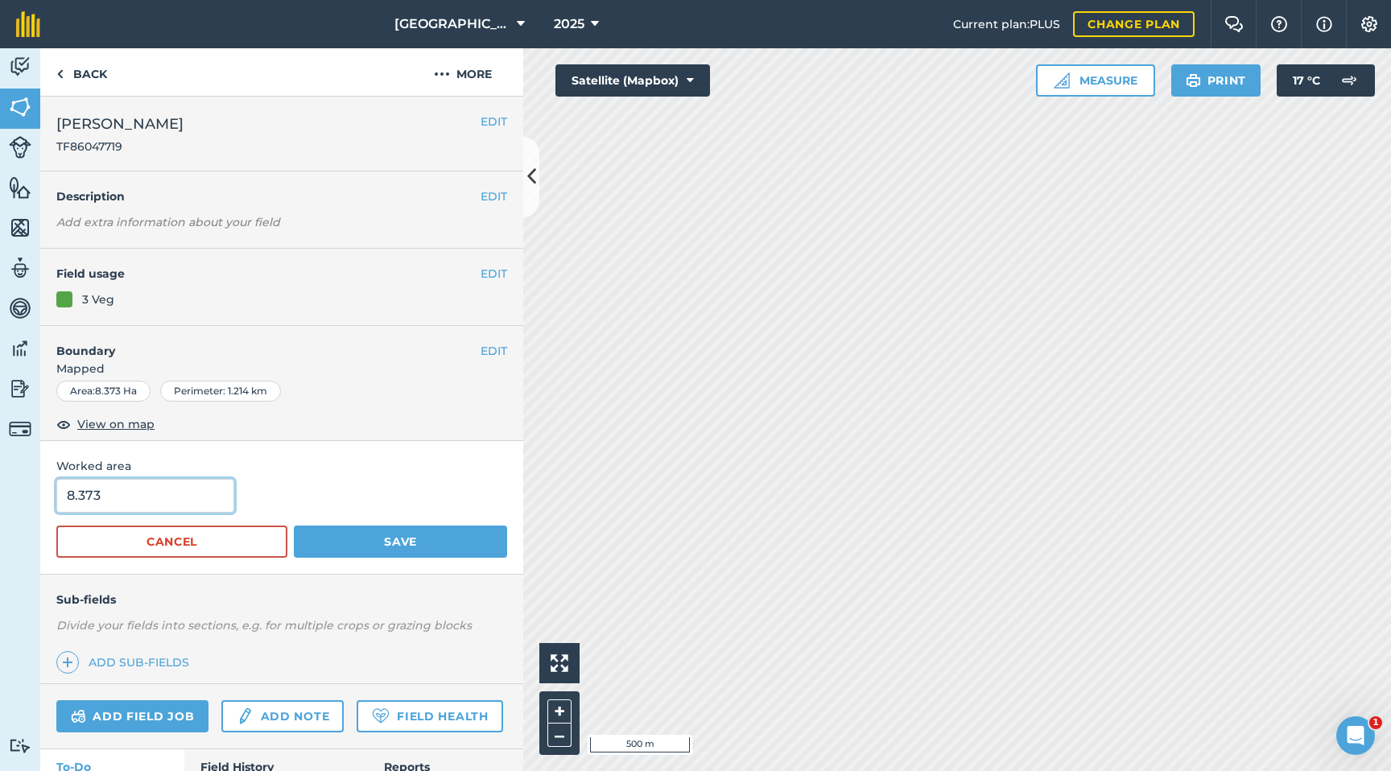
drag, startPoint x: 120, startPoint y: 501, endPoint x: 0, endPoint y: 495, distance: 120.1
click at [0, 495] on div "Activity Fields Livestock Features Maps Team Vehicles Data Reporting Billing Tu…" at bounding box center [695, 409] width 1391 height 723
type input "5.03"
click at [308, 539] on button "Save" at bounding box center [400, 542] width 213 height 32
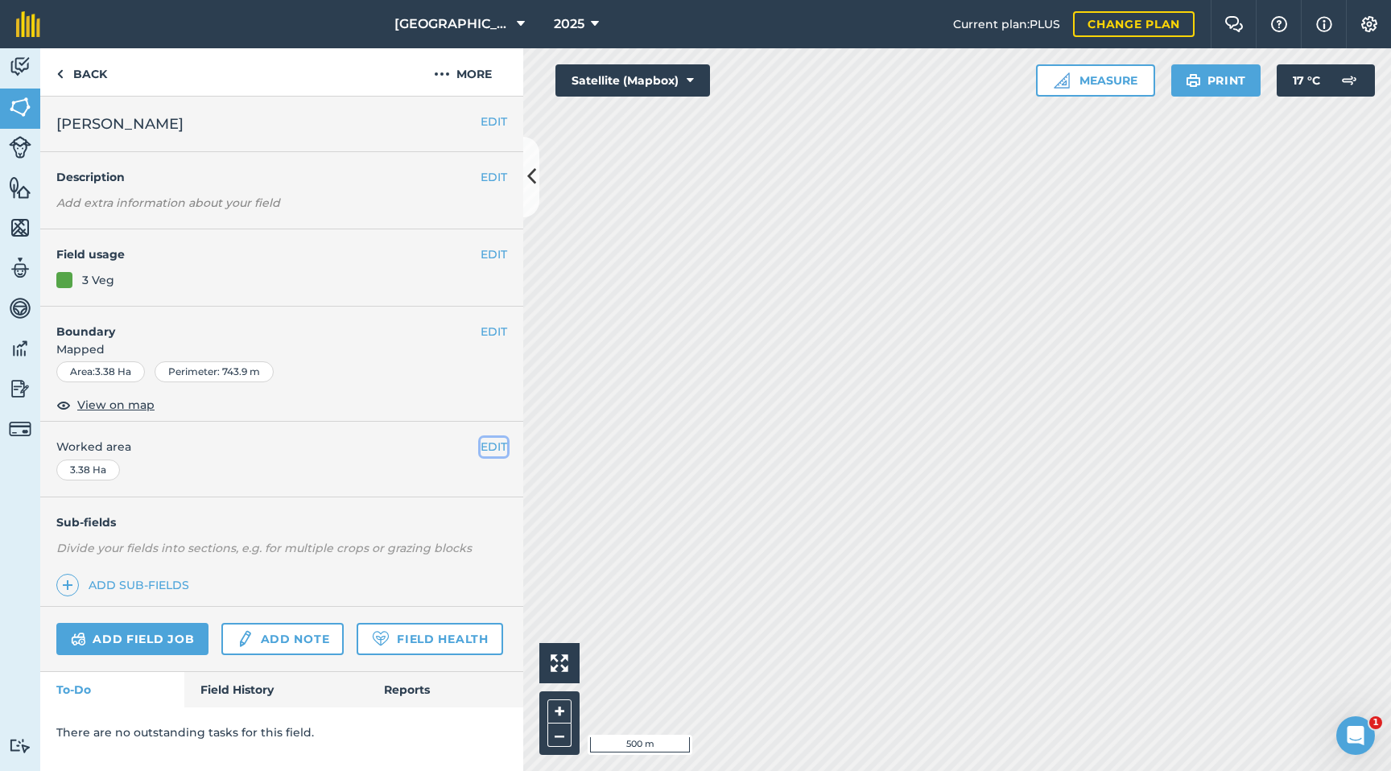
click at [497, 452] on button "EDIT" at bounding box center [494, 447] width 27 height 18
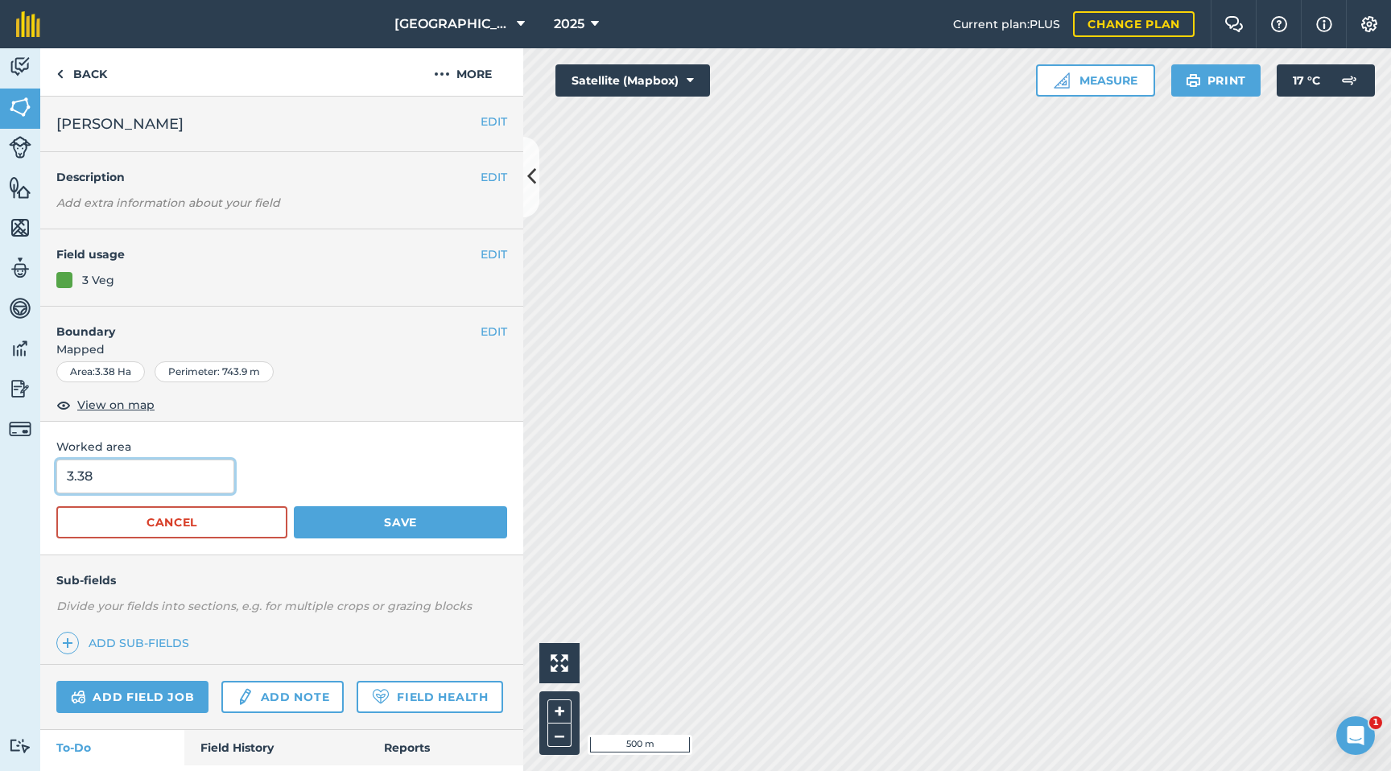
click at [134, 470] on input "3.38" at bounding box center [145, 477] width 178 height 34
type input "3.34"
click at [379, 516] on button "Save" at bounding box center [400, 522] width 213 height 32
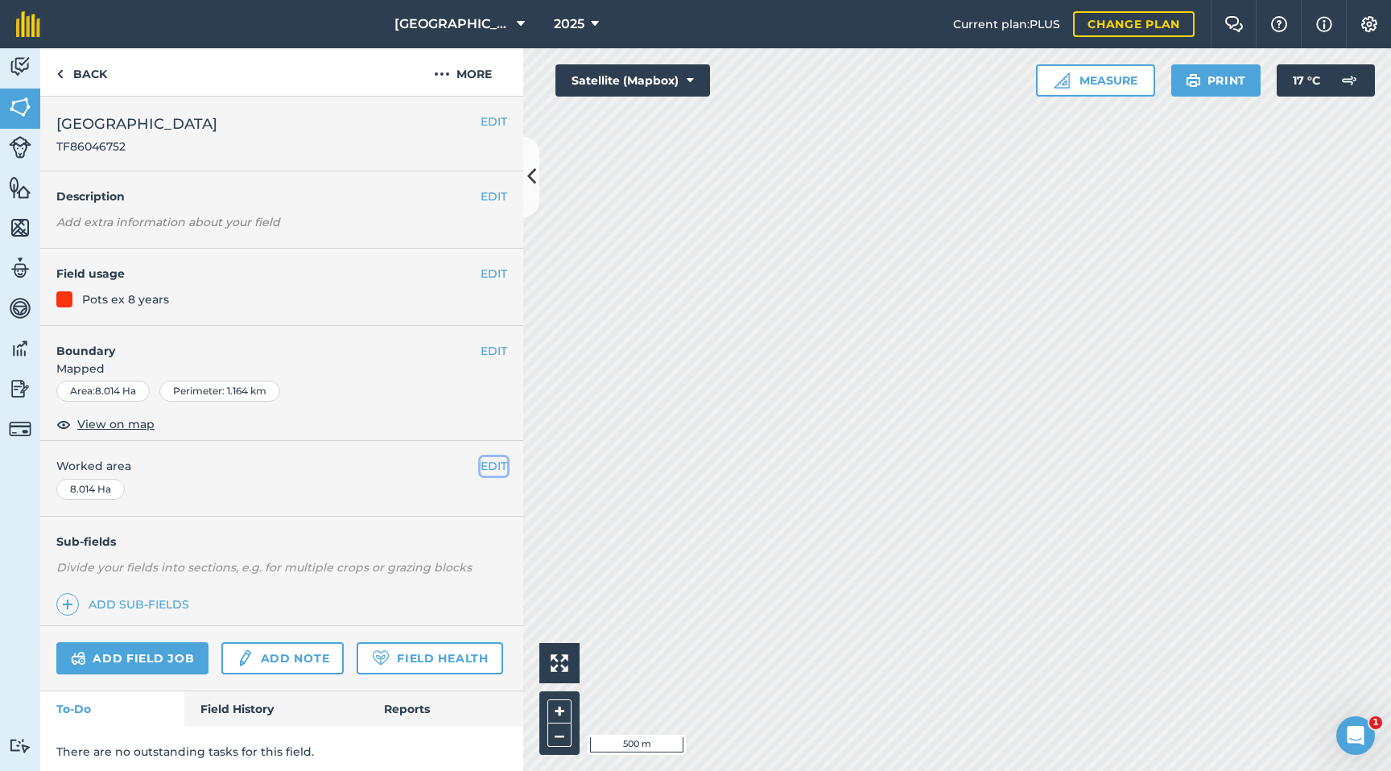
click at [494, 469] on button "EDIT" at bounding box center [494, 466] width 27 height 18
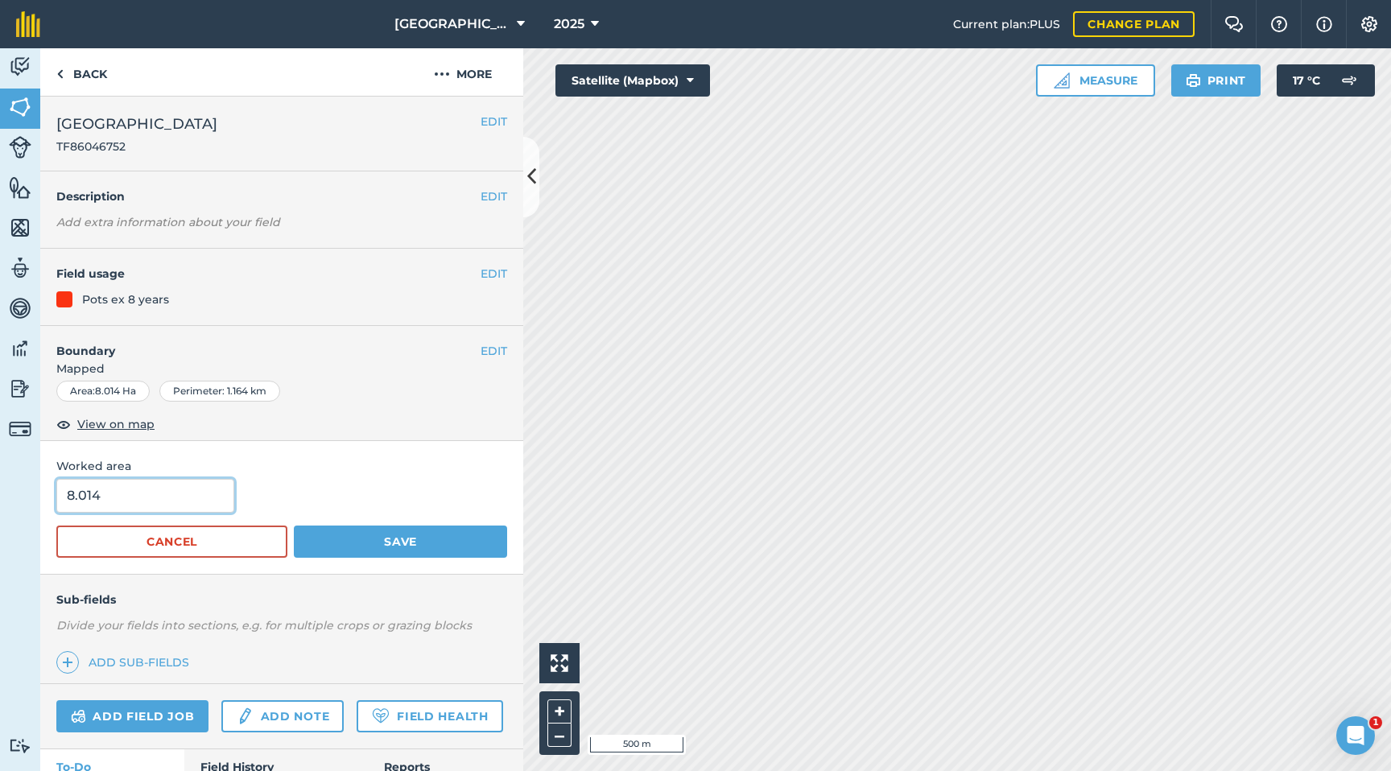
drag, startPoint x: 160, startPoint y: 511, endPoint x: 0, endPoint y: 510, distance: 160.2
click at [0, 510] on div "Activity Fields Livestock Features Maps Team Vehicles Data Reporting Billing Tu…" at bounding box center [695, 409] width 1391 height 723
drag, startPoint x: 188, startPoint y: 502, endPoint x: 14, endPoint y: 499, distance: 173.9
click at [14, 499] on div "Activity Fields Livestock Features Maps Team Vehicles Data Reporting Billing Tu…" at bounding box center [695, 409] width 1391 height 723
type input "5.41"
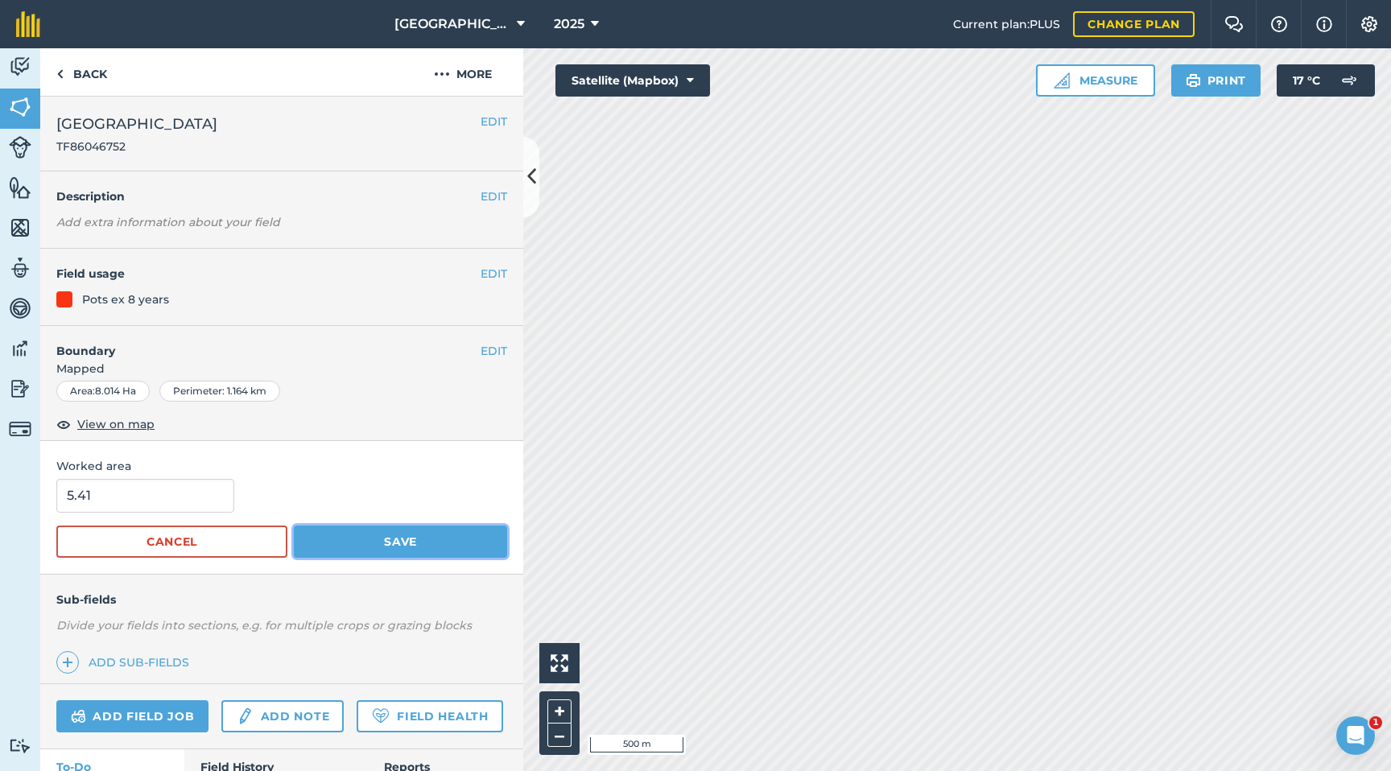
click at [360, 533] on button "Save" at bounding box center [400, 542] width 213 height 32
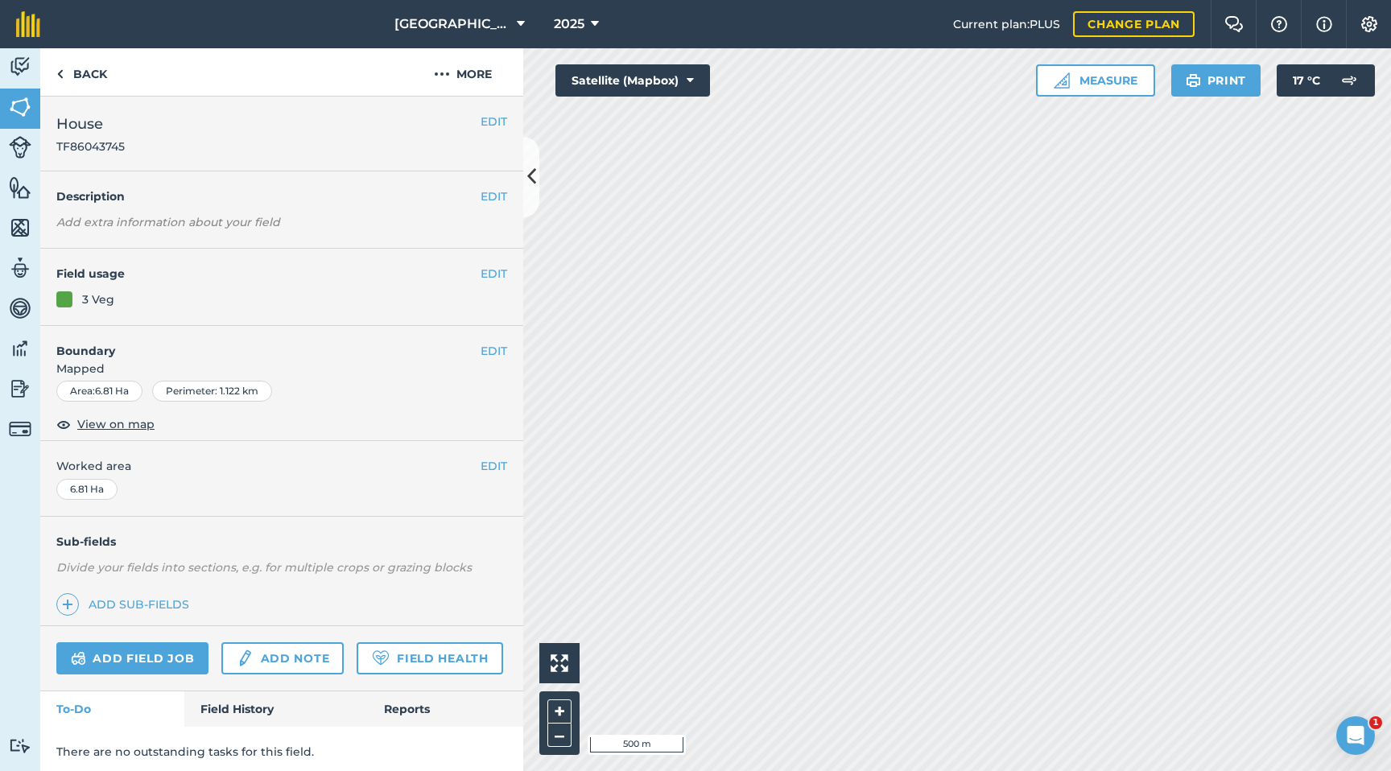
click at [490, 476] on div "EDIT Worked area 6.81 Ha" at bounding box center [281, 478] width 483 height 75
click at [482, 464] on button "EDIT" at bounding box center [494, 466] width 27 height 18
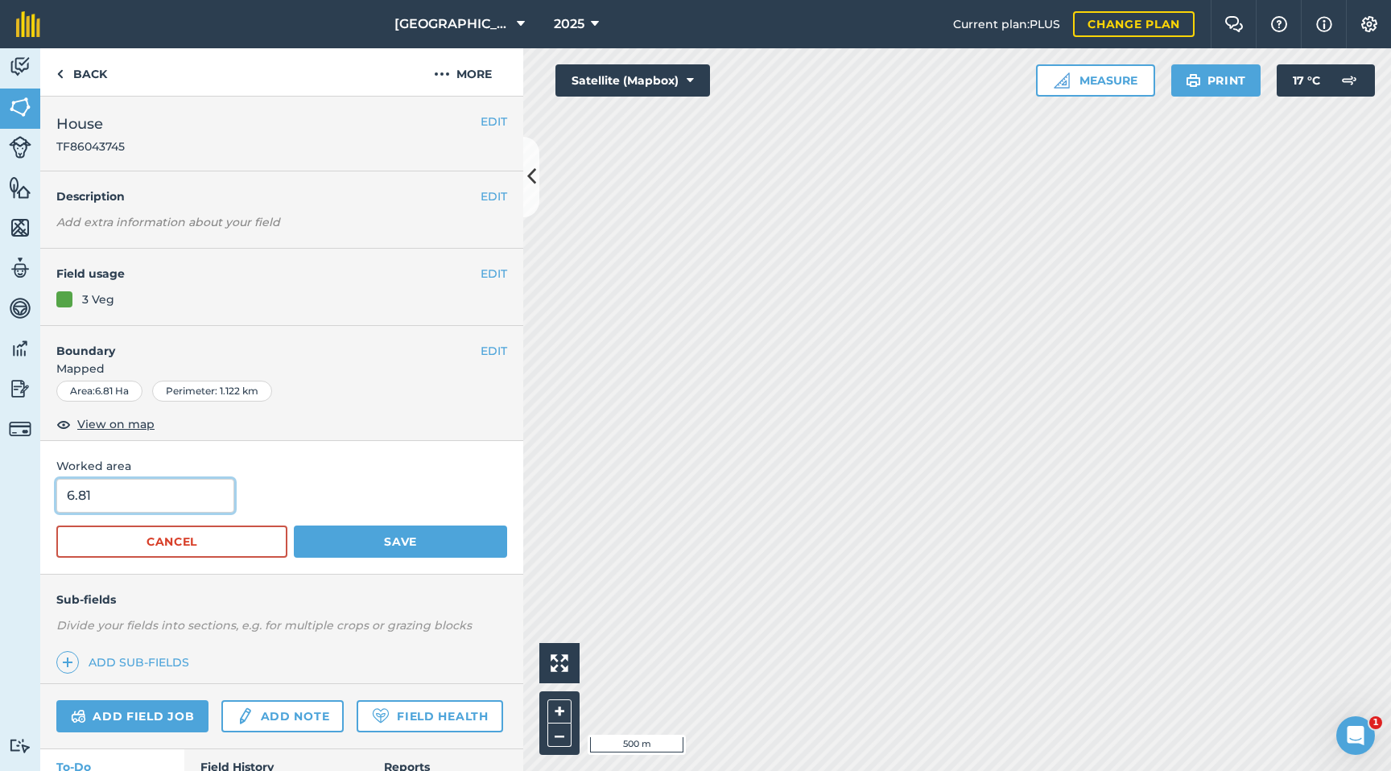
drag, startPoint x: 186, startPoint y: 497, endPoint x: 0, endPoint y: 501, distance: 186.0
click at [0, 502] on div "Activity Fields Livestock Features Maps Team Vehicles Data Reporting Billing Tu…" at bounding box center [695, 409] width 1391 height 723
type input "4.94"
click at [400, 545] on button "Save" at bounding box center [400, 542] width 213 height 32
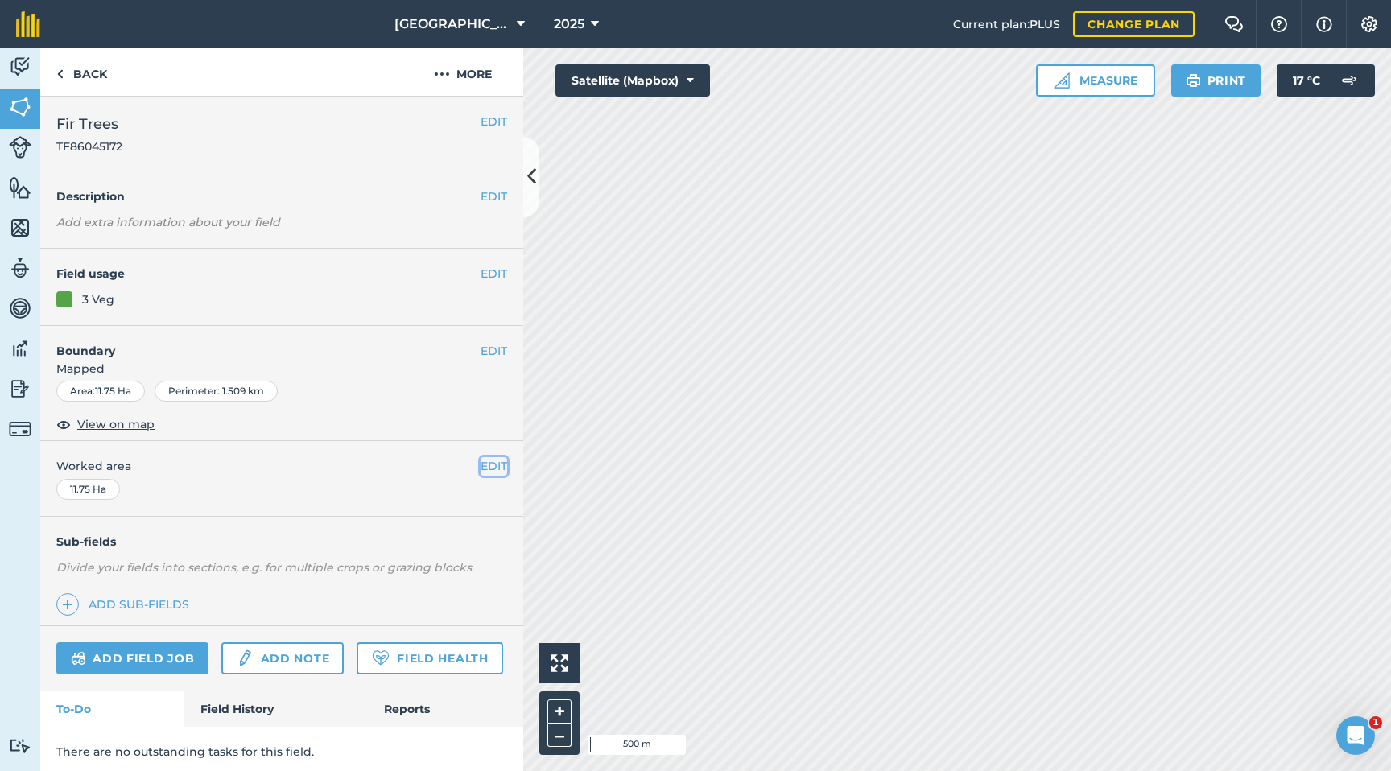
click at [482, 463] on button "EDIT" at bounding box center [494, 466] width 27 height 18
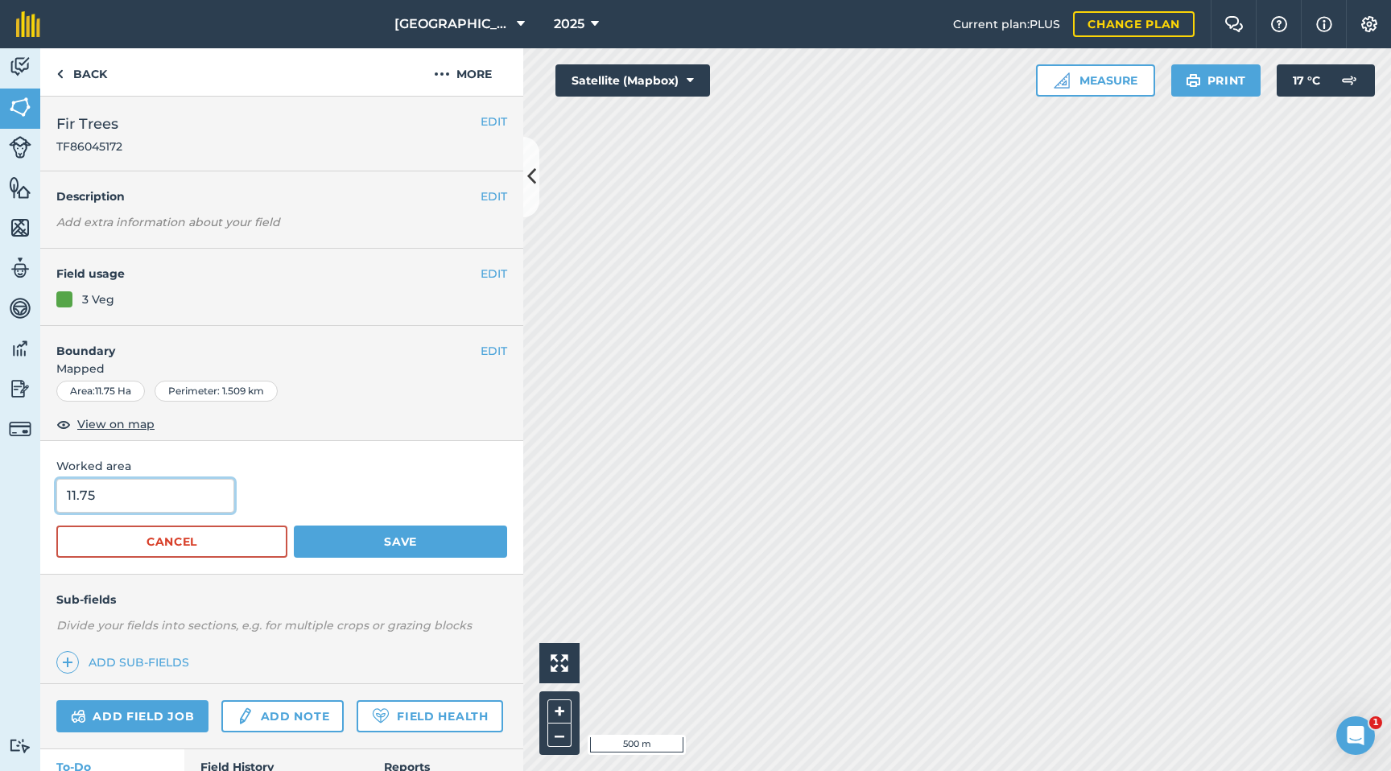
drag, startPoint x: 190, startPoint y: 484, endPoint x: 0, endPoint y: 486, distance: 190.0
click at [0, 486] on div "Activity Fields Livestock Features Maps Team Vehicles Data Reporting Billing Tu…" at bounding box center [695, 409] width 1391 height 723
drag, startPoint x: 53, startPoint y: 497, endPoint x: 11, endPoint y: 494, distance: 41.9
click at [11, 494] on div "Activity Fields Livestock Features Maps Team Vehicles Data Reporting Billing Tu…" at bounding box center [695, 409] width 1391 height 723
type input "8.67"
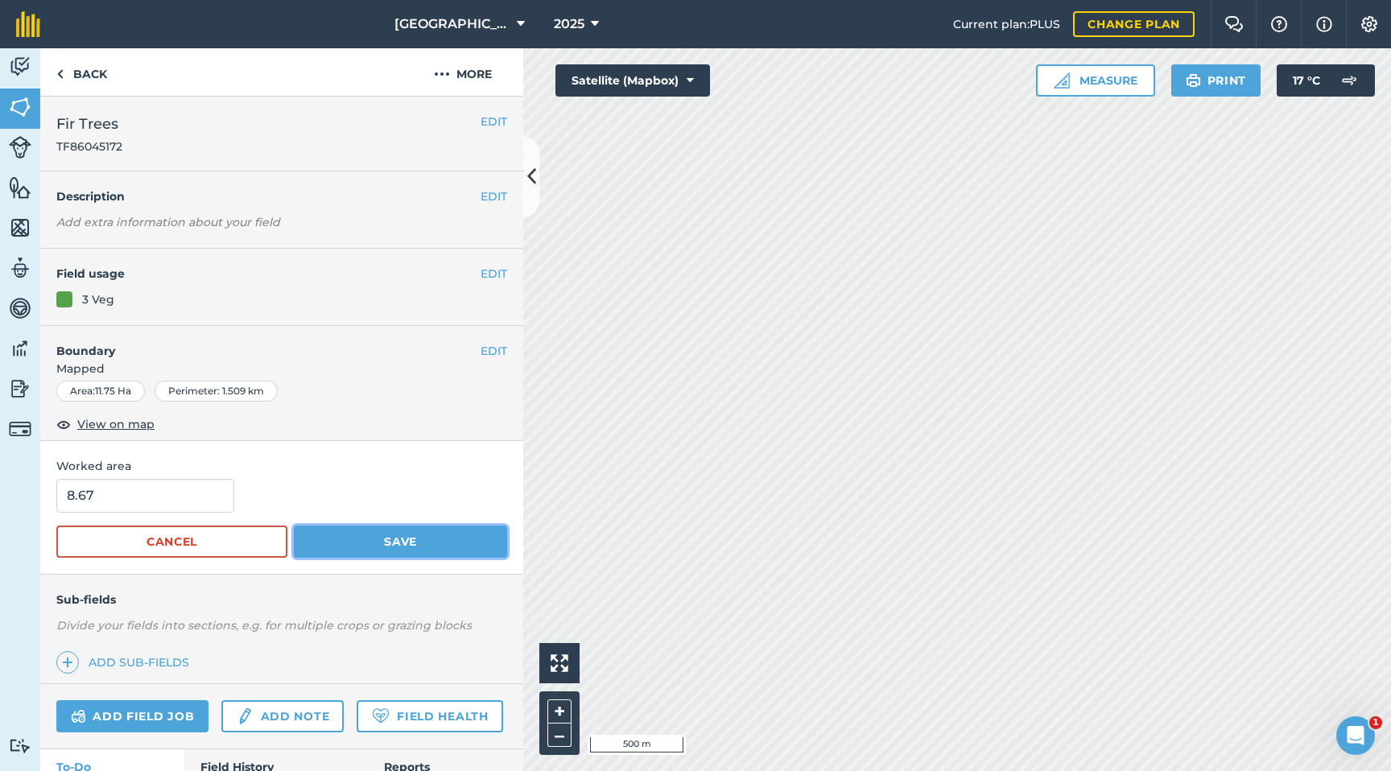
drag, startPoint x: 390, startPoint y: 557, endPoint x: 390, endPoint y: 546, distance: 11.3
click at [390, 557] on button "Save" at bounding box center [400, 542] width 213 height 32
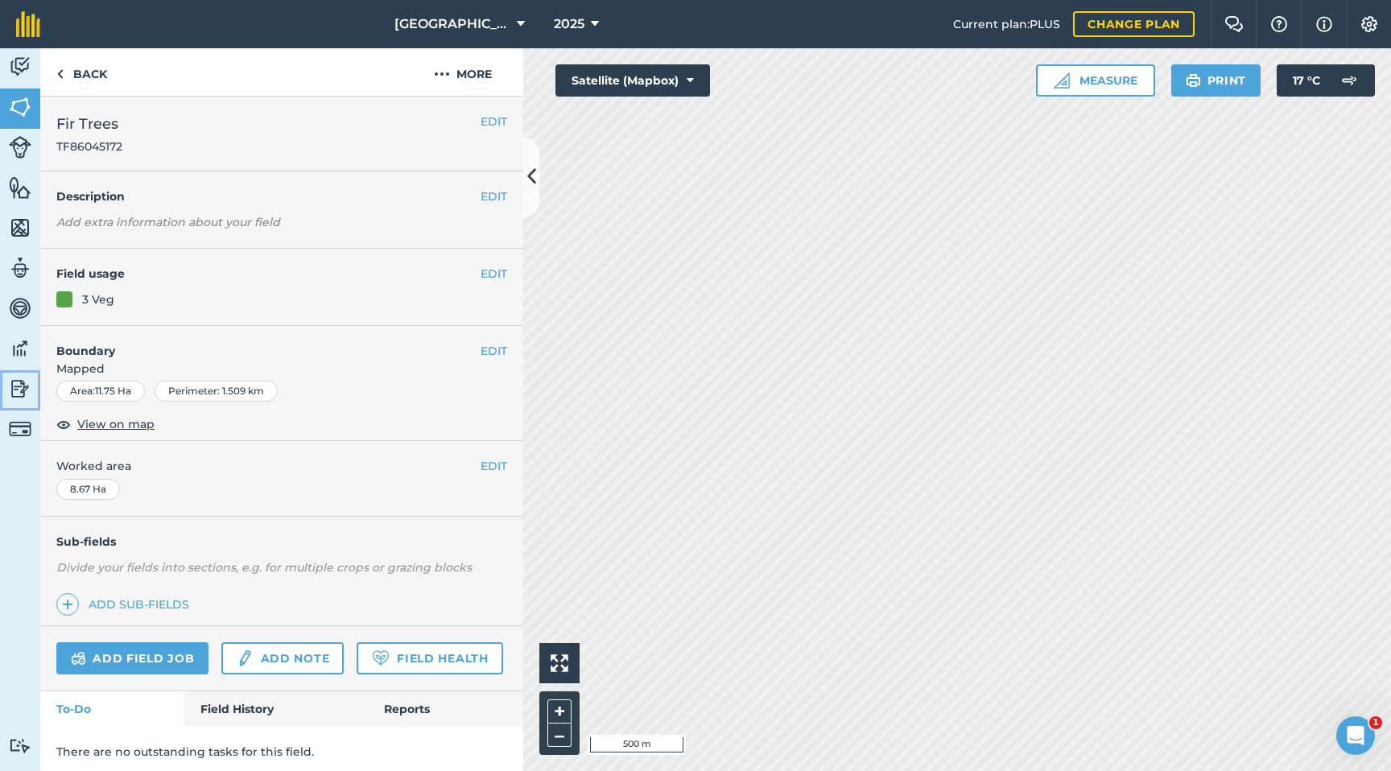
click at [14, 386] on img at bounding box center [20, 389] width 23 height 24
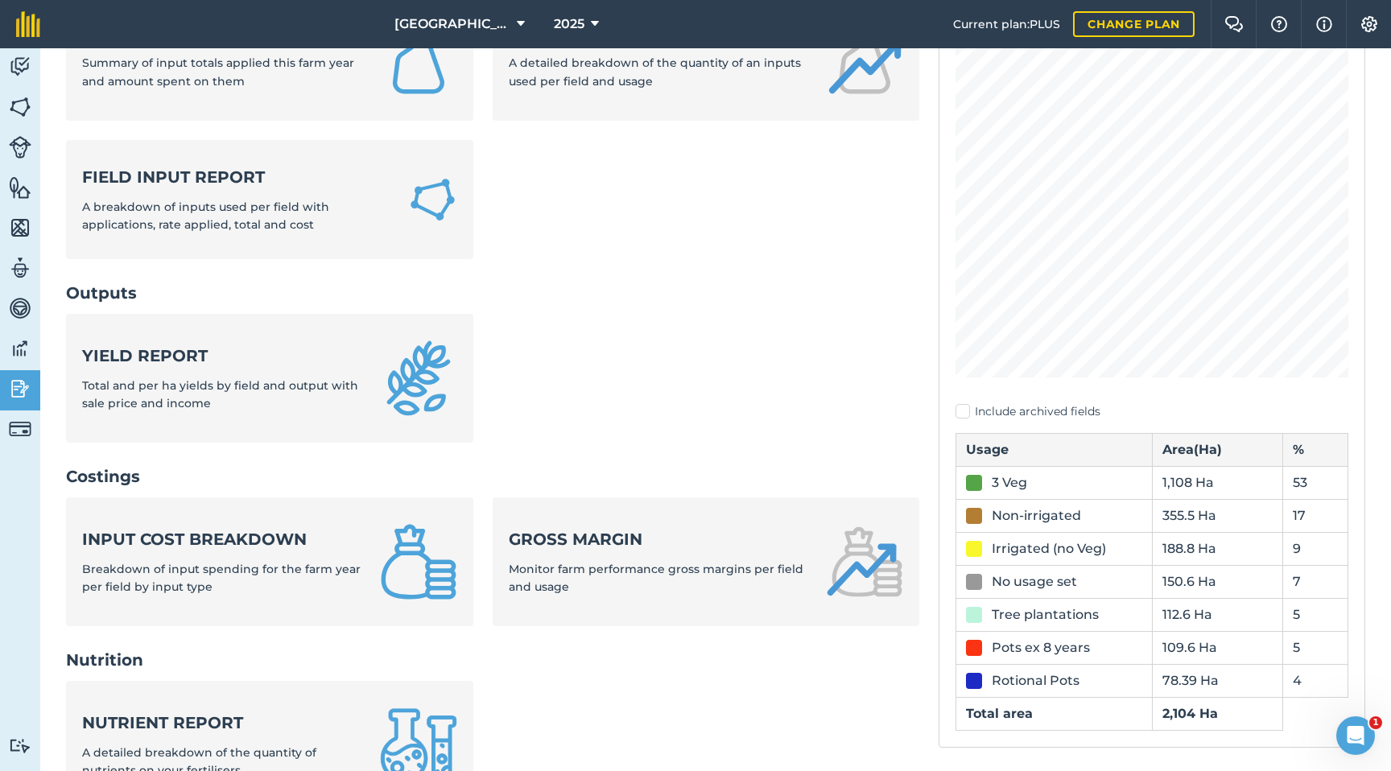
scroll to position [202, 0]
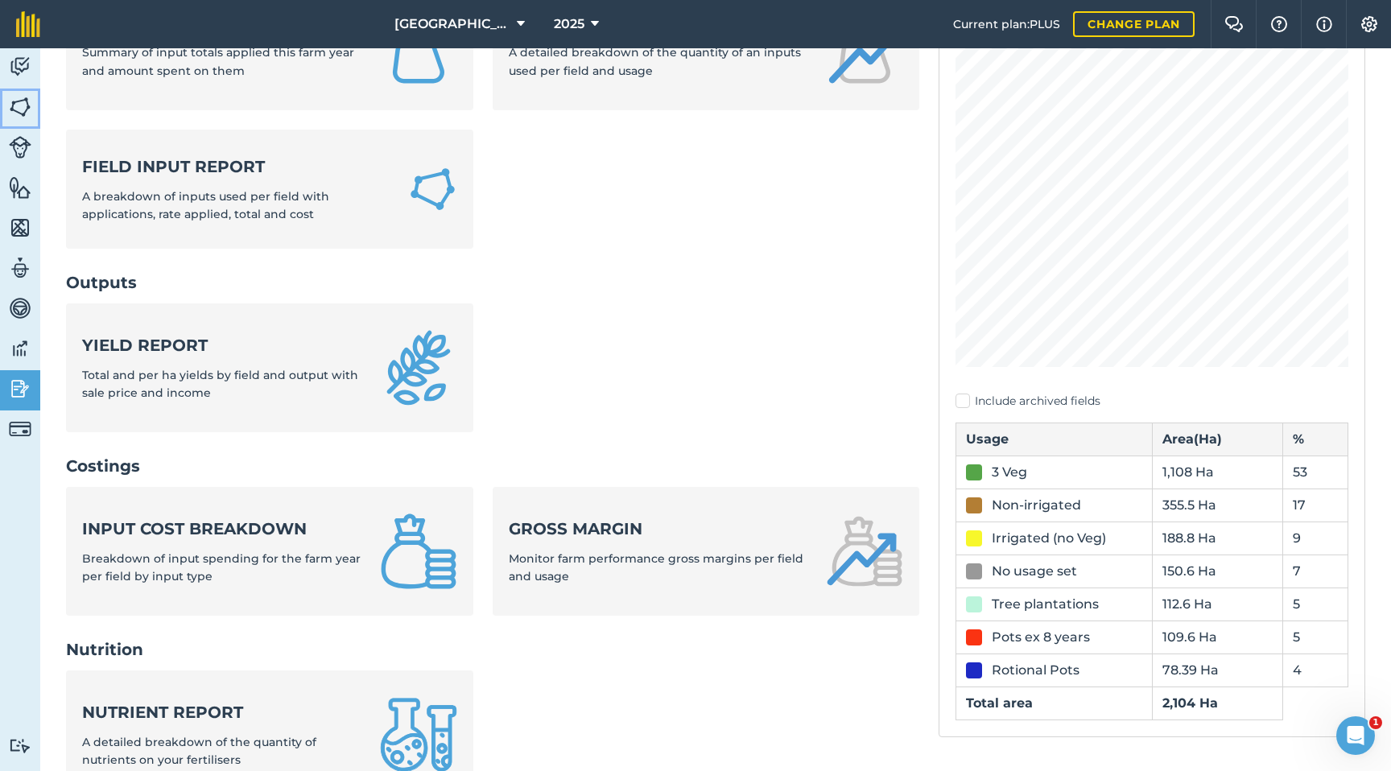
click at [19, 103] on img at bounding box center [20, 107] width 23 height 24
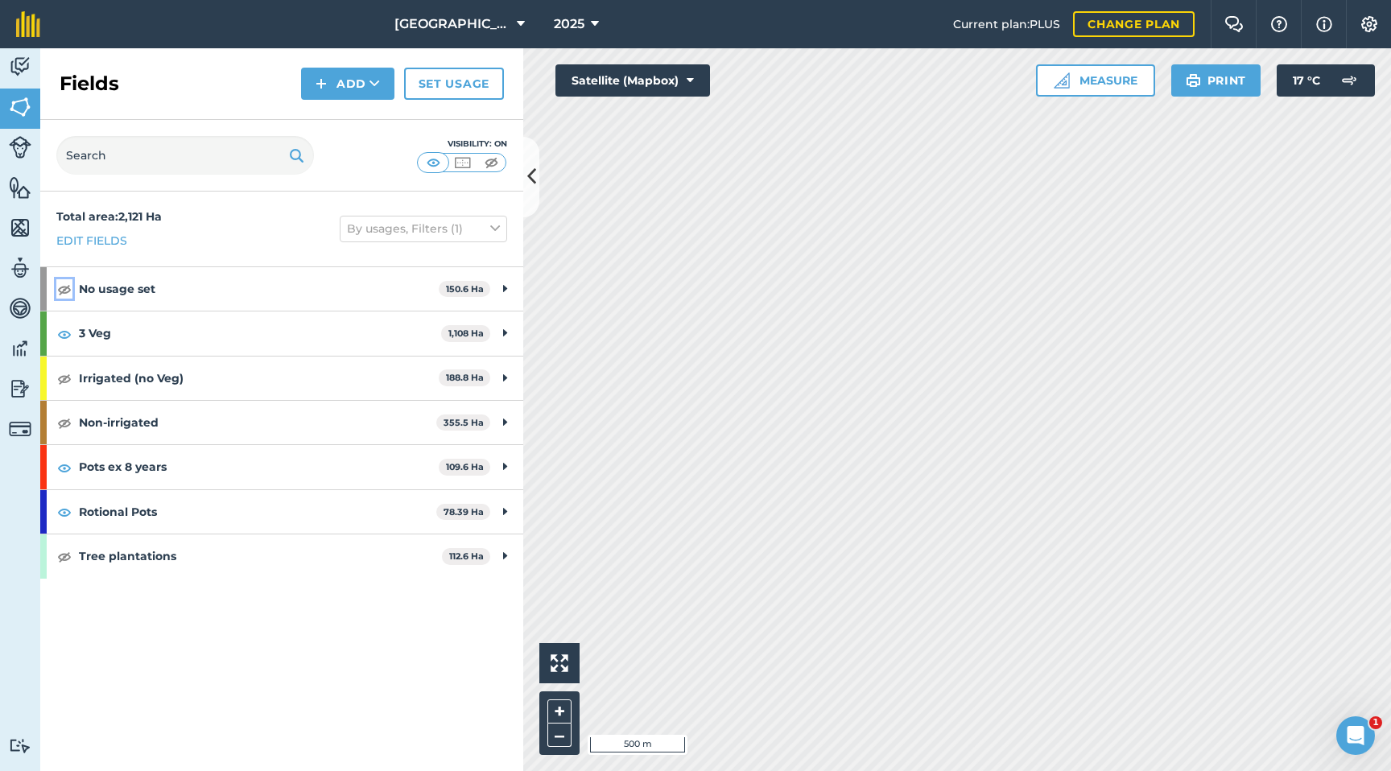
click at [66, 291] on img at bounding box center [64, 288] width 14 height 19
click at [61, 380] on img at bounding box center [64, 378] width 14 height 19
click at [63, 422] on img at bounding box center [64, 422] width 14 height 19
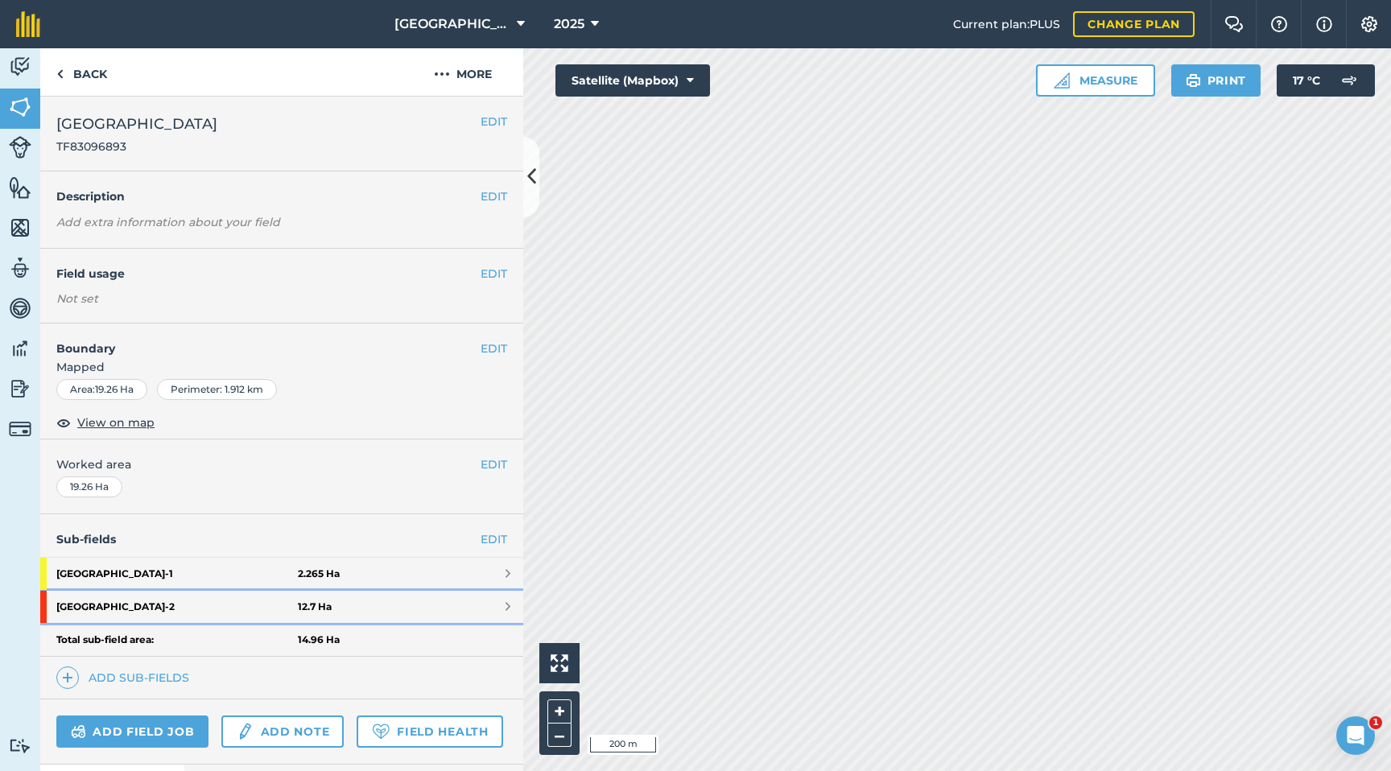
click at [320, 584] on strong "12.7 Ha" at bounding box center [315, 606] width 34 height 13
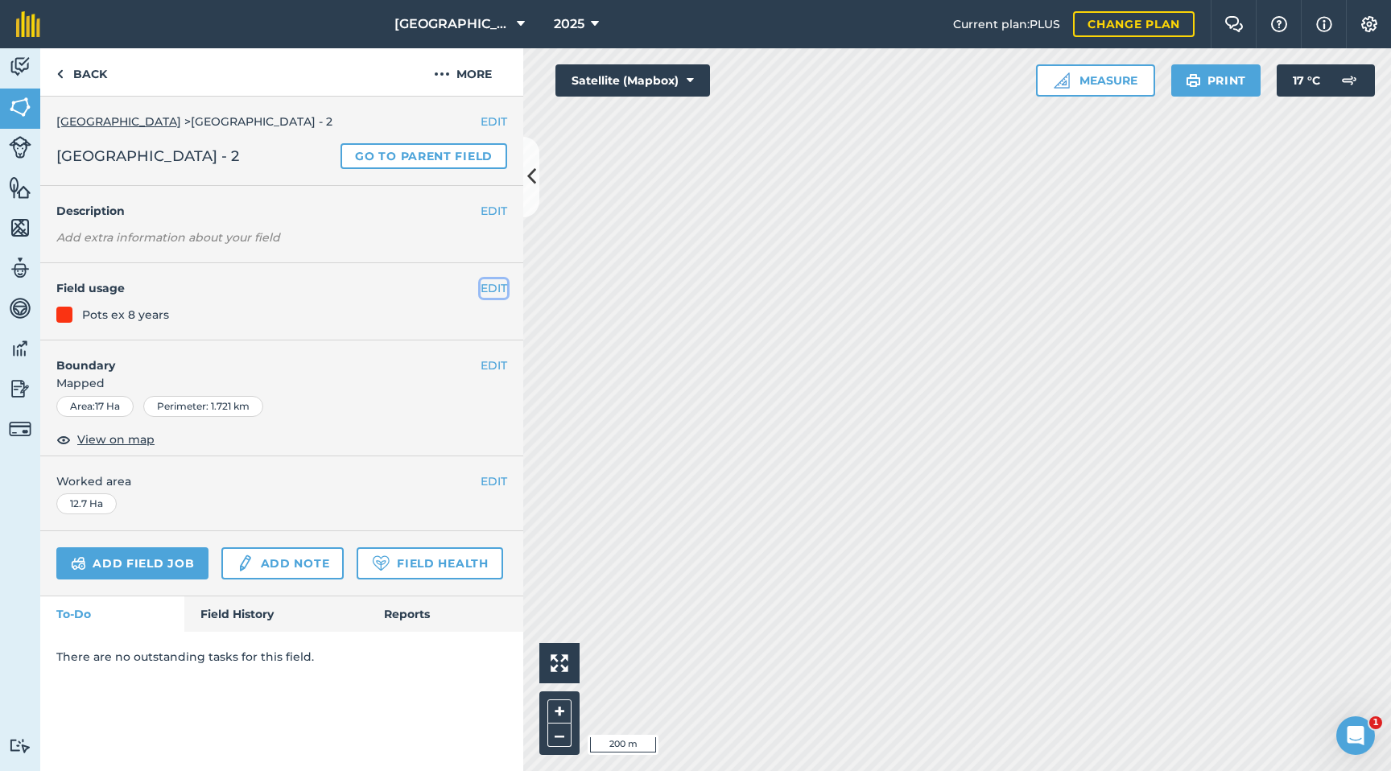
click at [486, 290] on button "EDIT" at bounding box center [494, 288] width 27 height 18
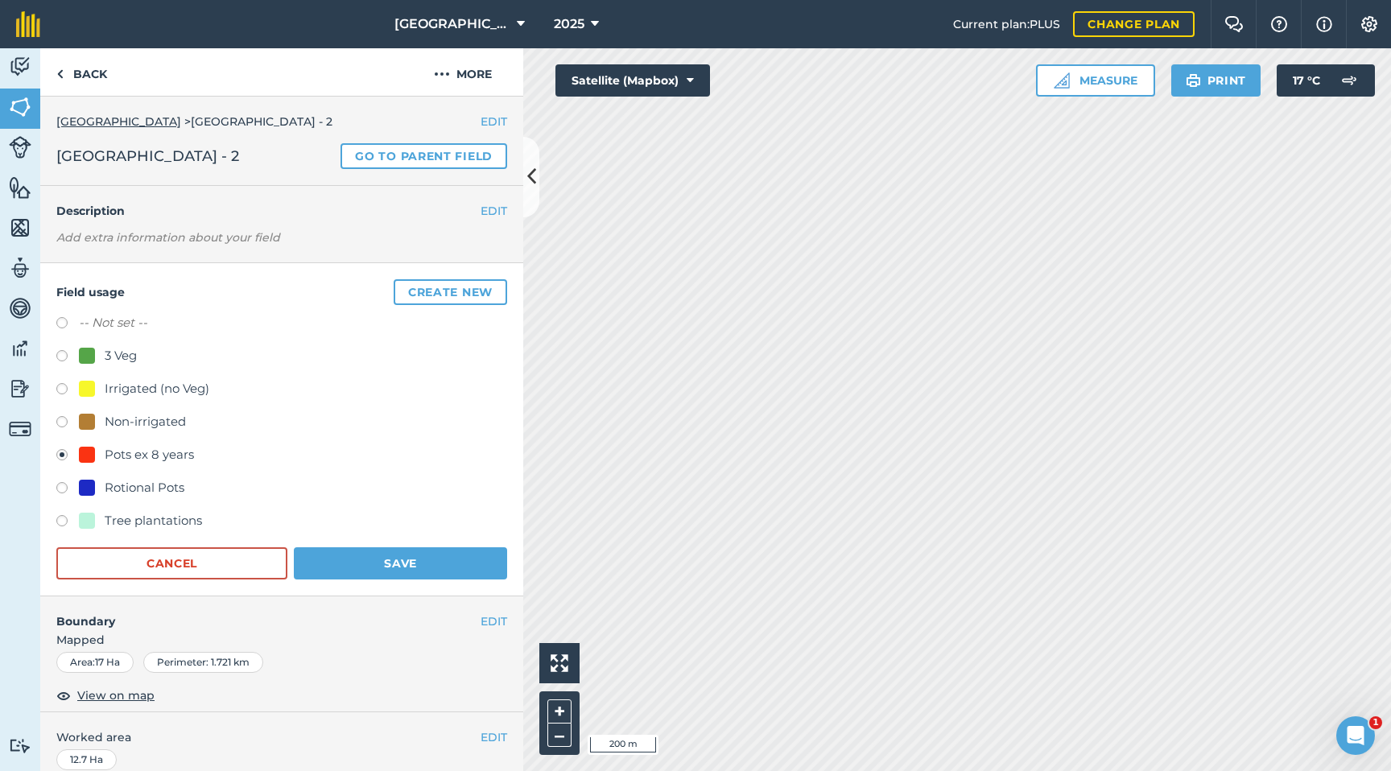
drag, startPoint x: 68, startPoint y: 490, endPoint x: 85, endPoint y: 493, distance: 17.1
click at [68, 490] on label at bounding box center [67, 490] width 23 height 16
radio input "true"
radio input "false"
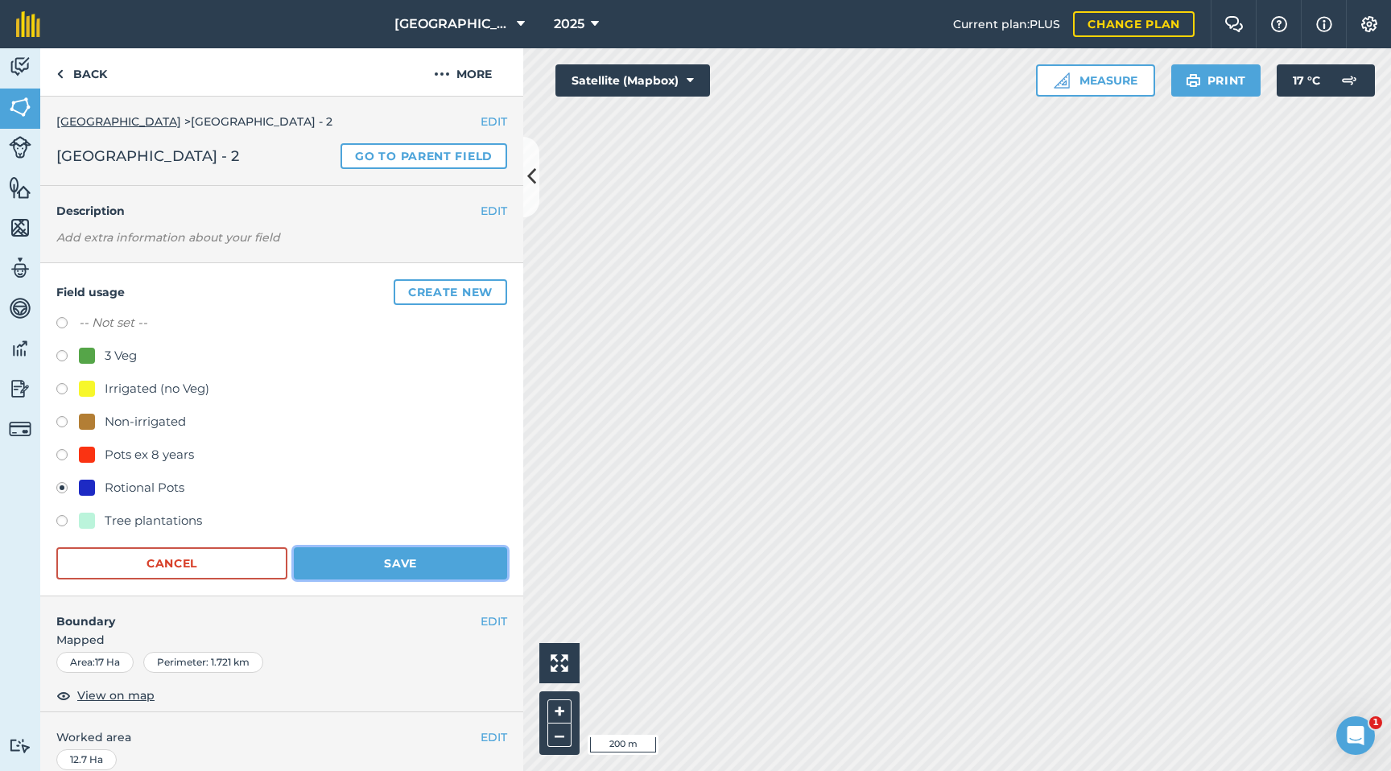
click at [433, 560] on button "Save" at bounding box center [400, 563] width 213 height 32
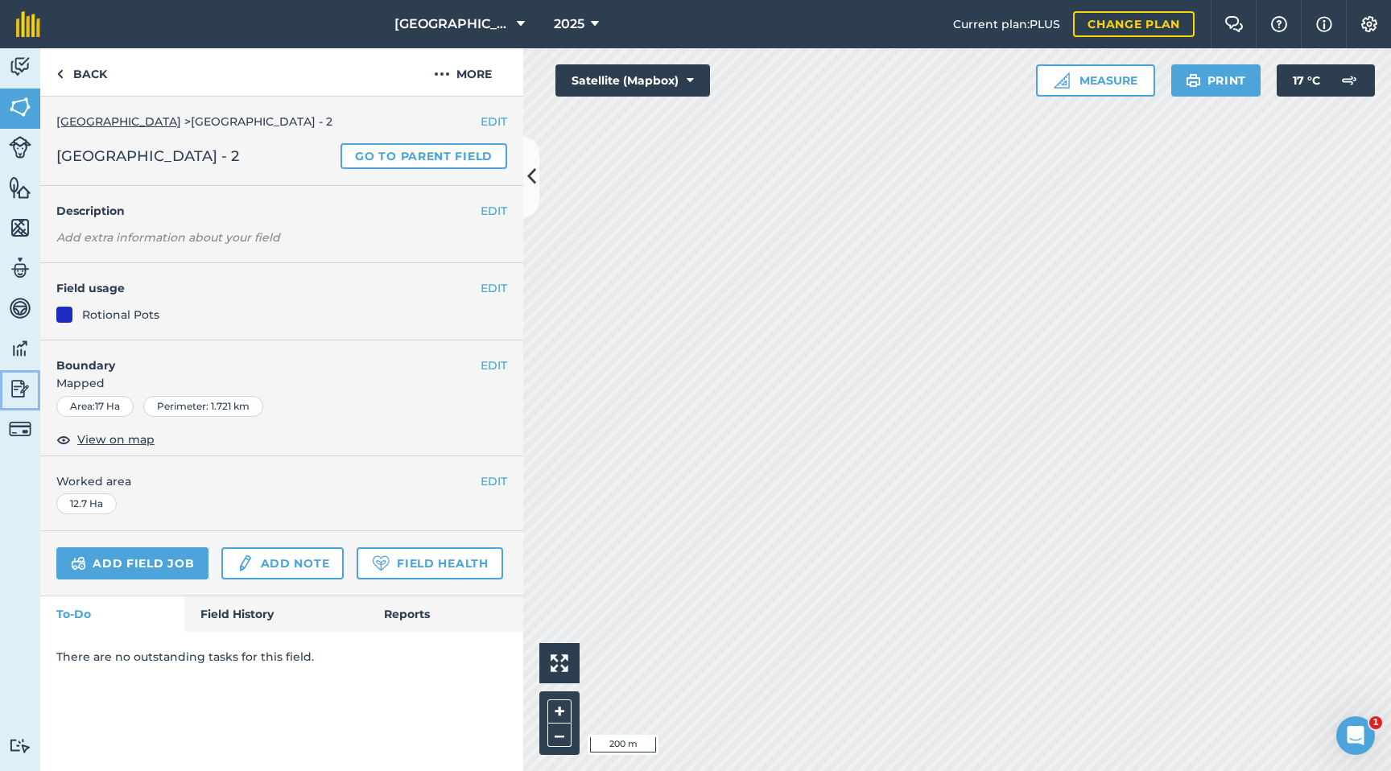
click at [22, 398] on img at bounding box center [20, 389] width 23 height 24
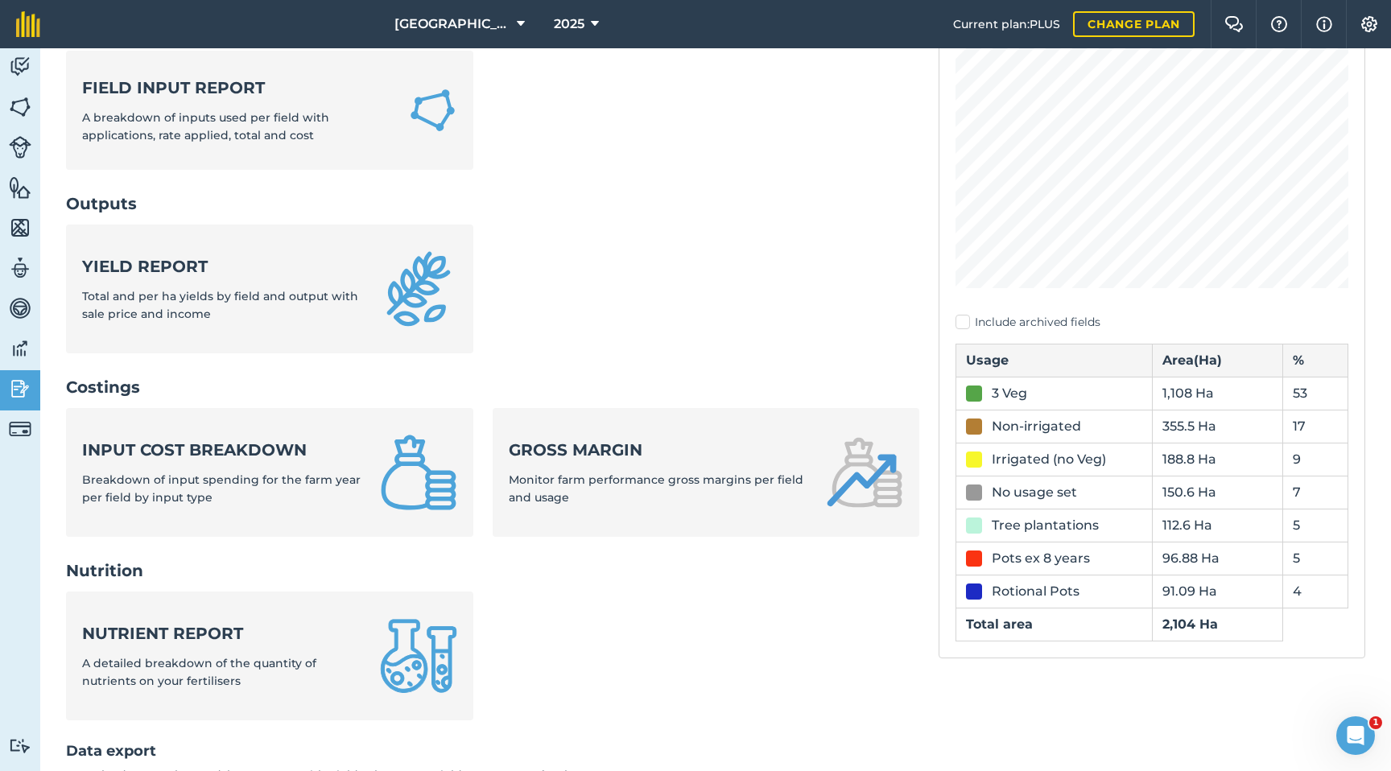
scroll to position [284, 0]
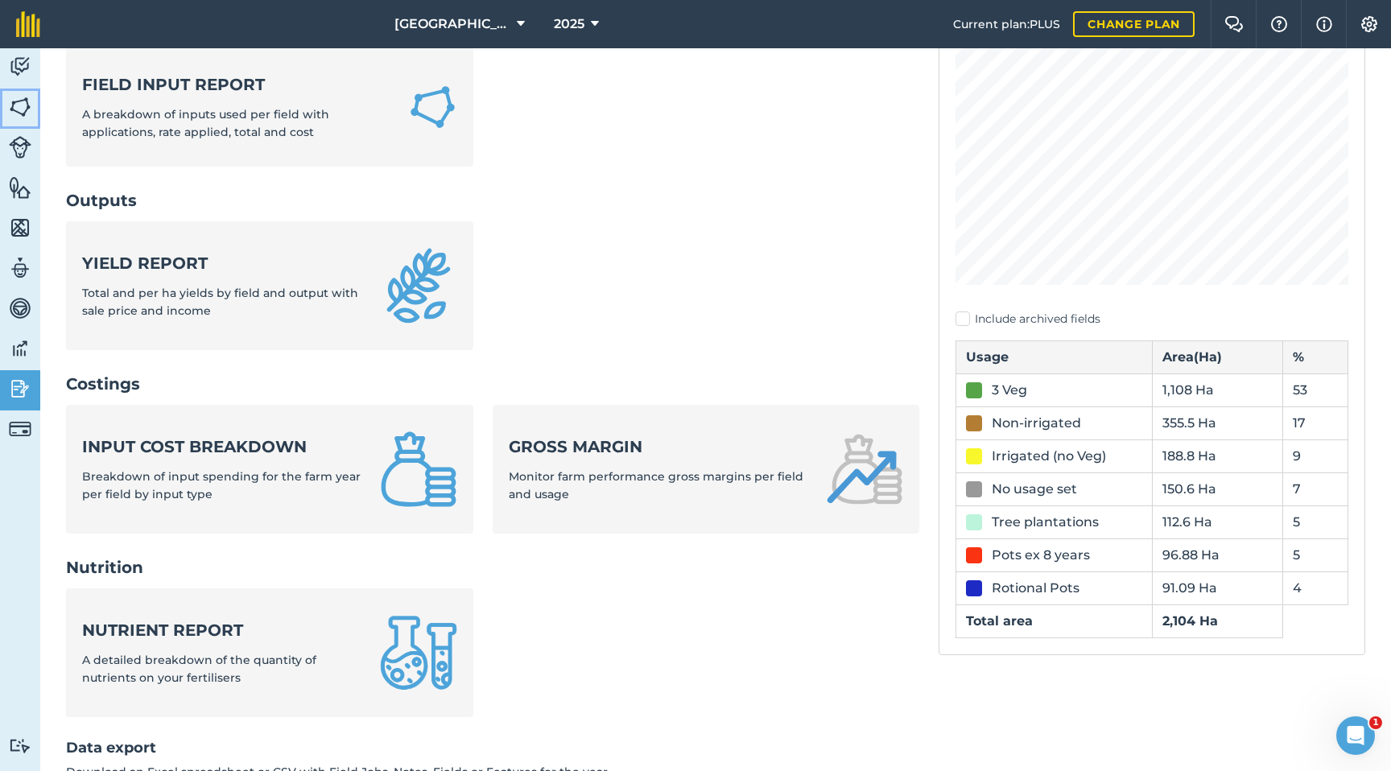
click at [22, 105] on img at bounding box center [20, 107] width 23 height 24
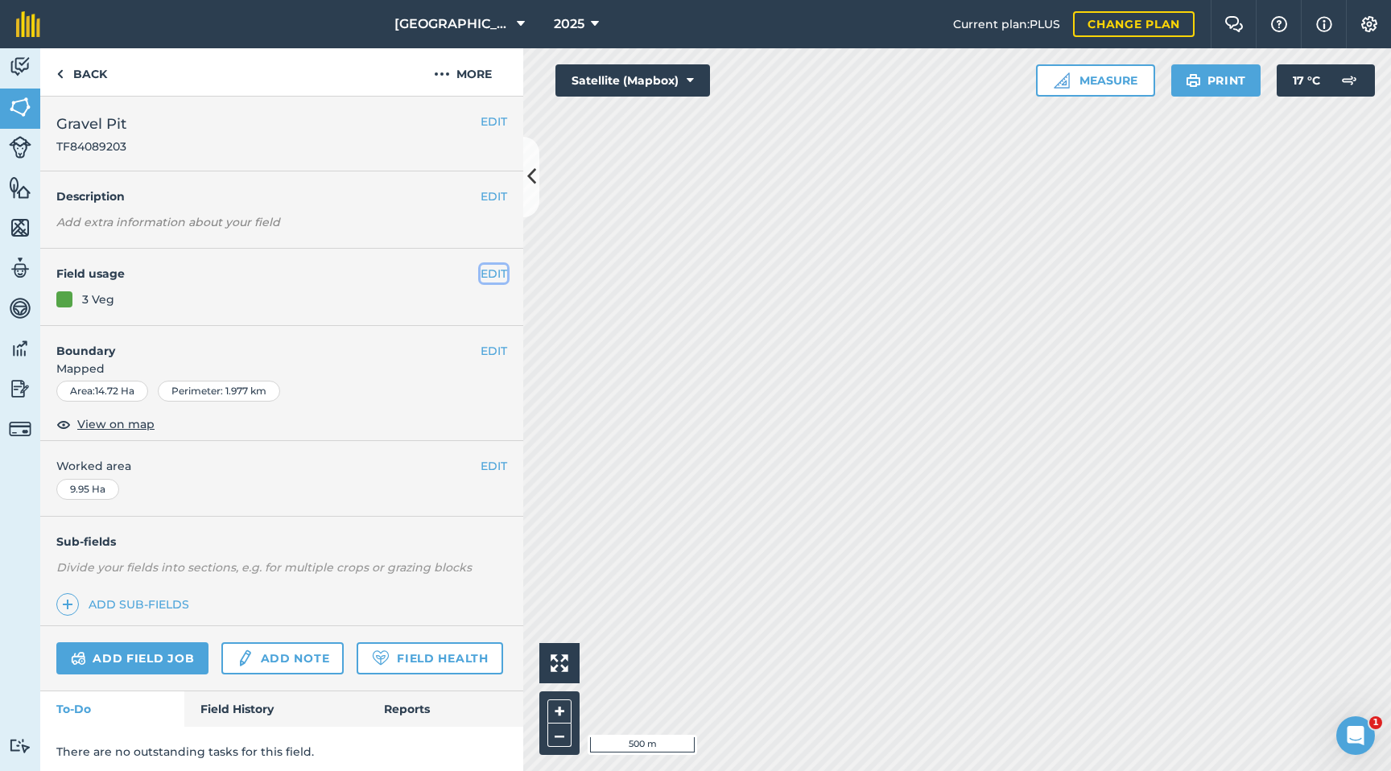
click at [490, 271] on button "EDIT" at bounding box center [494, 274] width 27 height 18
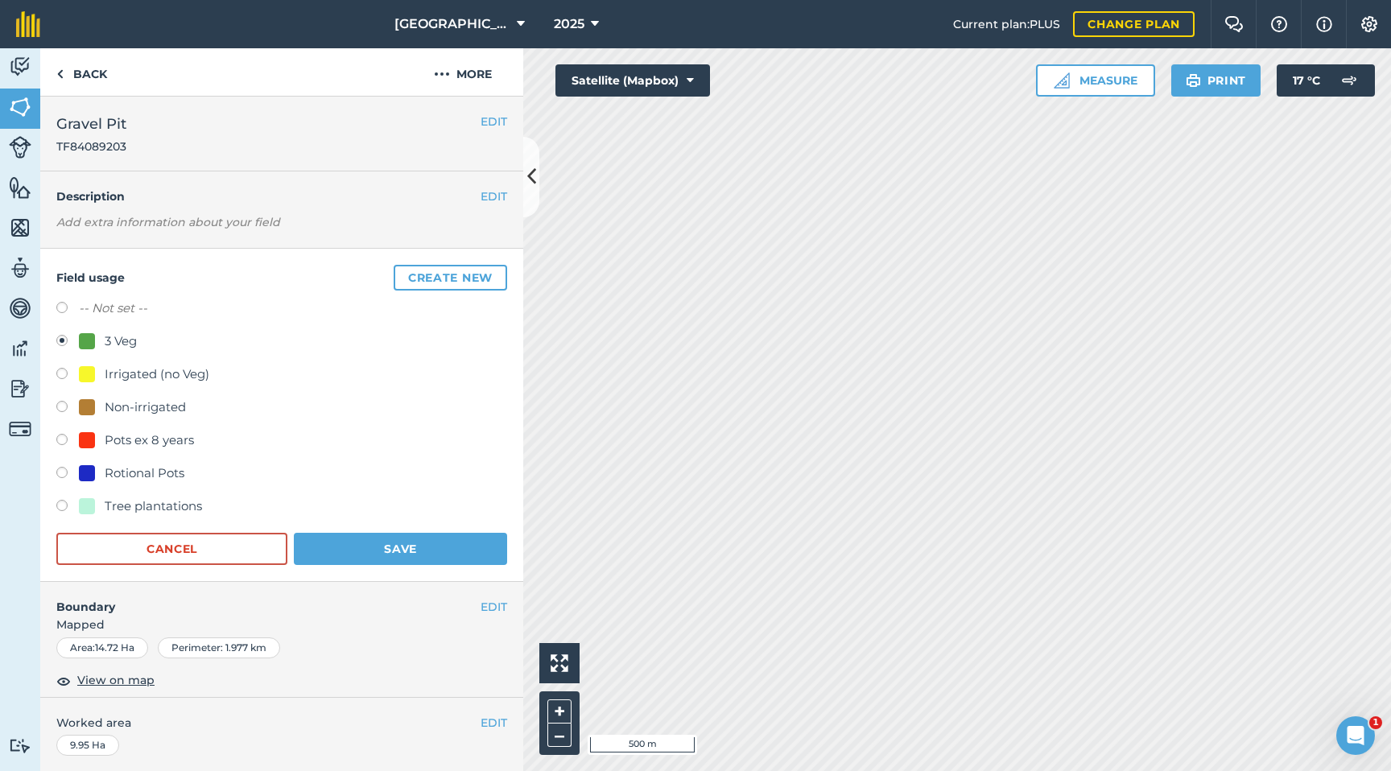
click at [67, 443] on label at bounding box center [67, 442] width 23 height 16
radio input "true"
radio input "false"
drag, startPoint x: 378, startPoint y: 545, endPoint x: 514, endPoint y: 536, distance: 137.1
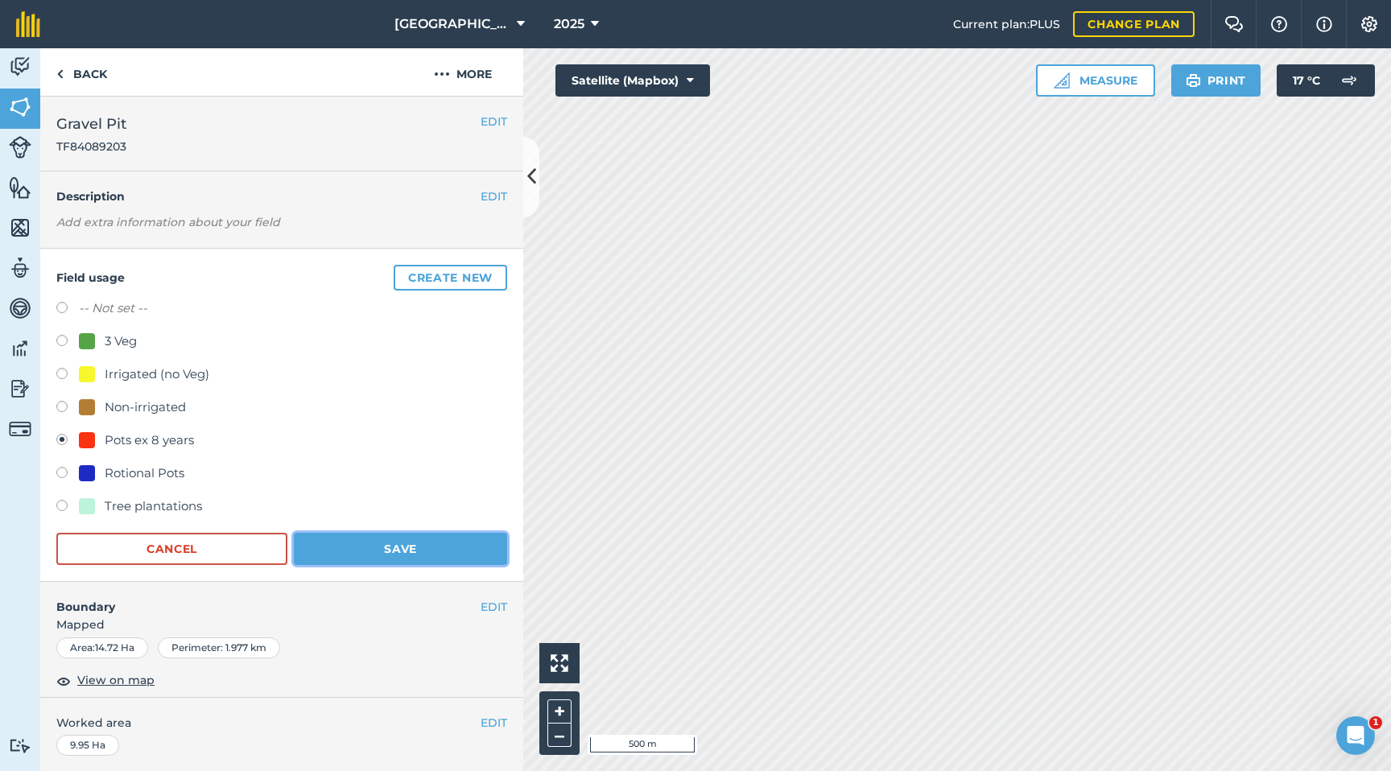
click at [389, 544] on button "Save" at bounding box center [400, 549] width 213 height 32
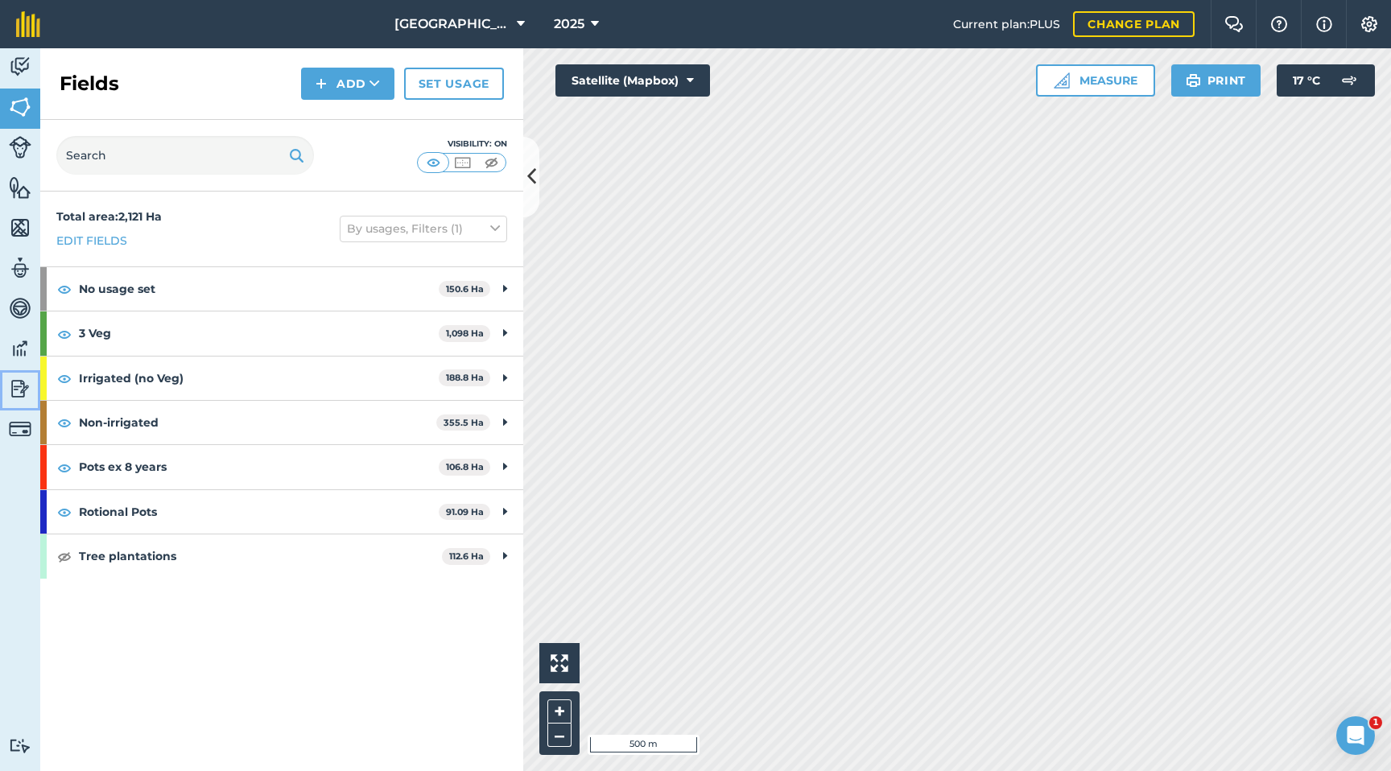
click at [19, 386] on img at bounding box center [20, 389] width 23 height 24
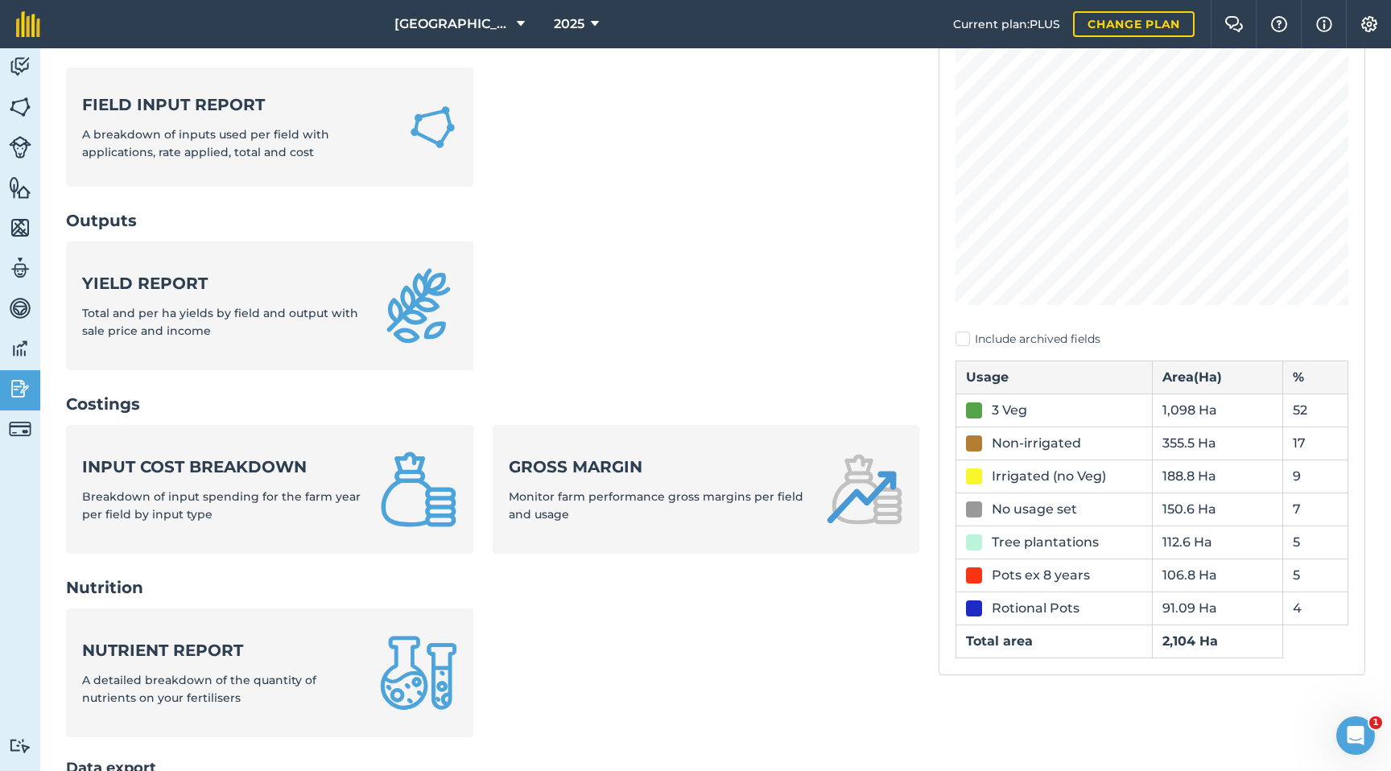
scroll to position [305, 0]
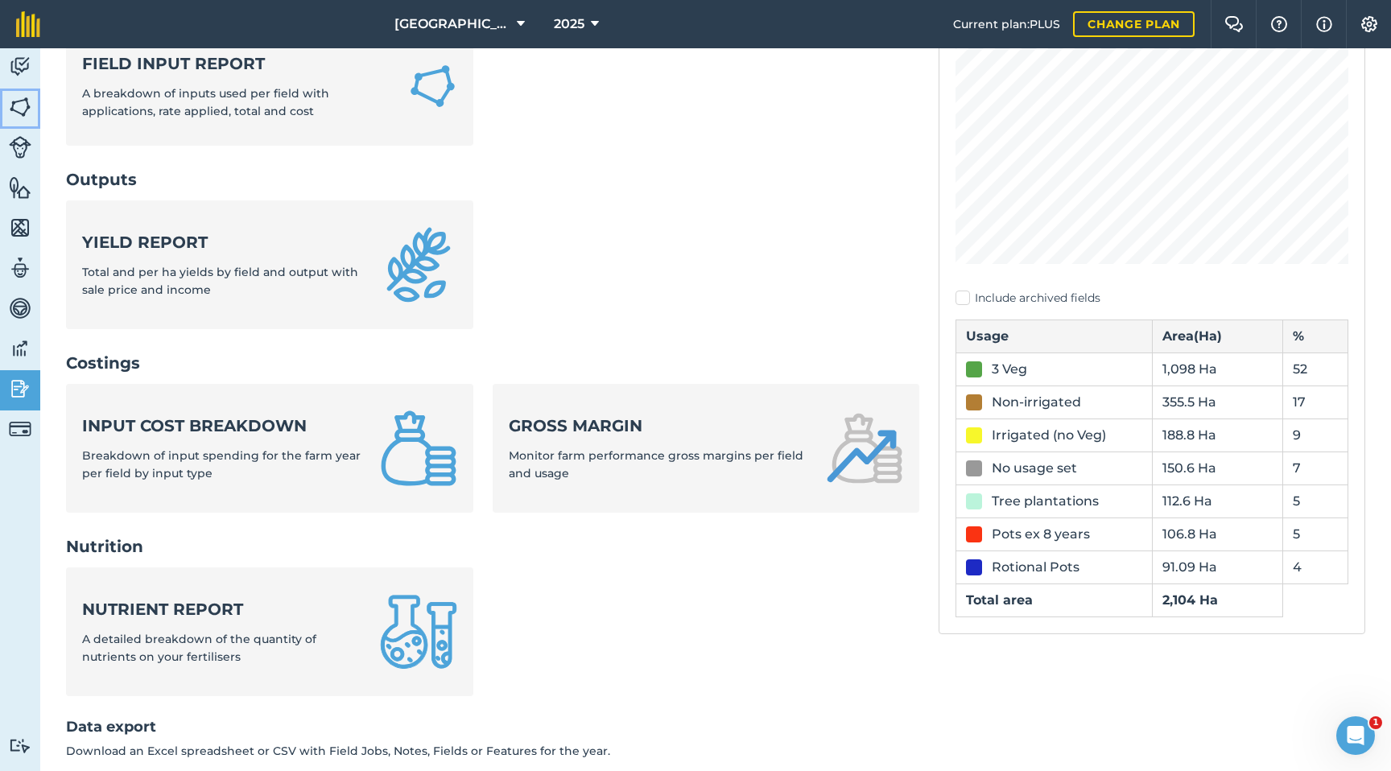
click at [22, 103] on img at bounding box center [20, 107] width 23 height 24
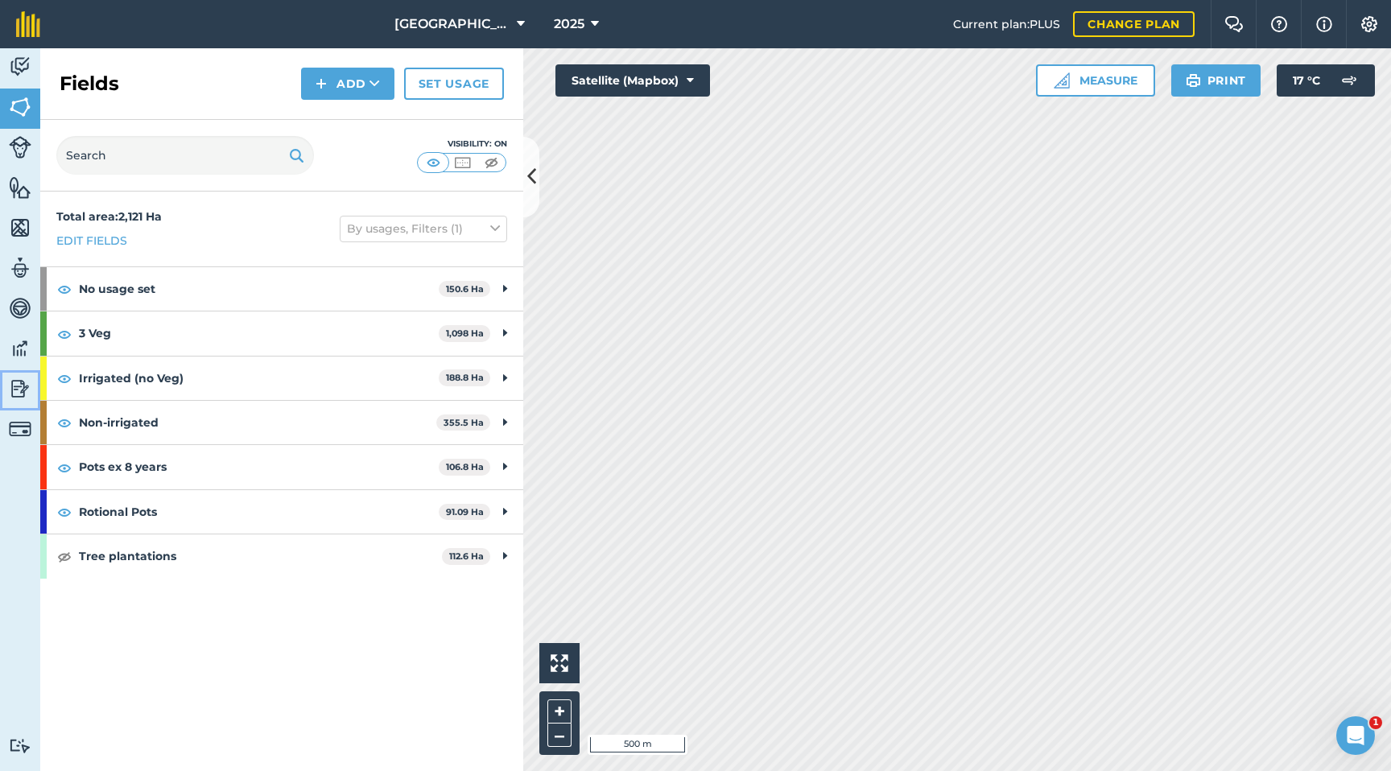
click at [18, 388] on img at bounding box center [20, 389] width 23 height 24
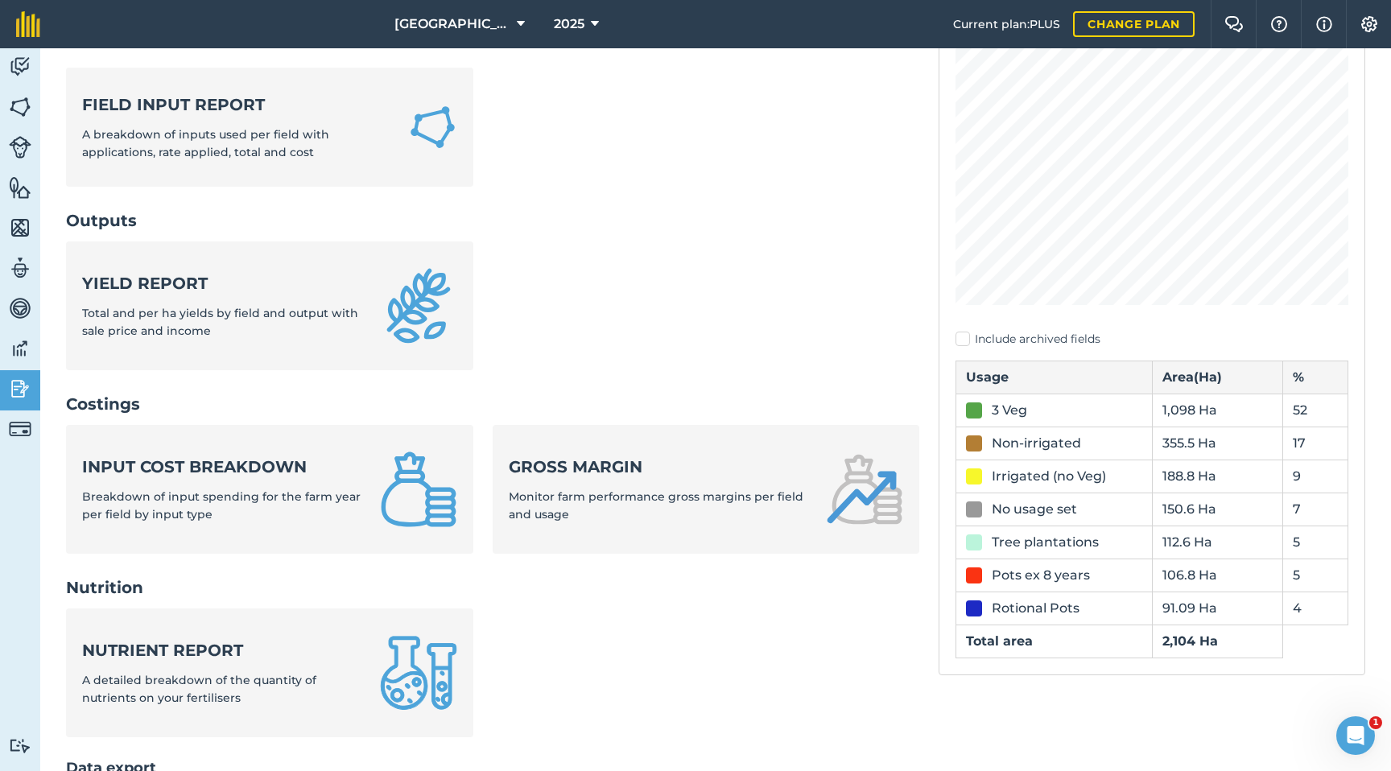
scroll to position [291, 0]
